Goal: Information Seeking & Learning: Learn about a topic

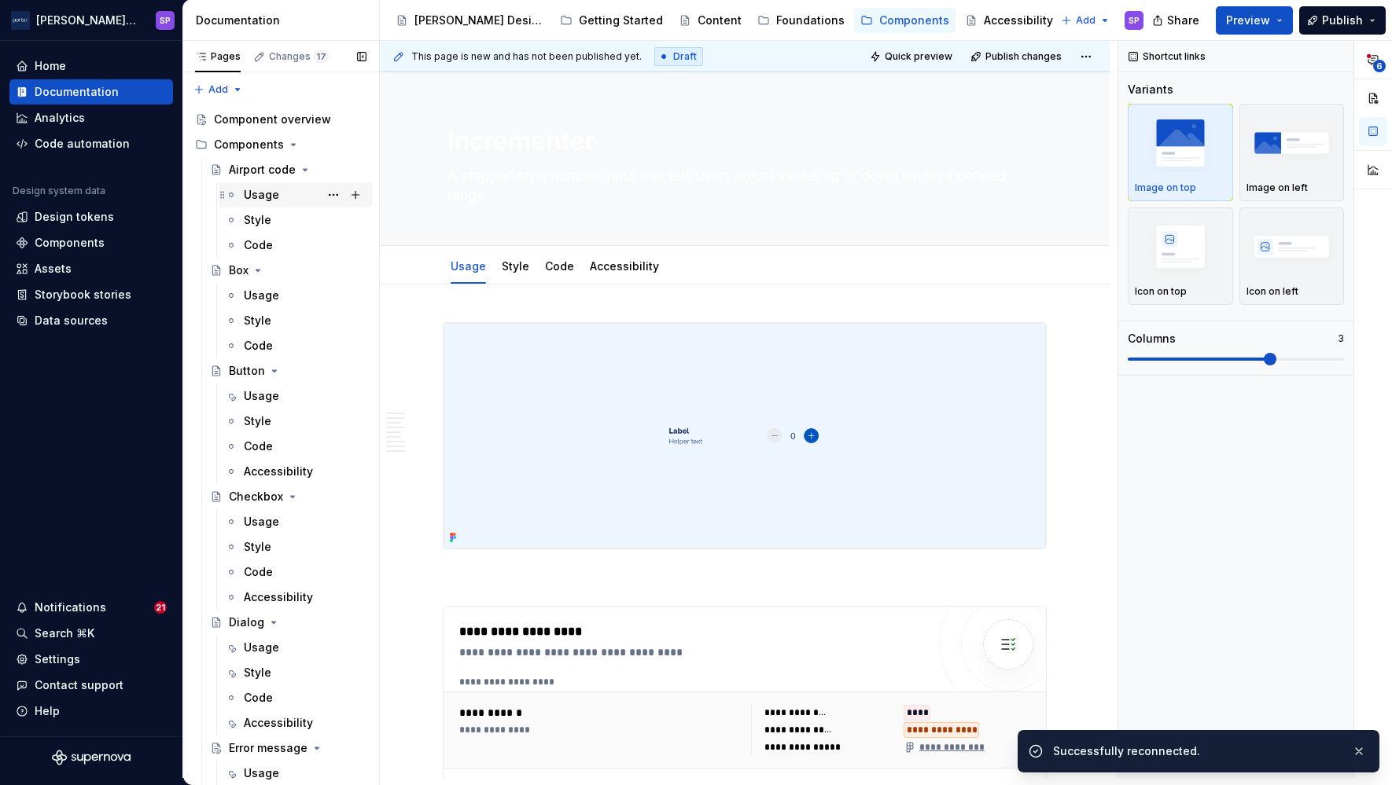
click at [248, 189] on div "Usage" at bounding box center [261, 195] width 35 height 16
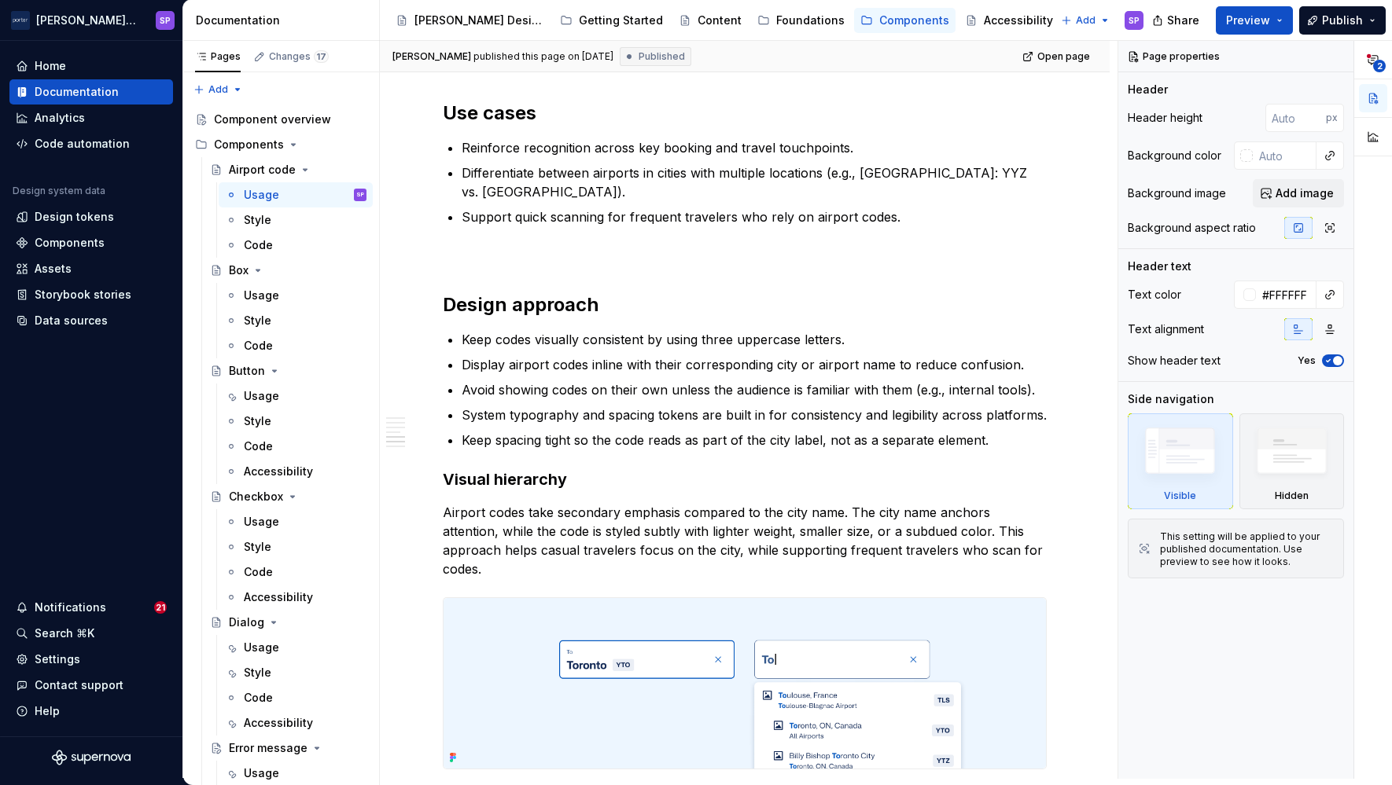
scroll to position [1936, 0]
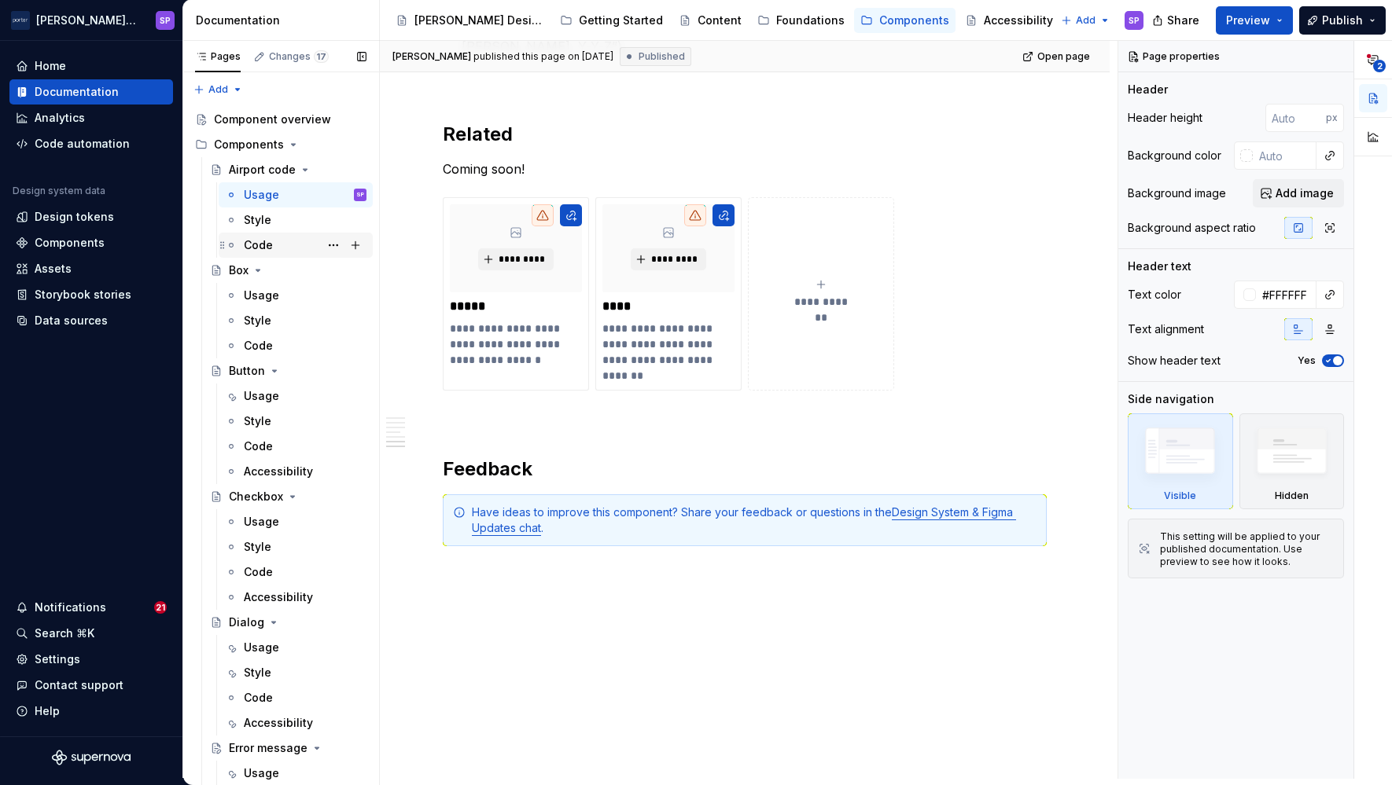
click at [267, 234] on div "Code" at bounding box center [305, 245] width 123 height 22
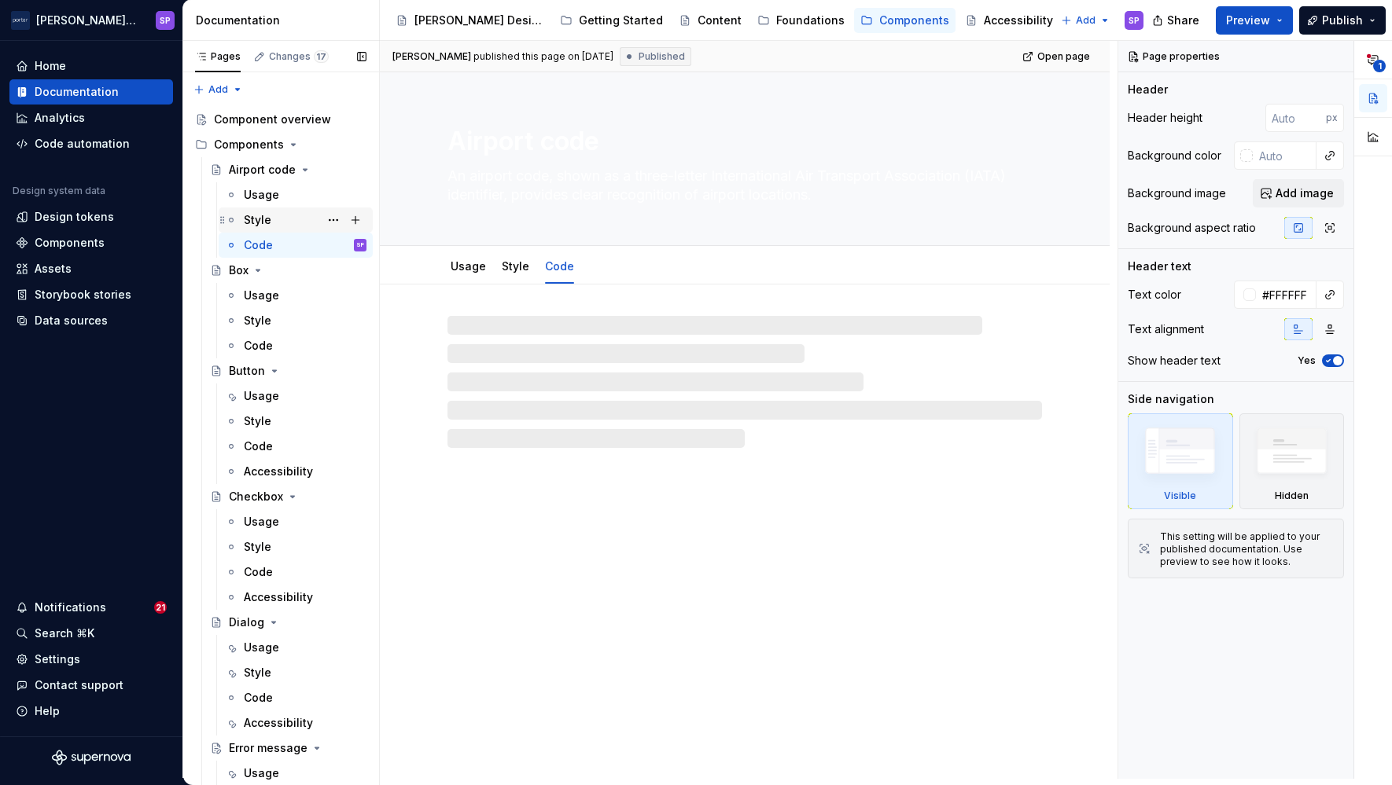
click at [266, 221] on div "Style" at bounding box center [258, 220] width 28 height 16
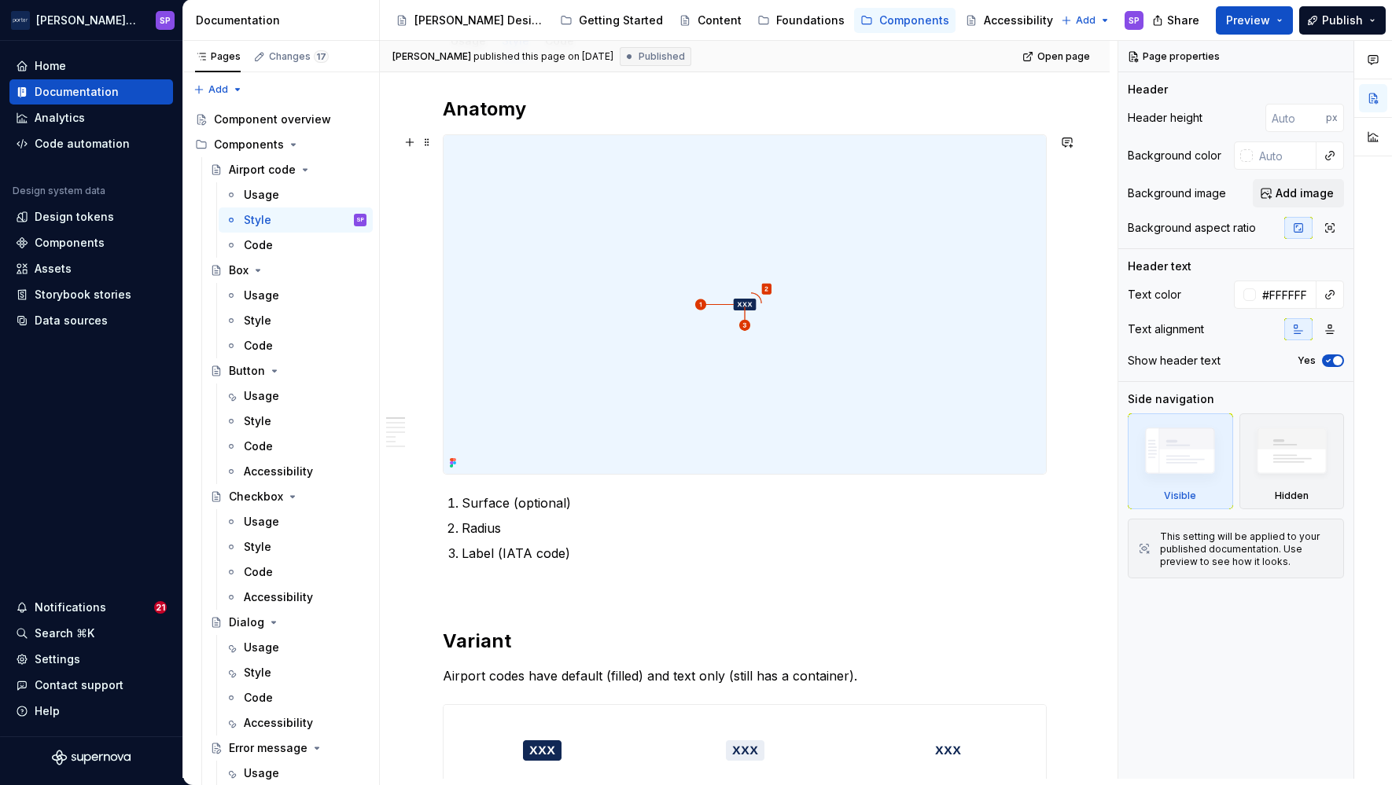
scroll to position [42, 0]
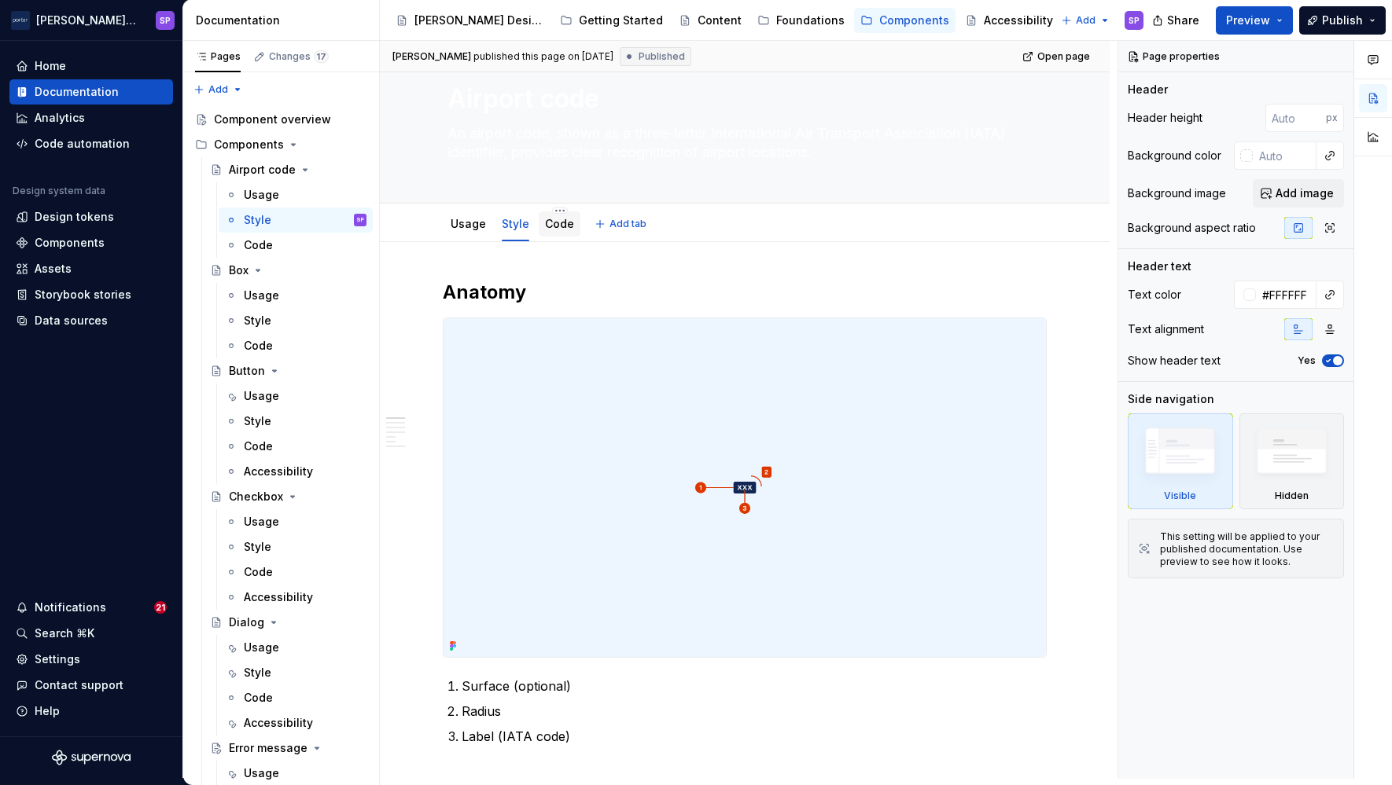
click at [559, 226] on link "Code" at bounding box center [559, 223] width 29 height 13
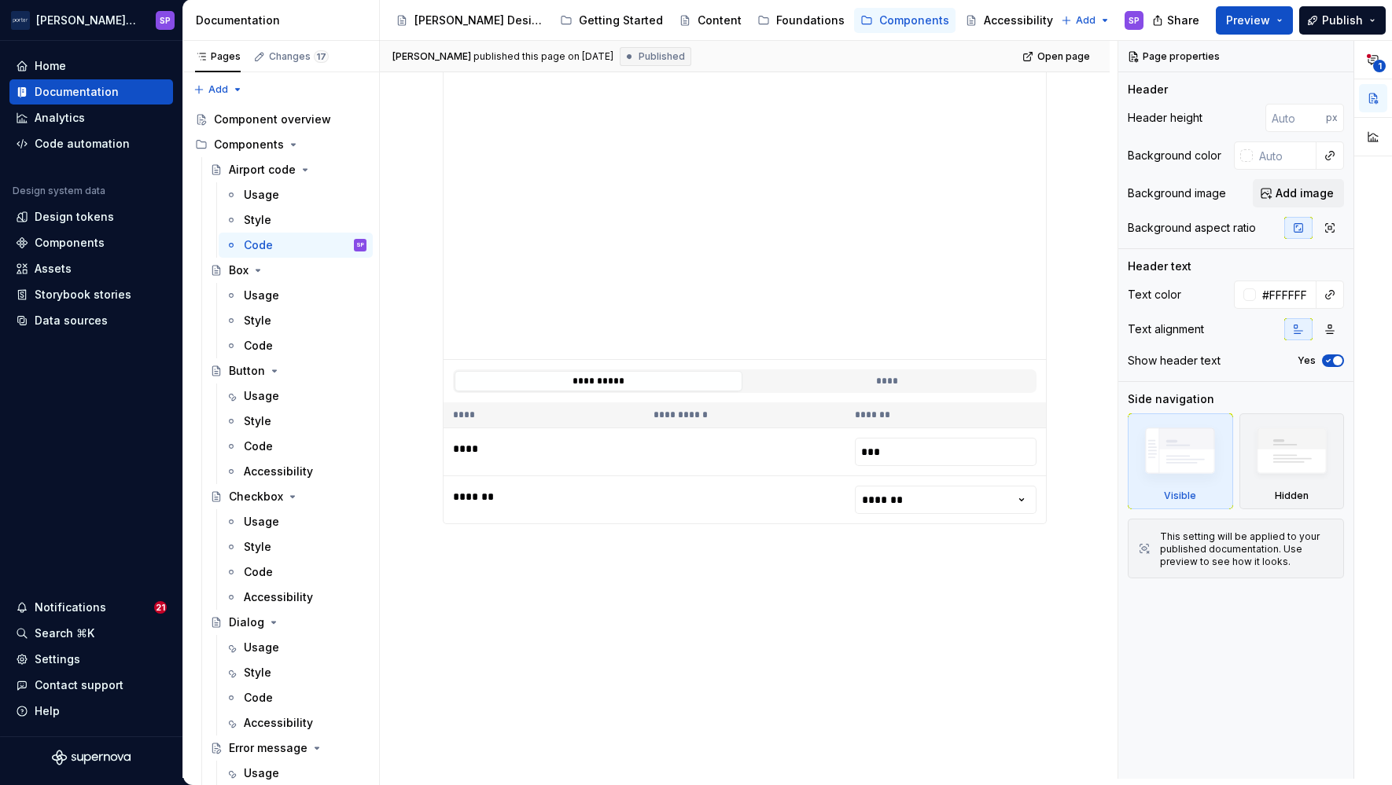
scroll to position [21, 0]
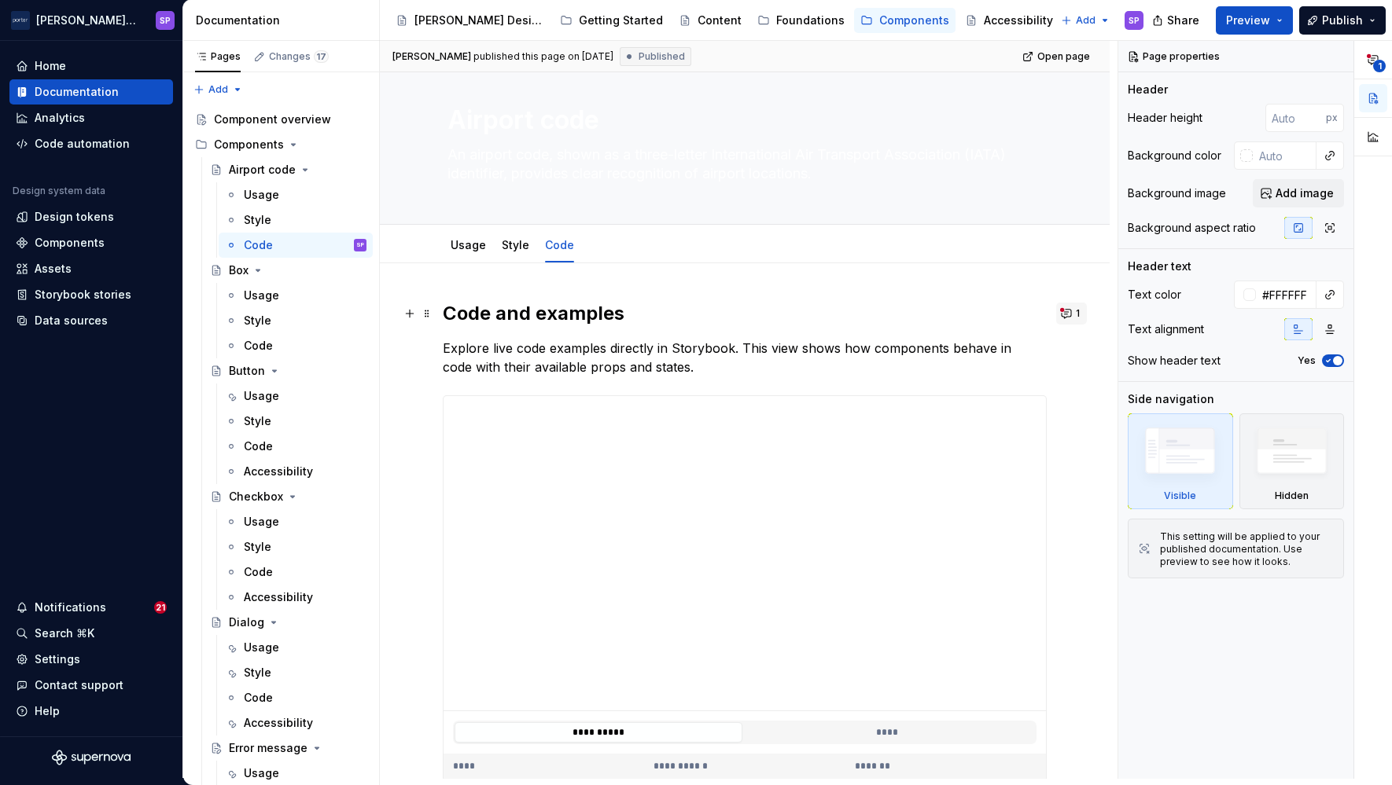
click at [1066, 305] on button "1" at bounding box center [1071, 314] width 31 height 22
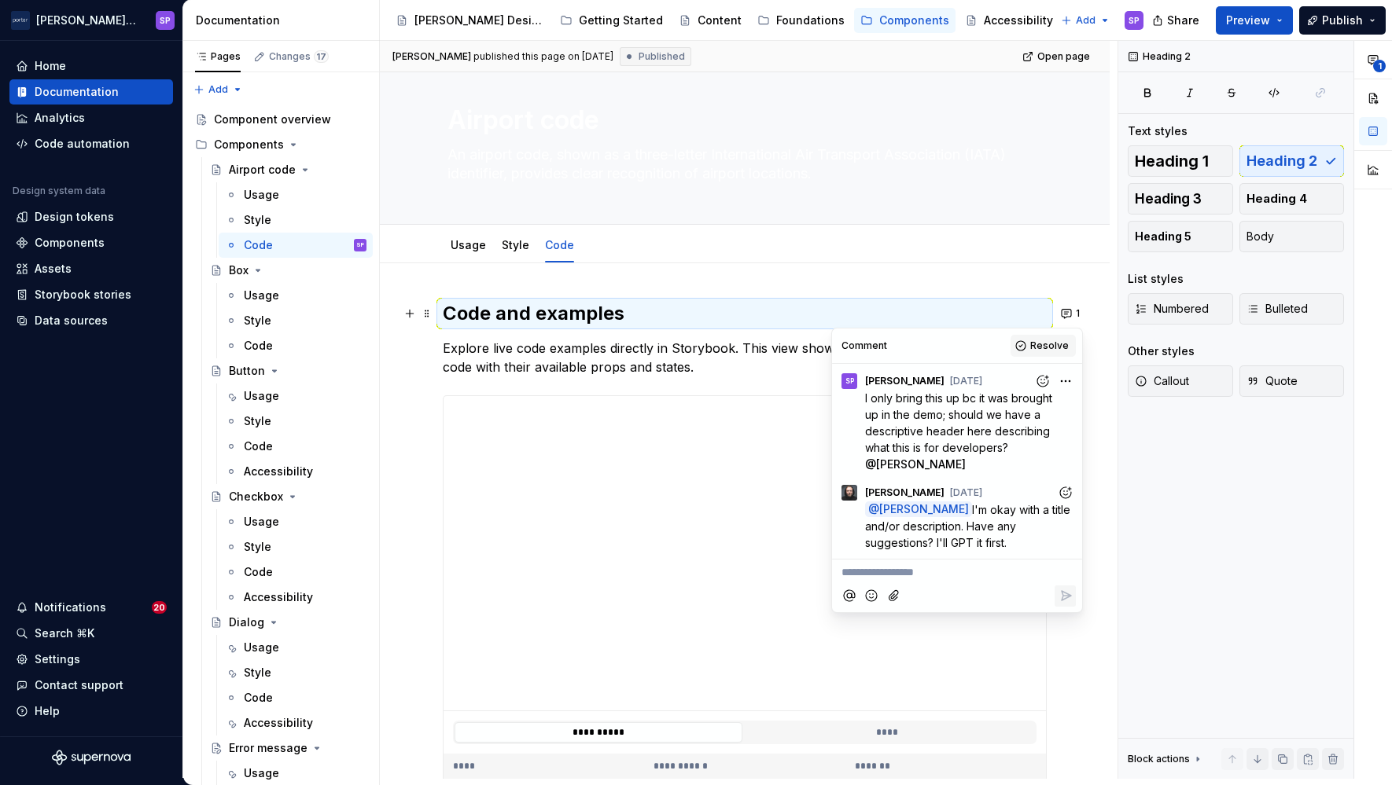
click at [1037, 345] on span "Resolve" at bounding box center [1049, 346] width 39 height 13
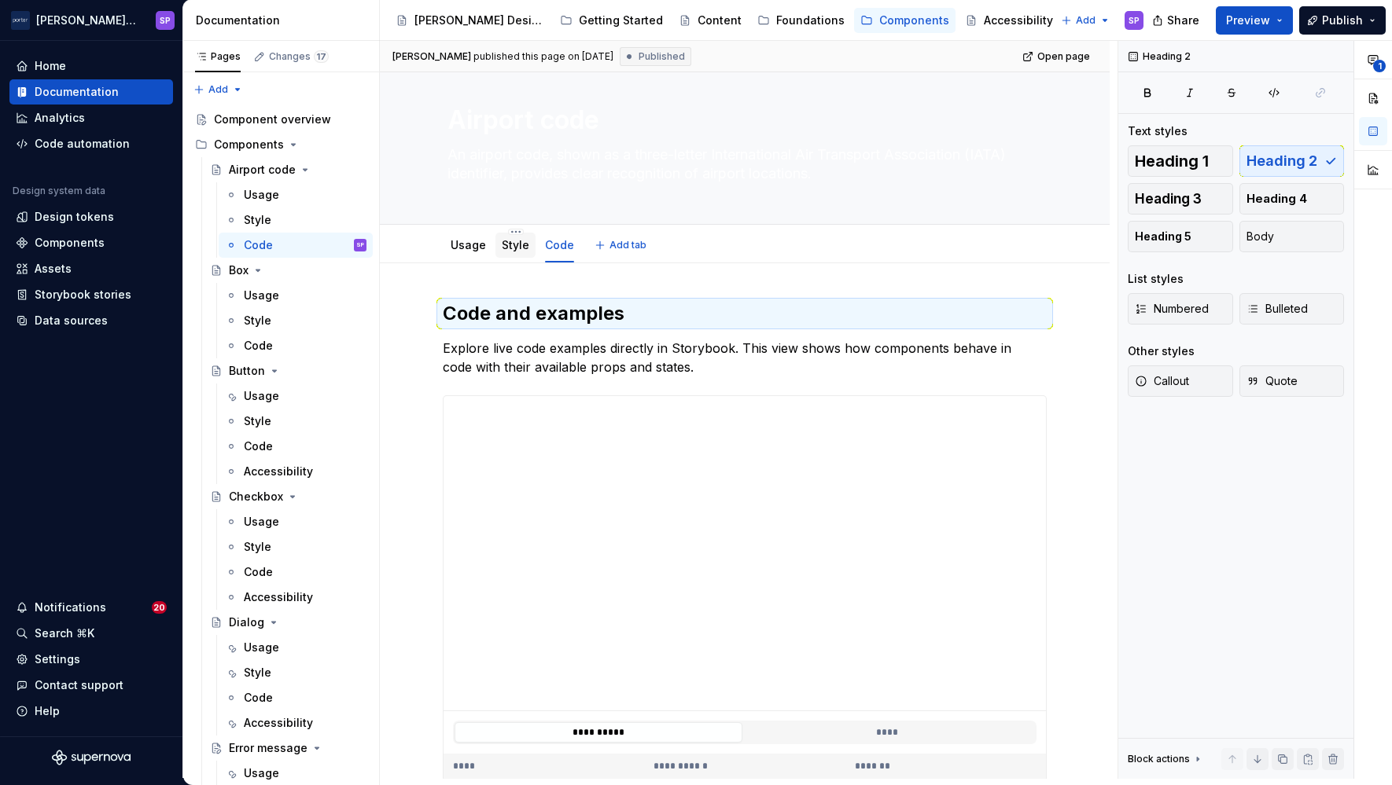
click at [518, 238] on link "Style" at bounding box center [516, 244] width 28 height 13
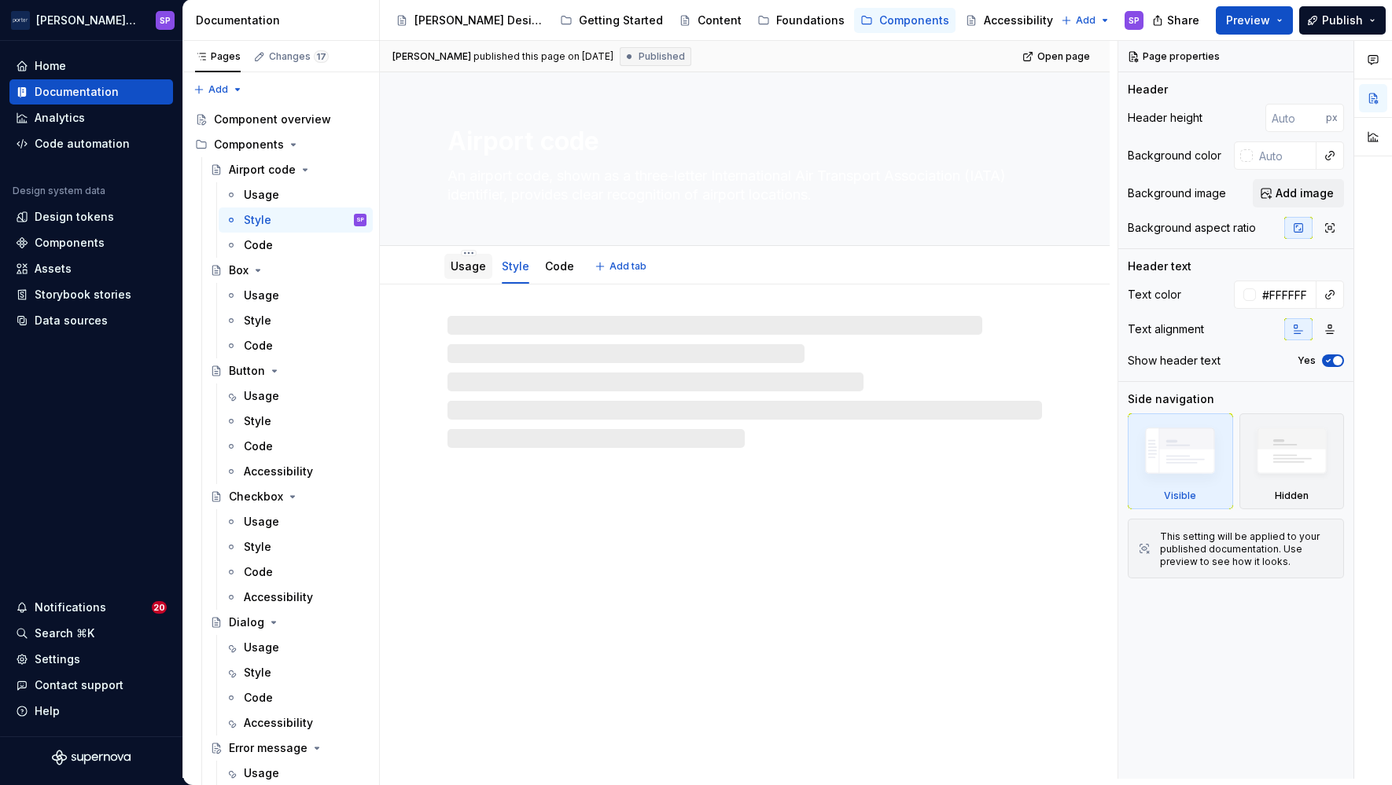
click at [469, 259] on link "Usage" at bounding box center [467, 265] width 35 height 13
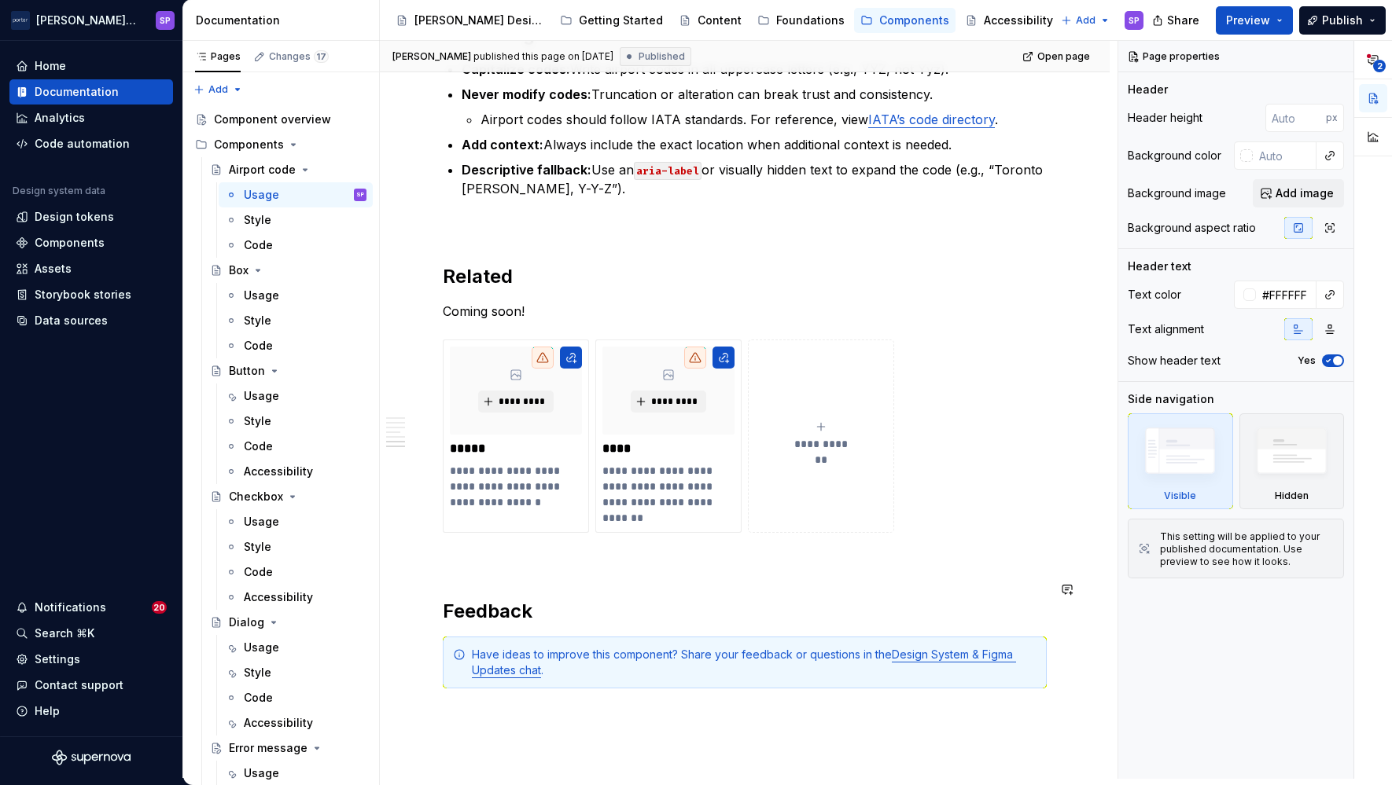
scroll to position [1936, 0]
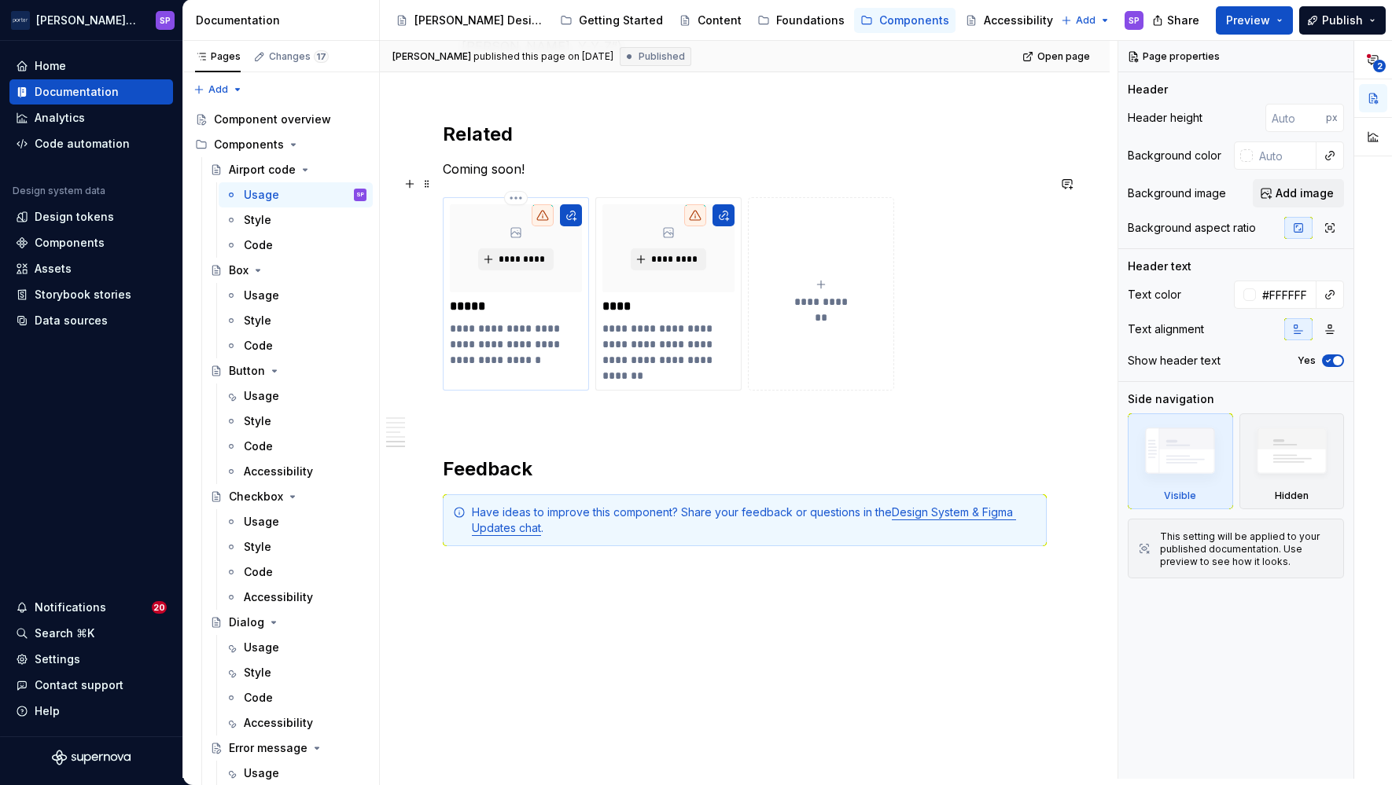
click at [502, 321] on p "**********" at bounding box center [515, 344] width 131 height 47
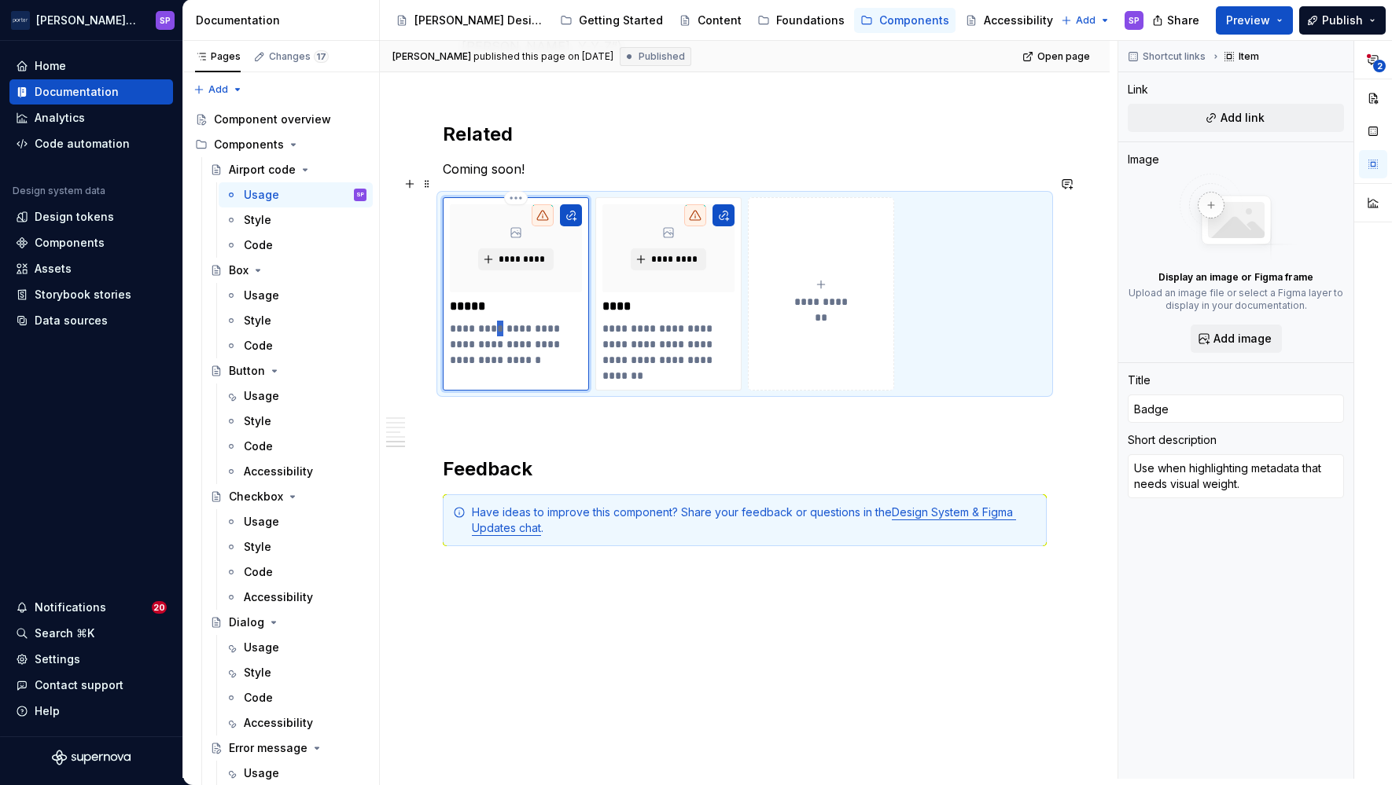
click at [502, 321] on p "**********" at bounding box center [515, 344] width 131 height 47
click at [622, 332] on p "**********" at bounding box center [667, 352] width 131 height 63
type textarea "*"
type input "Pill"
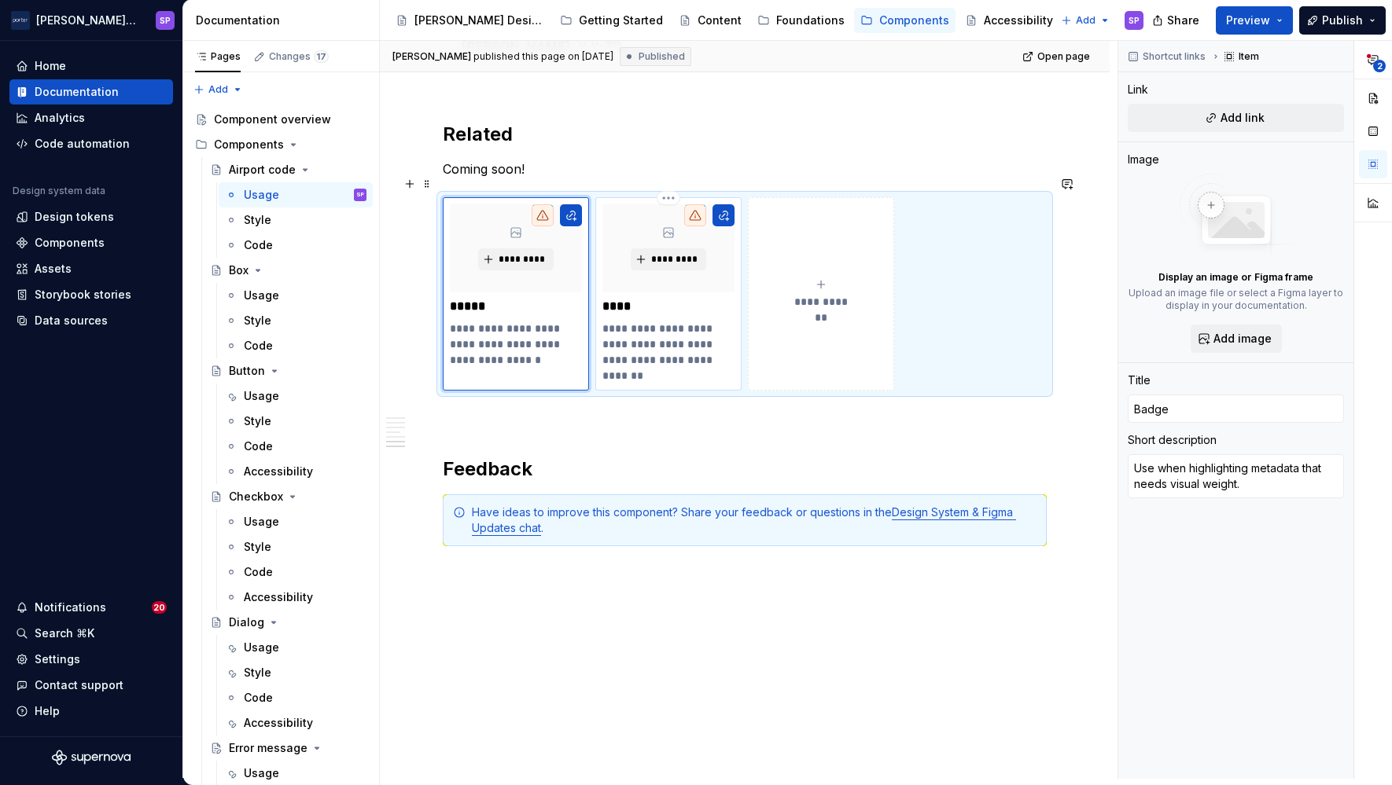
type textarea "Use for compact, rounded labels to categorize or group information."
click at [622, 332] on p "**********" at bounding box center [667, 352] width 131 height 63
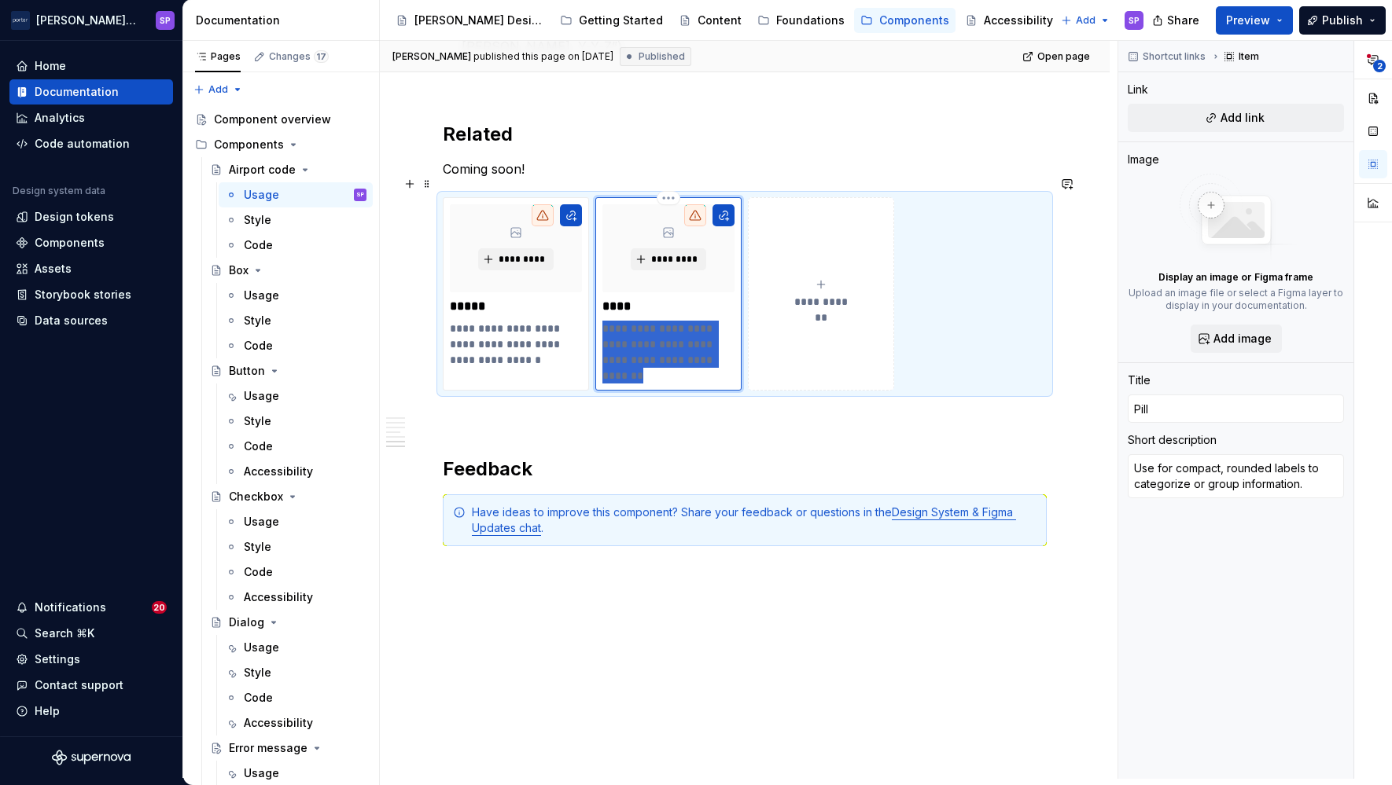
click at [622, 332] on p "**********" at bounding box center [667, 352] width 131 height 63
click at [741, 410] on p at bounding box center [745, 419] width 604 height 19
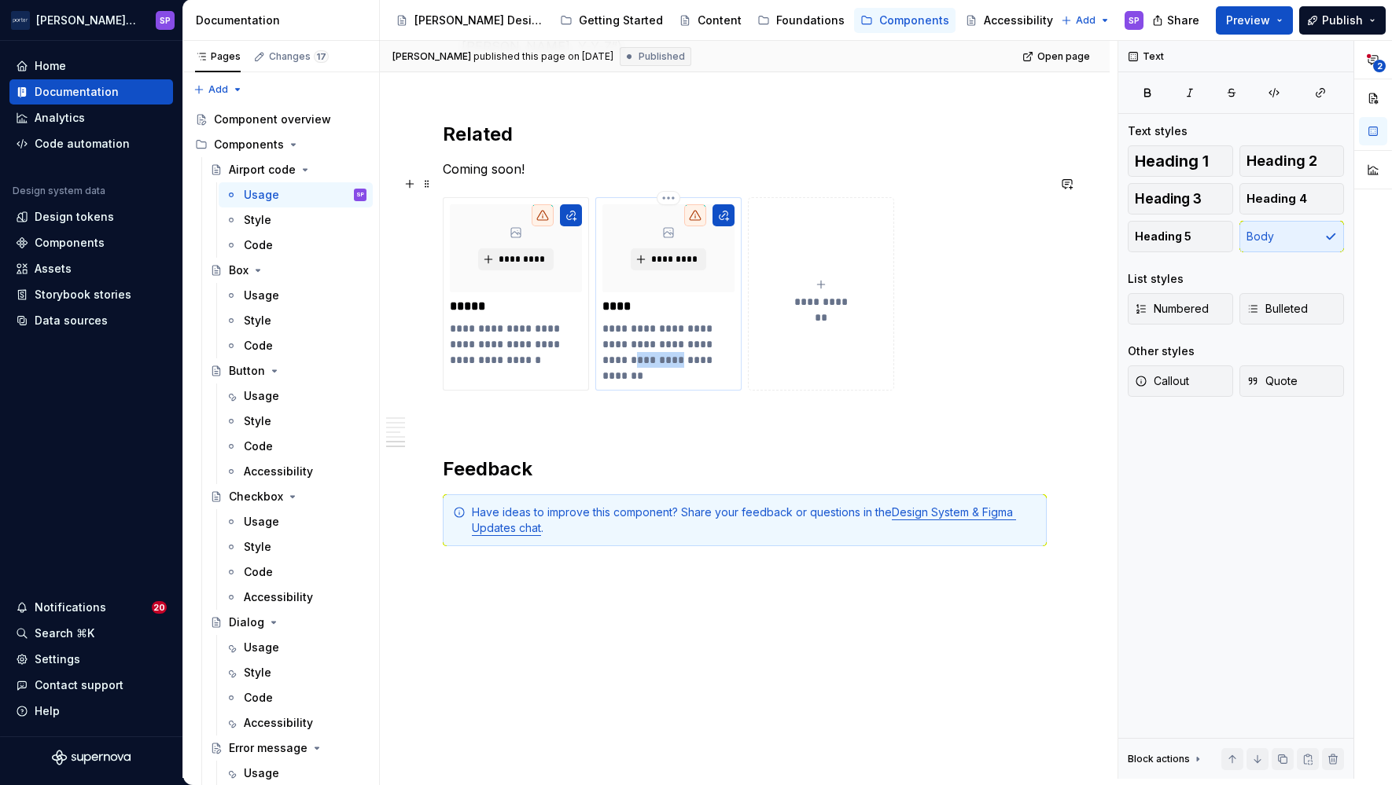
drag, startPoint x: 658, startPoint y: 340, endPoint x: 704, endPoint y: 340, distance: 46.4
click at [704, 340] on p "**********" at bounding box center [667, 352] width 131 height 63
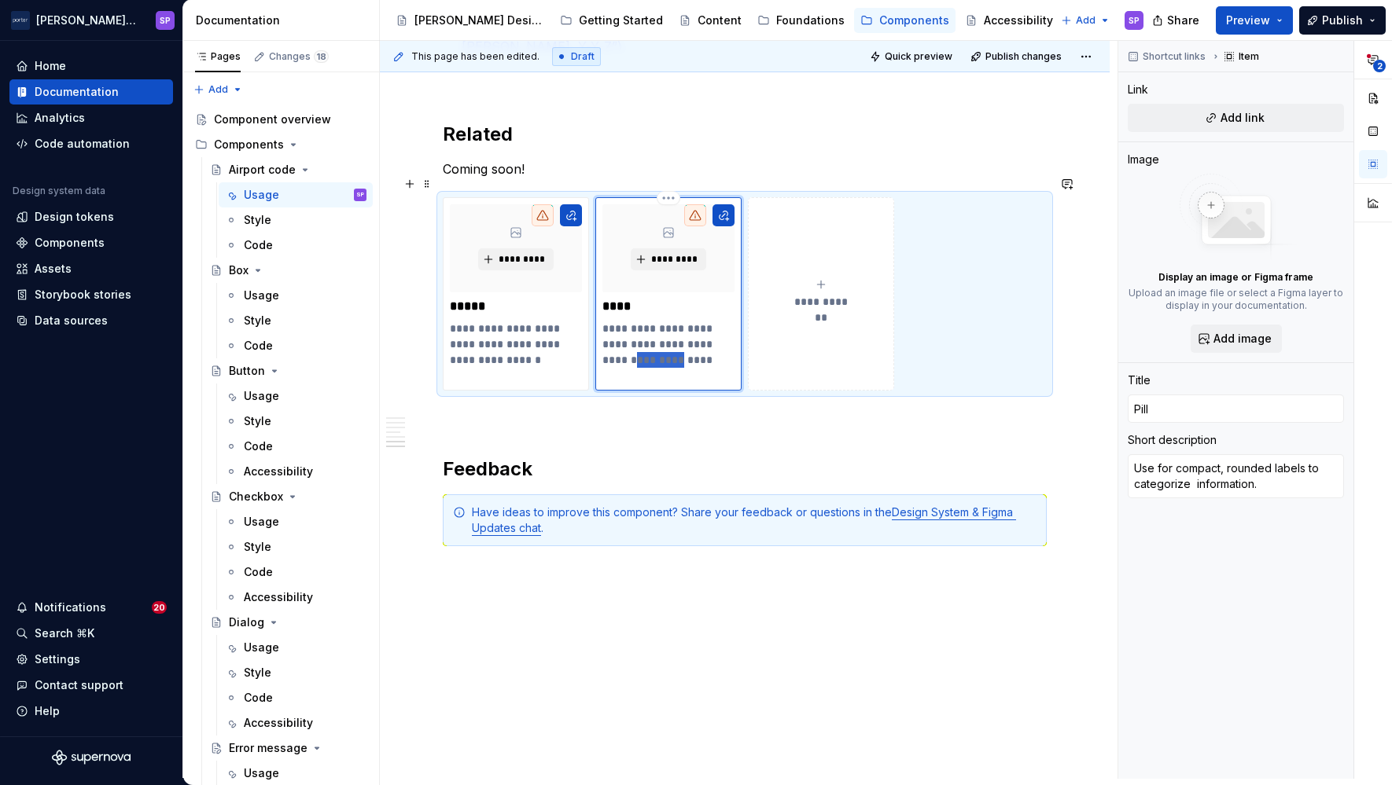
scroll to position [1921, 0]
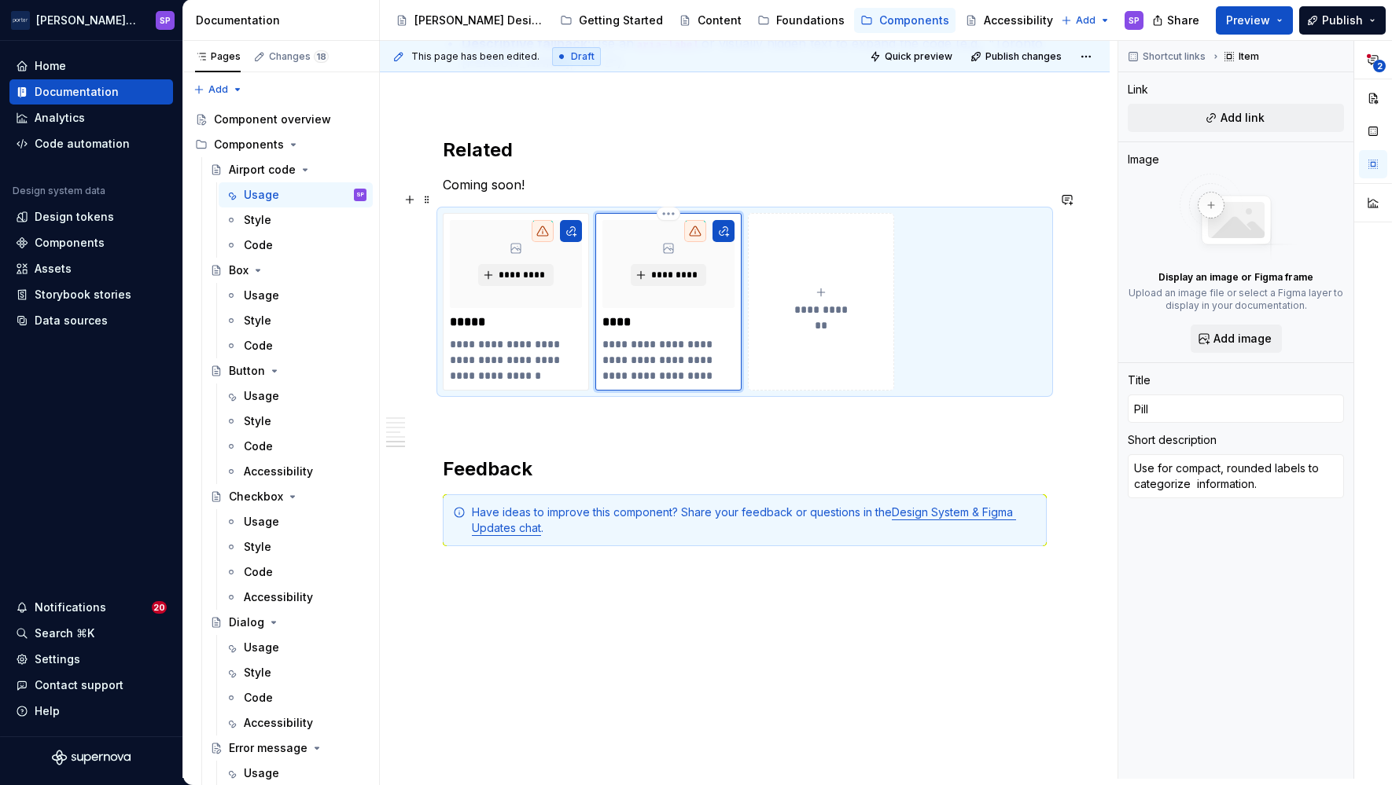
type textarea "*"
type textarea "Use for compact, rounded labels to categorize information."
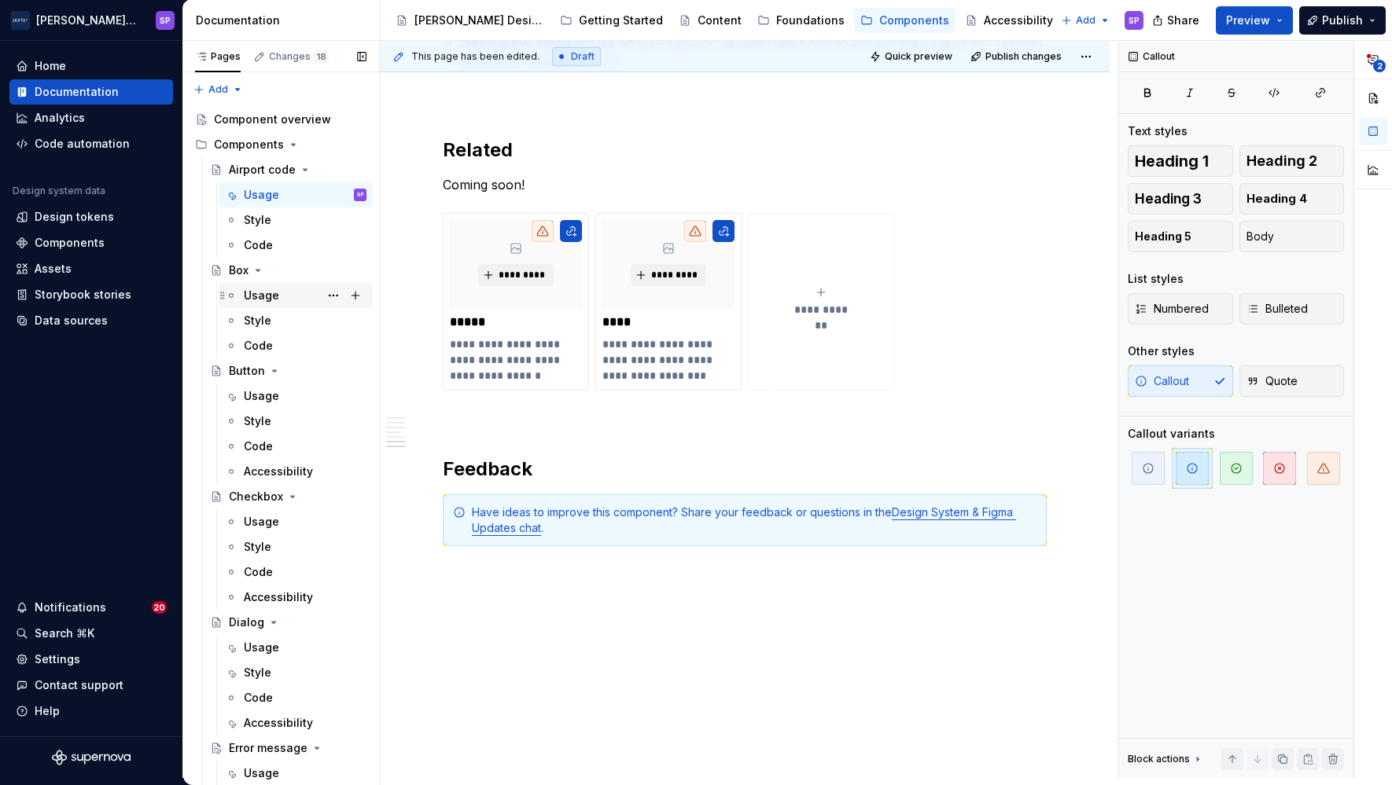
click at [259, 298] on div "Usage" at bounding box center [261, 296] width 35 height 16
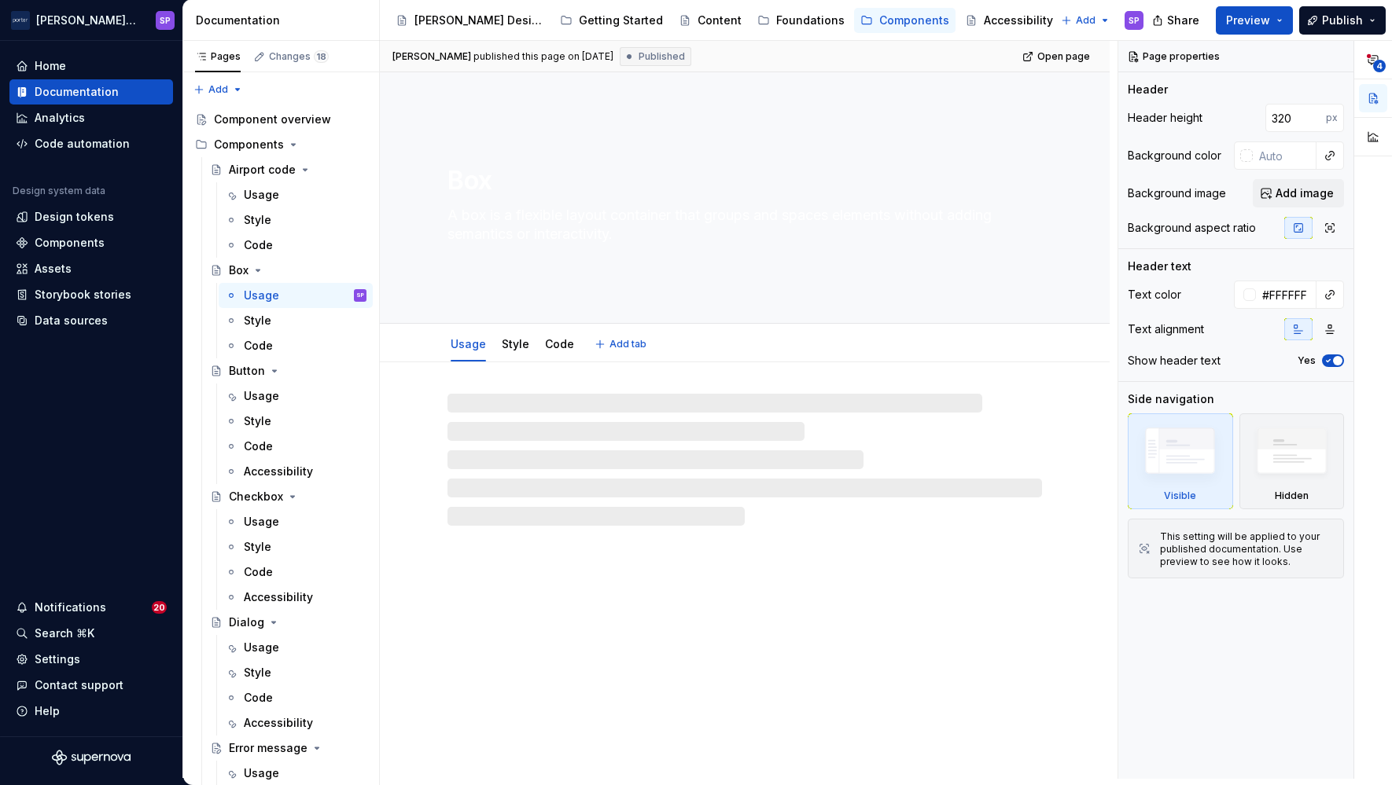
click at [556, 220] on textarea "A box is a flexible layout container that groups and spaces elements without ad…" at bounding box center [741, 225] width 594 height 44
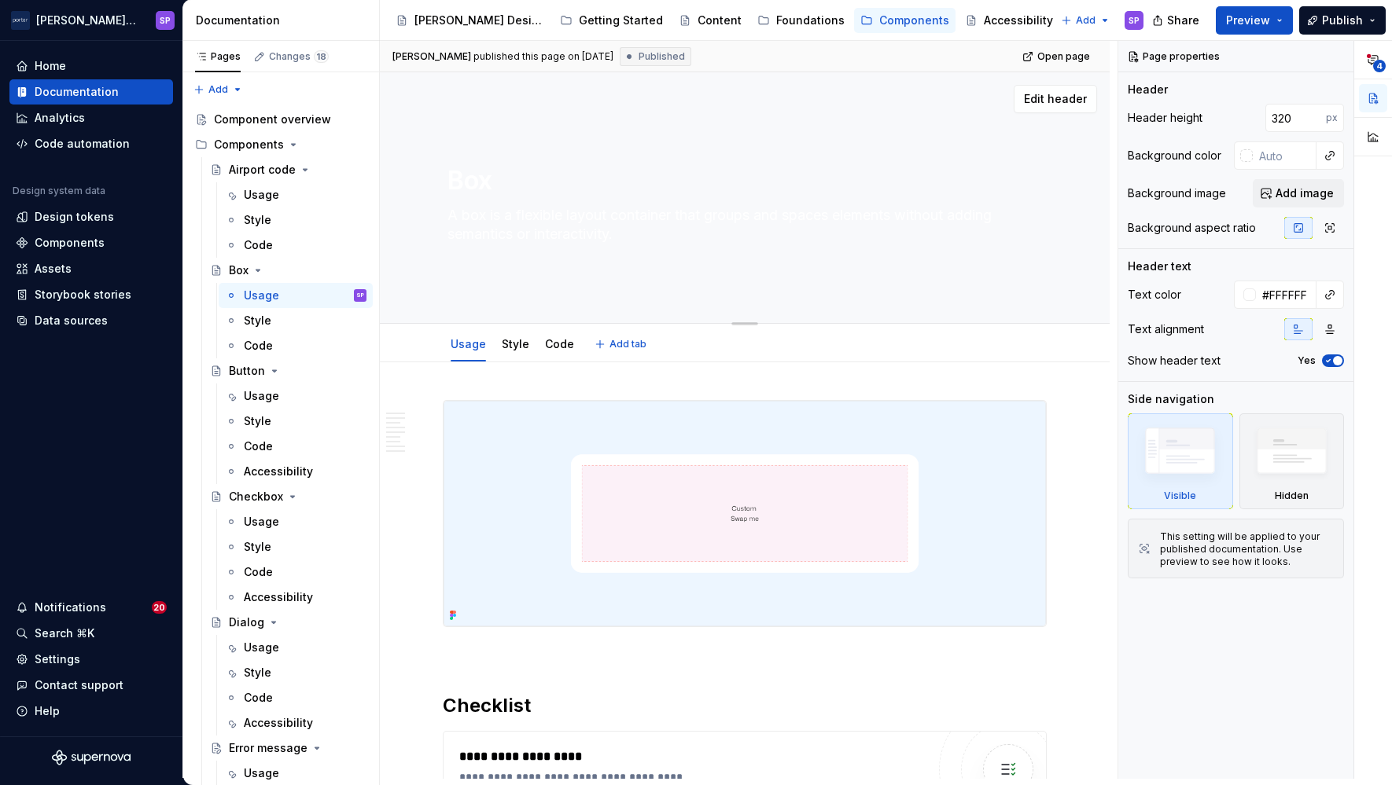
click at [556, 220] on textarea "A box is a flexible layout container that groups and spaces elements without ad…" at bounding box center [741, 225] width 594 height 44
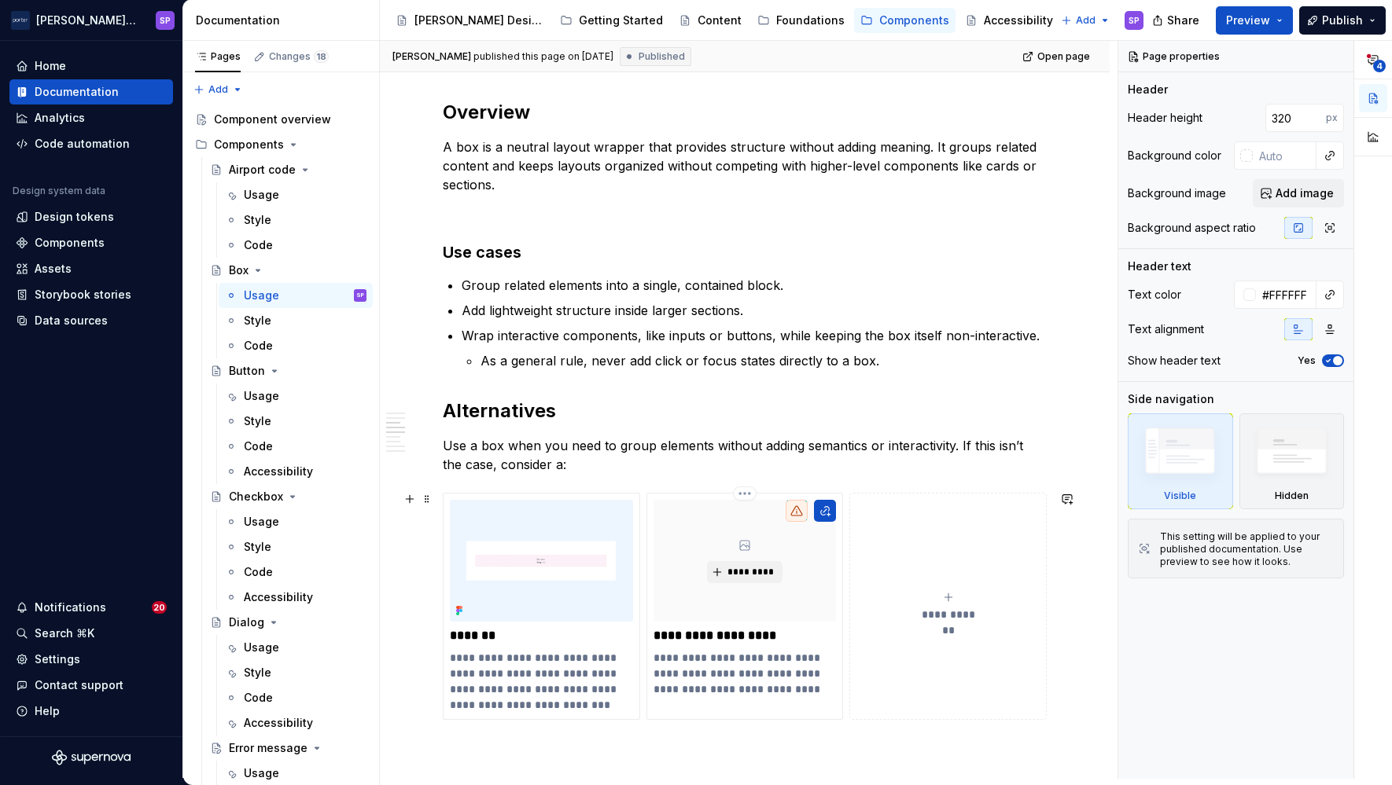
scroll to position [1116, 0]
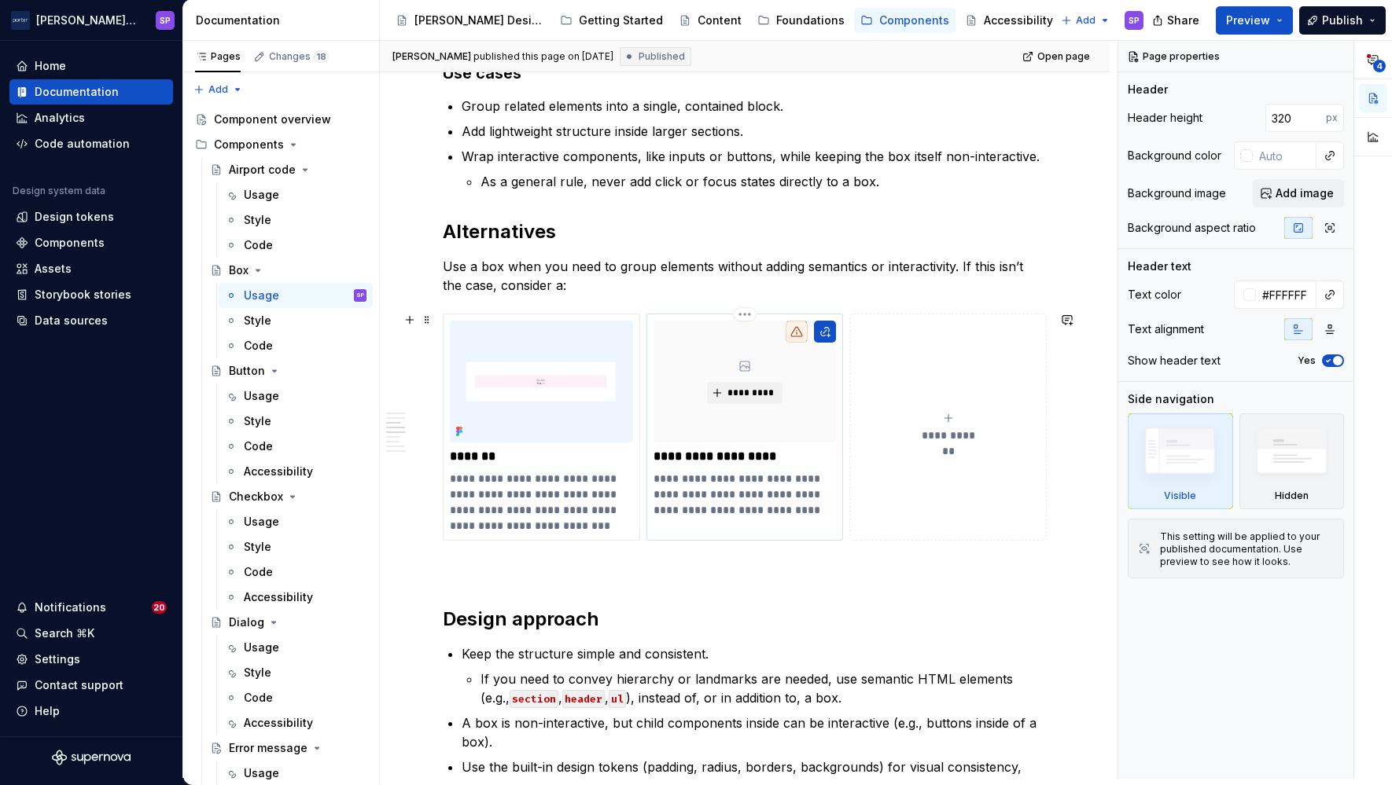
click at [688, 453] on p "**********" at bounding box center [744, 457] width 182 height 16
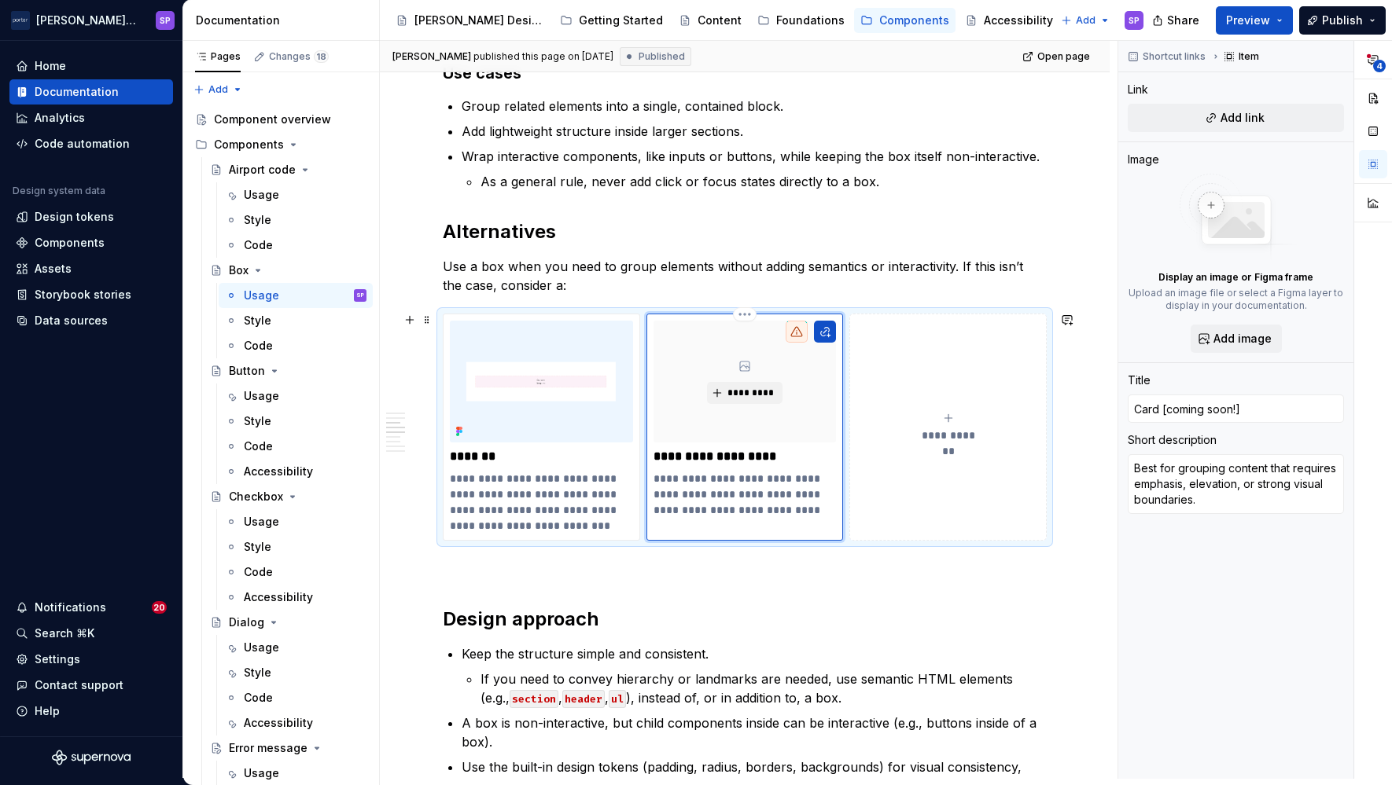
type textarea "*"
type input "Card coming soon!]"
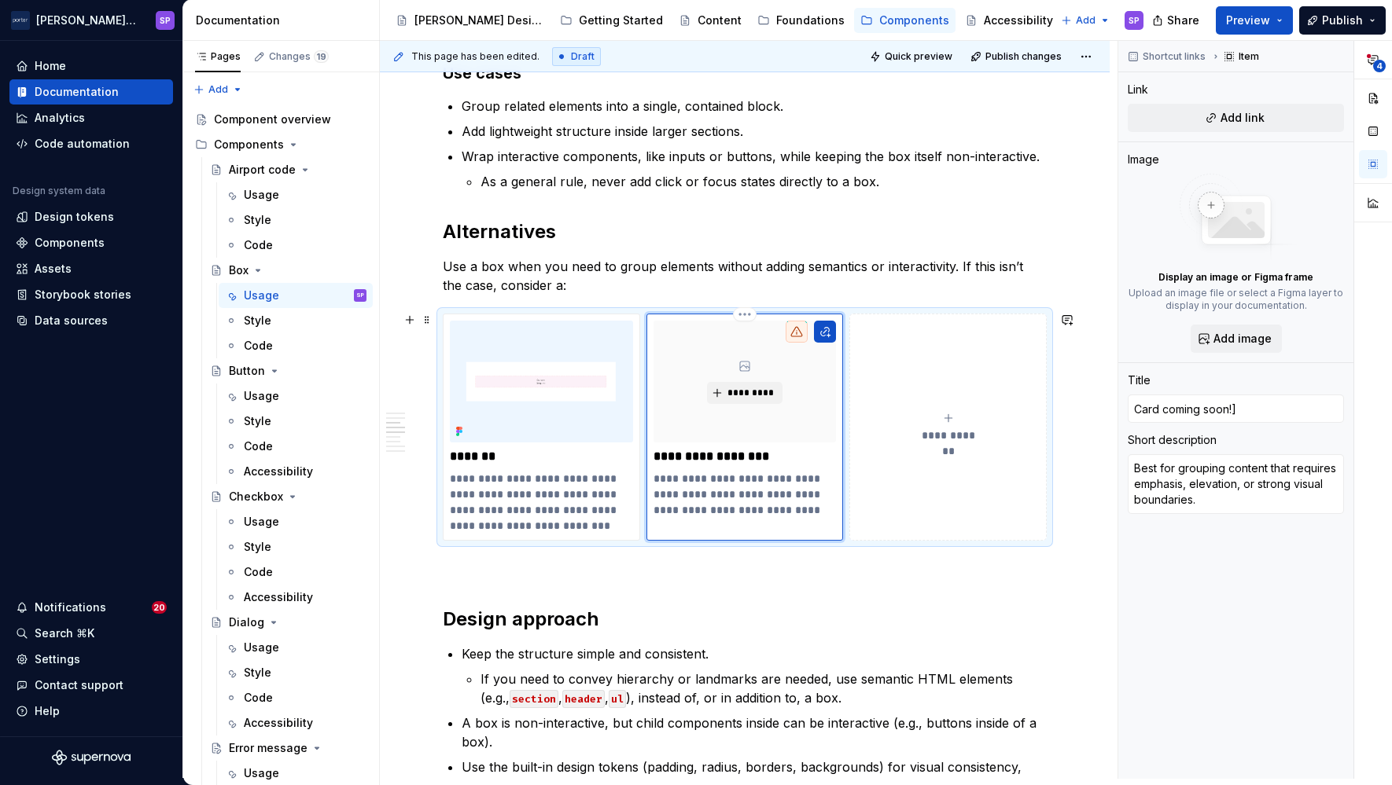
type textarea "*"
type input "Card (coming soon!]"
click at [775, 461] on p "**********" at bounding box center [744, 457] width 182 height 16
type textarea "*"
type input "Card (coming soon!"
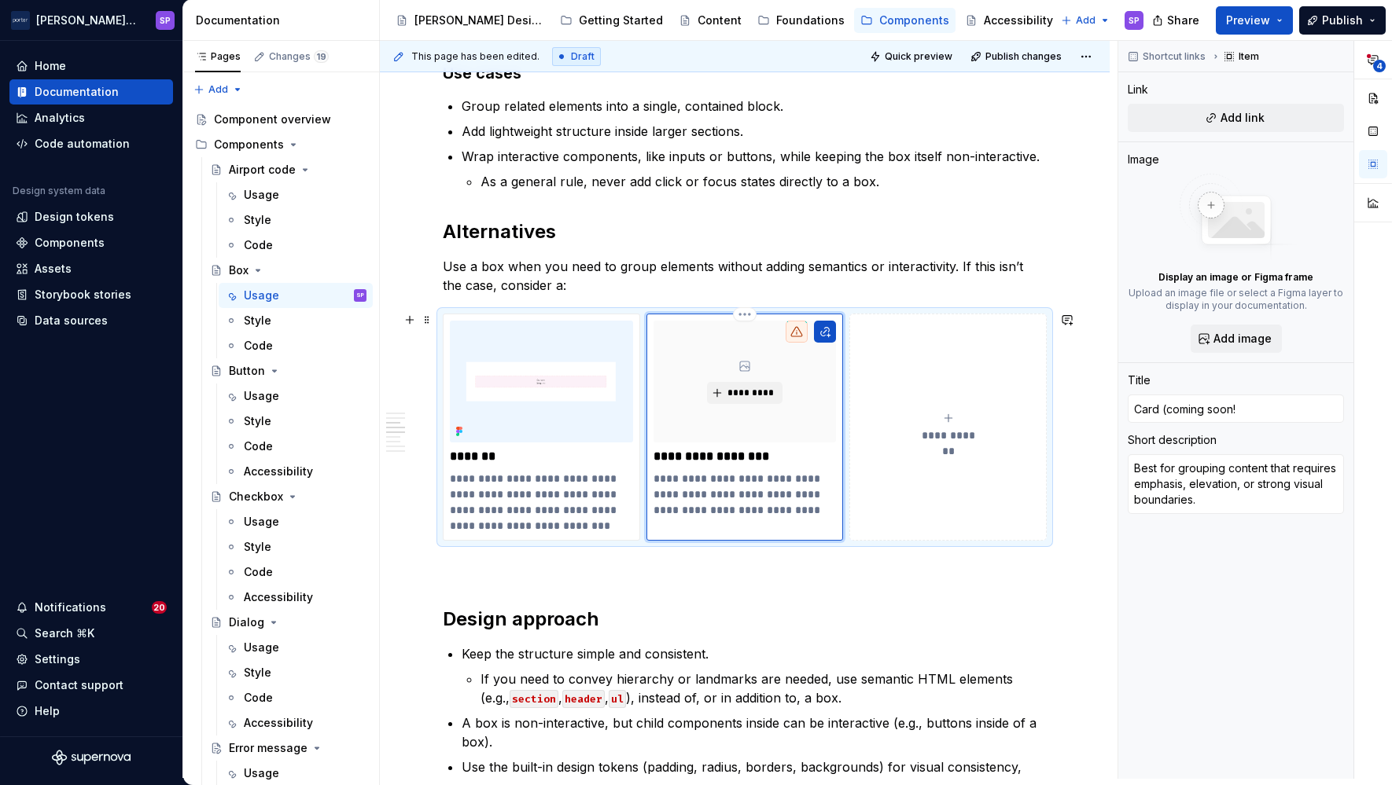
type textarea "*"
type input "Card (coming soon!)"
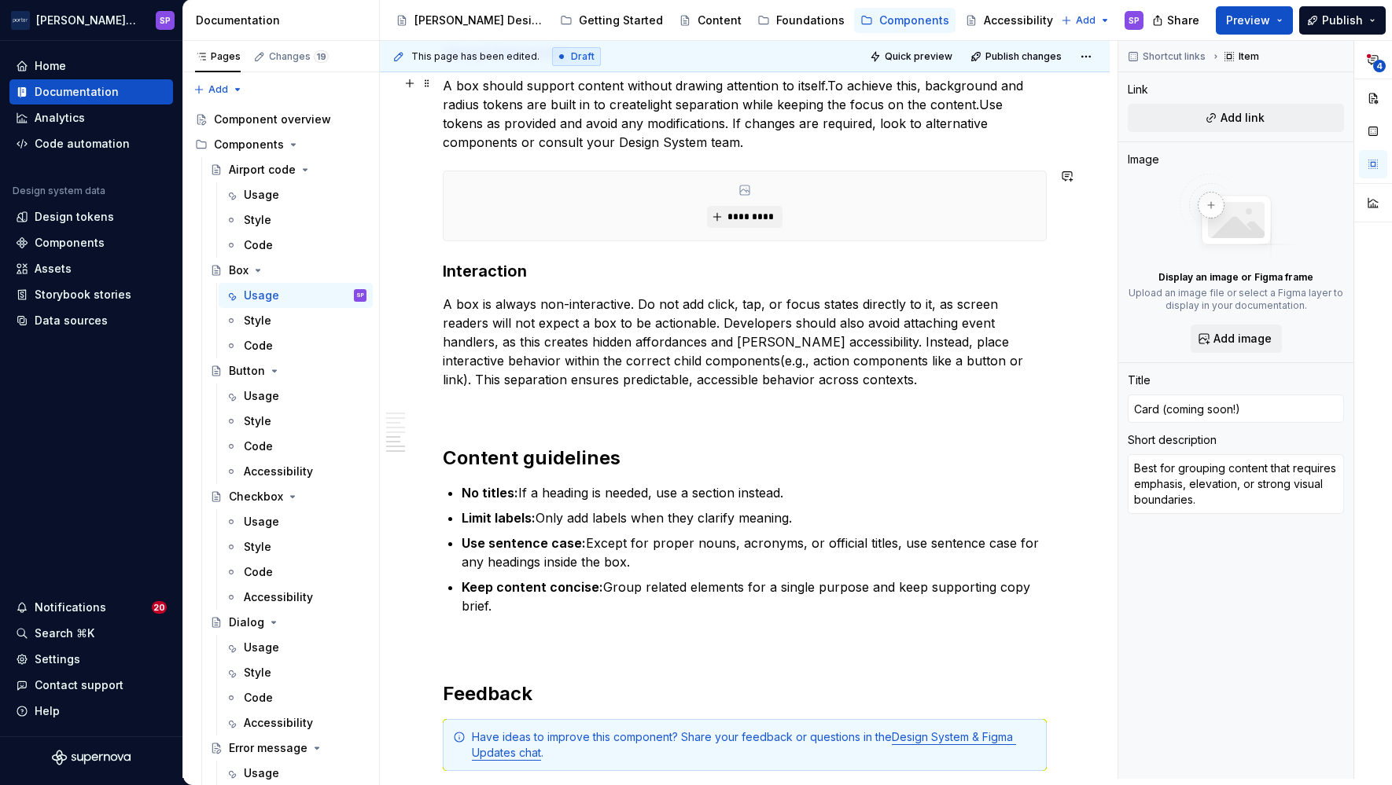
scroll to position [1888, 0]
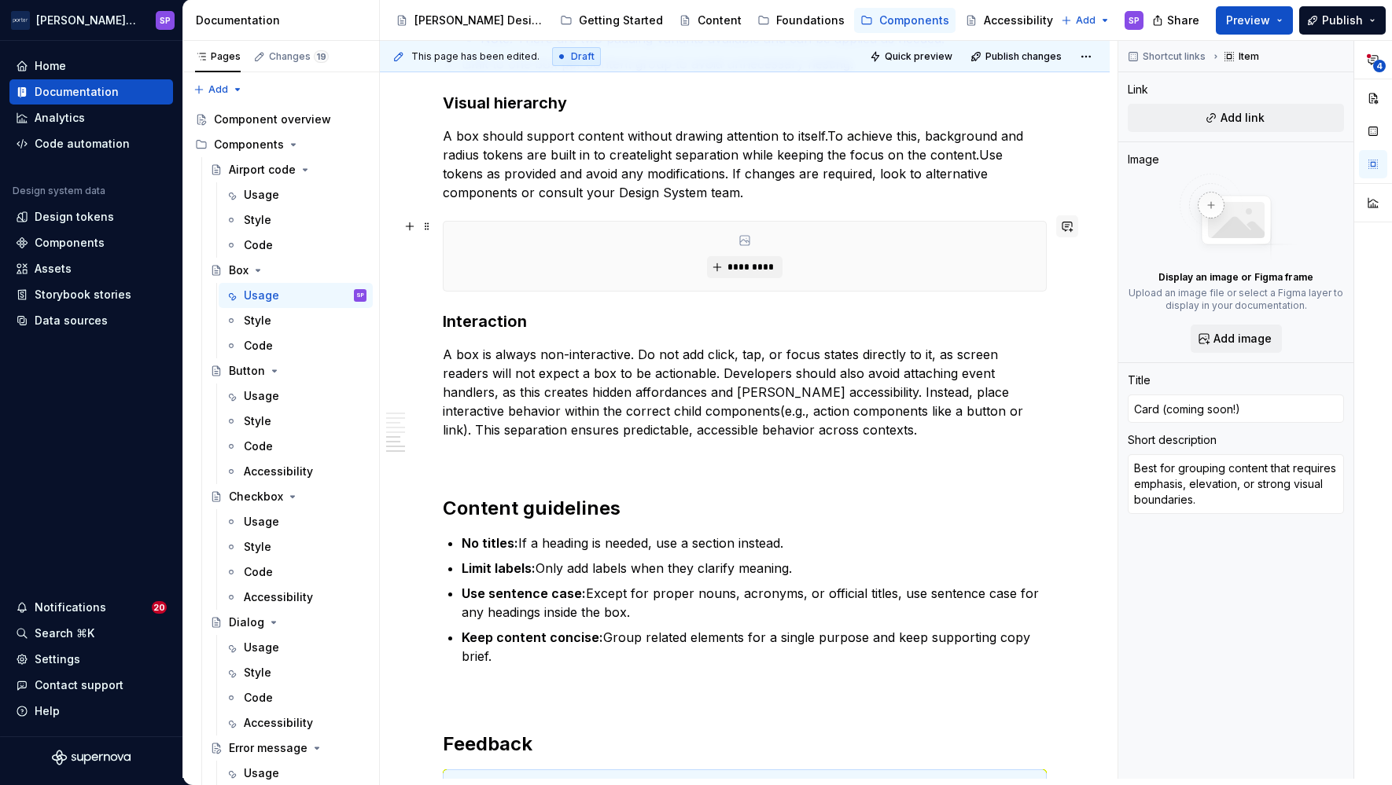
click at [1072, 226] on button "button" at bounding box center [1067, 226] width 22 height 22
click at [925, 259] on p "@te" at bounding box center [948, 254] width 231 height 17
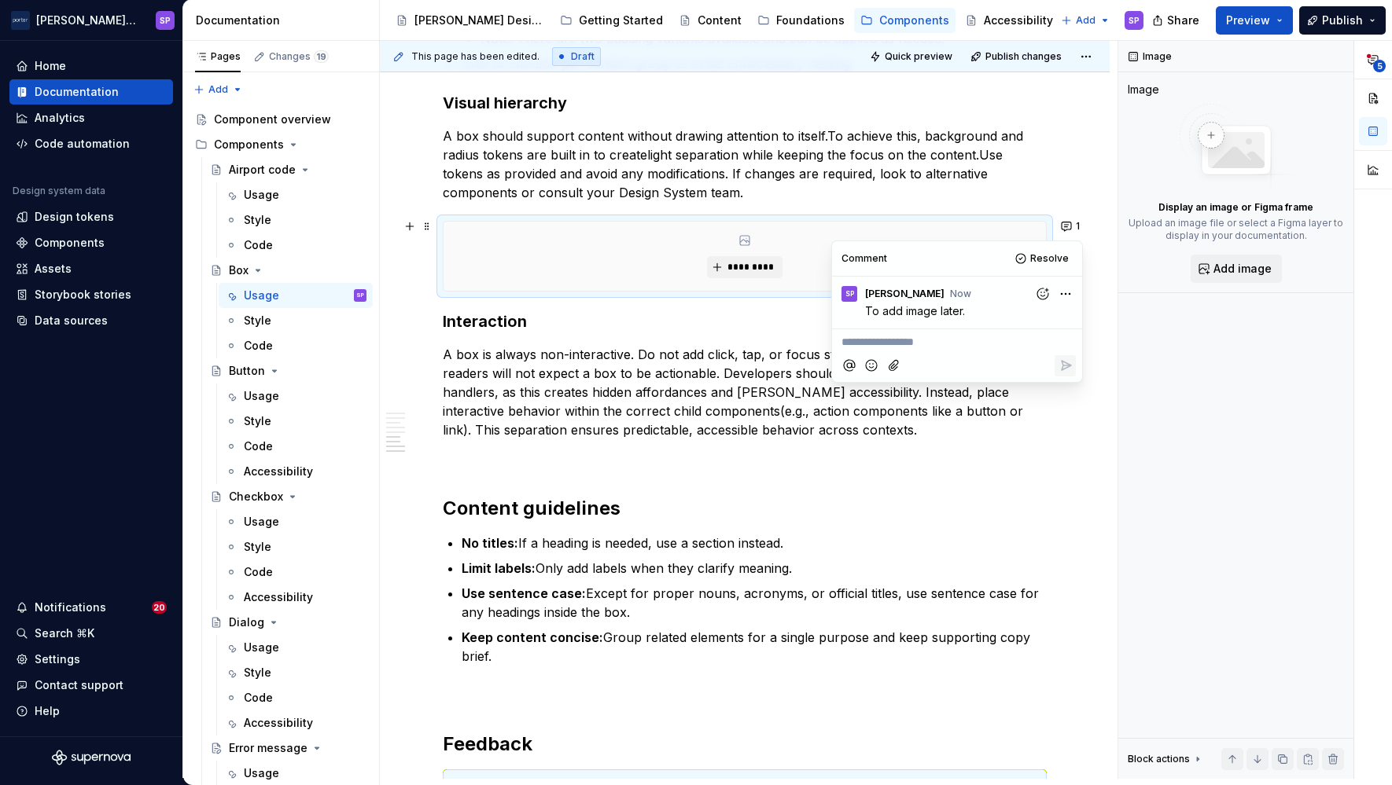
click at [770, 145] on p "A box should support content without drawing attention to itself. To achieve th…" at bounding box center [745, 164] width 604 height 75
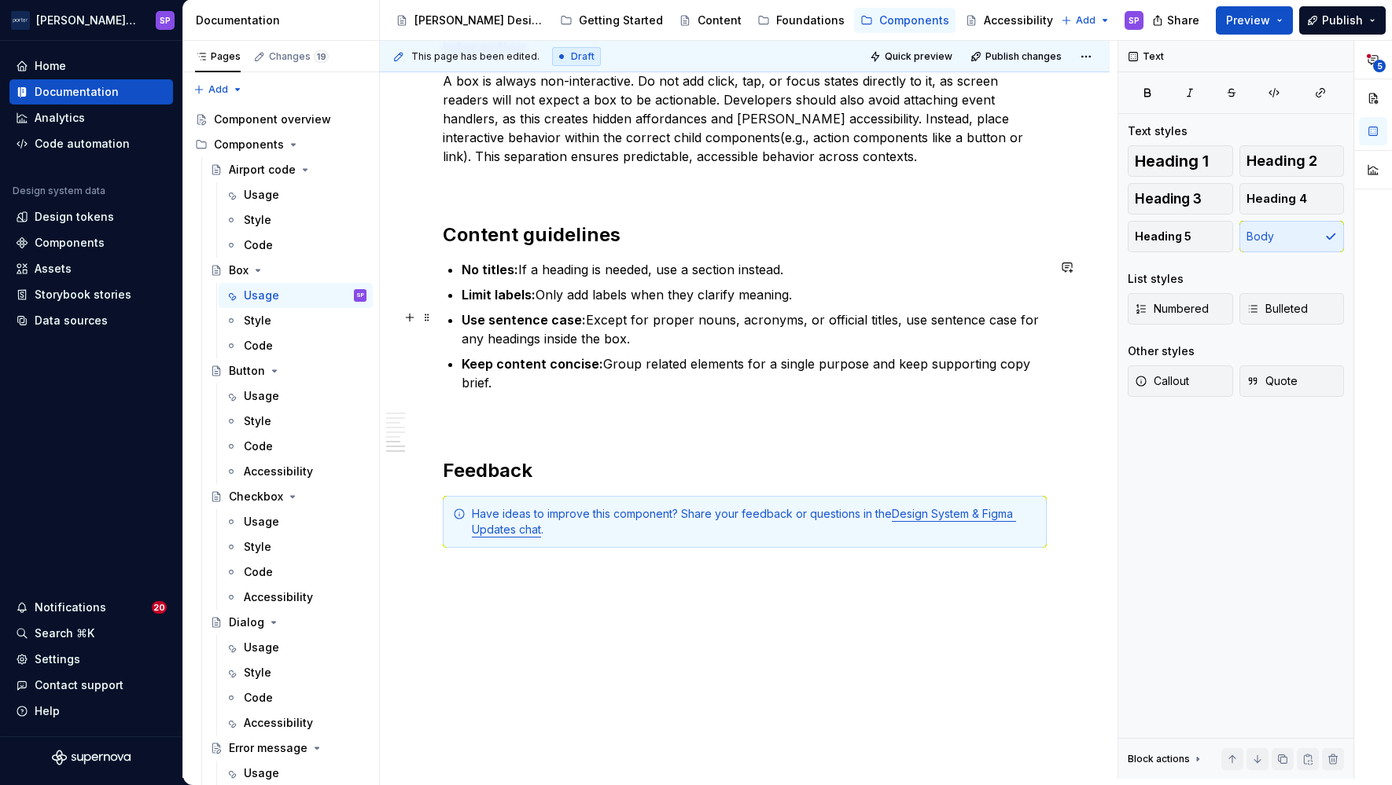
scroll to position [2162, 0]
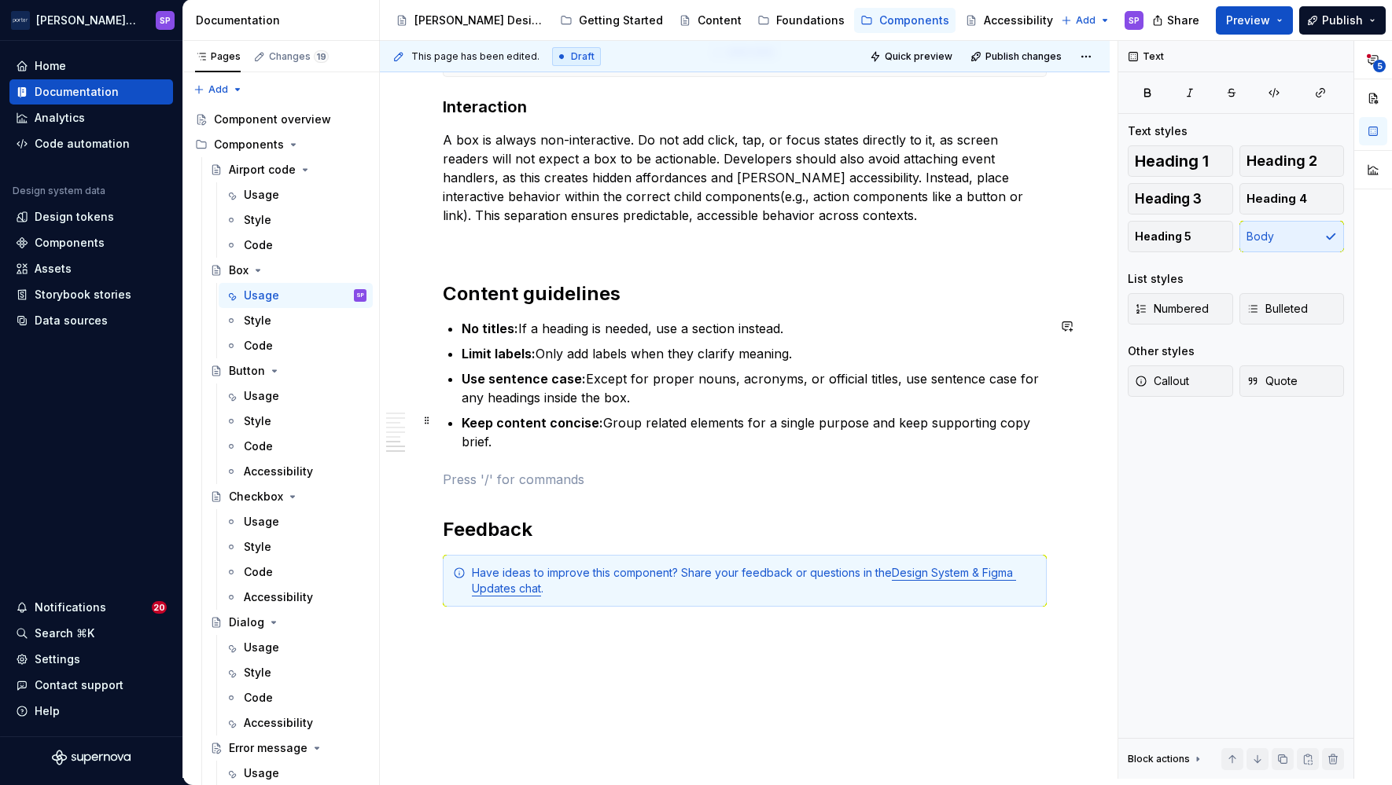
scroll to position [2105, 0]
click at [293, 318] on div "Style" at bounding box center [305, 321] width 123 height 22
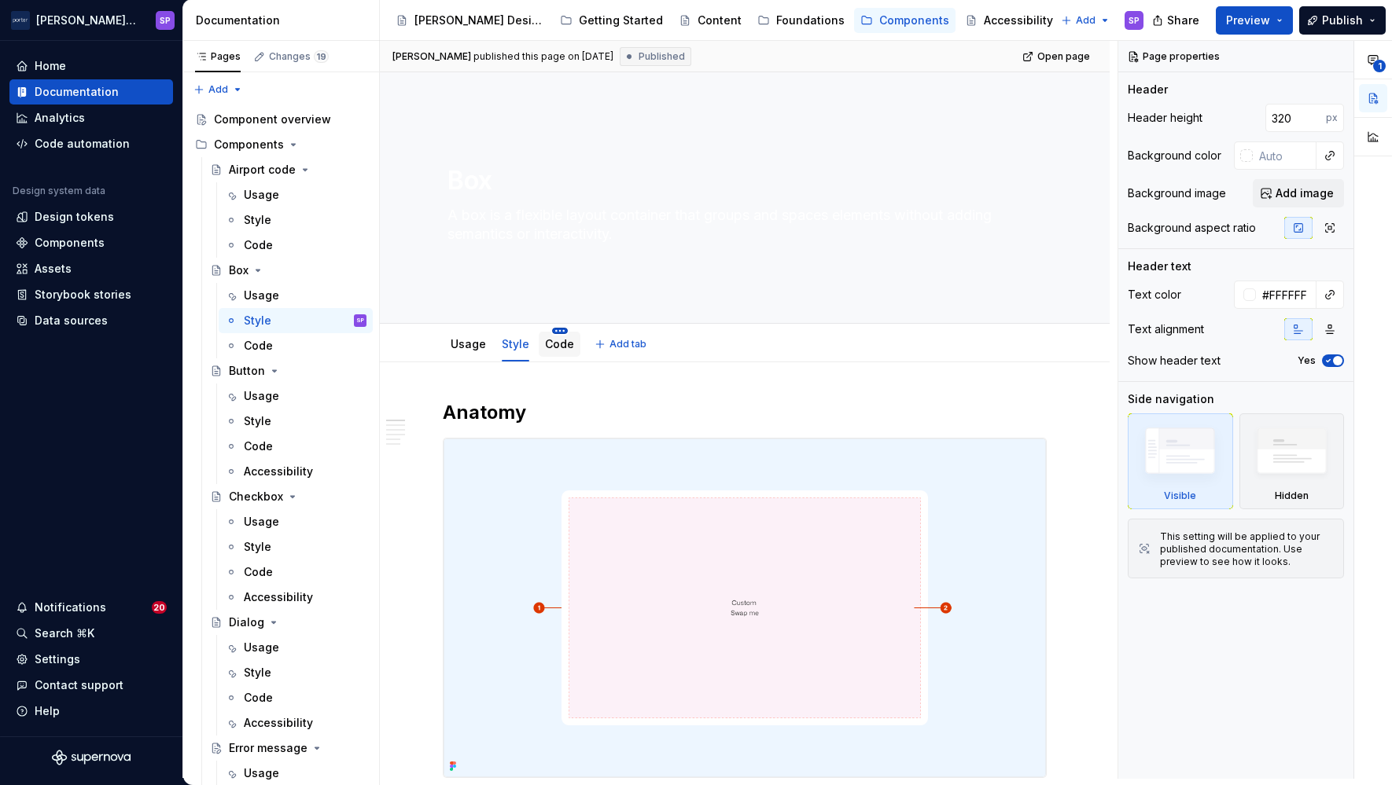
click at [556, 333] on html "[PERSON_NAME] Airlines SP Home Documentation Analytics Code automation Design s…" at bounding box center [696, 392] width 1392 height 785
click at [504, 347] on html "[PERSON_NAME] Airlines SP Home Documentation Analytics Code automation Design s…" at bounding box center [696, 392] width 1392 height 785
click at [552, 347] on link "Code" at bounding box center [559, 343] width 29 height 13
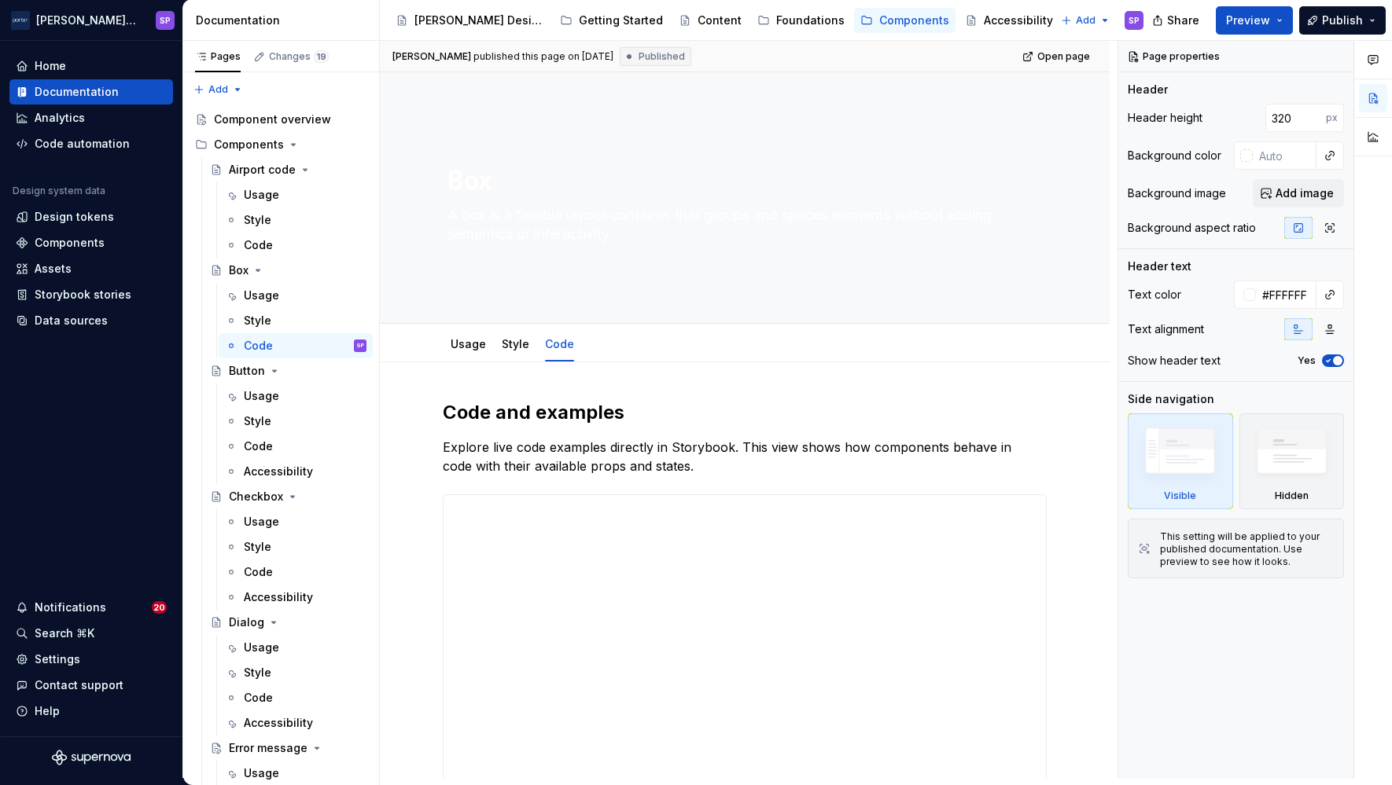
scroll to position [287, 0]
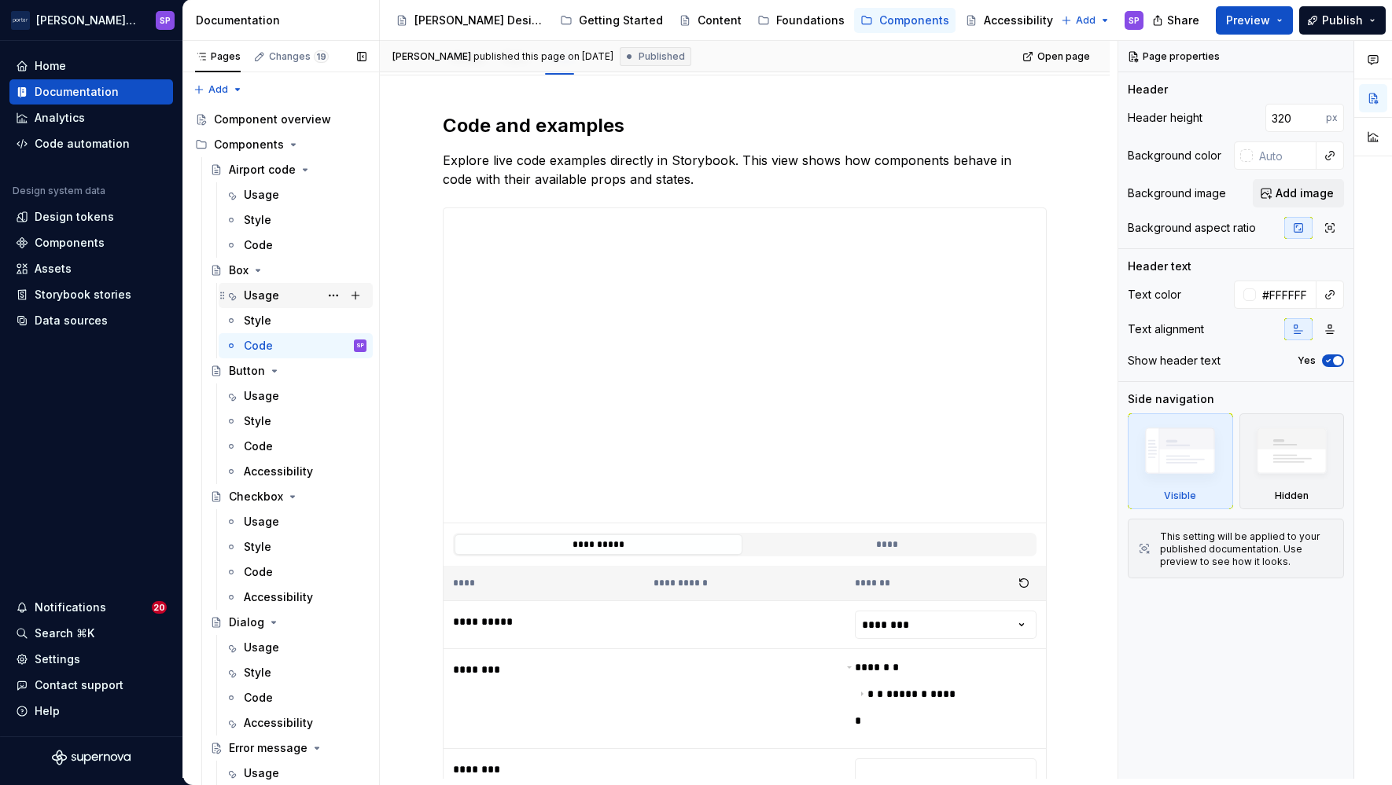
click at [267, 303] on div "Usage" at bounding box center [261, 296] width 35 height 16
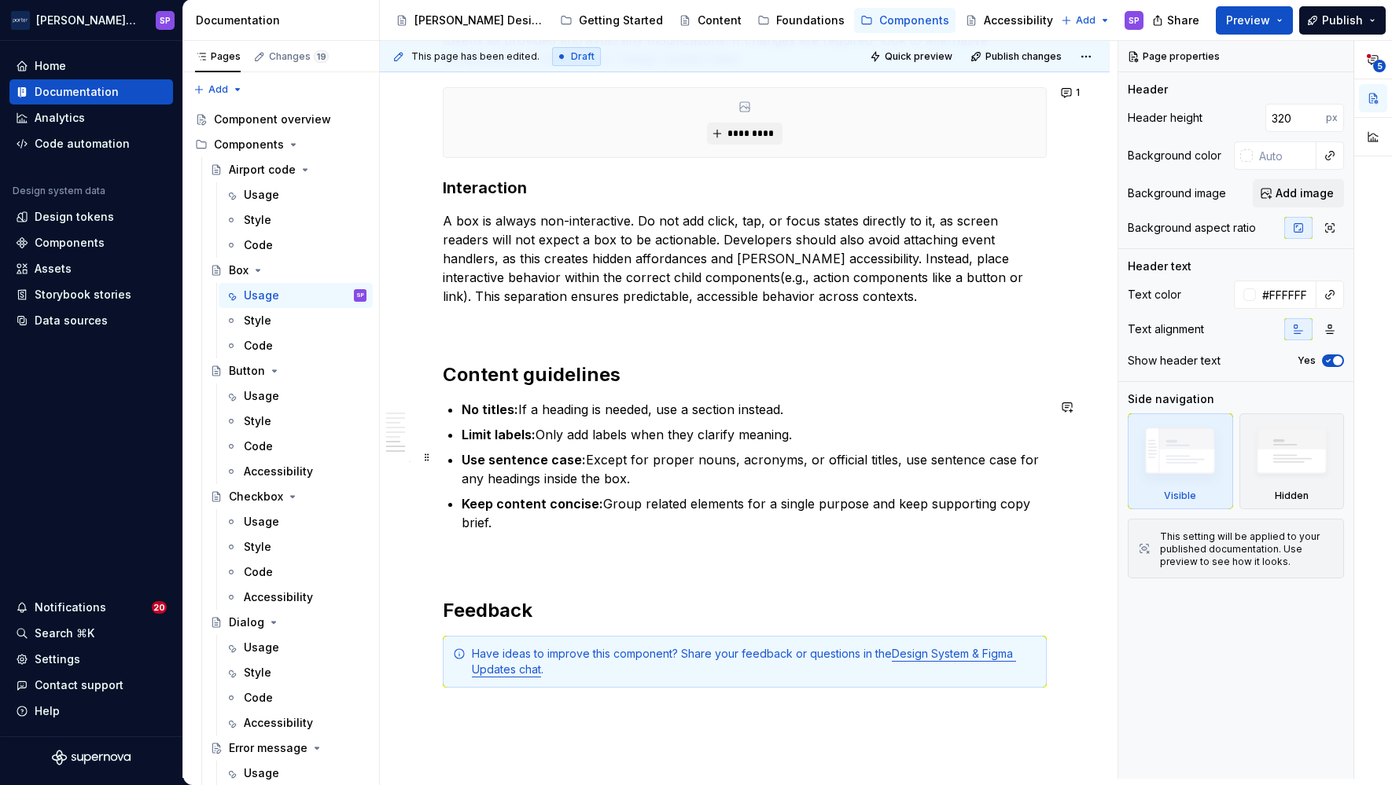
scroll to position [2023, 0]
click at [259, 395] on div "Usage" at bounding box center [261, 396] width 35 height 16
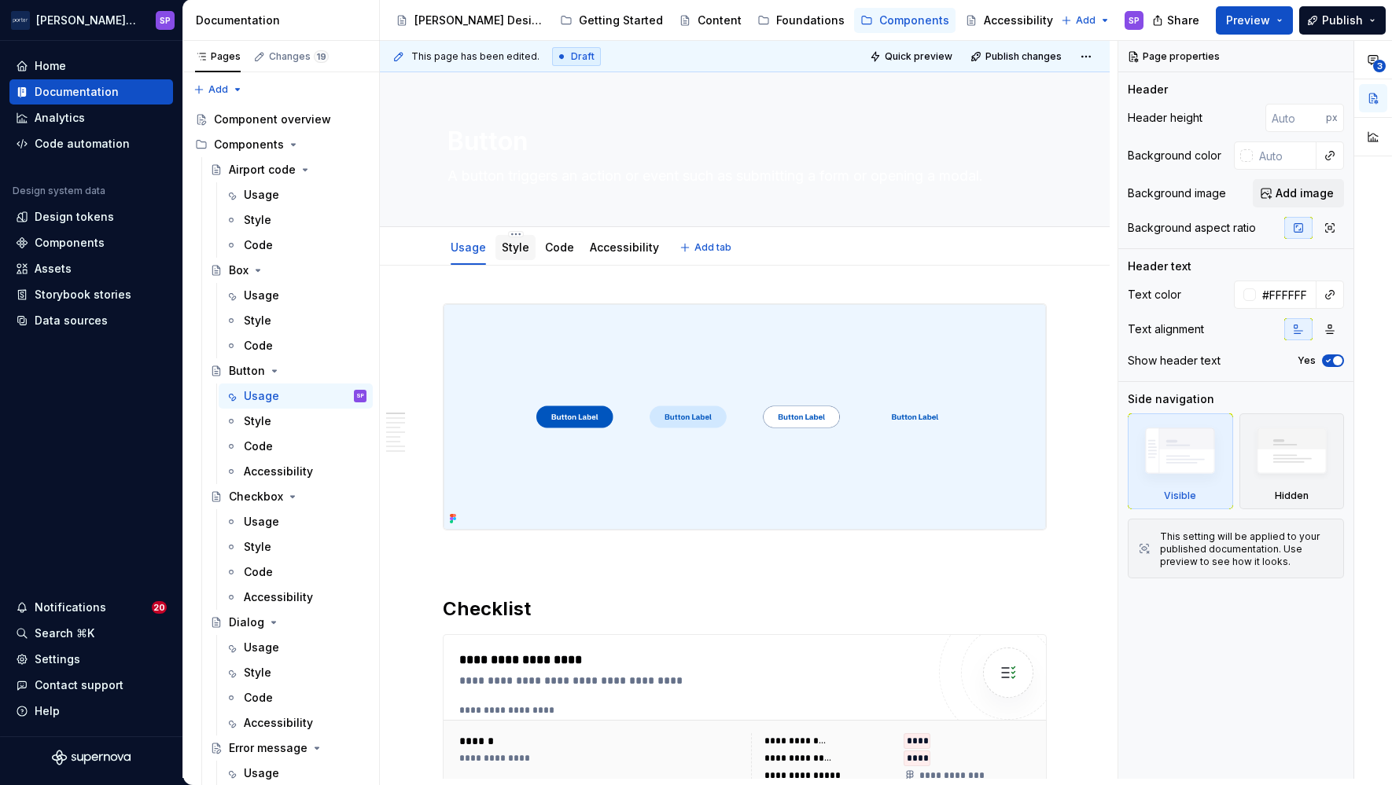
click at [505, 252] on link "Style" at bounding box center [516, 247] width 28 height 13
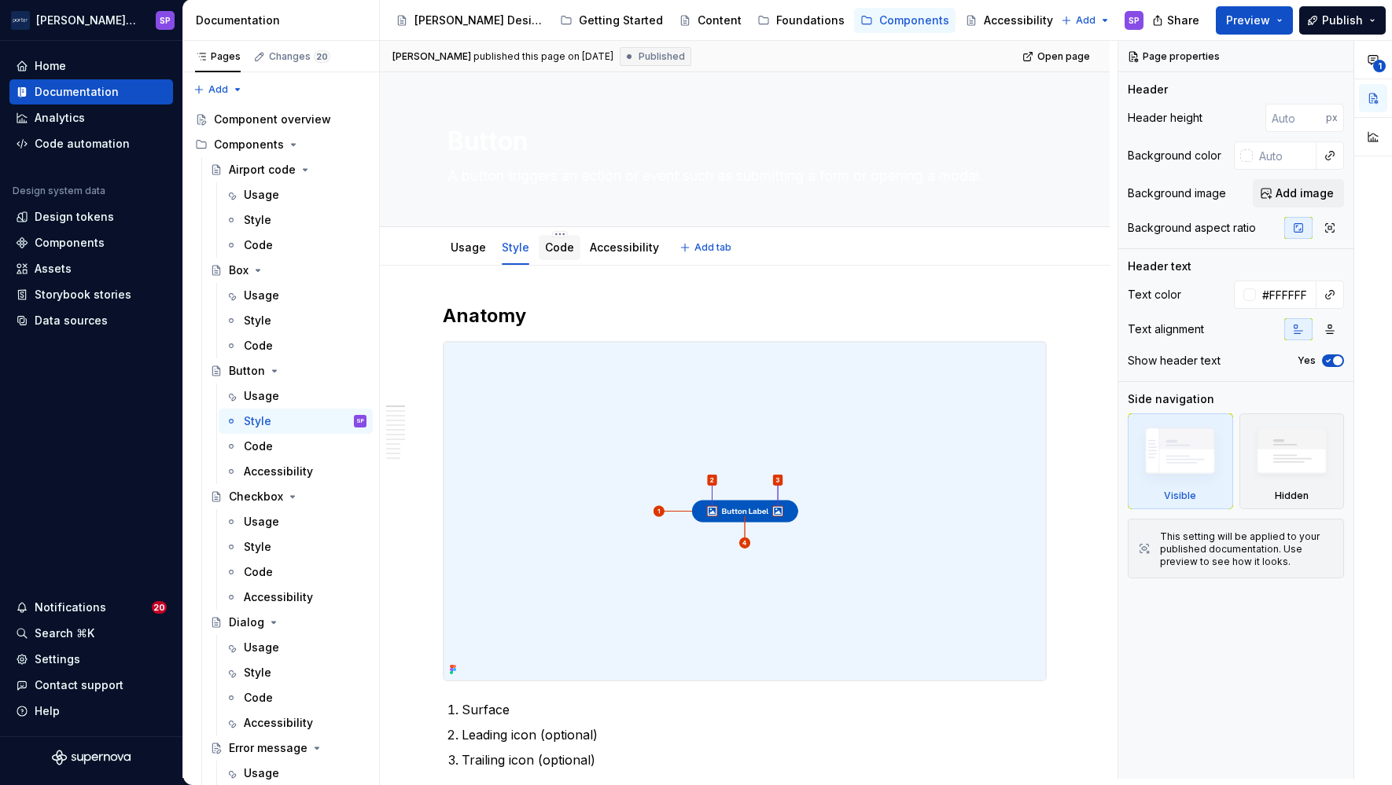
click at [550, 252] on link "Code" at bounding box center [559, 247] width 29 height 13
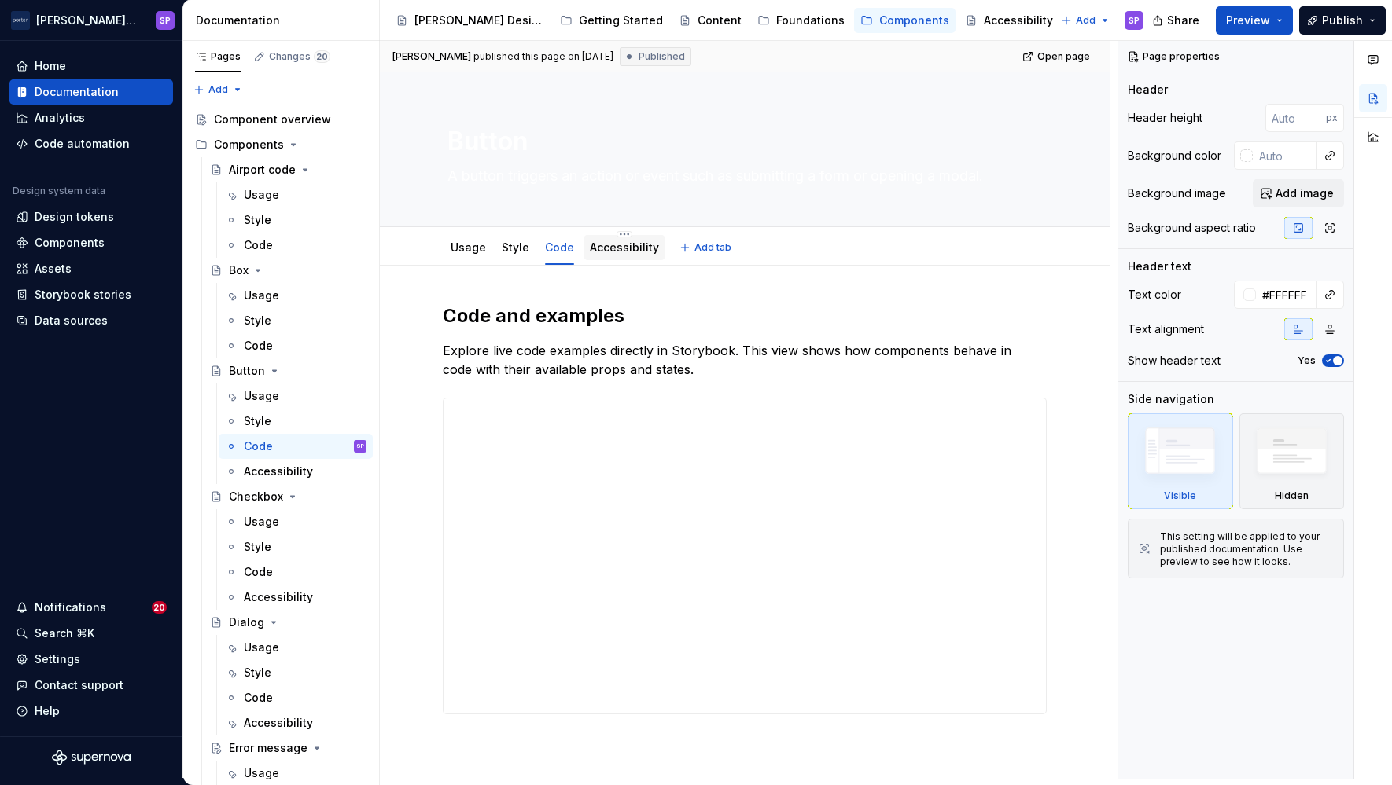
click at [635, 238] on div "Accessibility" at bounding box center [624, 247] width 69 height 19
click at [628, 252] on link "Accessibility" at bounding box center [624, 247] width 69 height 13
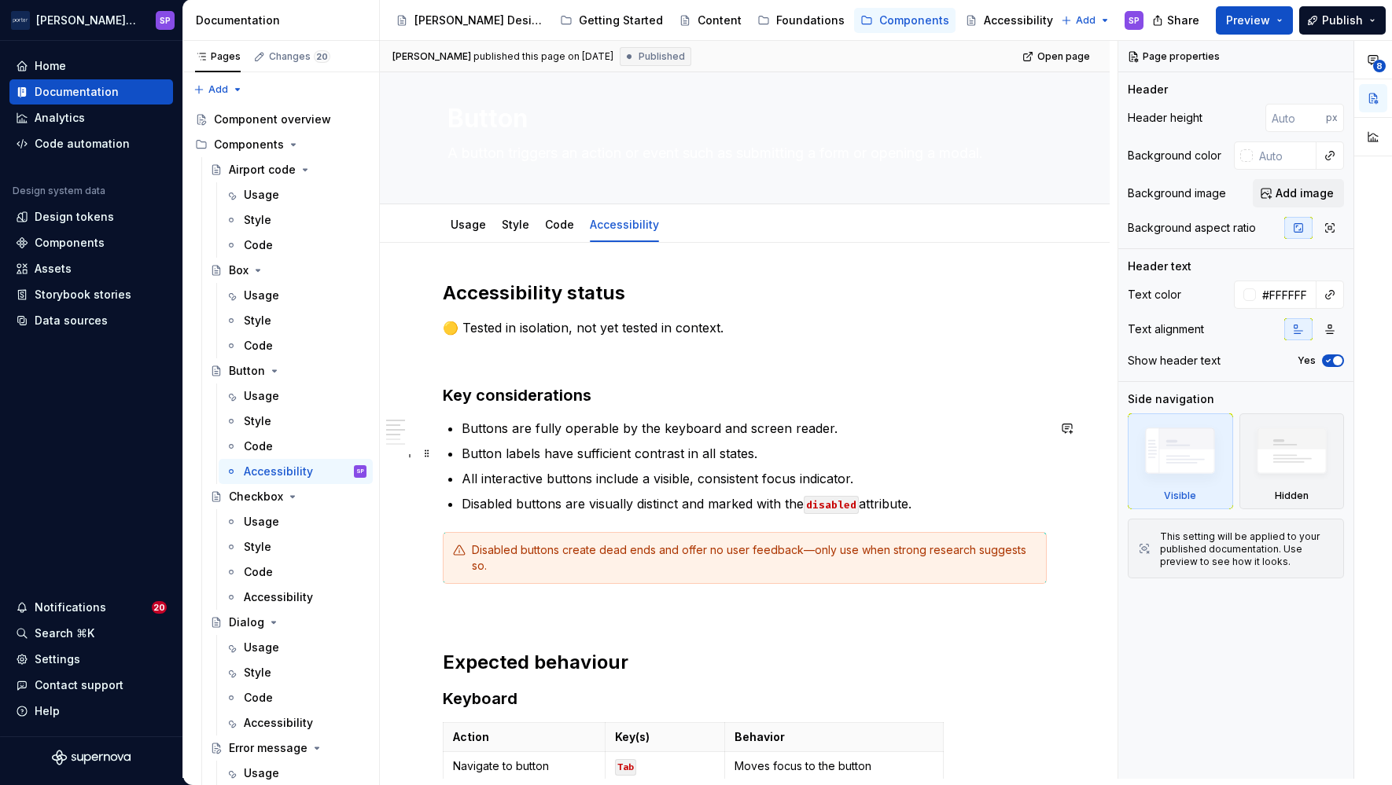
scroll to position [32, 0]
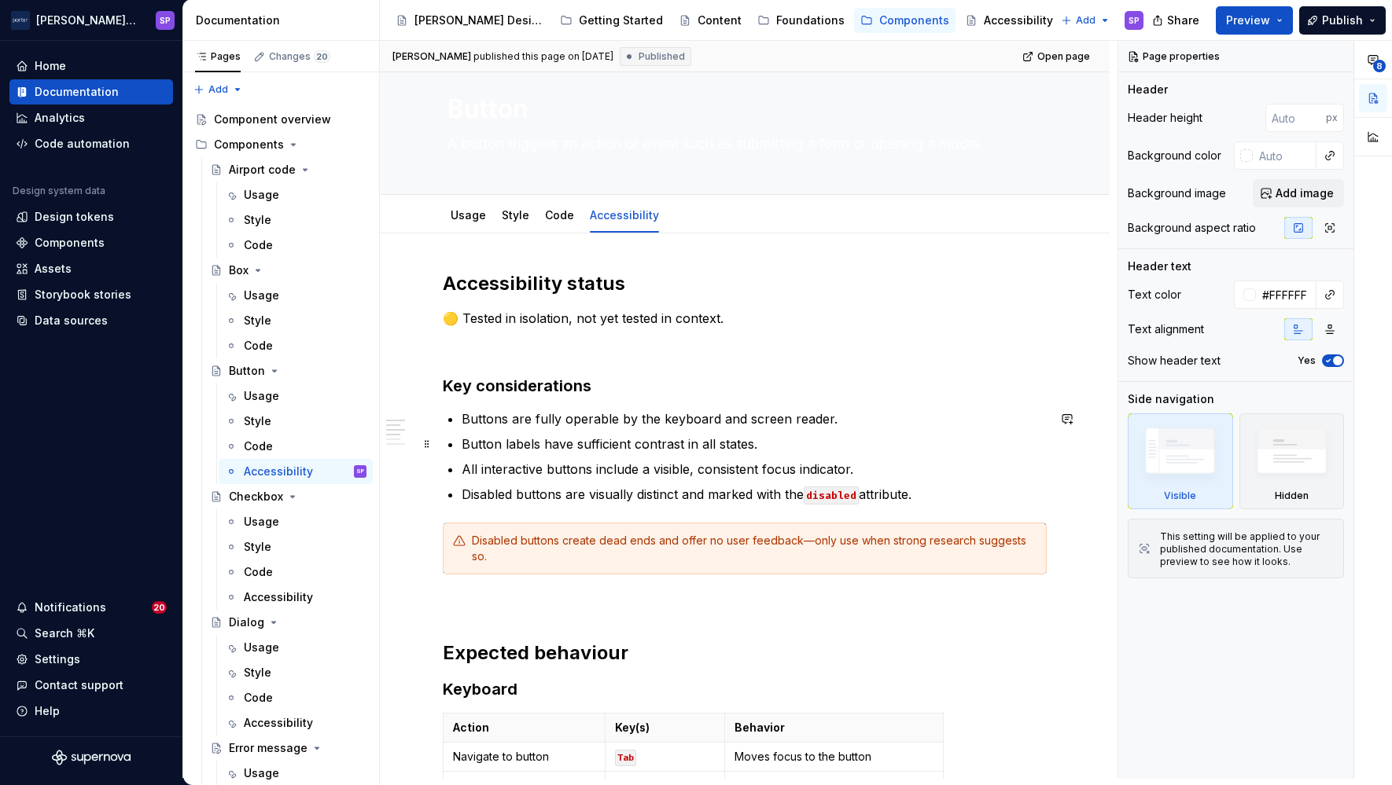
type textarea "*"
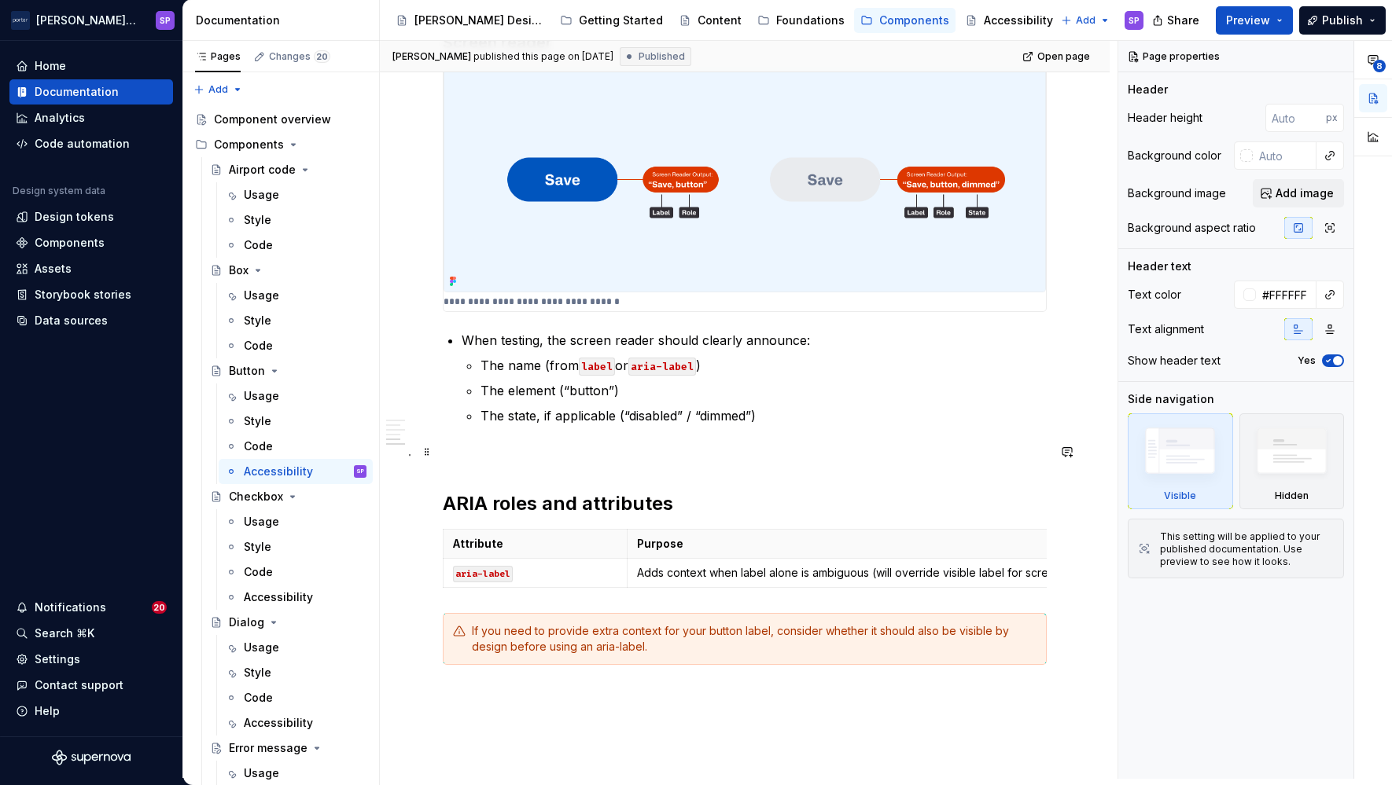
scroll to position [829, 0]
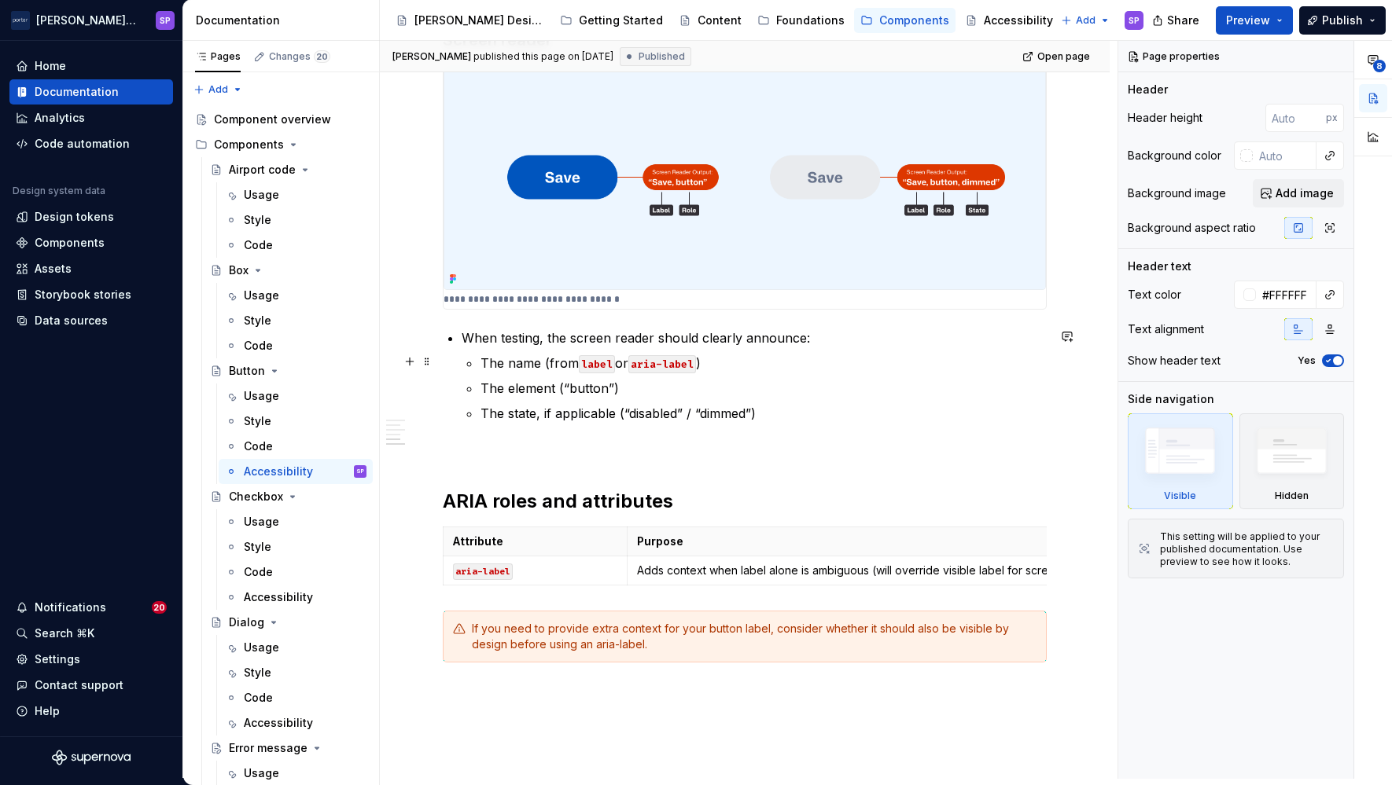
click at [792, 366] on p "The name (from label or aria-label )" at bounding box center [763, 363] width 566 height 19
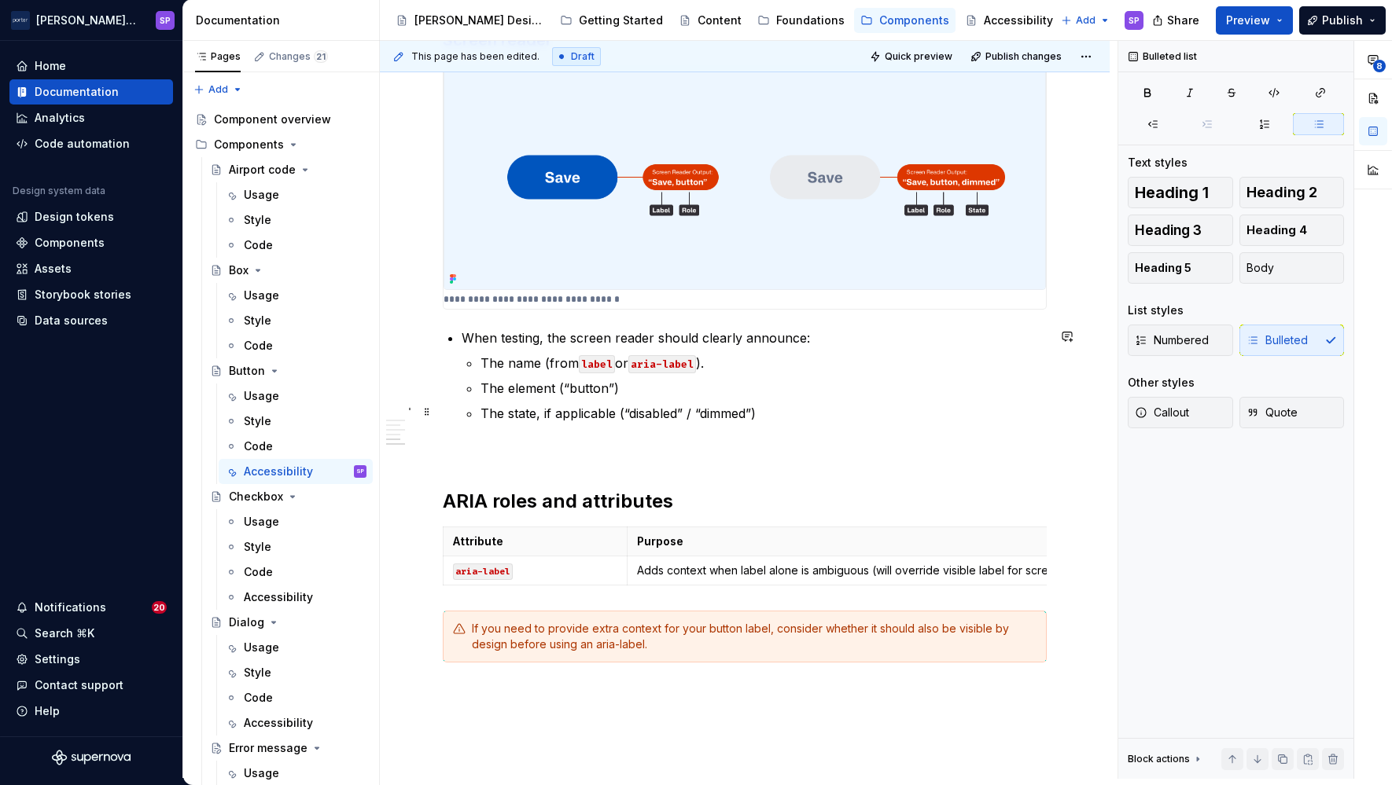
click at [711, 384] on p "The element (“button”)" at bounding box center [763, 388] width 566 height 19
click at [718, 374] on ul "The name (from label or aria-label ). The element (“button”) The state, if appl…" at bounding box center [763, 388] width 566 height 69
click at [727, 363] on p "The name (from label or aria-label )." at bounding box center [763, 363] width 566 height 19
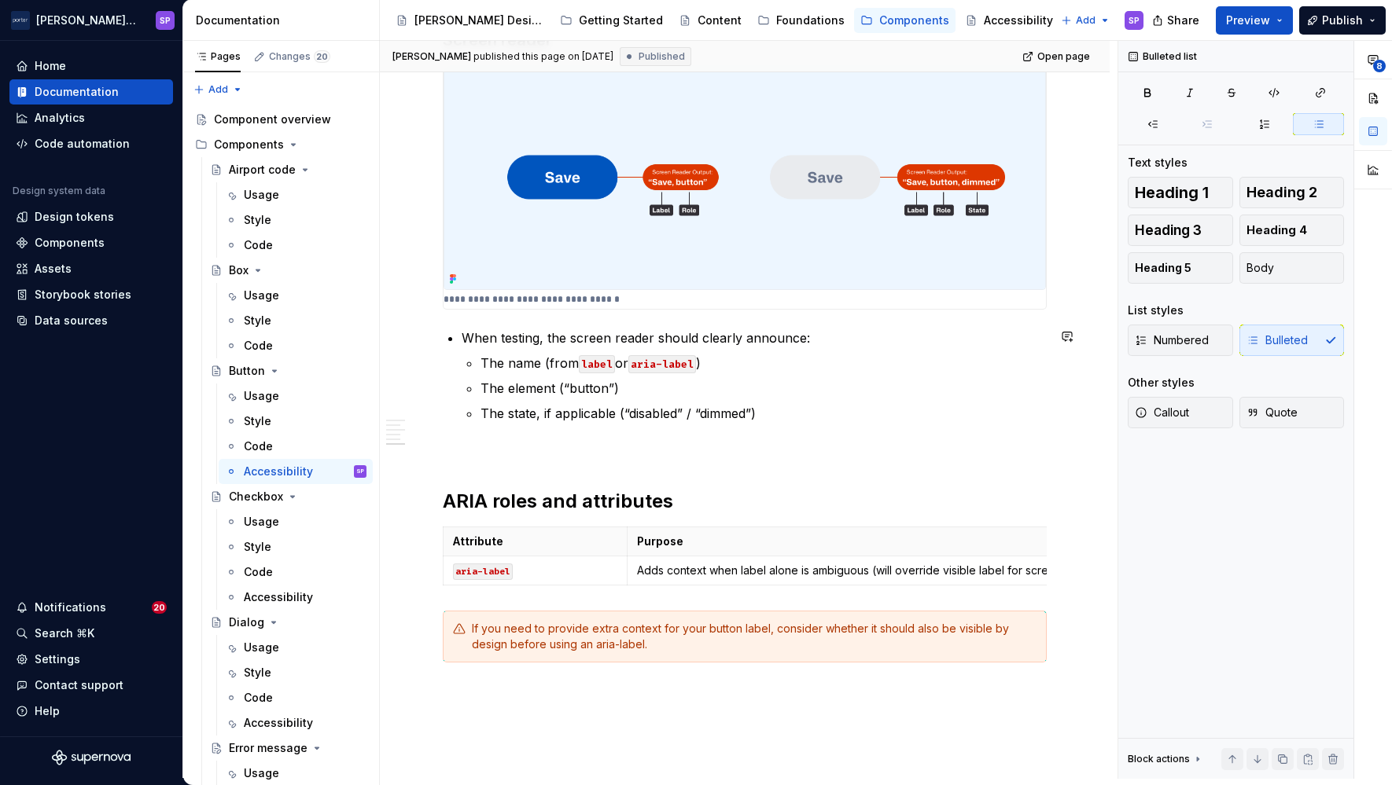
scroll to position [907, 0]
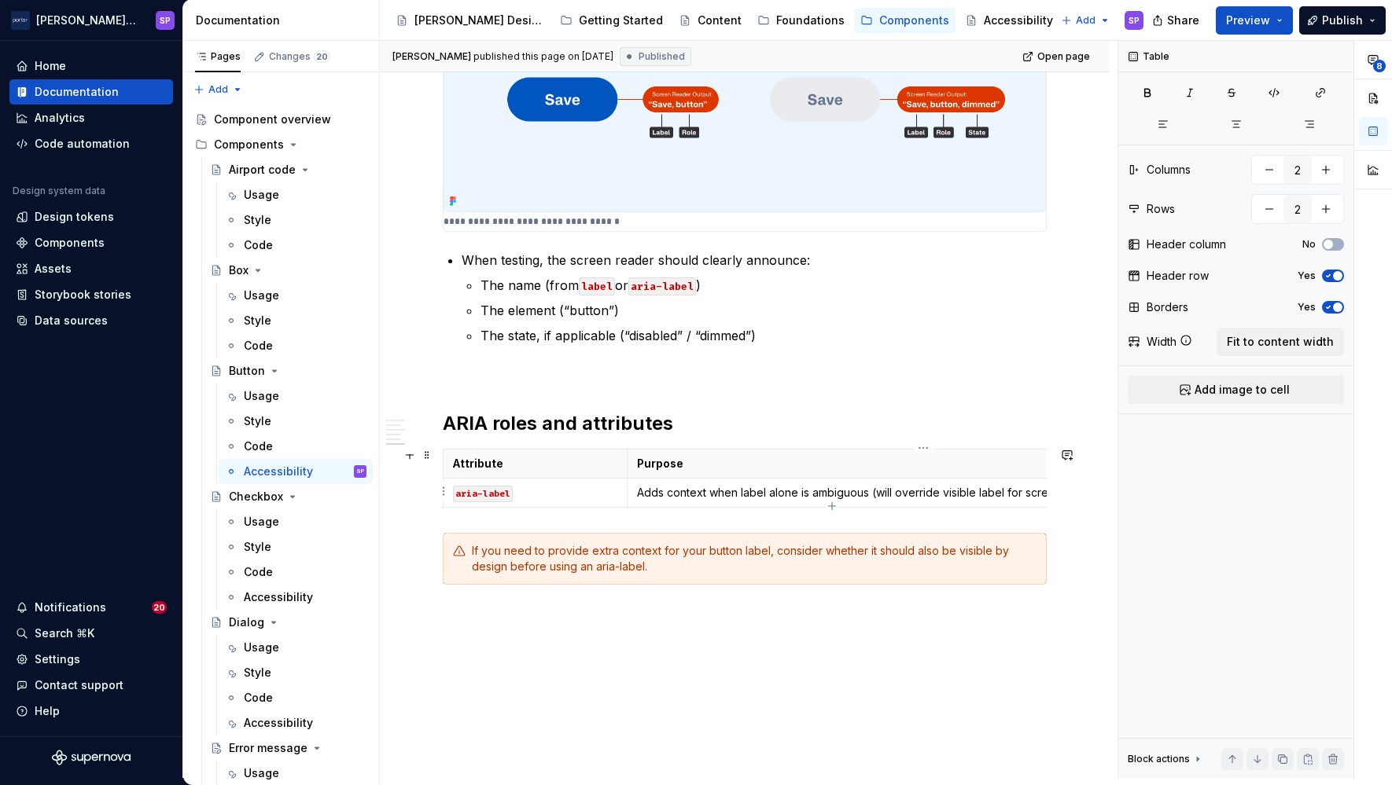
click at [872, 493] on p "Adds context when label alone is ambiguous (will override visible label for scr…" at bounding box center [923, 493] width 573 height 16
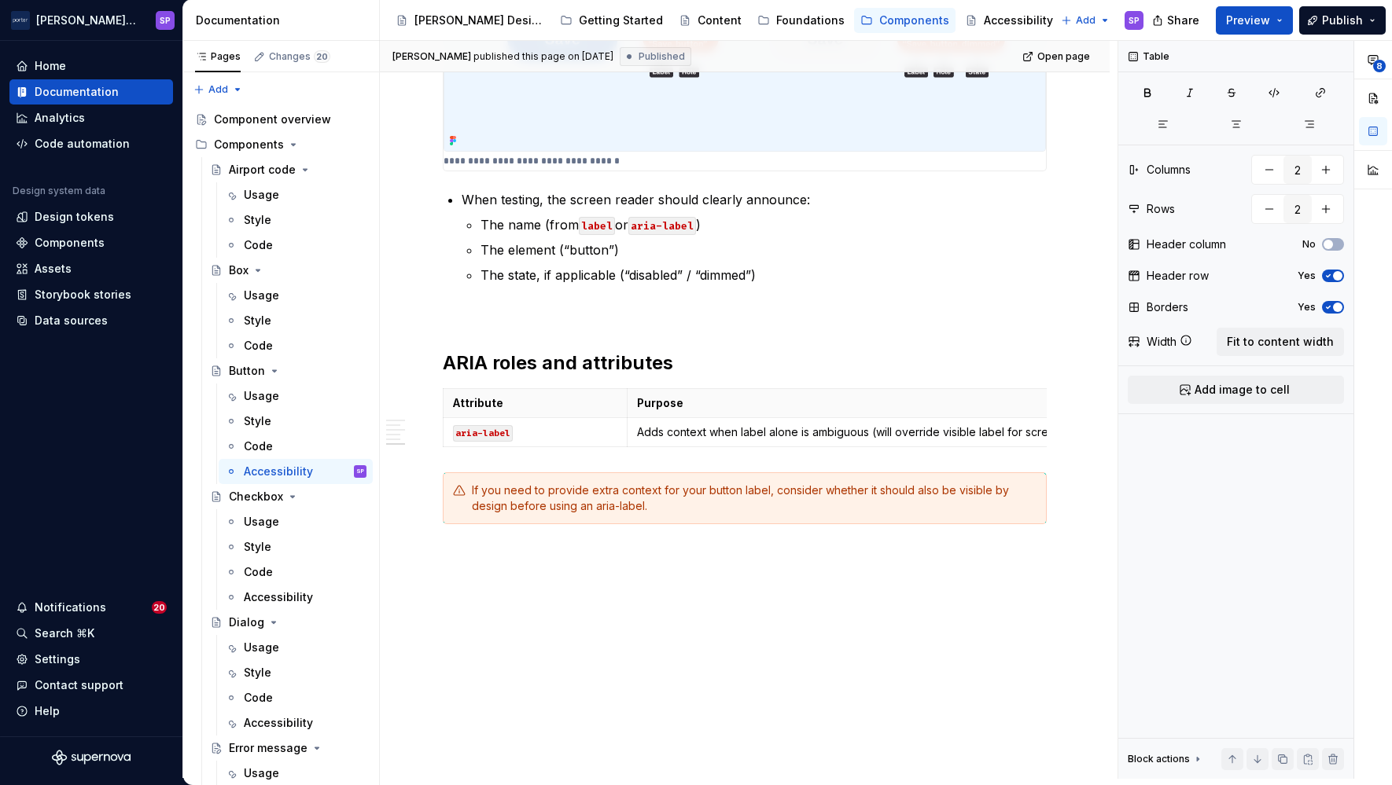
scroll to position [0, 0]
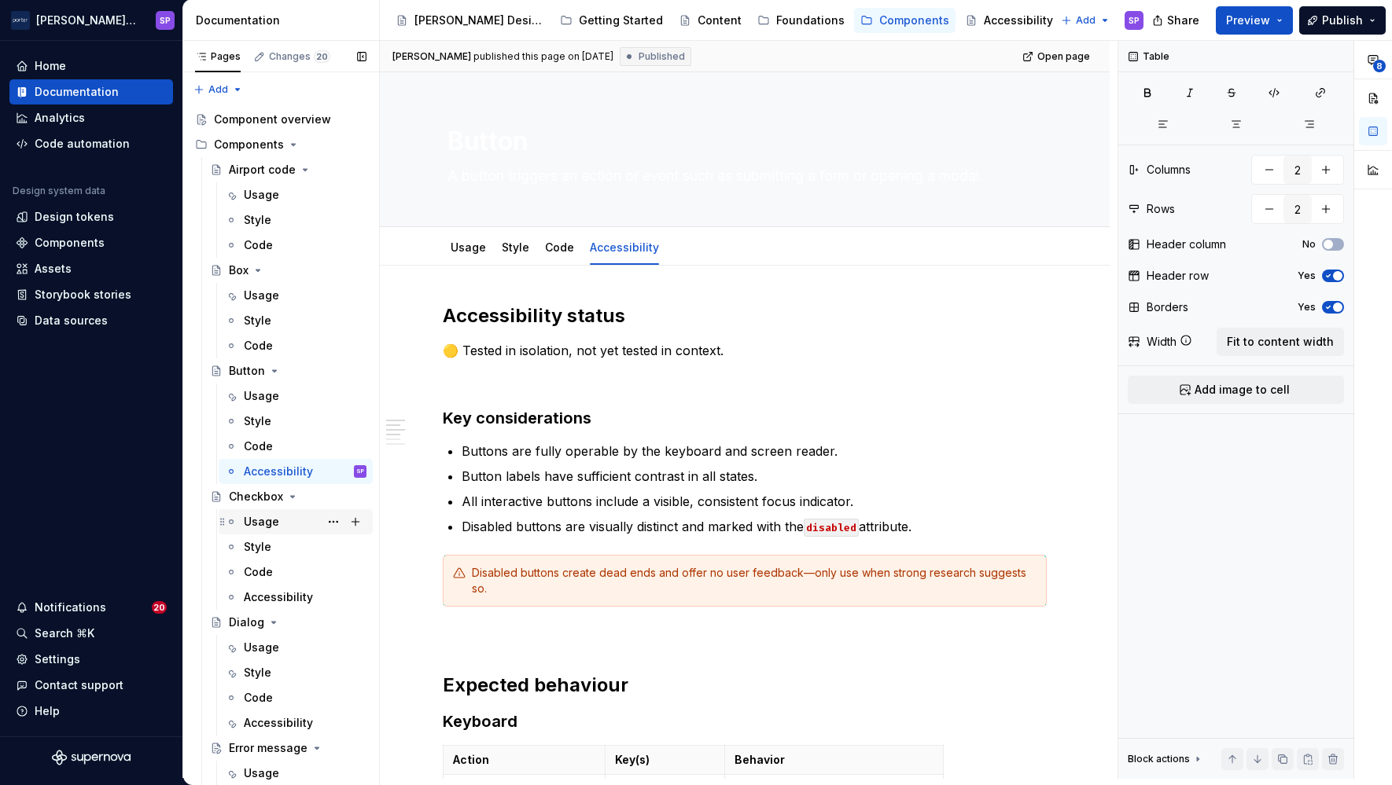
click at [272, 522] on div "Usage" at bounding box center [261, 522] width 35 height 16
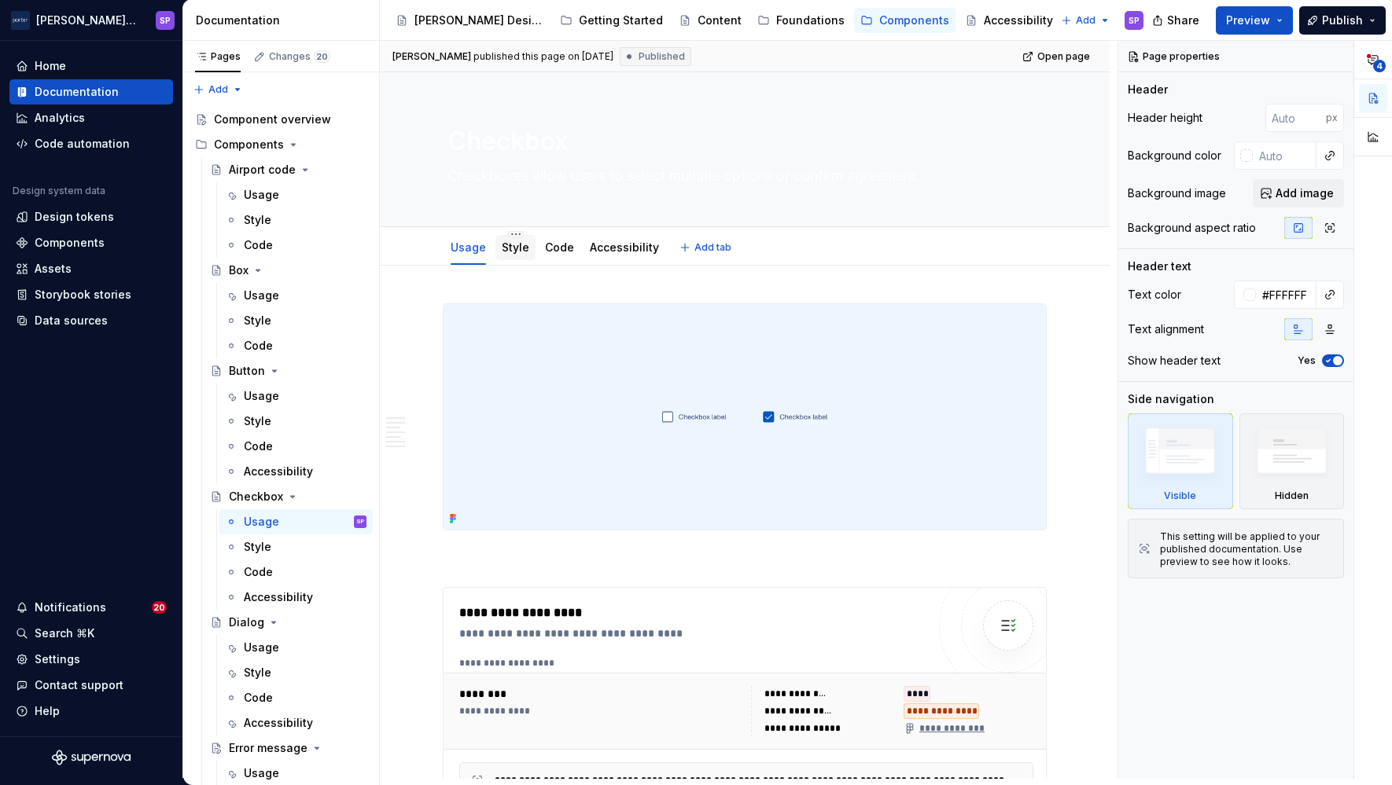
click at [516, 240] on div "Style" at bounding box center [516, 248] width 28 height 16
click at [513, 250] on link "Style" at bounding box center [516, 247] width 28 height 13
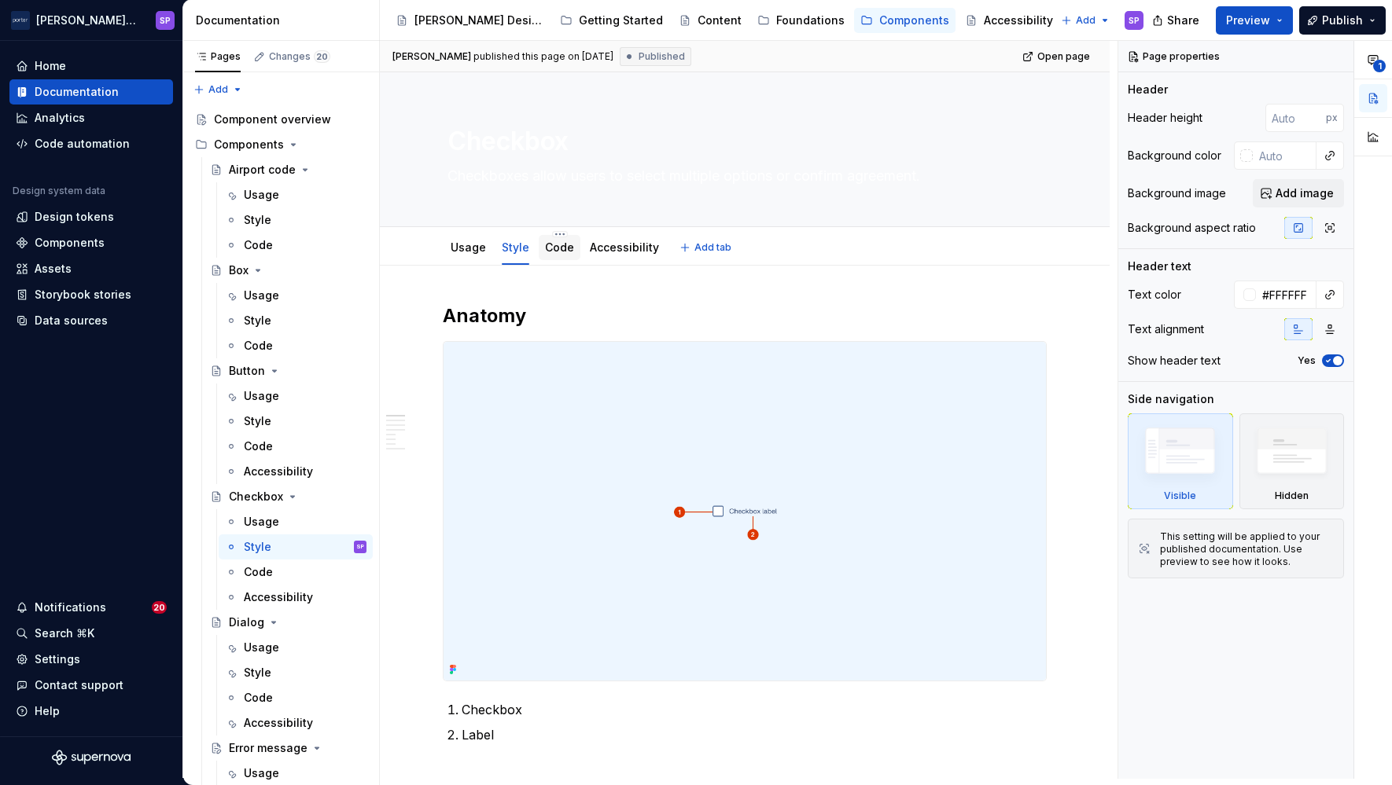
click at [553, 248] on link "Code" at bounding box center [559, 247] width 29 height 13
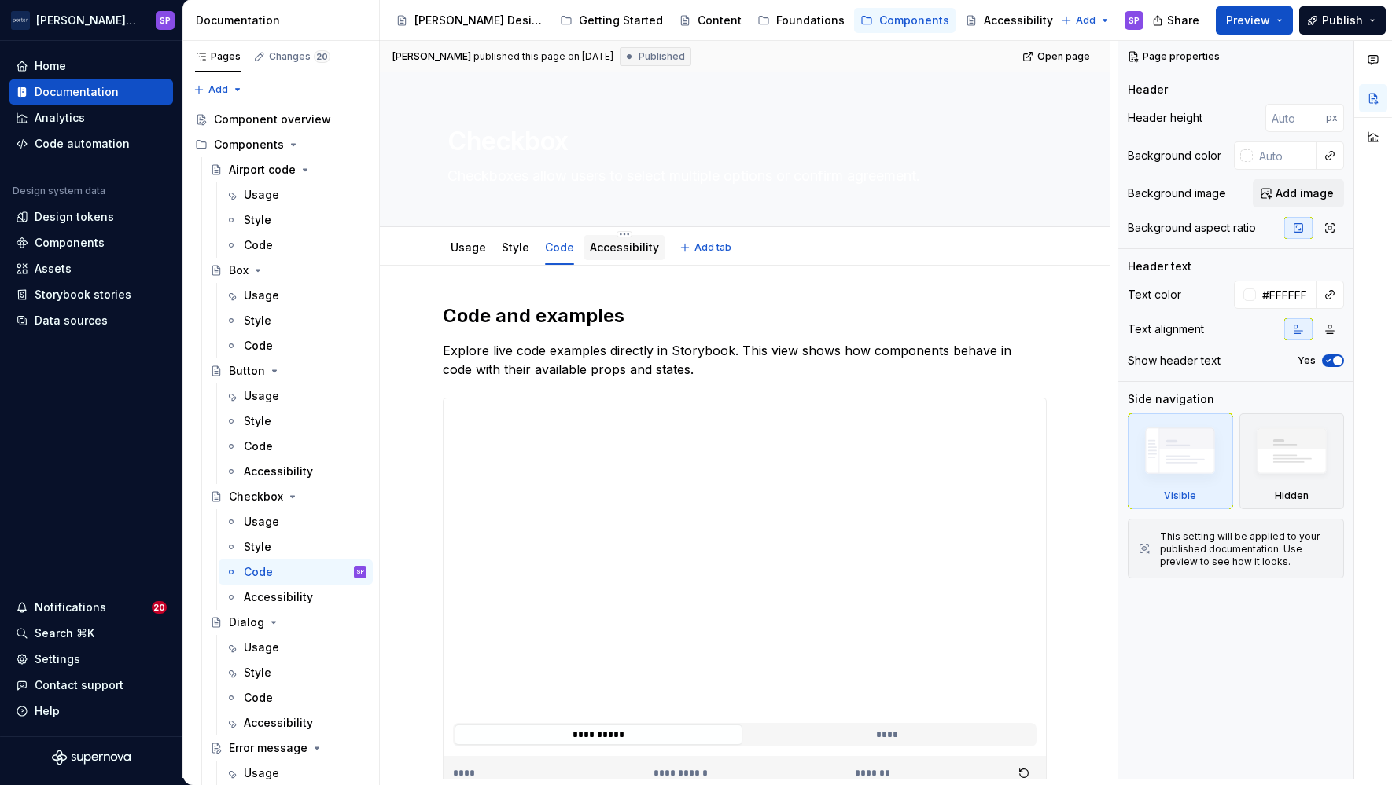
click at [612, 230] on html "[PERSON_NAME] Airlines SP Home Documentation Analytics Code automation Design s…" at bounding box center [696, 392] width 1392 height 785
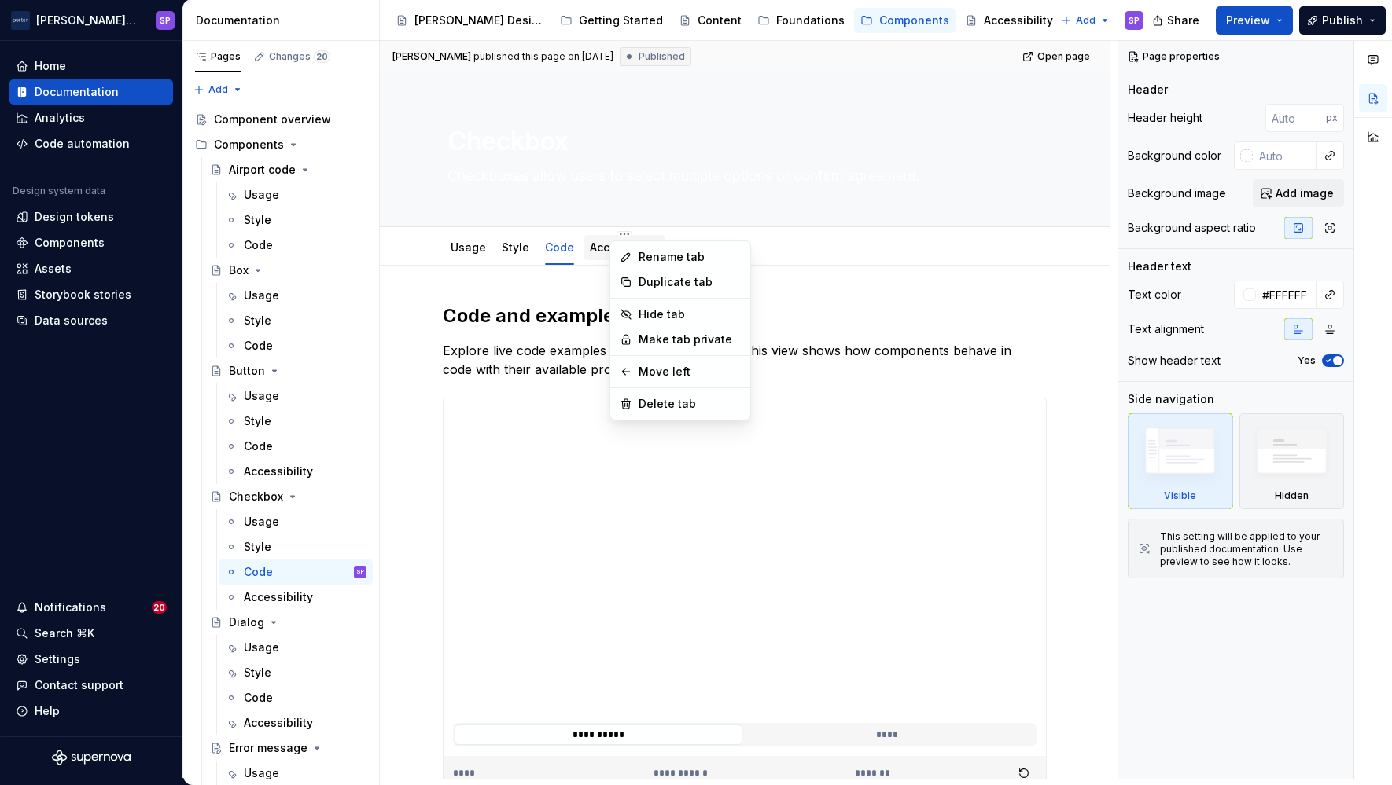
click at [587, 252] on html "[PERSON_NAME] Airlines SP Home Documentation Analytics Code automation Design s…" at bounding box center [696, 392] width 1392 height 785
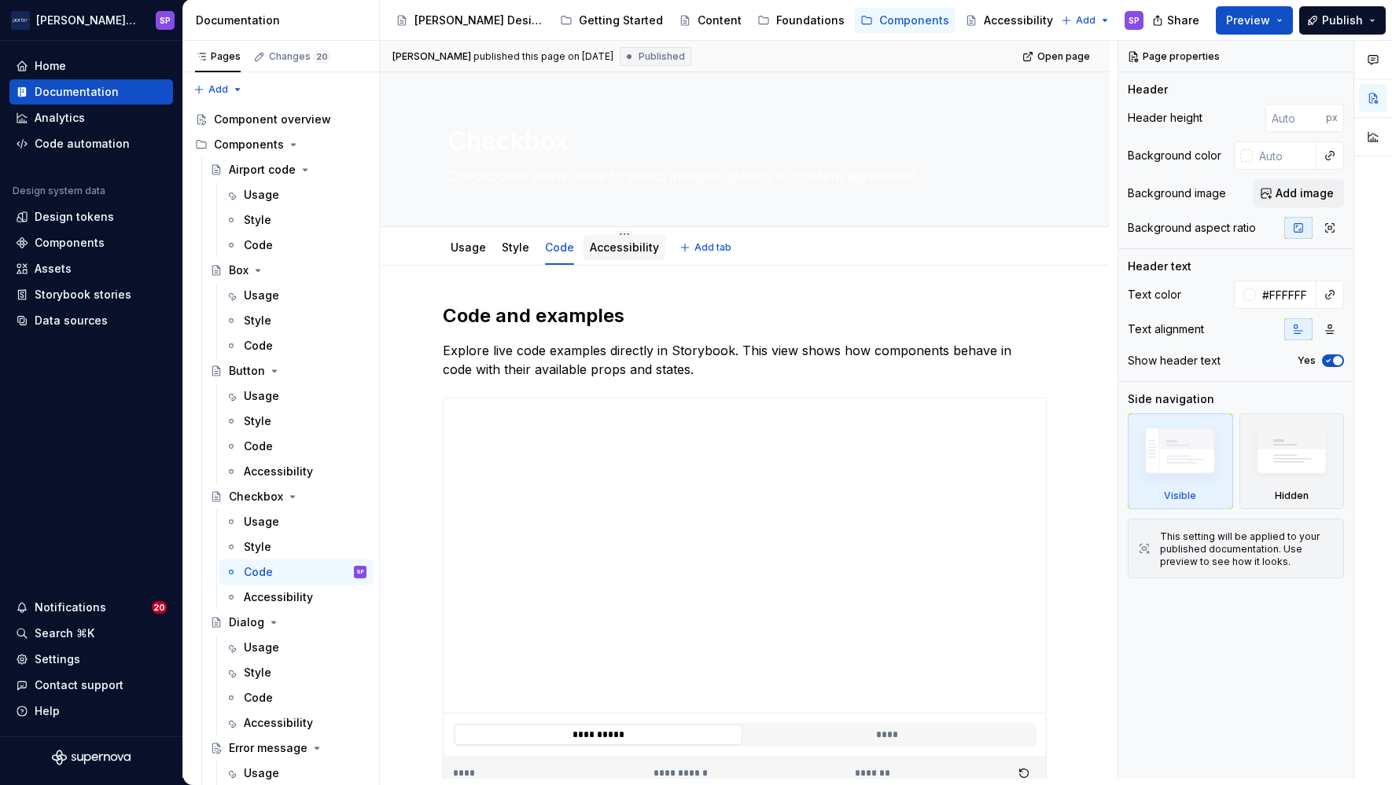
click at [612, 252] on link "Accessibility" at bounding box center [624, 247] width 69 height 13
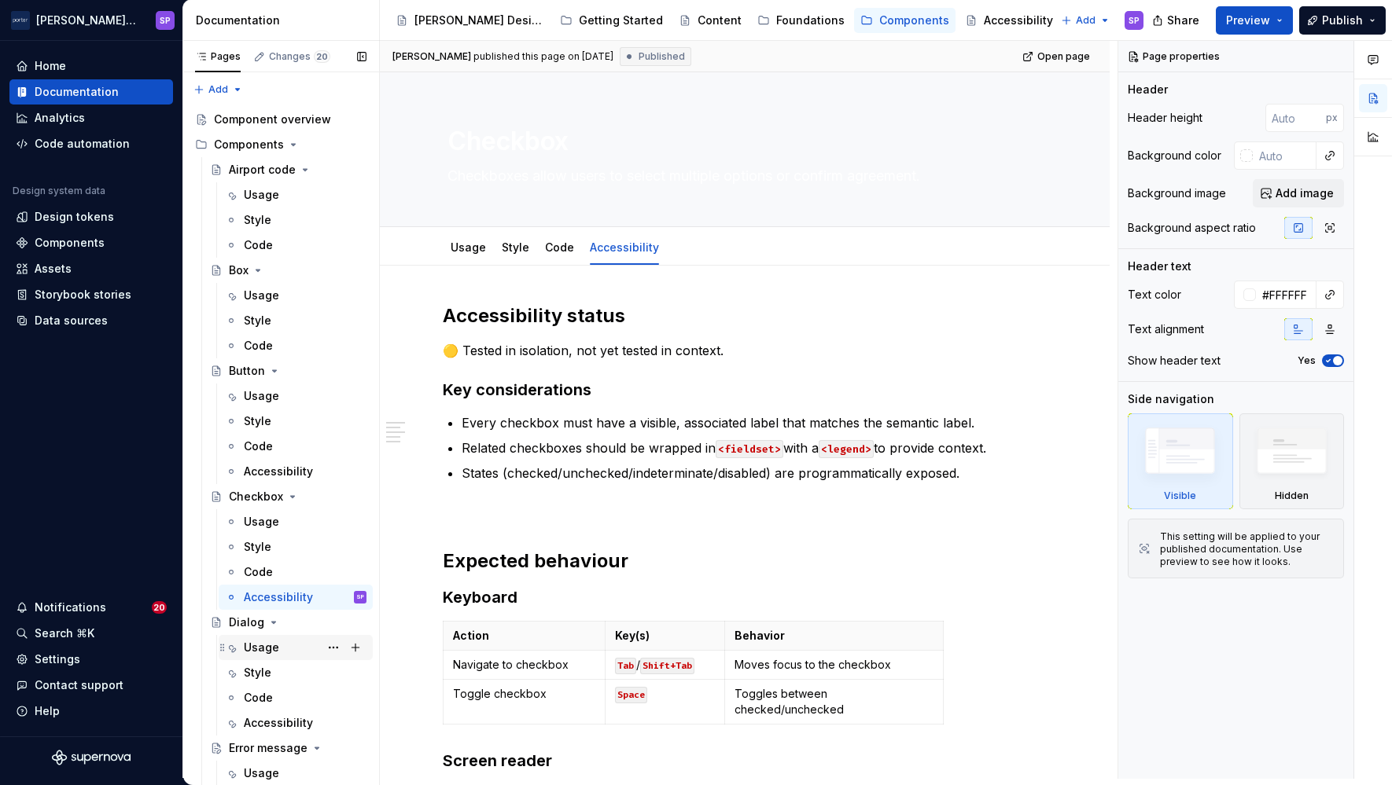
click at [267, 656] on div "Usage" at bounding box center [305, 648] width 123 height 22
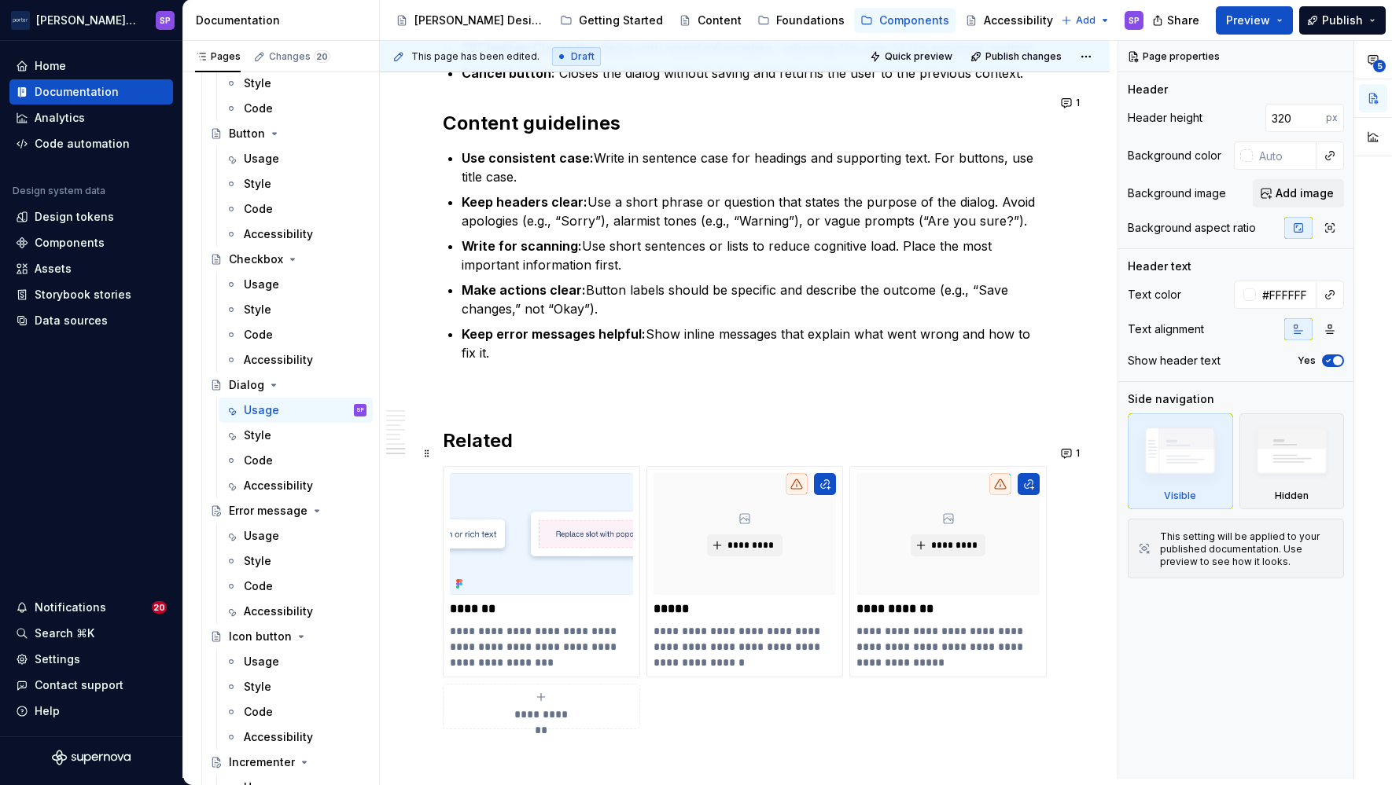
scroll to position [2259, 0]
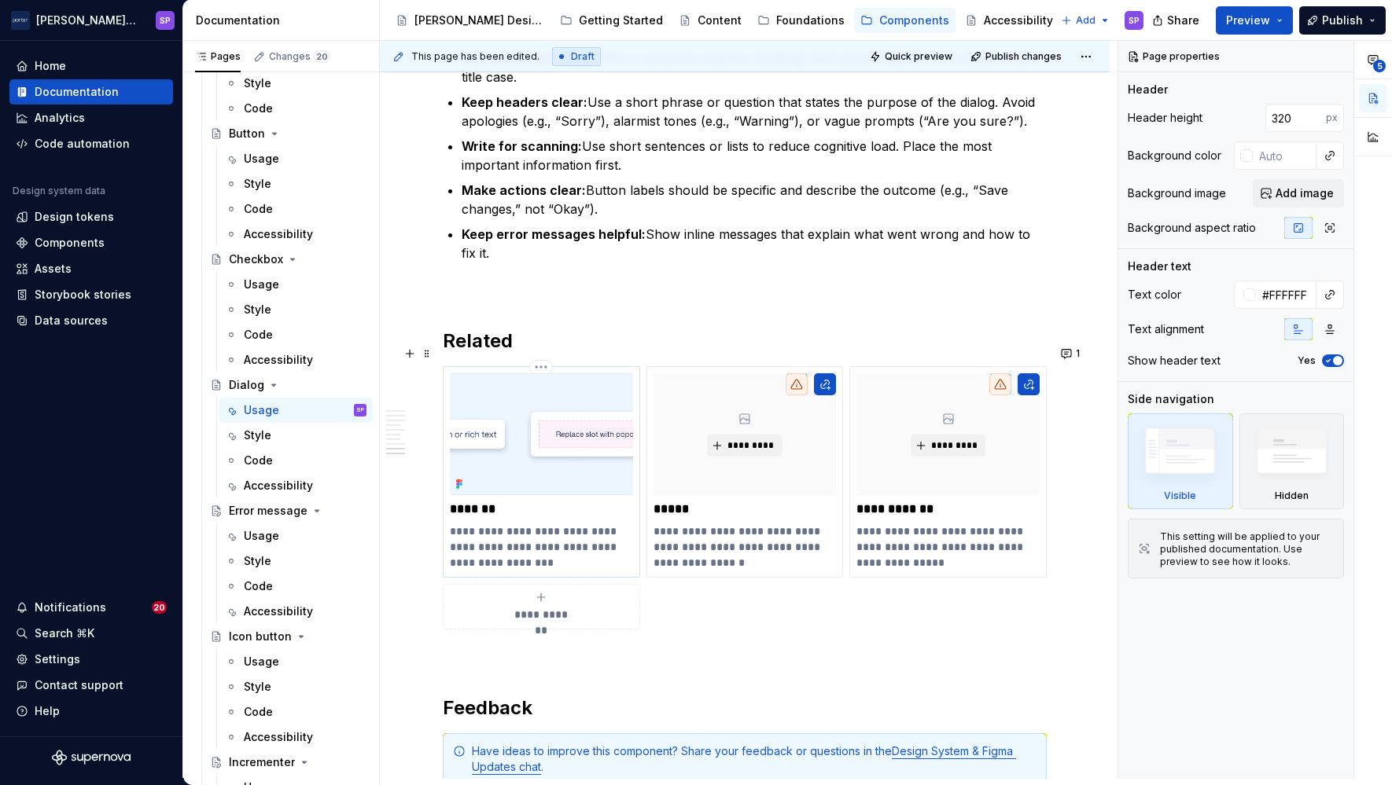
click at [456, 524] on p "**********" at bounding box center [541, 547] width 182 height 47
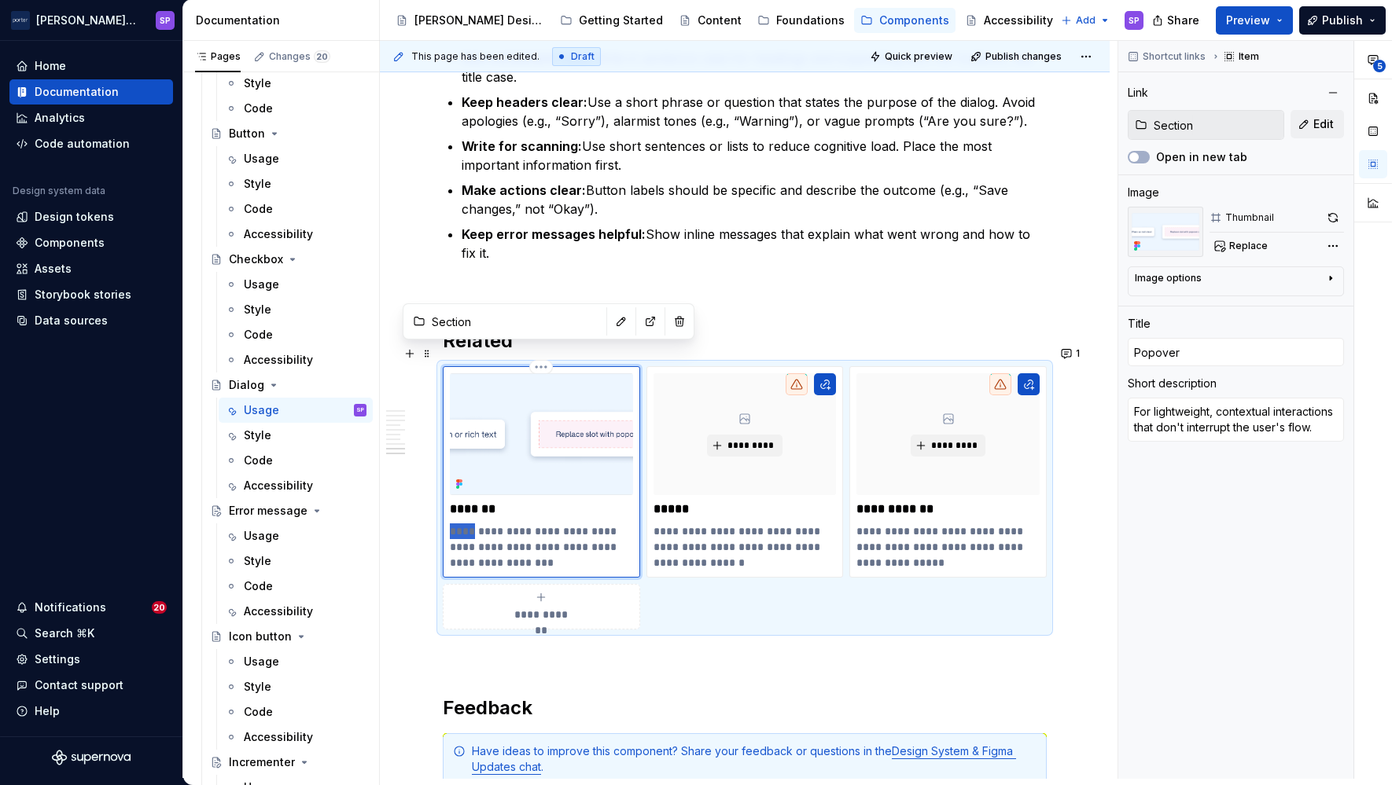
click at [456, 524] on p "**********" at bounding box center [541, 547] width 182 height 47
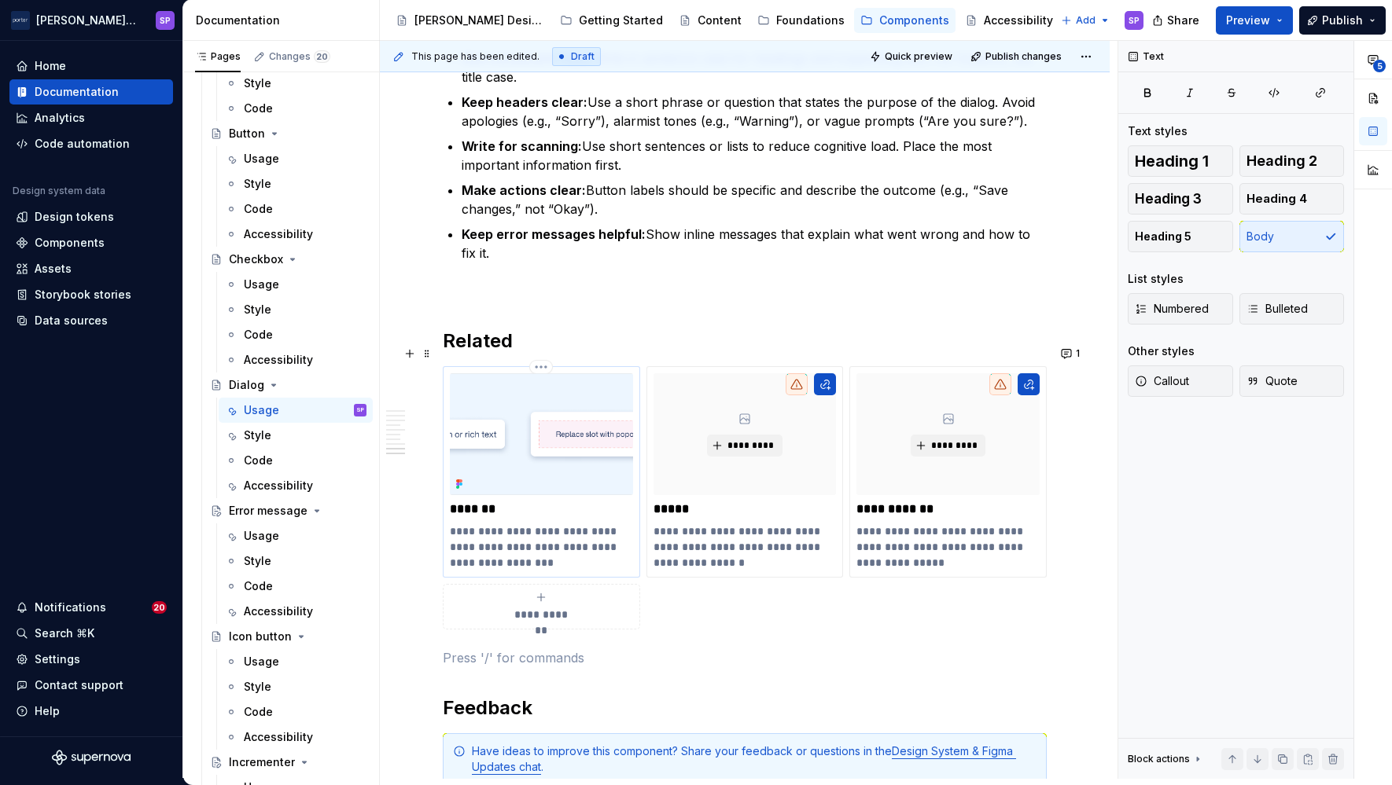
click at [448, 512] on div "**********" at bounding box center [541, 471] width 197 height 211
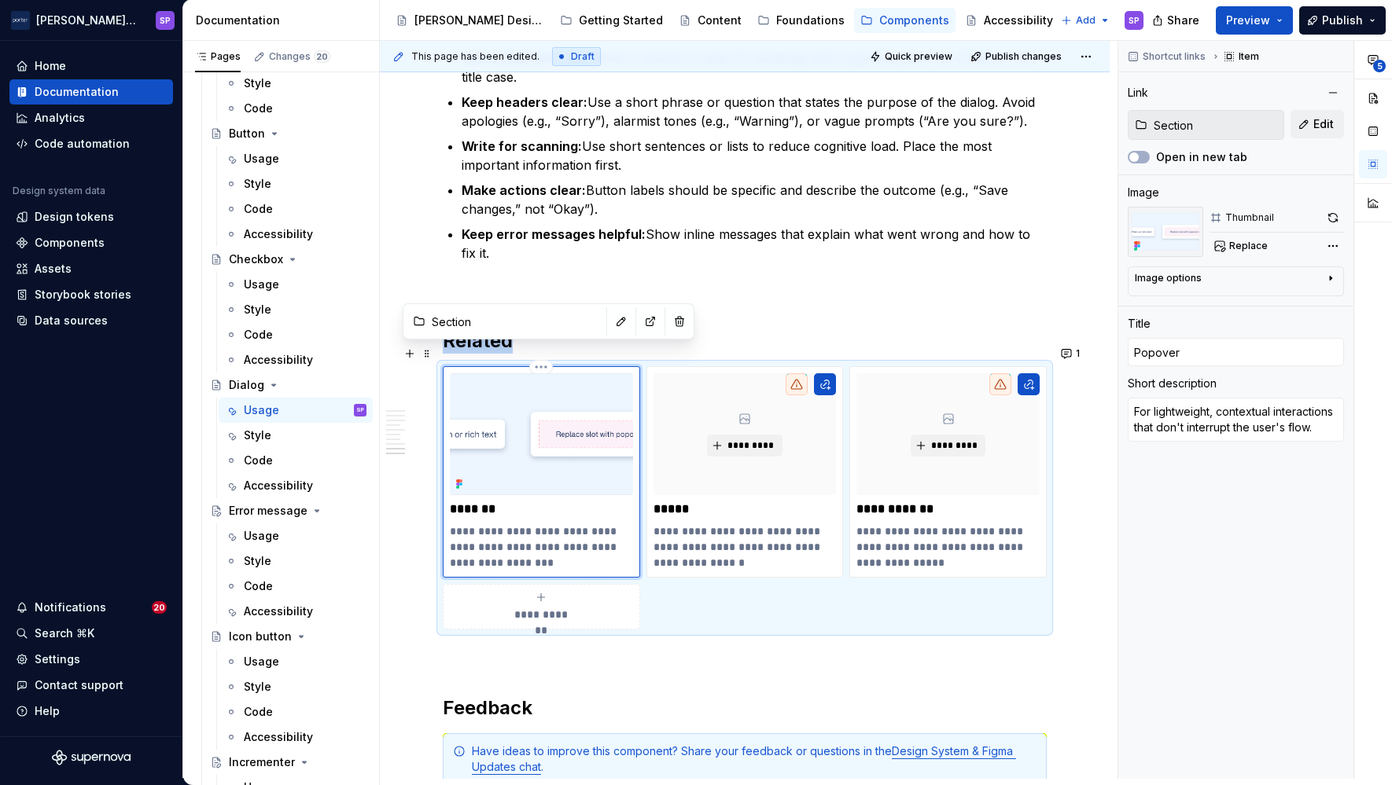
click at [461, 524] on p "**********" at bounding box center [541, 547] width 182 height 47
type textarea "*"
type textarea "Ulightweight, contextual interactions that don't interrupt the user's flow."
type textarea "*"
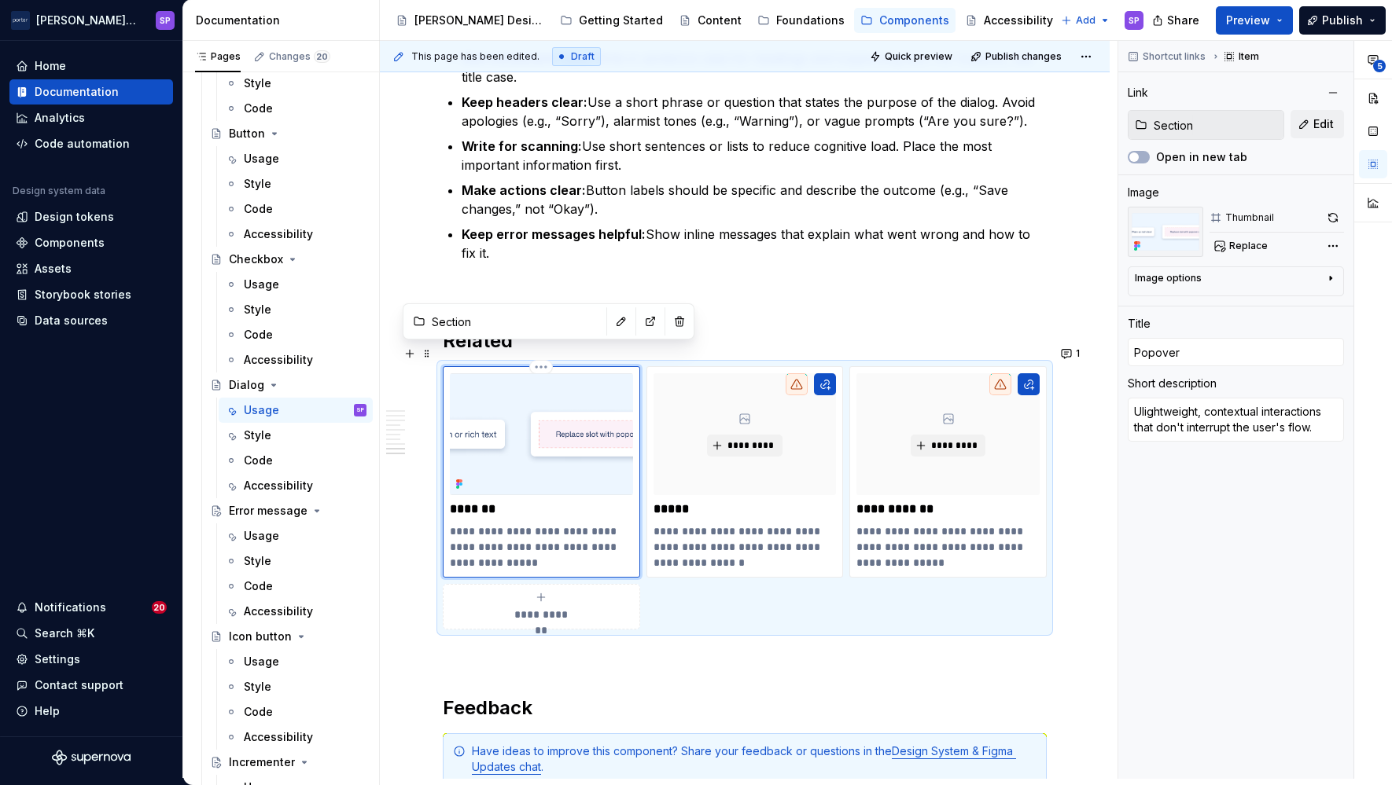
type textarea "Uslightweight, contextual interactions that don't interrupt the user's flow."
type textarea "*"
type textarea "Uselightweight, contextual interactions that don't interrupt the user's flow."
type textarea "*"
type textarea "Use lightweight, contextual interactions that don't interrupt the user's flow."
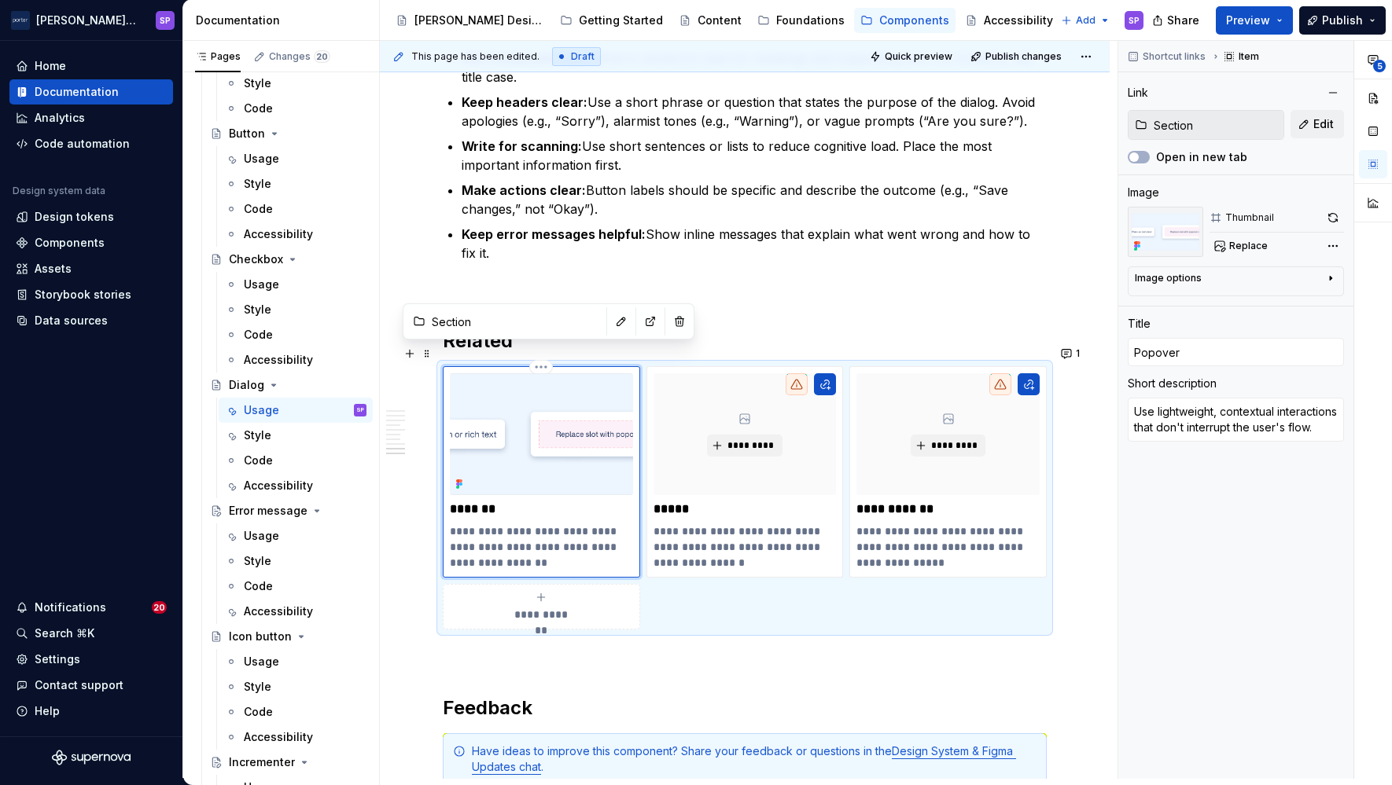
type textarea "*"
type textarea "Use flightweight, contextual interactions that don't interrupt the user's flow."
type textarea "*"
type textarea "Use folightweight, contextual interactions that don't interrupt the user's flow."
type textarea "*"
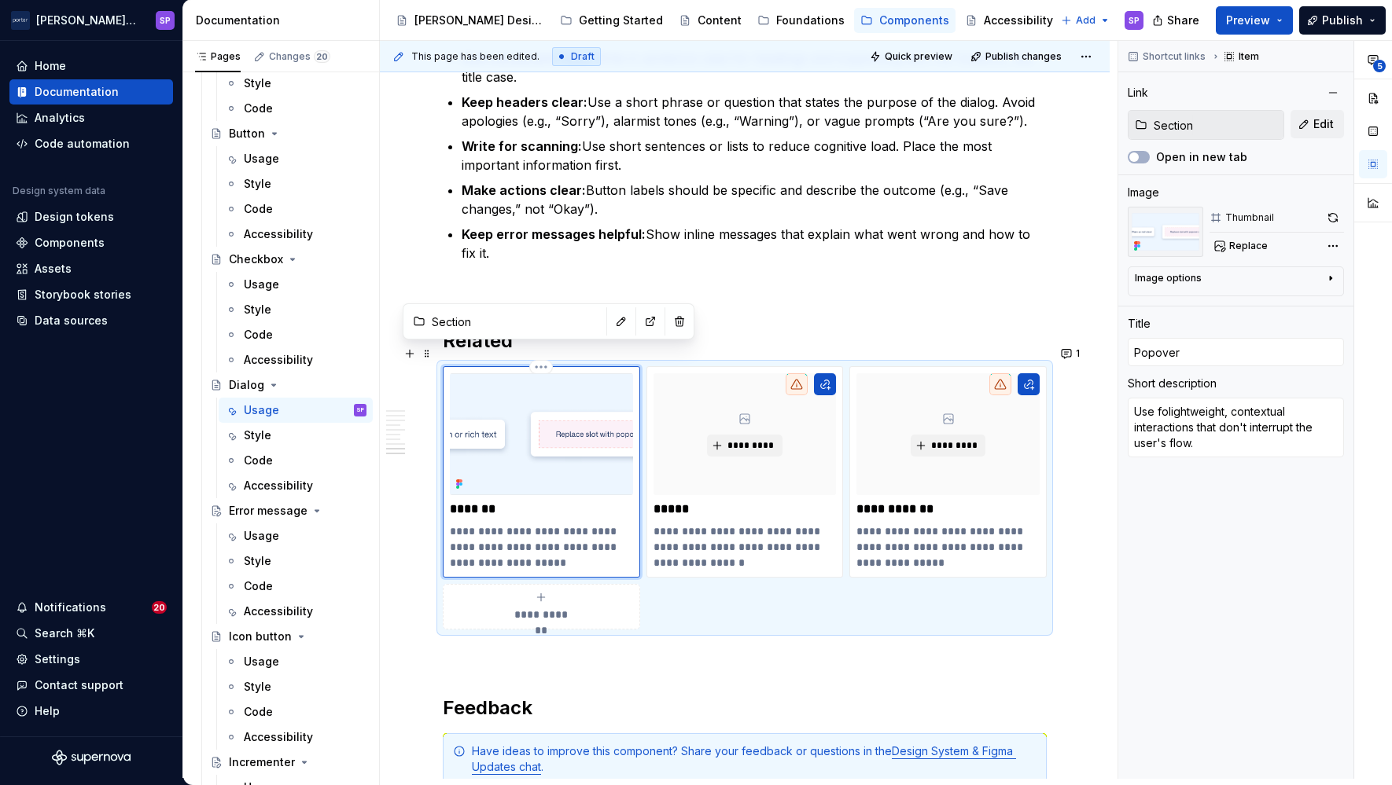
type textarea "Use forlightweight, contextual interactions that don't interrupt the user's flo…"
type textarea "*"
type textarea "Use for lightweight, contextual interactions that don't interrupt the user's fl…"
click at [659, 524] on p "**********" at bounding box center [744, 547] width 182 height 47
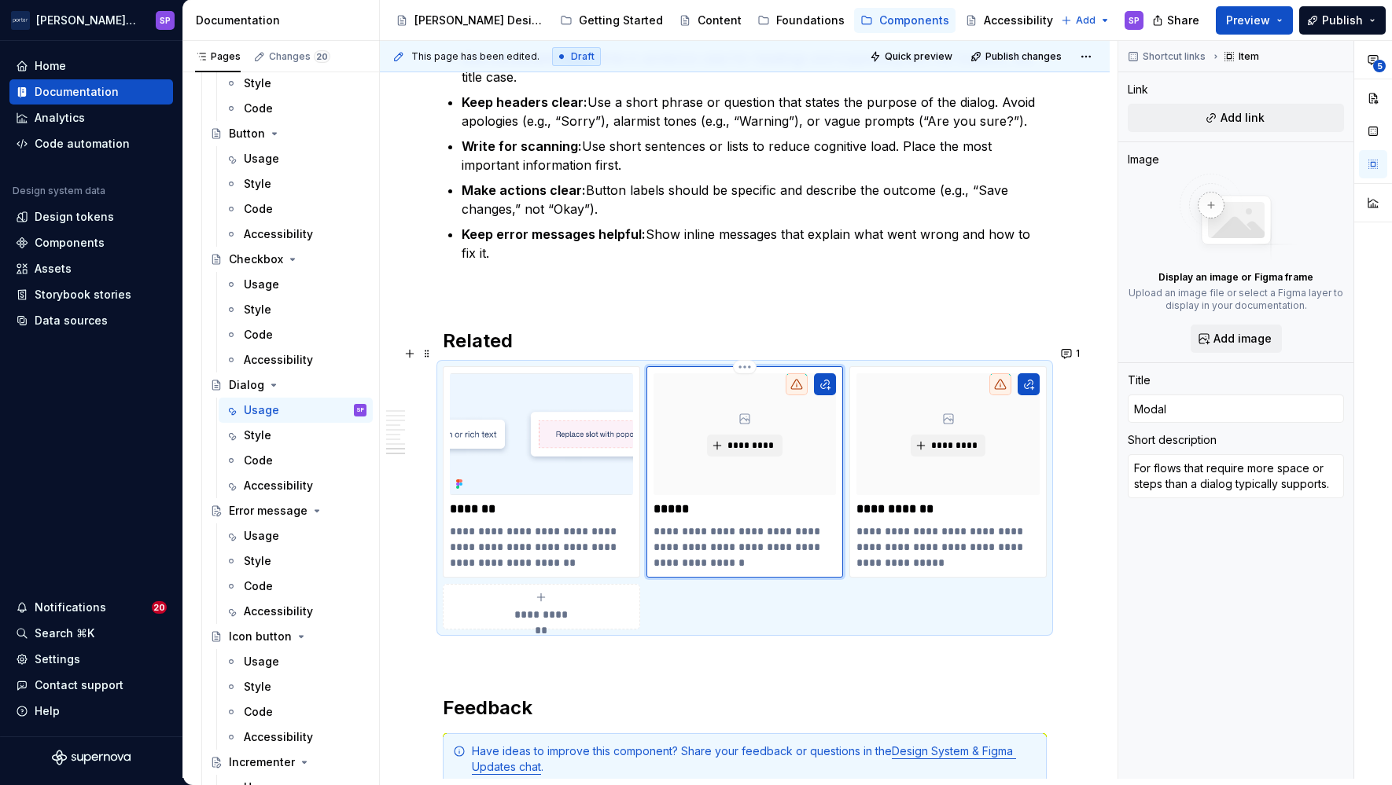
click at [659, 524] on p "**********" at bounding box center [744, 547] width 182 height 47
type textarea "*"
type textarea "Uflows that require more space or steps than a dialog typically supports."
type textarea "*"
type textarea "Useflows that require more space or steps than a dialog typically supports."
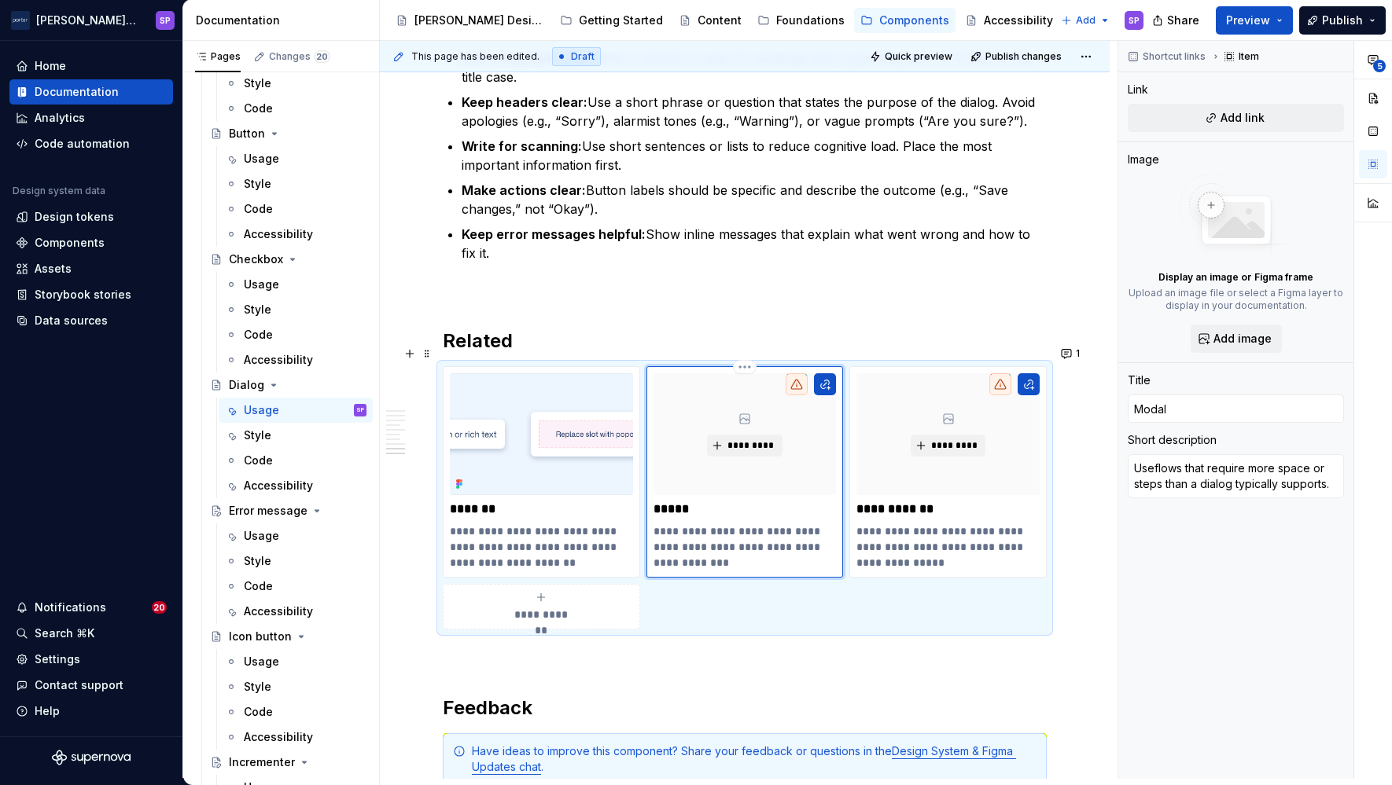
type textarea "*"
type textarea "Use flows that require more space or steps than a dialog typically supports."
type textarea "*"
type textarea "Use fflows that require more space or steps than a dialog typically supports."
type textarea "*"
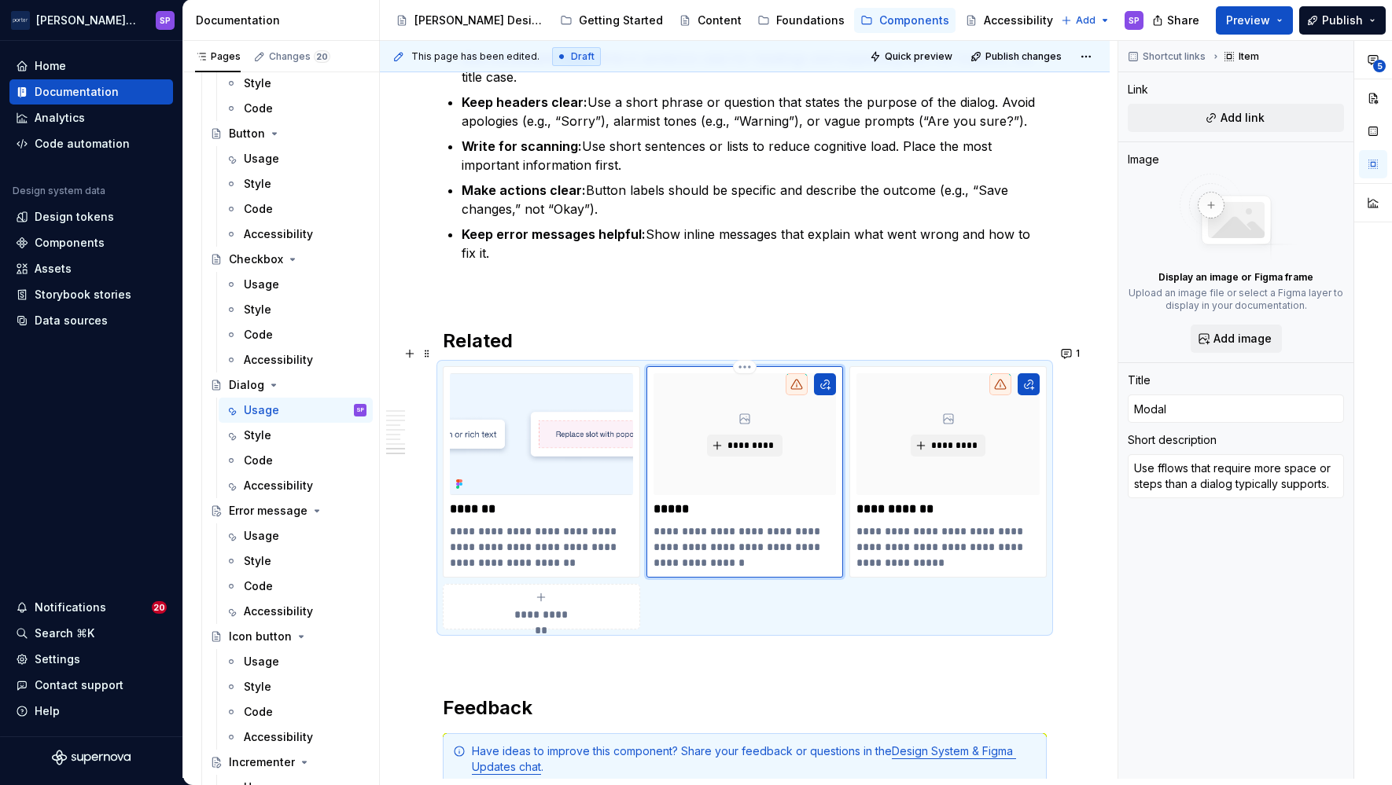
type textarea "Use foflows that require more space or steps than a dialog typically supports."
type textarea "*"
type textarea "Use forflows that require more space or steps than a dialog typically supports."
type textarea "*"
type textarea "Use for flows that require more space or steps than a dialog typically supports."
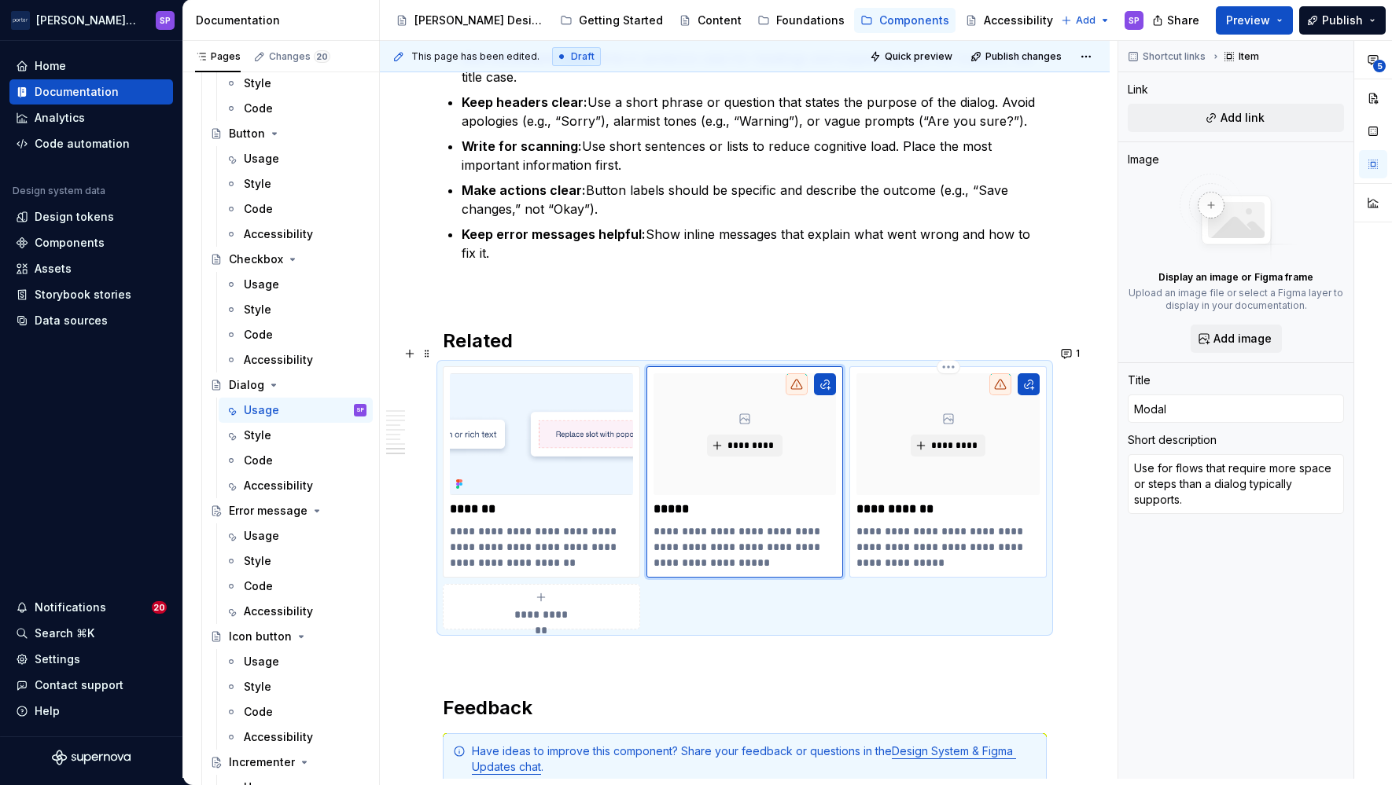
click at [867, 524] on p "**********" at bounding box center [947, 547] width 182 height 47
type textarea "*"
type input "Sheet/Drawer"
type textarea "For persistent or supplementary content that doesn't demand full attention."
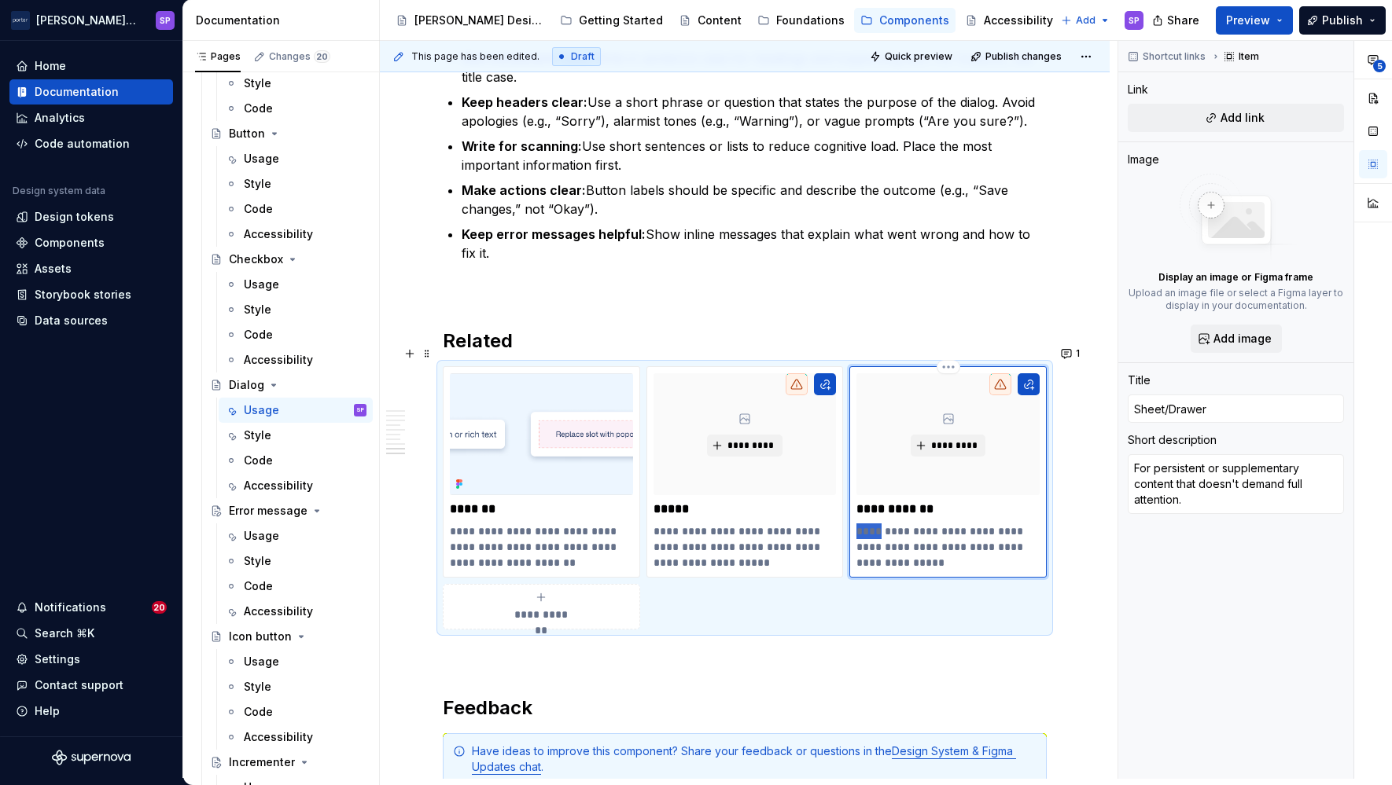
click at [867, 524] on p "**********" at bounding box center [947, 547] width 182 height 47
type textarea "*"
type textarea "Upersistent or supplementary content that doesn't demand full attention."
type textarea "*"
type textarea "Uspersistent or supplementary content that doesn't demand full attention."
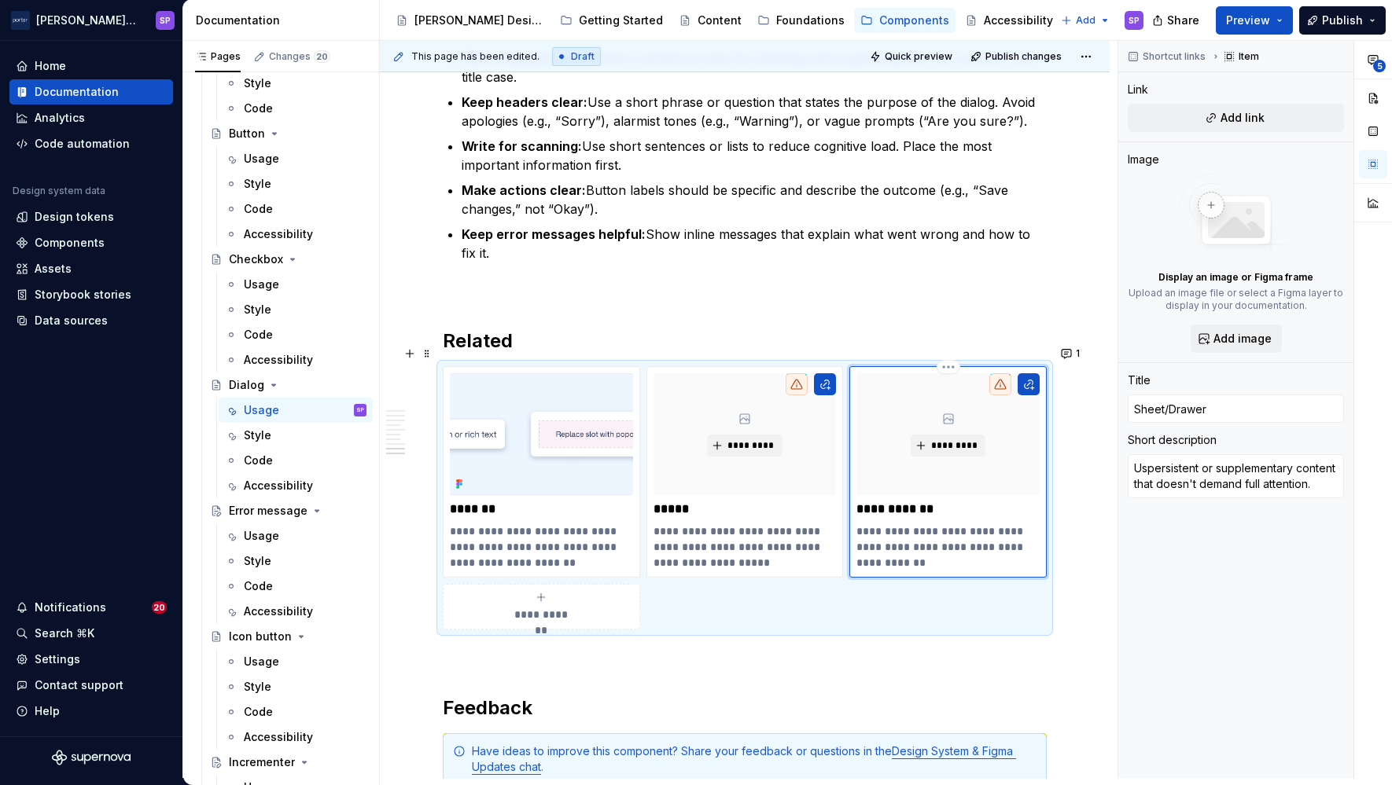
type textarea "*"
type textarea "Usepersistent or supplementary content that doesn't demand full attention."
type textarea "*"
type textarea "Use persistent or supplementary content that doesn't demand full attention."
type textarea "*"
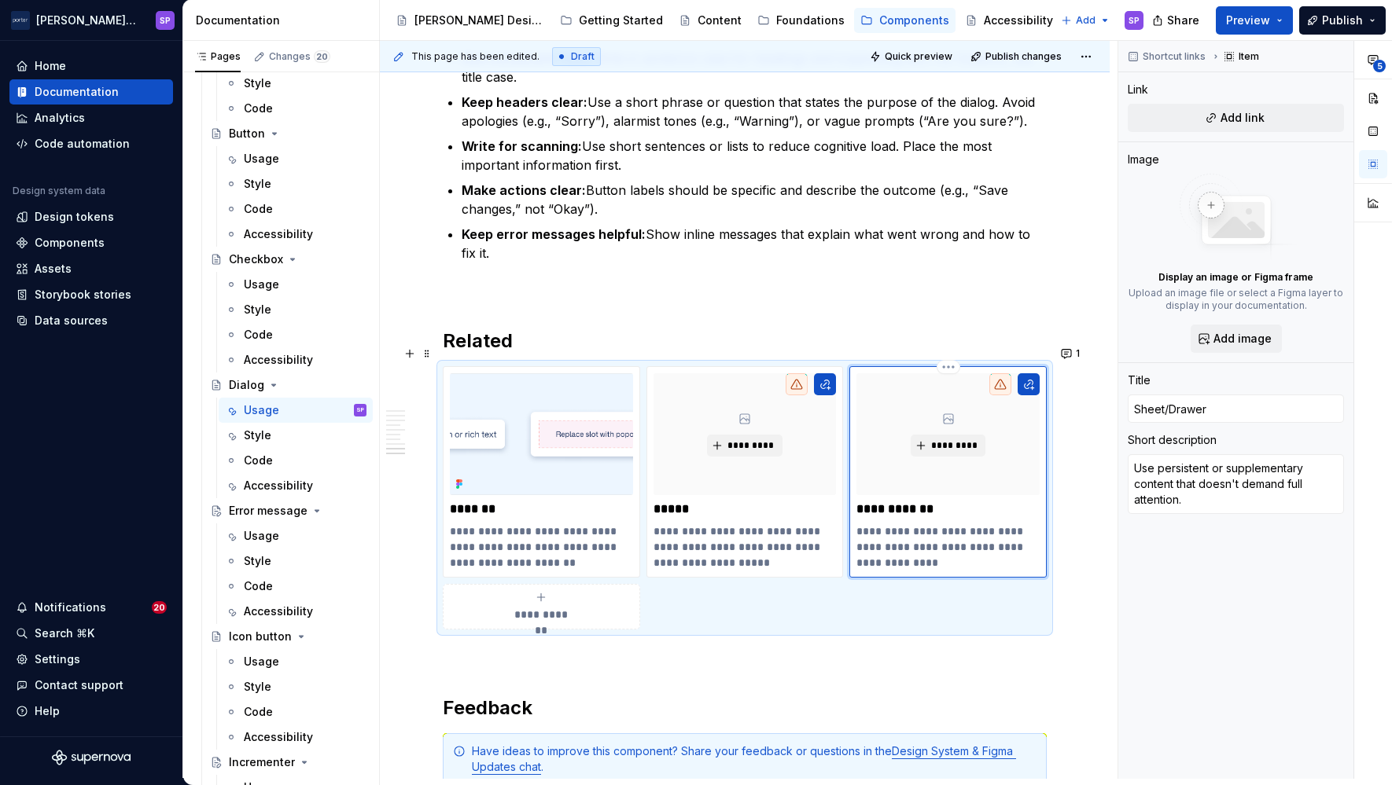
type textarea "Use fpersistent or supplementary content that doesn't demand full attention."
type textarea "*"
type textarea "Use fopersistent or supplementary content that doesn't demand full attention."
type textarea "*"
type textarea "Use forpersistent or supplementary content that doesn't demand full attention."
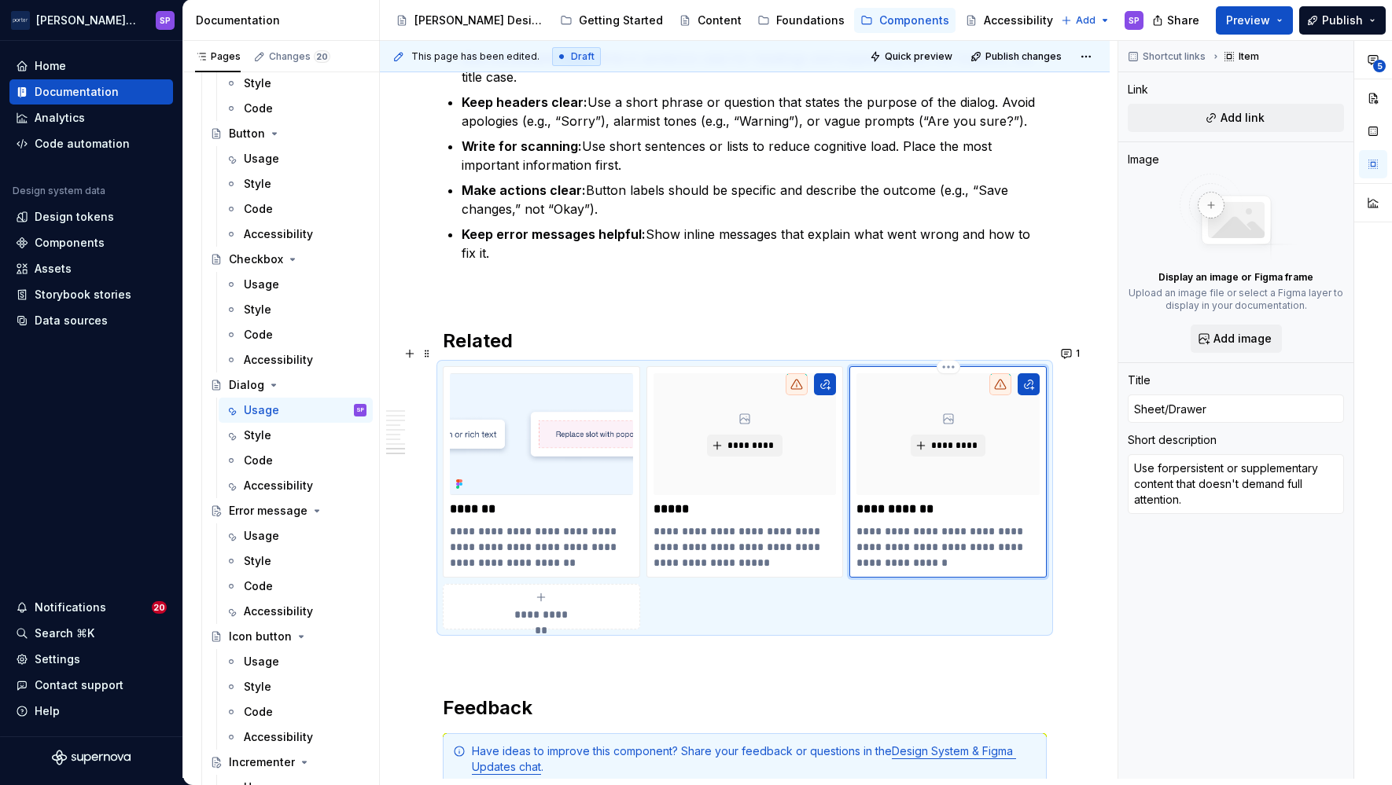
type textarea "*"
type textarea "Use for persistent or supplementary content that doesn't demand full attention."
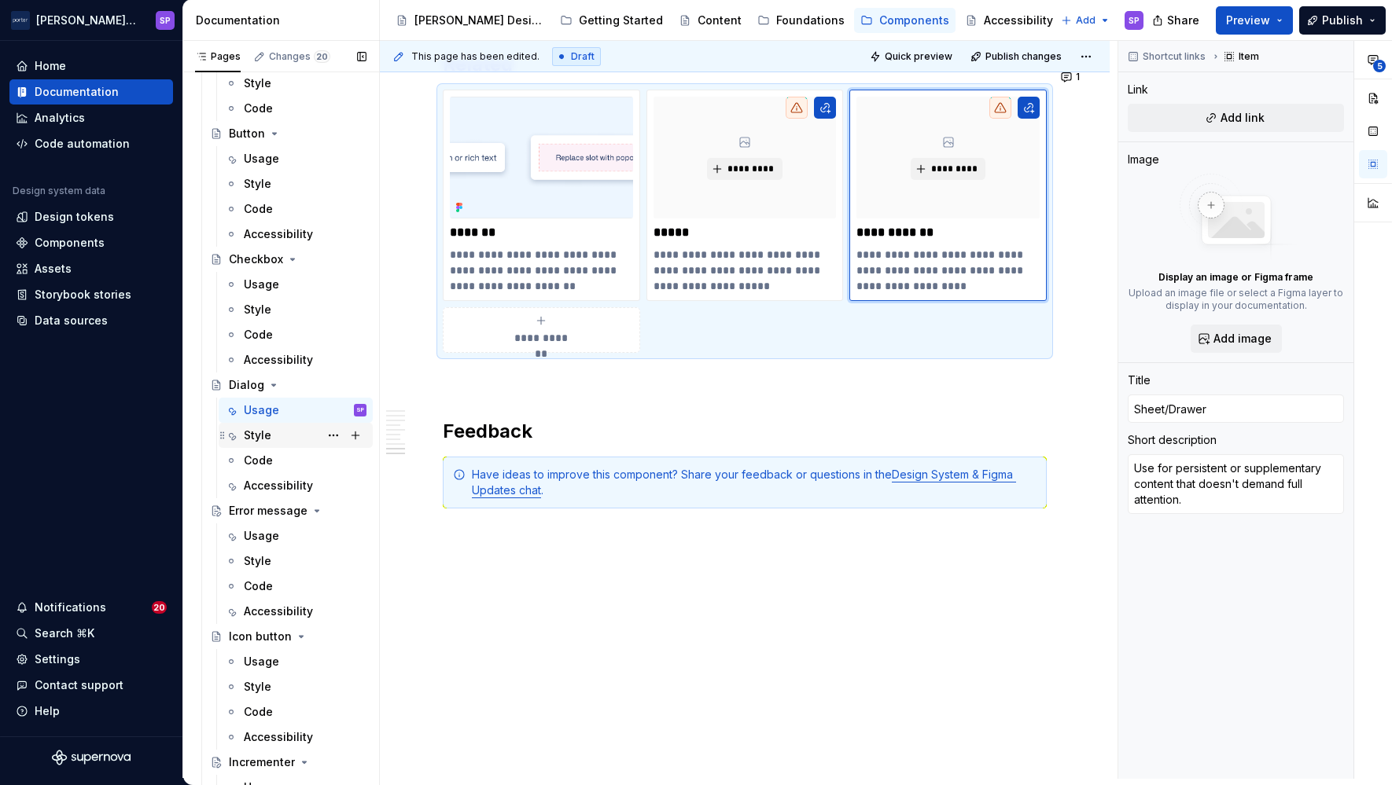
click at [259, 432] on div "Style" at bounding box center [258, 436] width 28 height 16
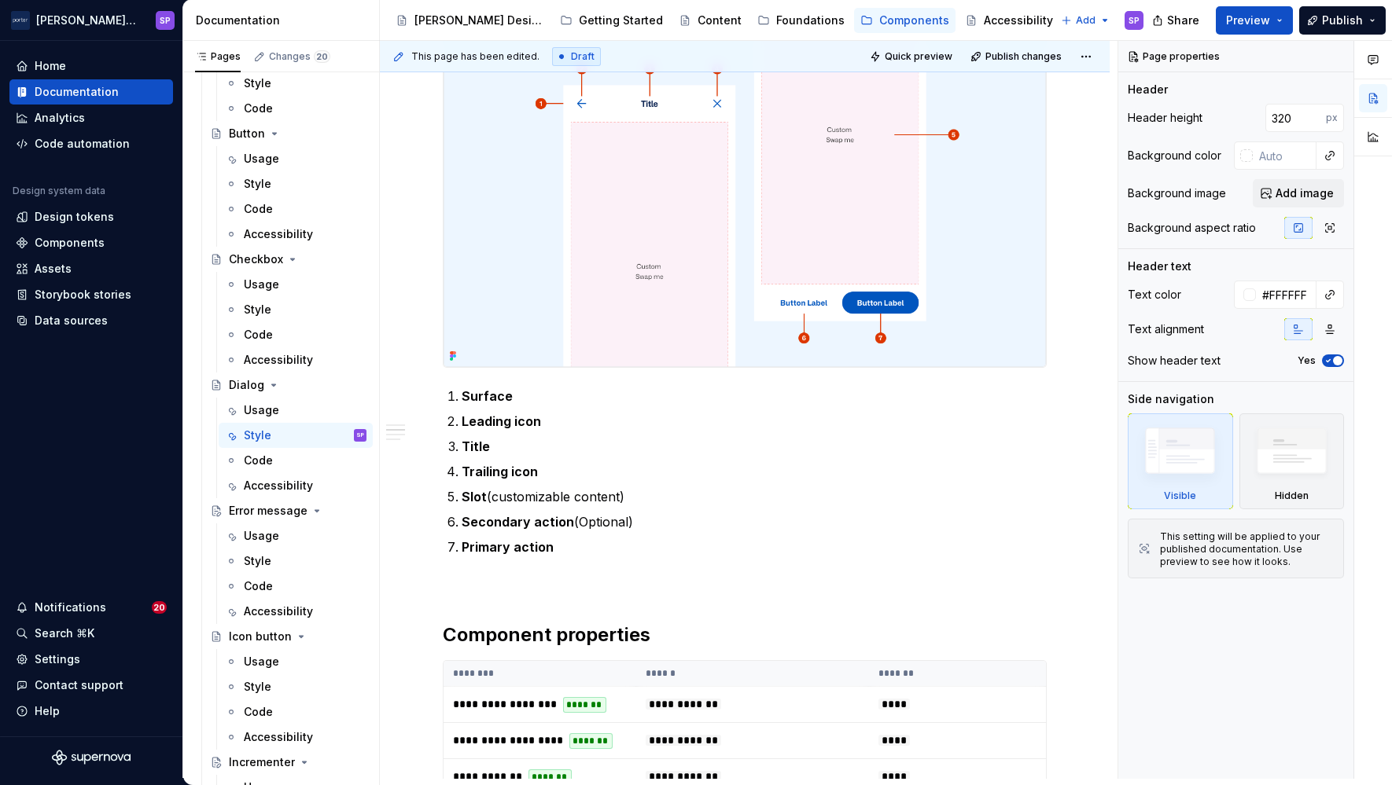
scroll to position [479, 0]
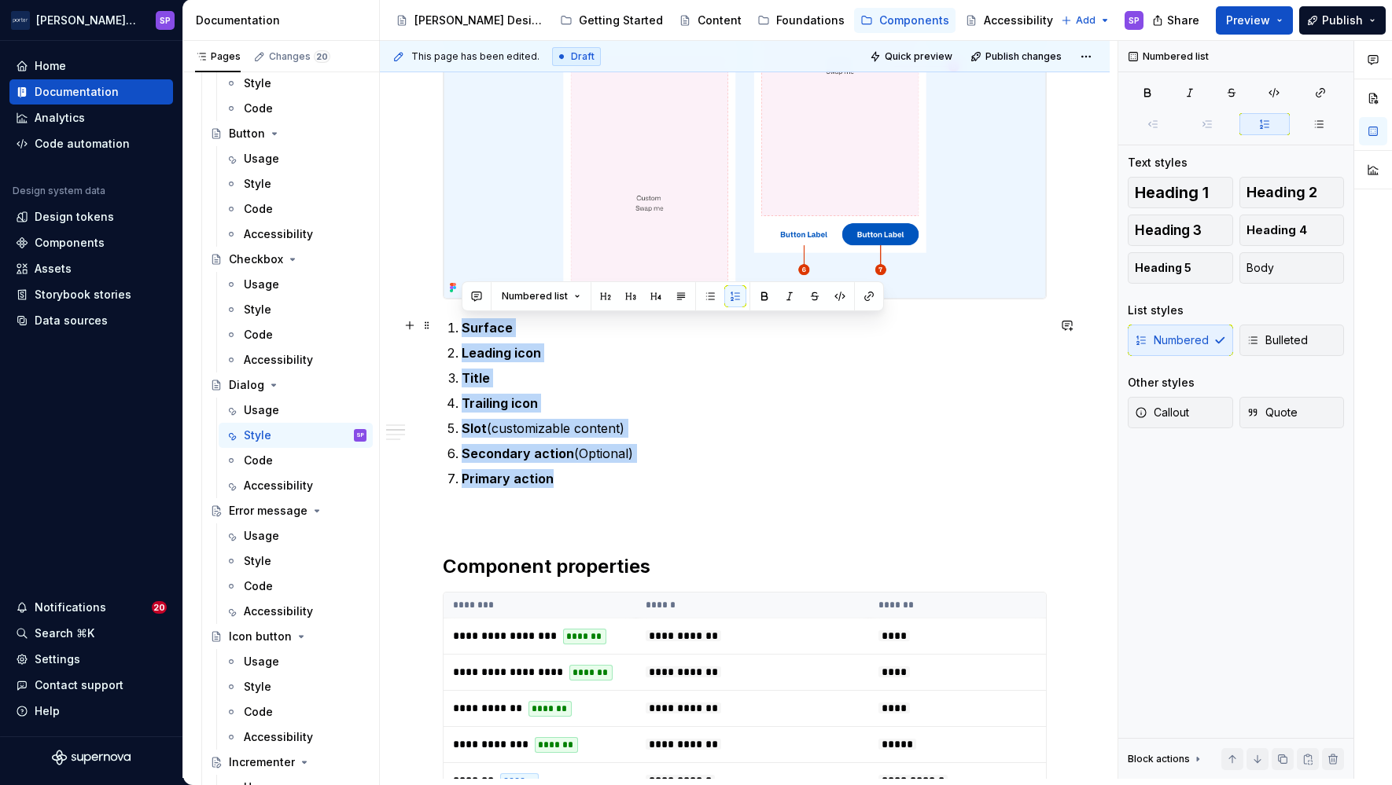
drag, startPoint x: 443, startPoint y: 352, endPoint x: 437, endPoint y: 329, distance: 24.4
click at [437, 329] on div "**********" at bounding box center [745, 671] width 730 height 1574
click at [711, 447] on p "Secondary action (Optional)" at bounding box center [753, 453] width 585 height 19
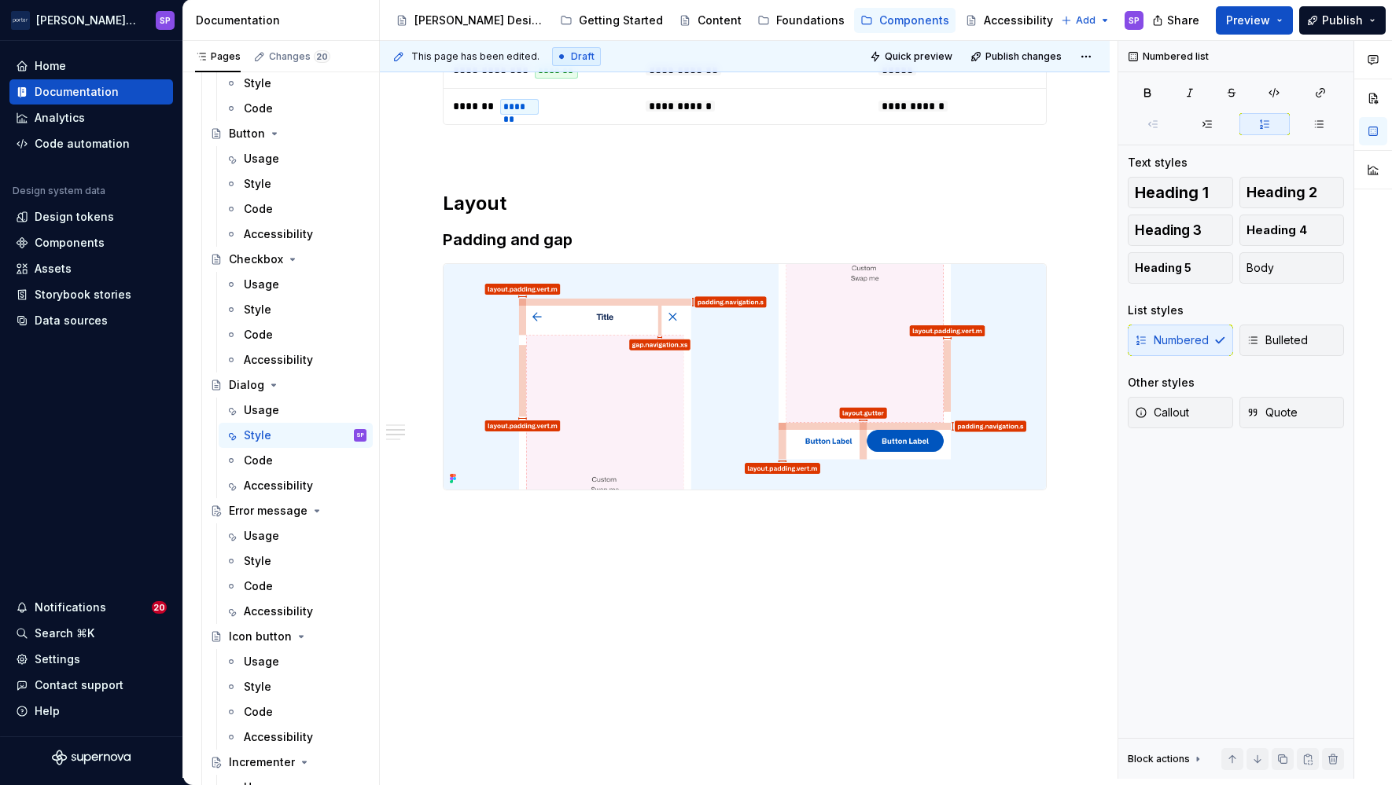
scroll to position [0, 0]
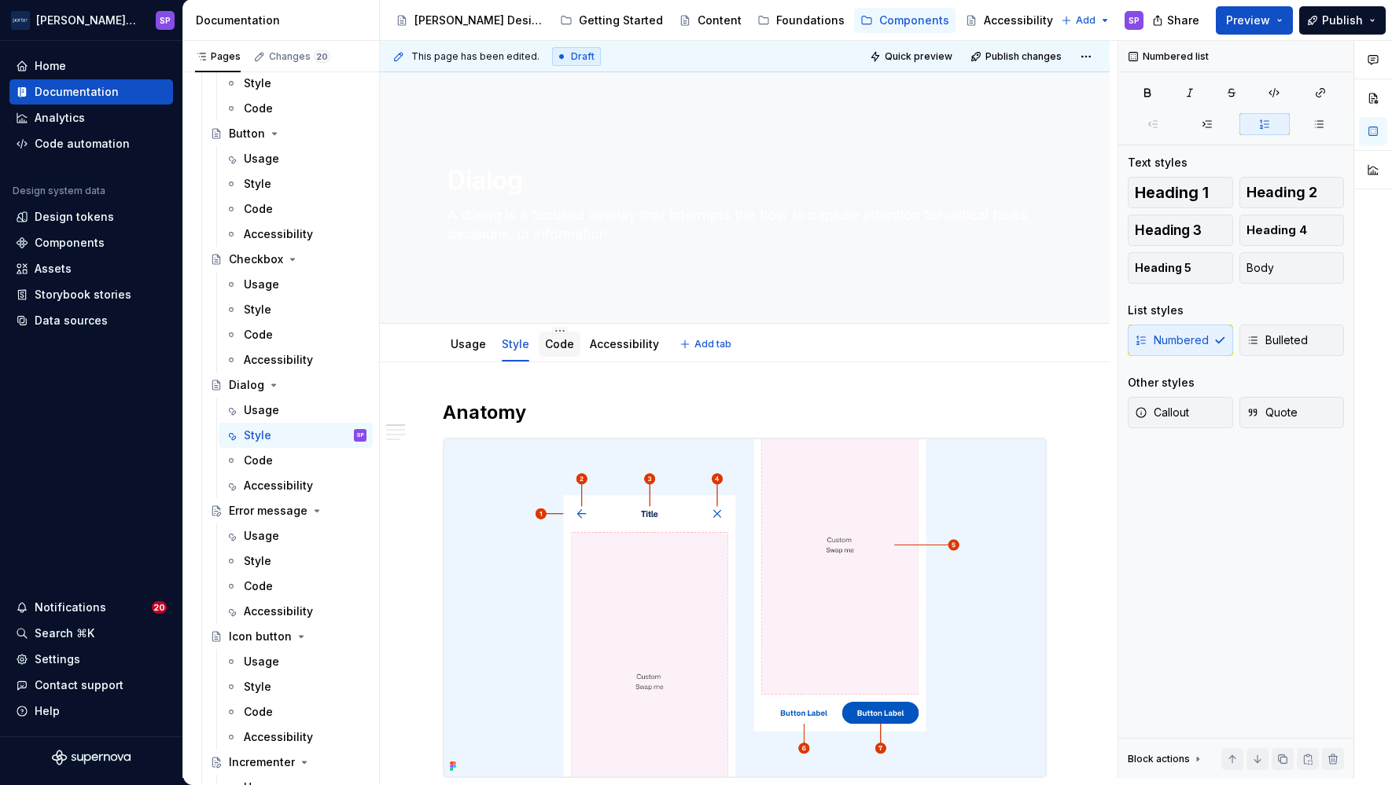
click at [545, 348] on link "Code" at bounding box center [559, 343] width 29 height 13
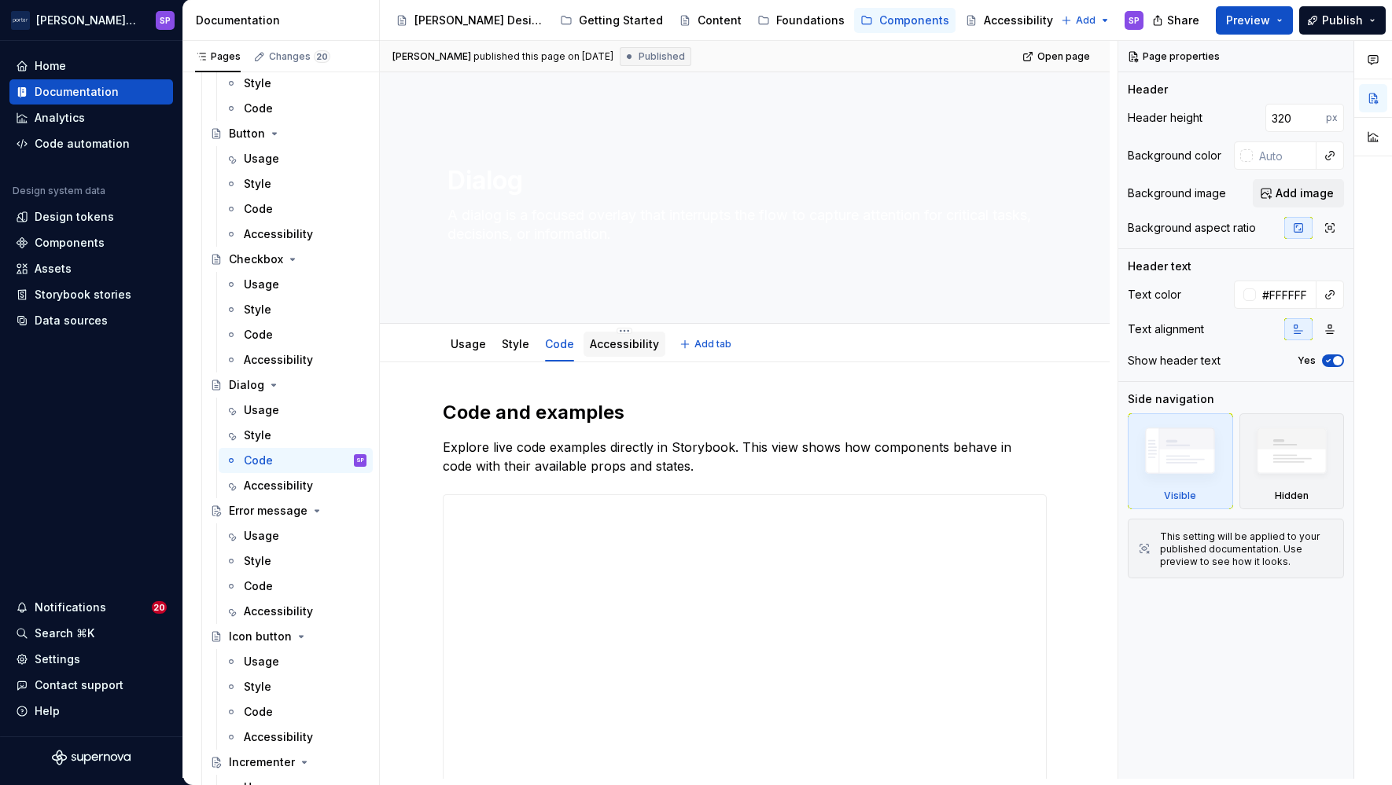
click at [610, 337] on link "Accessibility" at bounding box center [624, 343] width 69 height 13
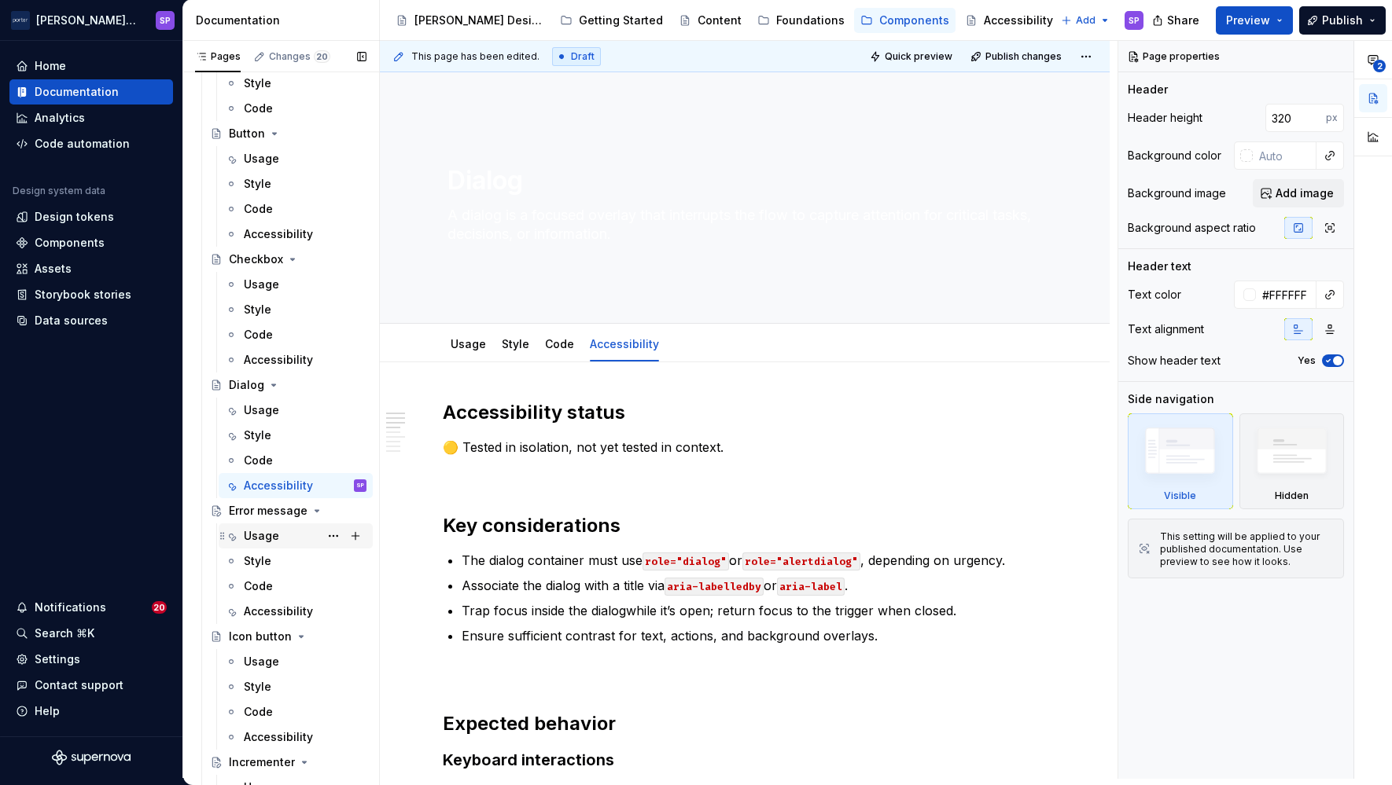
click at [267, 538] on div "Usage" at bounding box center [261, 536] width 35 height 16
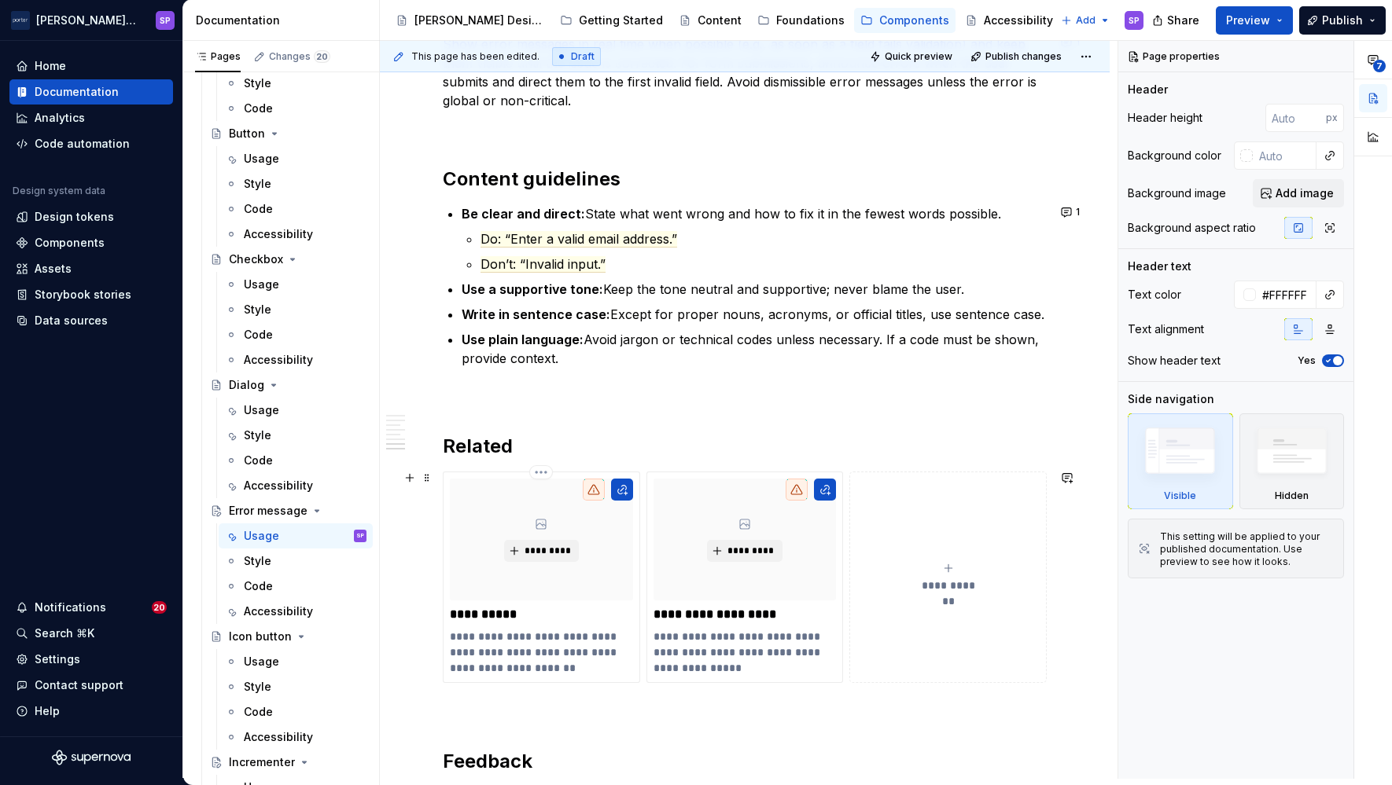
scroll to position [2032, 0]
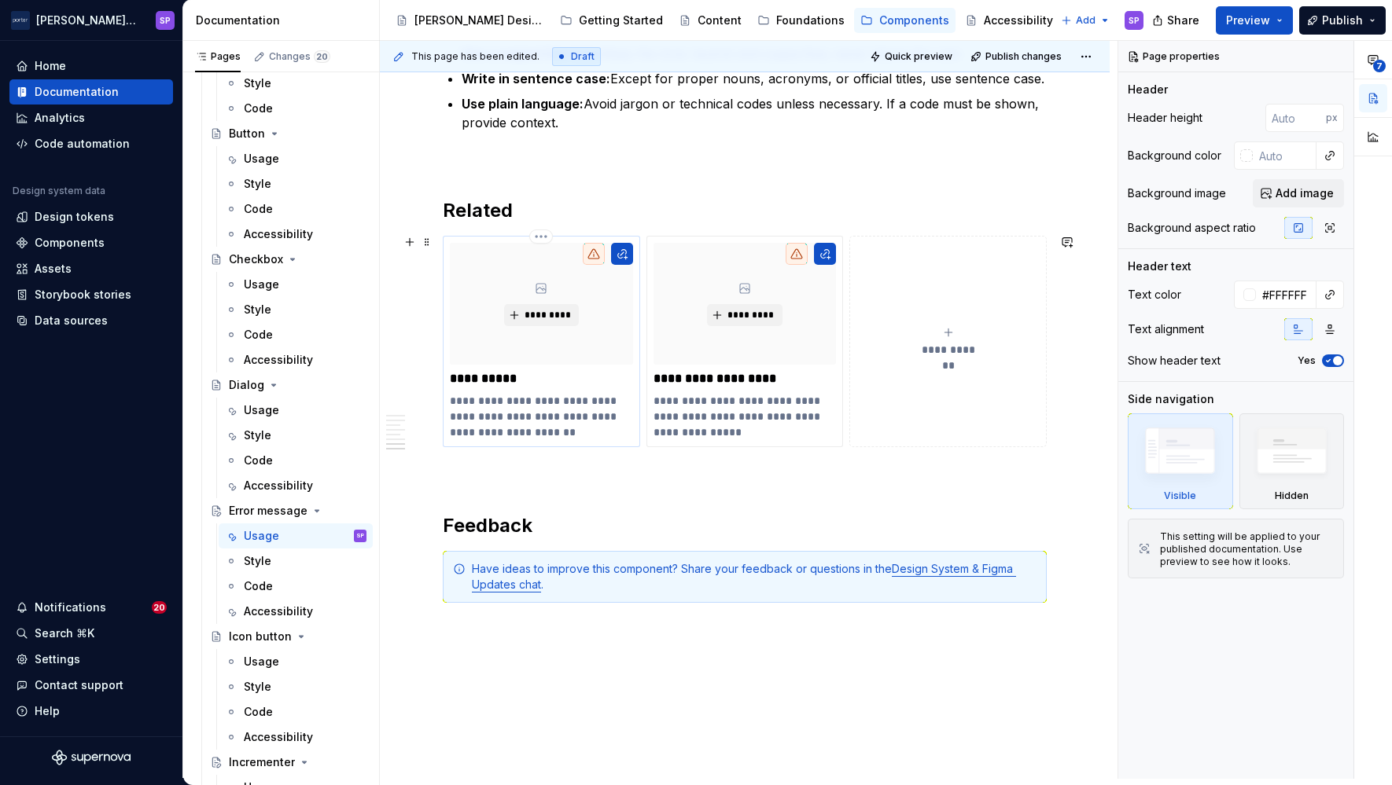
click at [458, 397] on p "**********" at bounding box center [541, 416] width 182 height 47
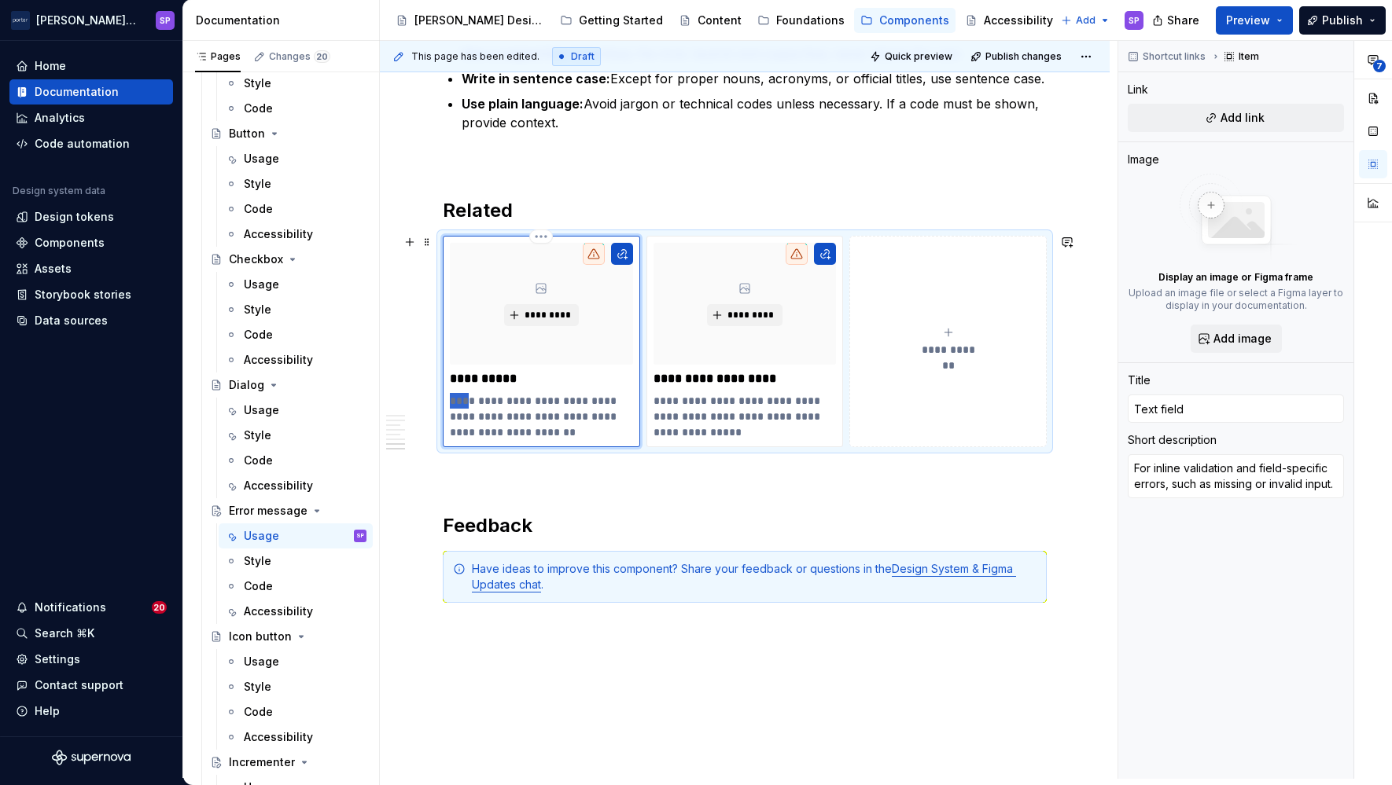
type textarea "*"
type textarea "U inline validation and field-specific errors, such as missing or invalid input."
type textarea "*"
type textarea "Us inline validation and field-specific errors, such as missing or invalid inpu…"
type textarea "*"
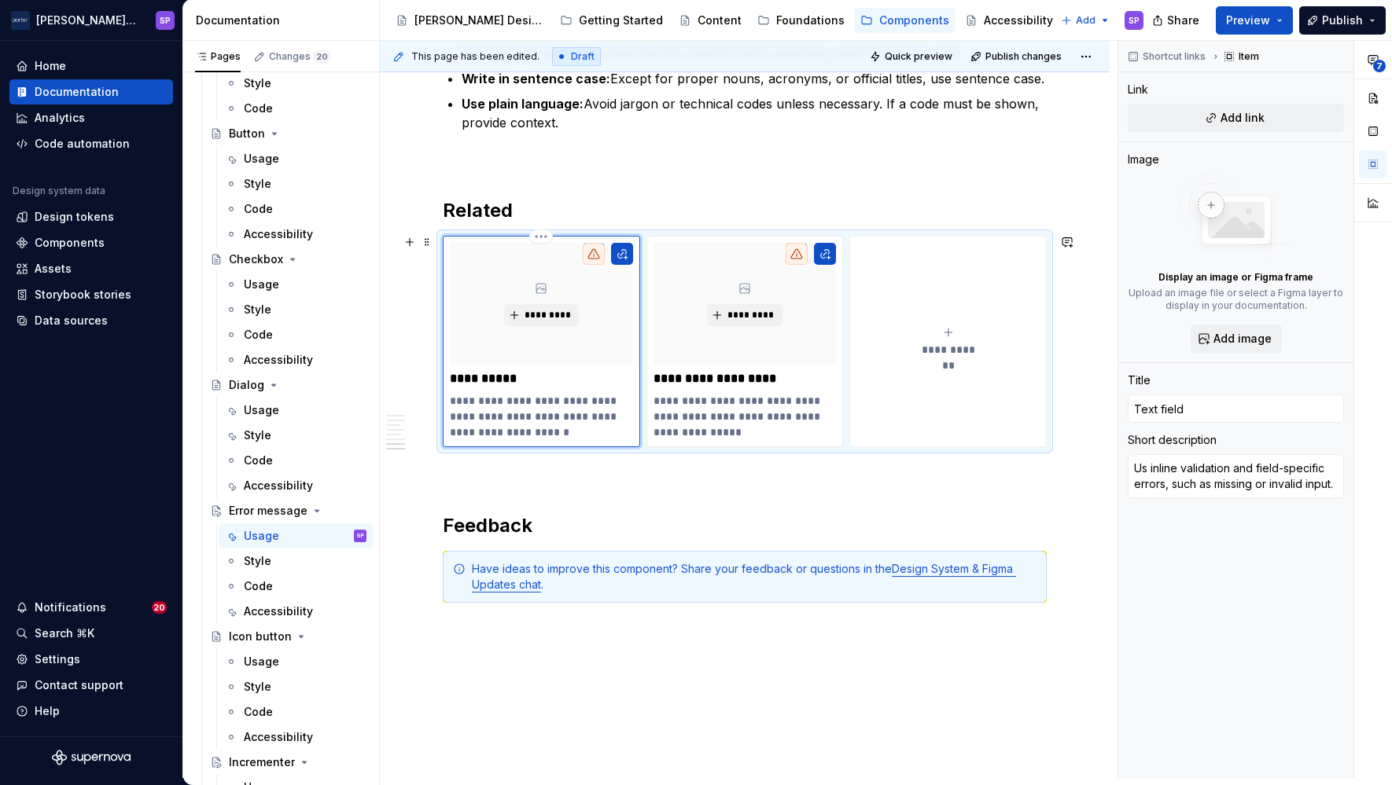
type textarea "Use inline validation and field-specific errors, such as missing or invalid inp…"
type textarea "*"
type textarea "Use inline validation and field-specific errors, such as missing or invalid inp…"
type textarea "*"
type textarea "Use f inline validation and field-specific errors, such as missing or invalid i…"
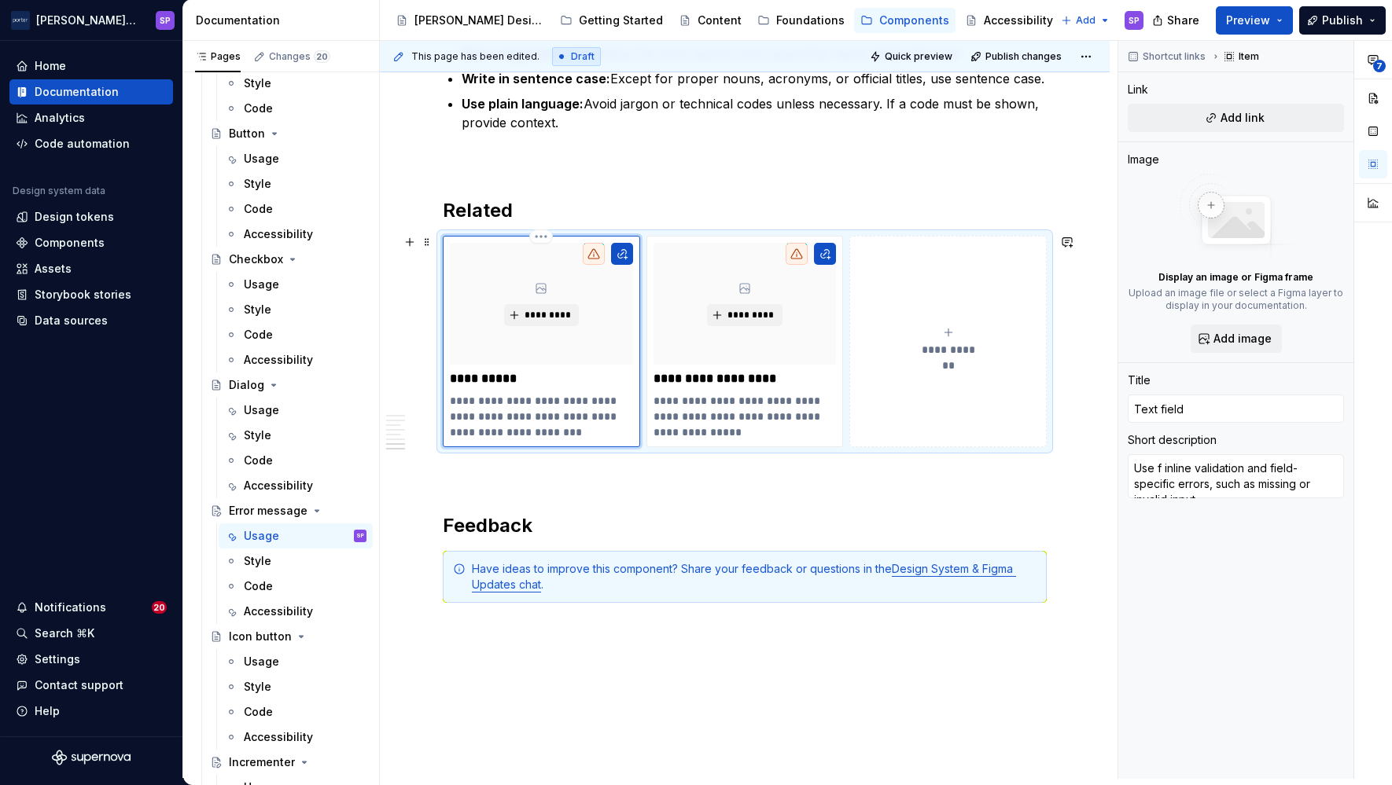
type textarea "*"
type textarea "Use fo inline validation and field-specific errors, such as missing or invalid …"
type textarea "*"
type textarea "Use for inline validation and field-specific errors, such as missing or invalid…"
click at [663, 396] on p "**********" at bounding box center [744, 416] width 182 height 47
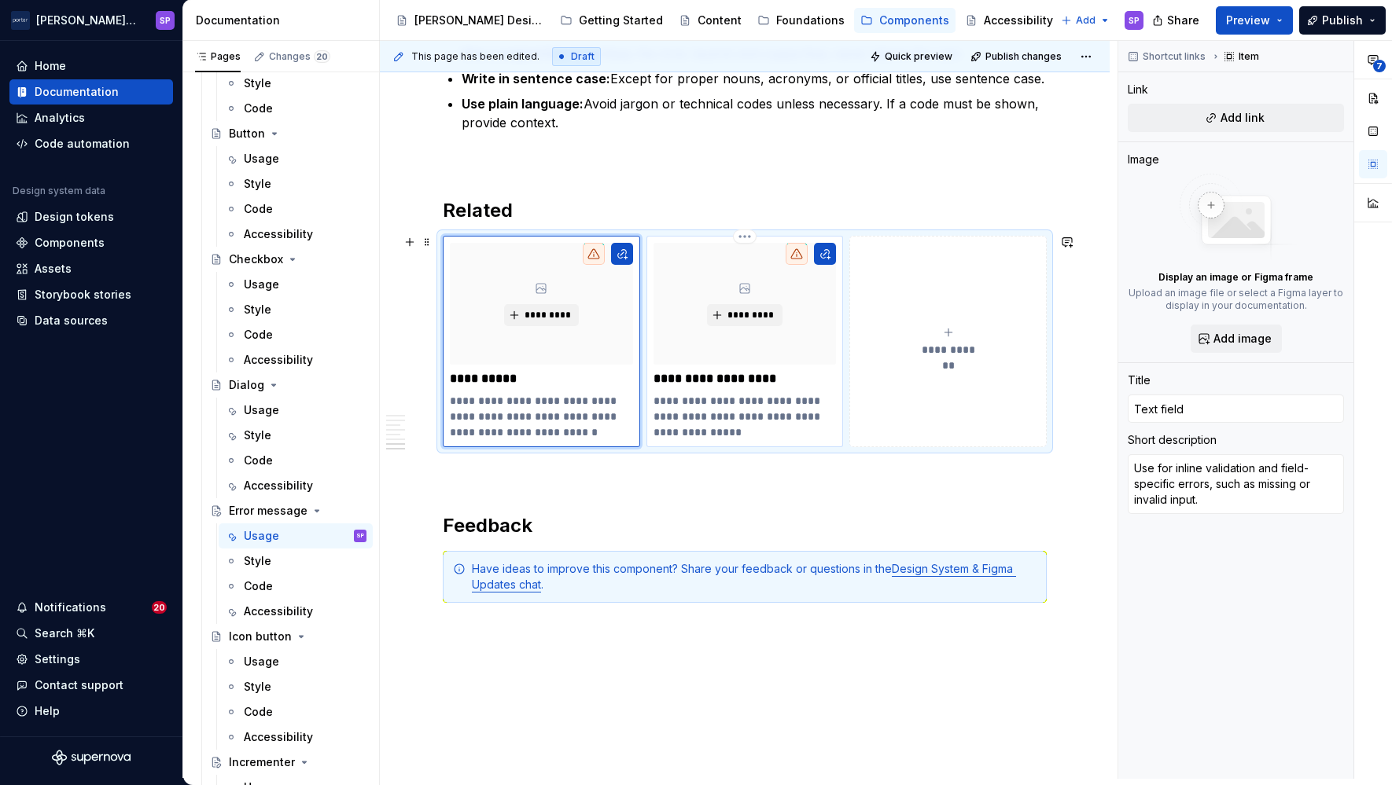
type textarea "*"
type input "Notification banner"
type textarea "For global or system-wide errors that affect multiple elements or the page."
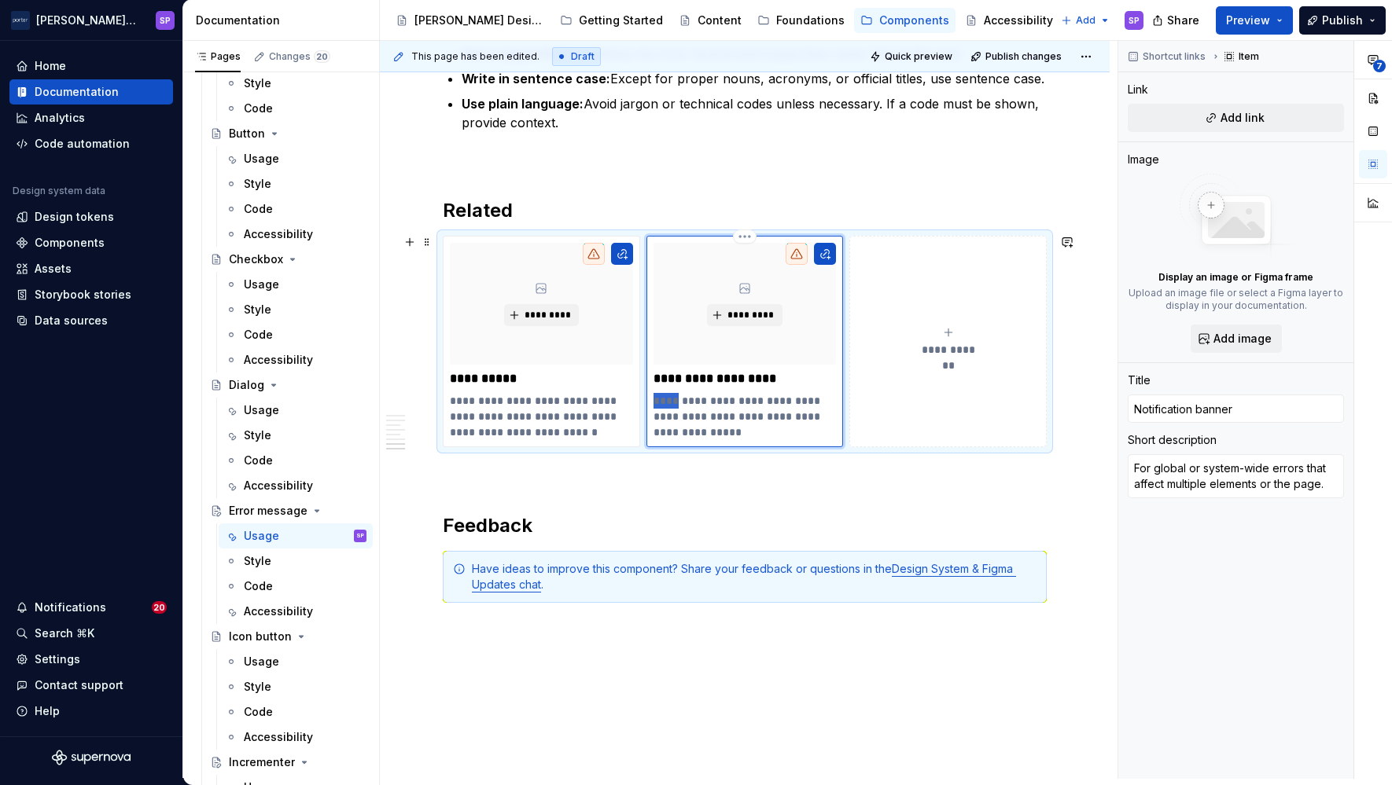
click at [663, 396] on p "**********" at bounding box center [744, 416] width 182 height 47
type textarea "*"
type textarea "Uglobal or system-wide errors that affect multiple elements or the page."
type textarea "*"
type textarea "Usglobal or system-wide errors that affect multiple elements or the page."
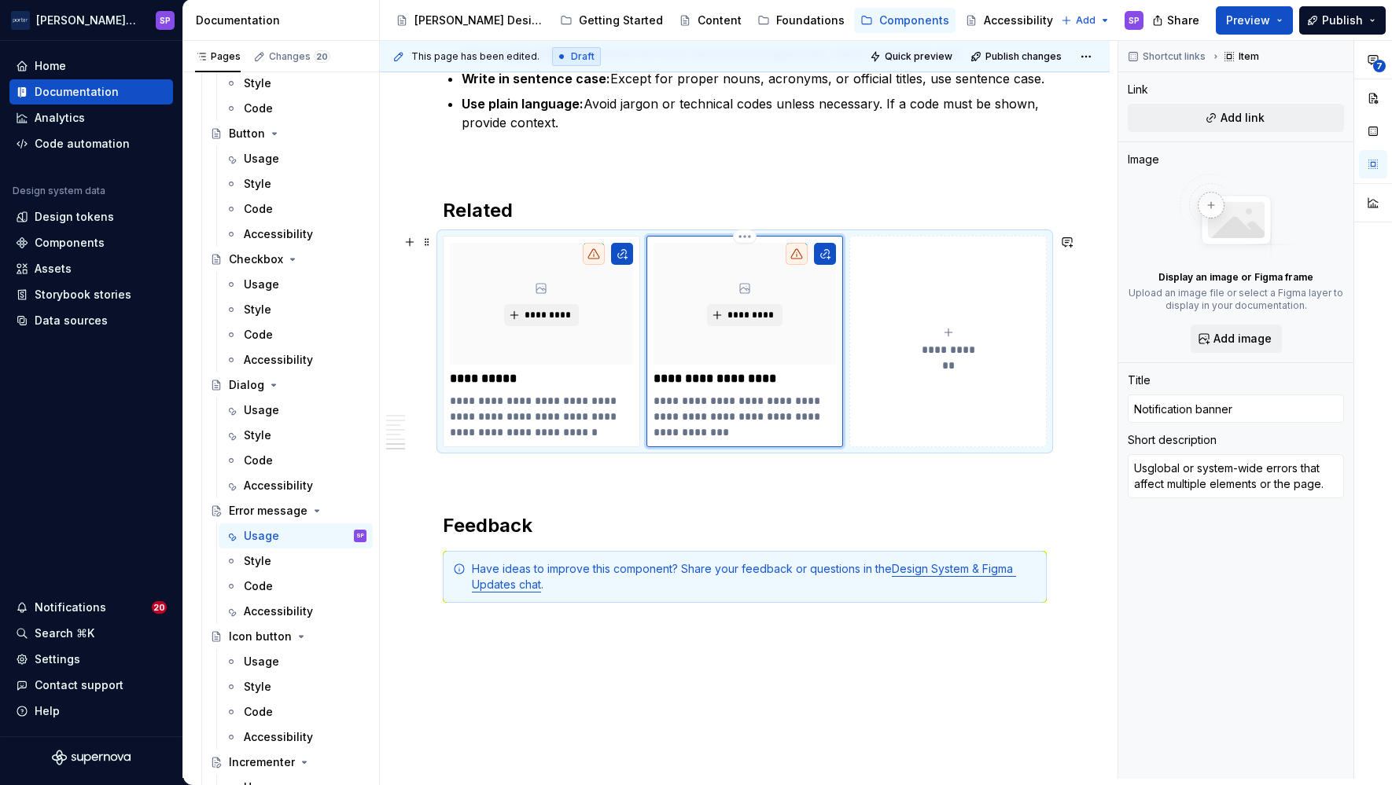
type textarea "*"
type textarea "Useglobal or system-wide errors that affect multiple elements or the page."
type textarea "*"
type textarea "Use global or system-wide errors that affect multiple elements or the page."
type textarea "*"
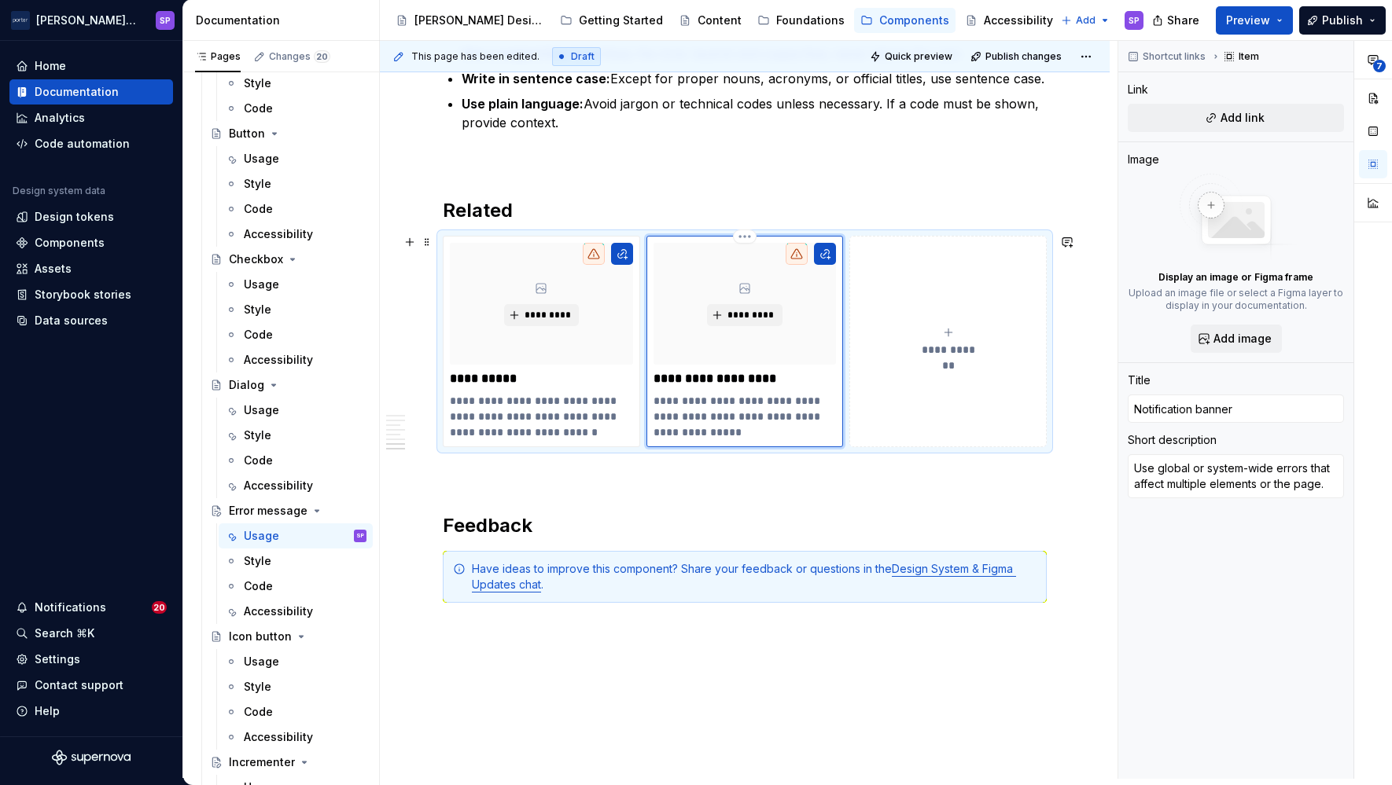
type textarea "Use fglobal or system-wide errors that affect multiple elements or the page."
type textarea "*"
type textarea "Use foglobal or system-wide errors that affect multiple elements or the page."
type textarea "*"
type textarea "Use forglobal or system-wide errors that affect multiple elements or the page."
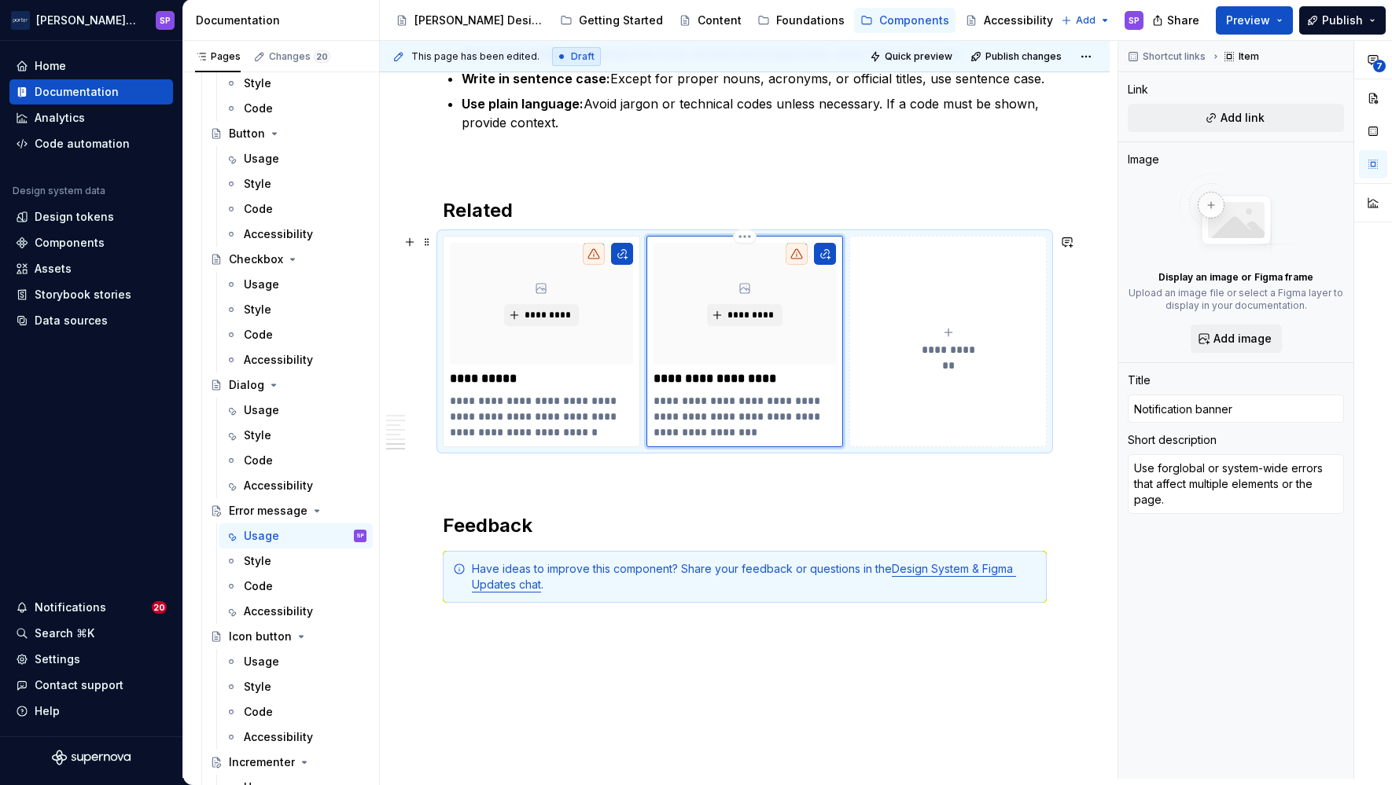
type textarea "*"
type textarea "Use for global or system-wide errors that affect multiple elements or the page."
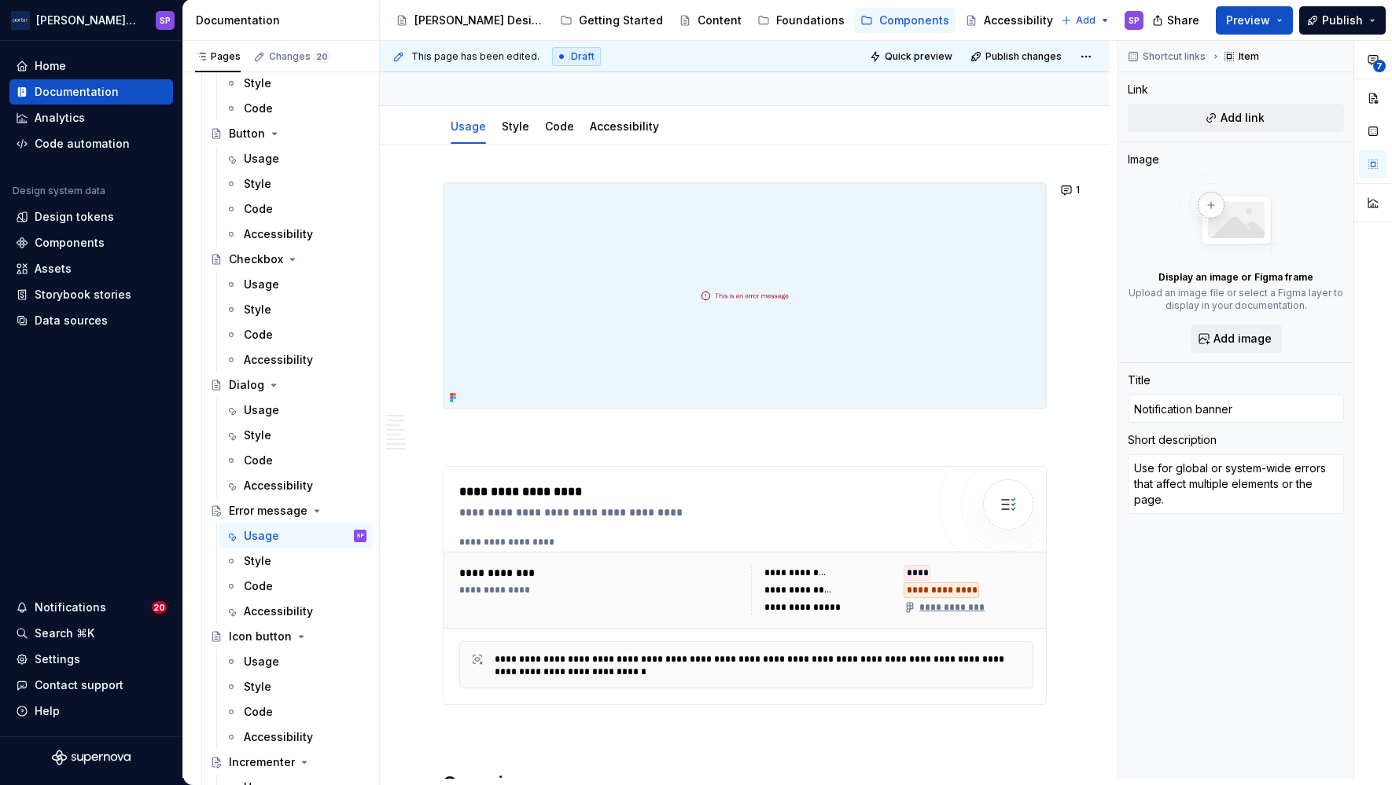
scroll to position [0, 0]
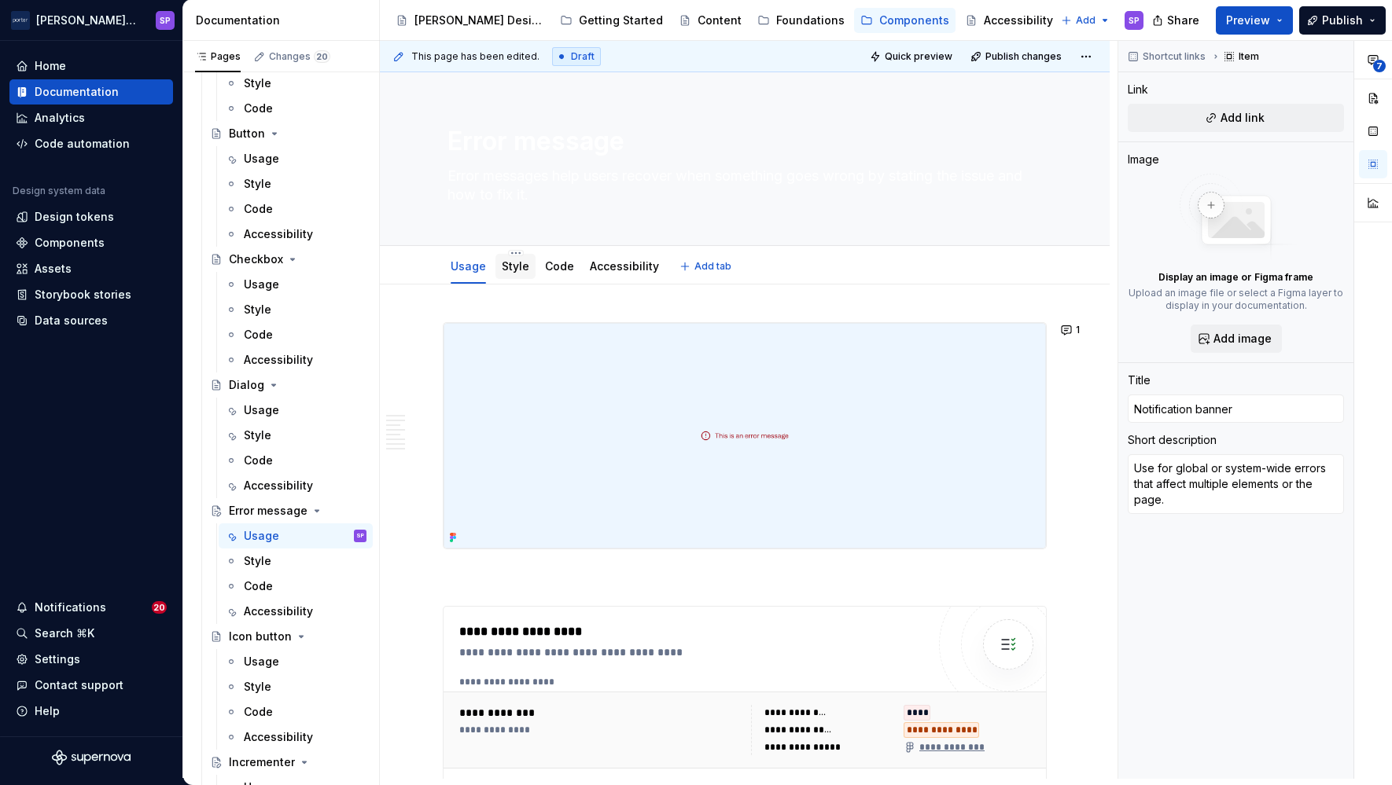
click at [513, 263] on link "Style" at bounding box center [516, 265] width 28 height 13
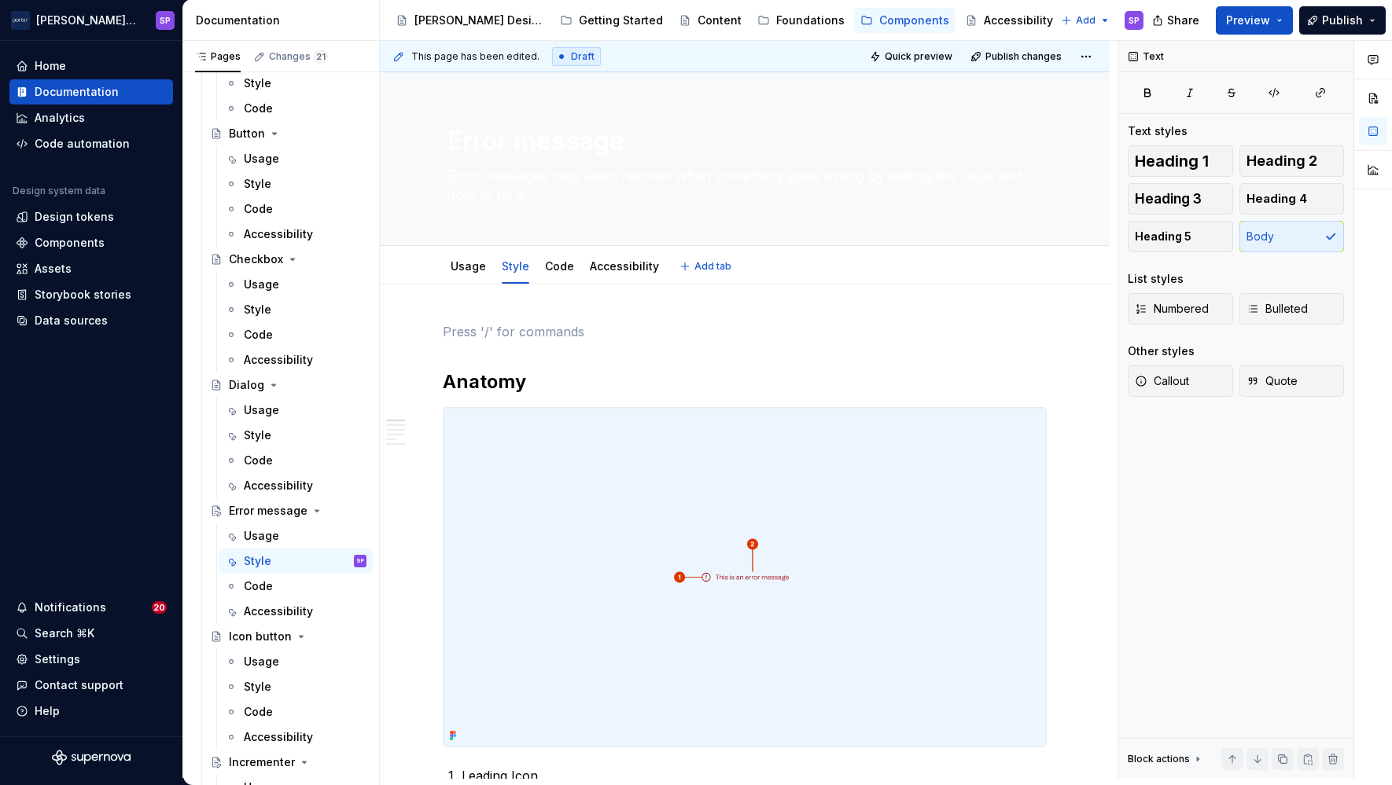
click at [531, 270] on div "Usage Style Code Accessibility" at bounding box center [554, 270] width 233 height 42
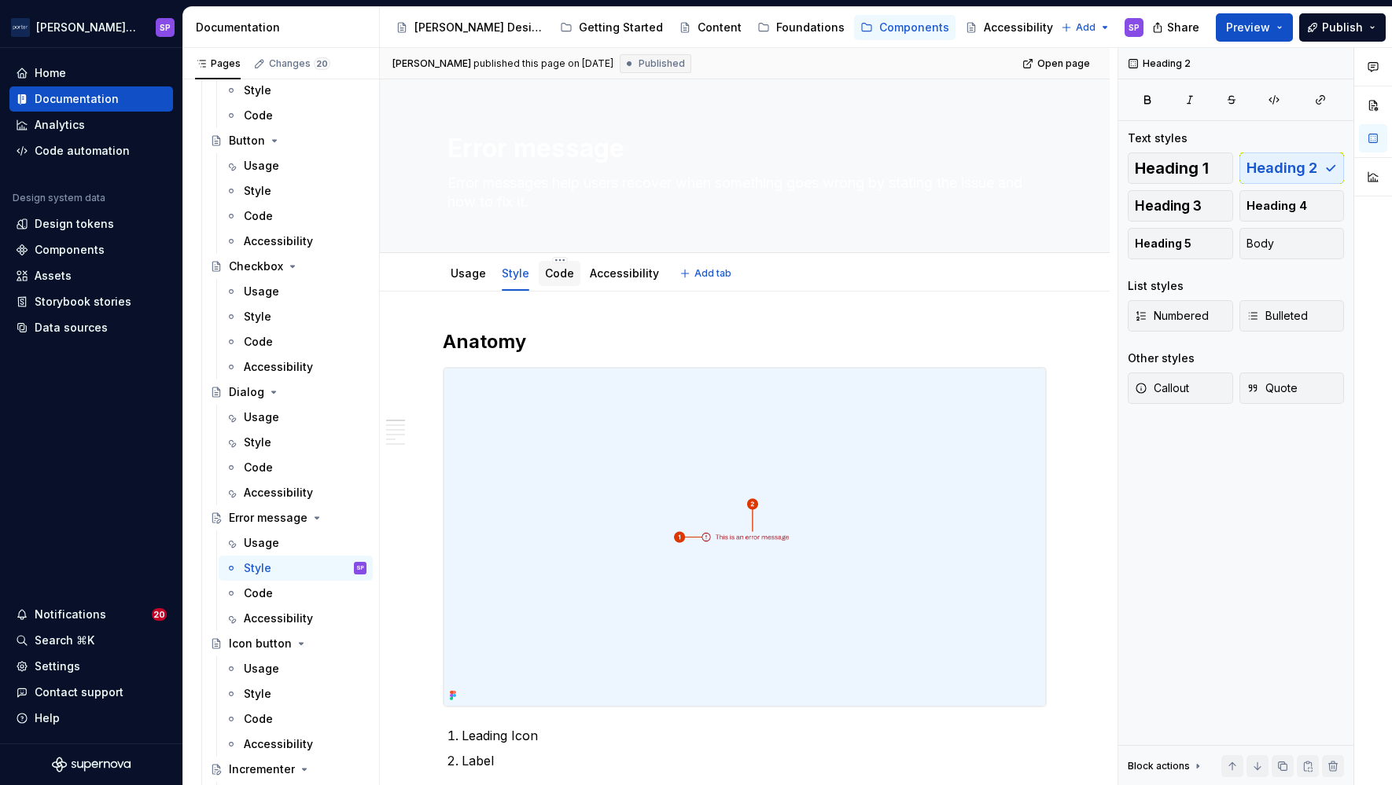
click at [565, 283] on div "Code" at bounding box center [560, 273] width 42 height 25
click at [548, 262] on html "[PERSON_NAME] Airlines SP Home Documentation Analytics Code automation Design s…" at bounding box center [696, 392] width 1392 height 785
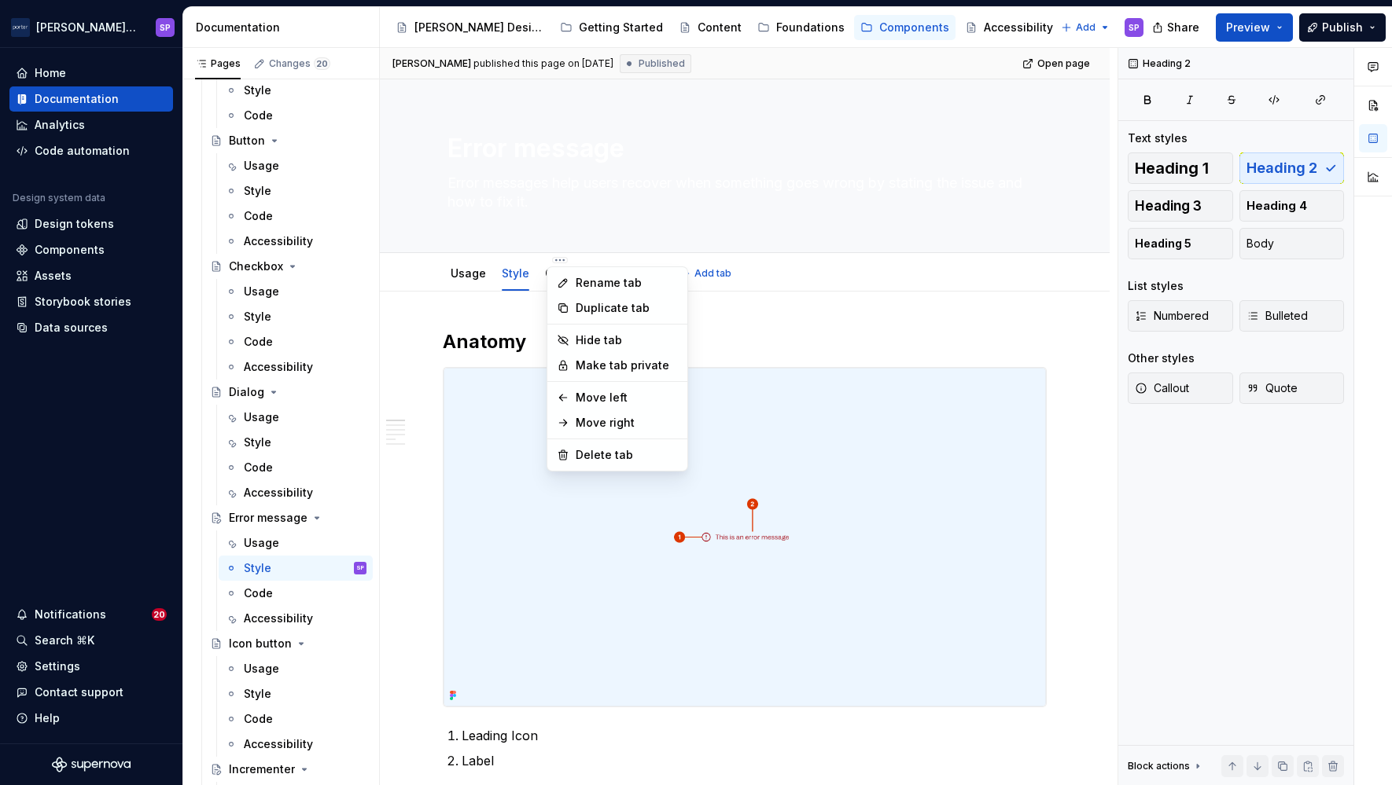
click at [544, 275] on html "[PERSON_NAME] Airlines SP Home Documentation Analytics Code automation Design s…" at bounding box center [696, 392] width 1392 height 785
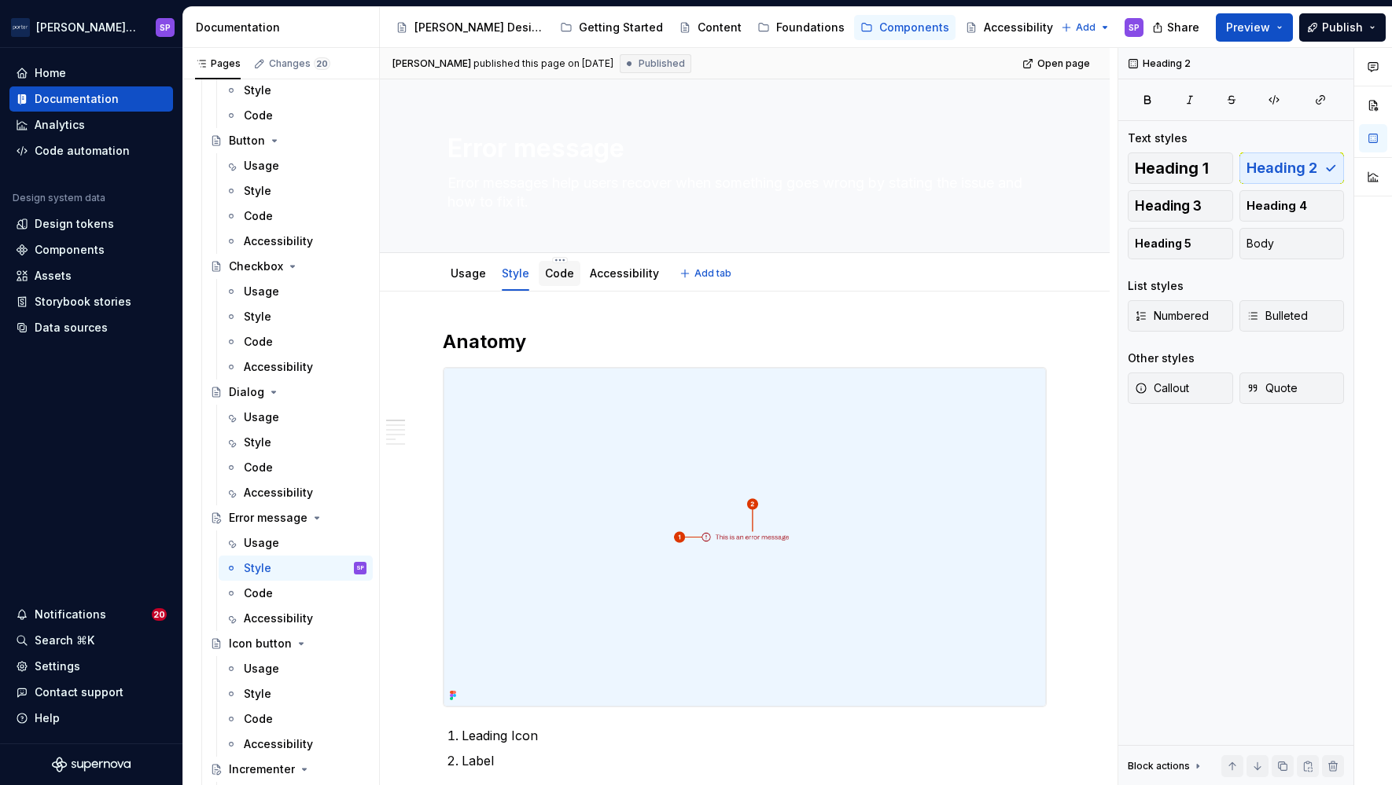
click at [545, 275] on link "Code" at bounding box center [559, 273] width 29 height 13
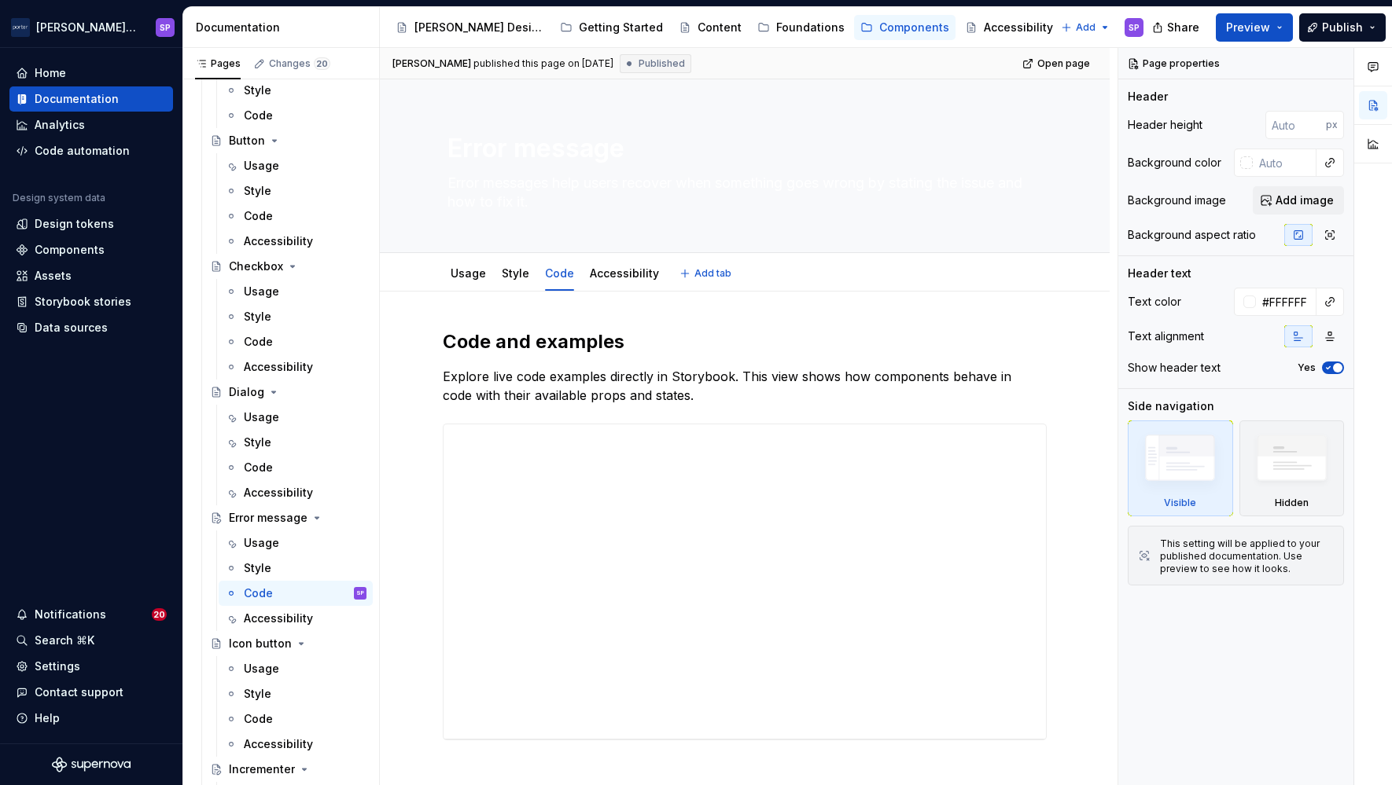
scroll to position [237, 0]
click at [591, 252] on div "Error message Error messages help users recover when something goes wrong by st…" at bounding box center [745, 166] width 730 height 174
click at [601, 270] on link "Accessibility" at bounding box center [624, 273] width 69 height 13
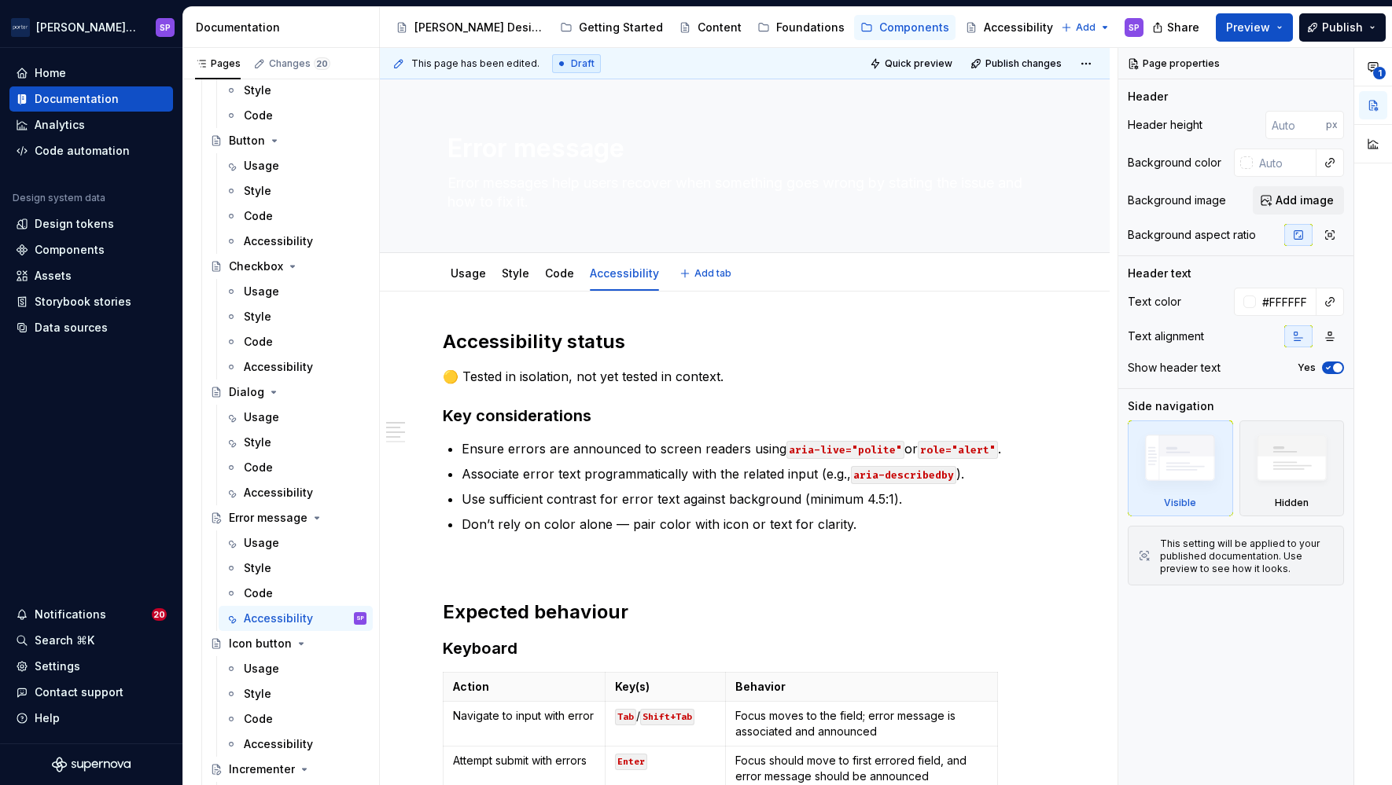
type textarea "*"
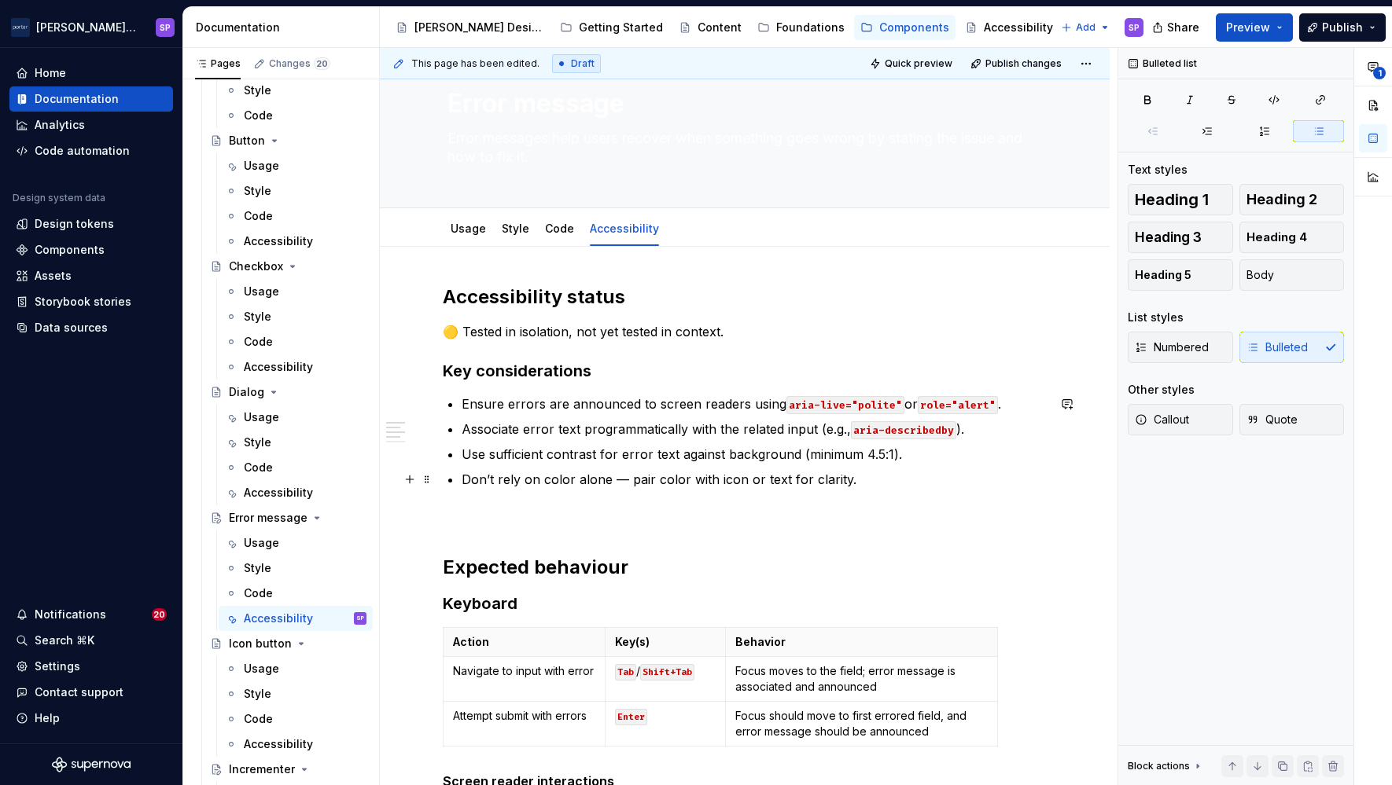
click at [624, 483] on p "Don’t rely on color alone — pair color with icon or text for clarity." at bounding box center [753, 479] width 585 height 19
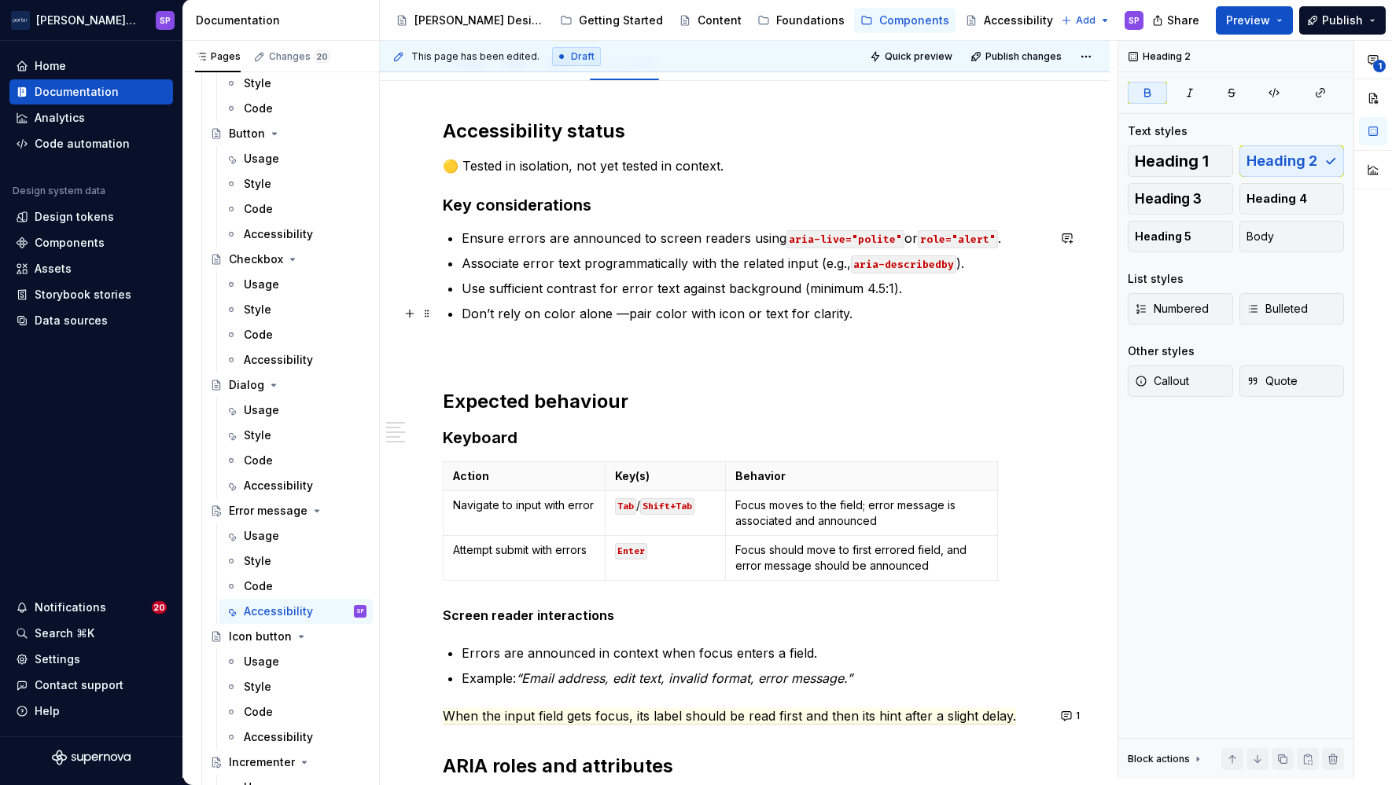
click at [619, 313] on p "Don’t rely on color alone —pair color with icon or text for clarity." at bounding box center [753, 313] width 585 height 19
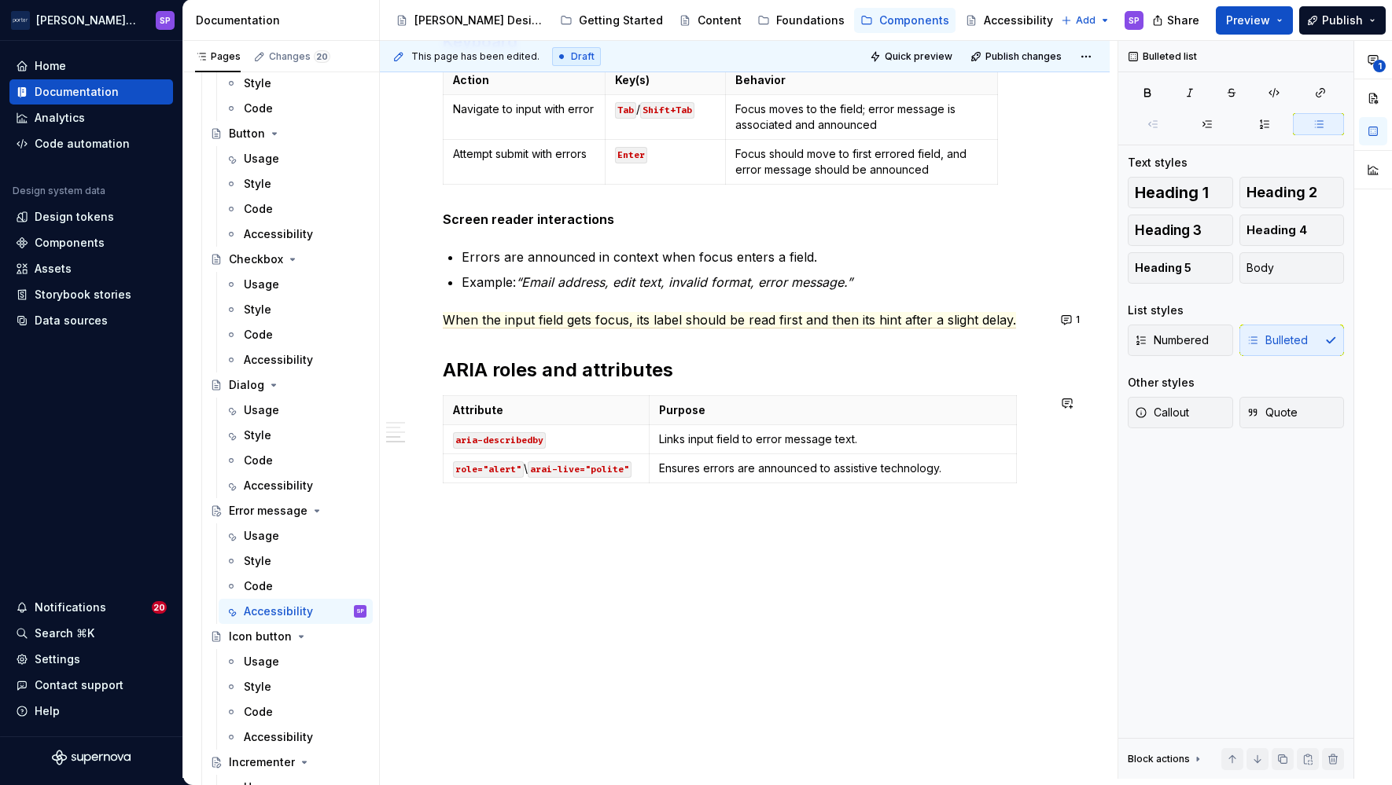
scroll to position [603, 0]
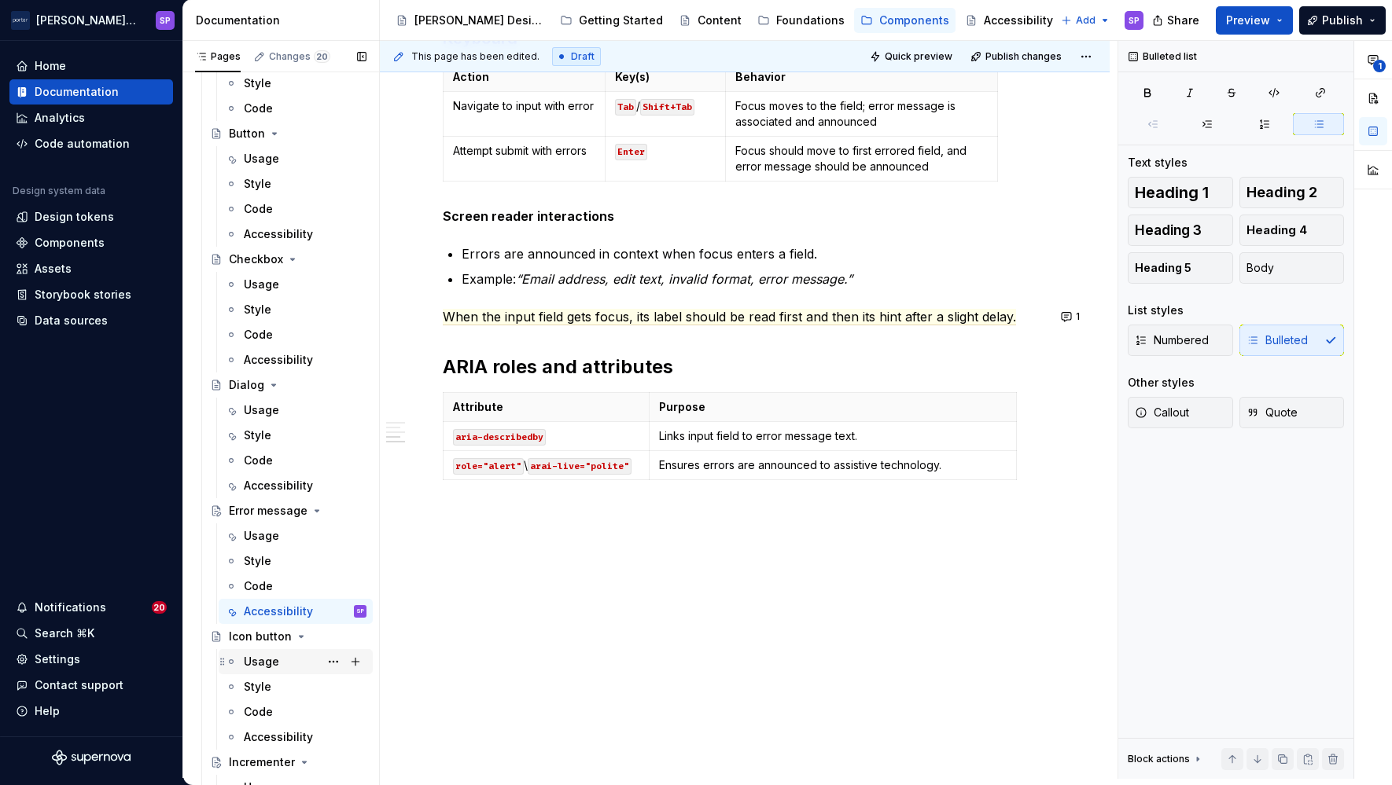
click at [276, 657] on div "Usage" at bounding box center [261, 662] width 35 height 16
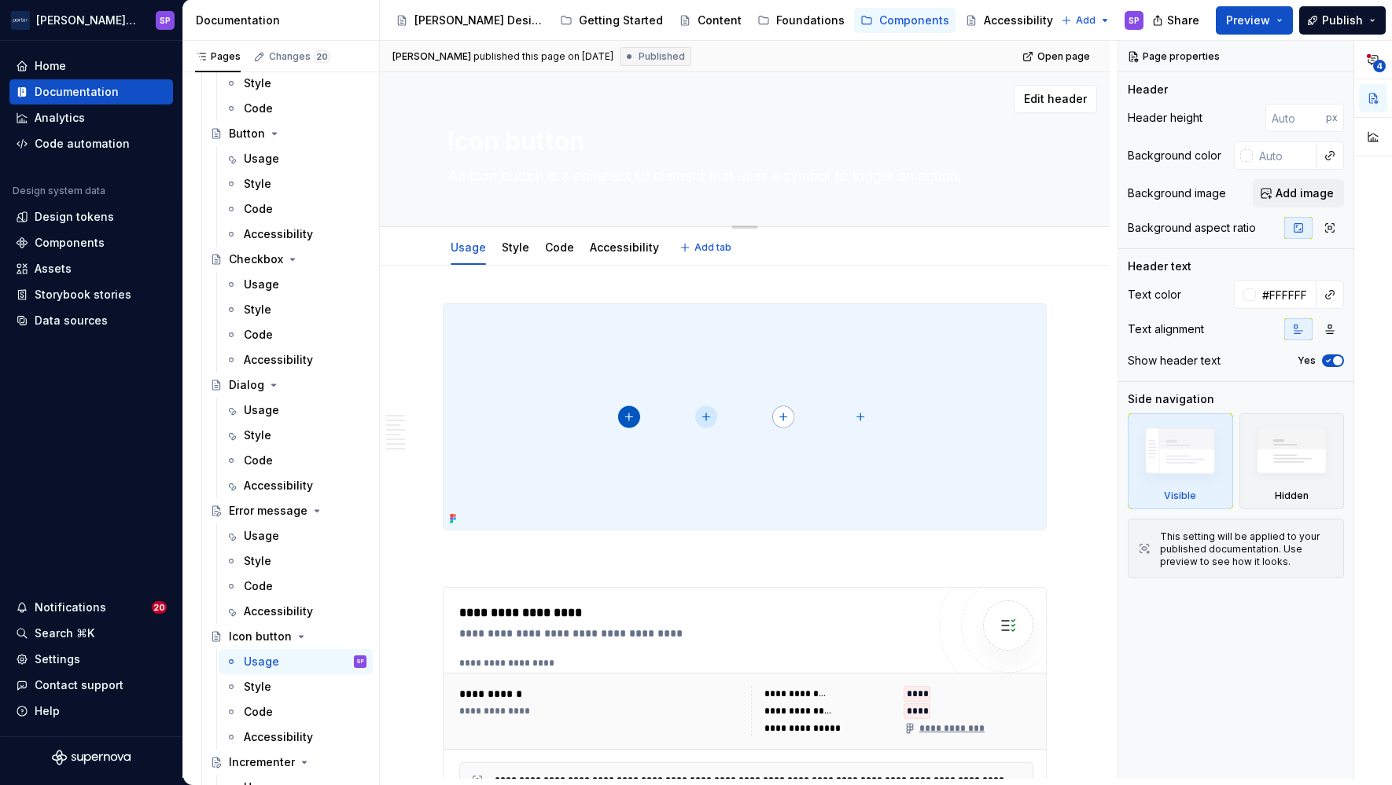
click at [467, 181] on textarea "An icon button is a compact UI element that uses a symbol to trigger an action." at bounding box center [741, 176] width 594 height 25
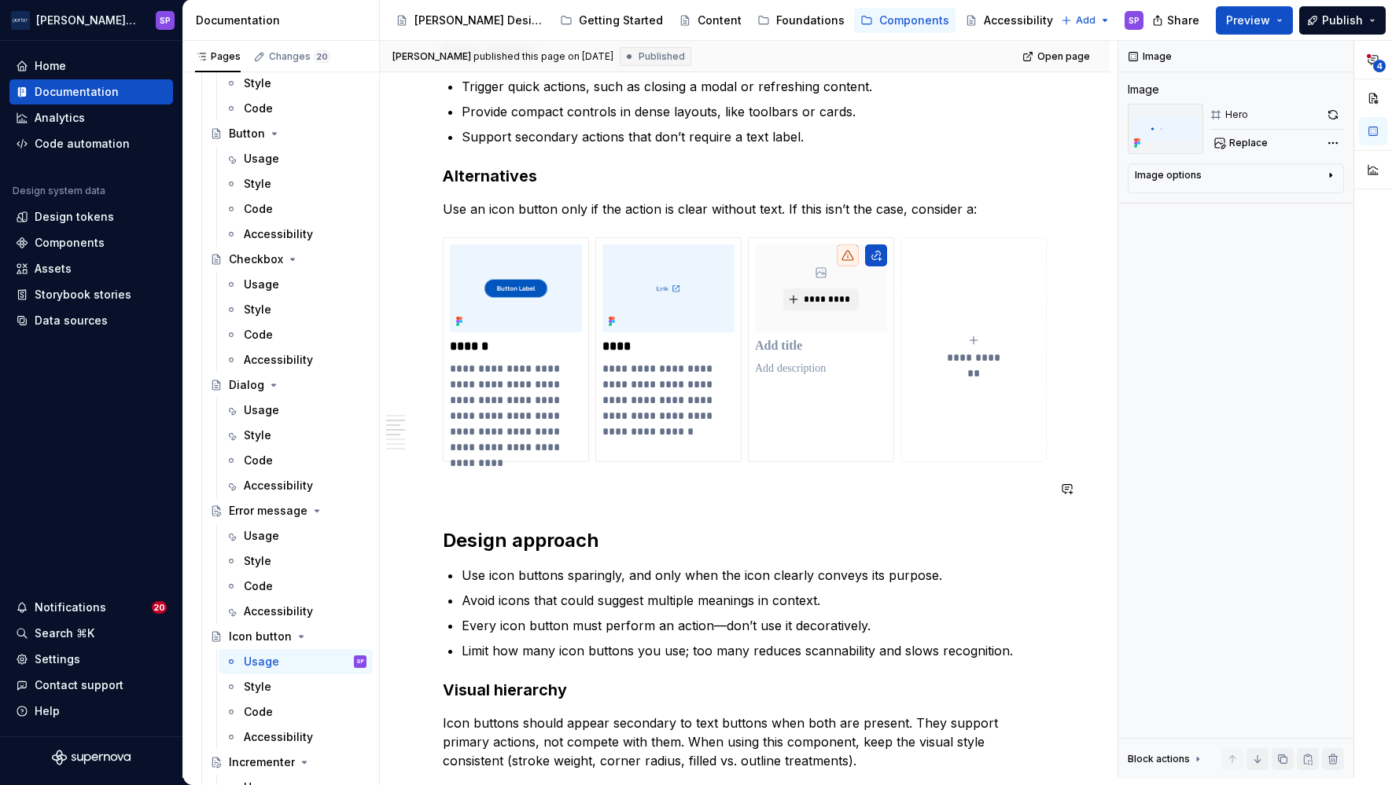
scroll to position [985, 0]
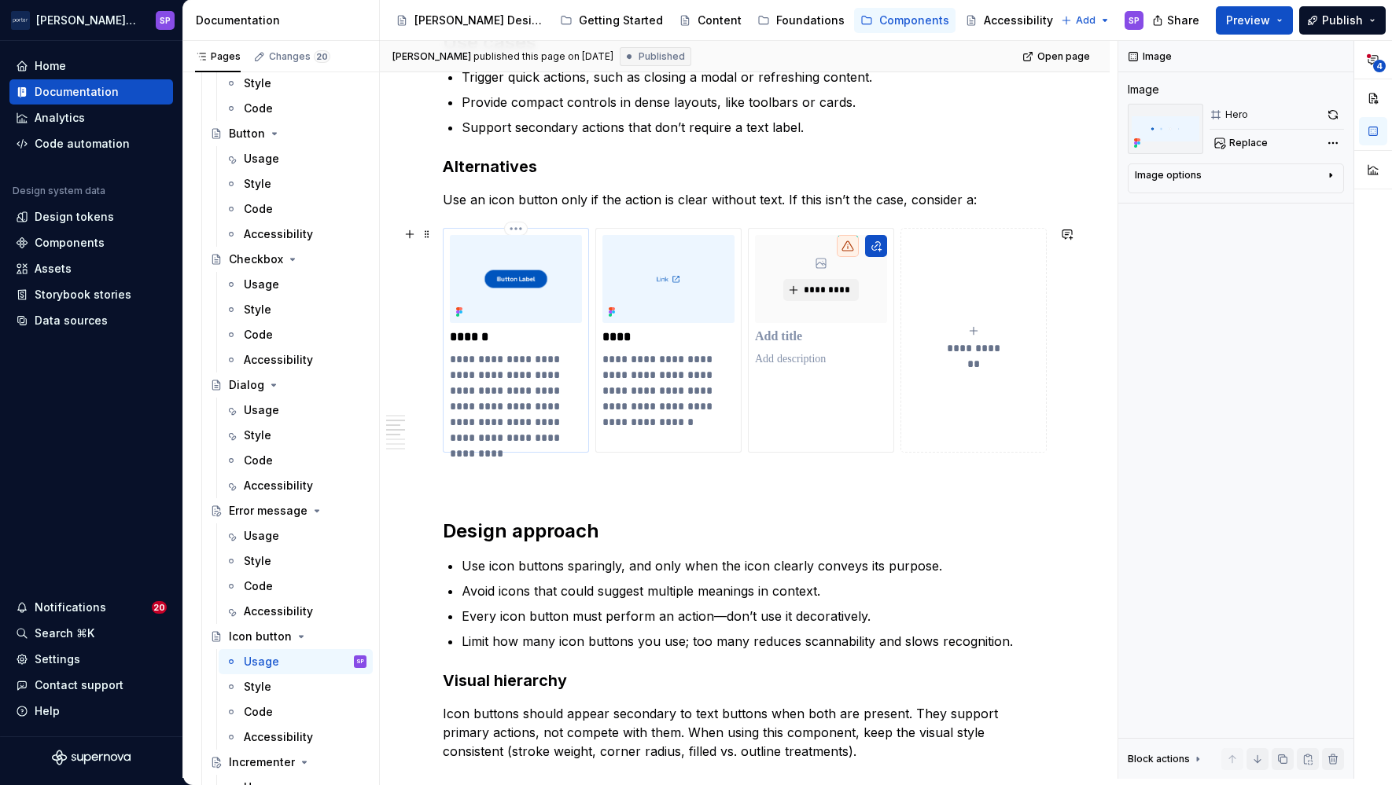
click at [488, 390] on p "**********" at bounding box center [515, 398] width 131 height 94
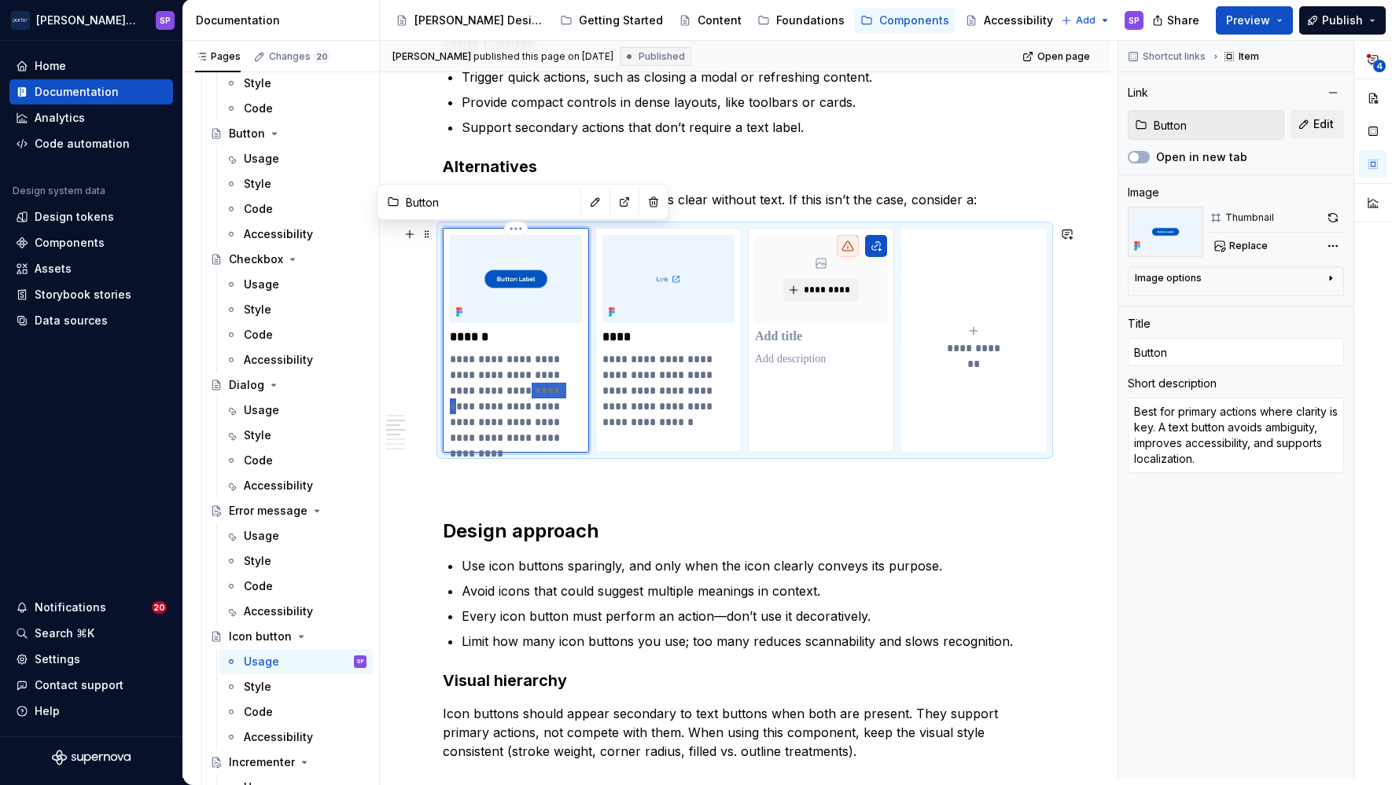
click at [488, 390] on p "**********" at bounding box center [515, 398] width 131 height 94
click at [467, 395] on p "**********" at bounding box center [515, 398] width 131 height 94
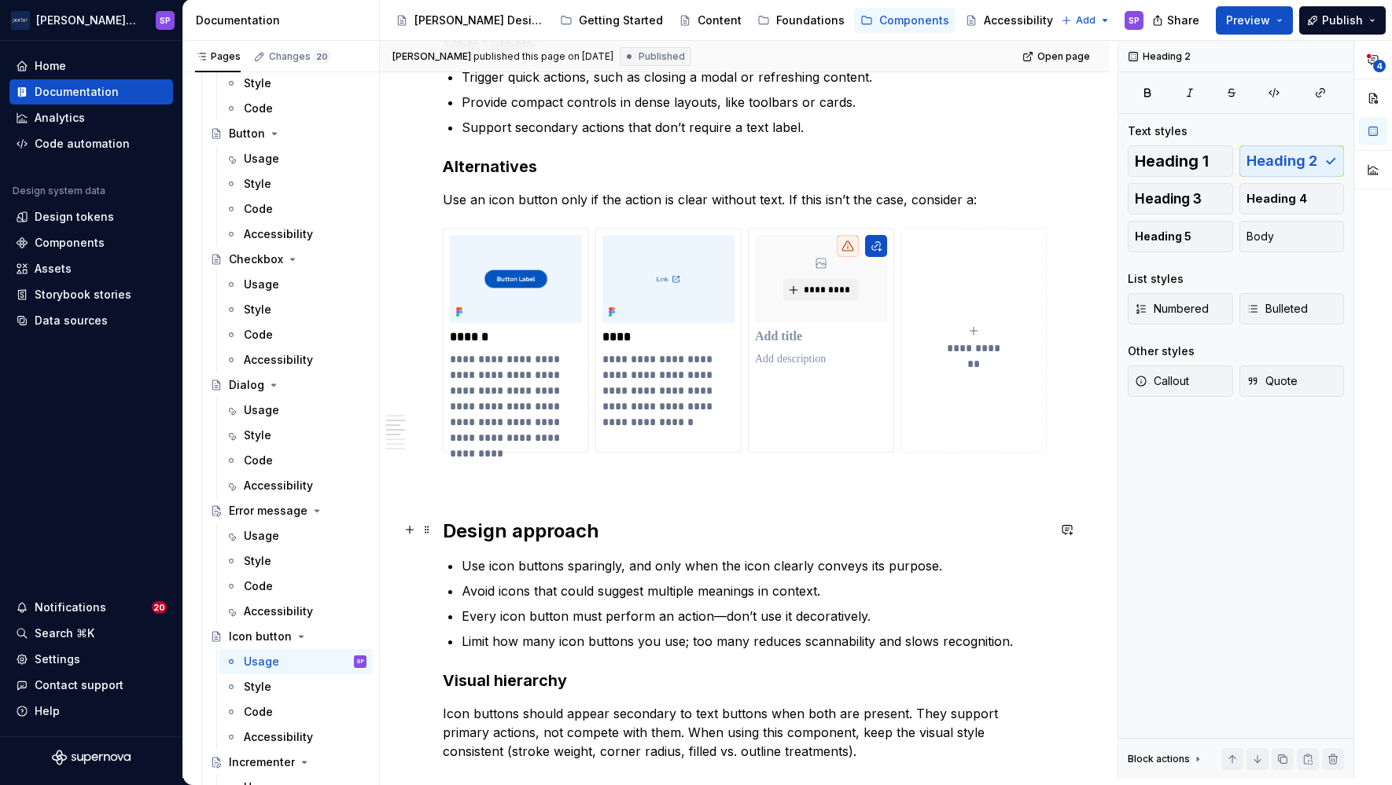
click at [647, 542] on h2 "Design approach" at bounding box center [745, 531] width 604 height 25
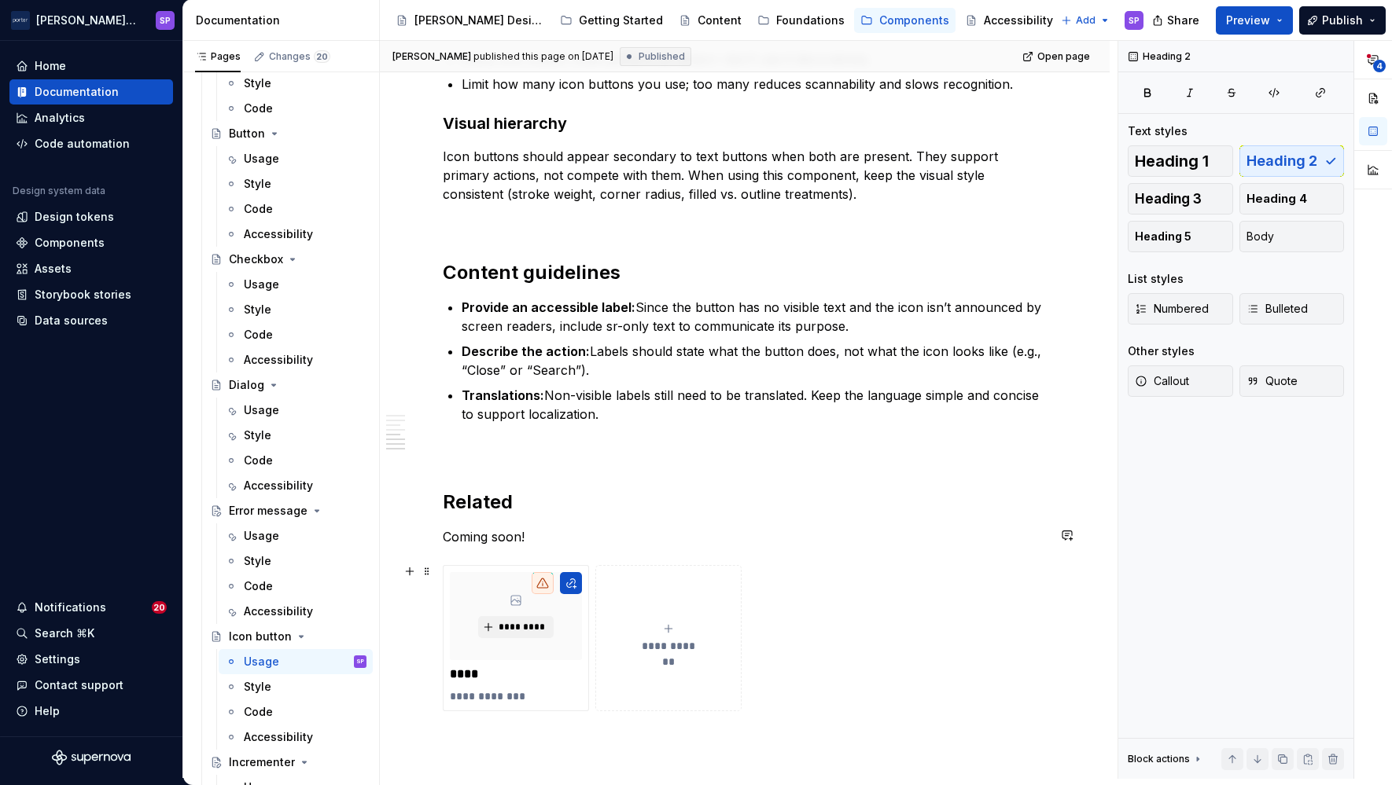
scroll to position [1592, 0]
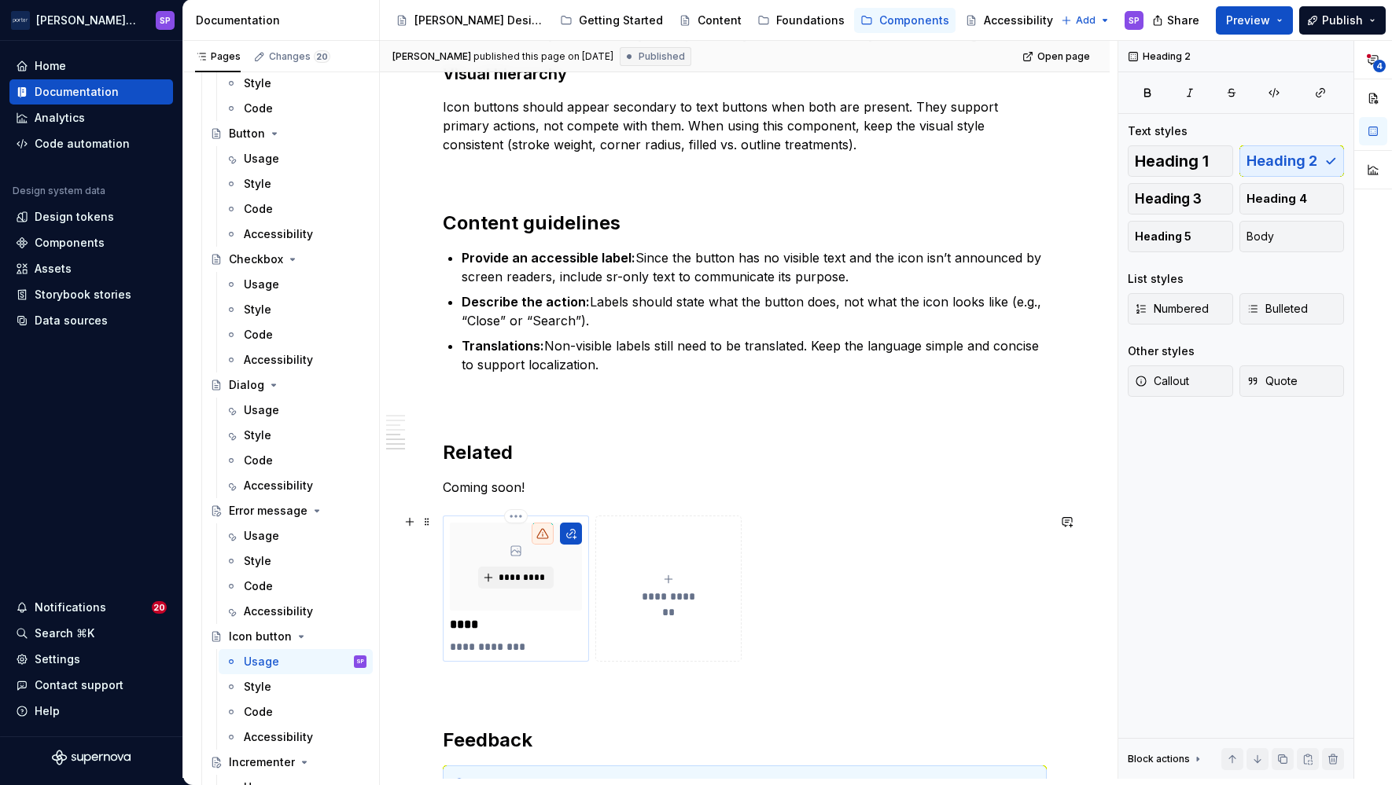
click at [480, 640] on p "**********" at bounding box center [515, 647] width 131 height 16
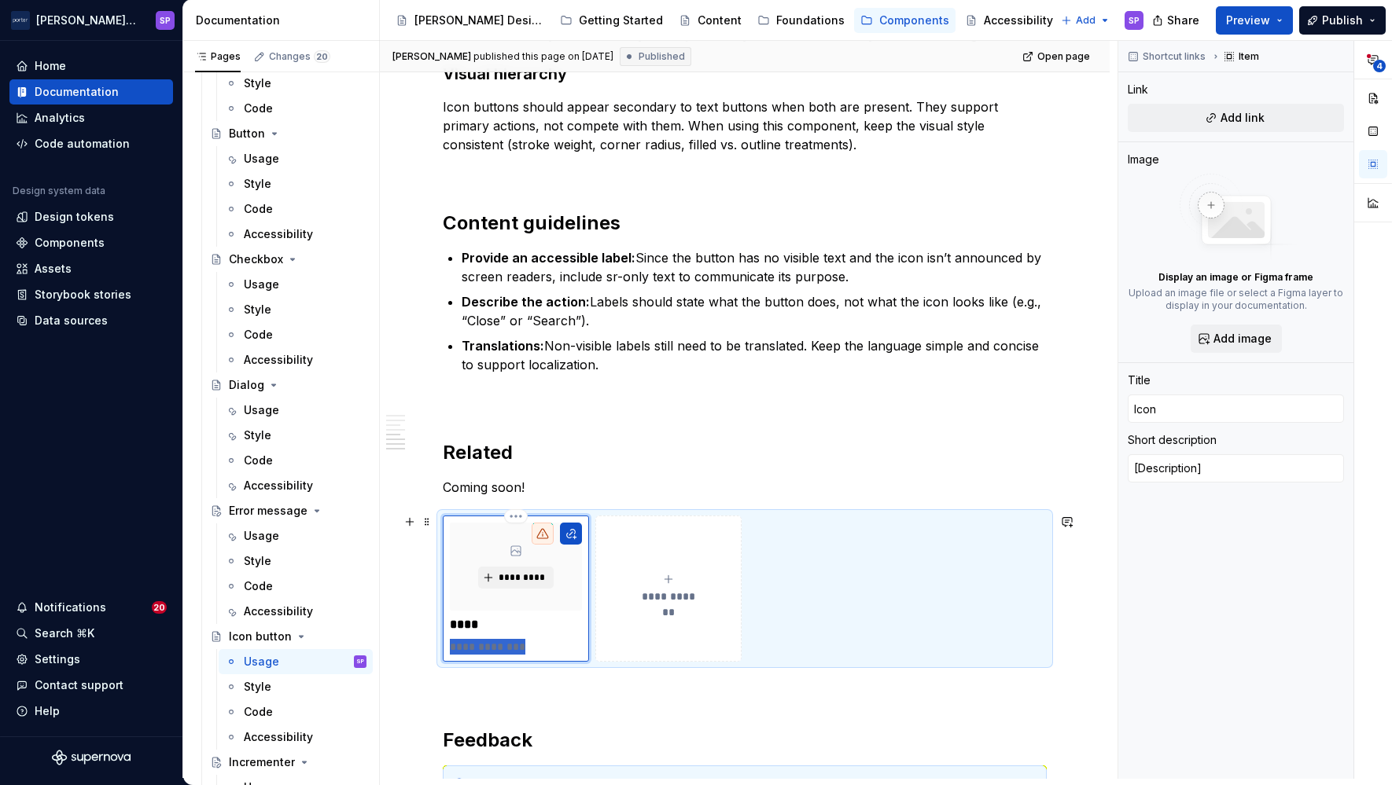
click at [480, 640] on p "**********" at bounding box center [515, 647] width 131 height 16
type textarea "*"
type textarea "Us"
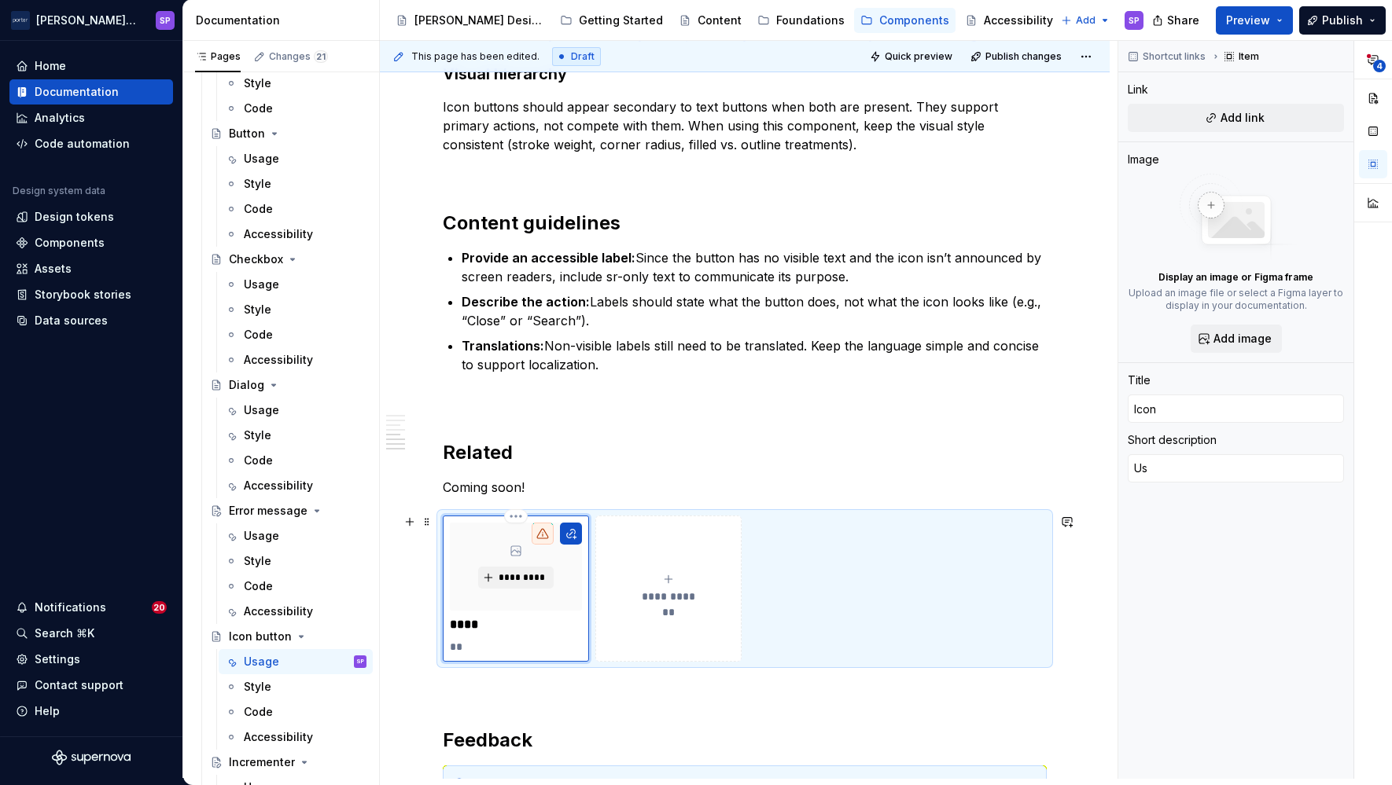
type textarea "*"
type textarea "Use"
type textarea "*"
type textarea "Use"
type textarea "*"
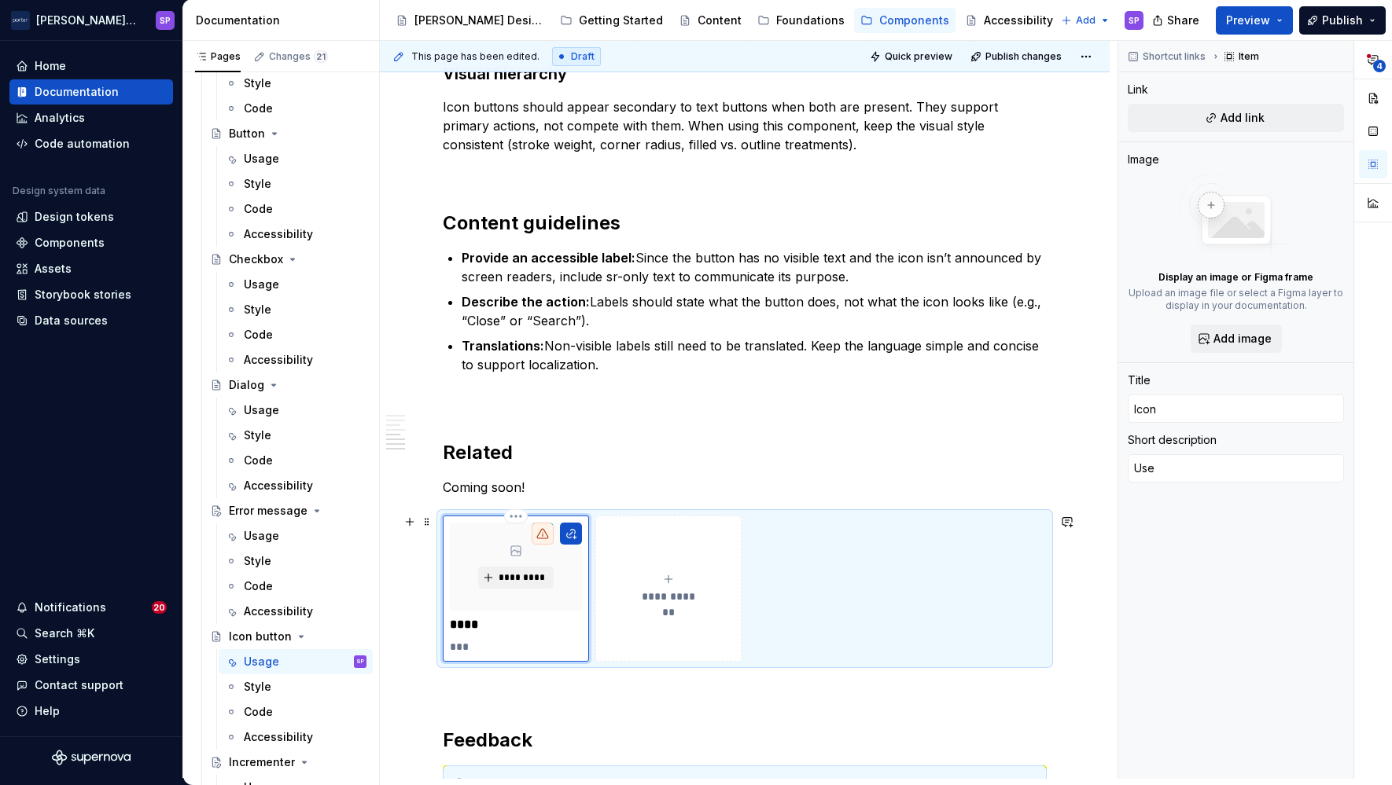
type textarea "Use t"
type textarea "*"
type textarea "Use to"
type textarea "*"
type textarea "Use to"
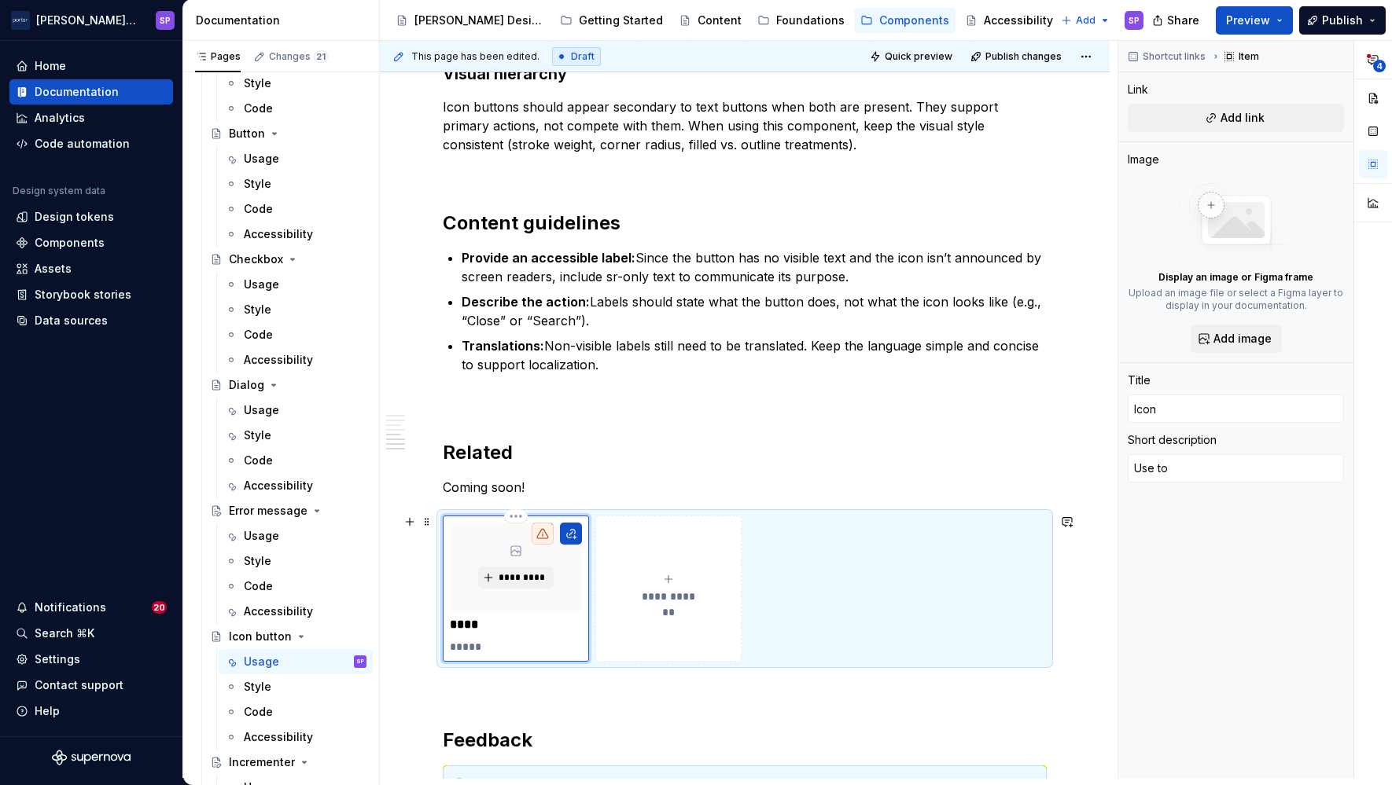
type textarea "*"
type textarea "Use to v"
type textarea "*"
type textarea "Use to vi"
type textarea "*"
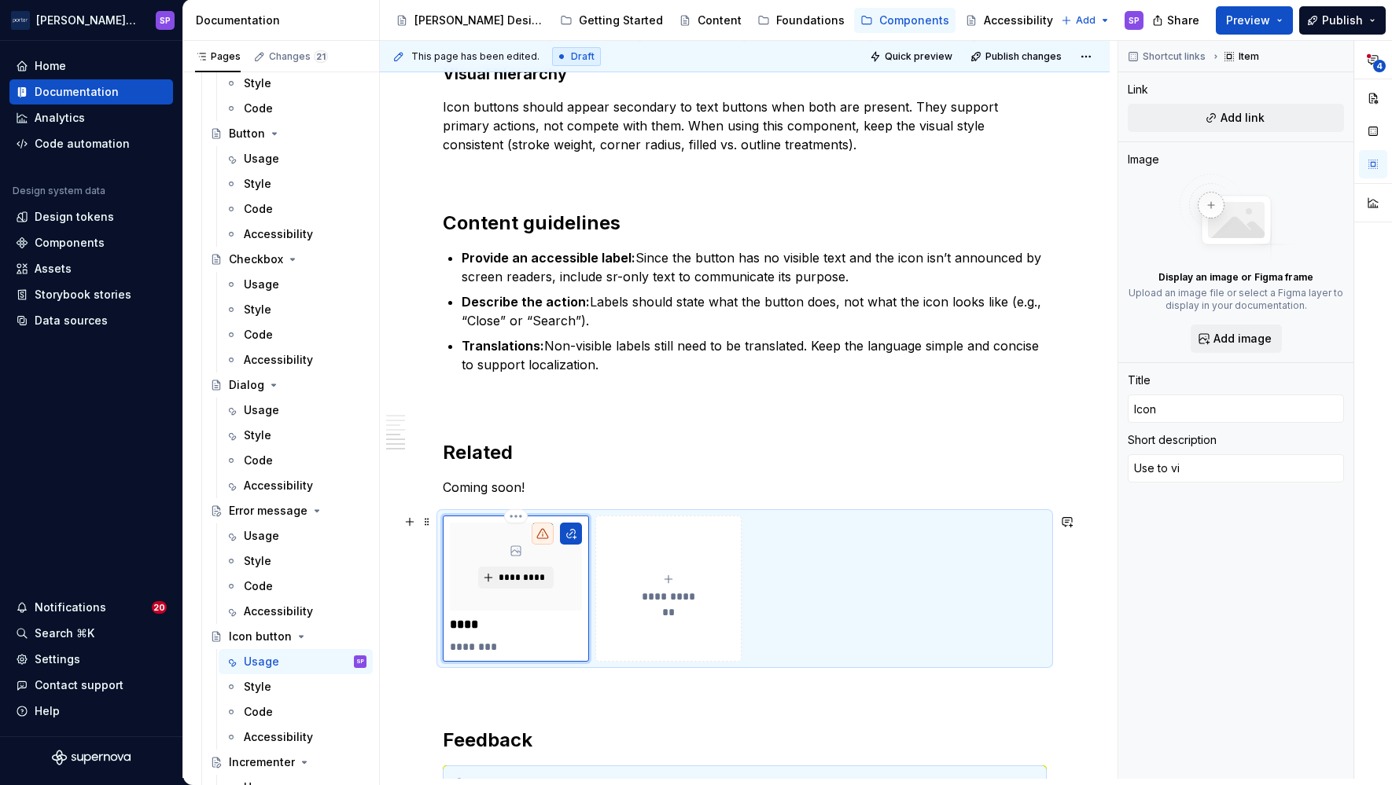
type textarea "Use to vis"
type textarea "*"
type textarea "Use to visu"
type textarea "*"
type textarea "Use to visua"
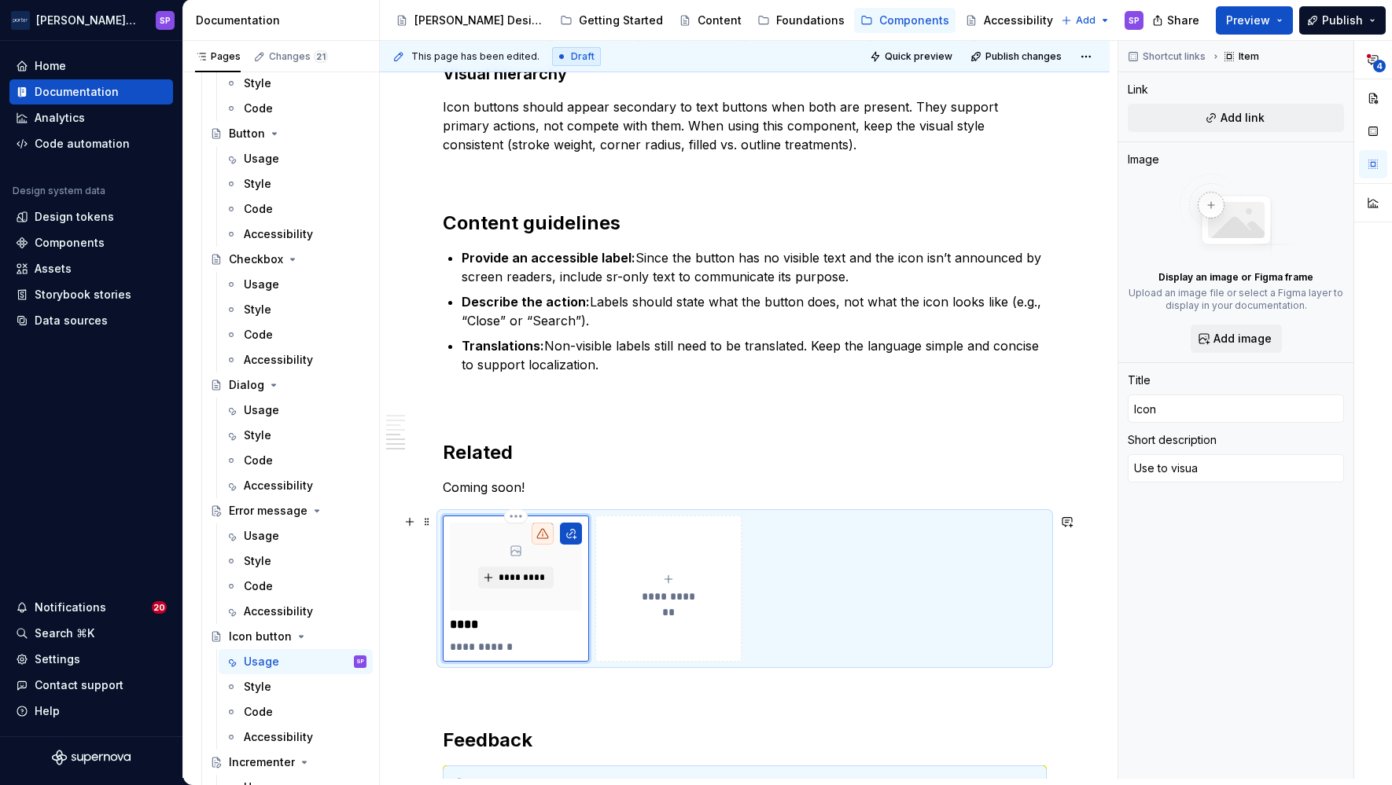
type textarea "*"
type textarea "Use to visual"
type textarea "*"
type textarea "Use to visually"
type textarea "*"
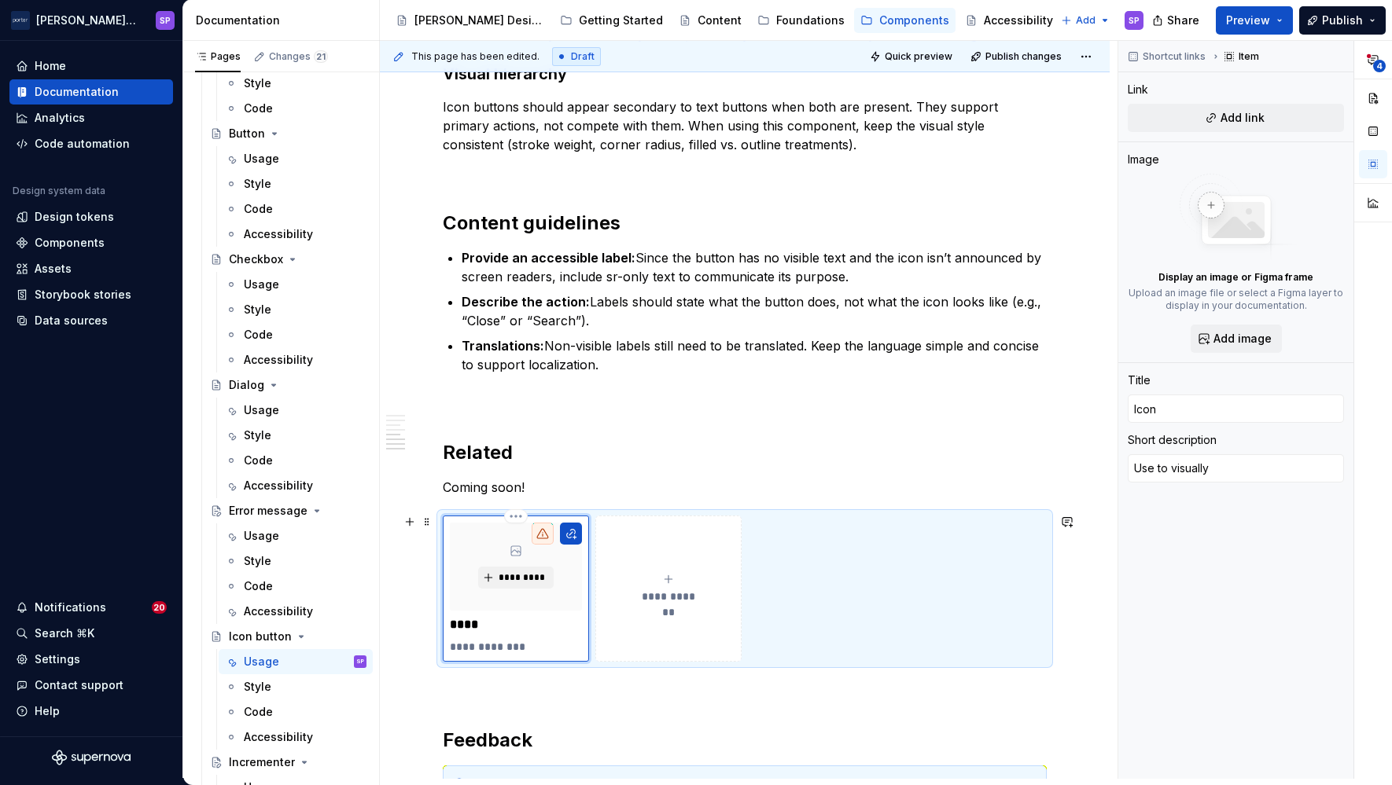
type textarea "Use to visually"
type textarea "*"
type textarea "Use to visually r"
type textarea "*"
type textarea "Use to visually re"
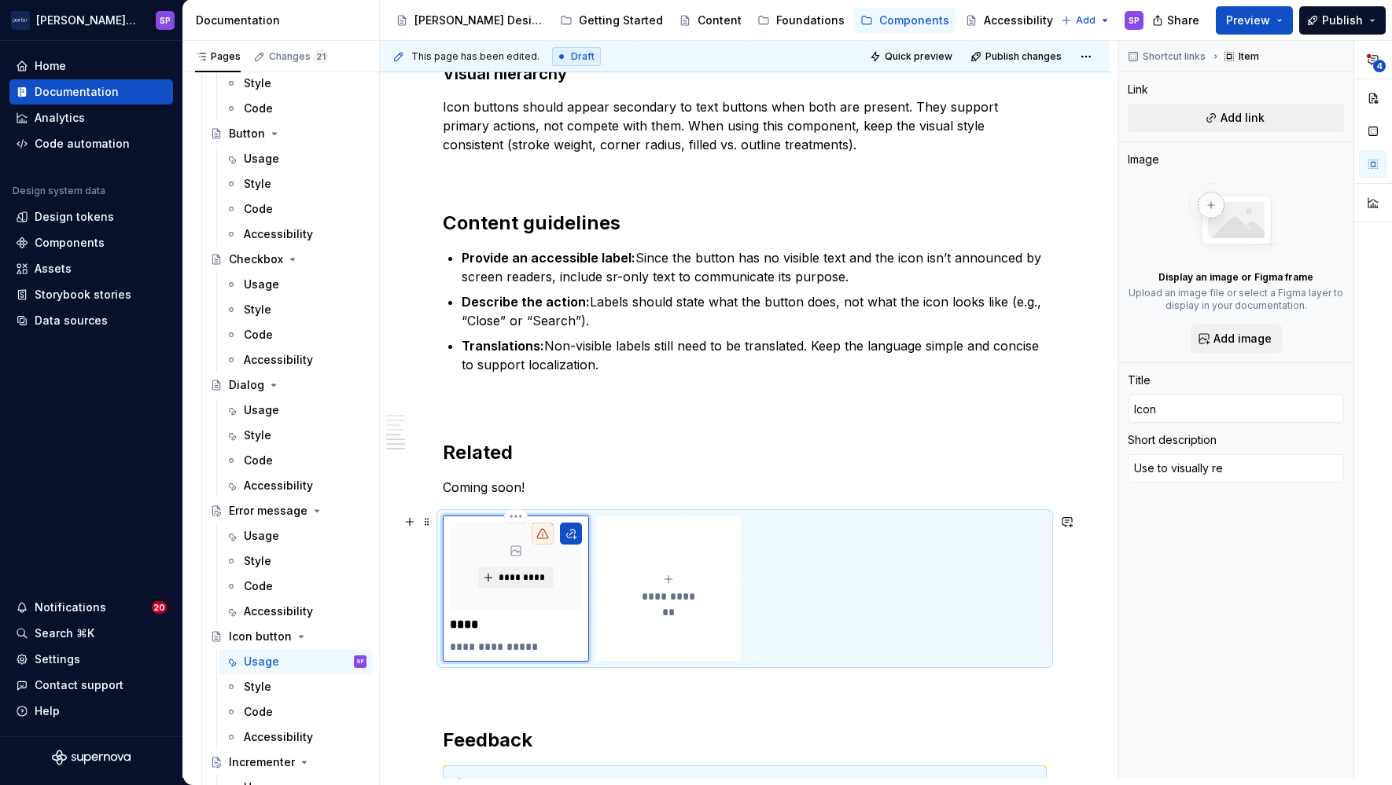
type textarea "*"
type textarea "Use to visually rep"
type textarea "*"
type textarea "Use to visually repre"
type textarea "*"
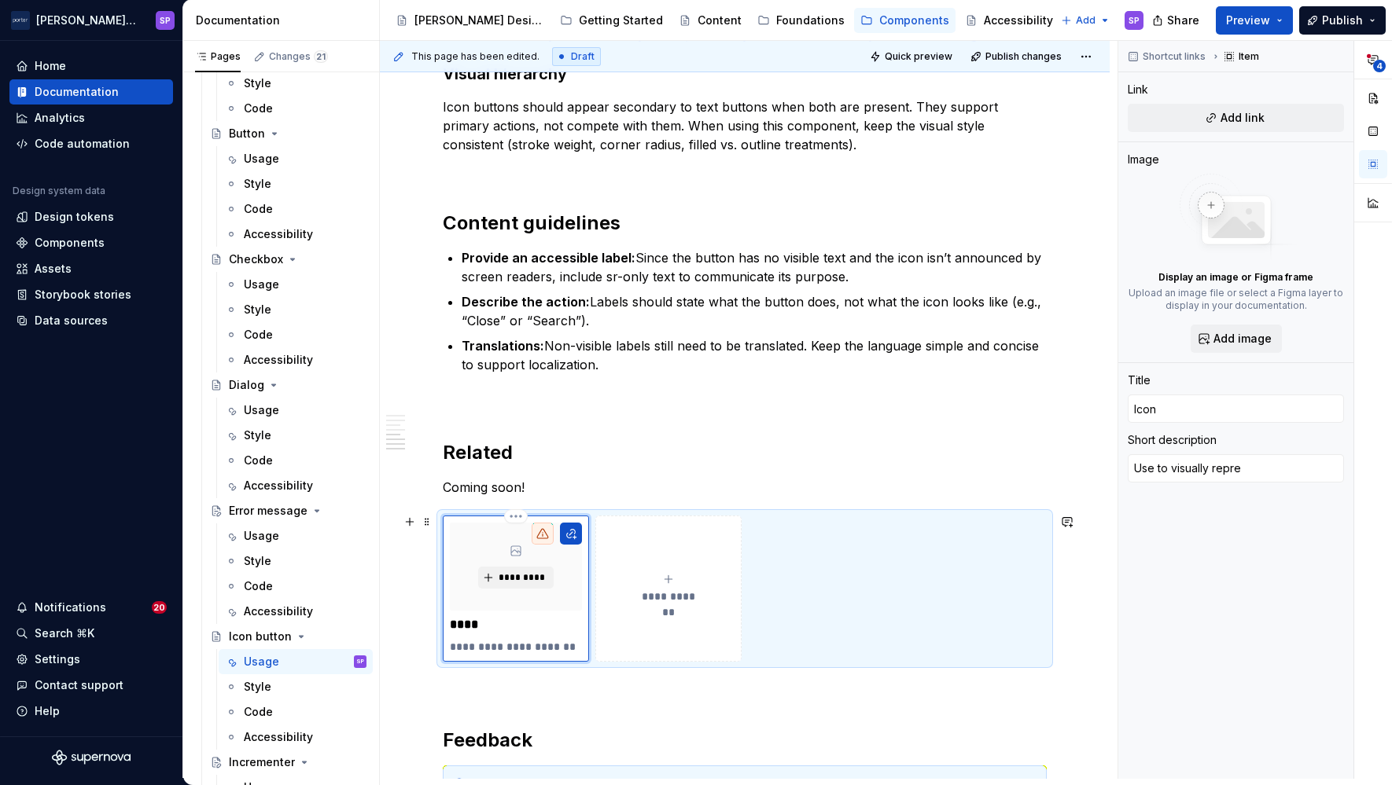
type textarea "Use to visually repres"
type textarea "*"
type textarea "Use to visually represe"
type textarea "*"
type textarea "Use to visually represen"
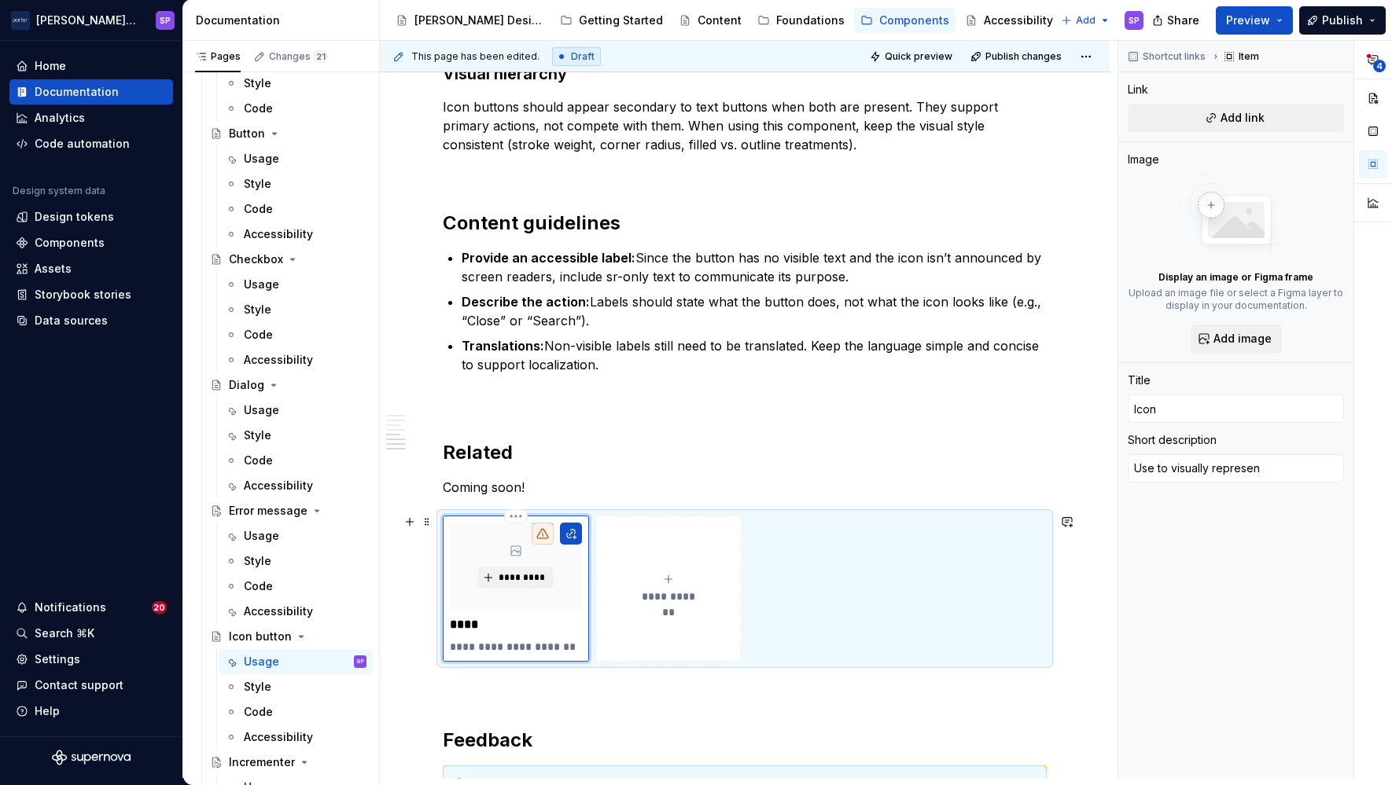
type textarea "*"
type textarea "Use to visually represent"
type textarea "*"
type textarea "Use to visually represent"
type textarea "*"
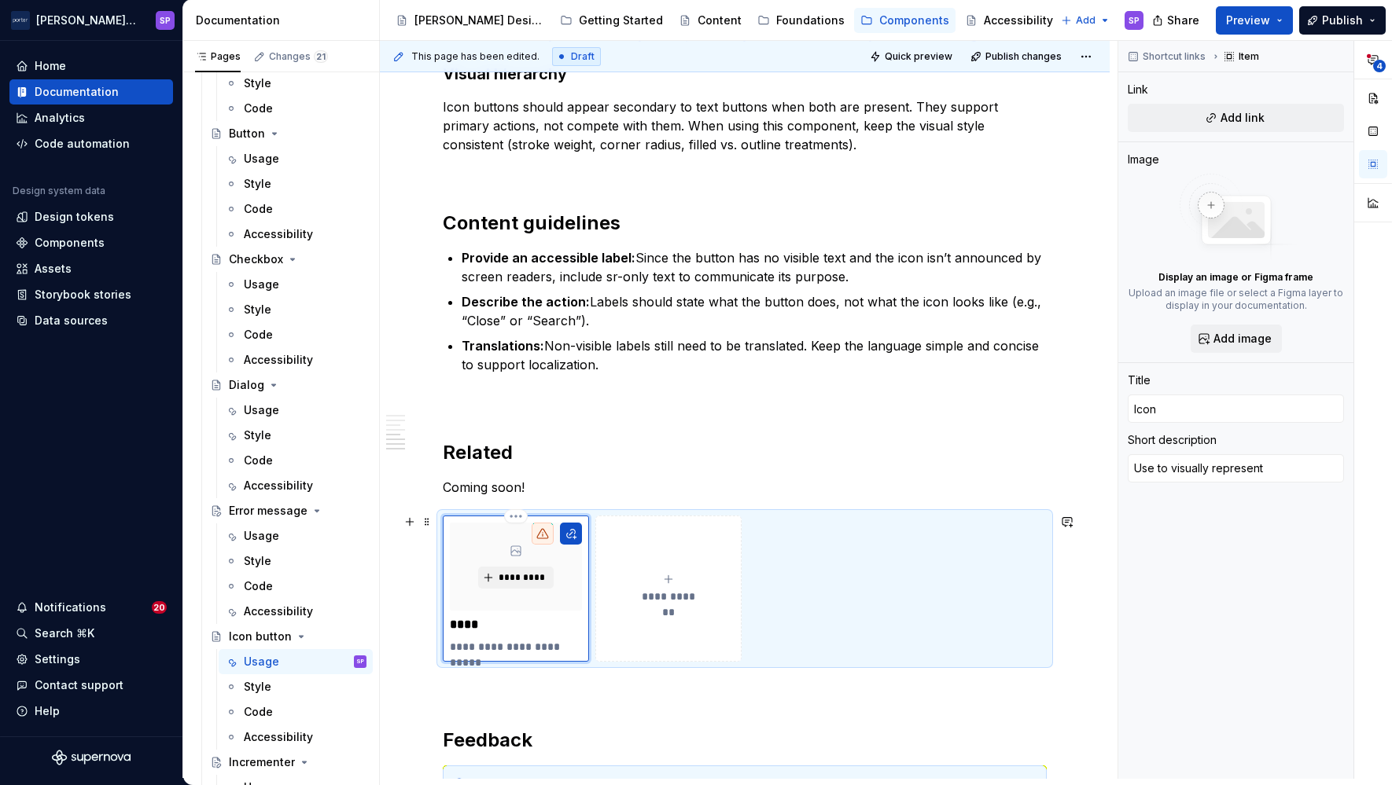
type textarea "Use to visually represent a"
type textarea "*"
type textarea "Use to visually represent an"
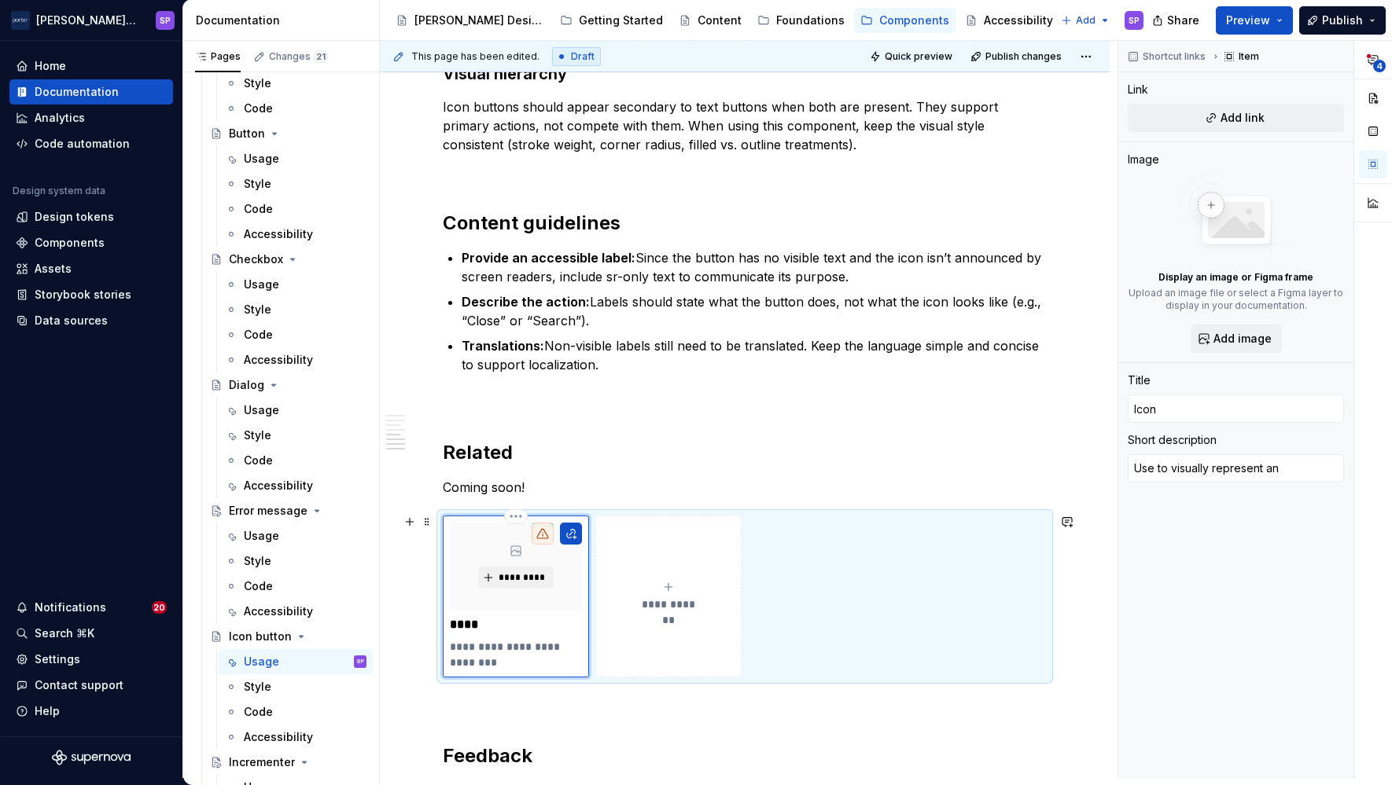
type textarea "*"
type textarea "Use to visually represent an"
type textarea "*"
type textarea "Use to visually represent an a"
type textarea "*"
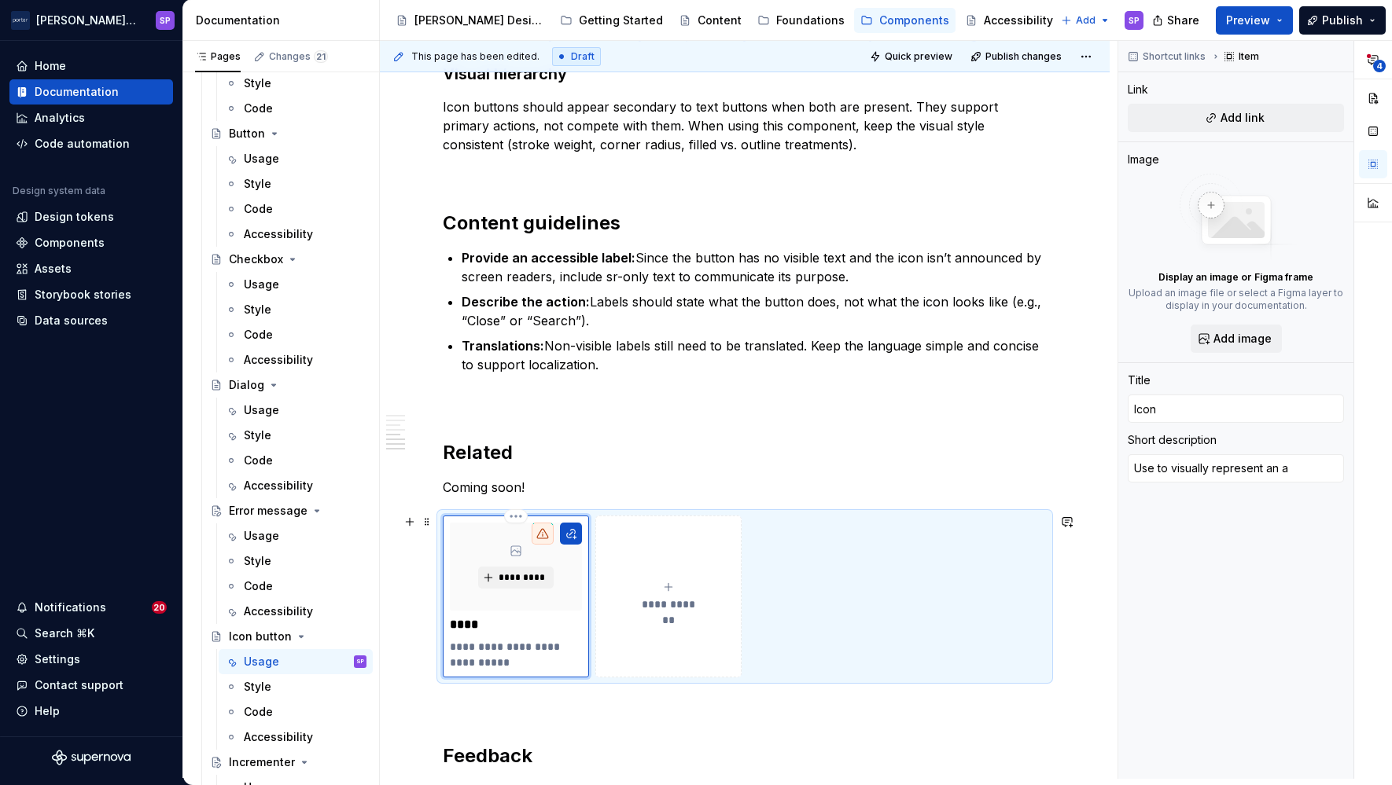
type textarea "Use to visually represent an ac"
type textarea "*"
type textarea "Use to visually represent an act"
type textarea "*"
type textarea "Use to visually represent an acti"
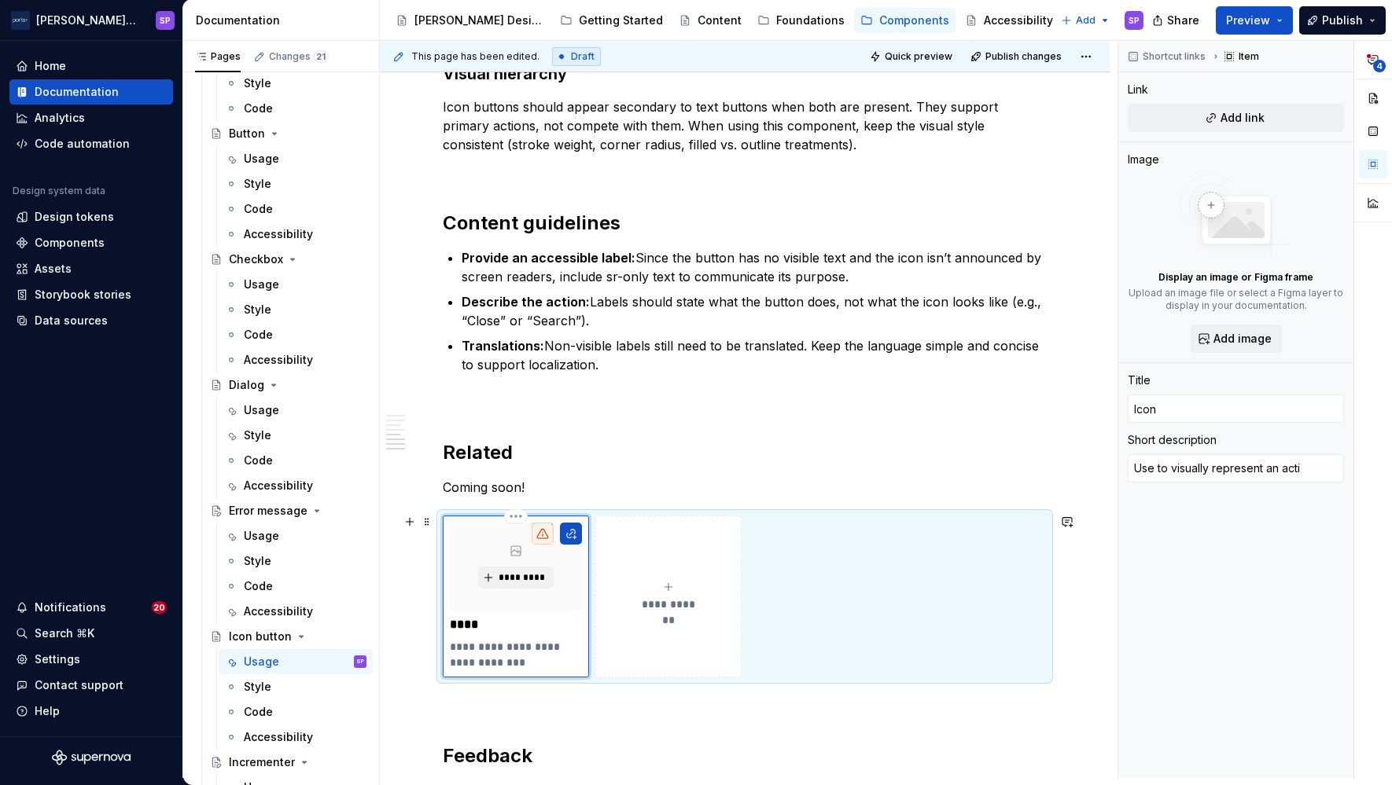
type textarea "*"
type textarea "Use to visually represent an actio"
type textarea "*"
type textarea "Use to visually represent an action"
type textarea "*"
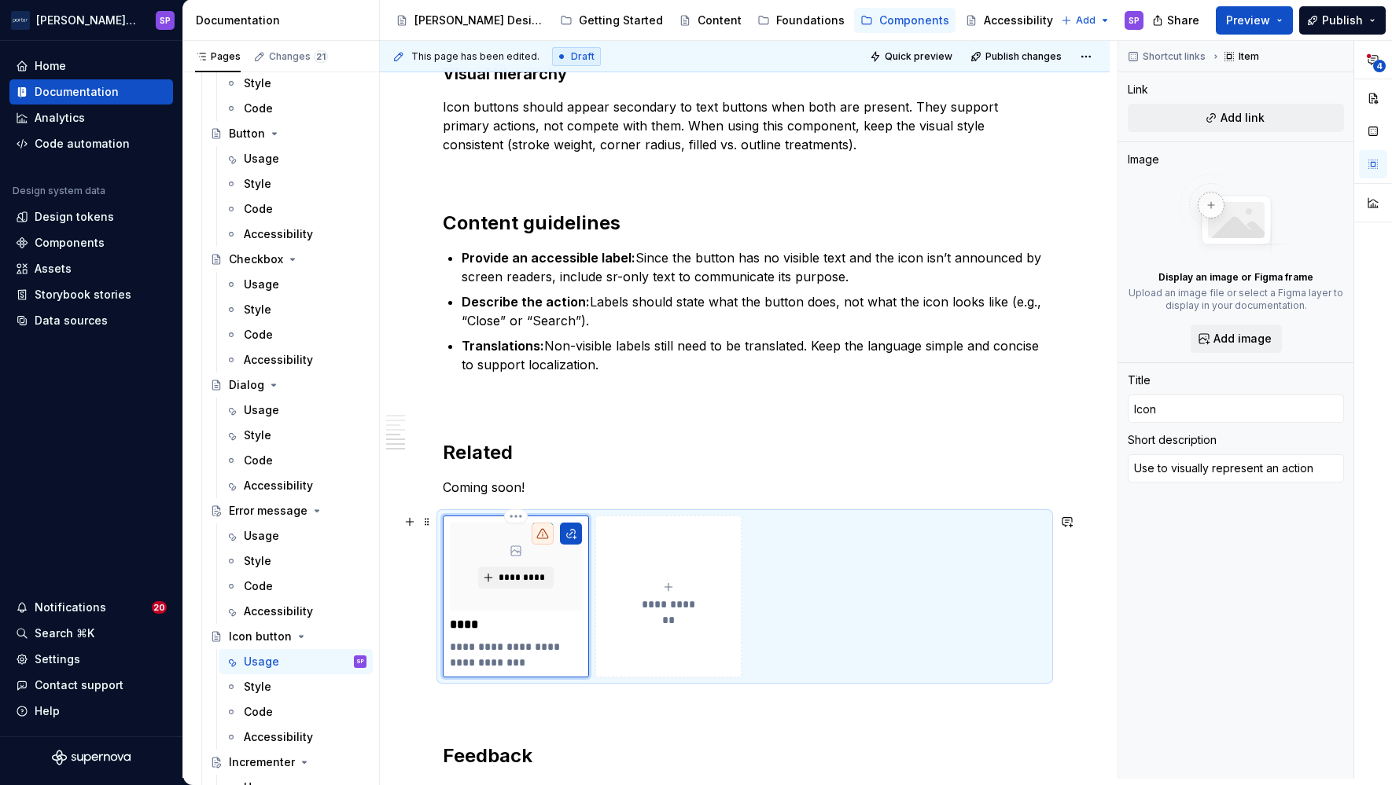
type textarea "Use to visually represent an action"
type textarea "*"
type textarea "Use to visually represent an action o"
type textarea "*"
type textarea "Use to visually represent an action or"
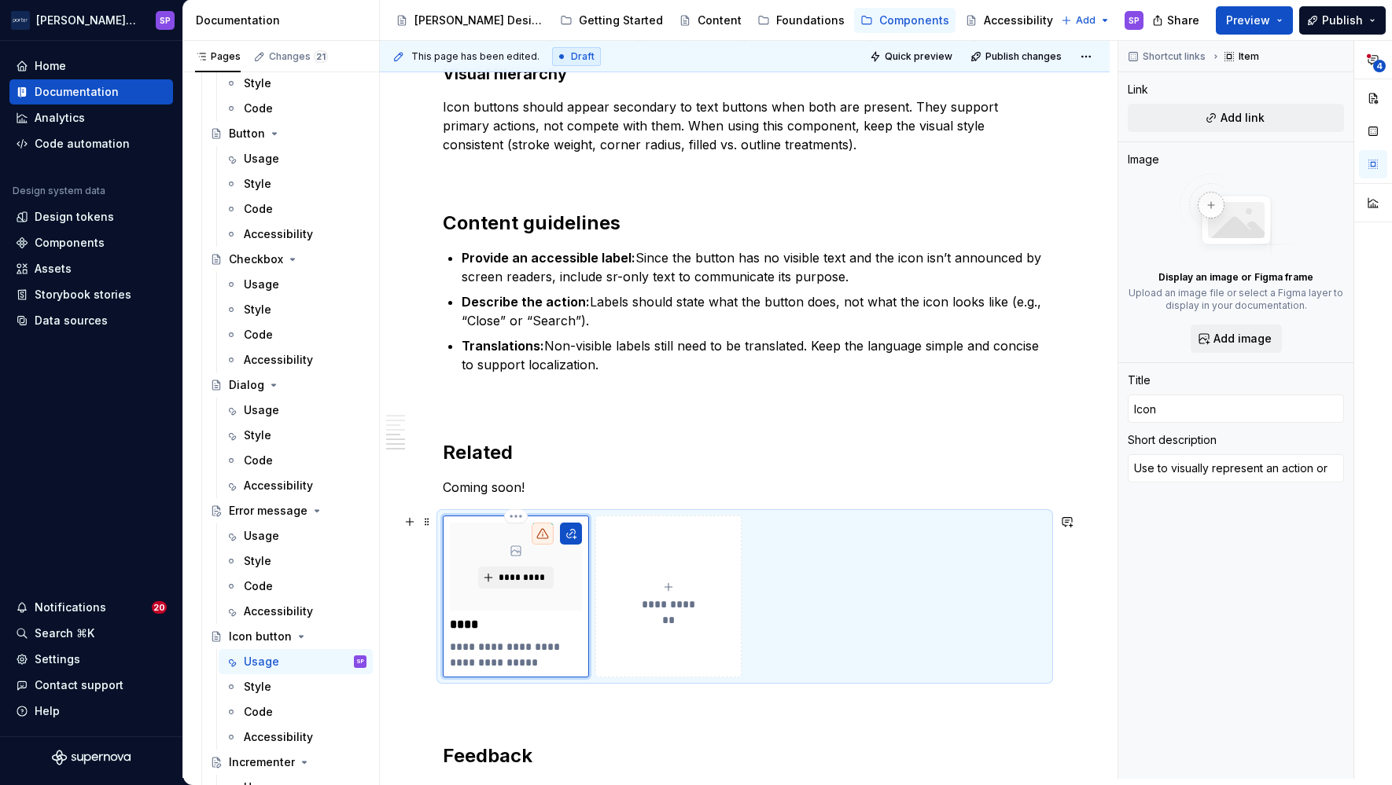
type textarea "*"
type textarea "Use to visually represent an action or"
type textarea "*"
type textarea "Use to visually represent an action or s"
type textarea "*"
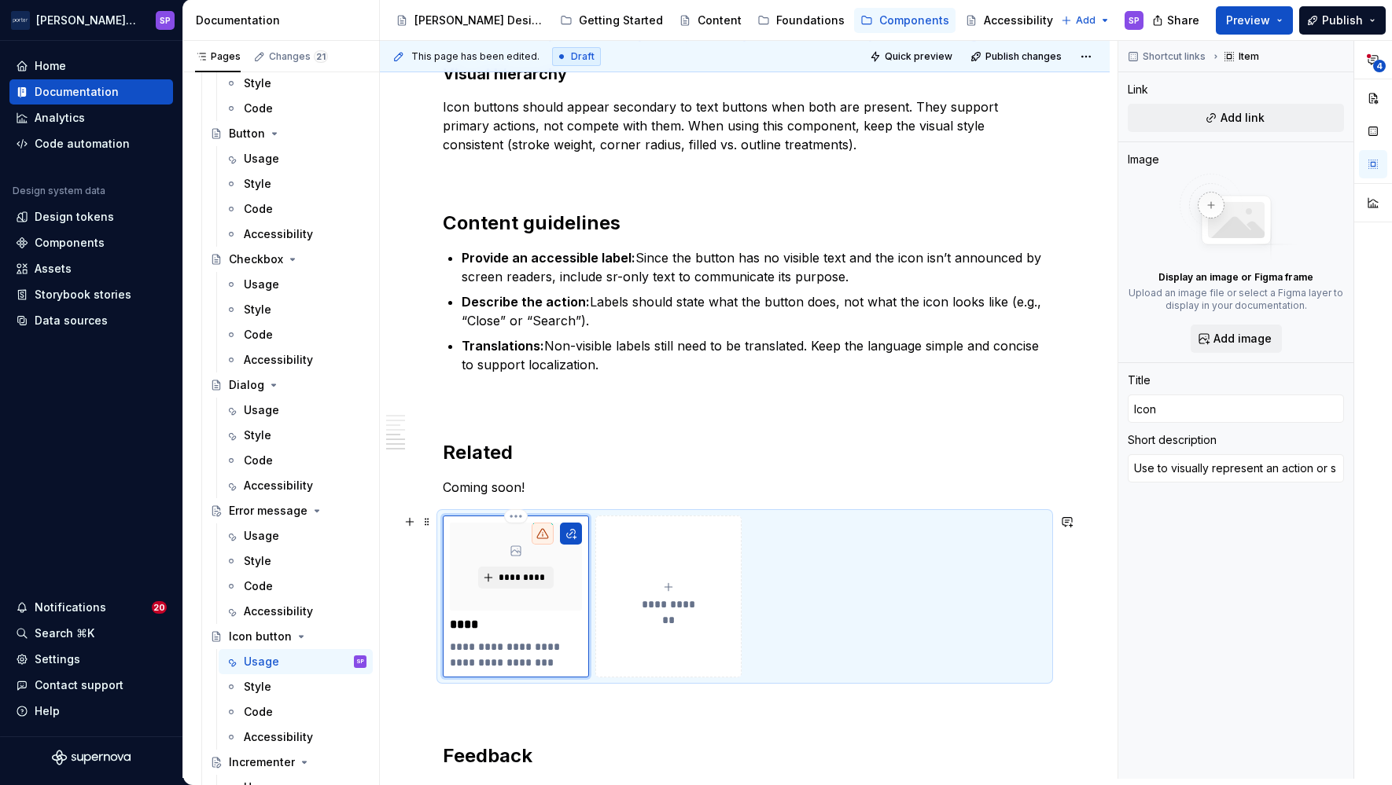
type textarea "Use to visually represent an action or st"
type textarea "*"
type textarea "Use to visually represent an action or sta"
type textarea "*"
type textarea "Use to visually represent an action or state"
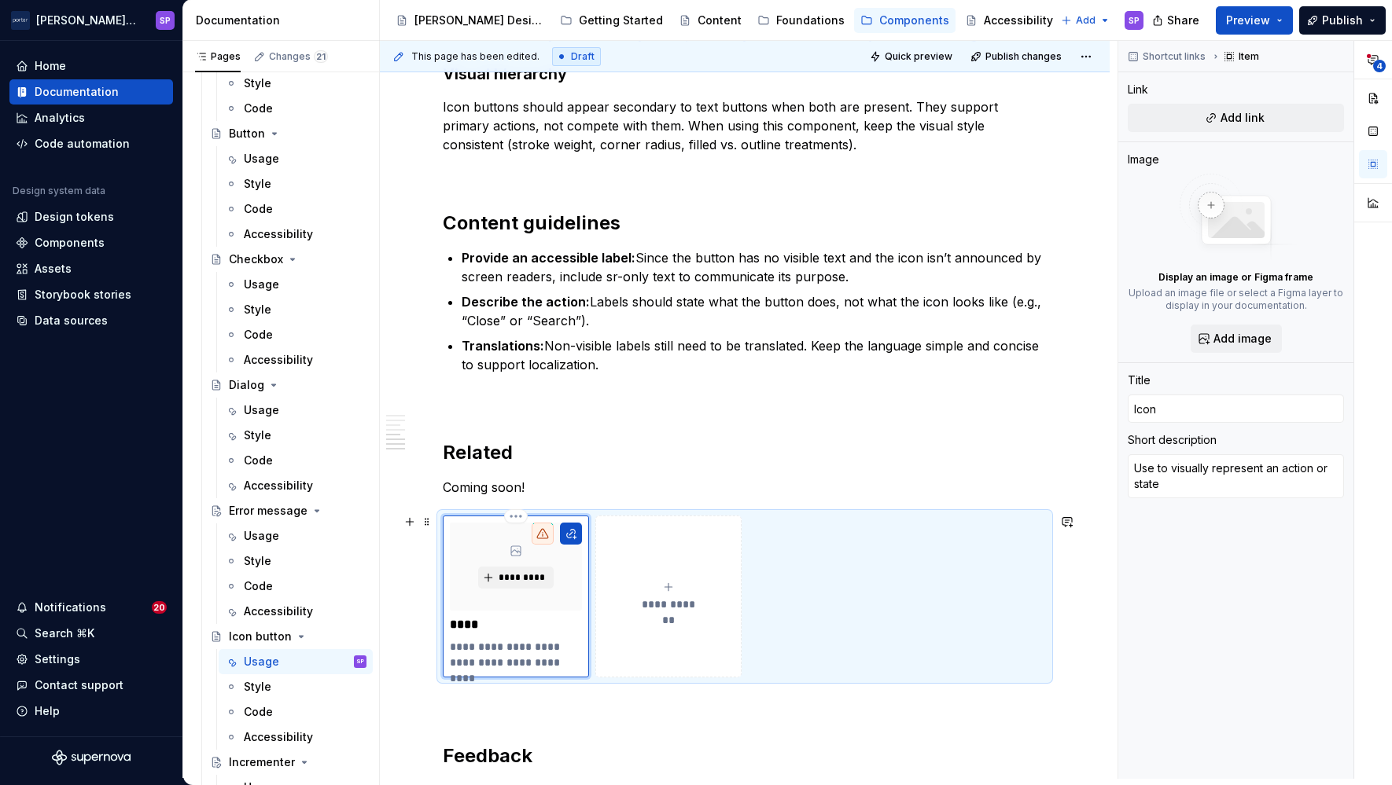
type textarea "*"
type textarea "Use to visually represent an action or state"
type textarea "*"
type textarea "Use to visually represent an action or state w"
type textarea "*"
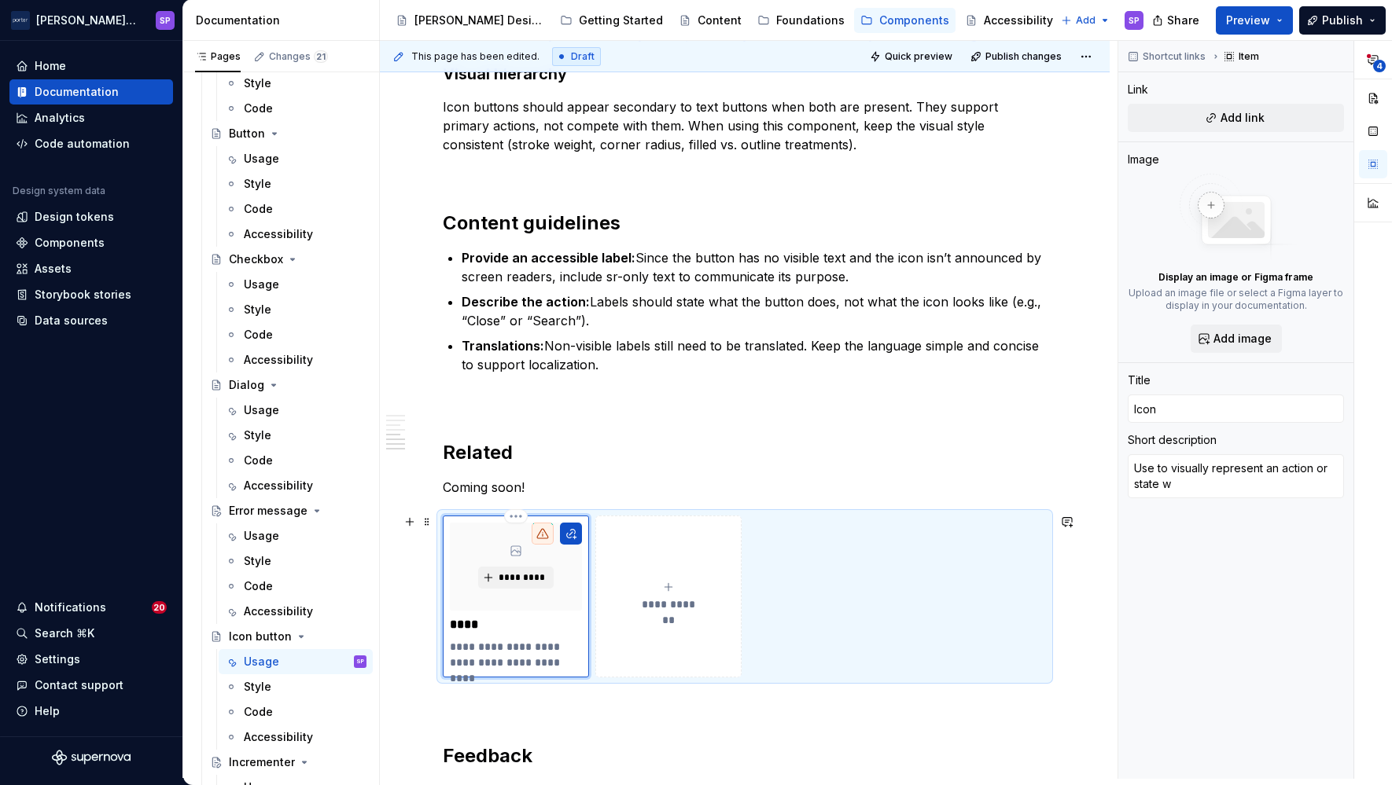
type textarea "Use to visually represent an action or state wh"
type textarea "*"
type textarea "Use to visually represent an action or state whe"
type textarea "*"
type textarea "Use to visually represent an action or state when"
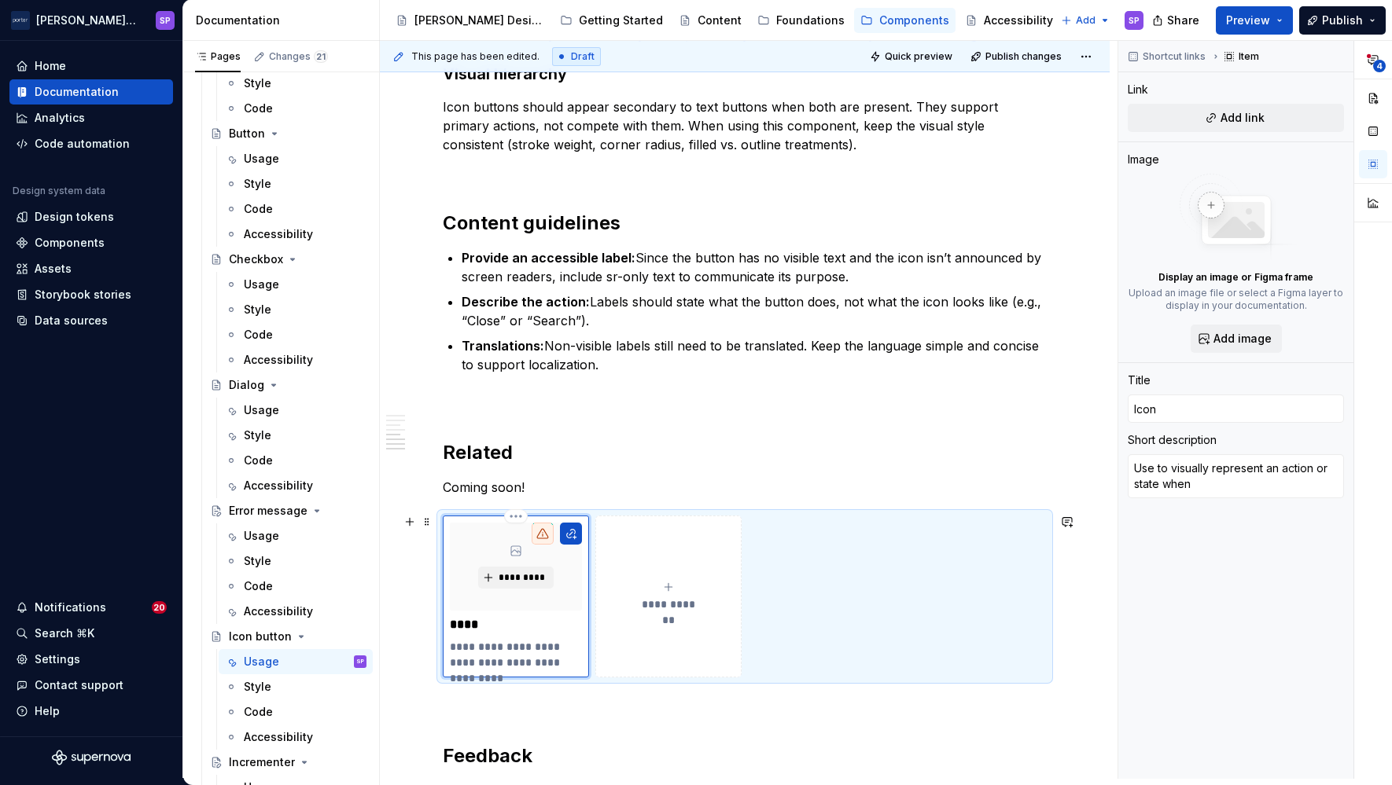
type textarea "*"
type textarea "Use to visually represent an action or state when"
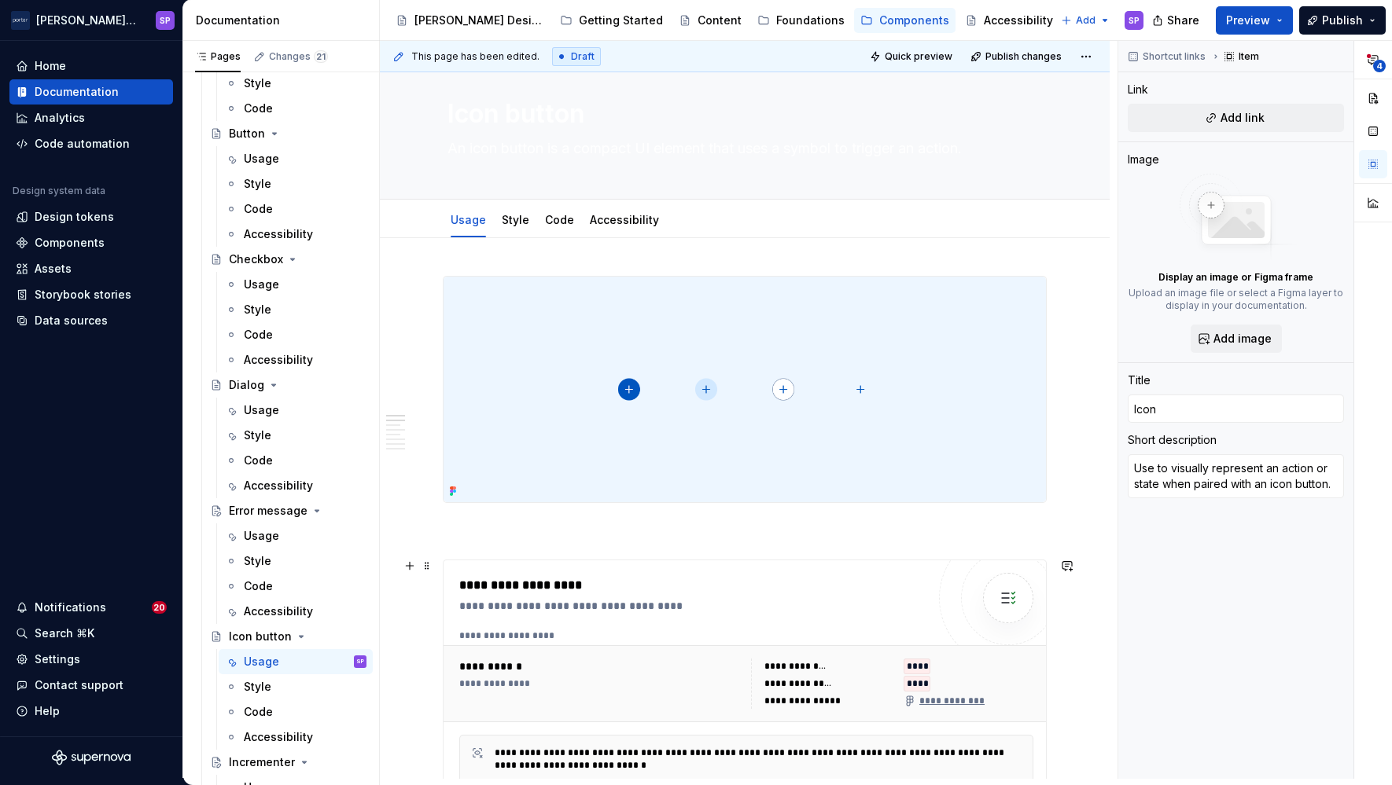
scroll to position [0, 0]
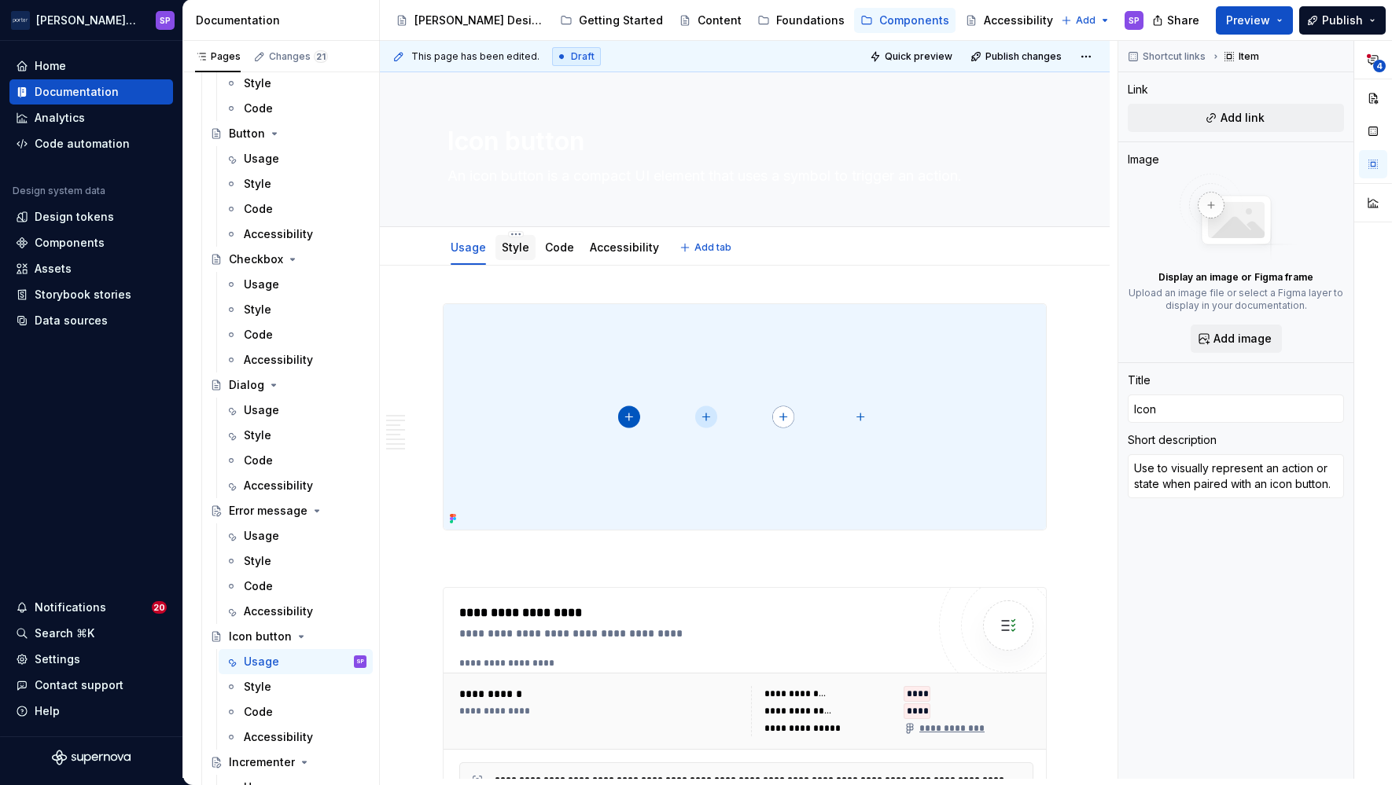
click at [502, 248] on link "Style" at bounding box center [516, 247] width 28 height 13
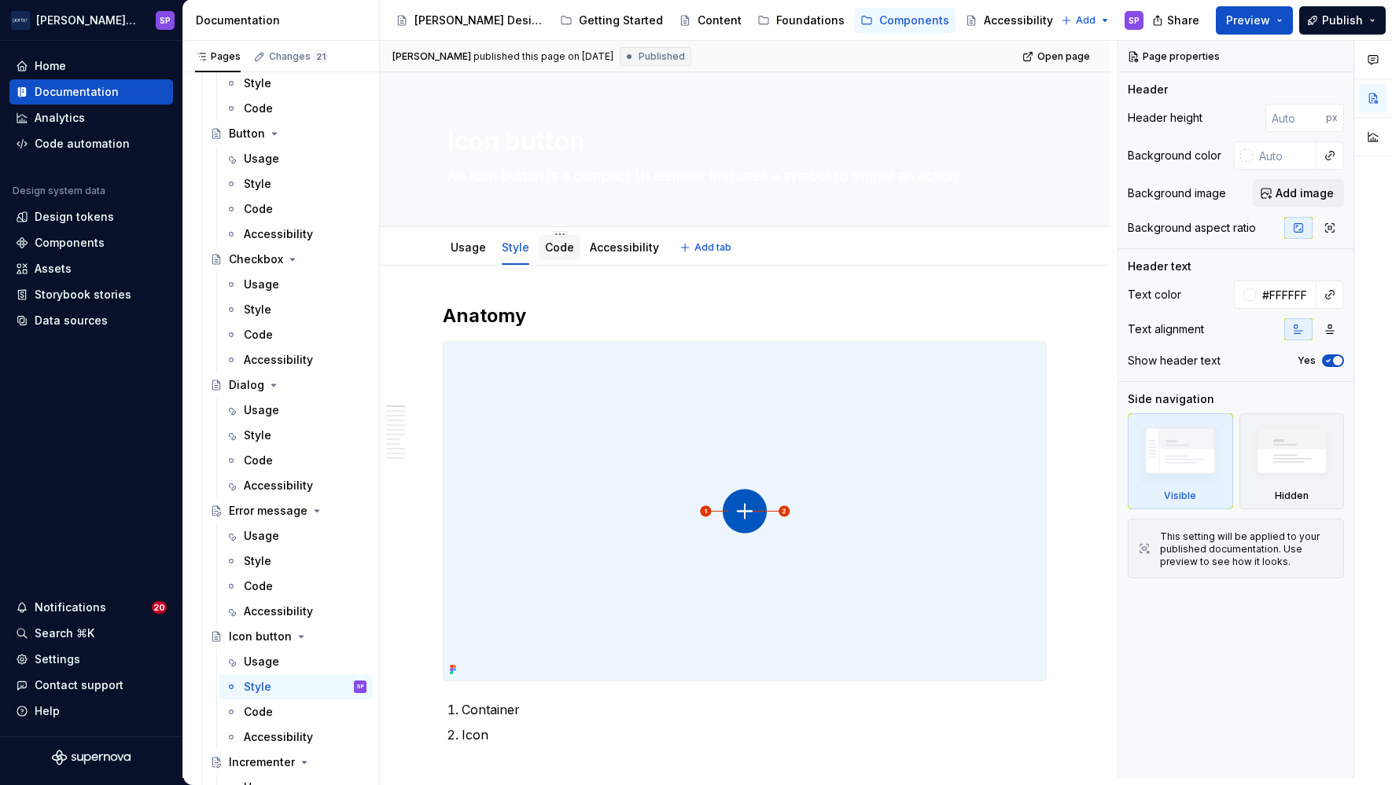
click at [546, 247] on link "Code" at bounding box center [559, 247] width 29 height 13
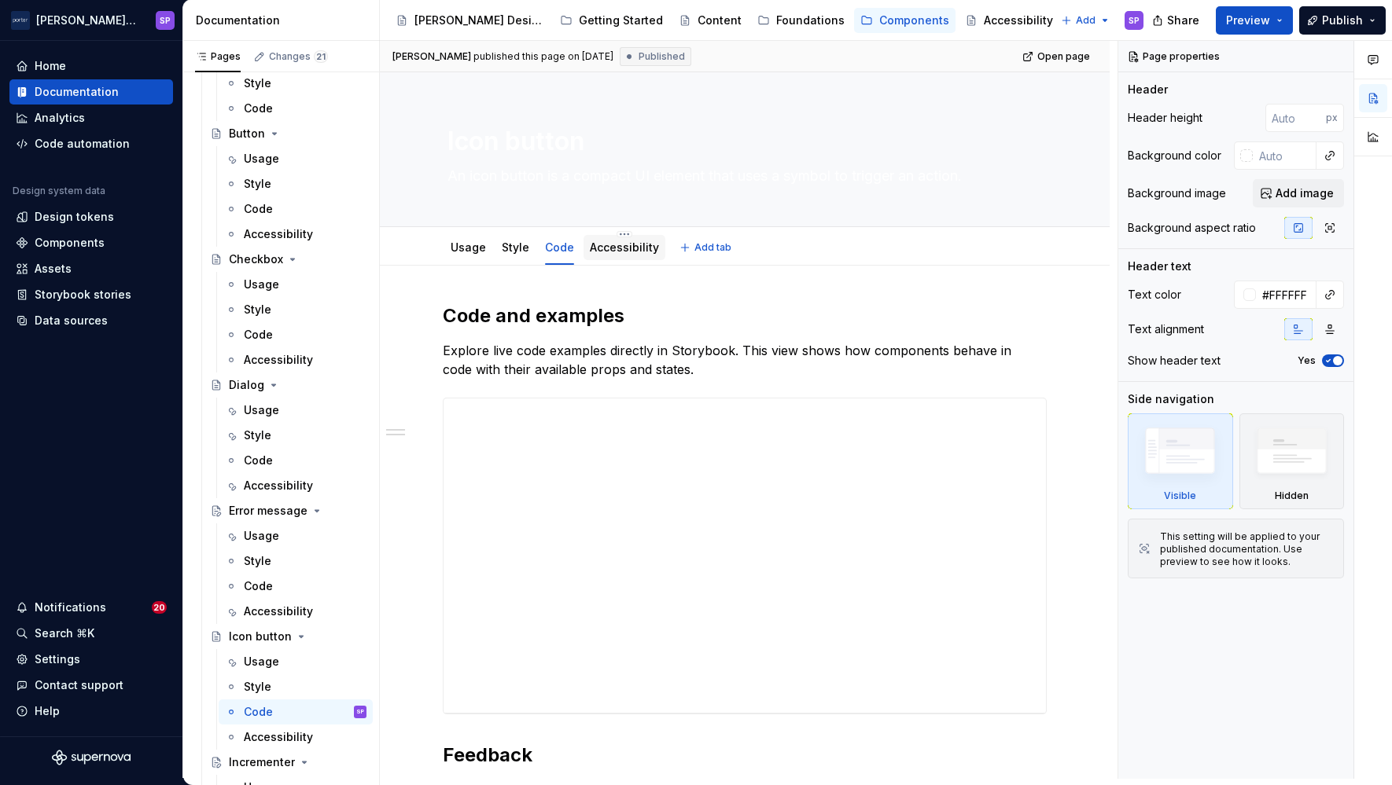
click at [616, 252] on link "Accessibility" at bounding box center [624, 247] width 69 height 13
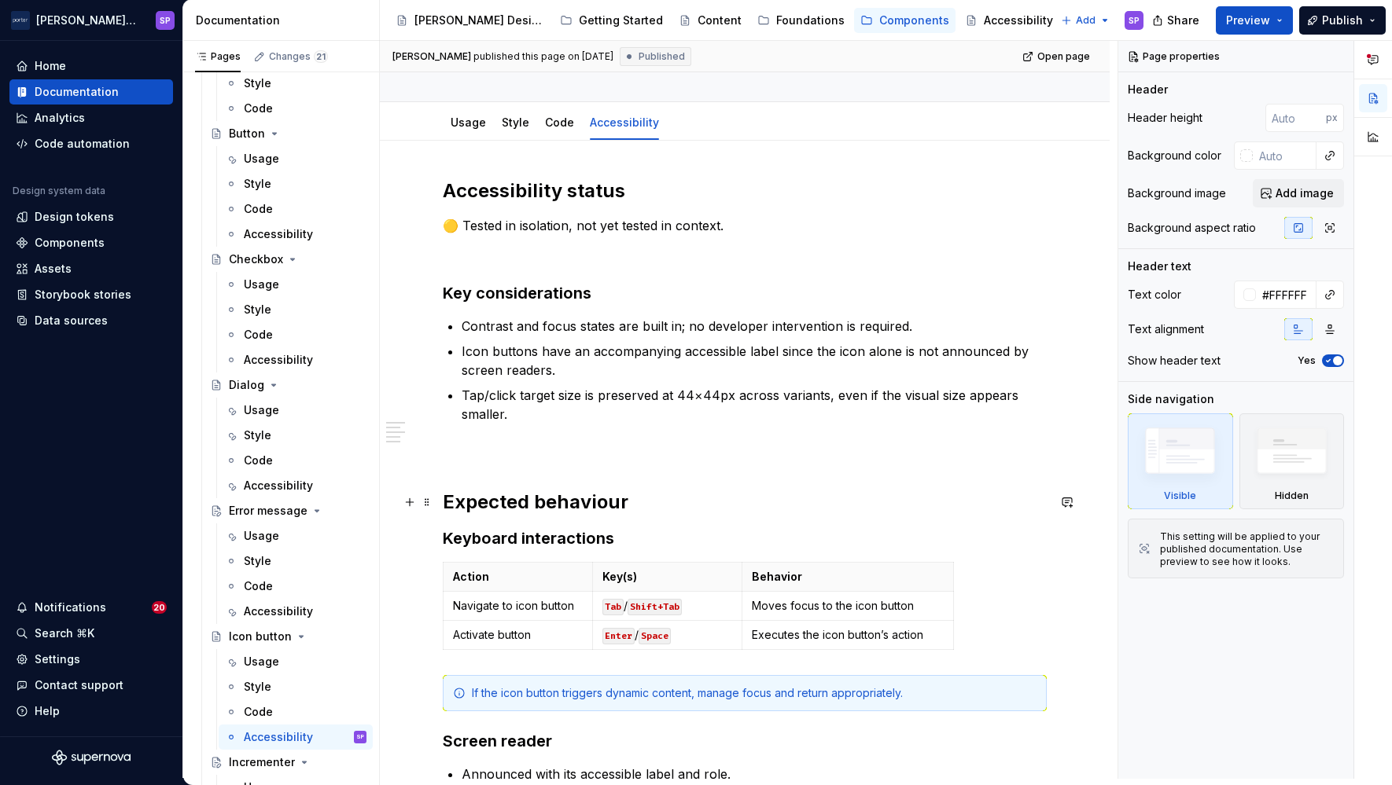
scroll to position [130, 0]
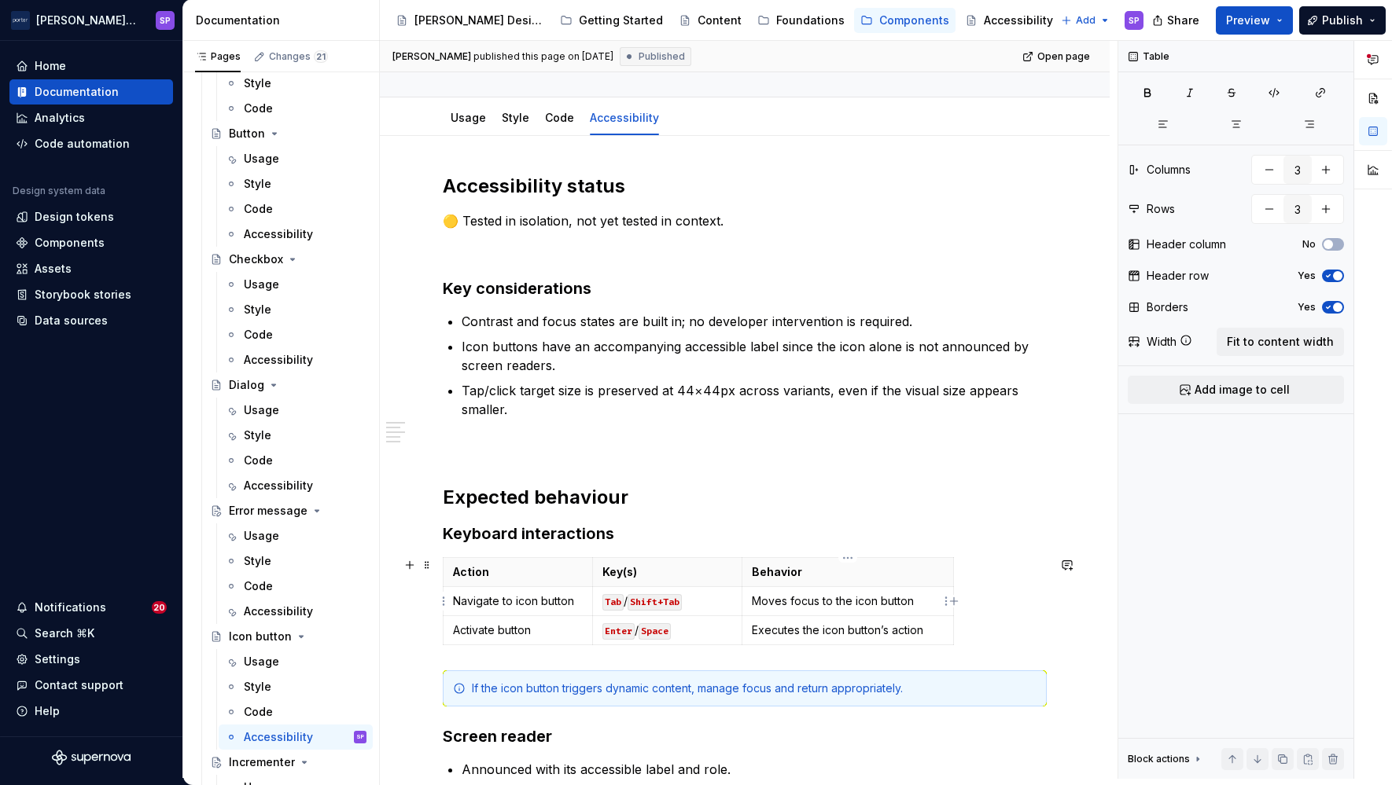
click at [915, 604] on p "Moves focus to the icon button" at bounding box center [848, 602] width 192 height 16
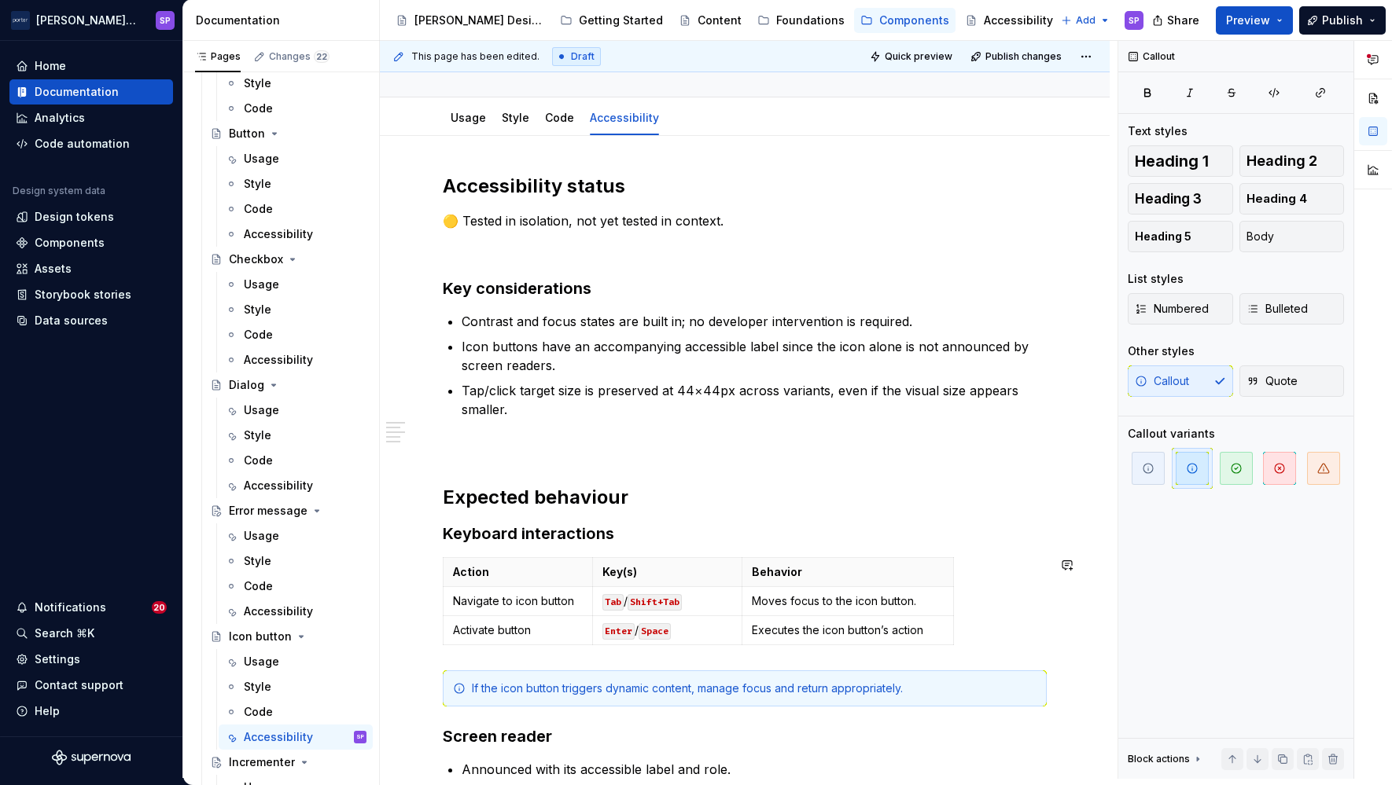
click at [943, 653] on div "Accessibility status 🟡 Tested in isolation, not yet tested in context. Key cons…" at bounding box center [745, 489] width 604 height 631
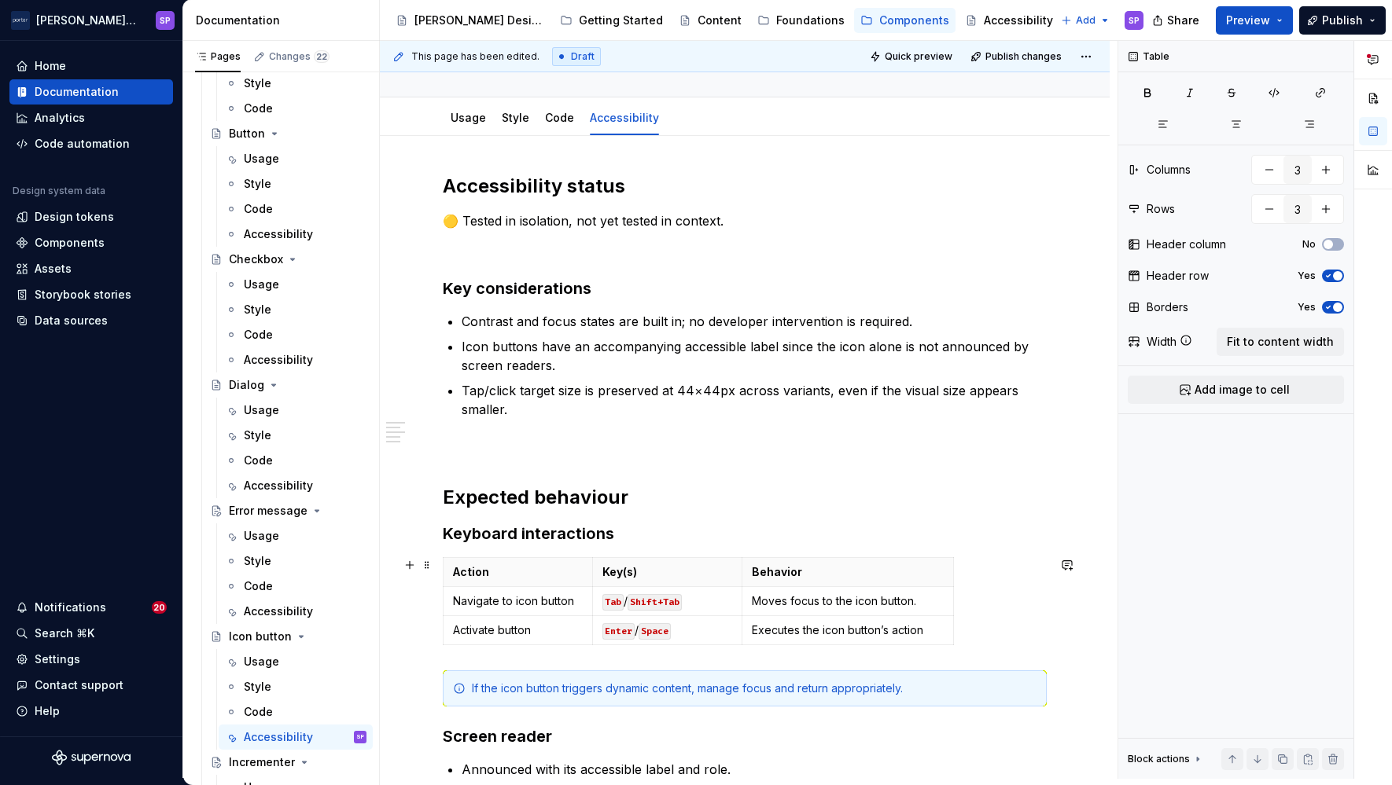
click at [942, 646] on div "Action Key(s) Behavior Navigate to icon button Tab / Shift+Tab Moves focus to t…" at bounding box center [745, 604] width 604 height 94
click at [935, 634] on p "Executes the icon button’s action" at bounding box center [848, 631] width 192 height 16
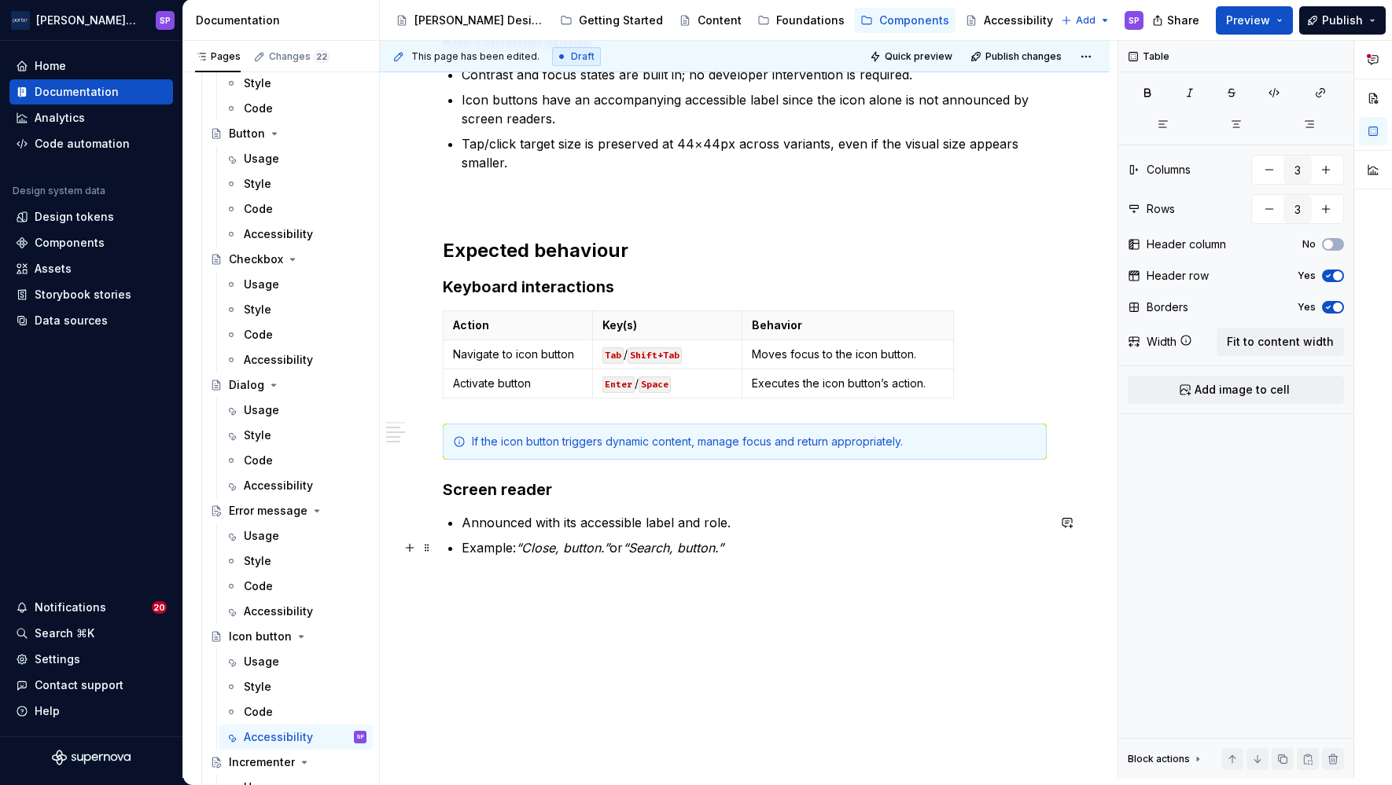
scroll to position [377, 0]
click at [294, 362] on div "Accessibility" at bounding box center [278, 360] width 69 height 16
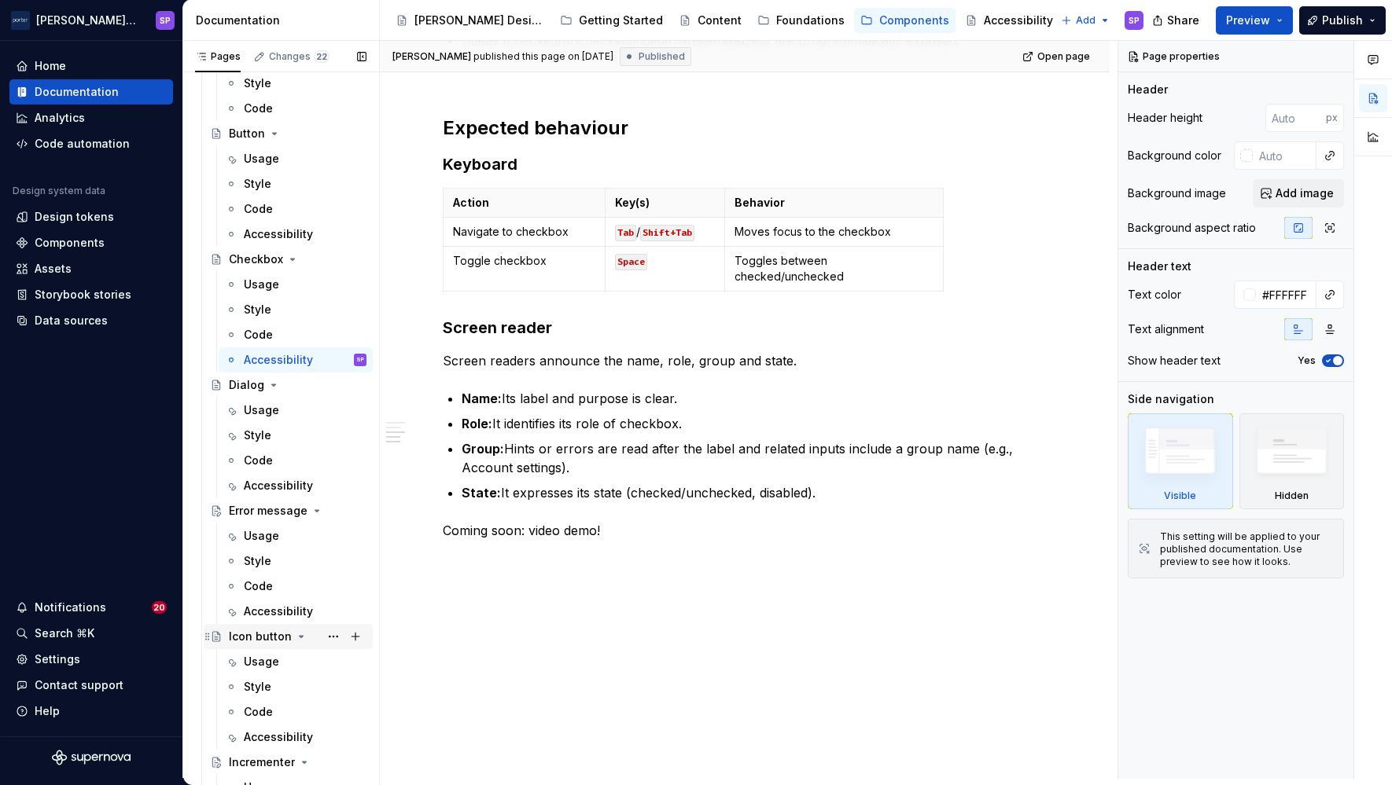
scroll to position [400, 0]
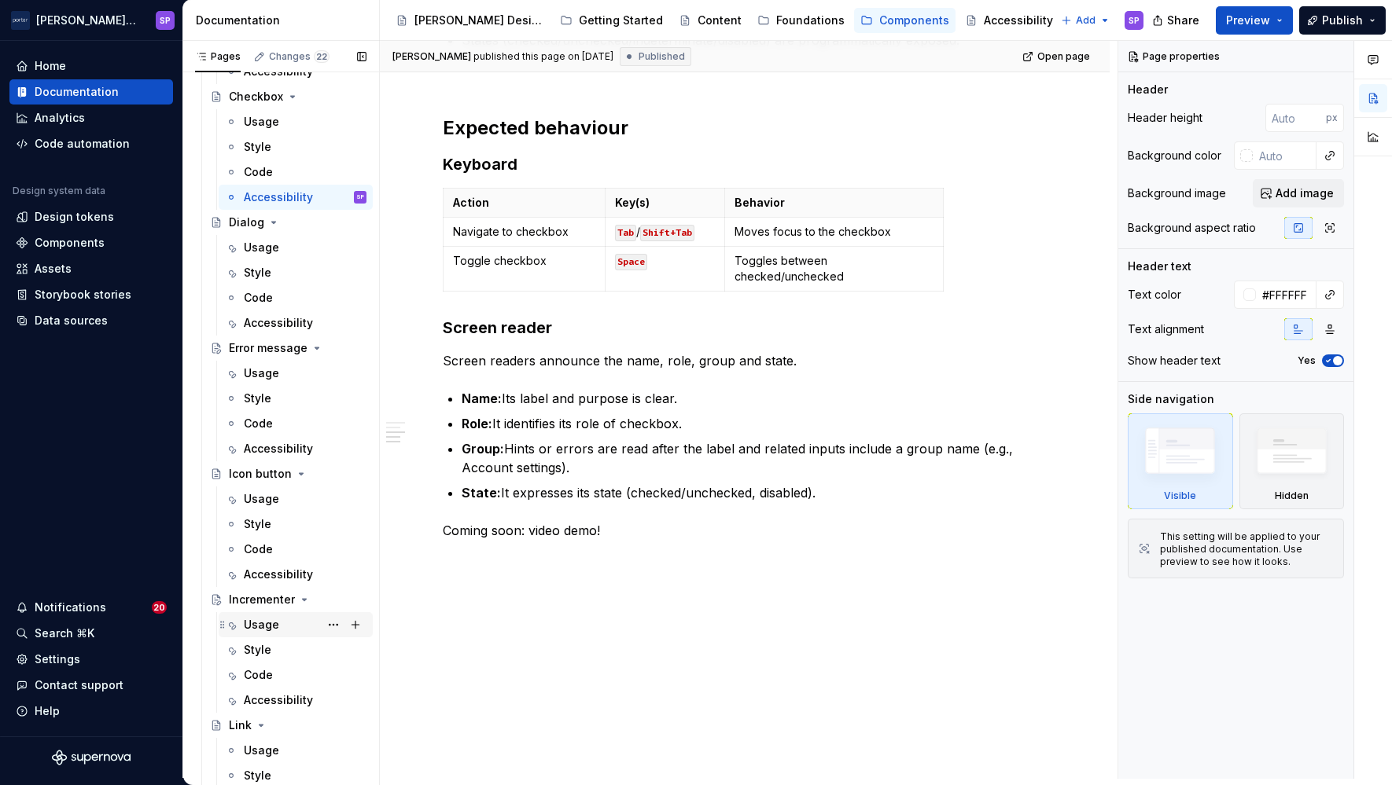
click at [278, 634] on div "Usage" at bounding box center [305, 625] width 123 height 22
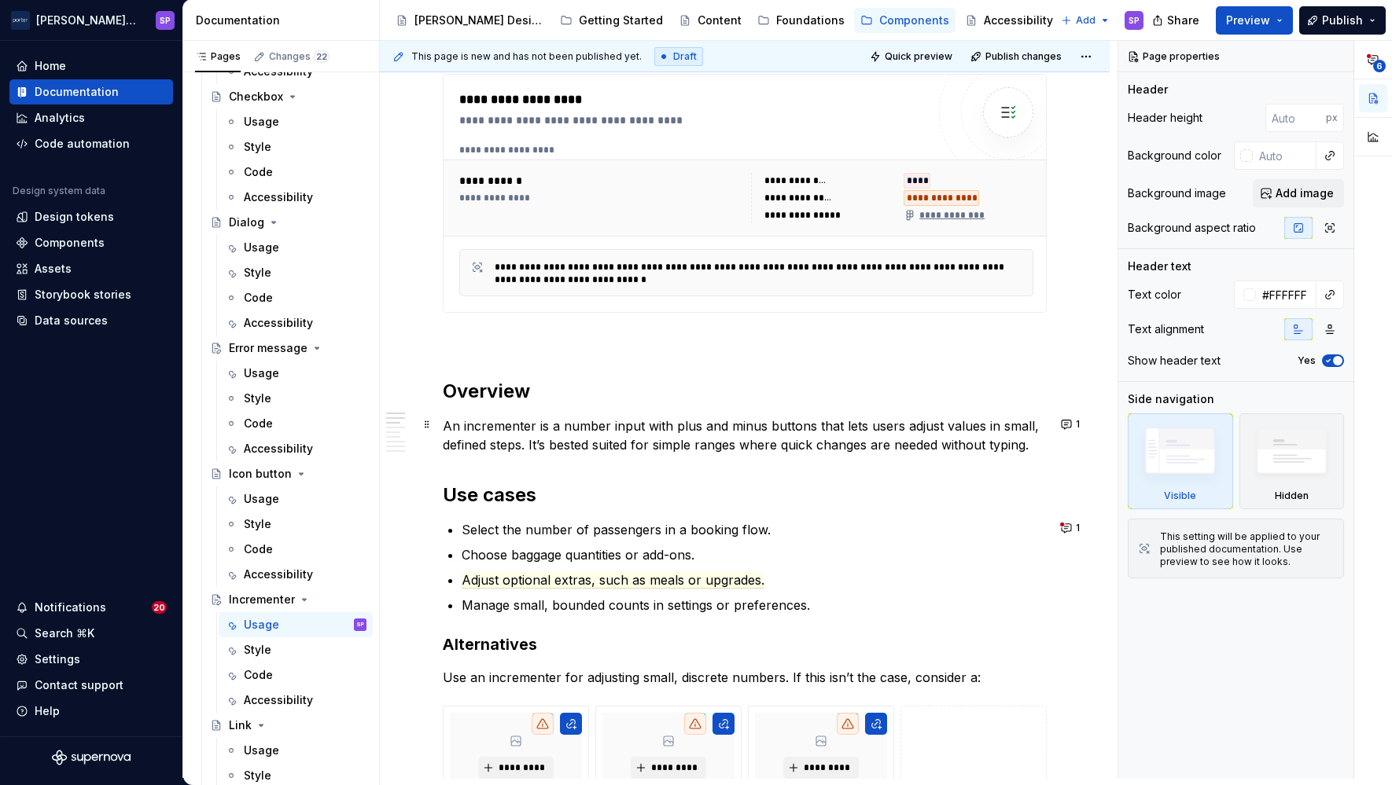
scroll to position [533, 0]
click at [1061, 520] on button "1" at bounding box center [1071, 528] width 31 height 22
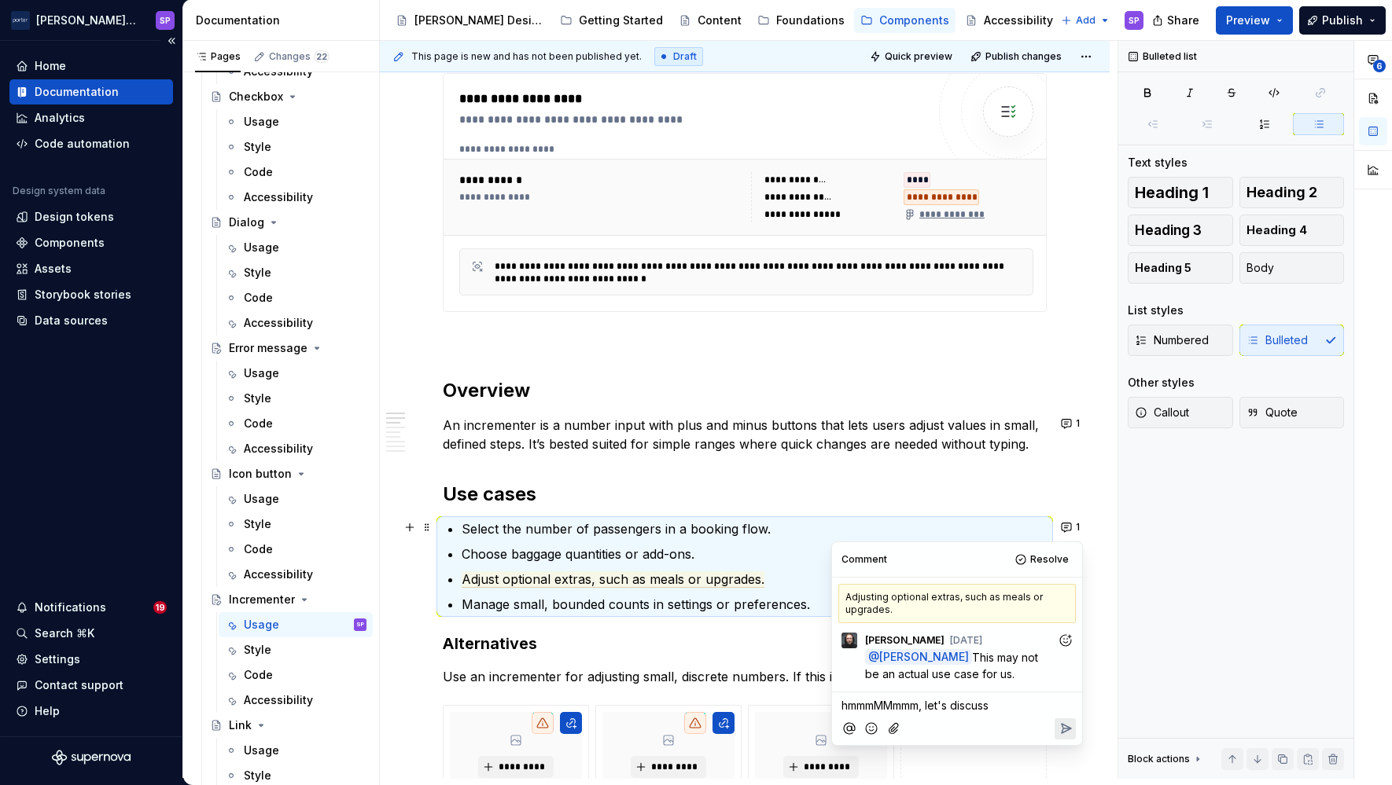
click at [94, 476] on div "Home Documentation Analytics Code automation Design system data Design tokens C…" at bounding box center [91, 389] width 182 height 696
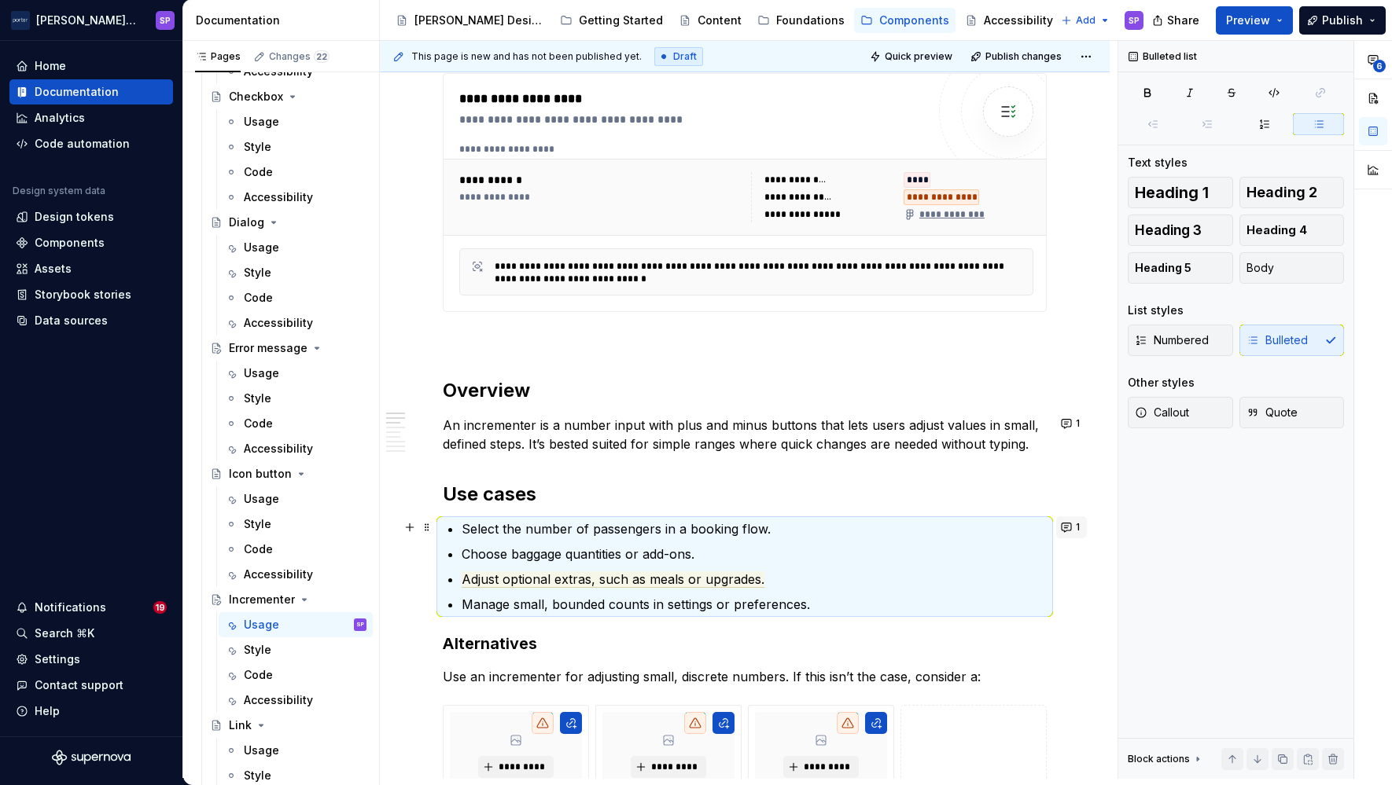
click at [1070, 523] on button "1" at bounding box center [1071, 528] width 31 height 22
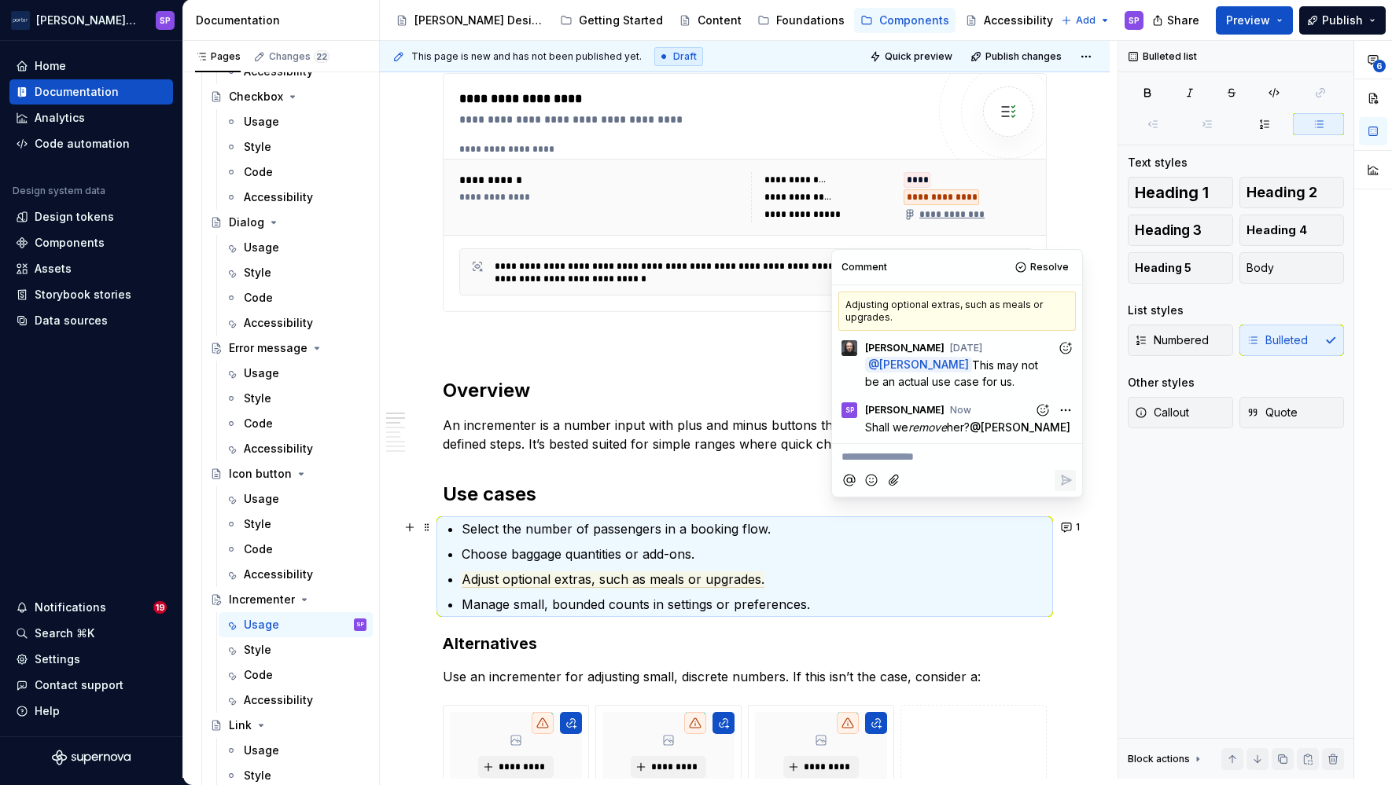
click at [621, 486] on h2 "Use cases" at bounding box center [745, 494] width 604 height 25
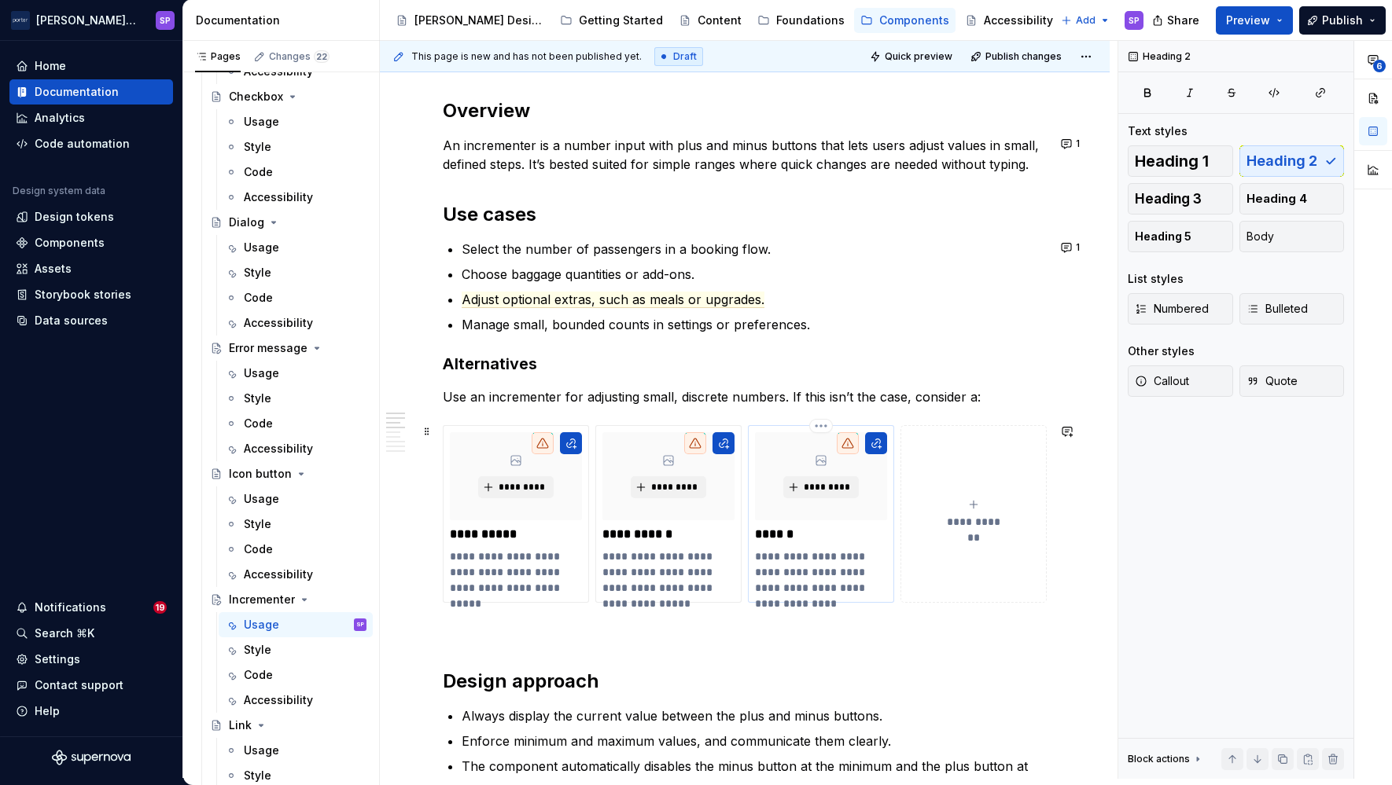
scroll to position [1214, 0]
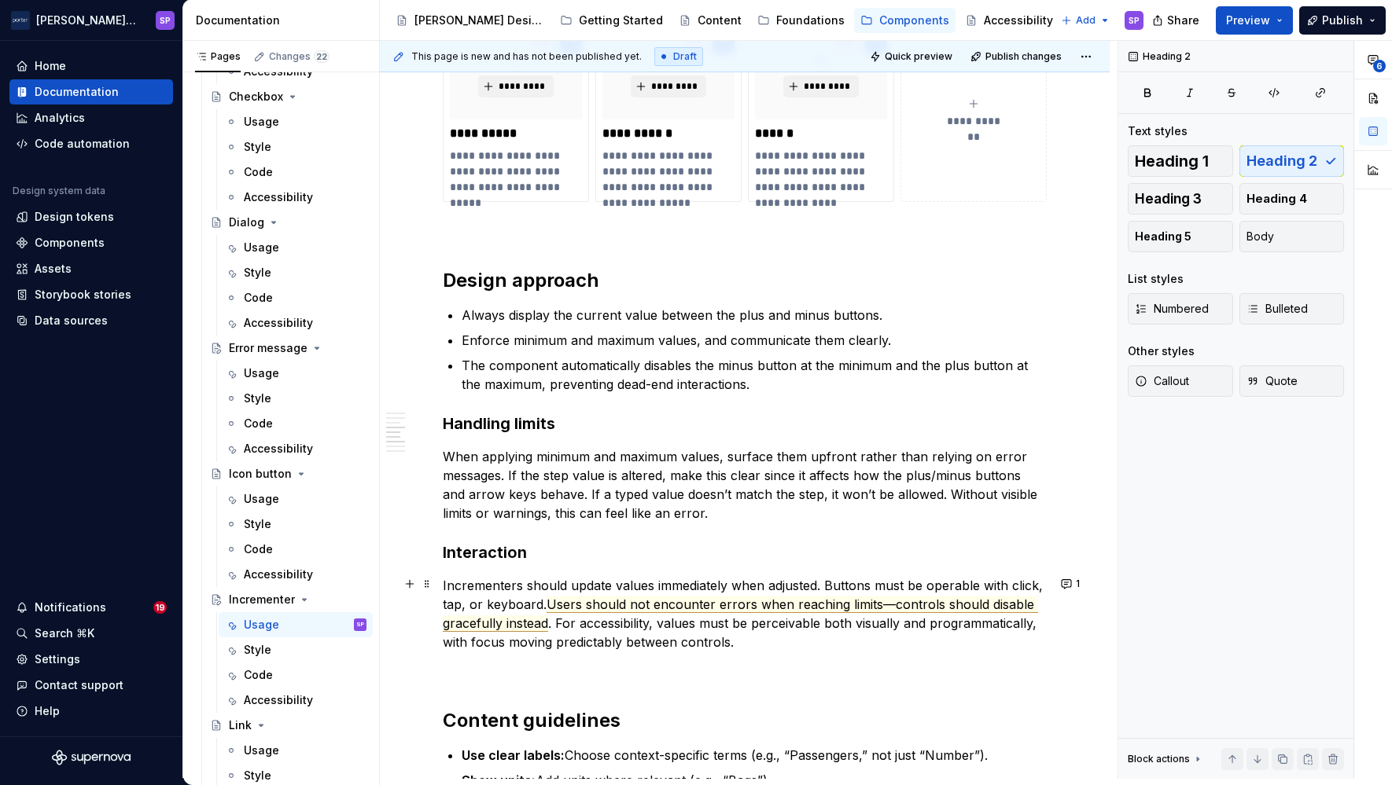
click at [761, 599] on span "Users should not encounter errors when reaching limits—controls should disable …" at bounding box center [740, 614] width 595 height 35
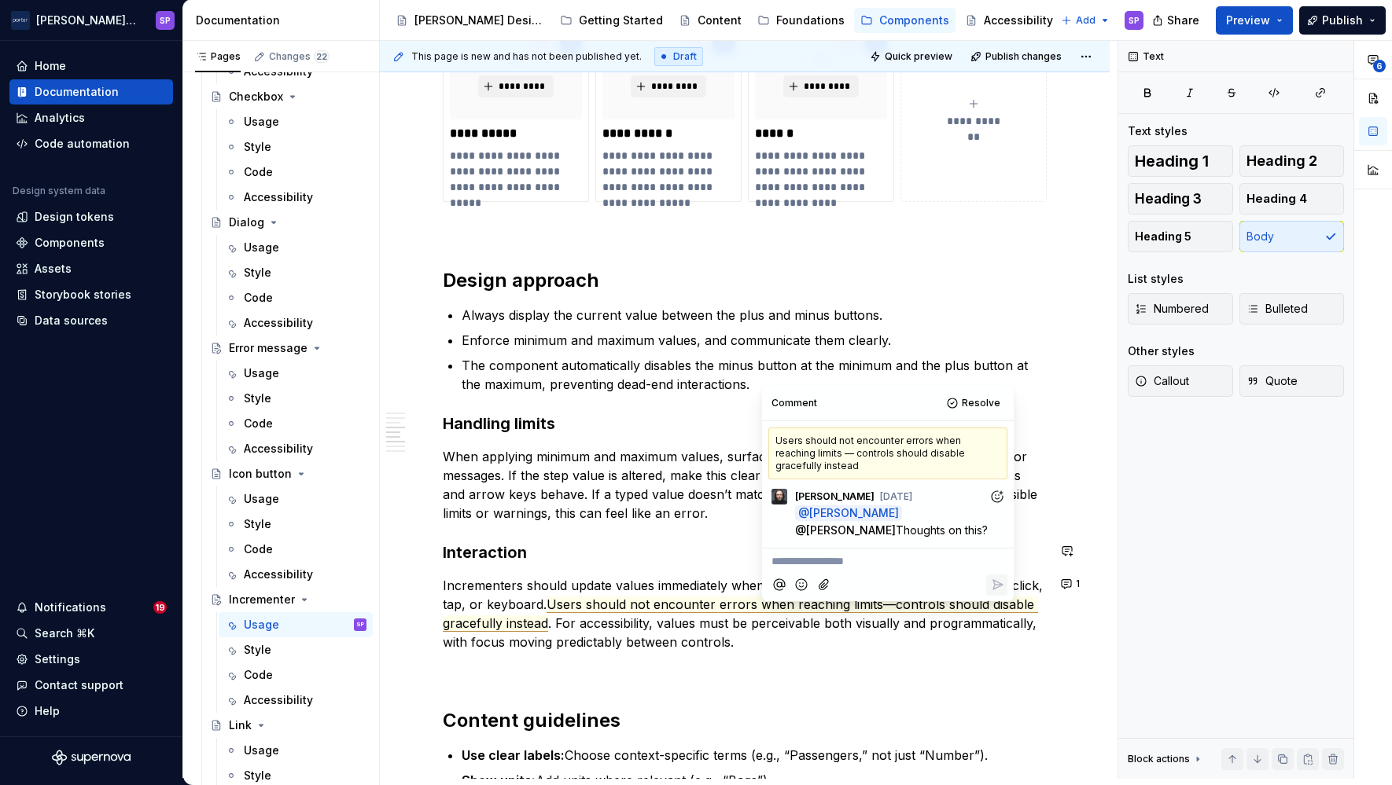
click at [671, 524] on div "**********" at bounding box center [745, 228] width 604 height 2241
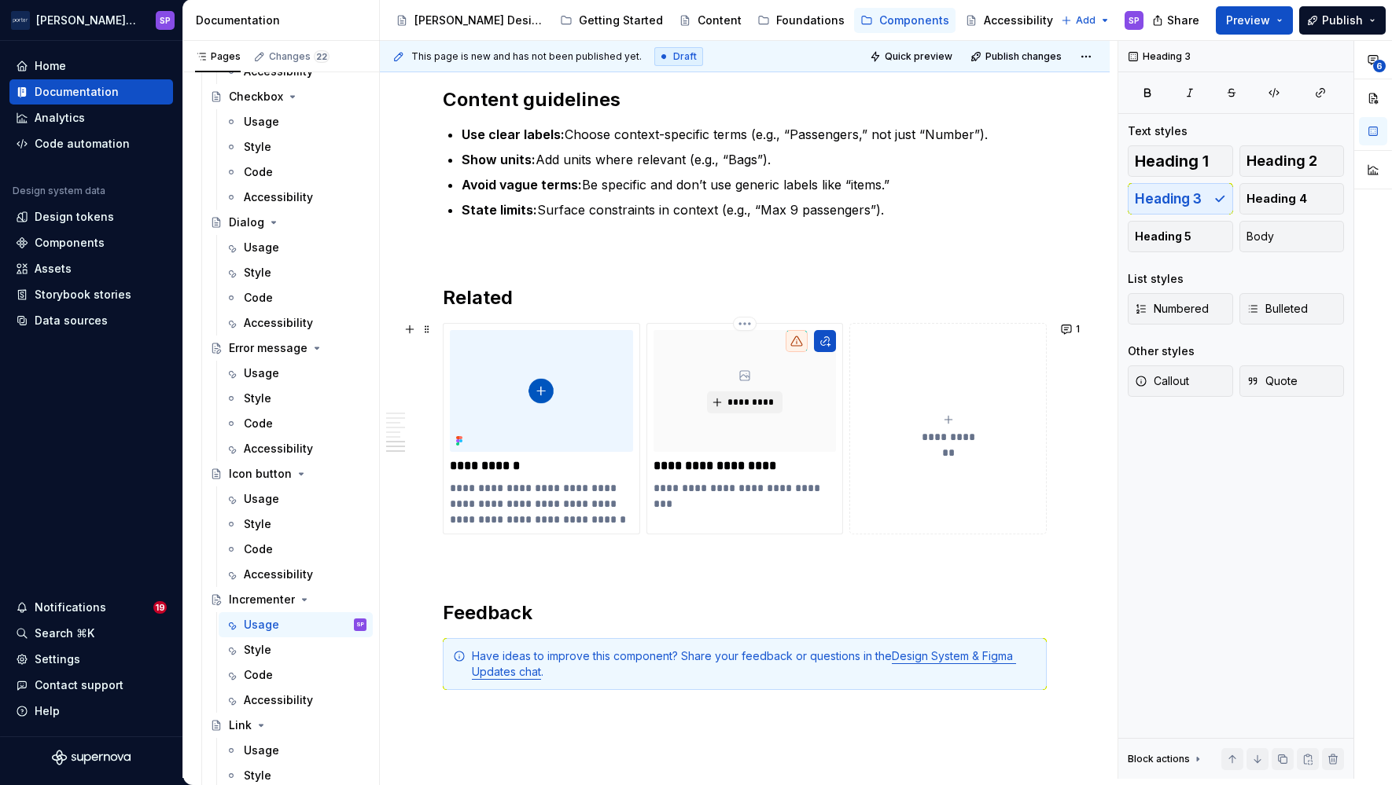
scroll to position [1837, 0]
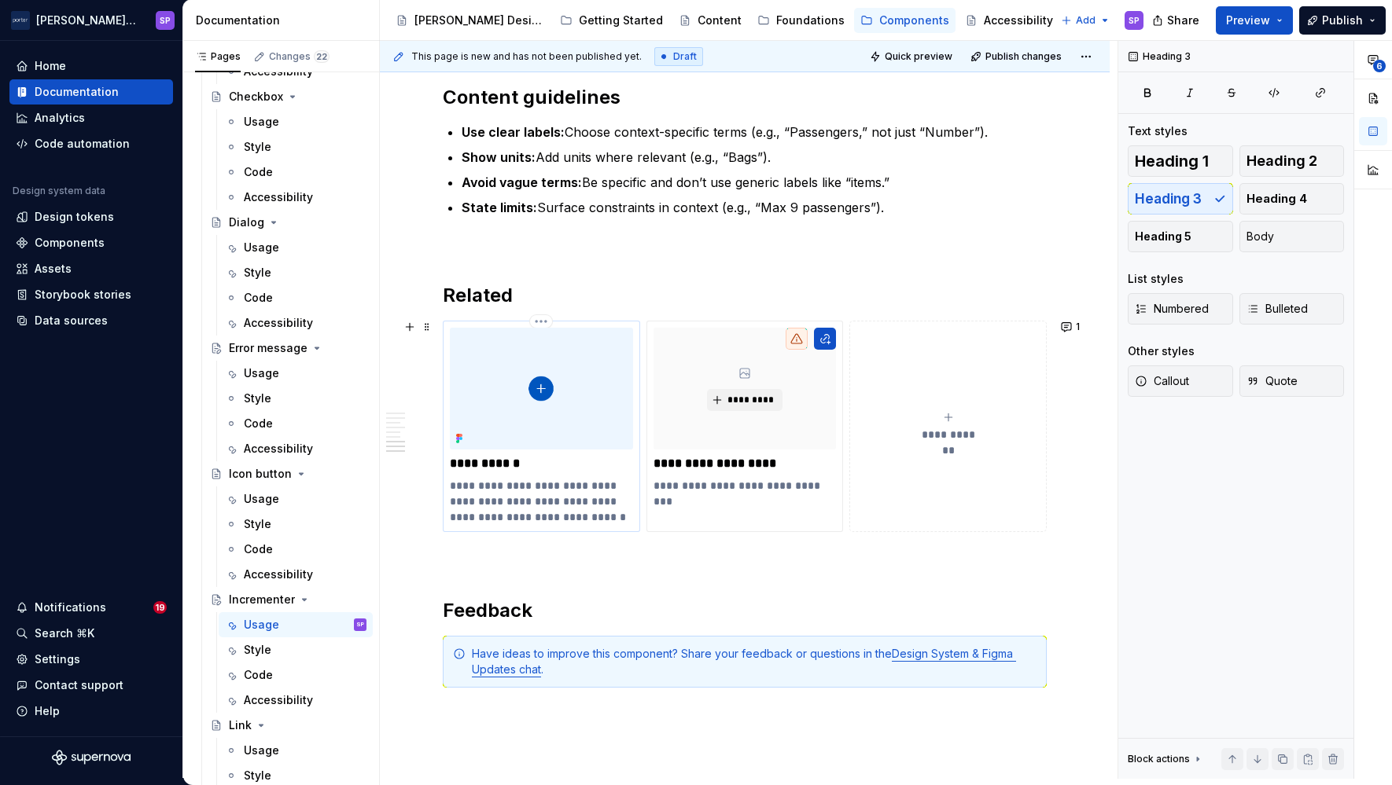
click at [458, 478] on p "**********" at bounding box center [541, 501] width 182 height 47
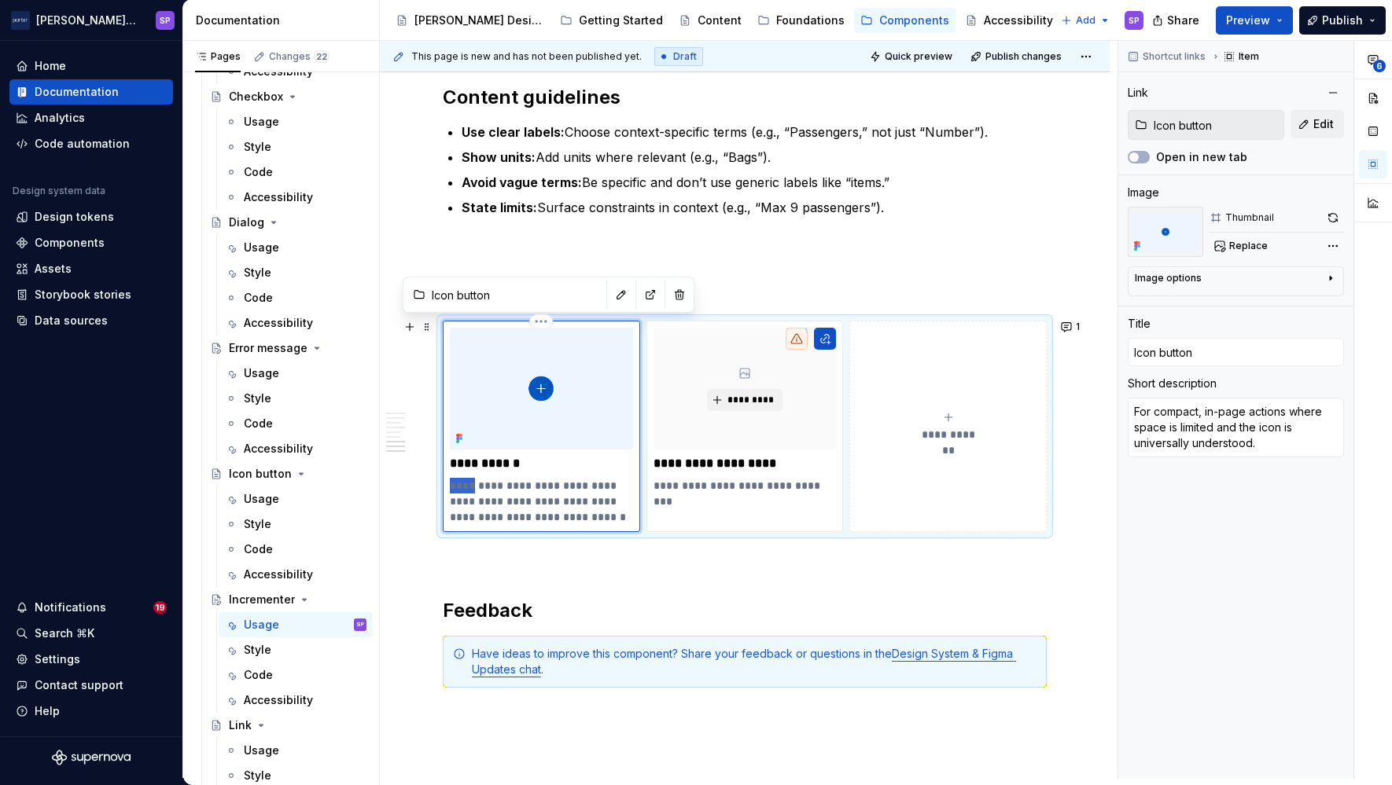
click at [458, 478] on p "**********" at bounding box center [541, 501] width 182 height 47
click at [655, 491] on p "**********" at bounding box center [744, 486] width 182 height 16
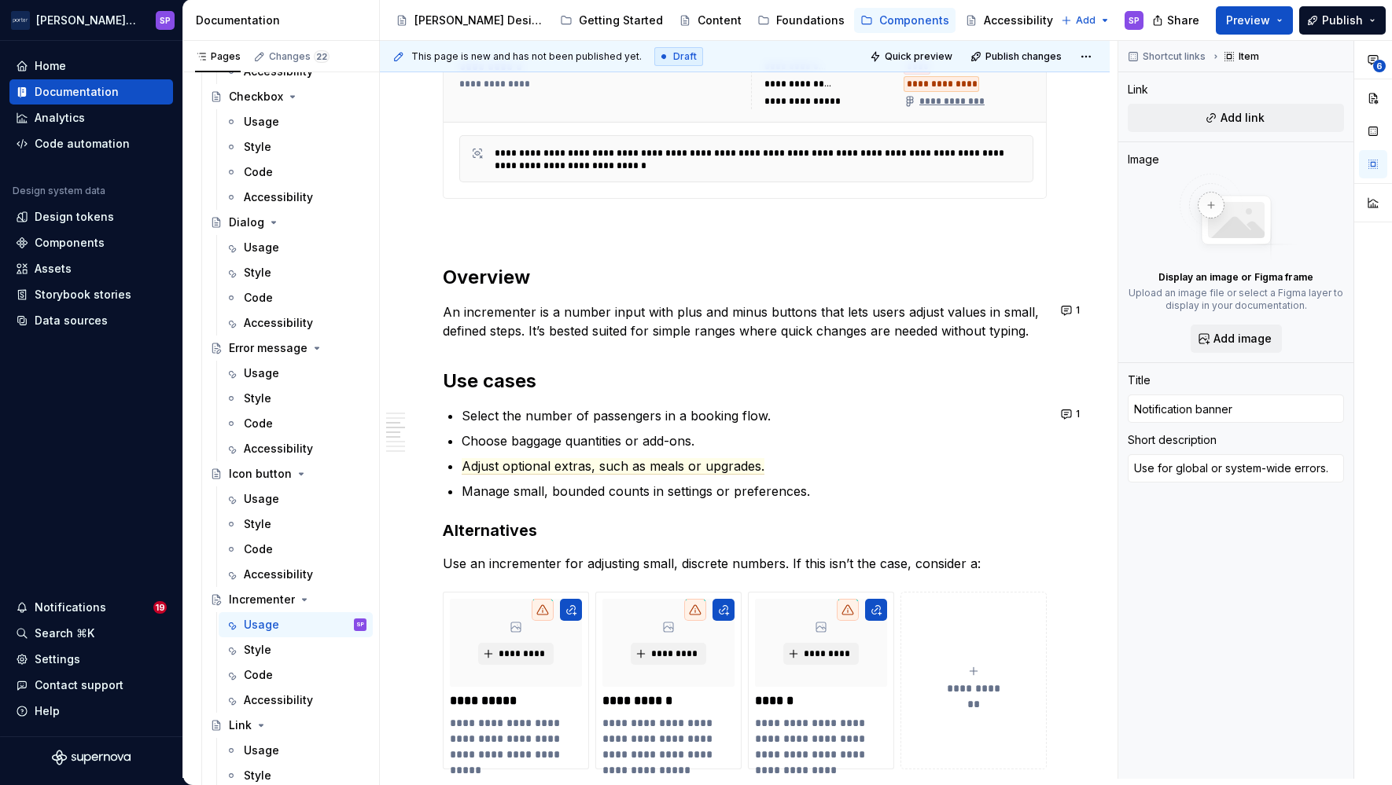
scroll to position [1182, 0]
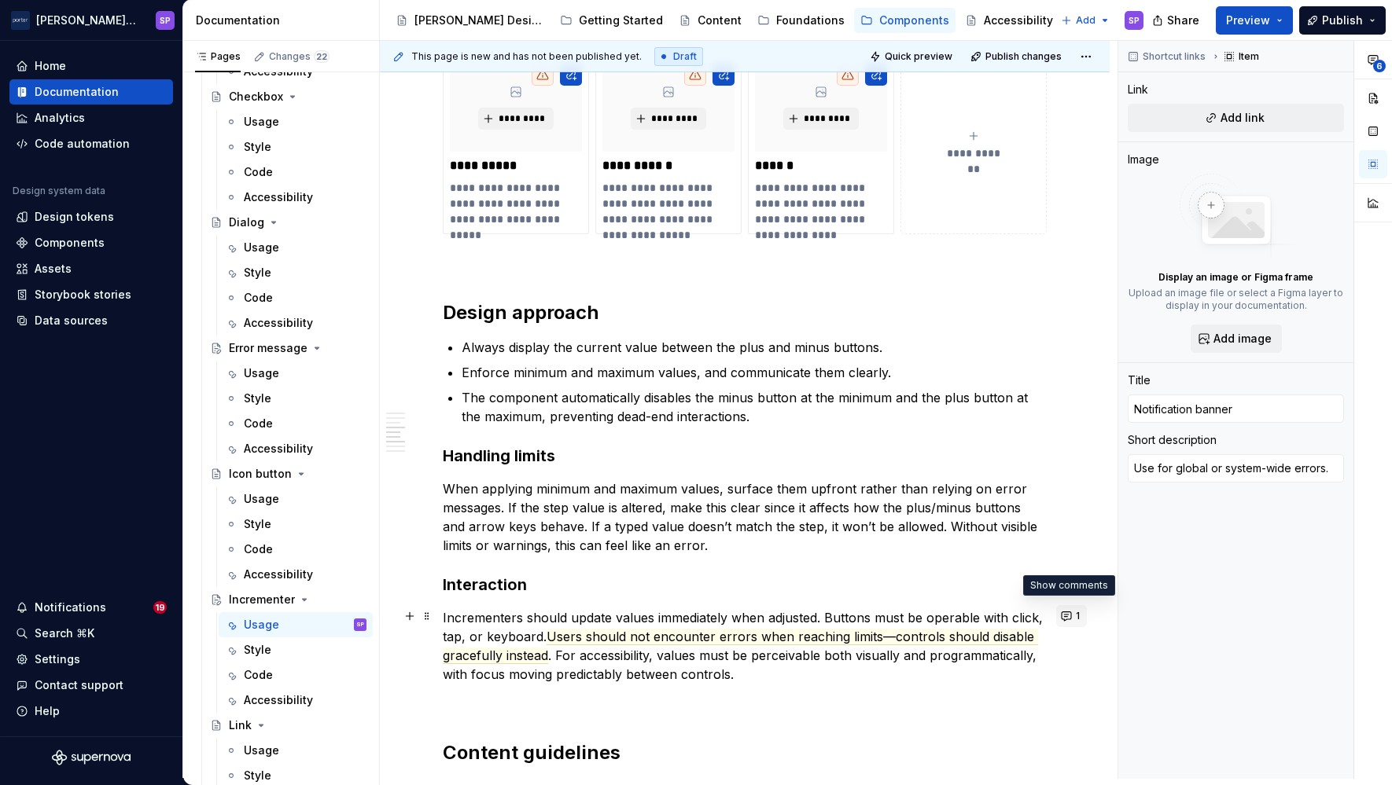
click at [1075, 610] on span "1" at bounding box center [1077, 616] width 4 height 13
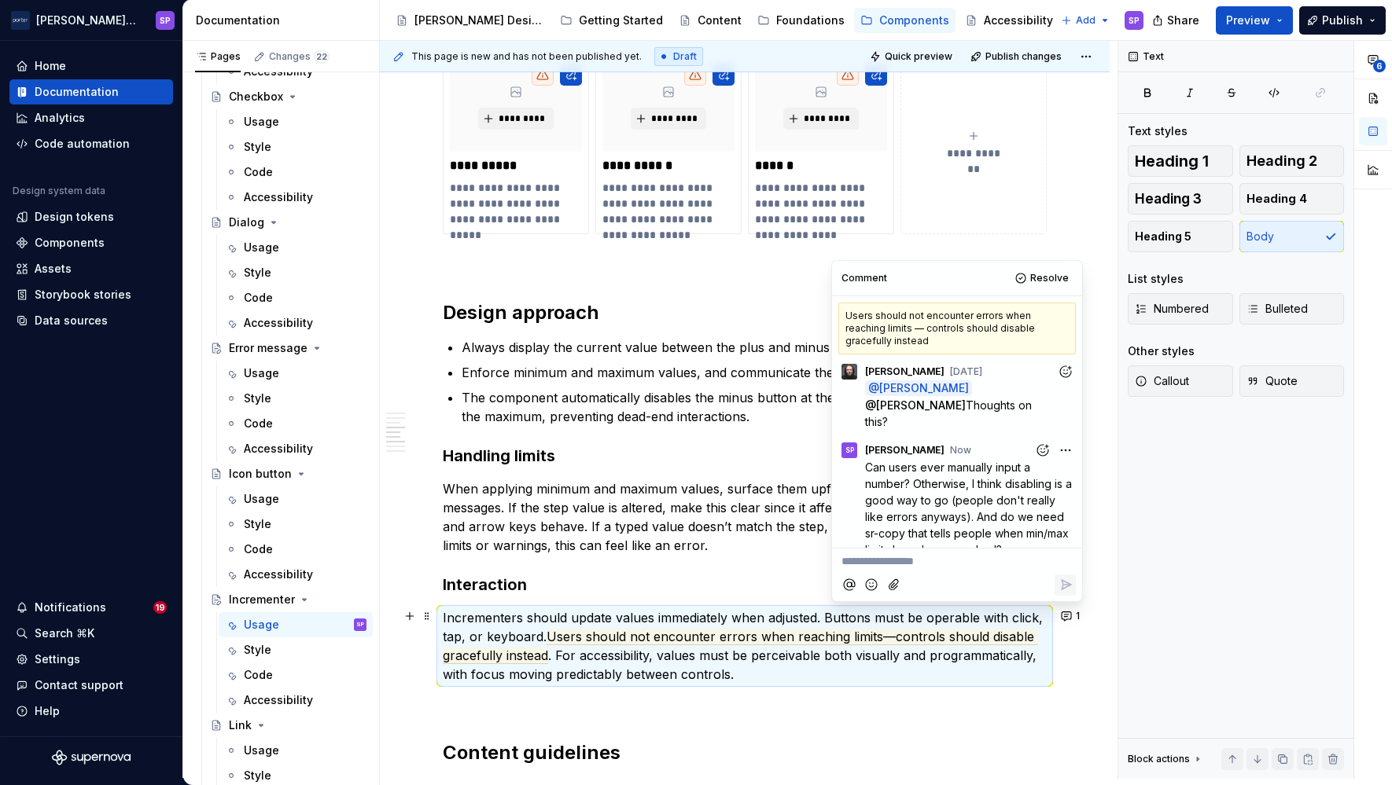
scroll to position [18, 0]
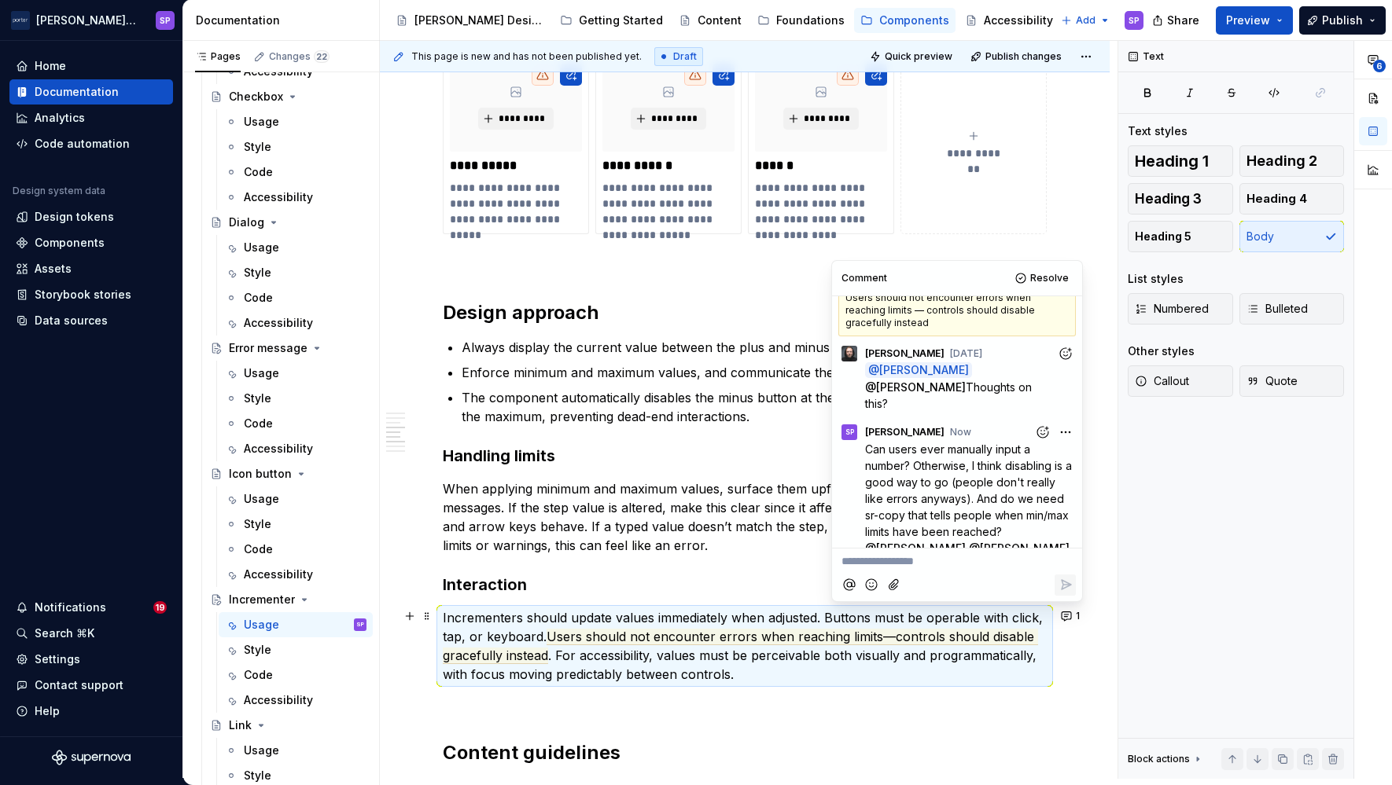
click at [597, 527] on p "When applying minimum and maximum values, surface them upfront rather than rely…" at bounding box center [745, 517] width 604 height 75
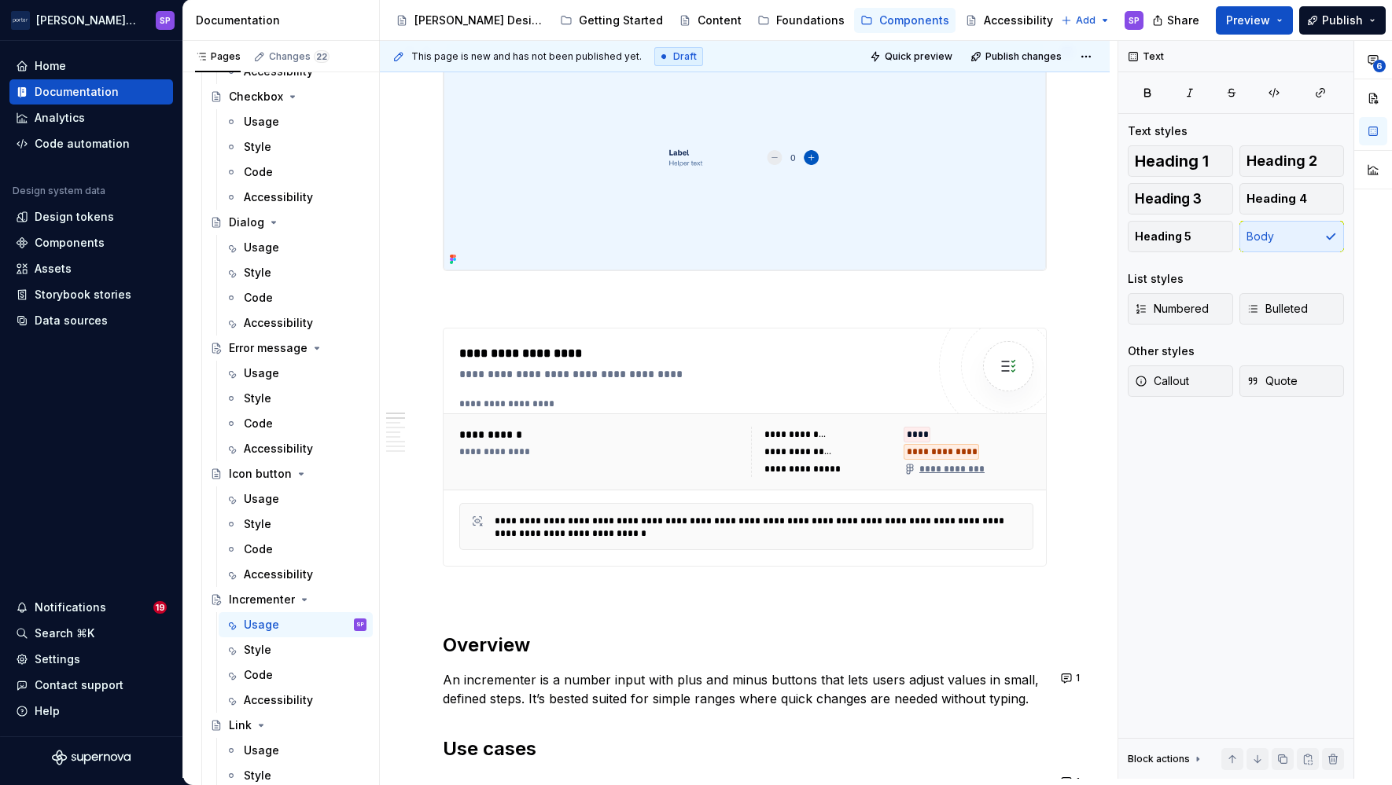
scroll to position [0, 0]
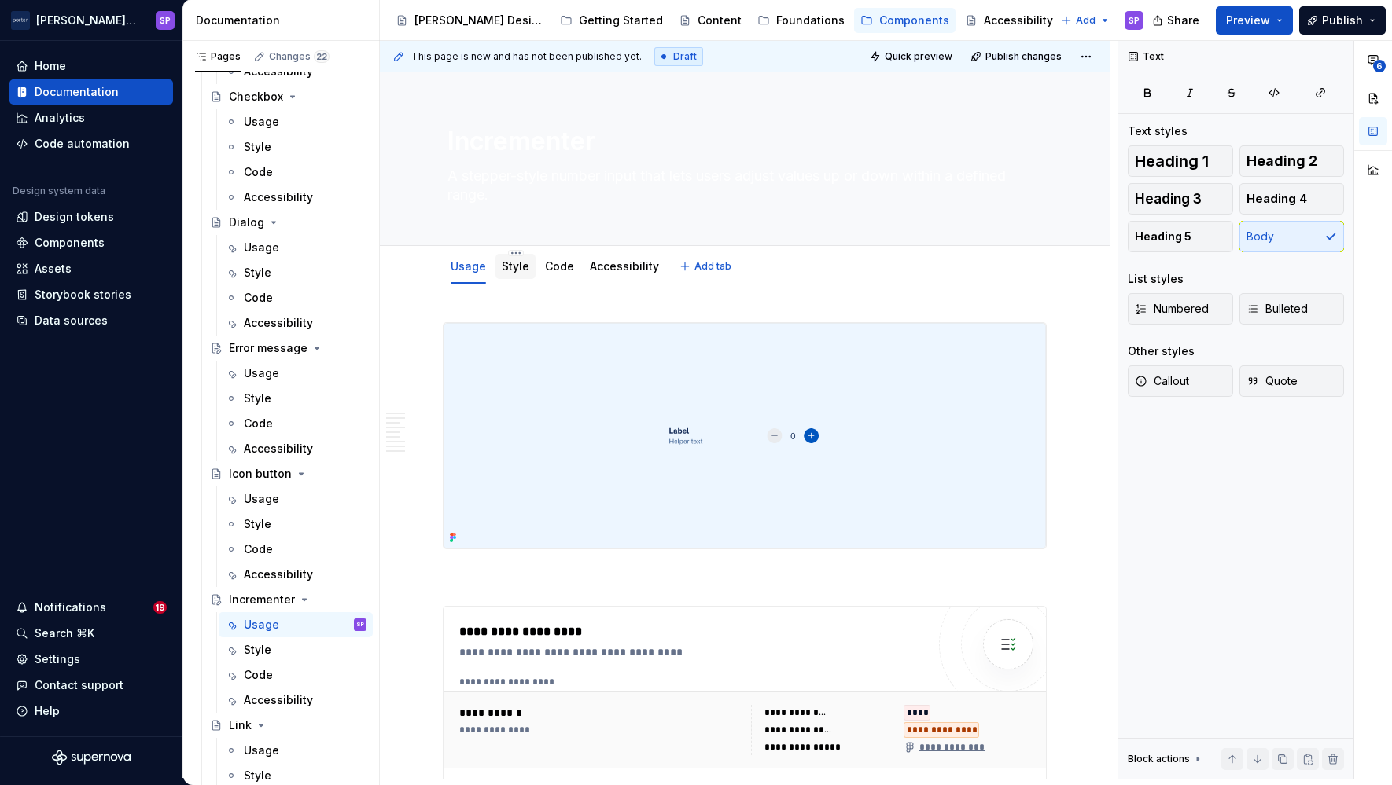
click at [511, 272] on link "Style" at bounding box center [516, 265] width 28 height 13
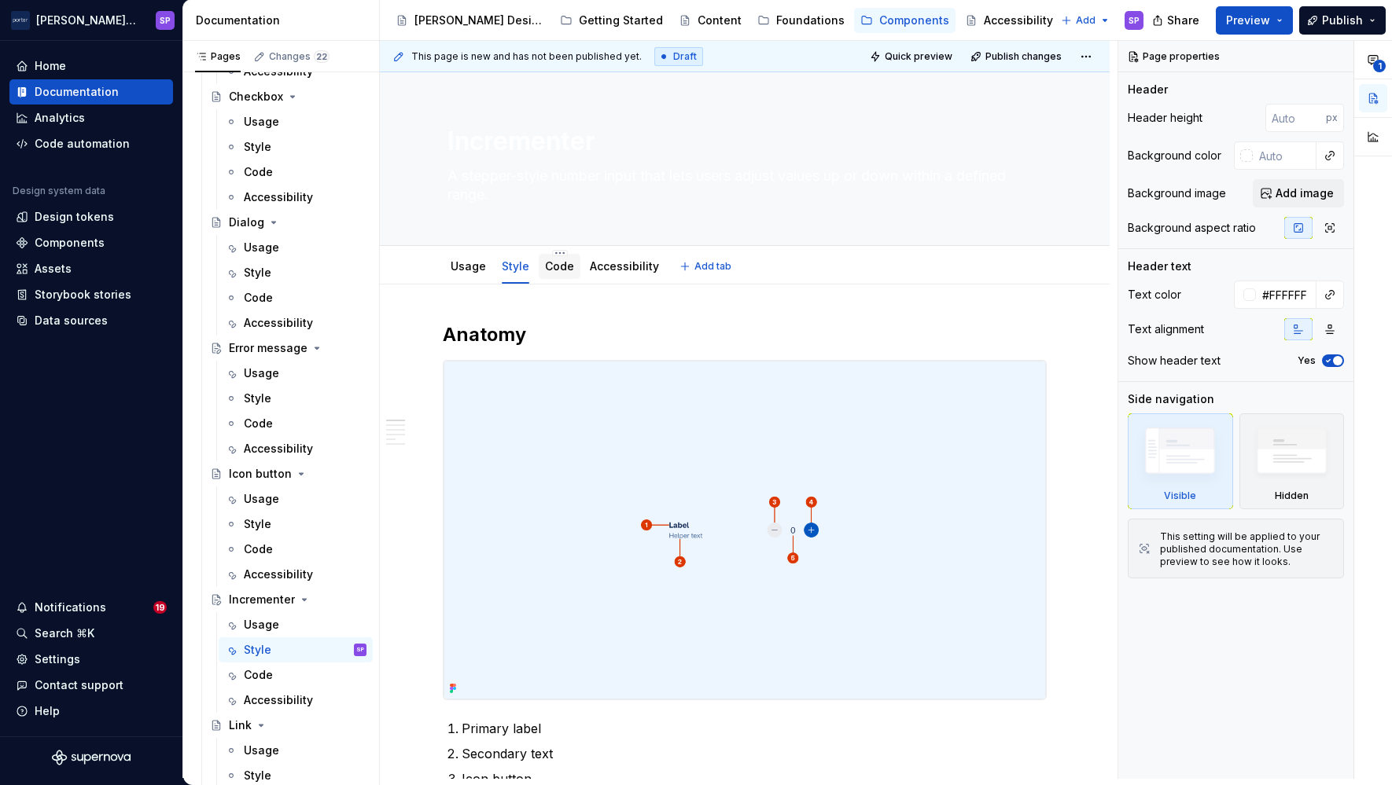
click at [561, 264] on link "Code" at bounding box center [559, 265] width 29 height 13
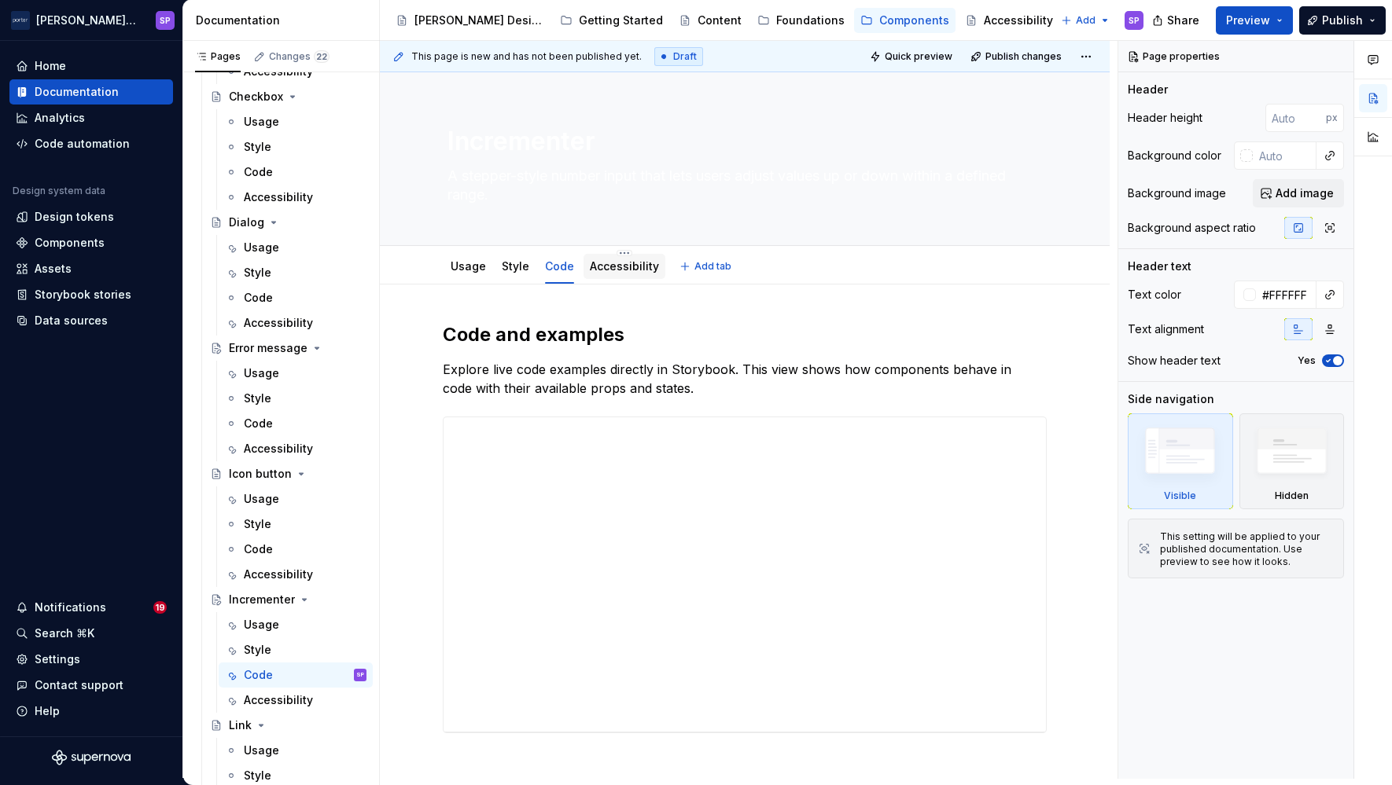
click at [616, 269] on link "Accessibility" at bounding box center [624, 265] width 69 height 13
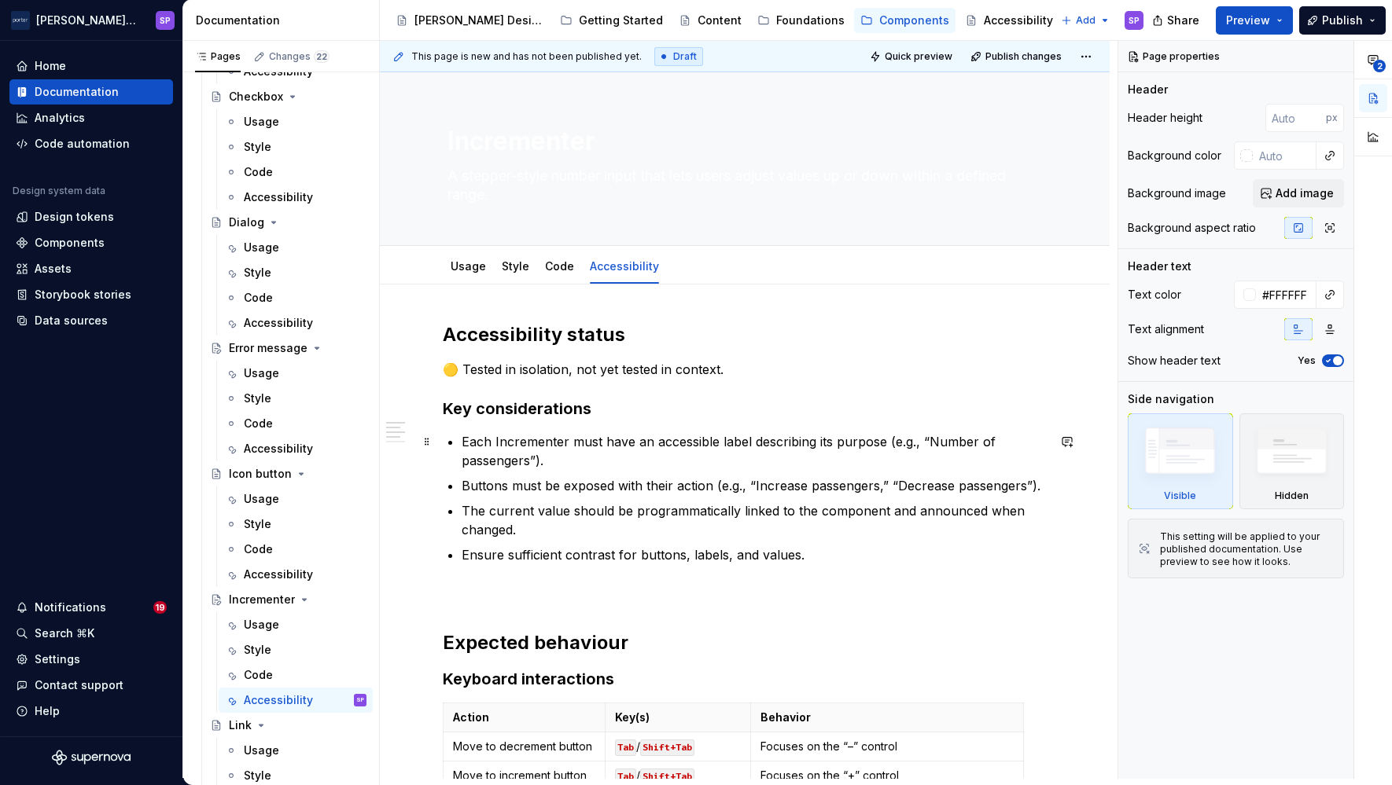
click at [543, 442] on p "Each Incrementer must have an accessible label describing its purpose (e.g., “N…" at bounding box center [753, 451] width 585 height 38
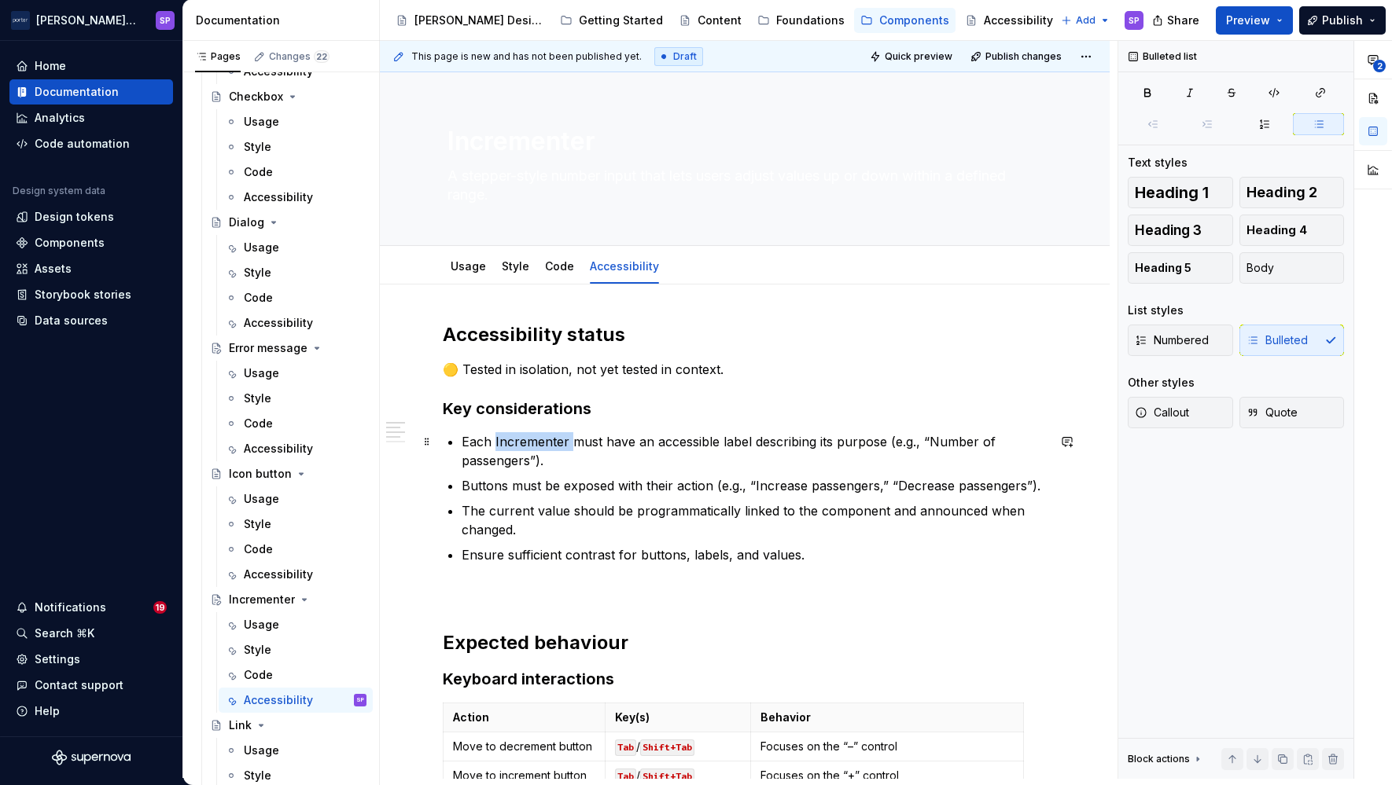
click at [543, 442] on p "Each Incrementer must have an accessible label describing its purpose (e.g., “N…" at bounding box center [753, 451] width 585 height 38
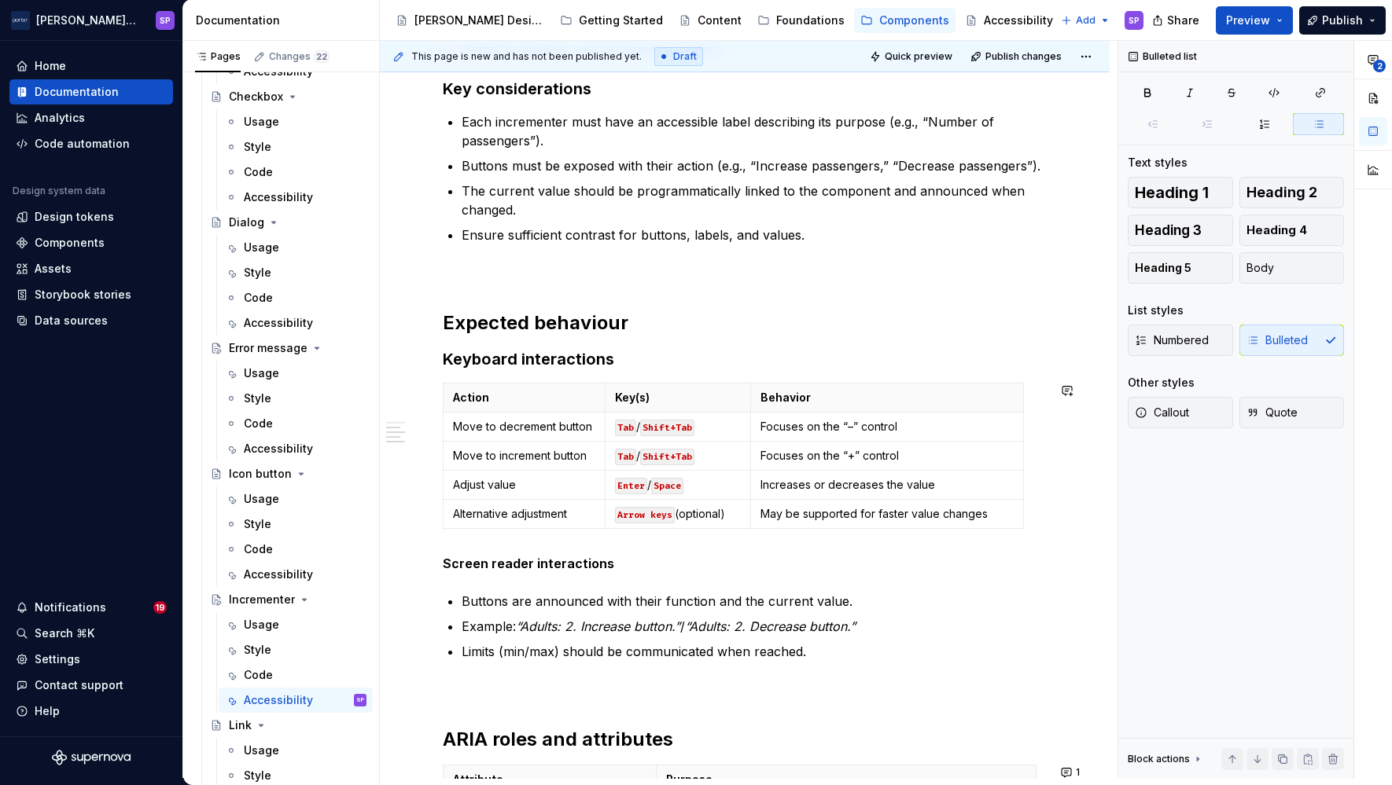
scroll to position [321, 0]
click at [918, 429] on p "Focuses on the “–” control" at bounding box center [886, 426] width 253 height 16
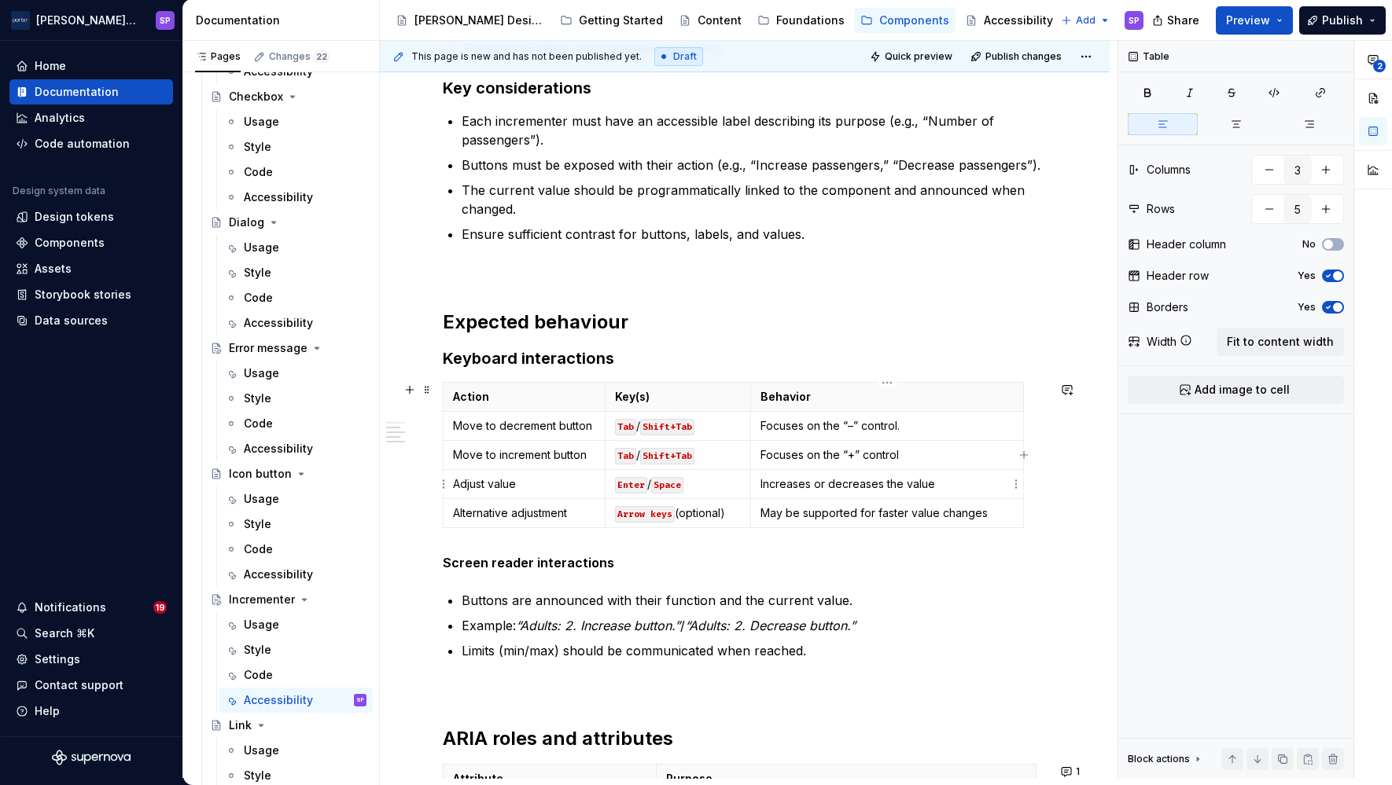
click at [912, 466] on td "Focuses on the “+” control" at bounding box center [887, 455] width 273 height 29
click at [270, 191] on div "Accessibility" at bounding box center [278, 197] width 69 height 16
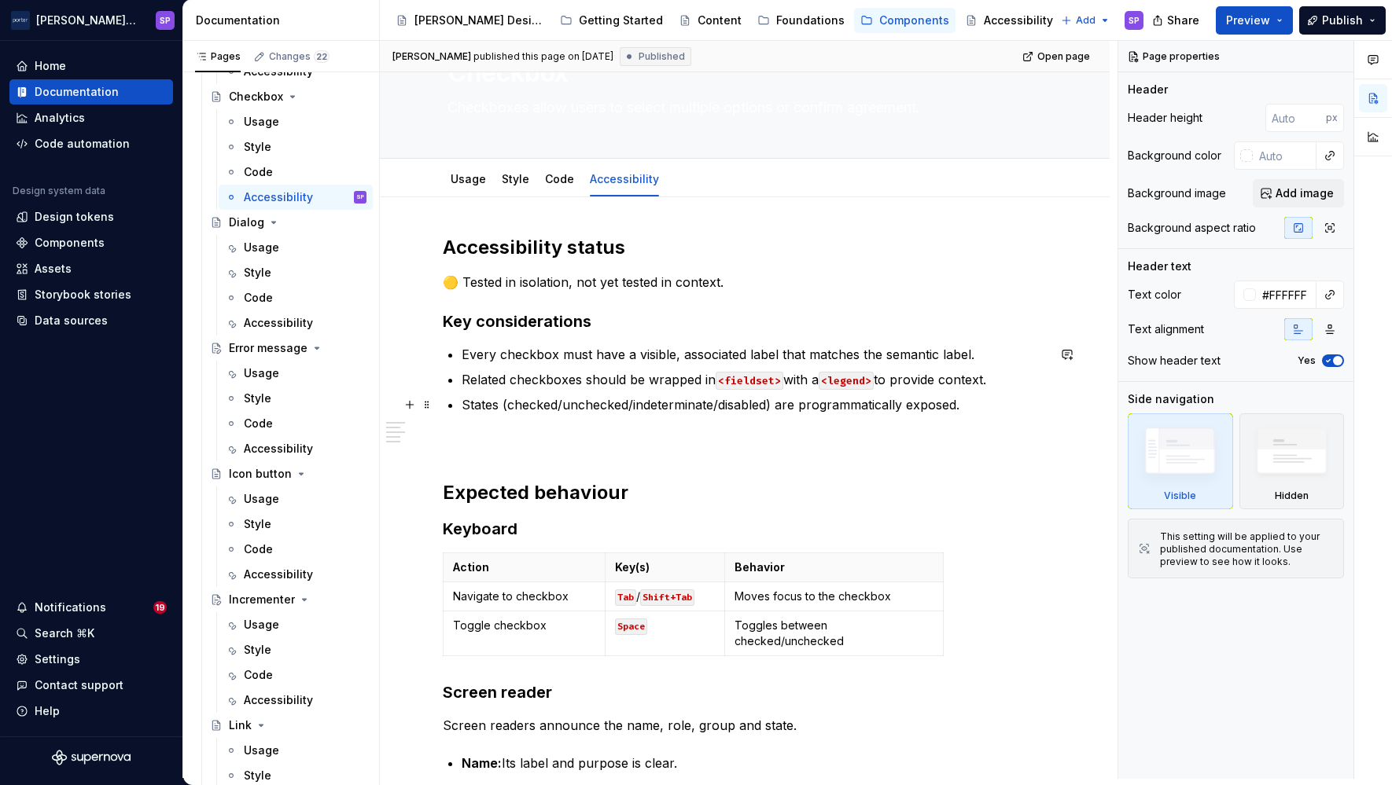
scroll to position [70, 0]
click at [270, 587] on div "Incrementer" at bounding box center [288, 599] width 169 height 25
click at [264, 570] on div "Accessibility" at bounding box center [278, 575] width 69 height 16
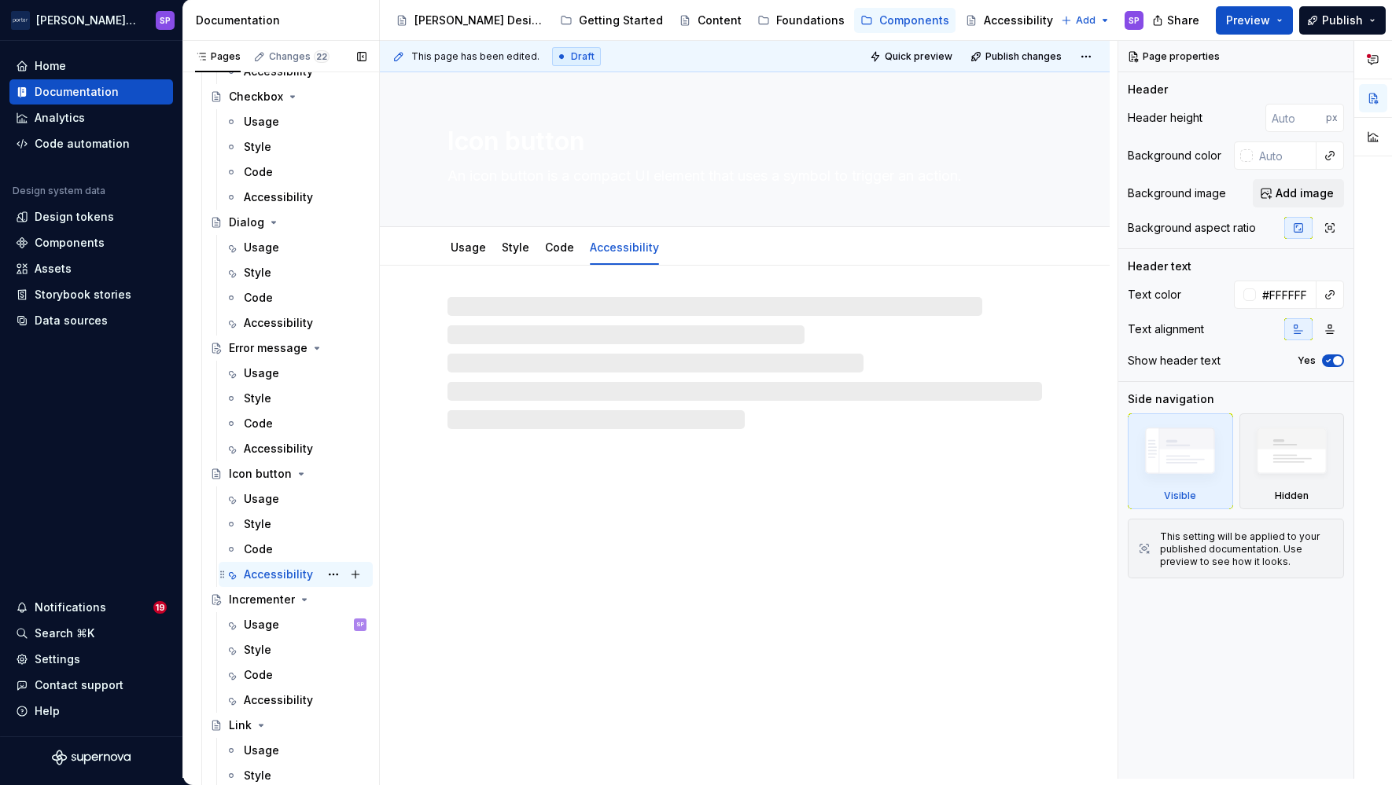
click at [264, 570] on div "Accessibility" at bounding box center [278, 575] width 69 height 16
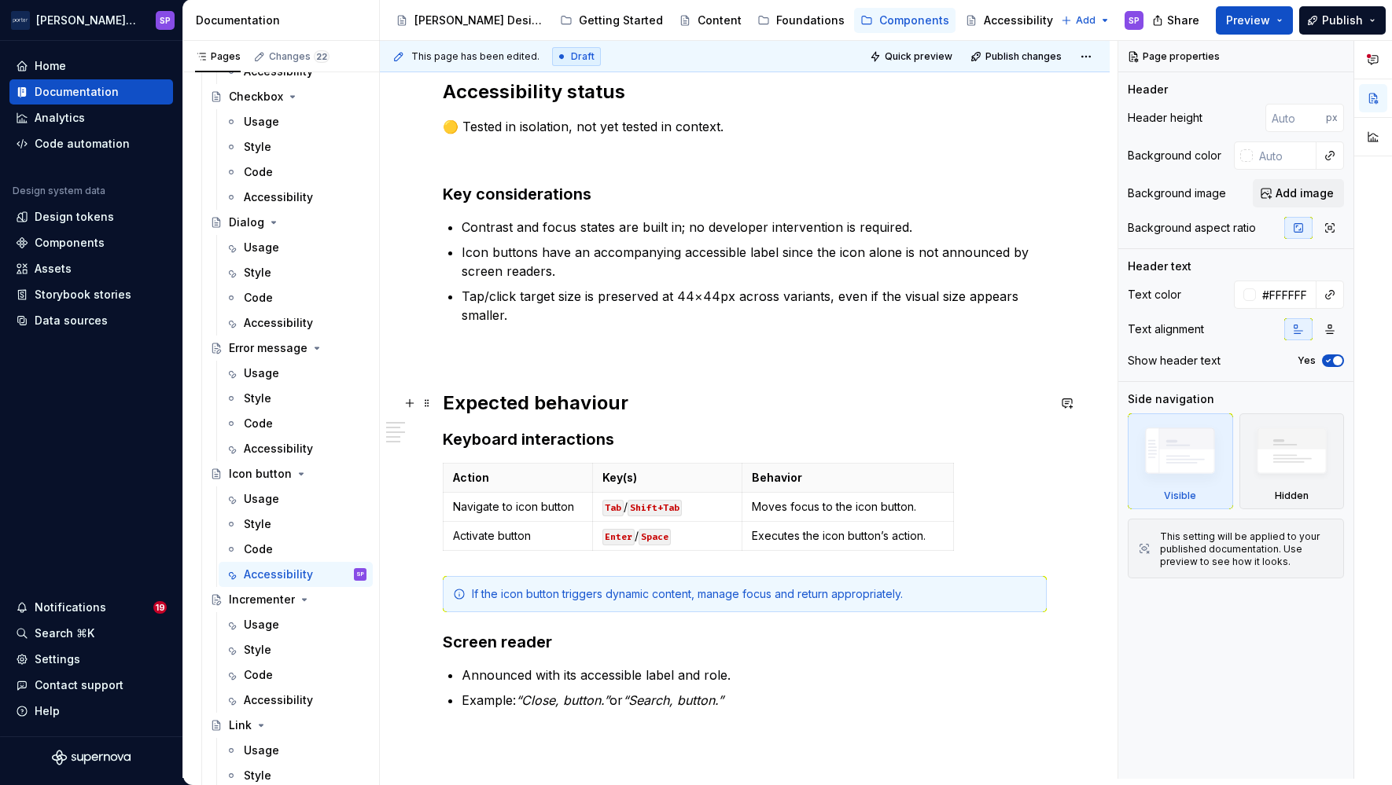
scroll to position [224, 0]
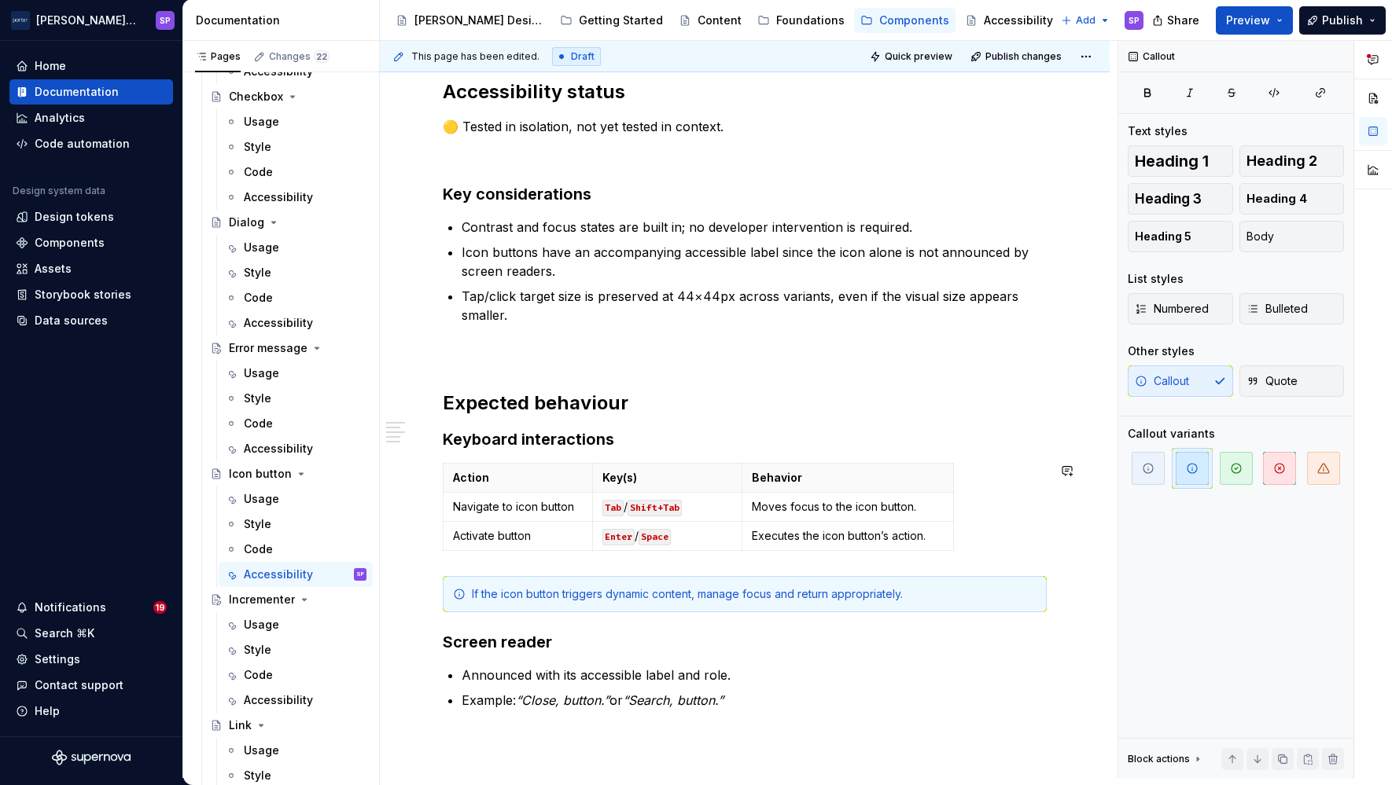
click at [635, 572] on div "Accessibility status 🟡 Tested in isolation, not yet tested in context. Key cons…" at bounding box center [745, 394] width 604 height 631
click at [730, 483] on html "[PERSON_NAME] Airlines SP Home Documentation Analytics Code automation Design s…" at bounding box center [696, 392] width 1392 height 785
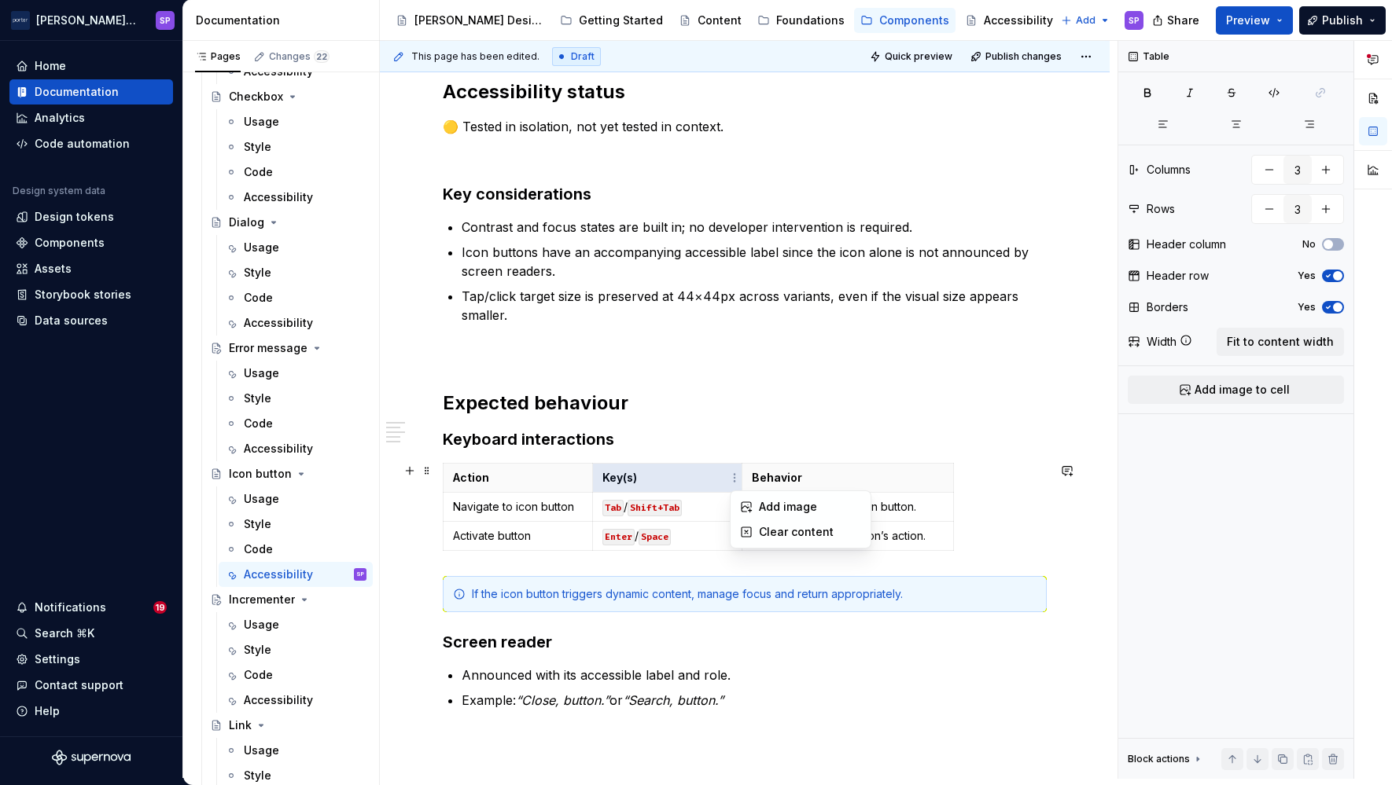
click at [941, 506] on html "[PERSON_NAME] Airlines SP Home Documentation Analytics Code automation Design s…" at bounding box center [696, 392] width 1392 height 785
click at [937, 506] on p "Moves focus to the icon button" at bounding box center [848, 507] width 192 height 16
click at [934, 544] on td "Executes the icon button’s action." at bounding box center [847, 536] width 211 height 29
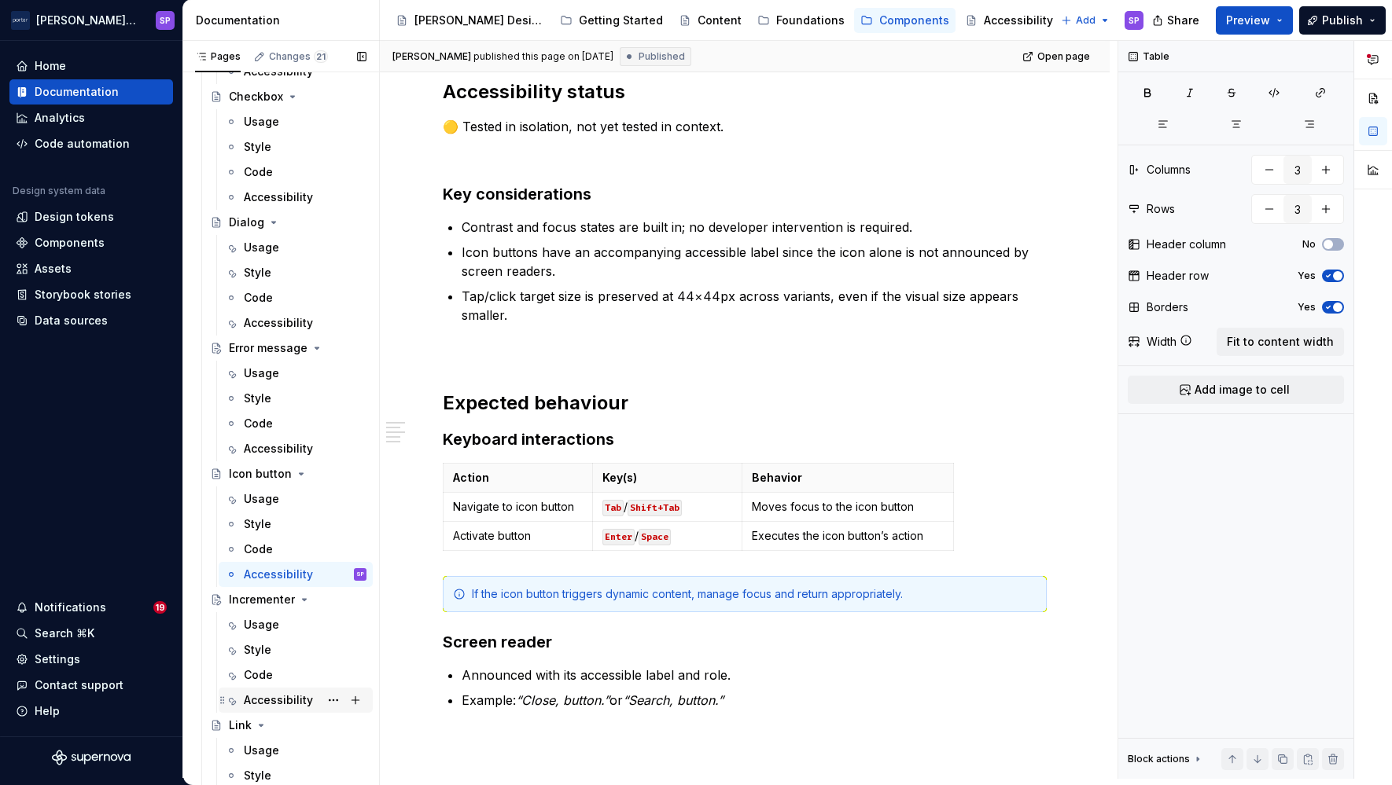
click at [269, 701] on div "Accessibility" at bounding box center [278, 701] width 69 height 16
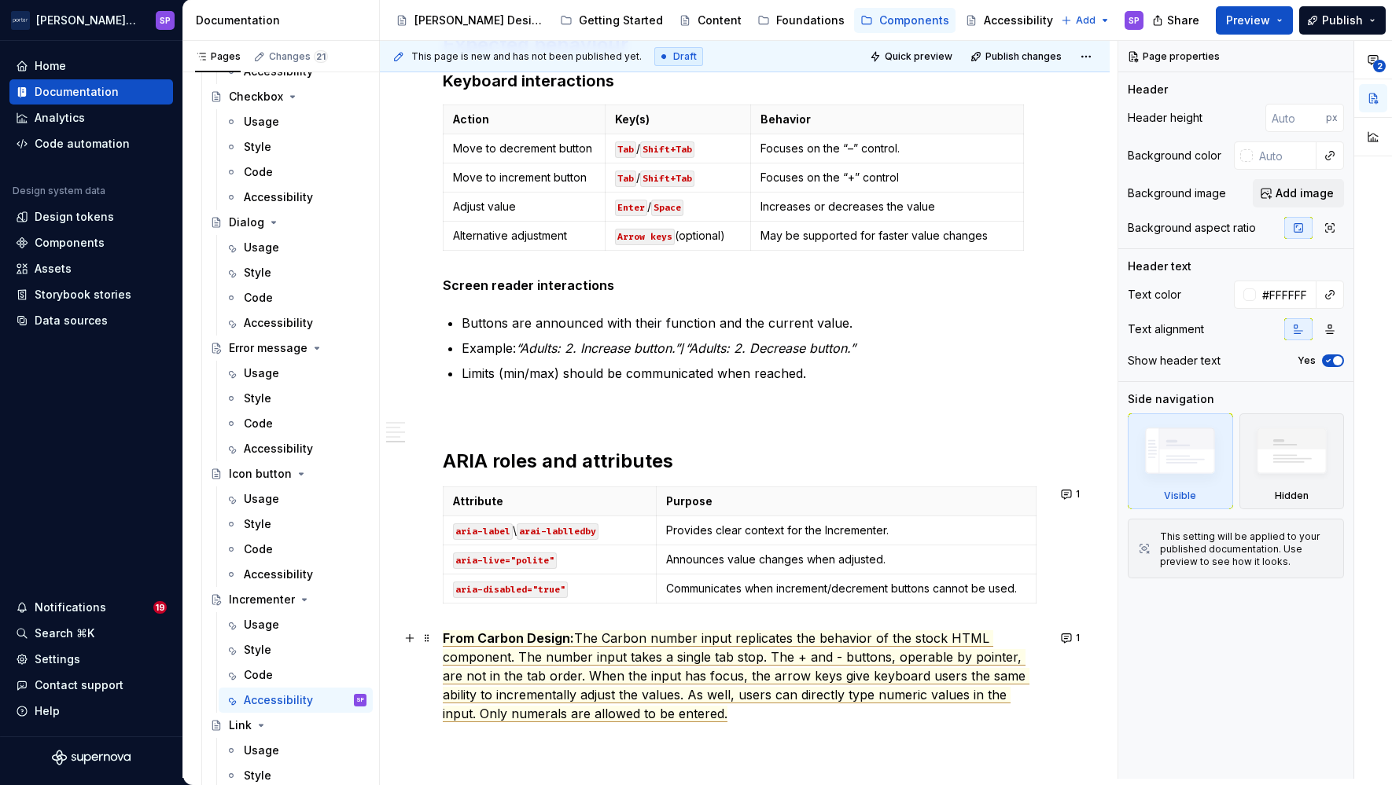
scroll to position [766, 0]
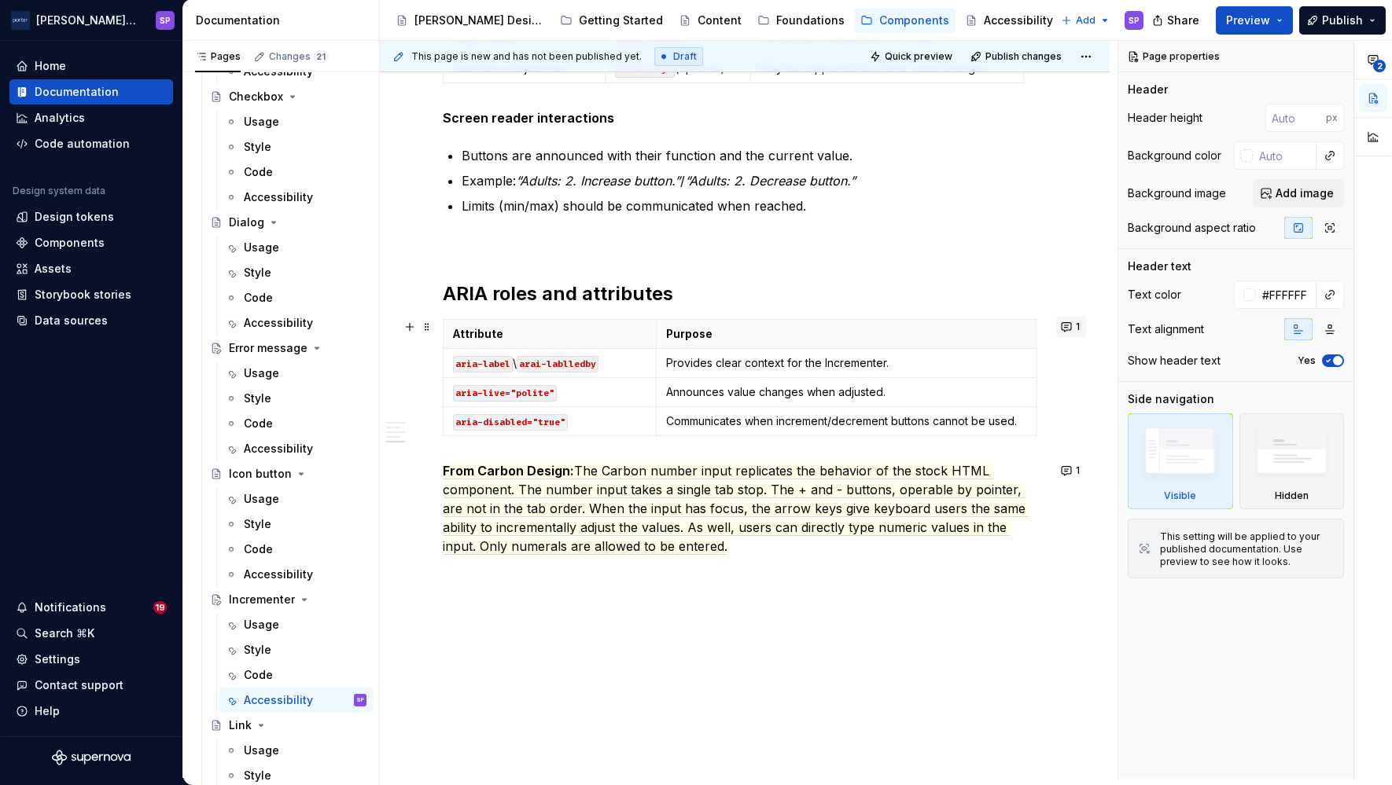
click at [1068, 323] on button "1" at bounding box center [1071, 327] width 31 height 22
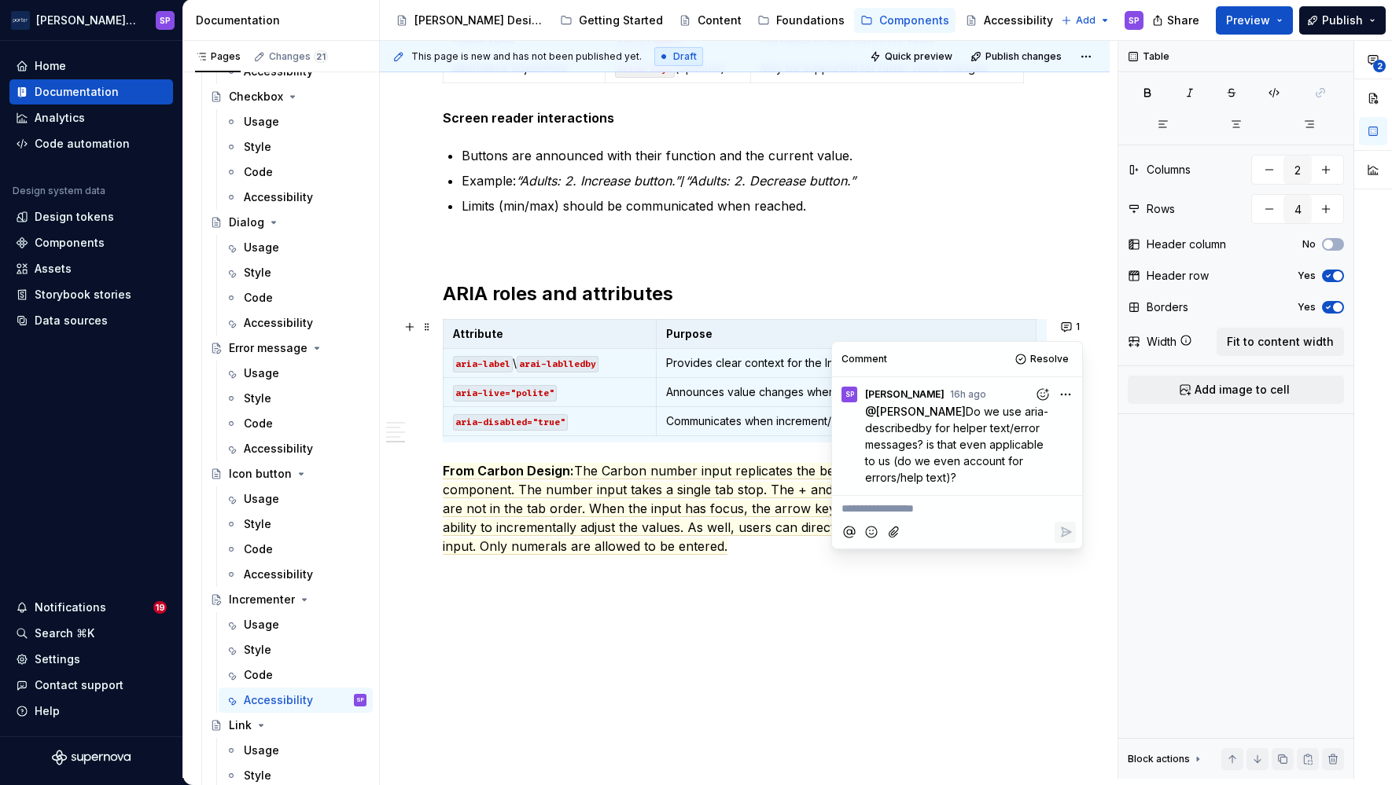
click at [983, 270] on div "Accessibility status 🟡 Tested in isolation, not yet tested in context. Key cons…" at bounding box center [745, 75] width 604 height 1037
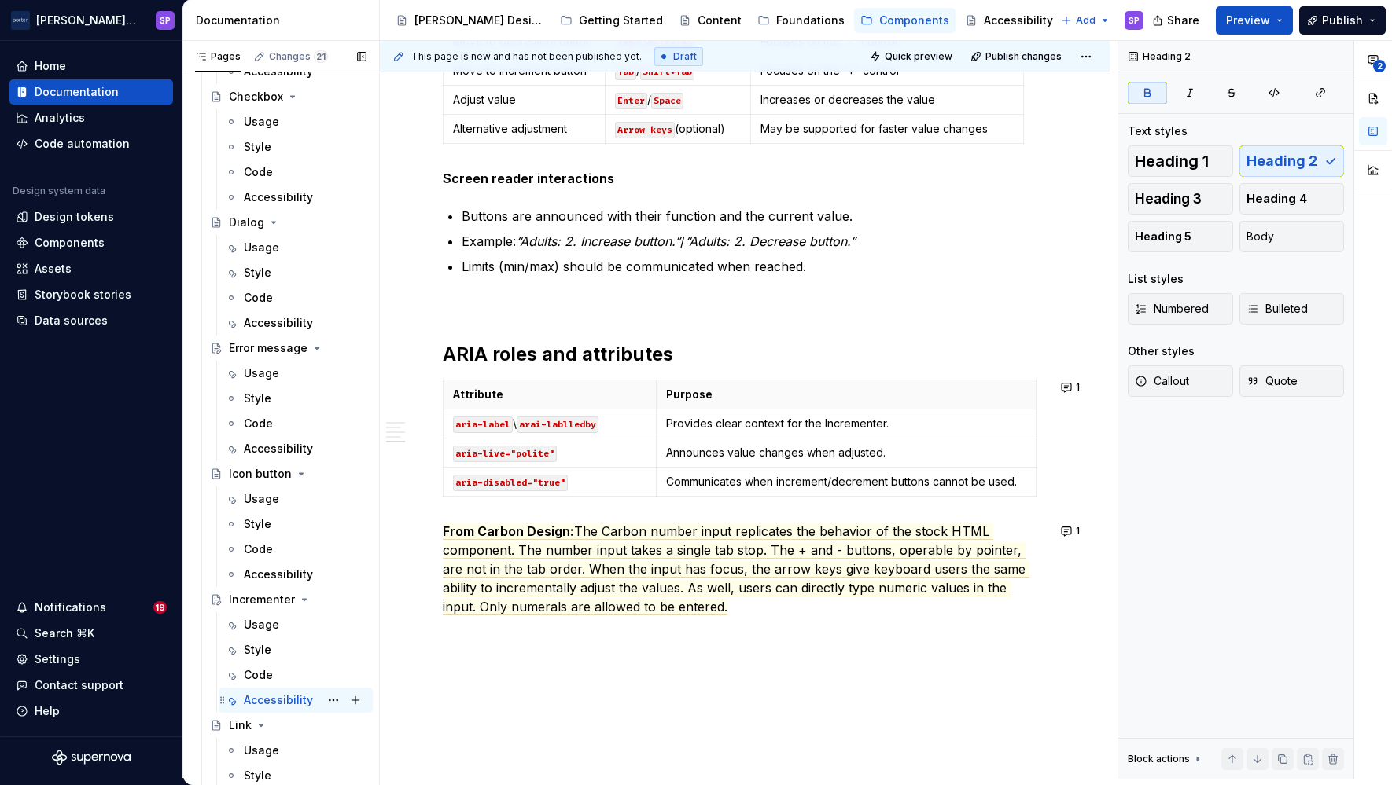
scroll to position [708, 0]
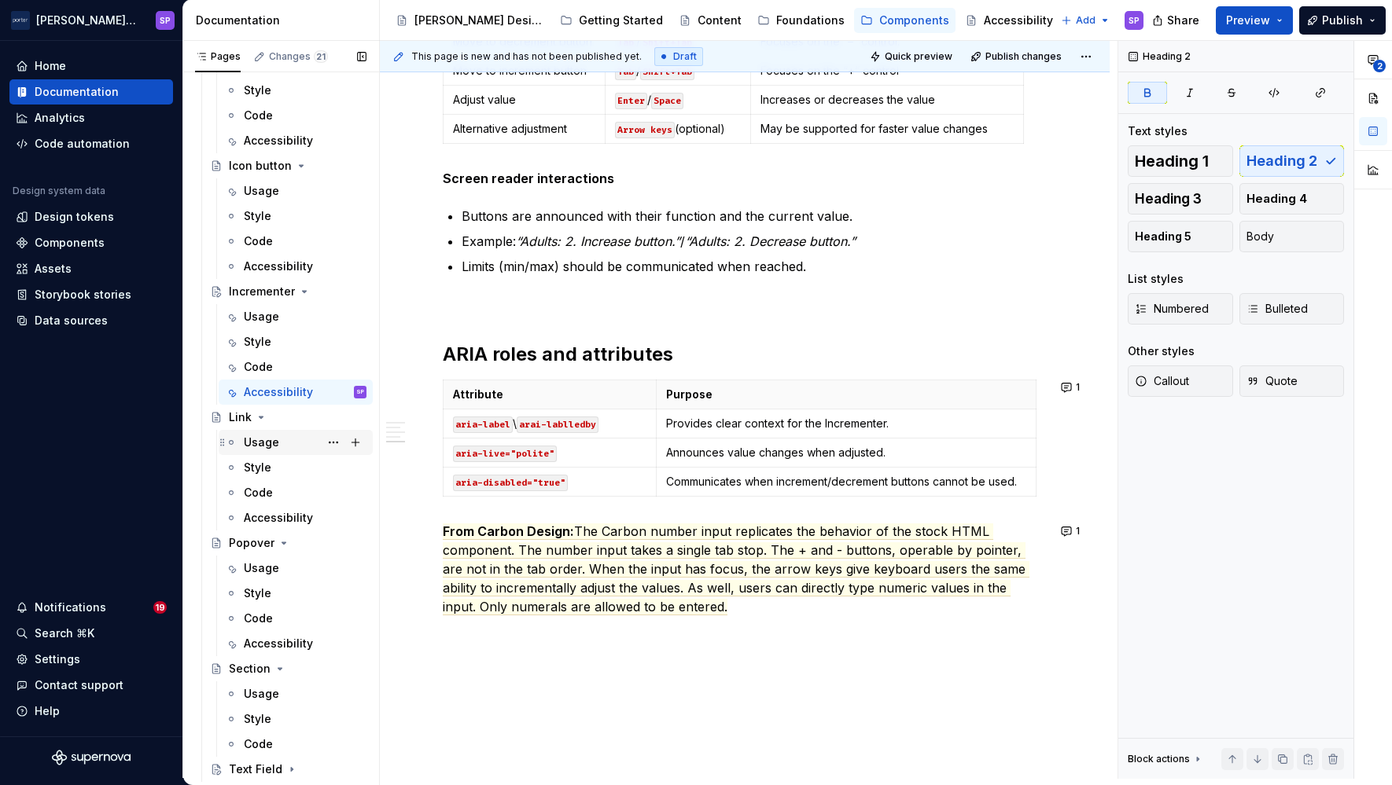
click at [274, 442] on div "Usage" at bounding box center [261, 443] width 35 height 16
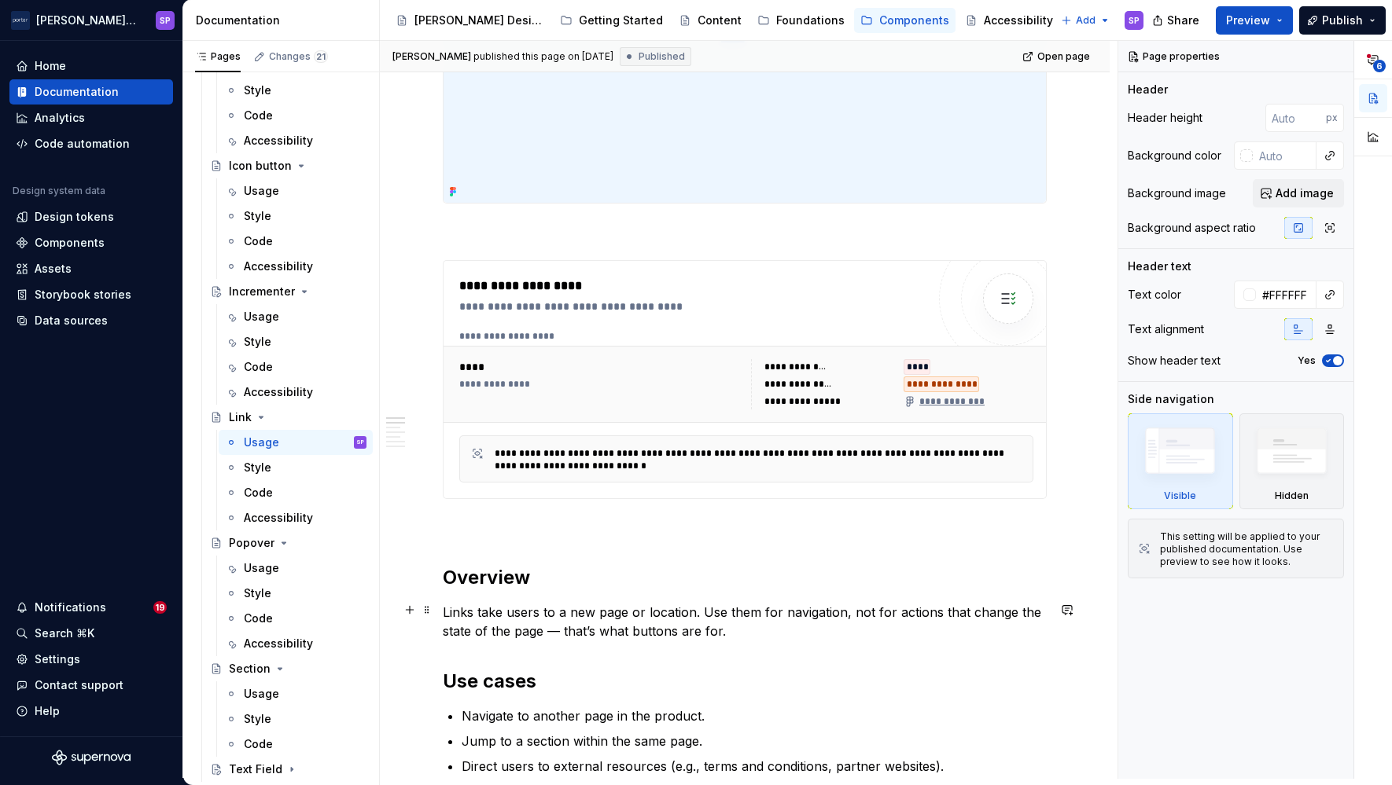
scroll to position [460, 0]
click at [566, 630] on p "Links take users to a new page or location. Use them for navigation, not for ac…" at bounding box center [745, 621] width 604 height 38
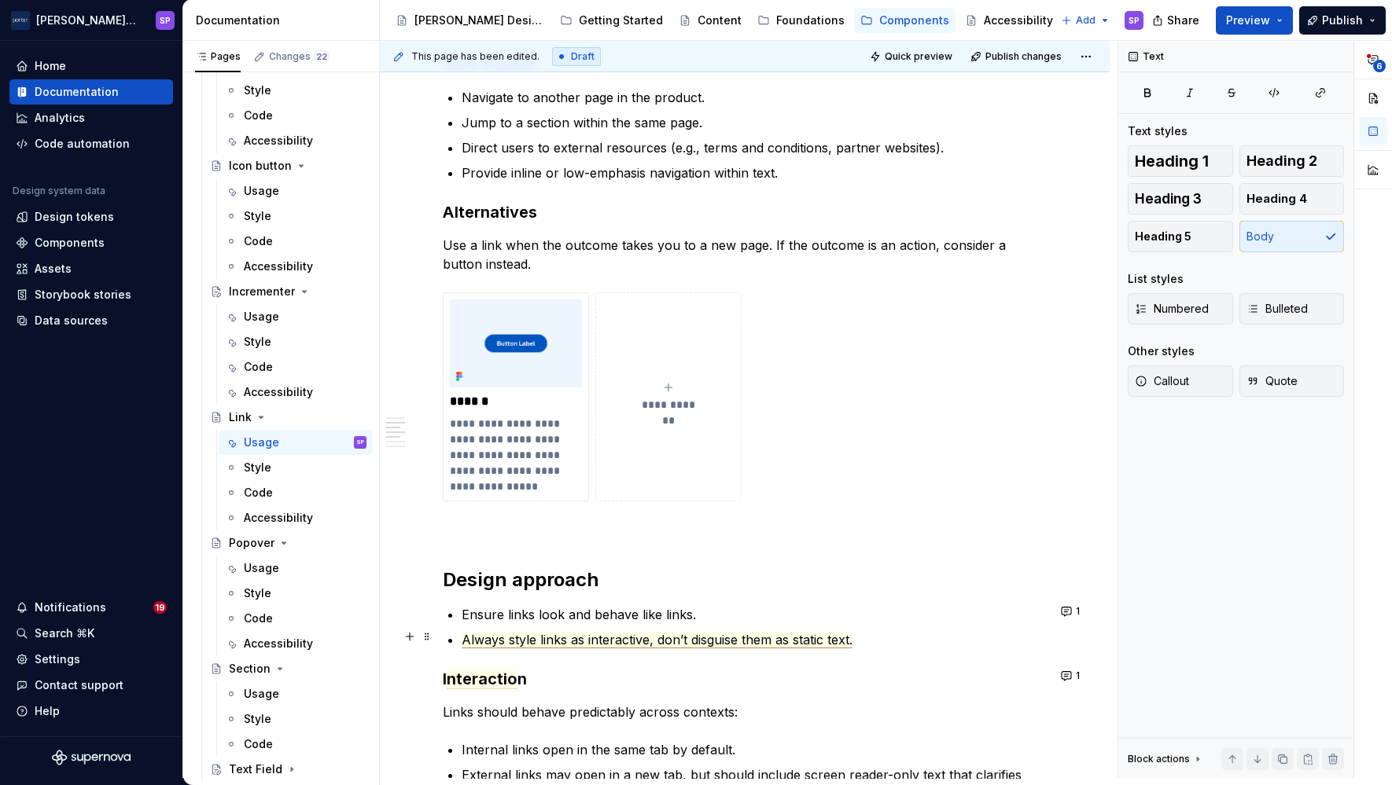
scroll to position [1169, 0]
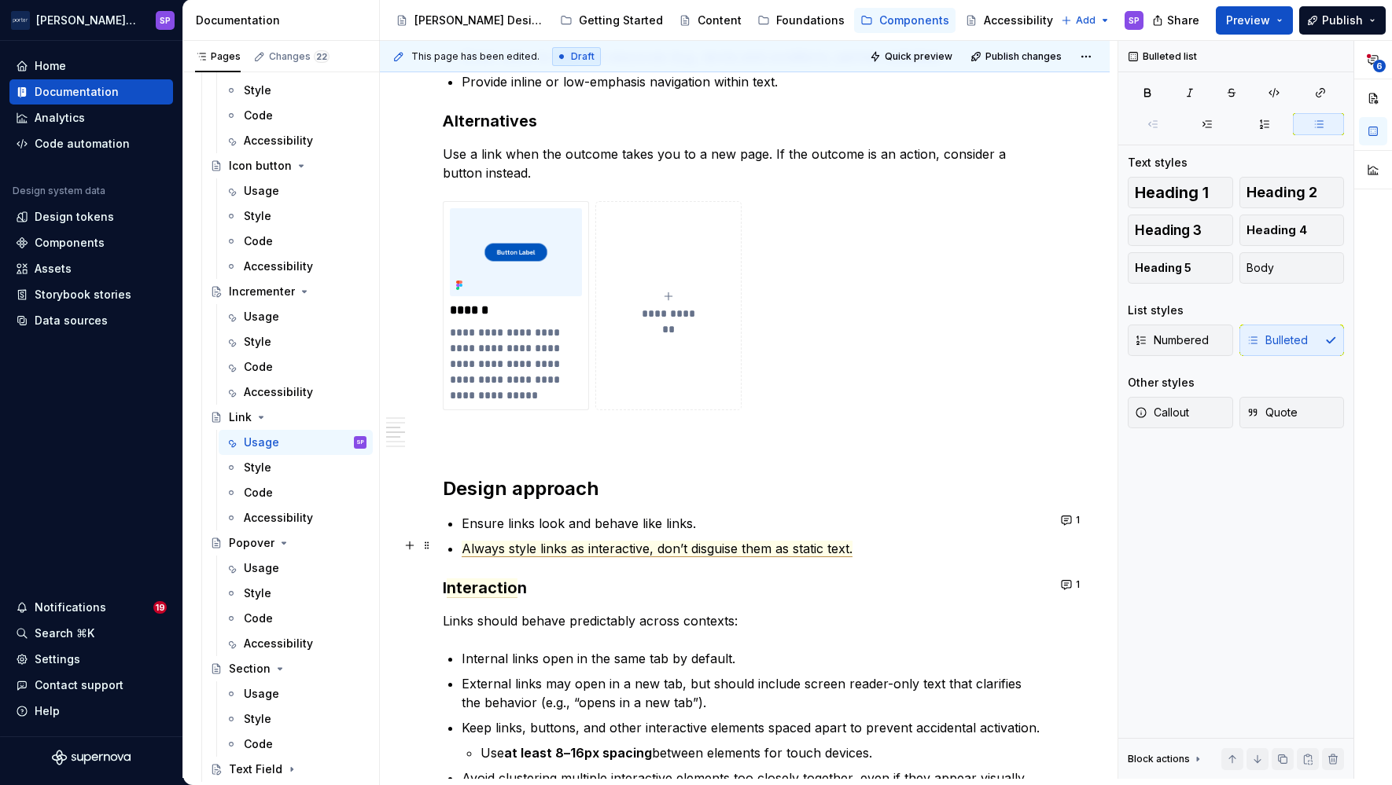
click at [586, 550] on span "Always style links as interactive, don’t disguise them as static text." at bounding box center [656, 549] width 391 height 17
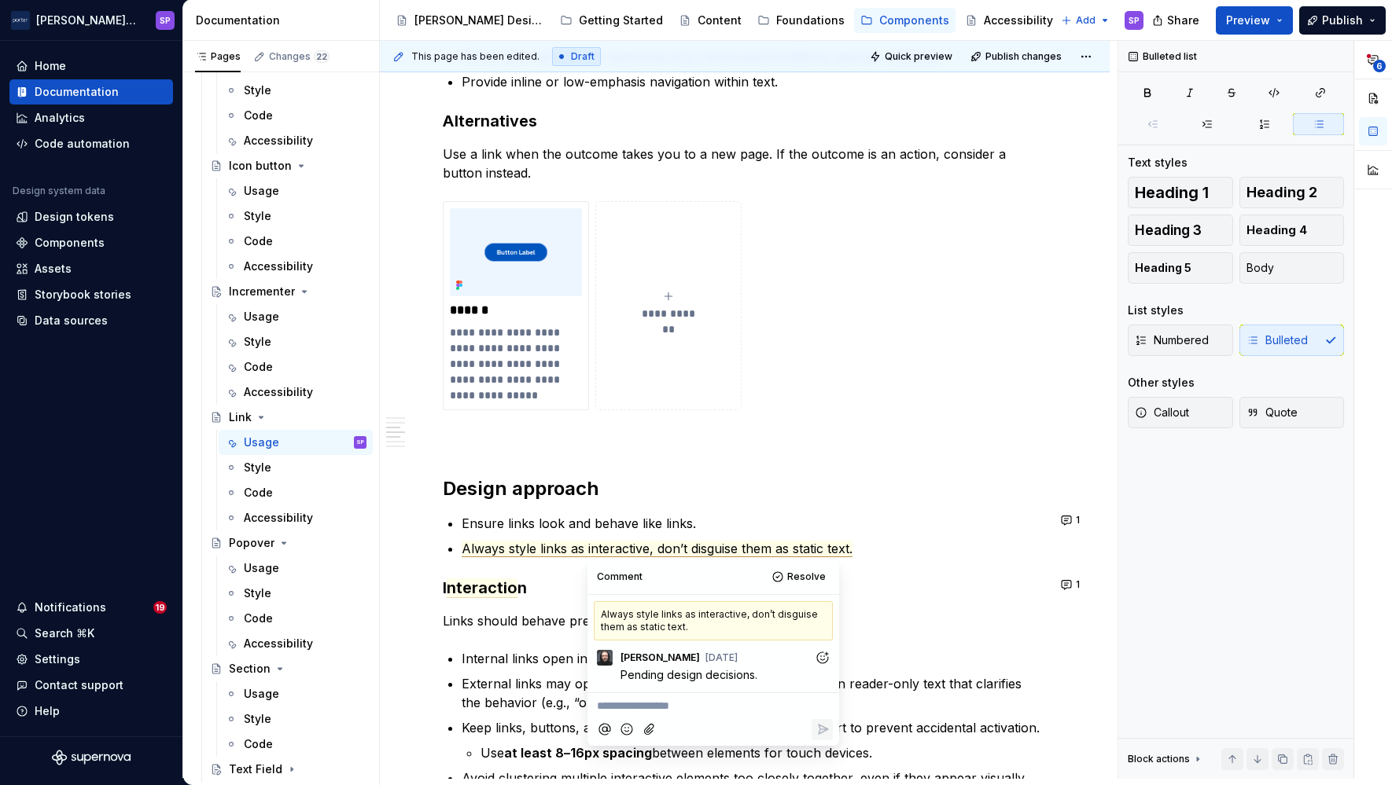
click at [532, 568] on div "**********" at bounding box center [745, 311] width 604 height 2317
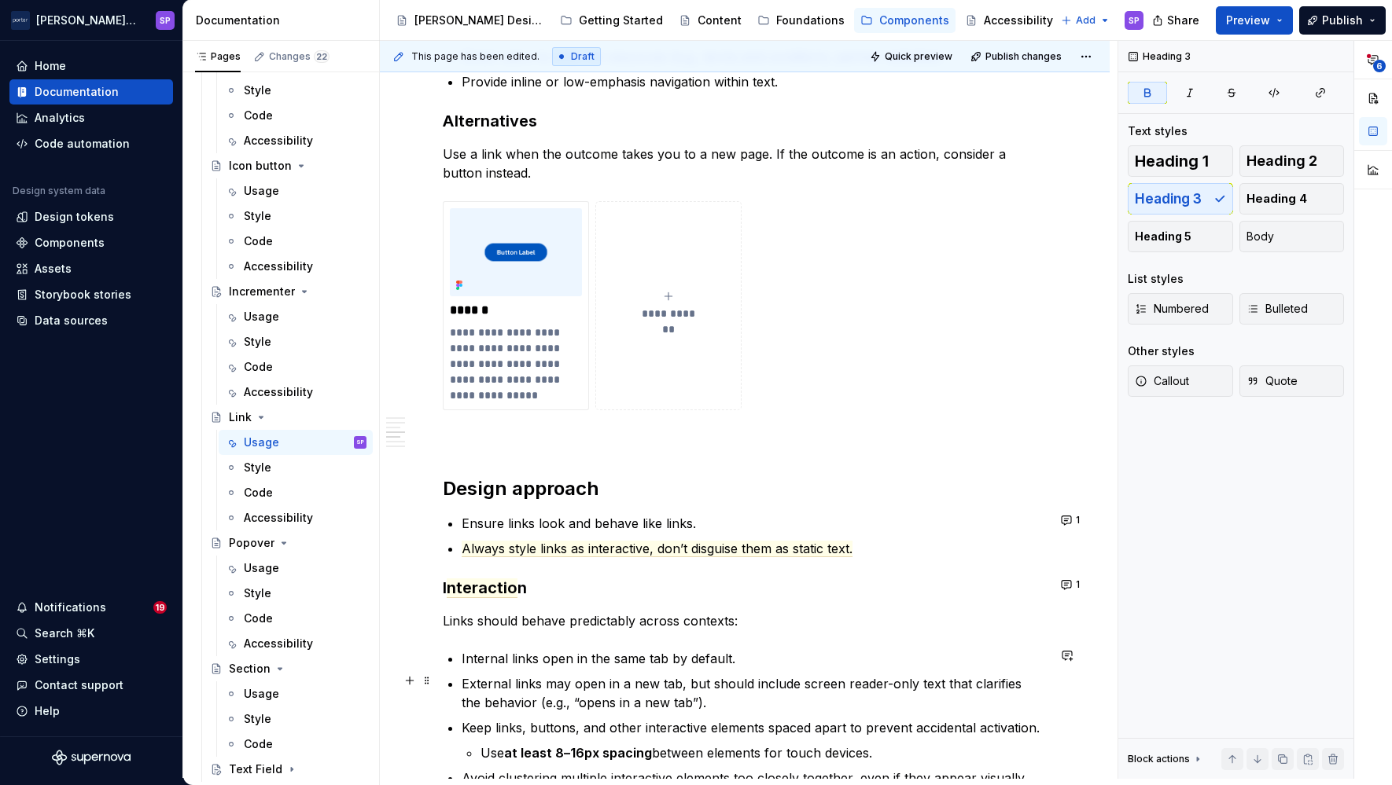
scroll to position [1281, 0]
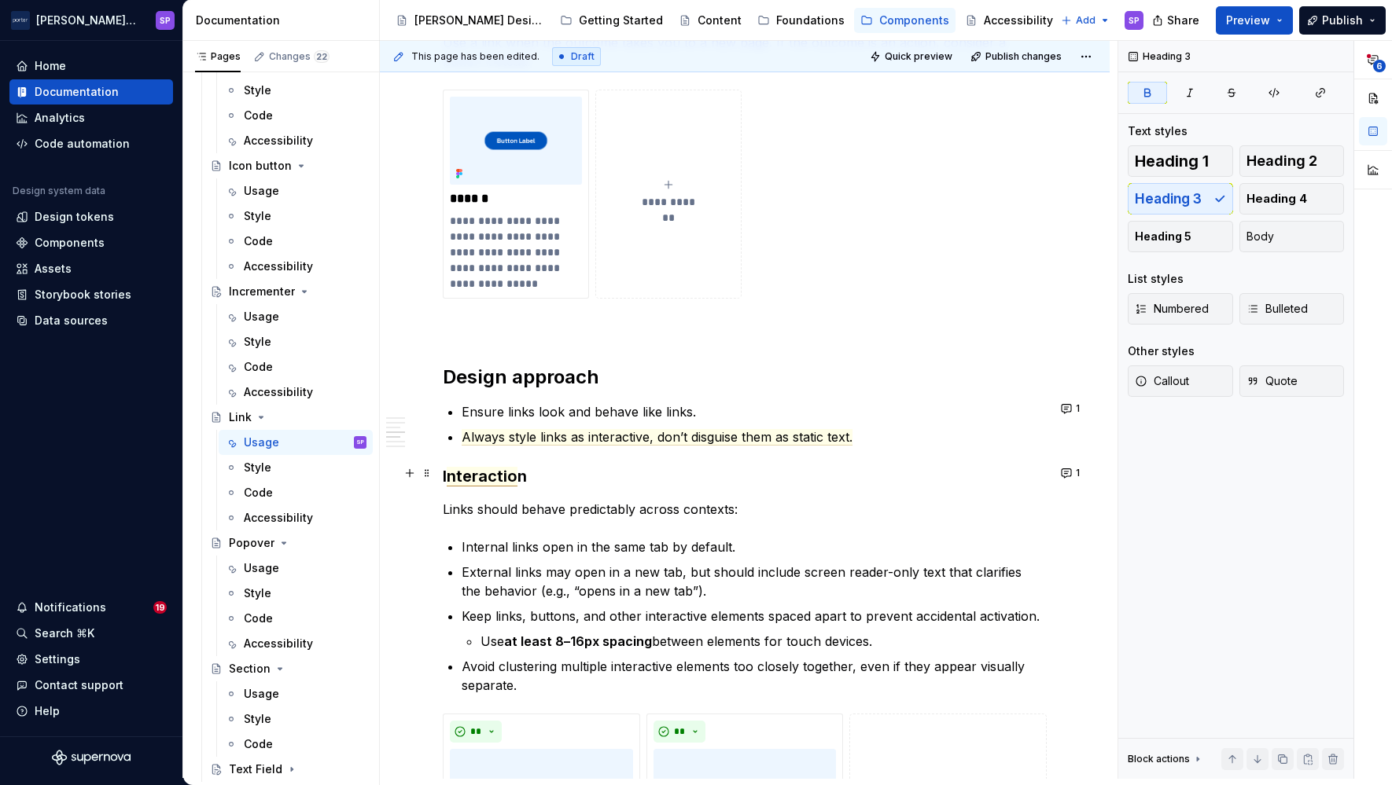
click at [482, 471] on span "nteractio" at bounding box center [482, 477] width 71 height 20
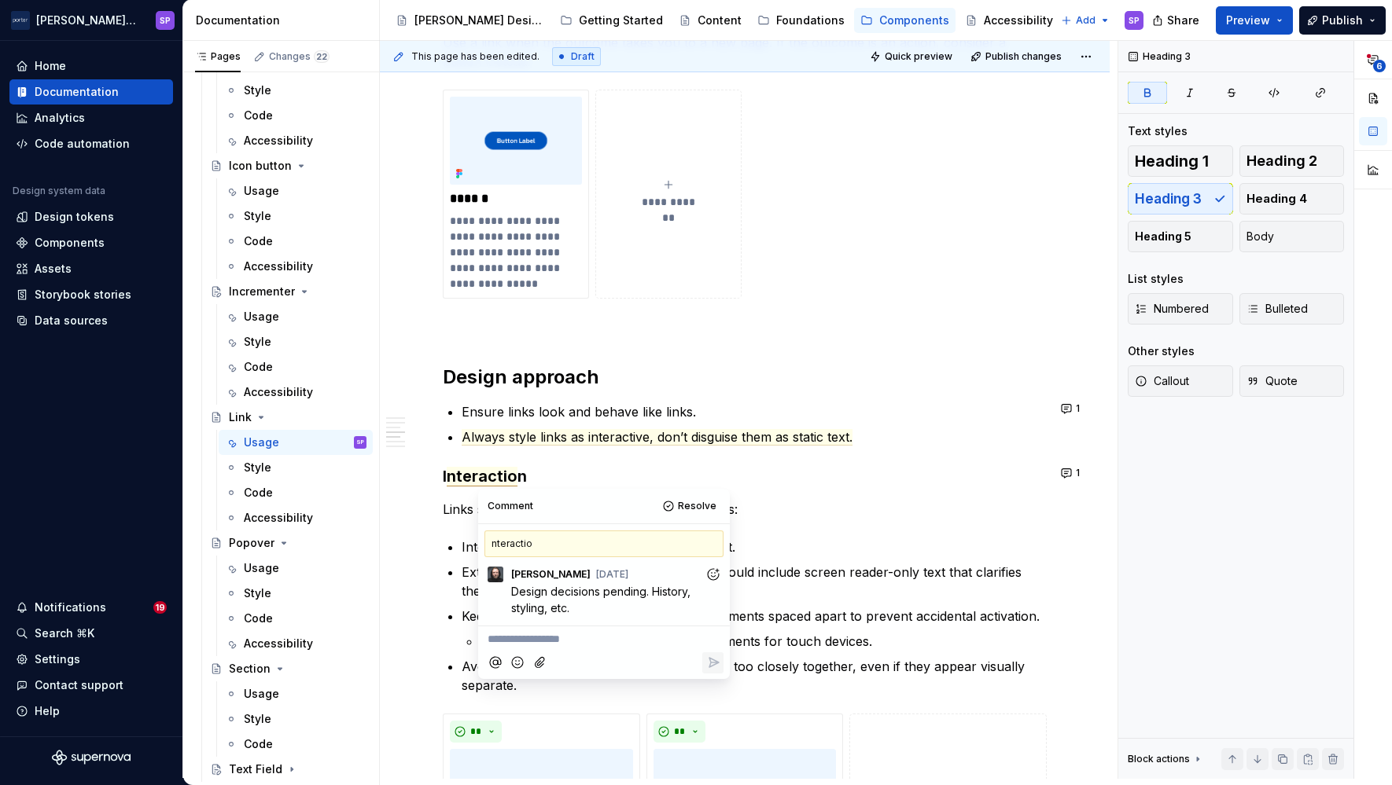
click at [493, 395] on div "**********" at bounding box center [745, 200] width 604 height 2317
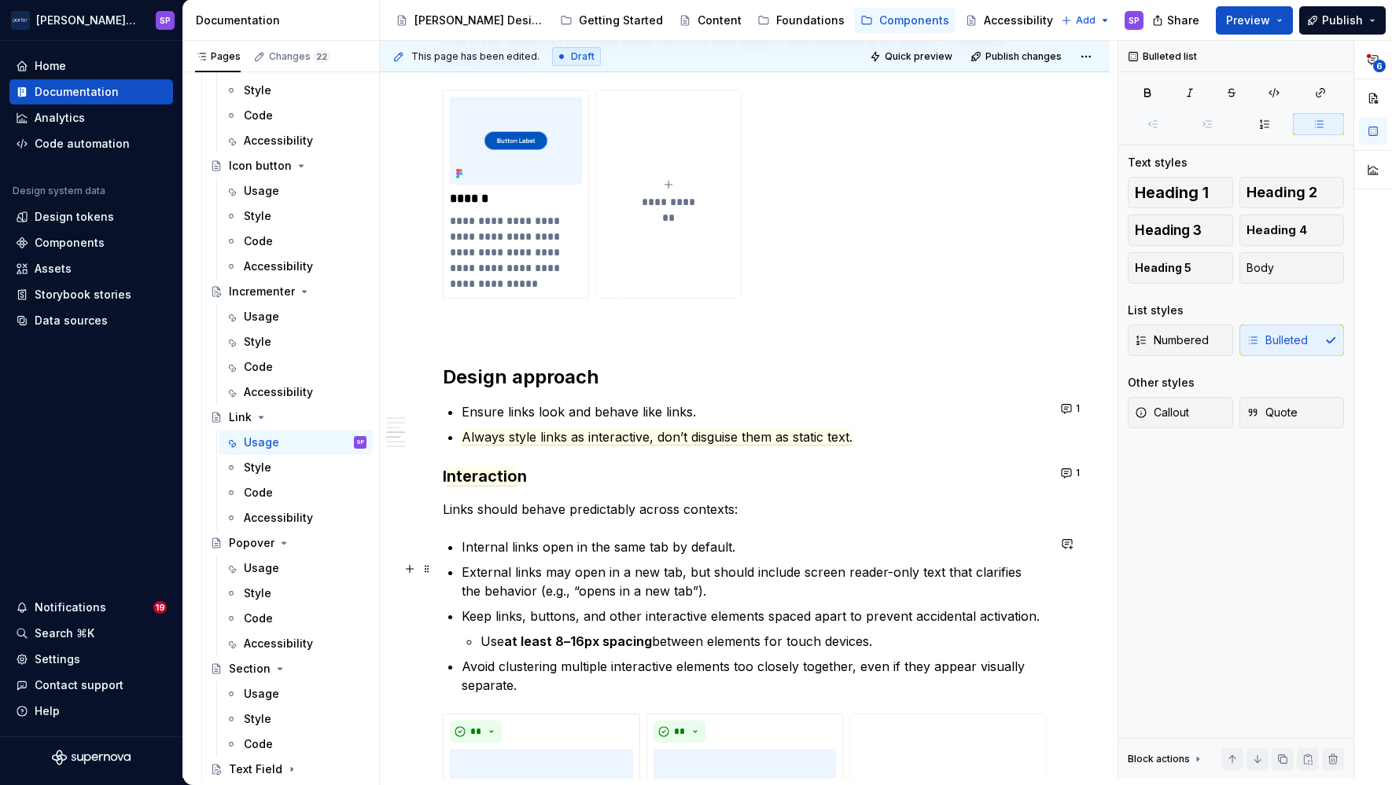
scroll to position [1488, 0]
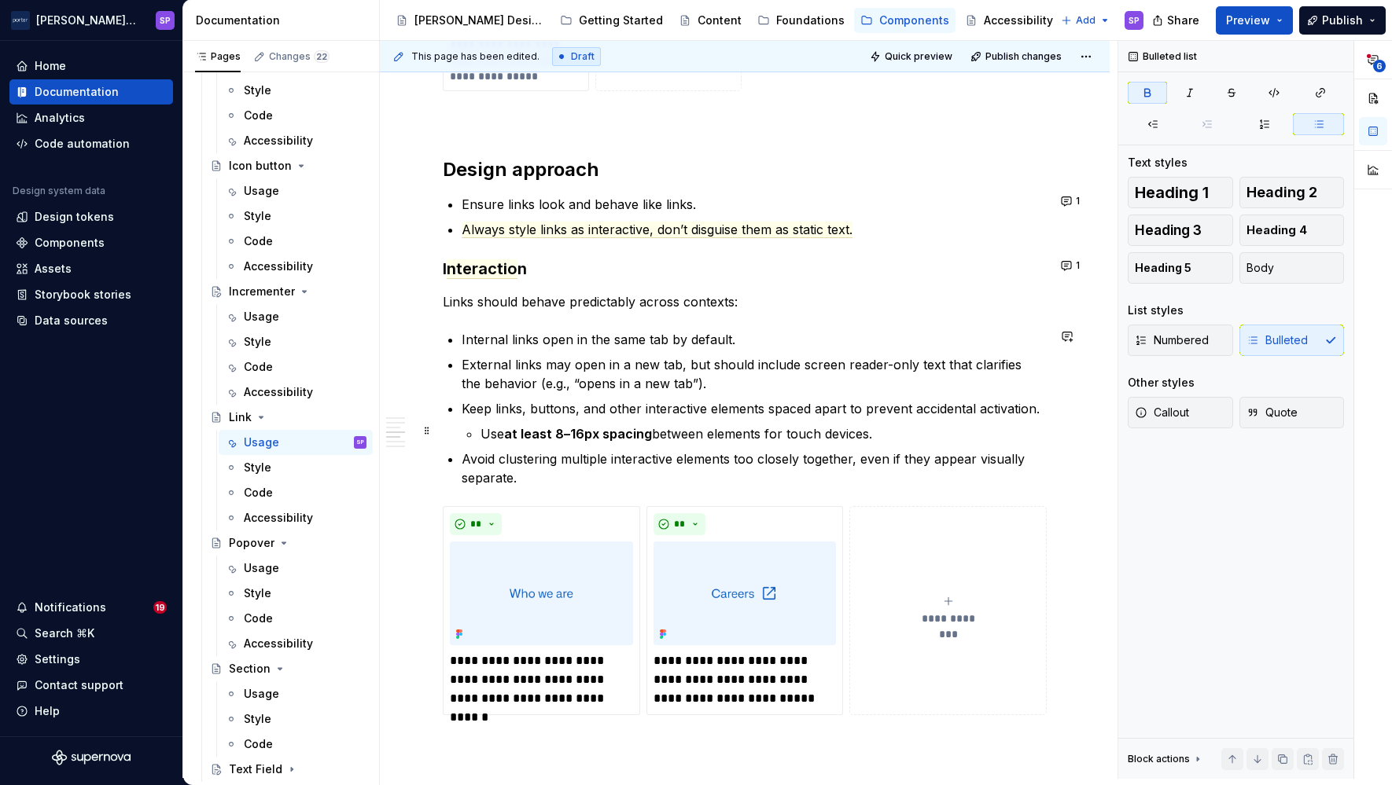
click at [528, 436] on strong "at least 8–16px spacing" at bounding box center [578, 434] width 148 height 16
click at [485, 428] on commenthighlight "Use at least 8–16px spacing between elements for touch devices." at bounding box center [676, 434] width 392 height 16
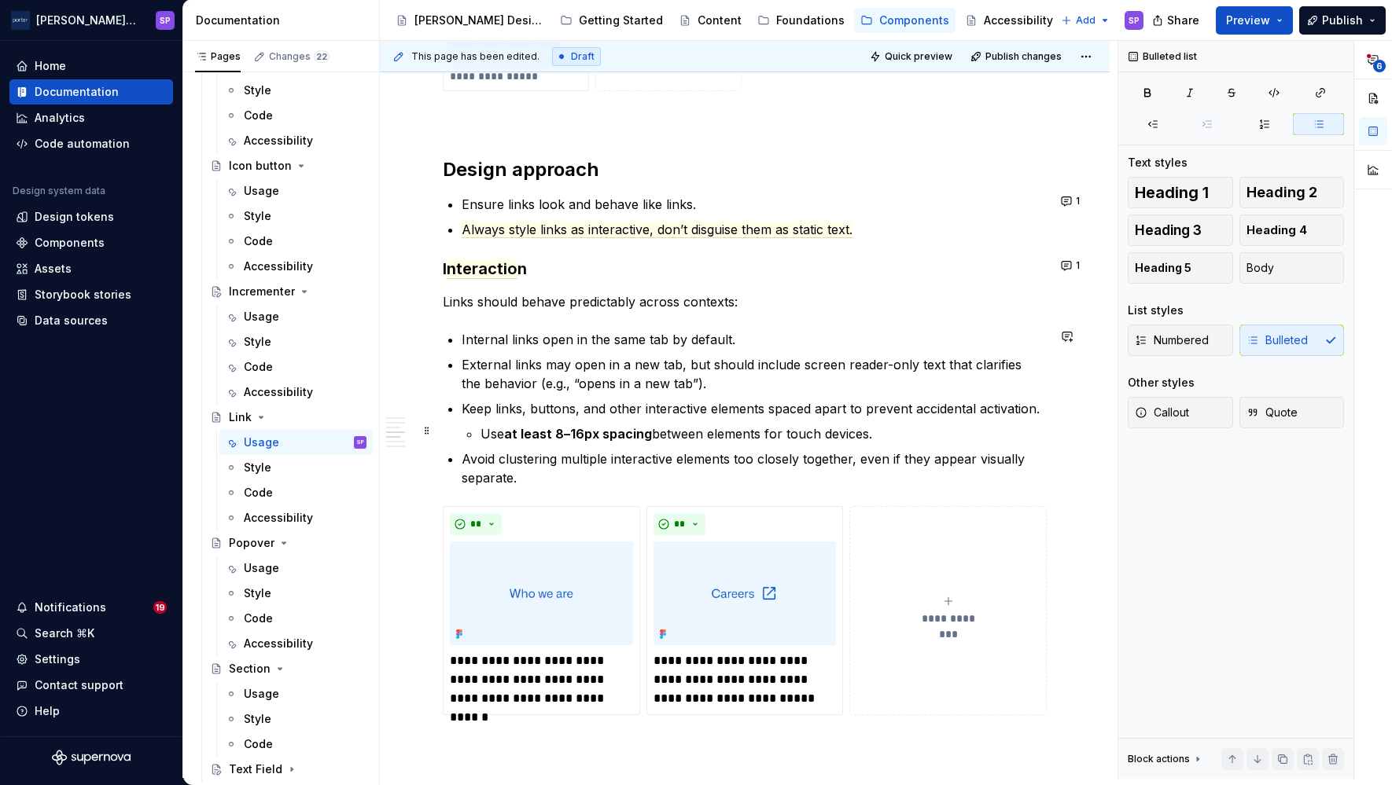
click at [485, 428] on commenthighlight "Use at least 8–16px spacing between elements for touch devices." at bounding box center [676, 434] width 392 height 16
click at [545, 428] on strong "at least 8–16px spacing" at bounding box center [578, 434] width 148 height 16
click at [513, 432] on strong "at least 8–16px spacing" at bounding box center [578, 434] width 148 height 16
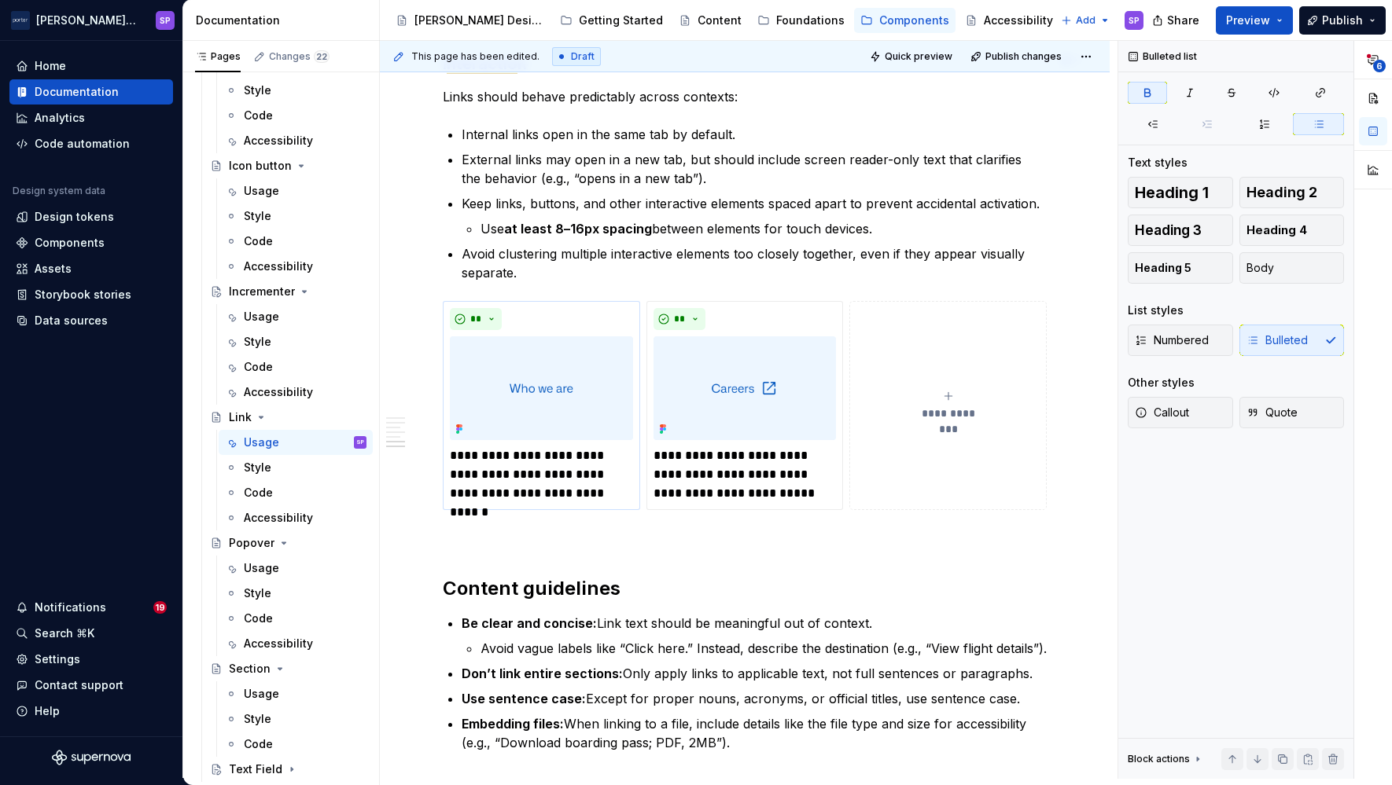
scroll to position [2011, 0]
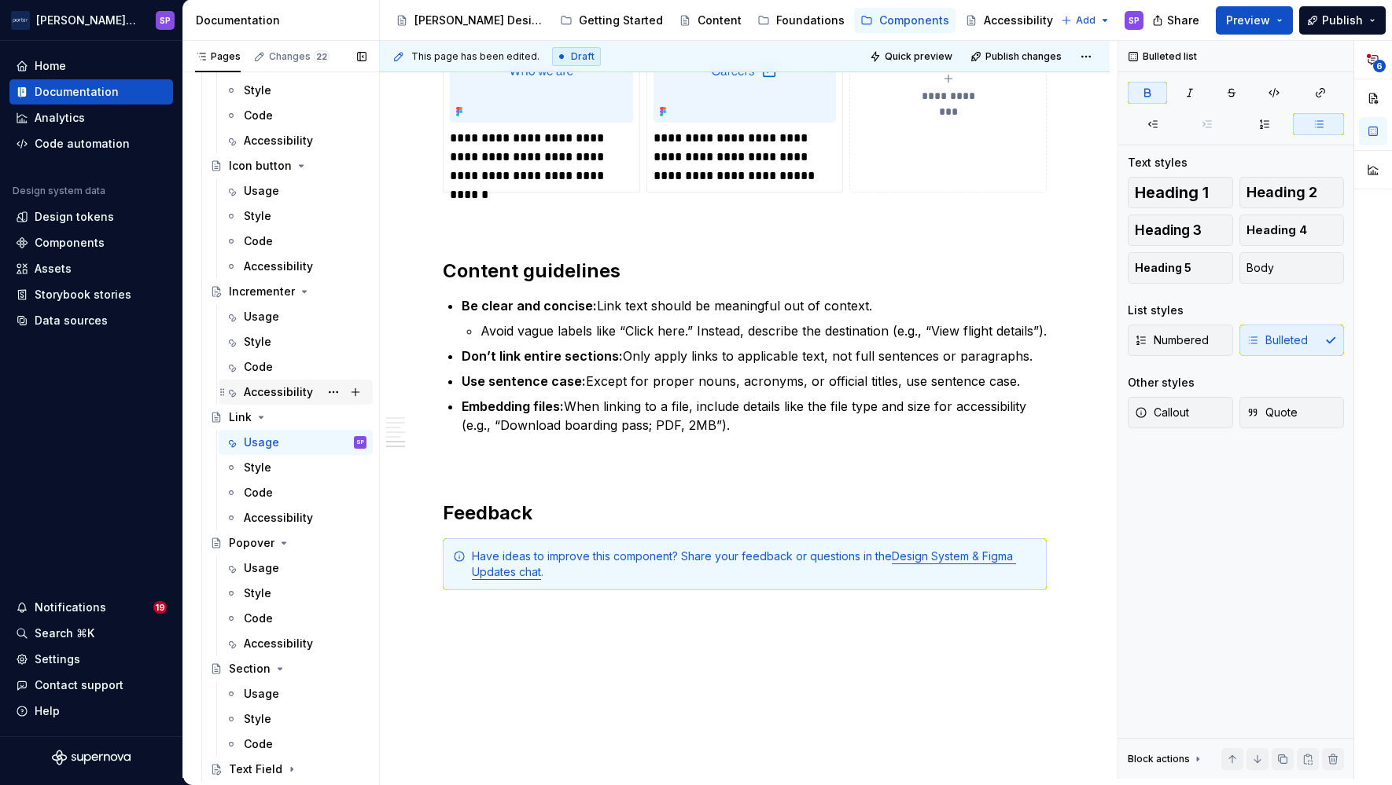
click at [289, 388] on div "Accessibility" at bounding box center [278, 392] width 69 height 16
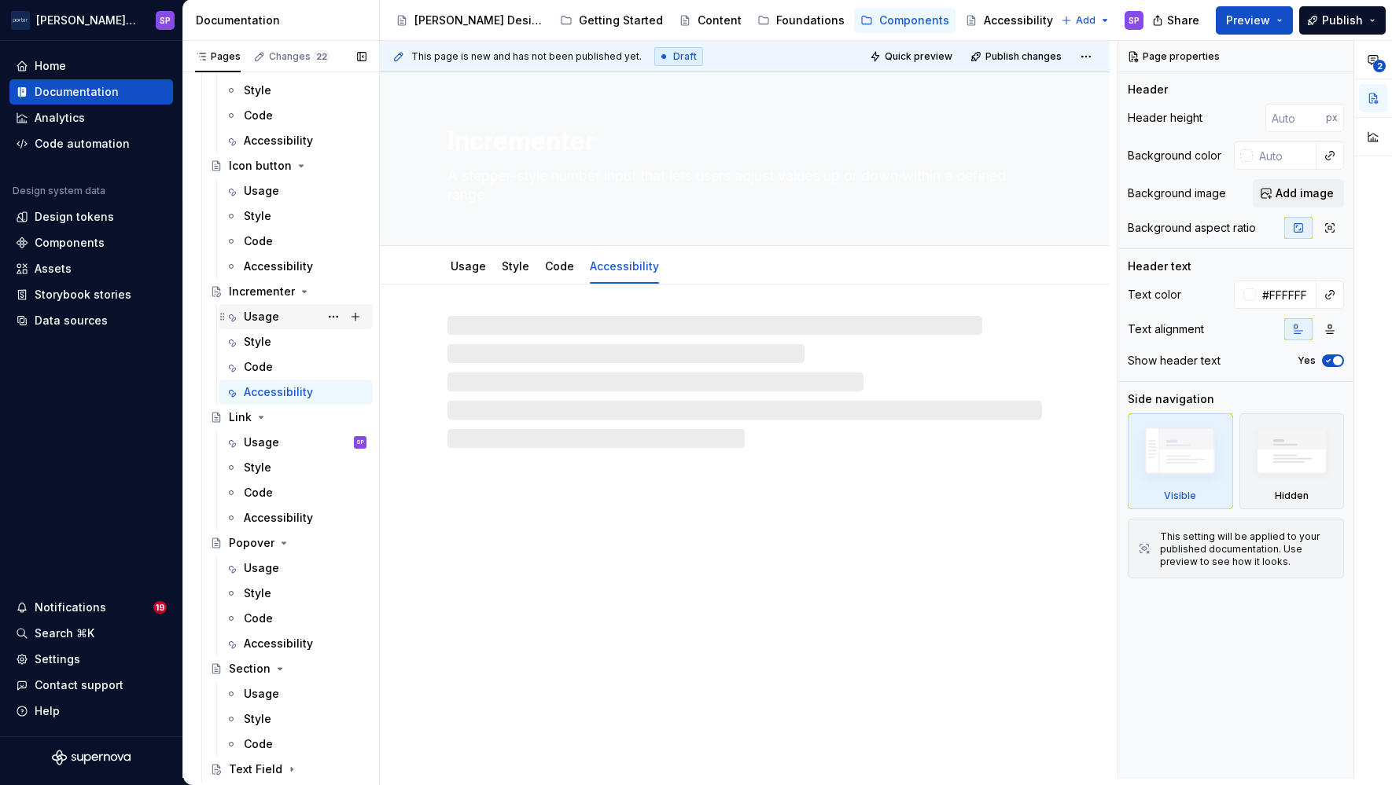
click at [271, 312] on div "Usage" at bounding box center [261, 317] width 35 height 16
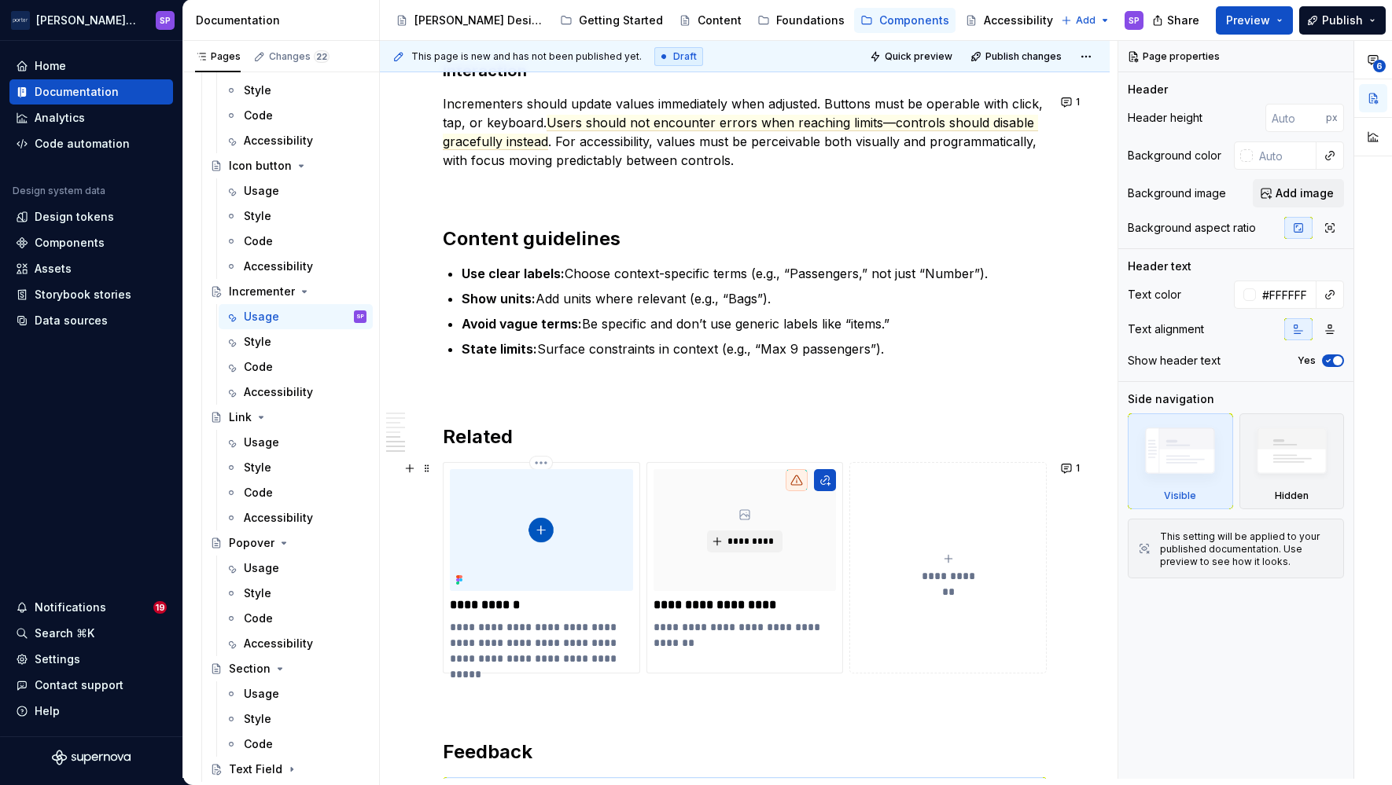
scroll to position [1719, 0]
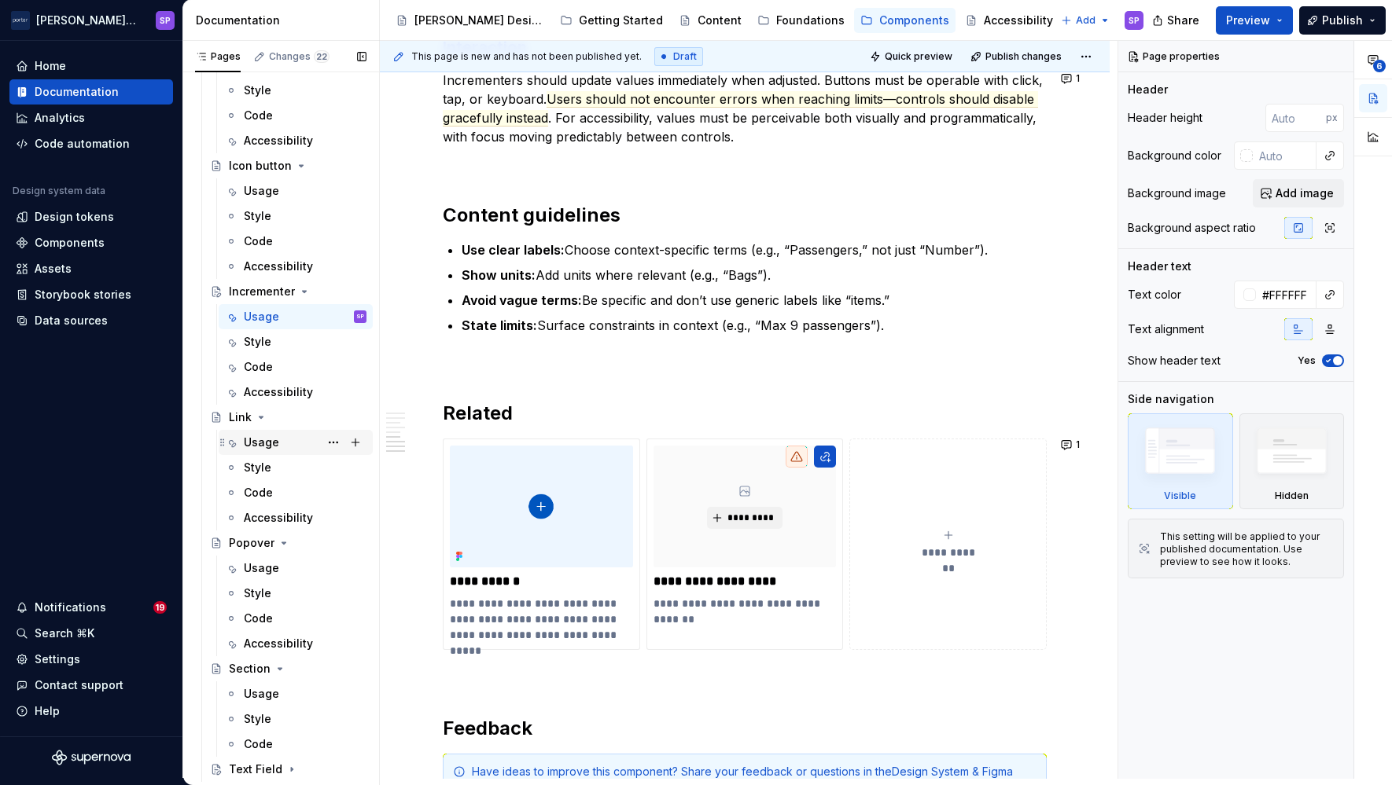
click at [257, 444] on div "Usage" at bounding box center [261, 443] width 35 height 16
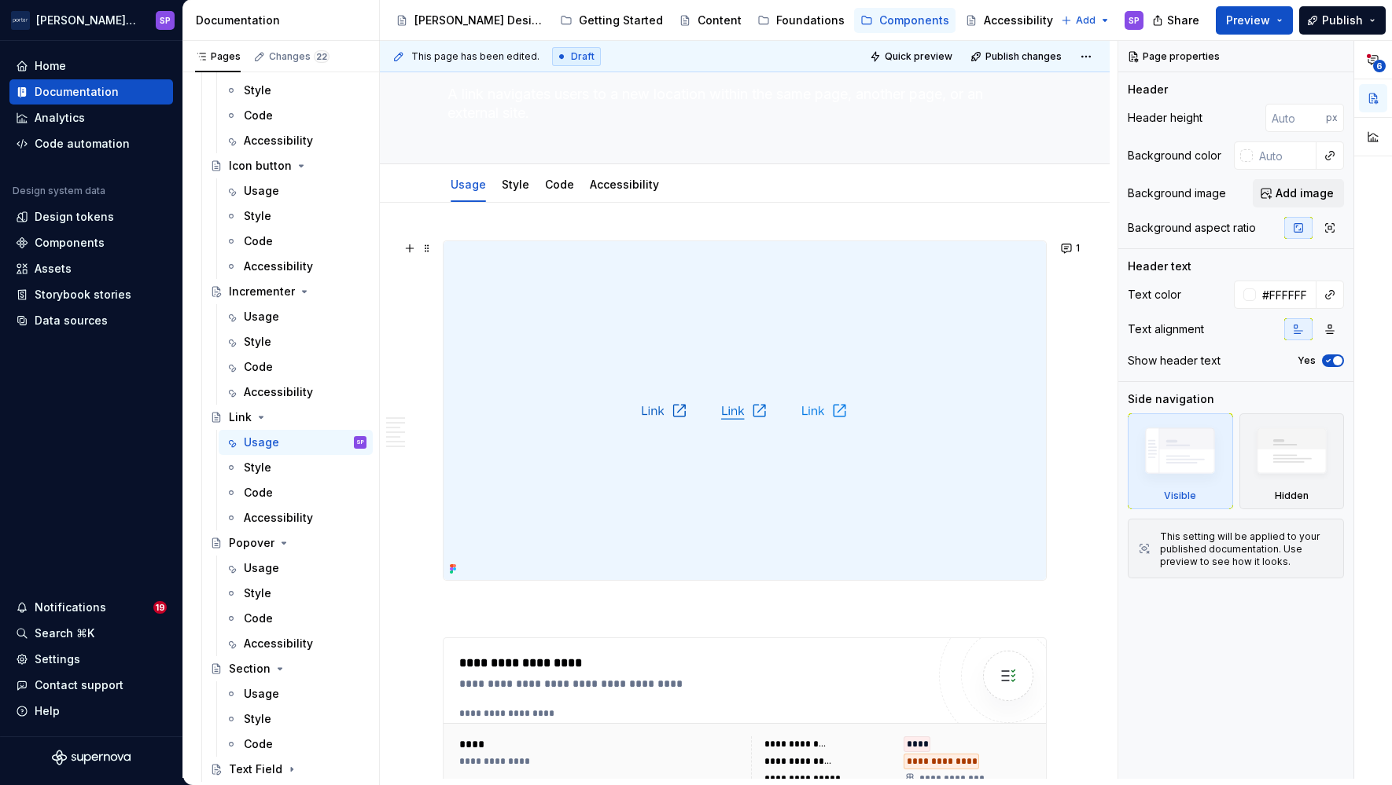
scroll to position [23, 0]
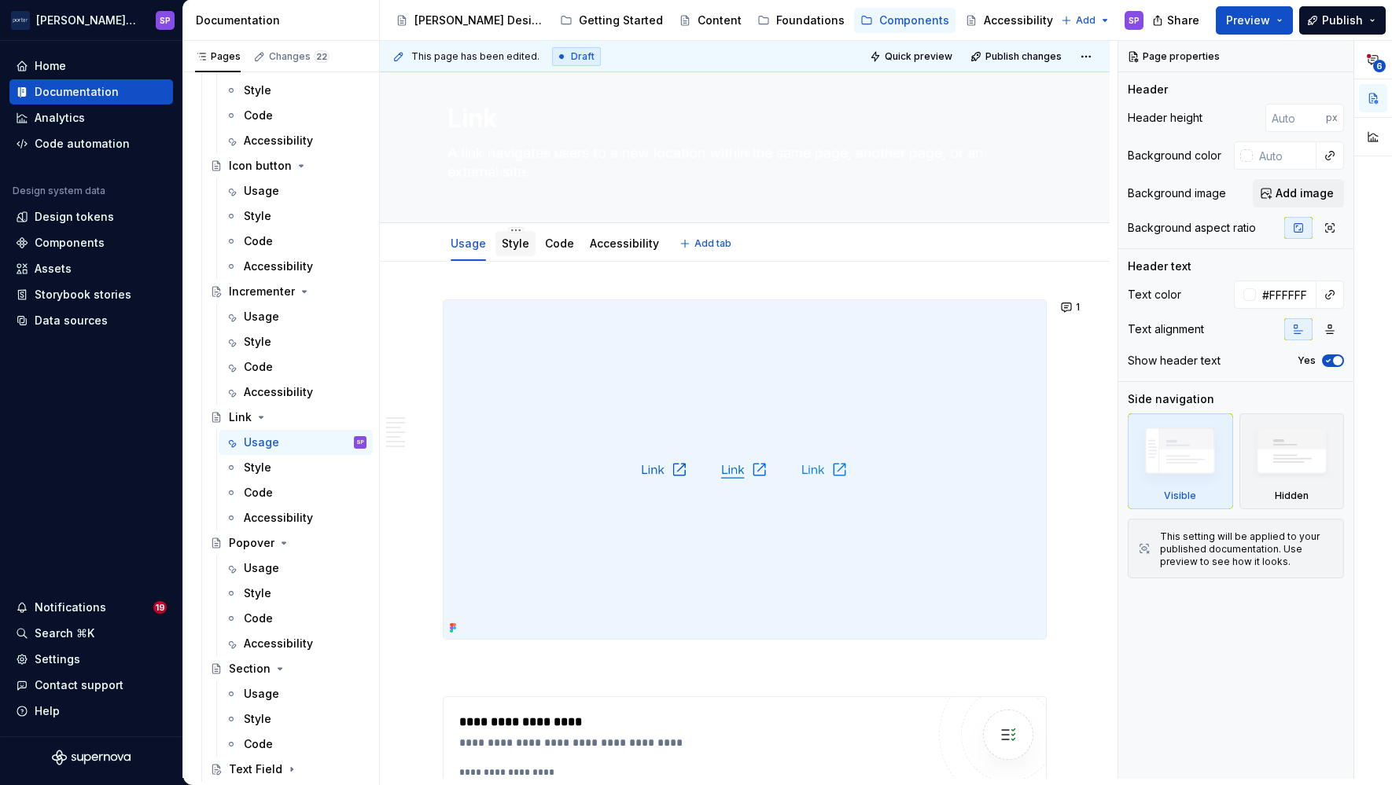
click at [513, 237] on link "Style" at bounding box center [516, 243] width 28 height 13
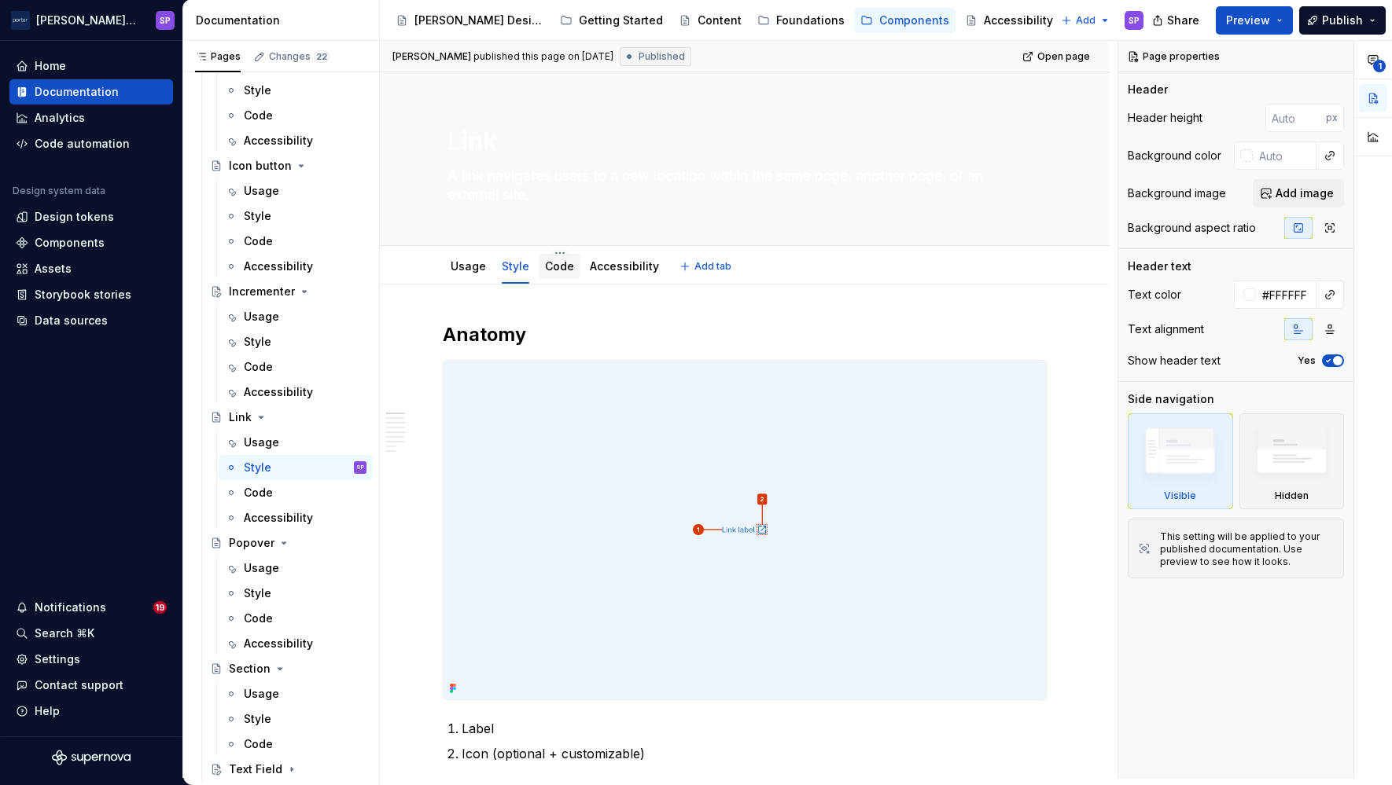
click at [561, 267] on link "Code" at bounding box center [559, 265] width 29 height 13
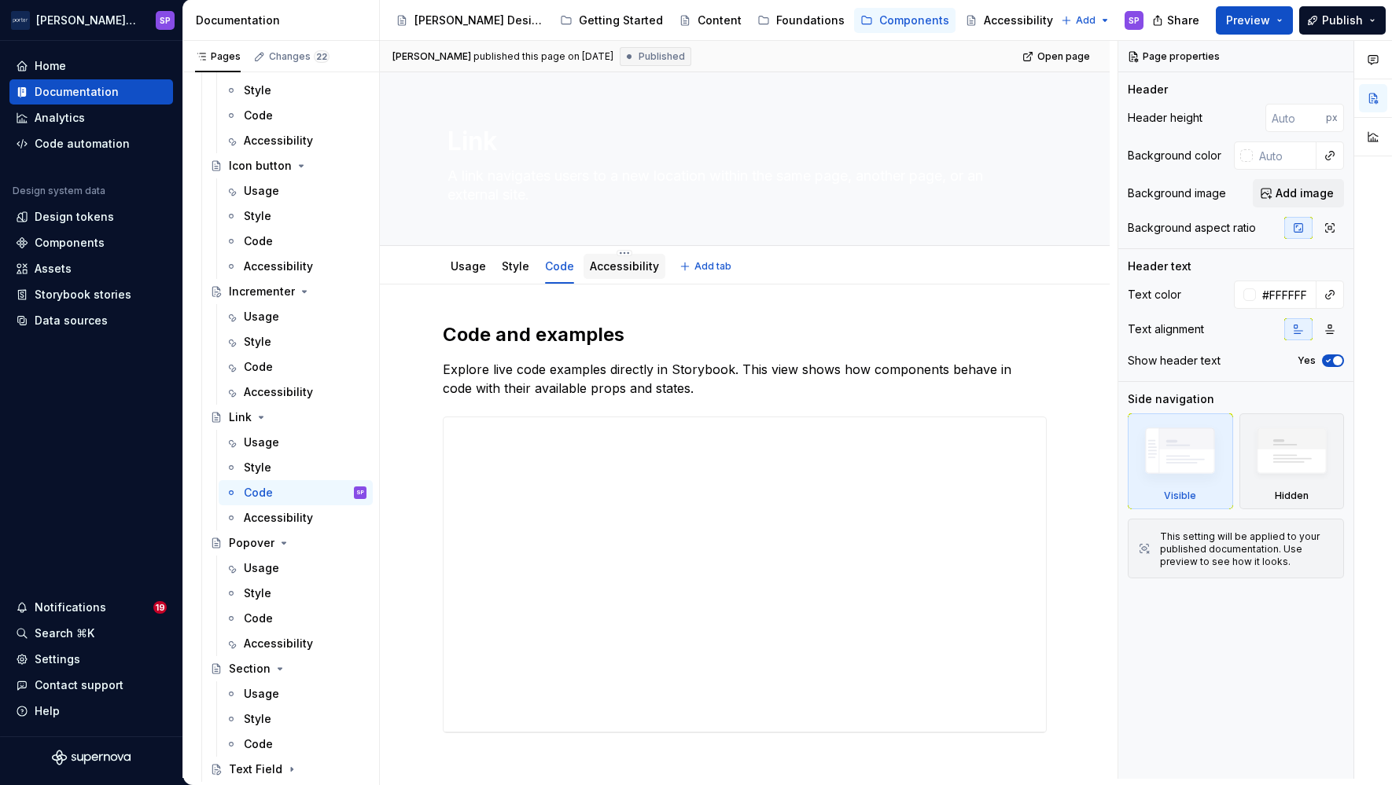
click at [617, 266] on link "Accessibility" at bounding box center [624, 265] width 69 height 13
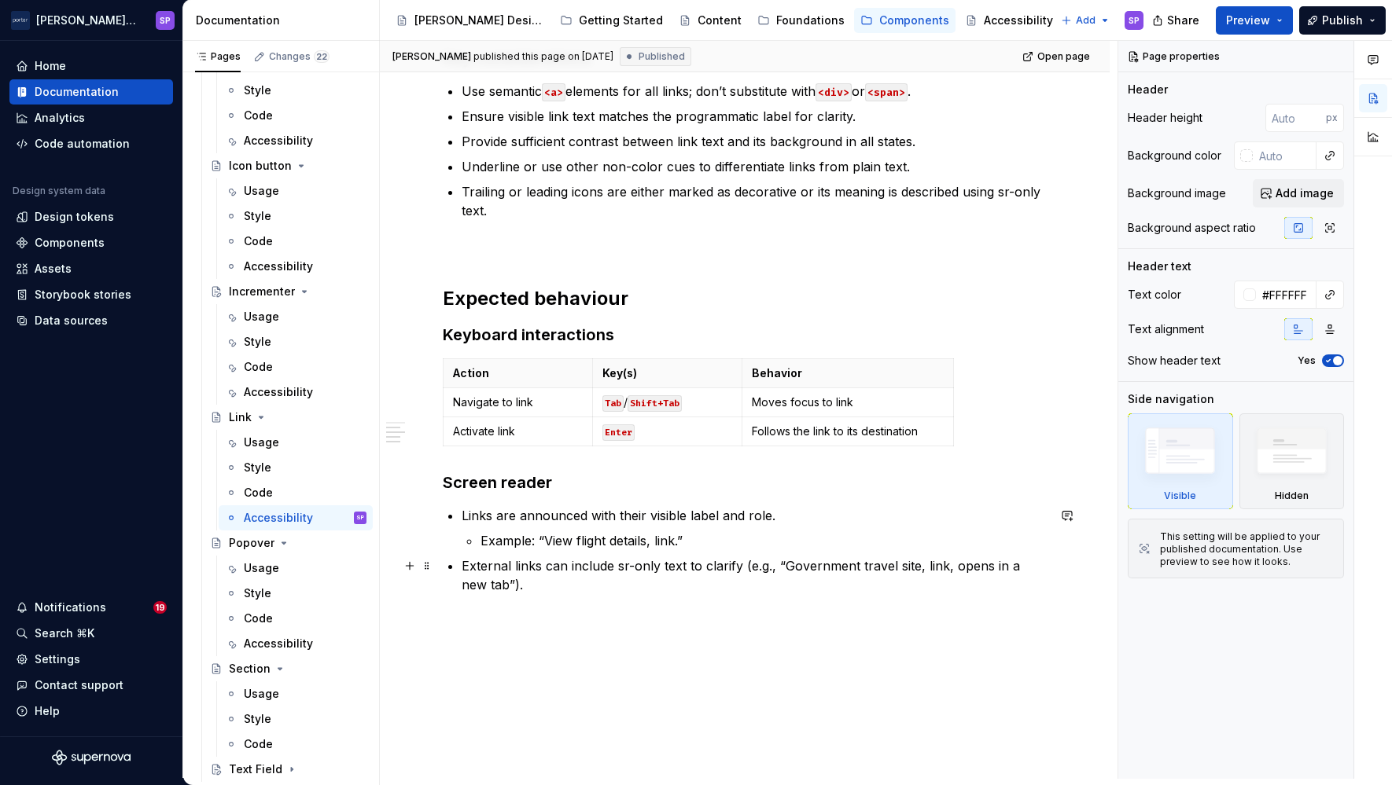
scroll to position [380, 0]
click at [282, 557] on div "Usage" at bounding box center [305, 568] width 123 height 22
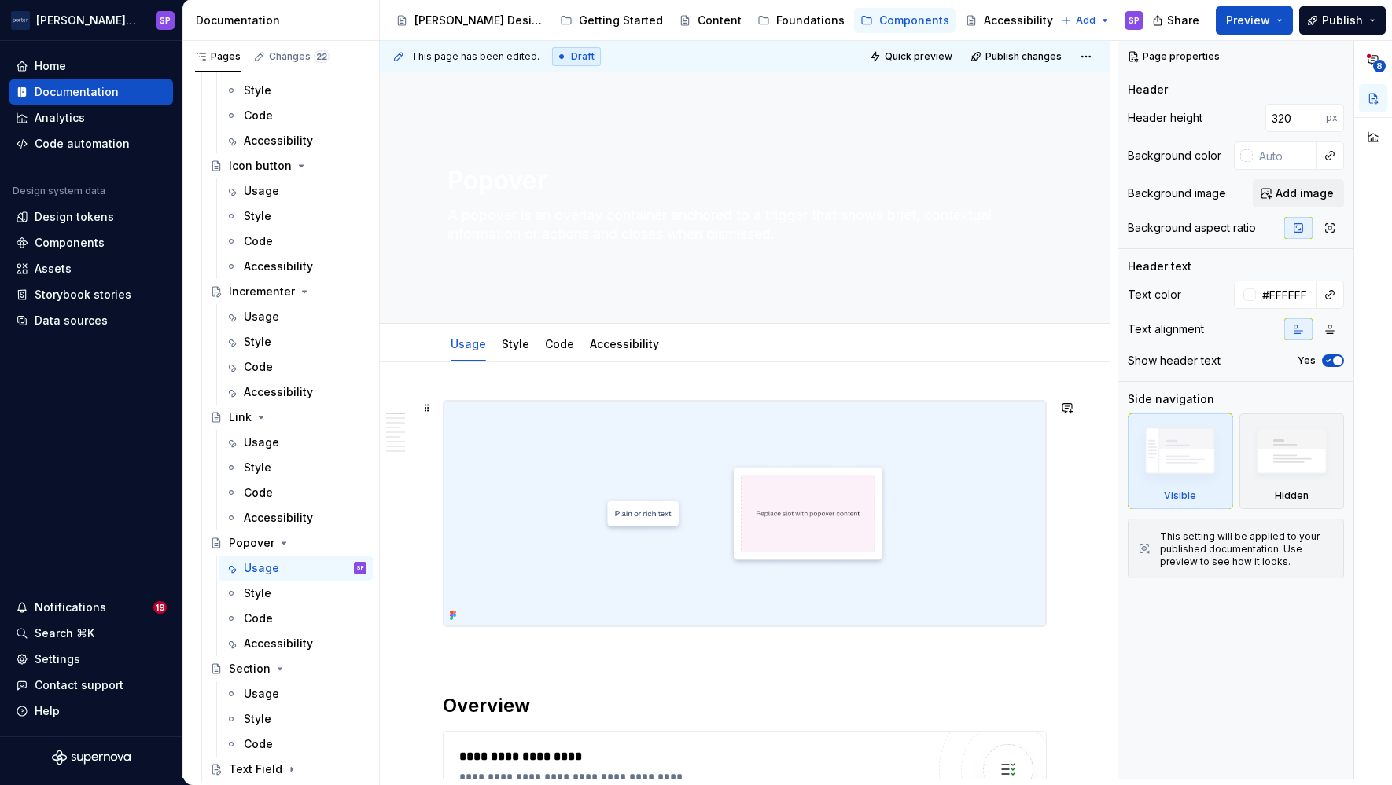
scroll to position [462, 0]
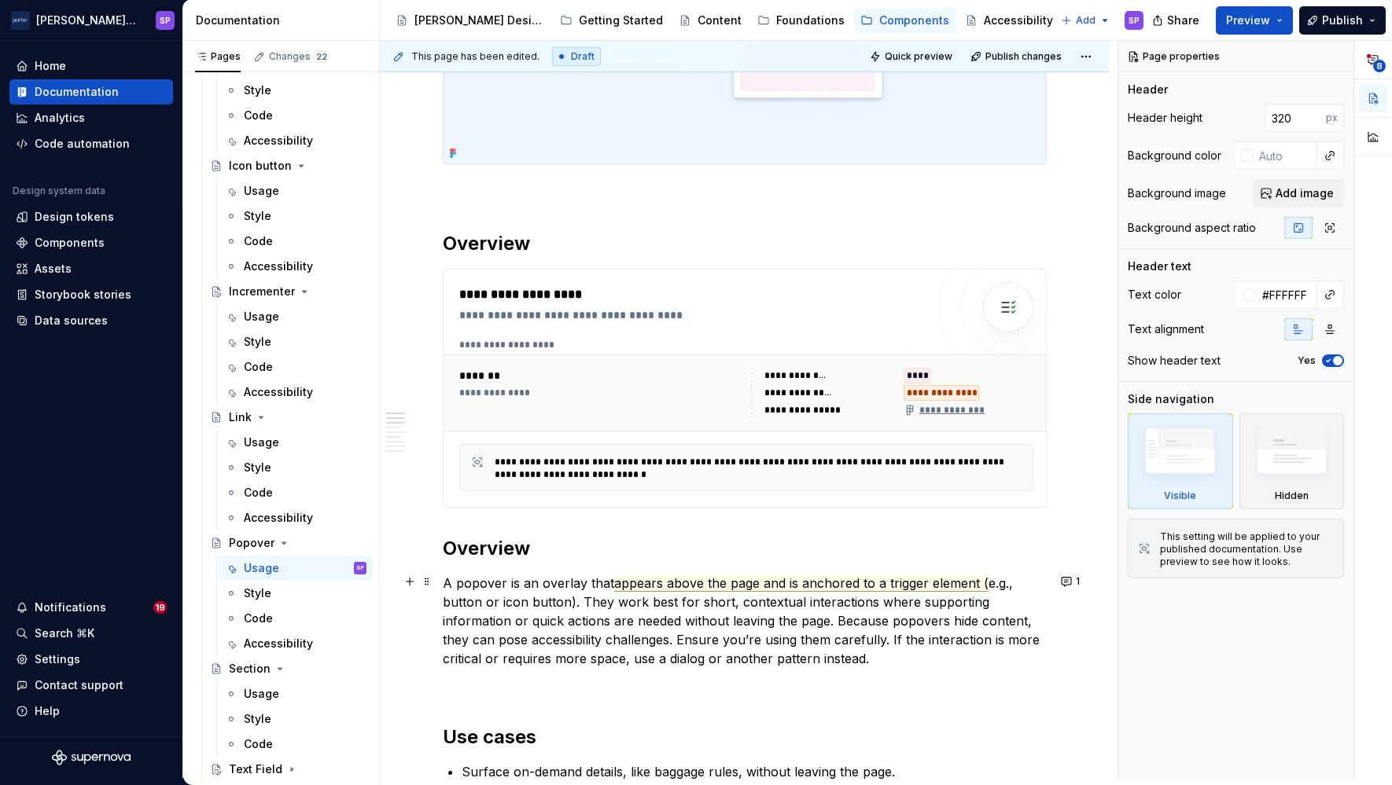
click at [727, 581] on span "appears above the page and is anchored to a trigger element (" at bounding box center [801, 583] width 374 height 17
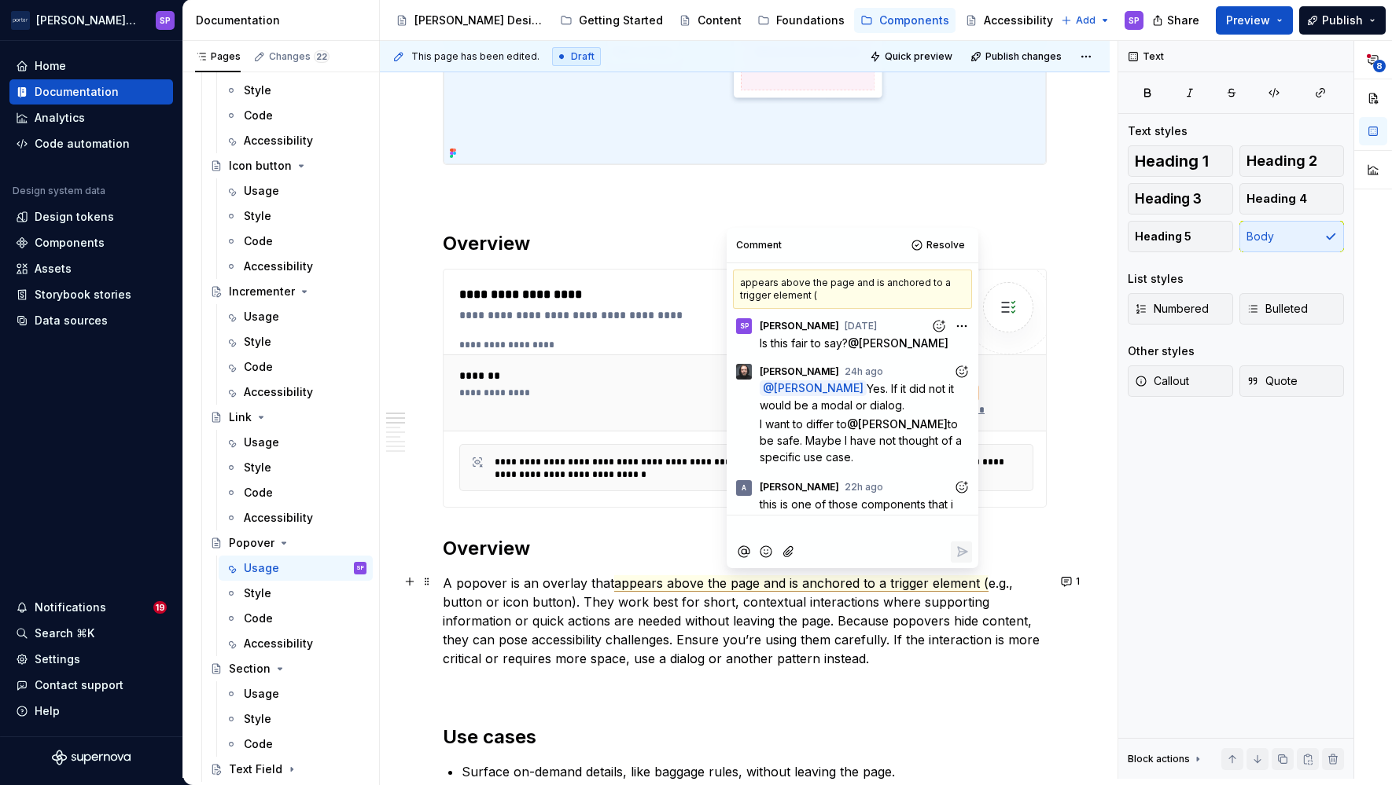
scroll to position [284, 0]
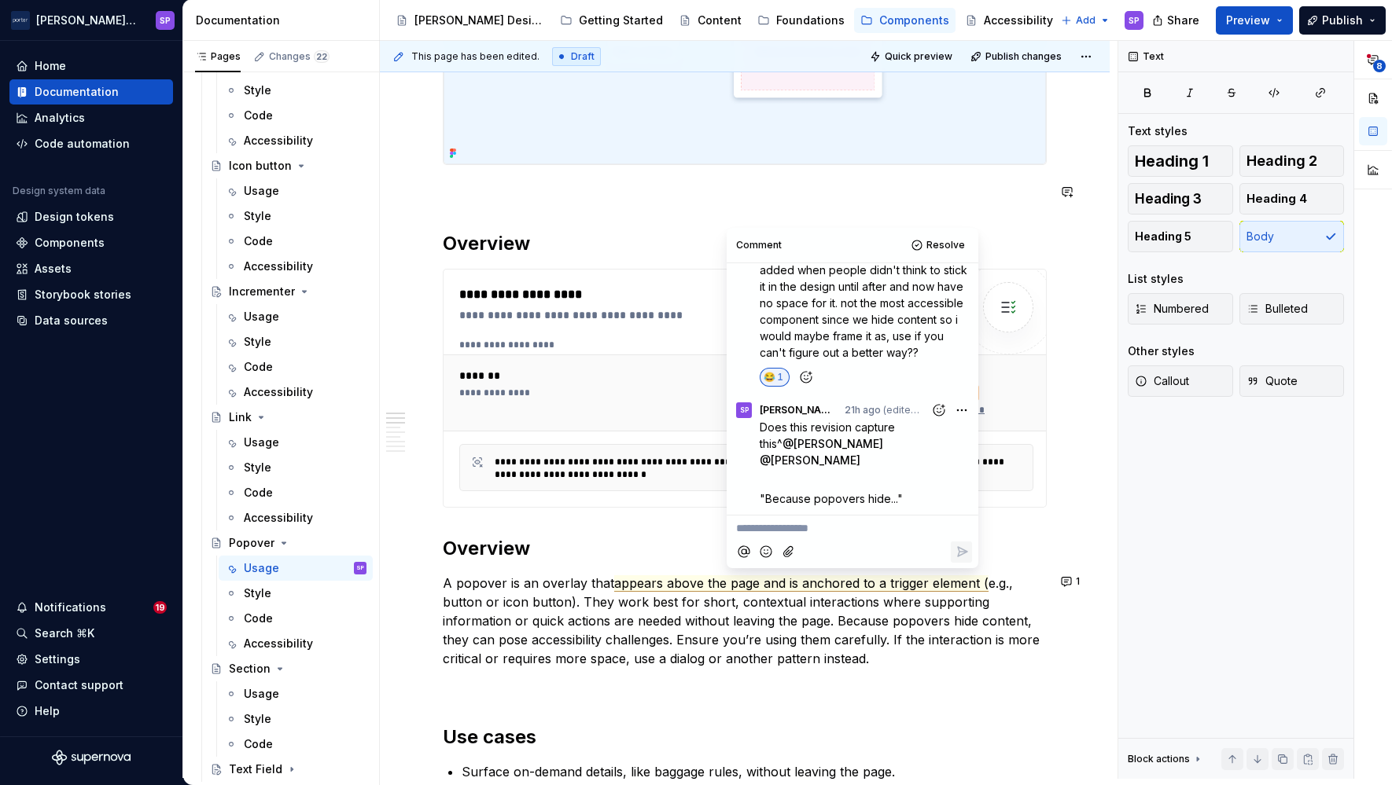
click at [641, 537] on h2 "Overview" at bounding box center [745, 548] width 604 height 25
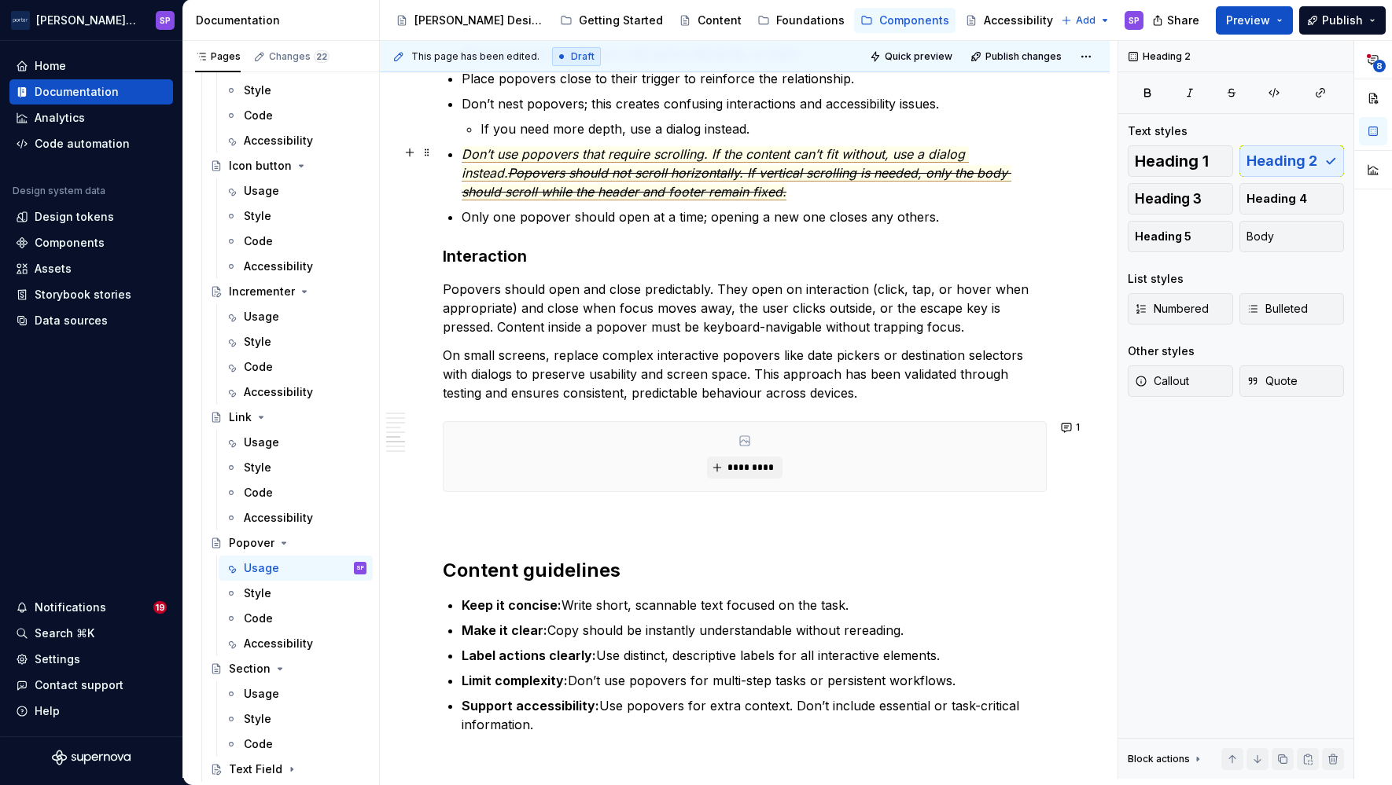
scroll to position [1688, 0]
click at [1064, 432] on button "1" at bounding box center [1071, 428] width 31 height 22
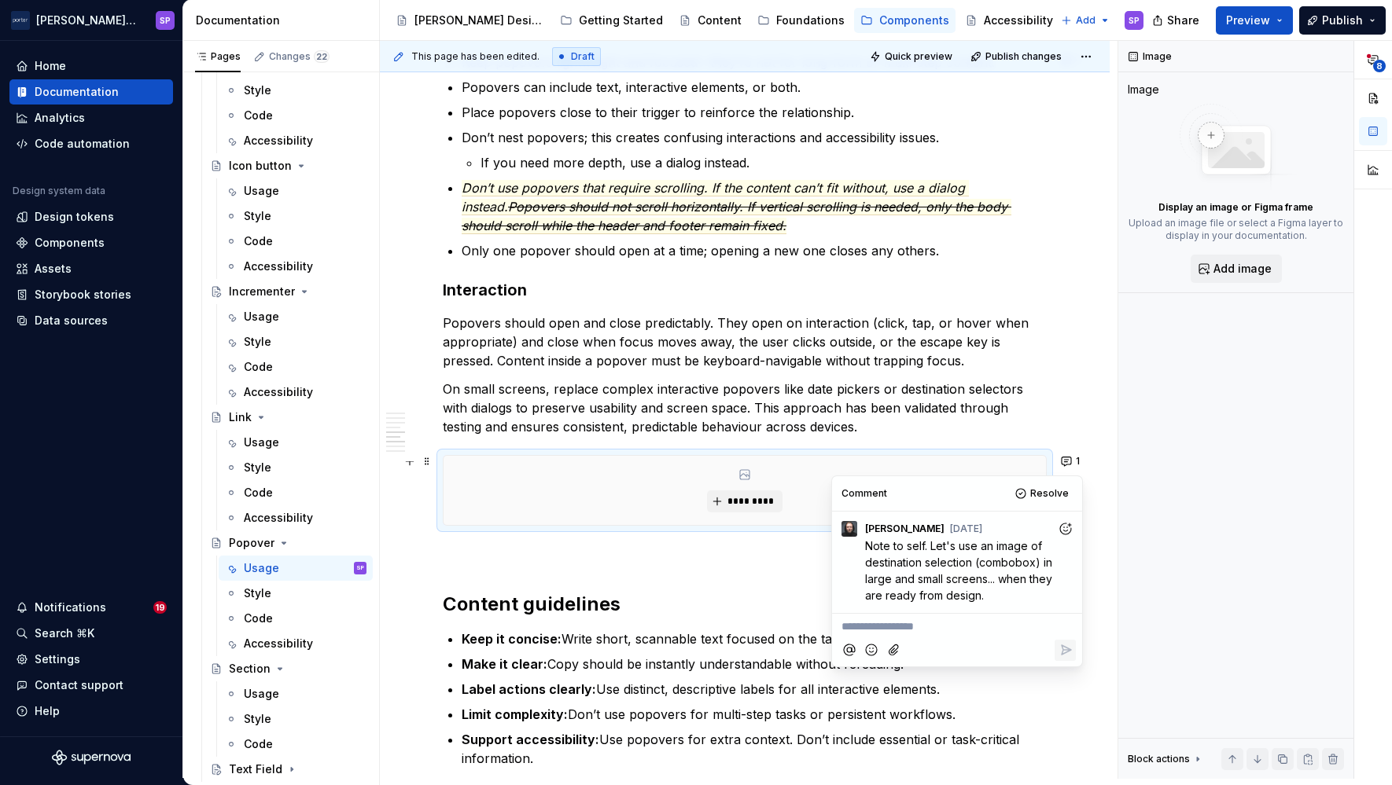
scroll to position [2366, 0]
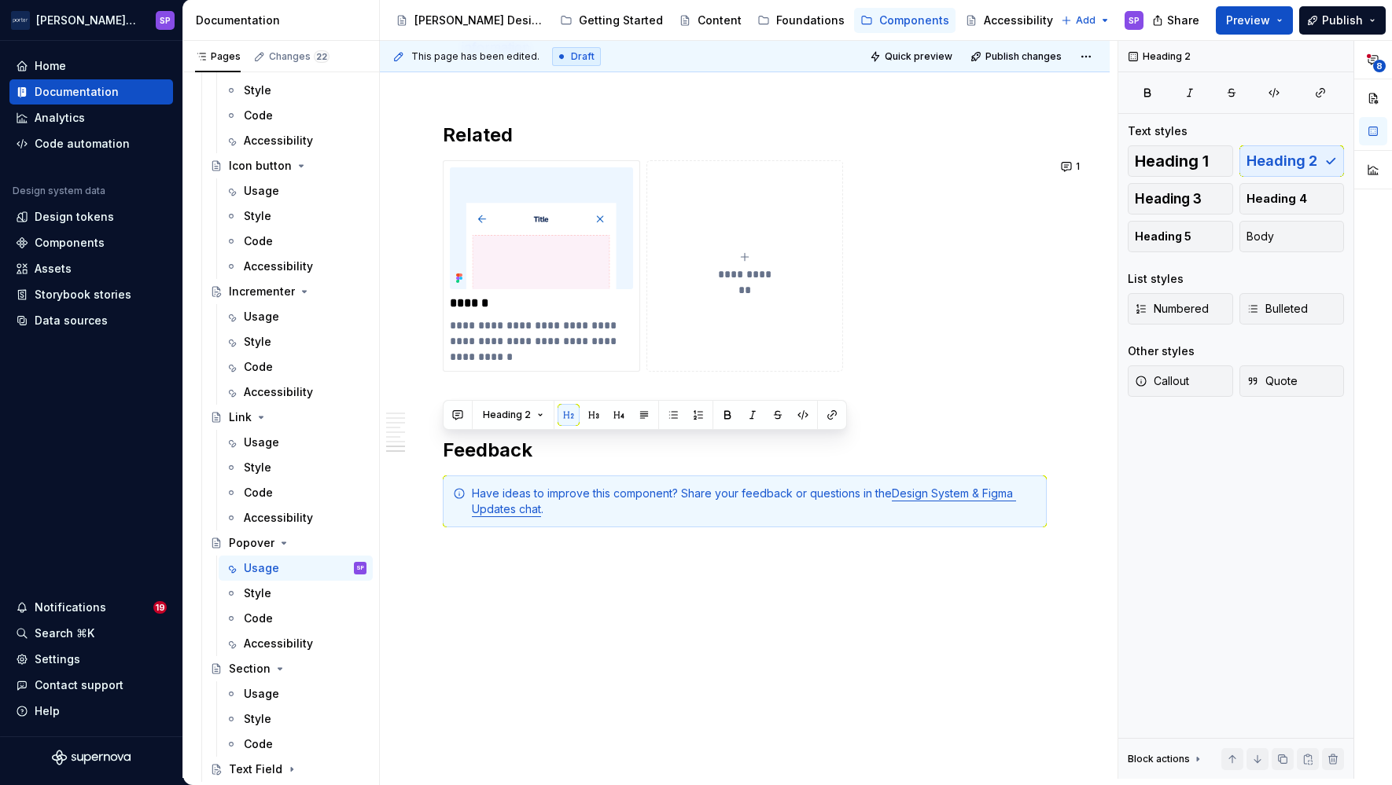
click at [484, 427] on div "Heading 2" at bounding box center [645, 415] width 404 height 30
drag, startPoint x: 484, startPoint y: 427, endPoint x: 454, endPoint y: 324, distance: 107.2
click at [454, 324] on p "**********" at bounding box center [541, 341] width 182 height 47
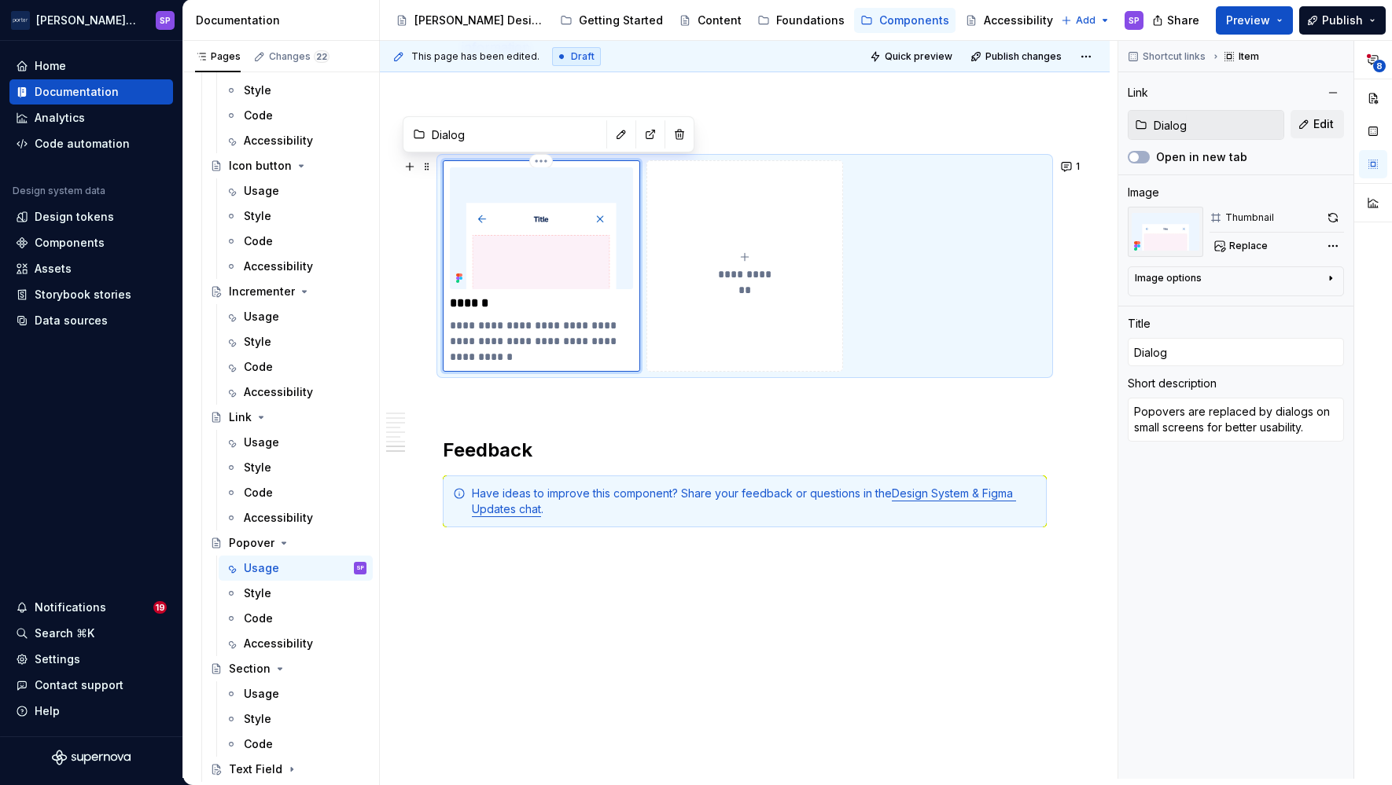
click at [465, 324] on p "**********" at bounding box center [541, 341] width 182 height 47
click at [462, 324] on p "**********" at bounding box center [541, 341] width 182 height 47
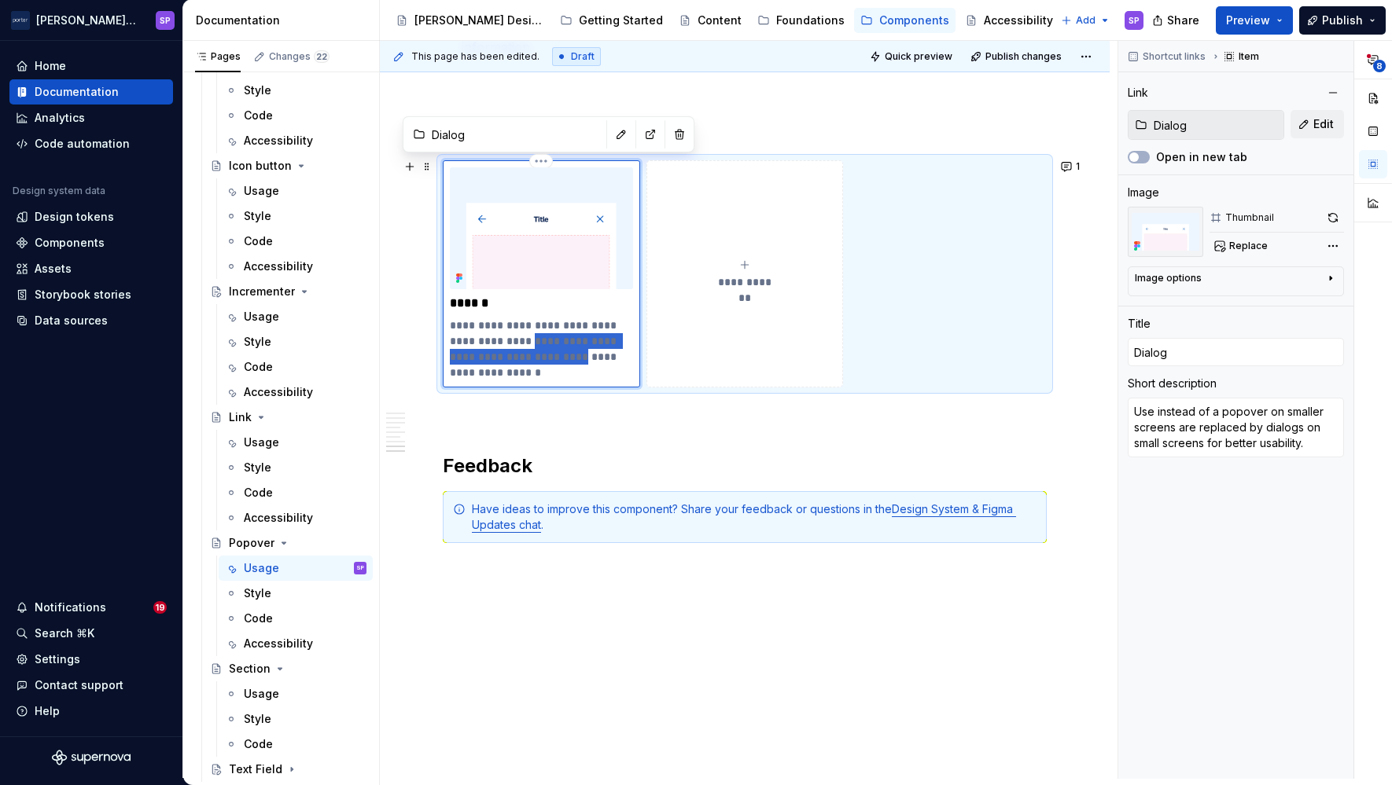
drag, startPoint x: 539, startPoint y: 341, endPoint x: 579, endPoint y: 358, distance: 43.4
click at [579, 358] on p "**********" at bounding box center [541, 349] width 182 height 63
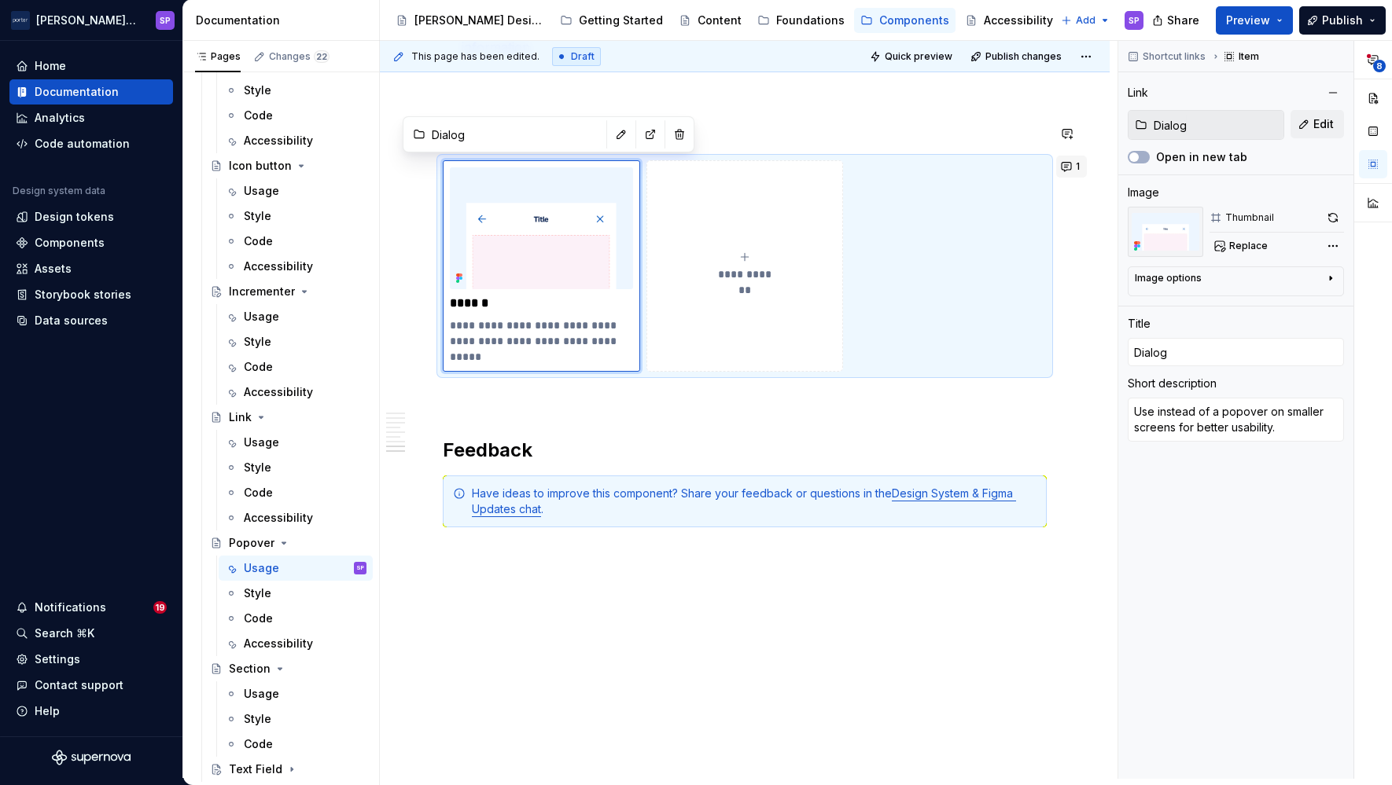
click at [1059, 160] on button "1" at bounding box center [1071, 167] width 31 height 22
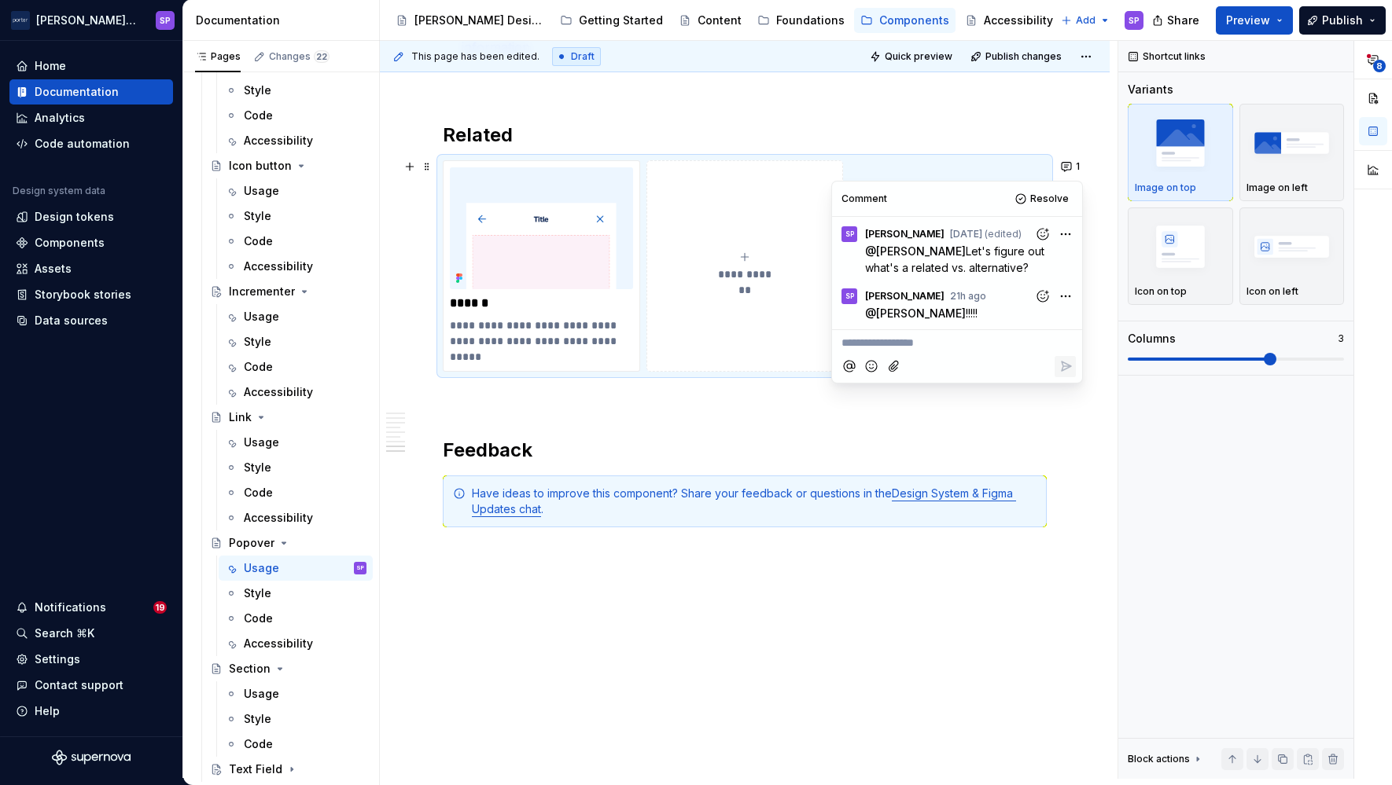
click at [662, 123] on h2 "Related" at bounding box center [745, 135] width 604 height 25
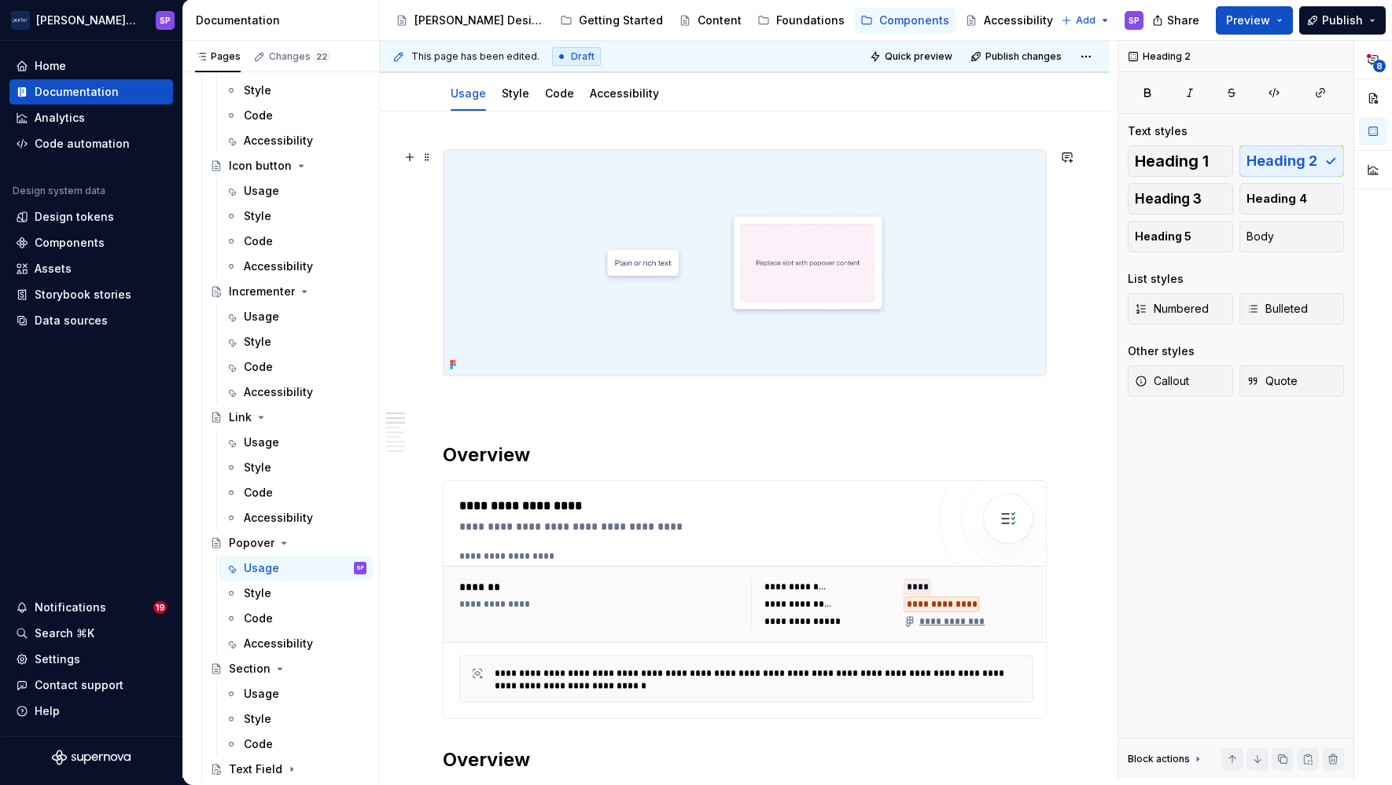
scroll to position [0, 0]
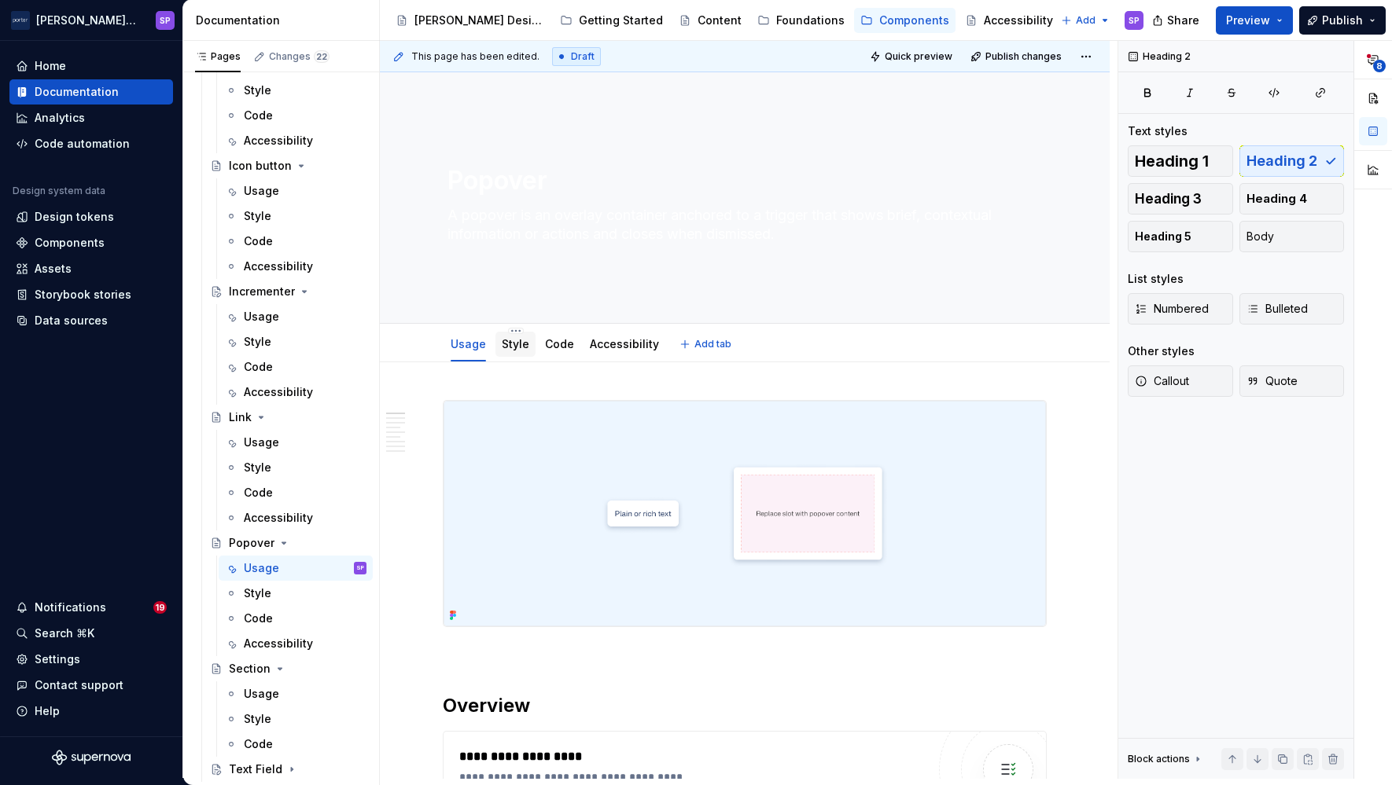
click at [508, 335] on div "Style" at bounding box center [516, 344] width 28 height 19
click at [513, 333] on html "[PERSON_NAME] Airlines SP Home Documentation Analytics Code automation Design s…" at bounding box center [696, 392] width 1392 height 785
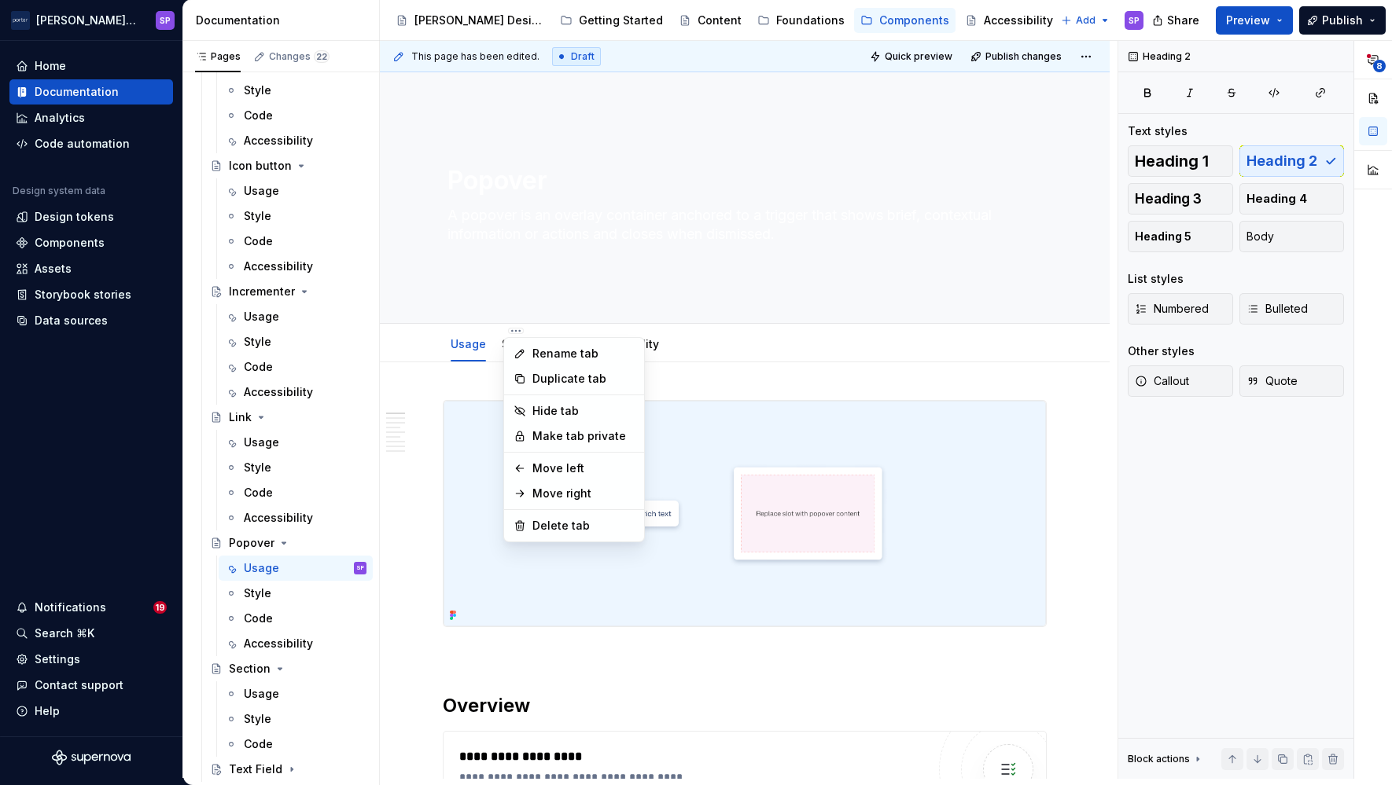
click at [482, 345] on html "[PERSON_NAME] Airlines SP Home Documentation Analytics Code automation Design s…" at bounding box center [696, 392] width 1392 height 785
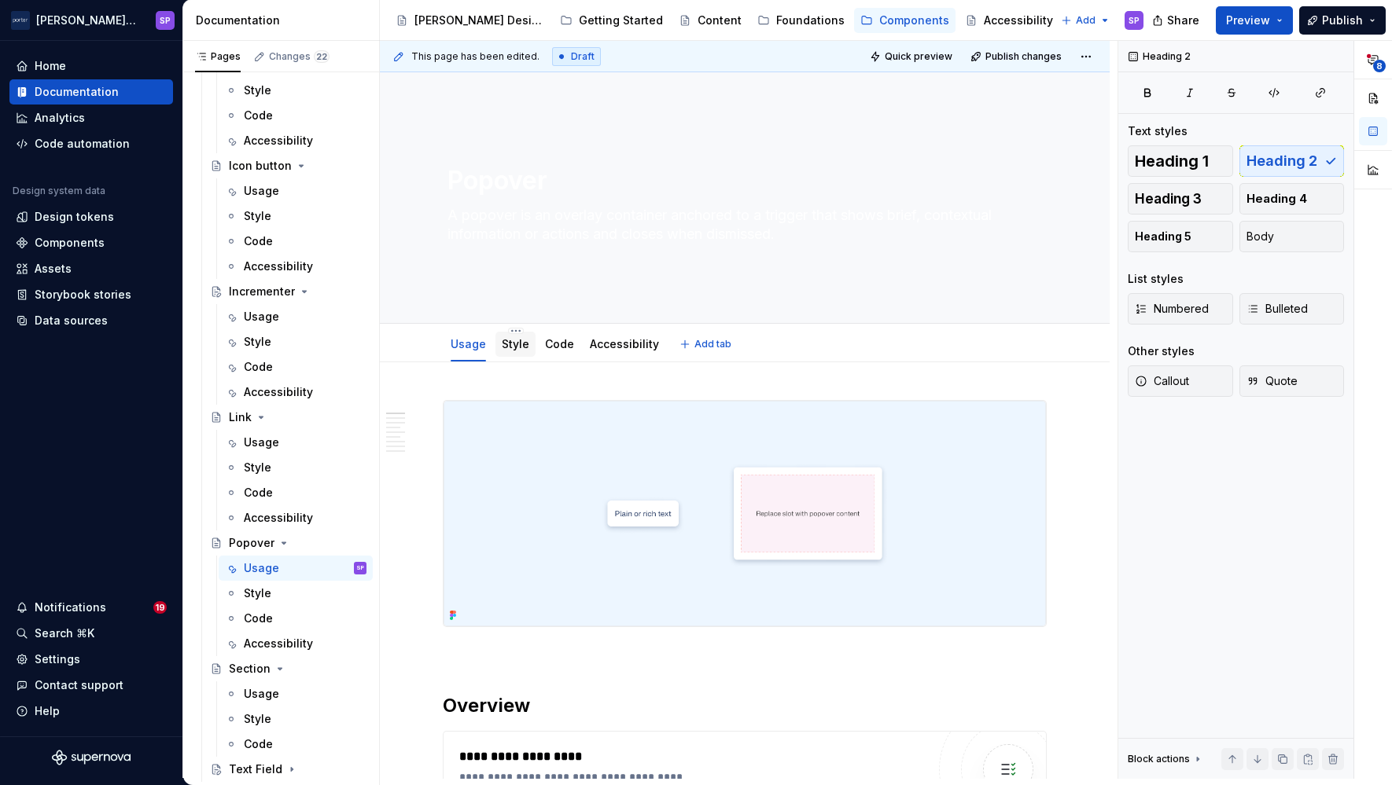
click at [508, 343] on link "Style" at bounding box center [516, 343] width 28 height 13
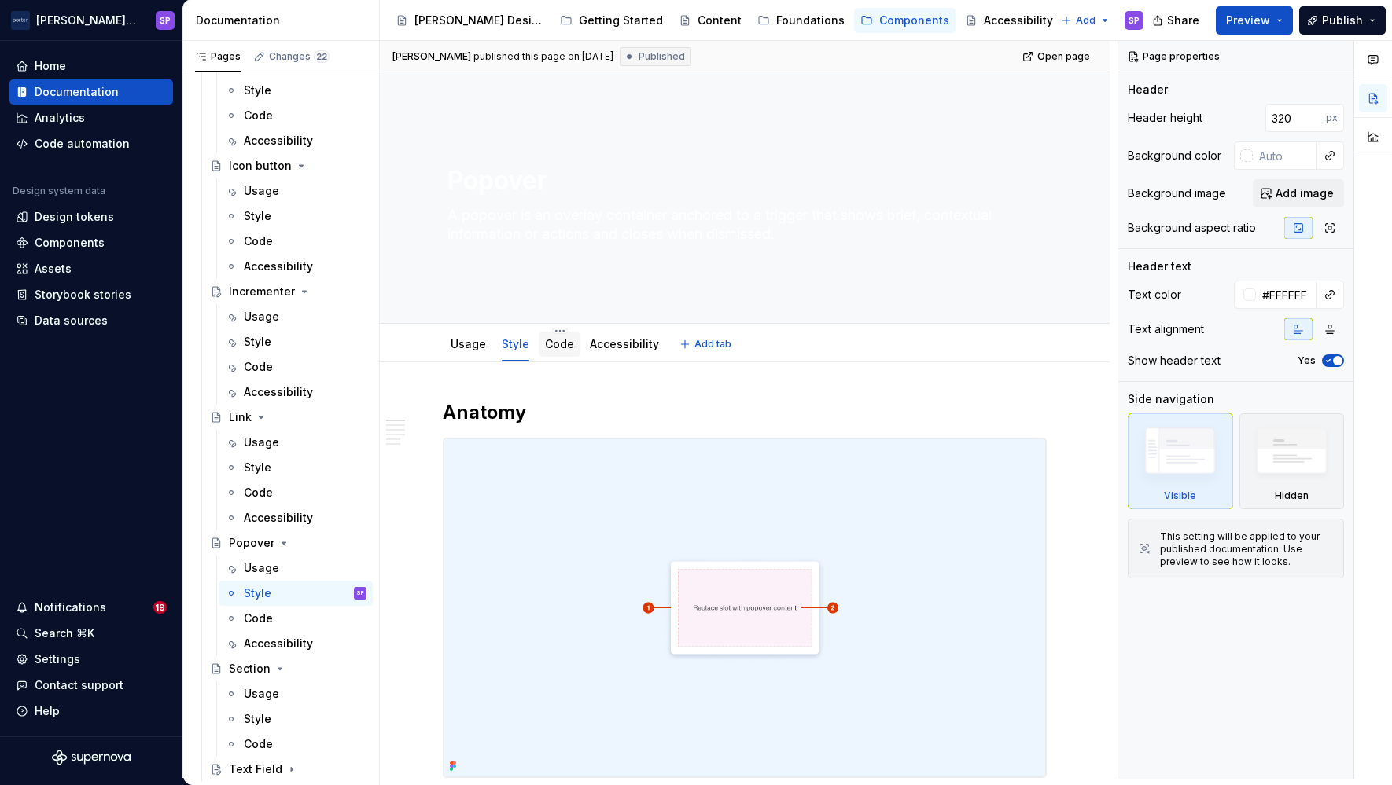
click at [547, 345] on link "Code" at bounding box center [559, 343] width 29 height 13
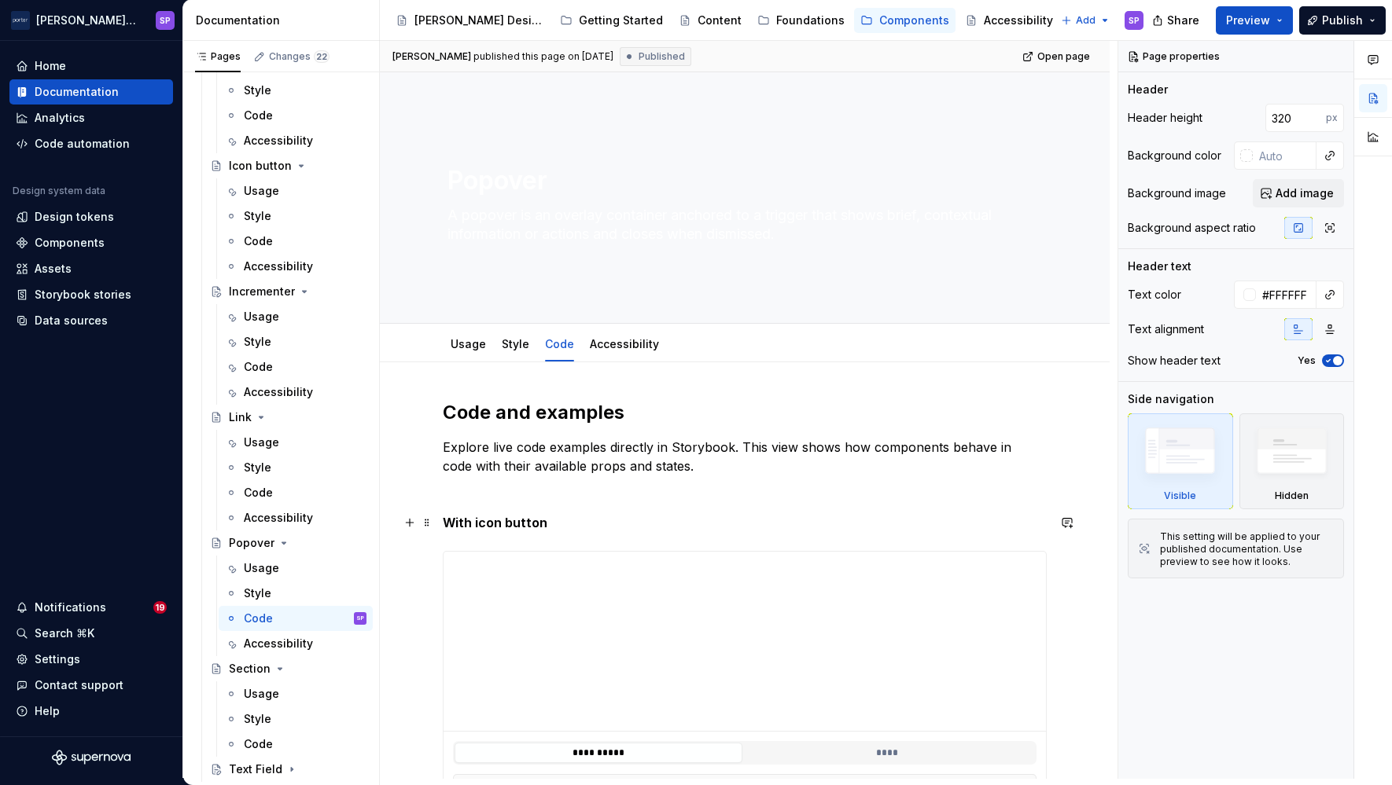
click at [463, 520] on strong "With icon button" at bounding box center [495, 523] width 105 height 16
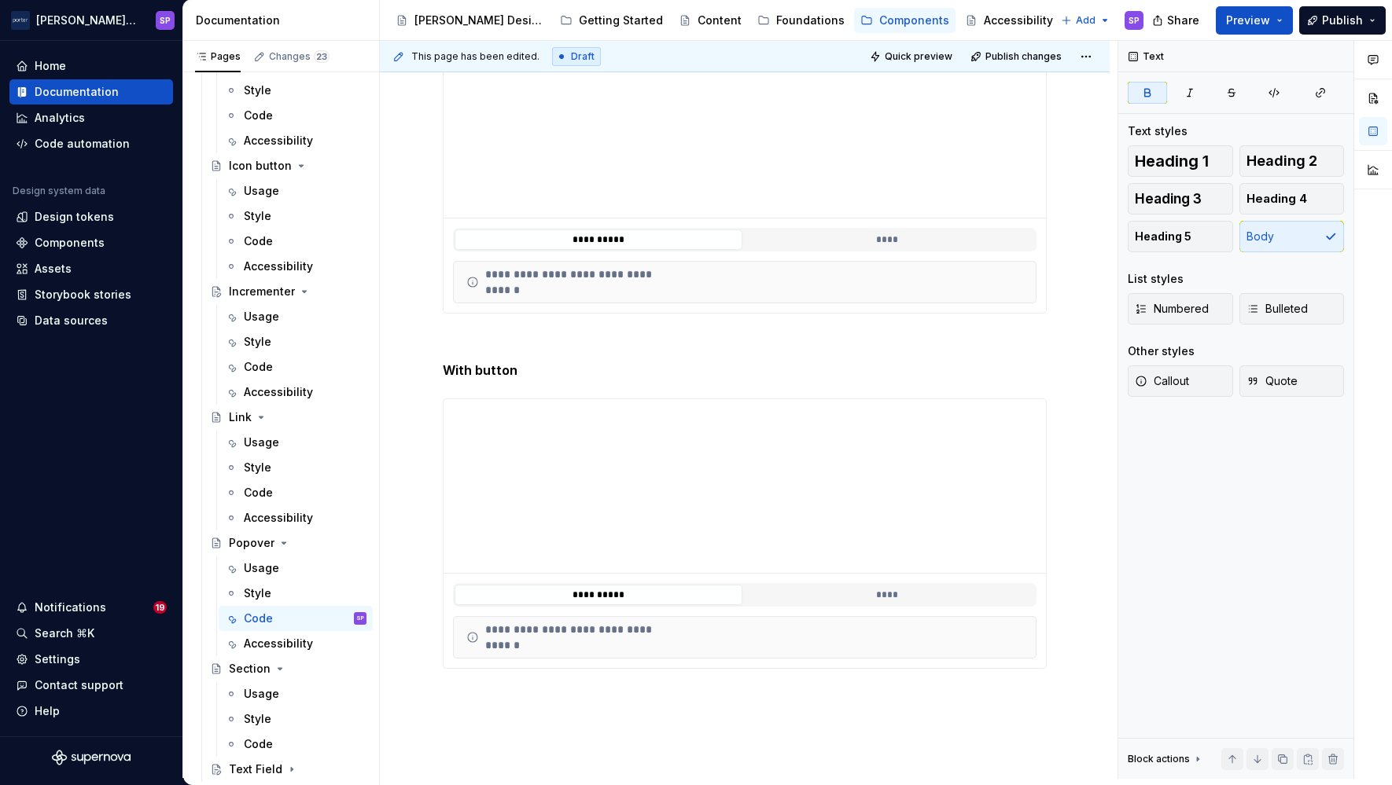
scroll to position [530, 0]
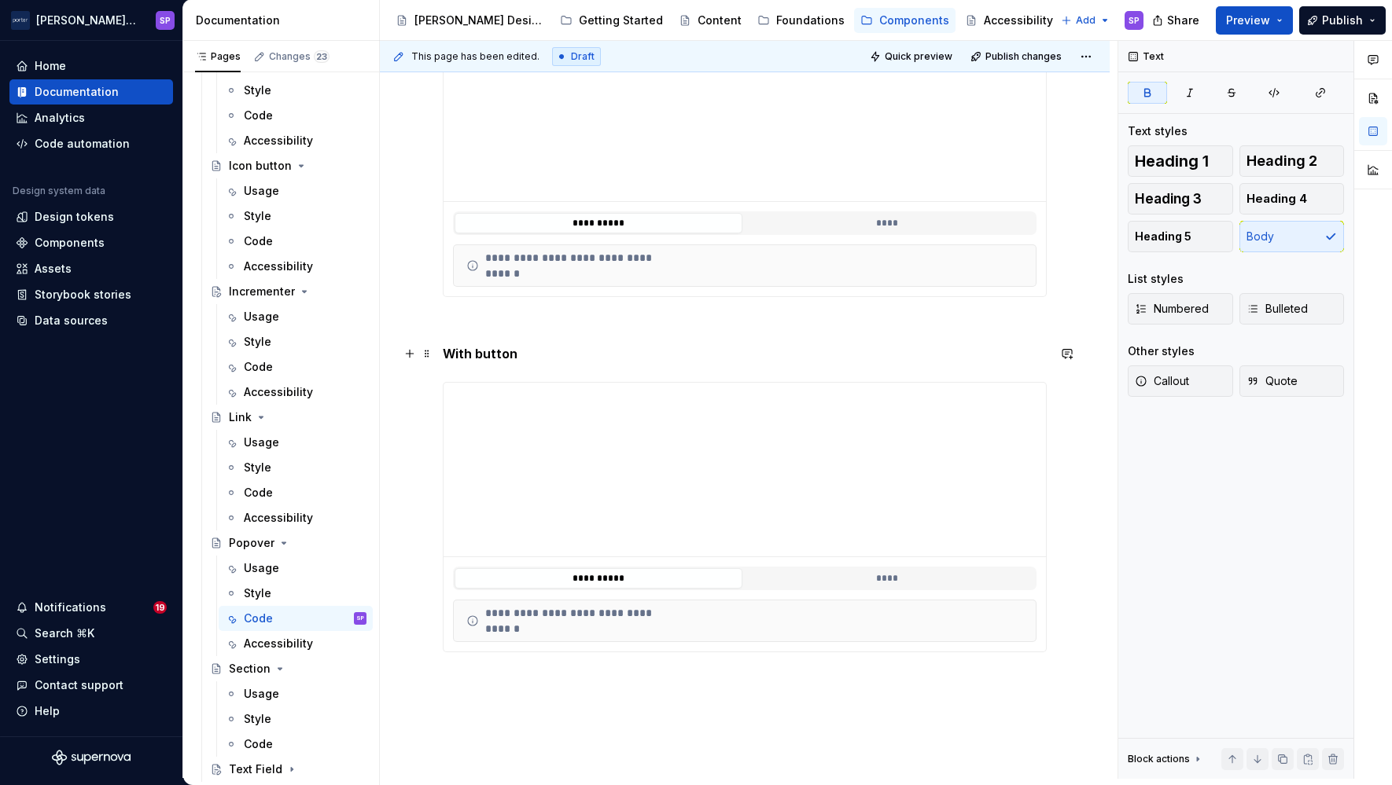
click at [476, 351] on strong "With button" at bounding box center [480, 354] width 75 height 16
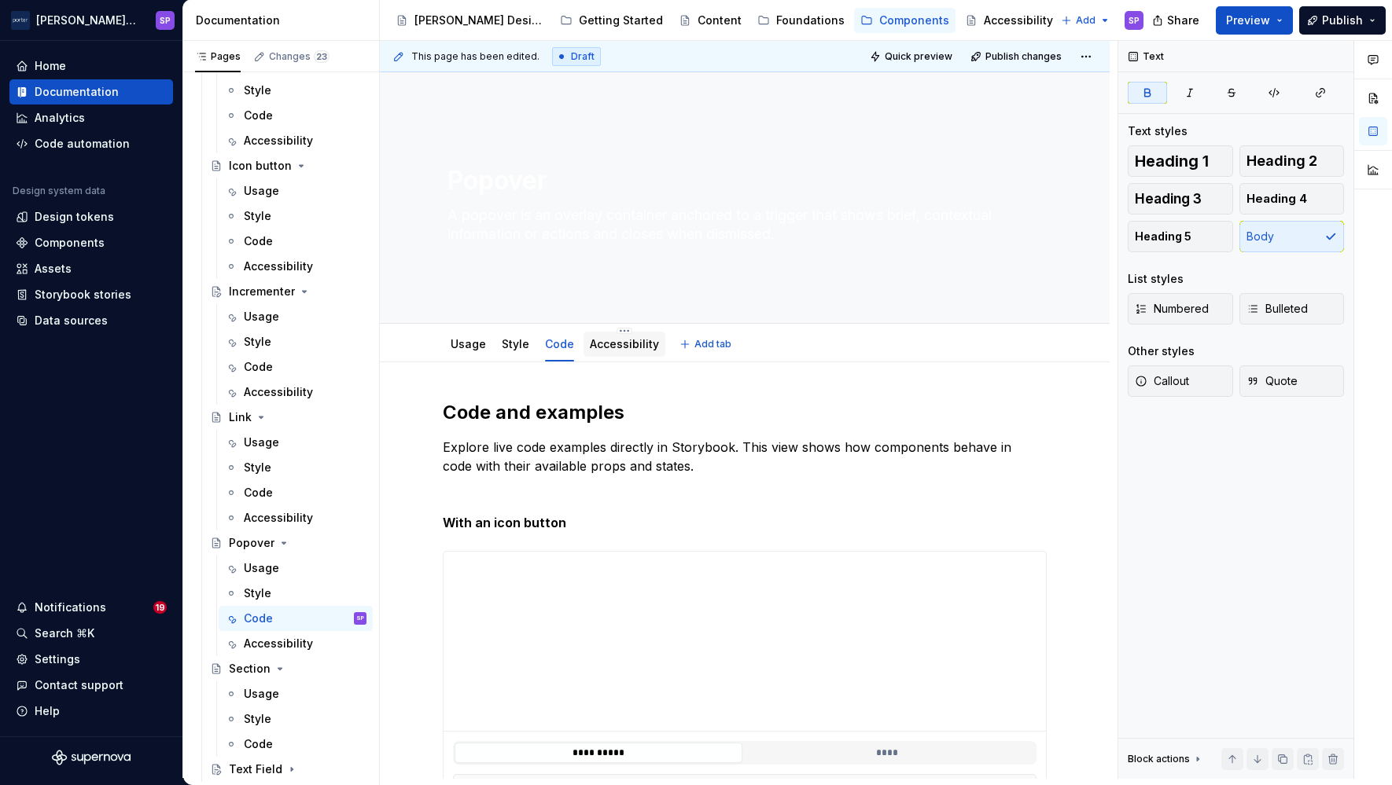
click at [608, 340] on link "Accessibility" at bounding box center [624, 343] width 69 height 13
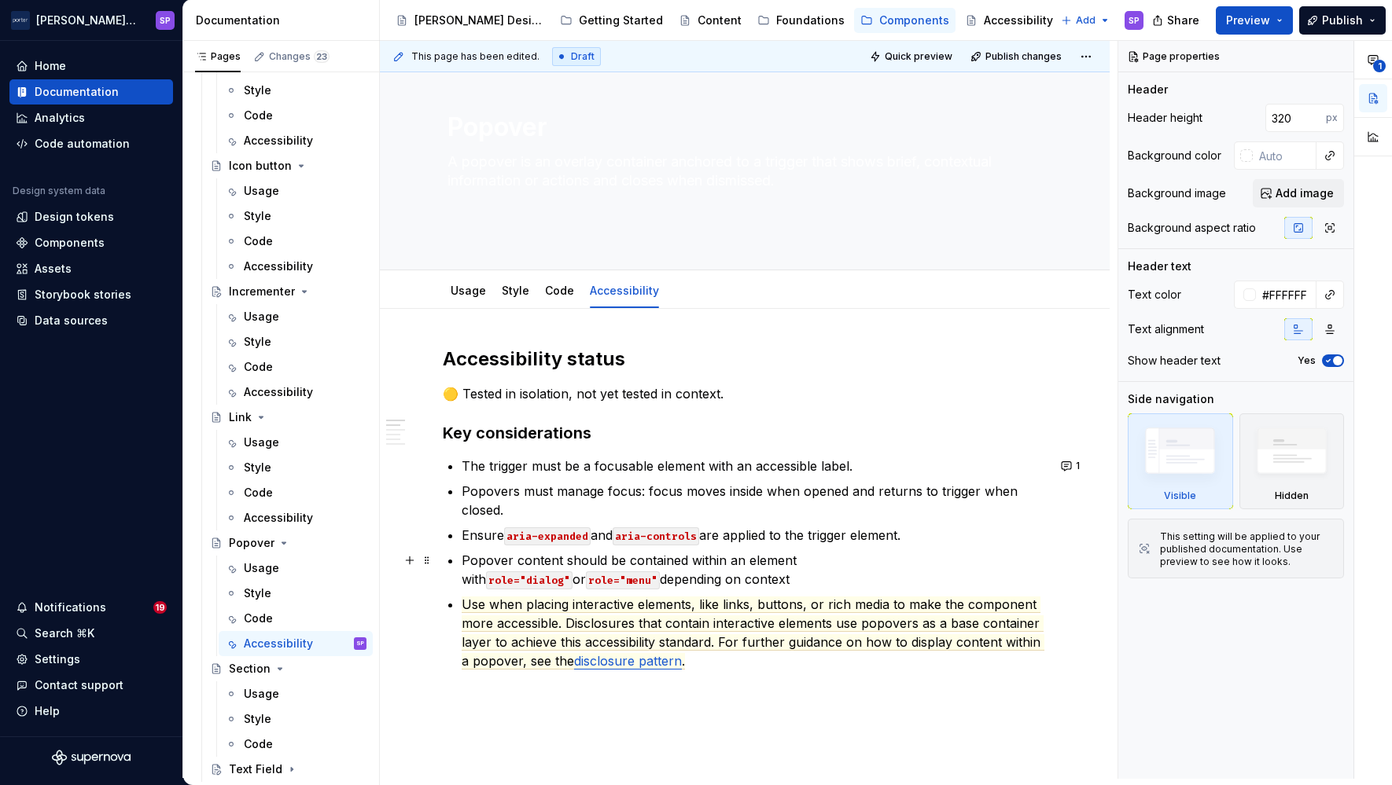
scroll to position [56, 0]
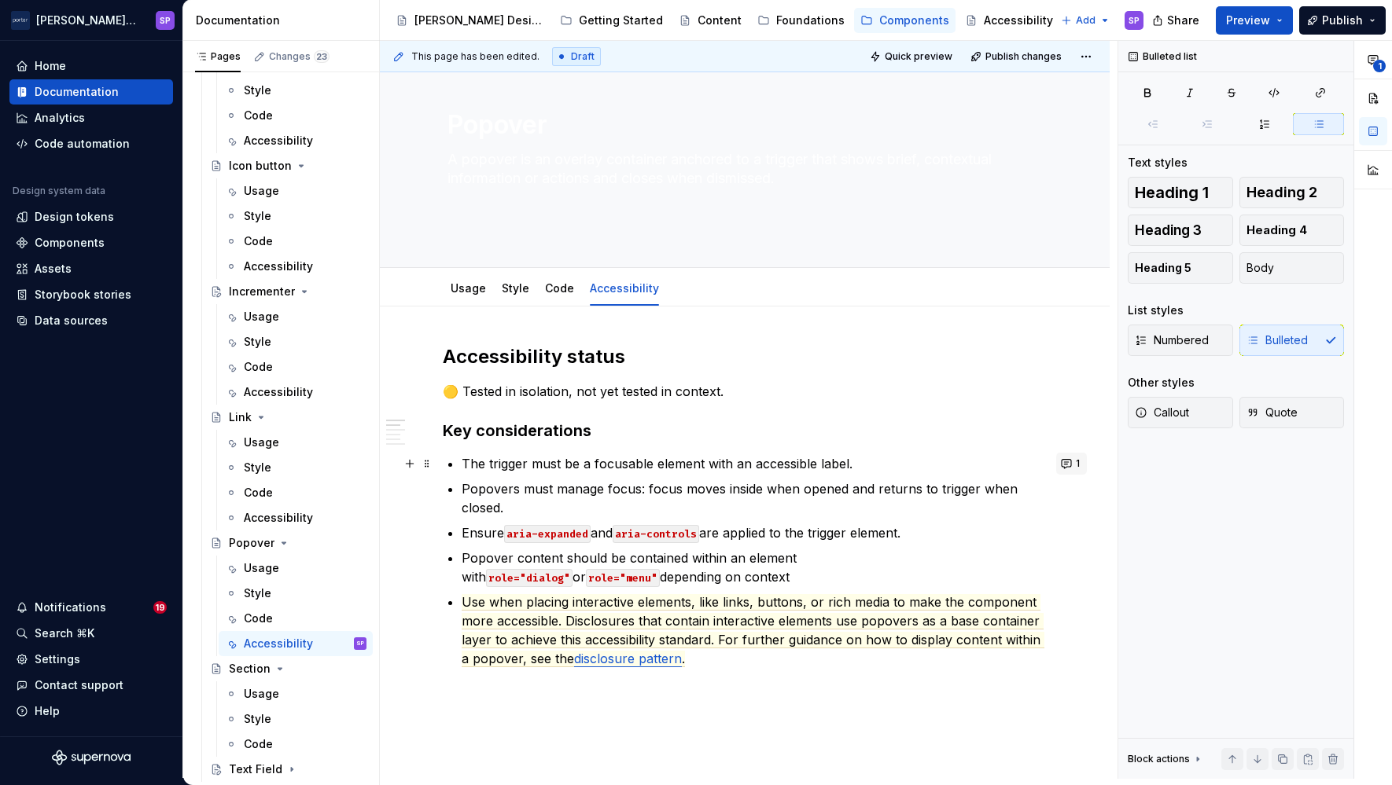
click at [1057, 461] on button "1" at bounding box center [1071, 464] width 31 height 22
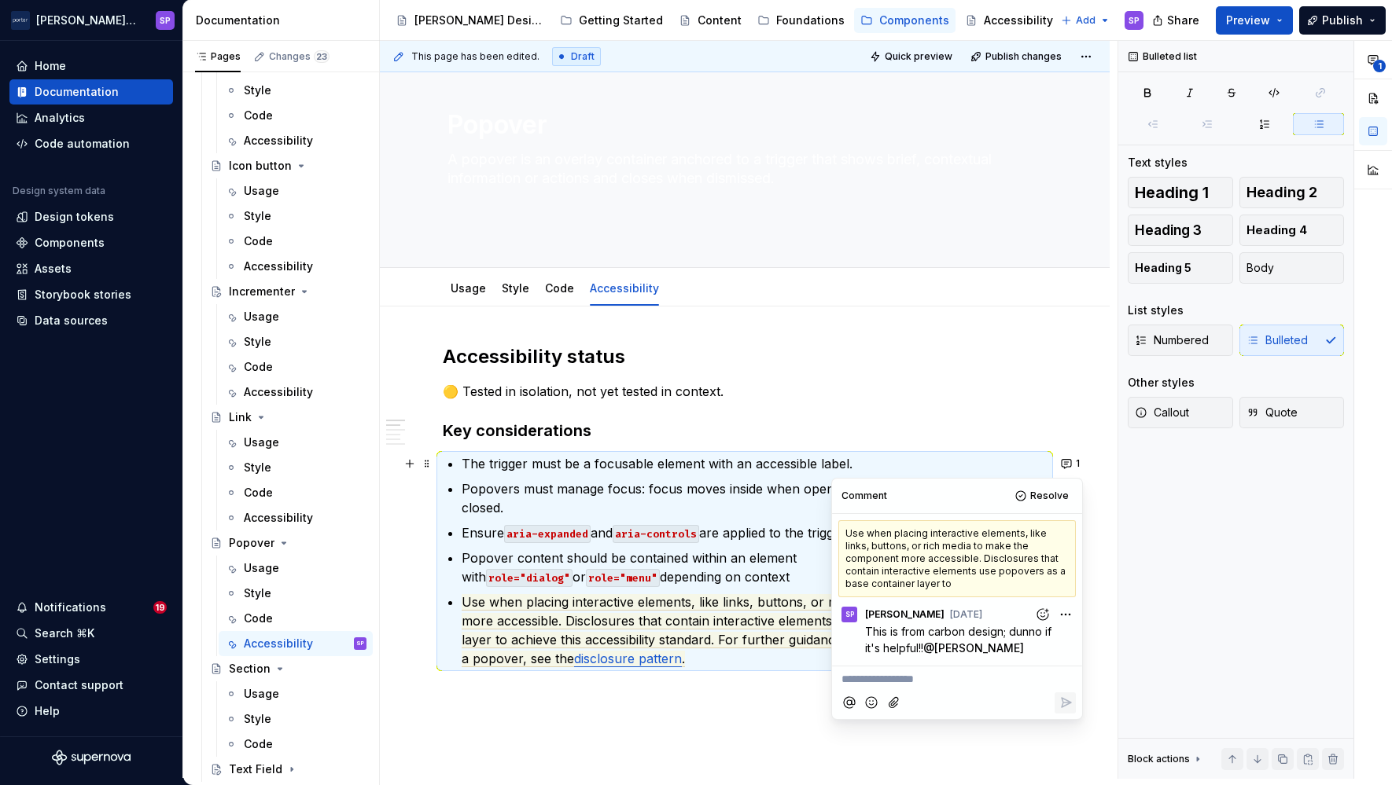
click at [605, 535] on p "Ensure aria-expanded and aria-controls are applied to the trigger element." at bounding box center [753, 533] width 585 height 19
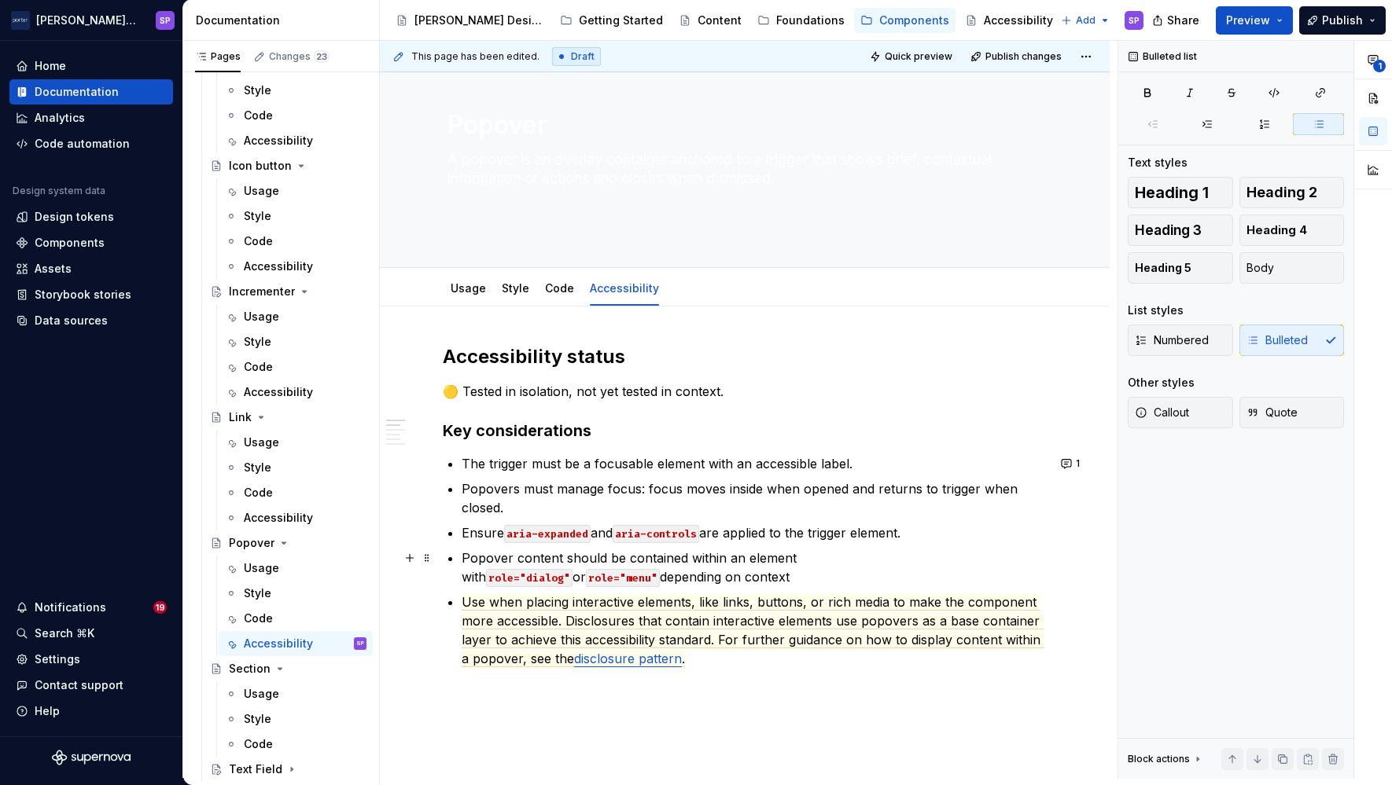
click at [619, 581] on p "Popover content should be contained within an element with role="dialog" or rol…" at bounding box center [753, 568] width 585 height 38
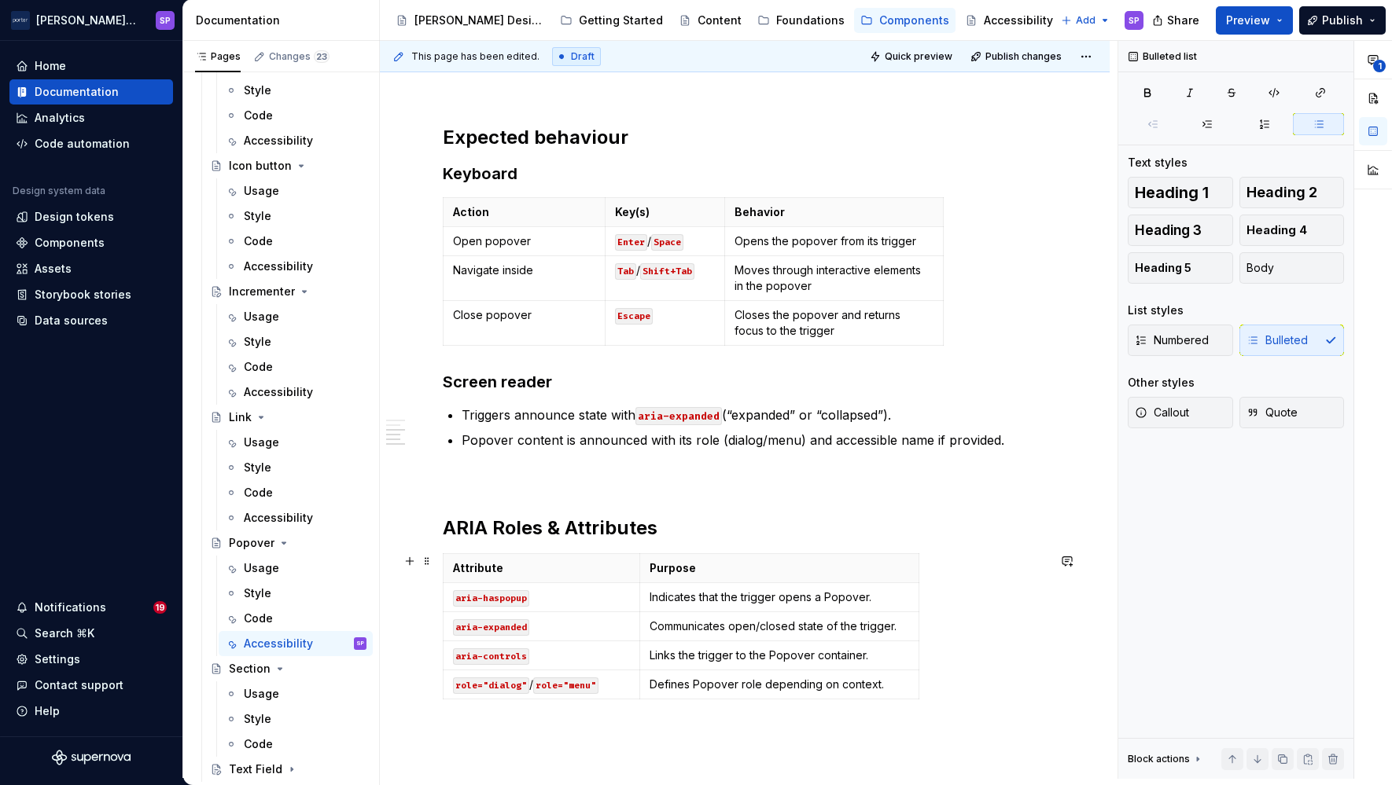
scroll to position [722, 0]
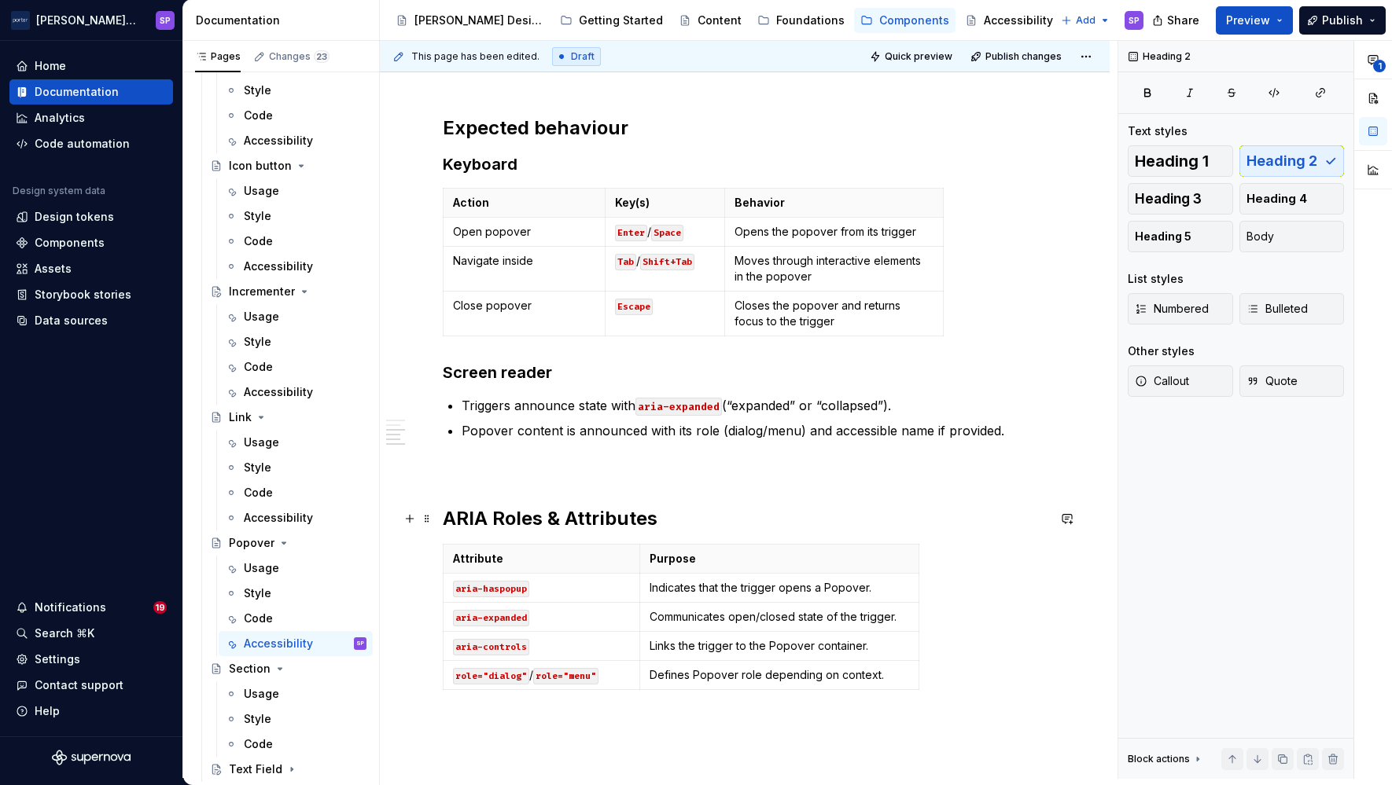
click at [502, 517] on h2 "ARIA Roles & Attributes" at bounding box center [745, 518] width 604 height 25
click at [576, 519] on h2 "ARIA roles & Attributes" at bounding box center [745, 518] width 604 height 25
click at [270, 514] on div "Accessibility" at bounding box center [278, 518] width 69 height 16
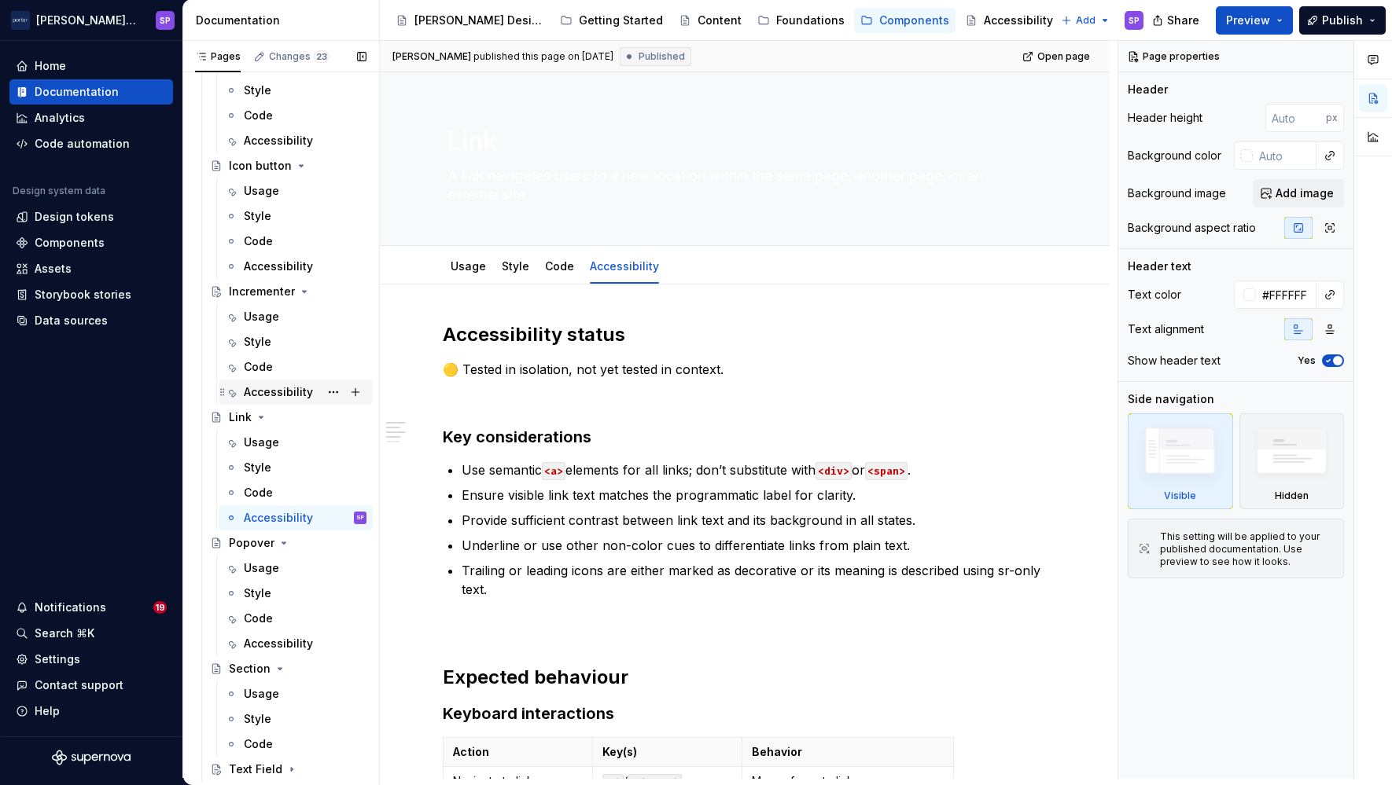
click at [244, 394] on div "Accessibility" at bounding box center [278, 392] width 69 height 16
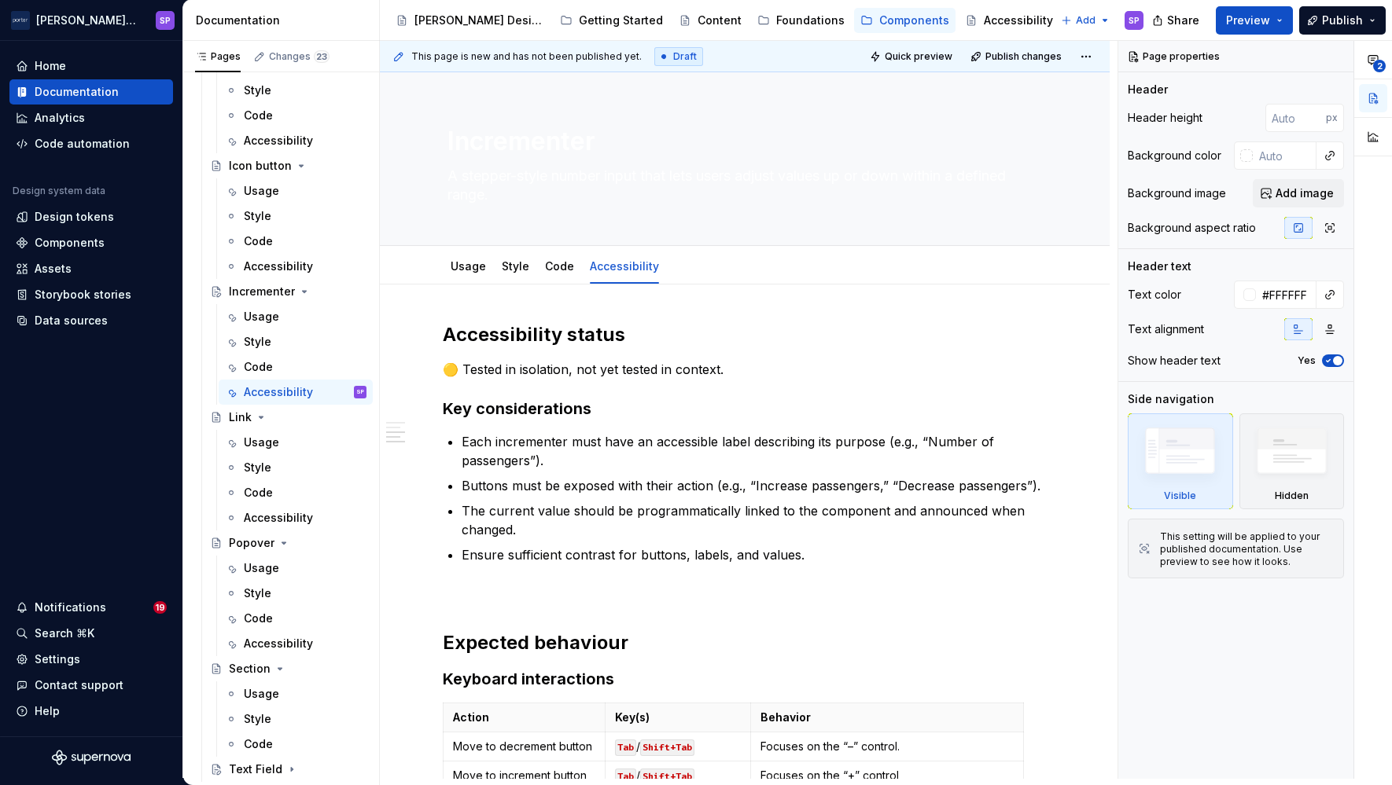
scroll to position [835, 0]
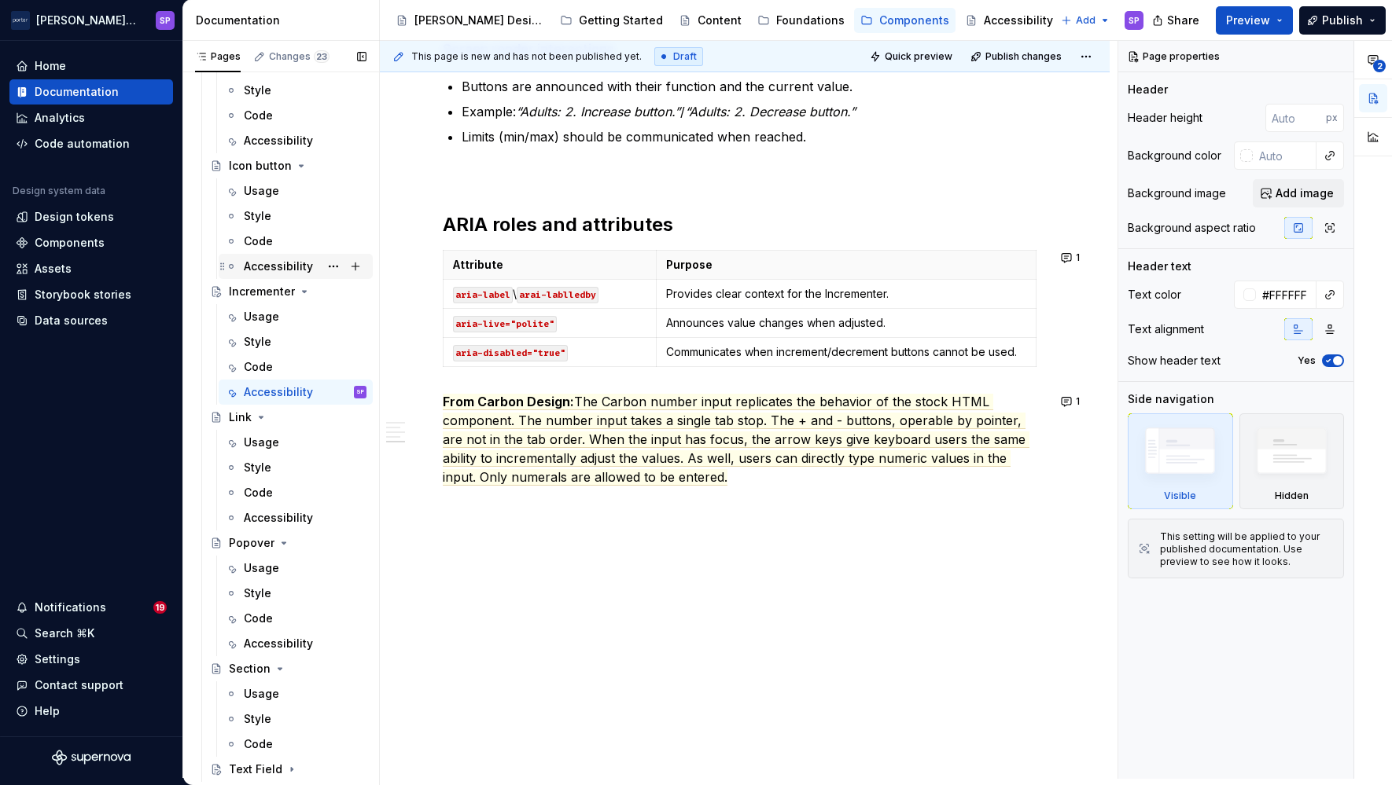
click at [260, 264] on div "Accessibility" at bounding box center [278, 267] width 69 height 16
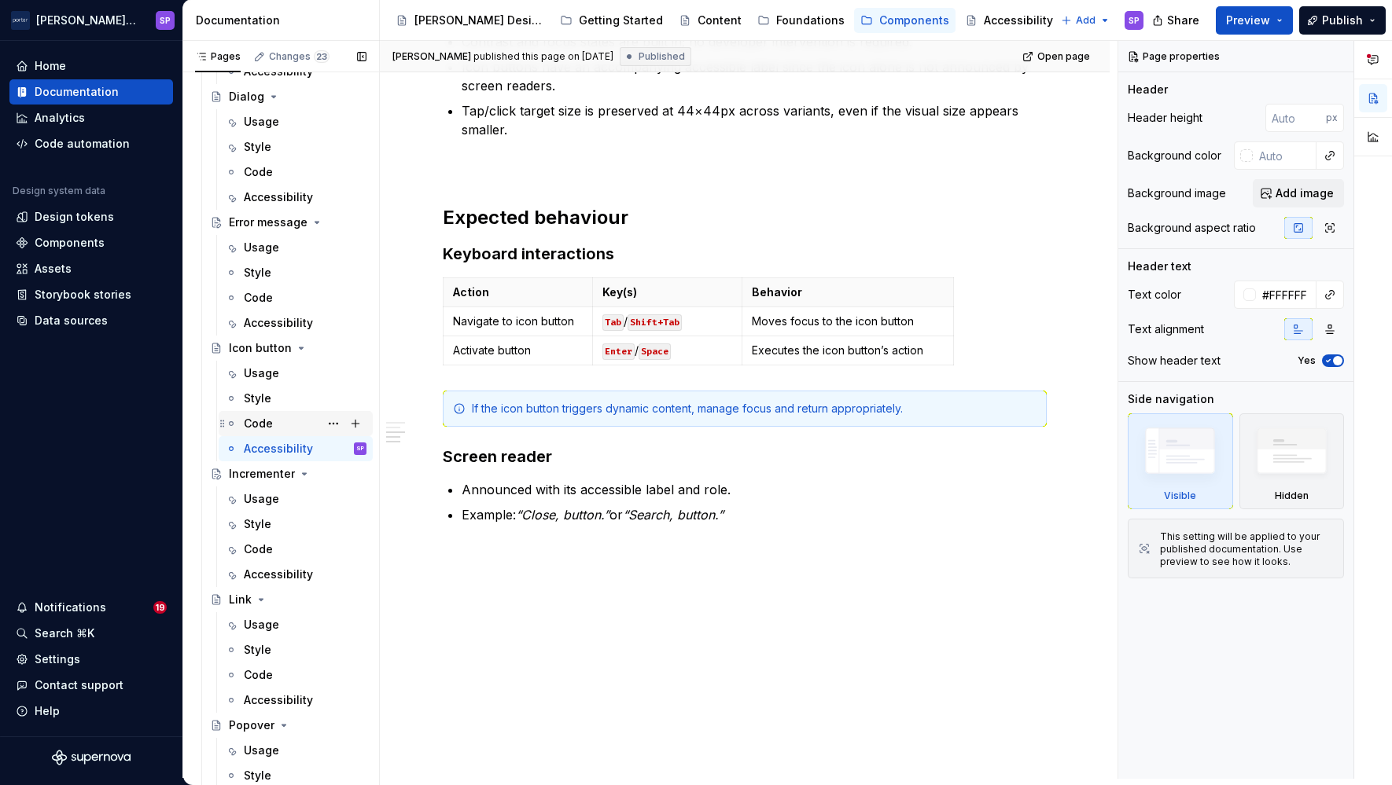
scroll to position [515, 0]
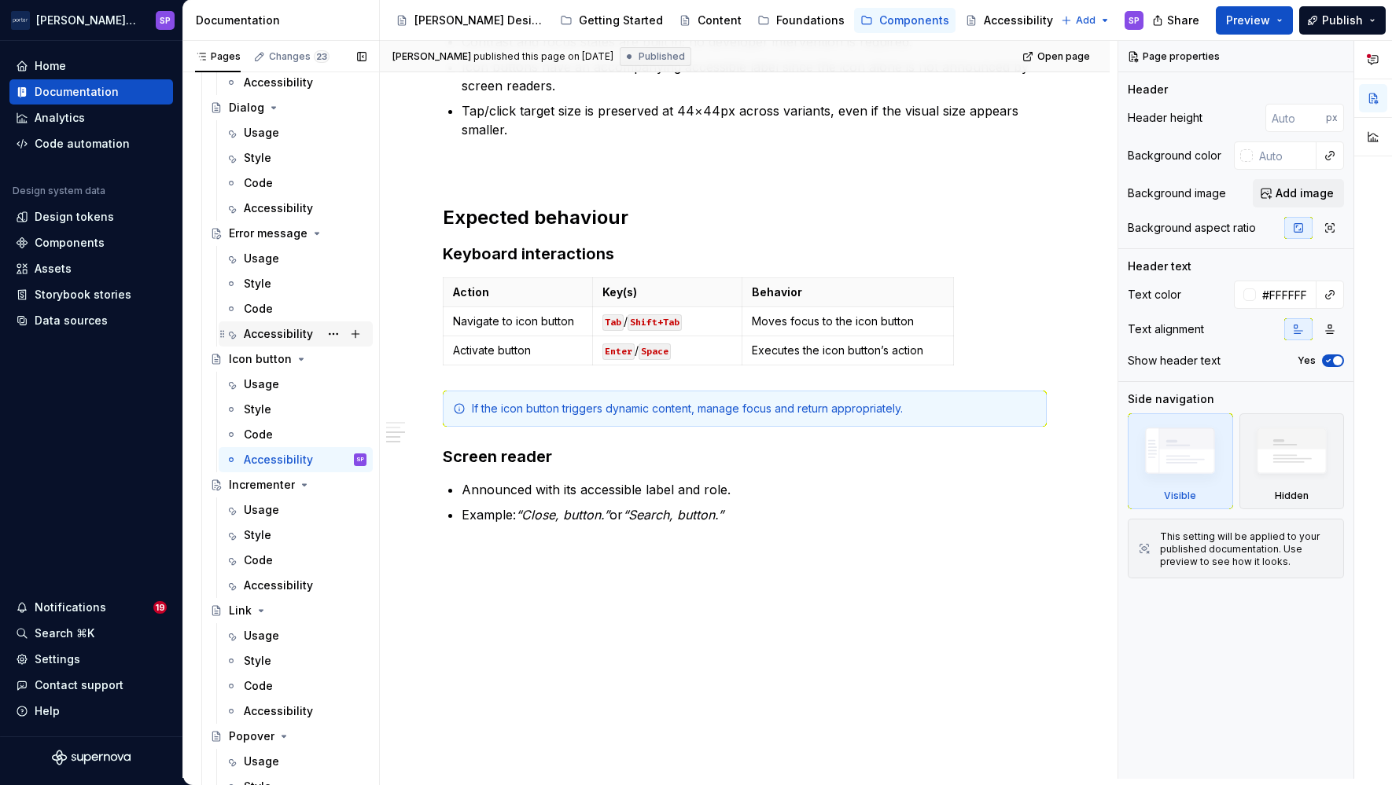
click at [292, 333] on div "Accessibility" at bounding box center [278, 334] width 69 height 16
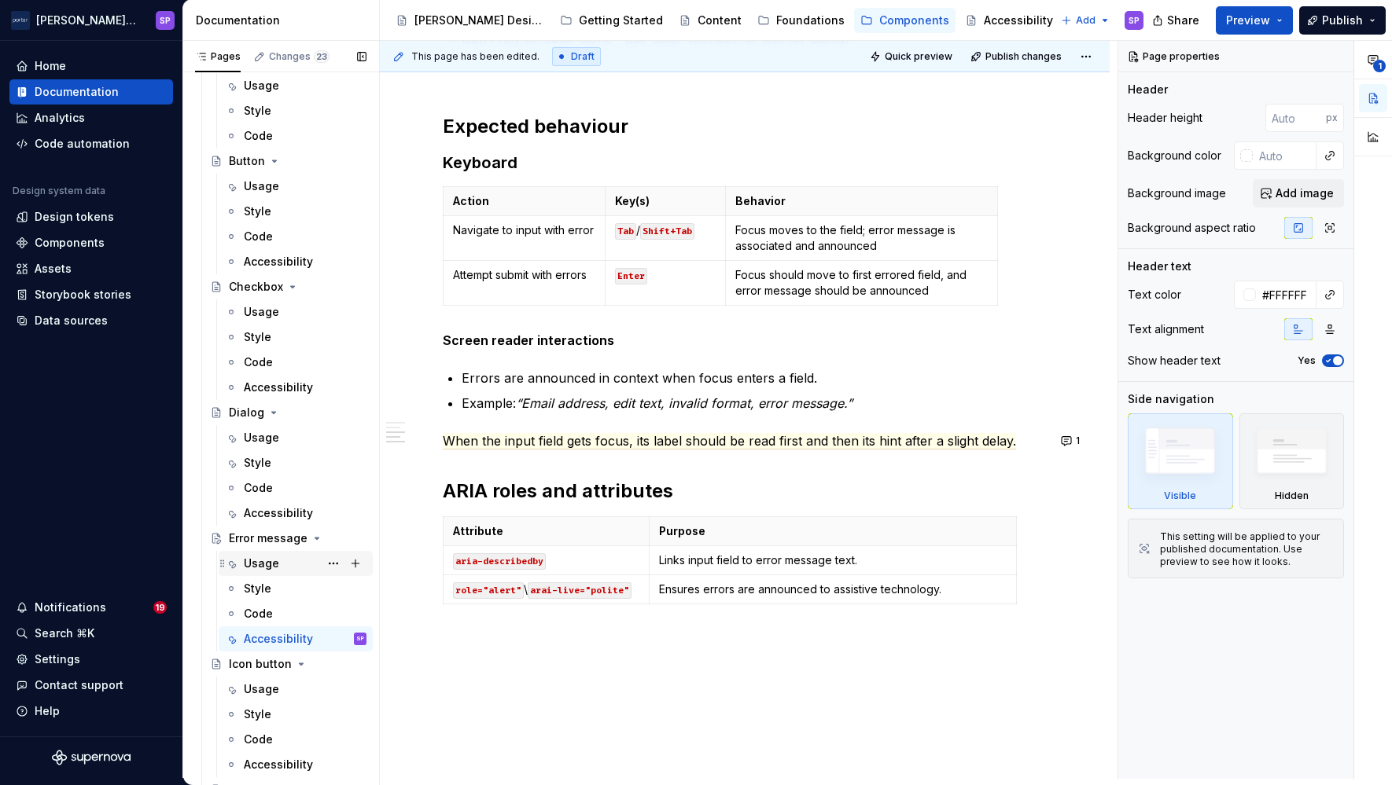
scroll to position [192, 0]
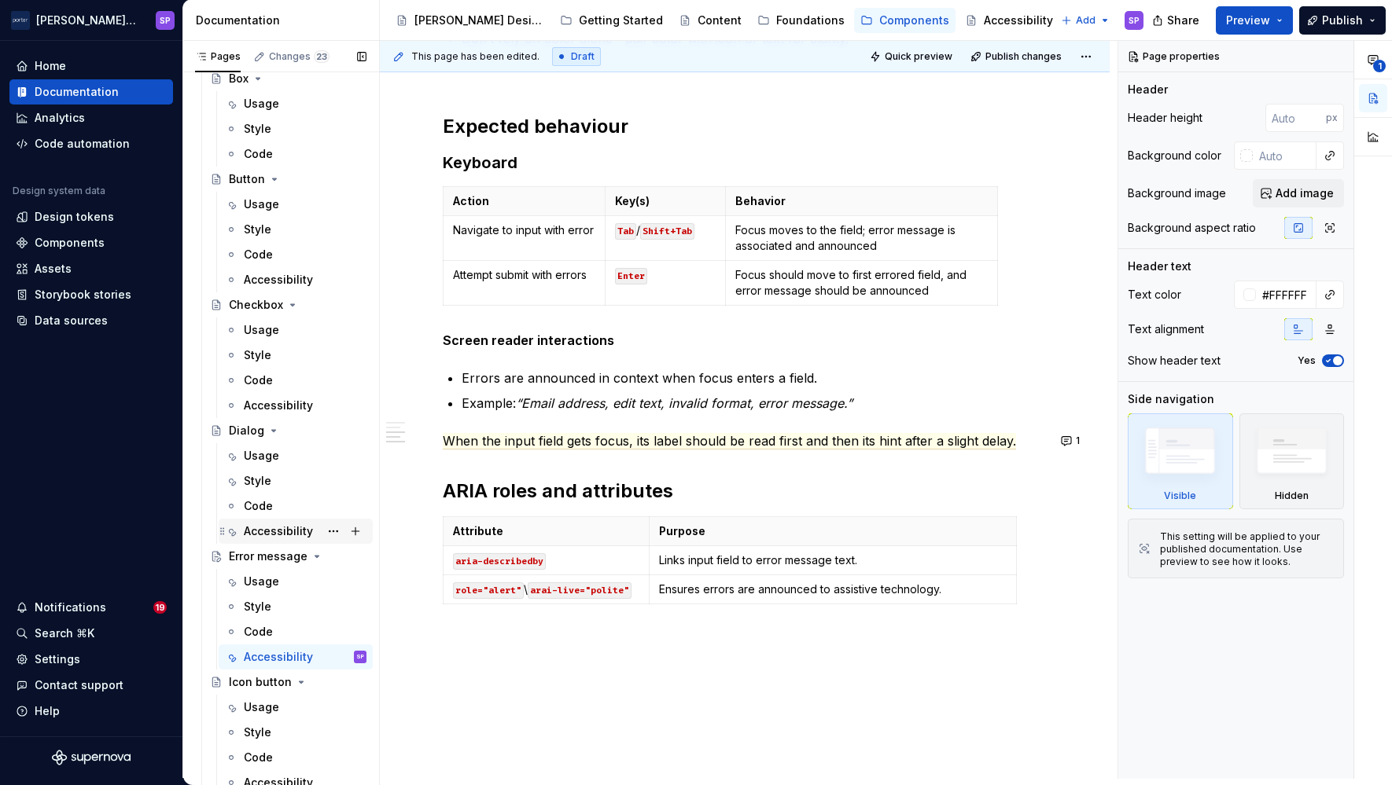
click at [270, 536] on div "Accessibility" at bounding box center [278, 532] width 69 height 16
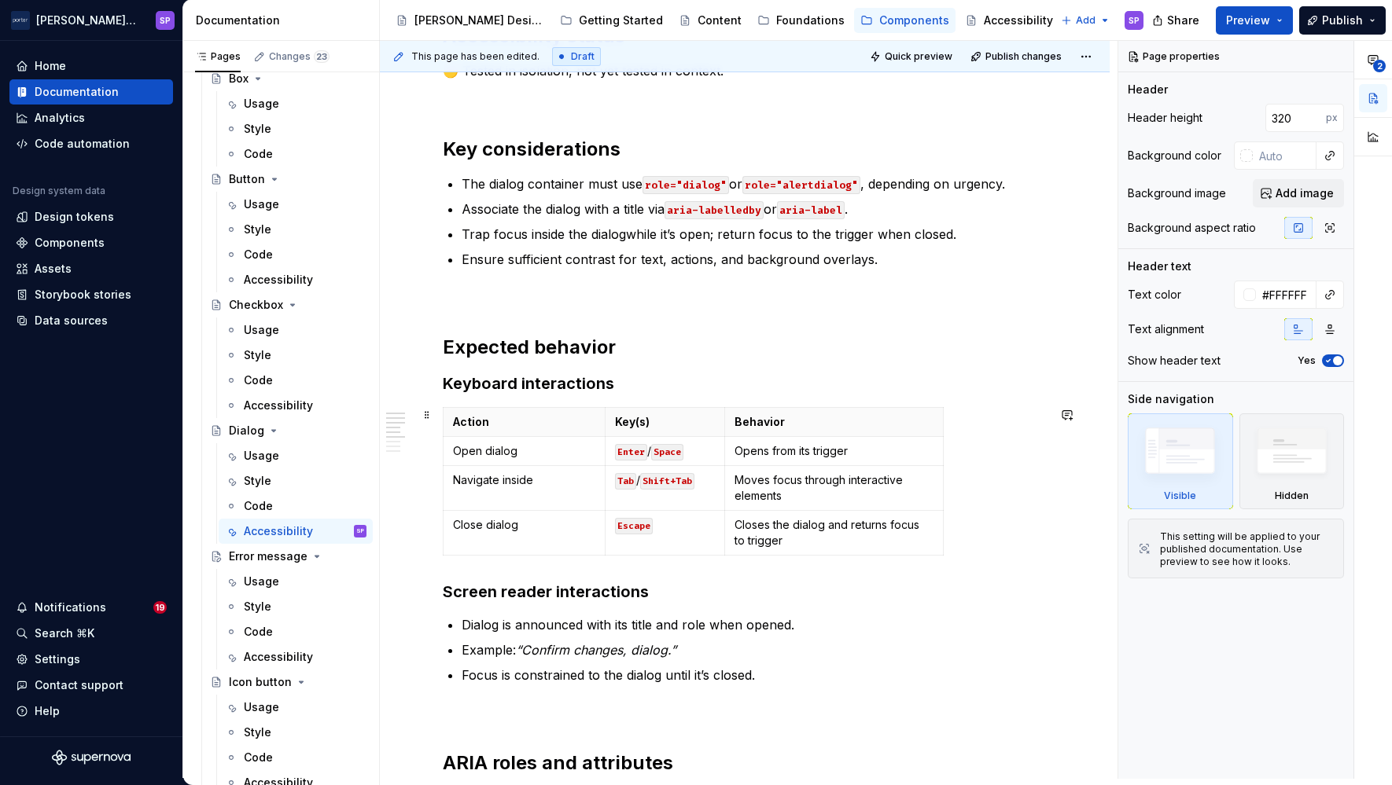
scroll to position [375, 0]
click at [279, 404] on div "Accessibility" at bounding box center [278, 406] width 69 height 16
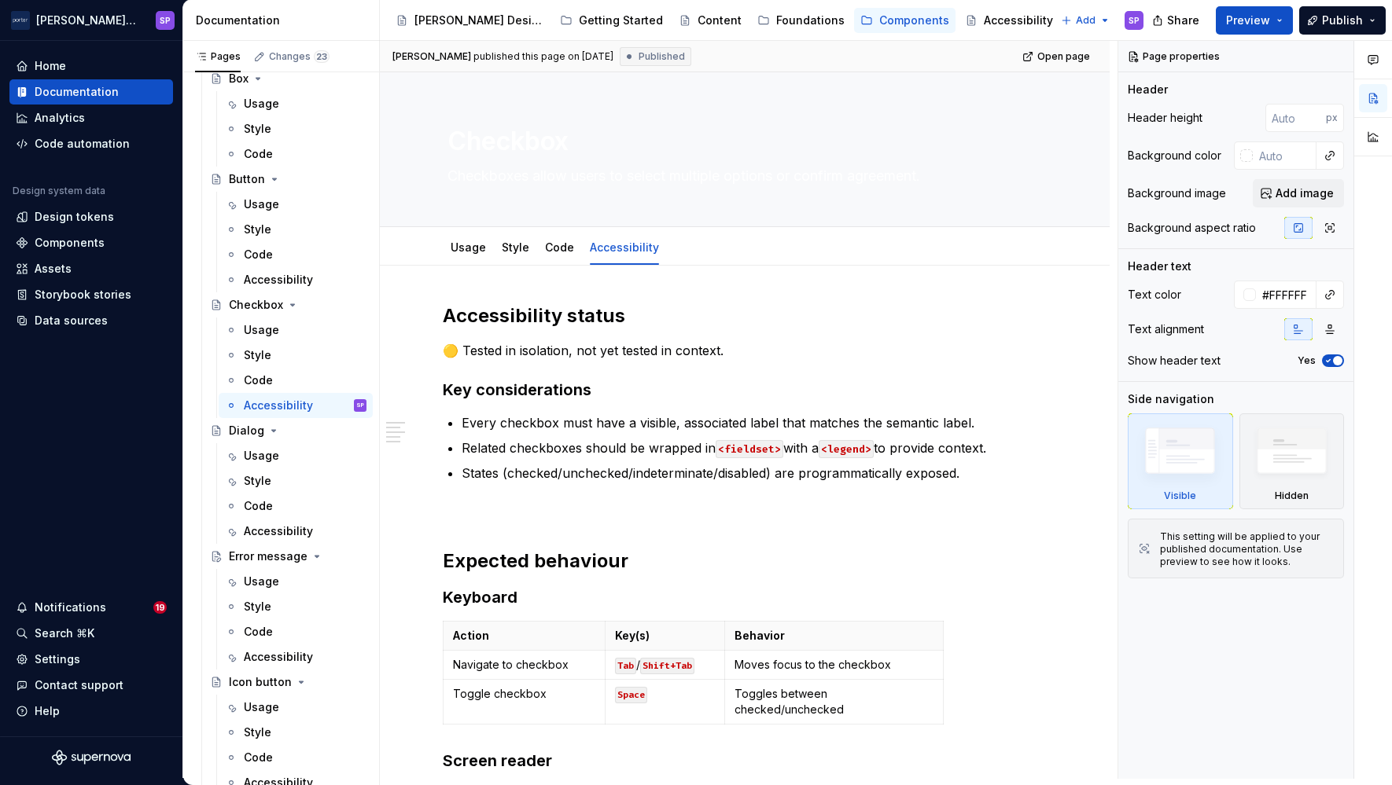
click at [453, 455] on div "Accessibility status 🟡 Tested in isolation, not yet tested in context. Key cons…" at bounding box center [745, 638] width 604 height 670
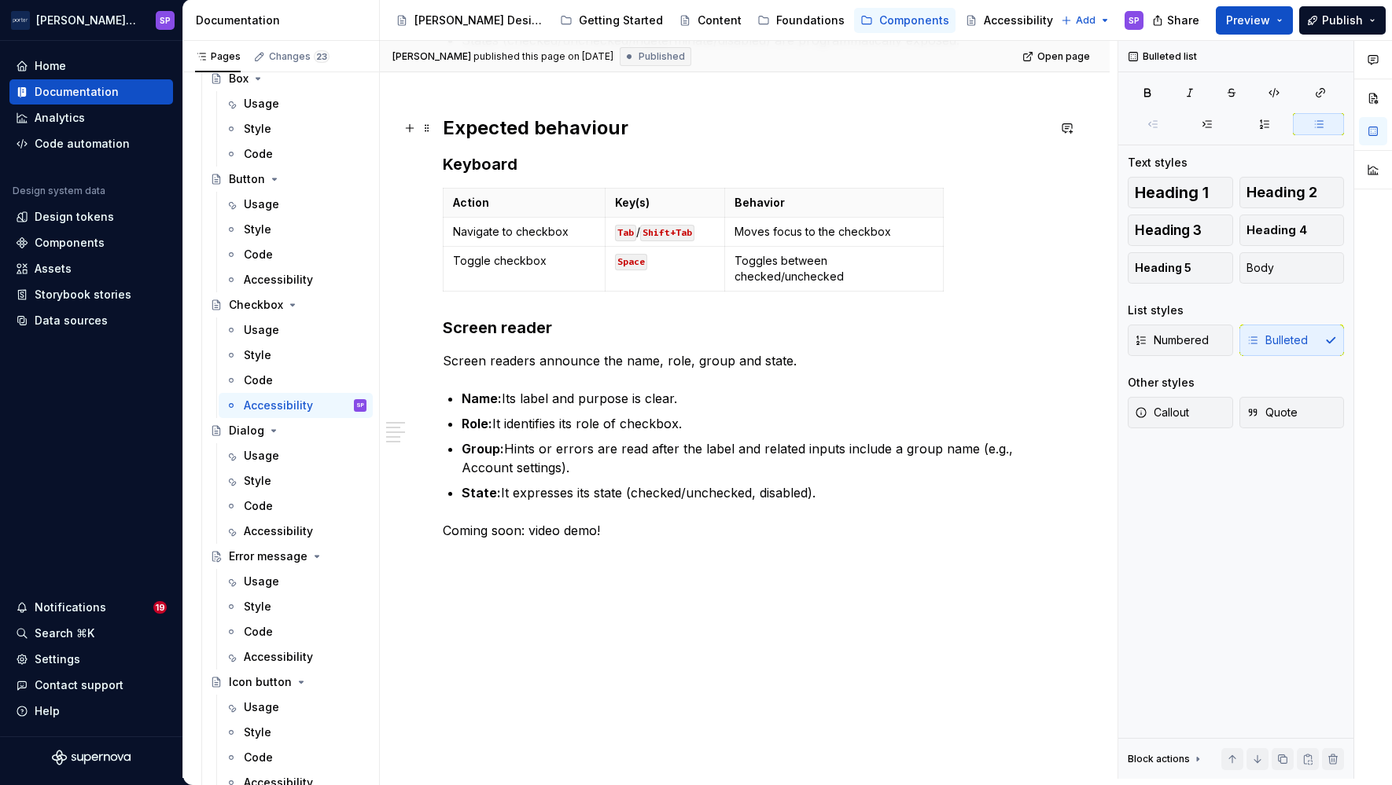
scroll to position [23, 0]
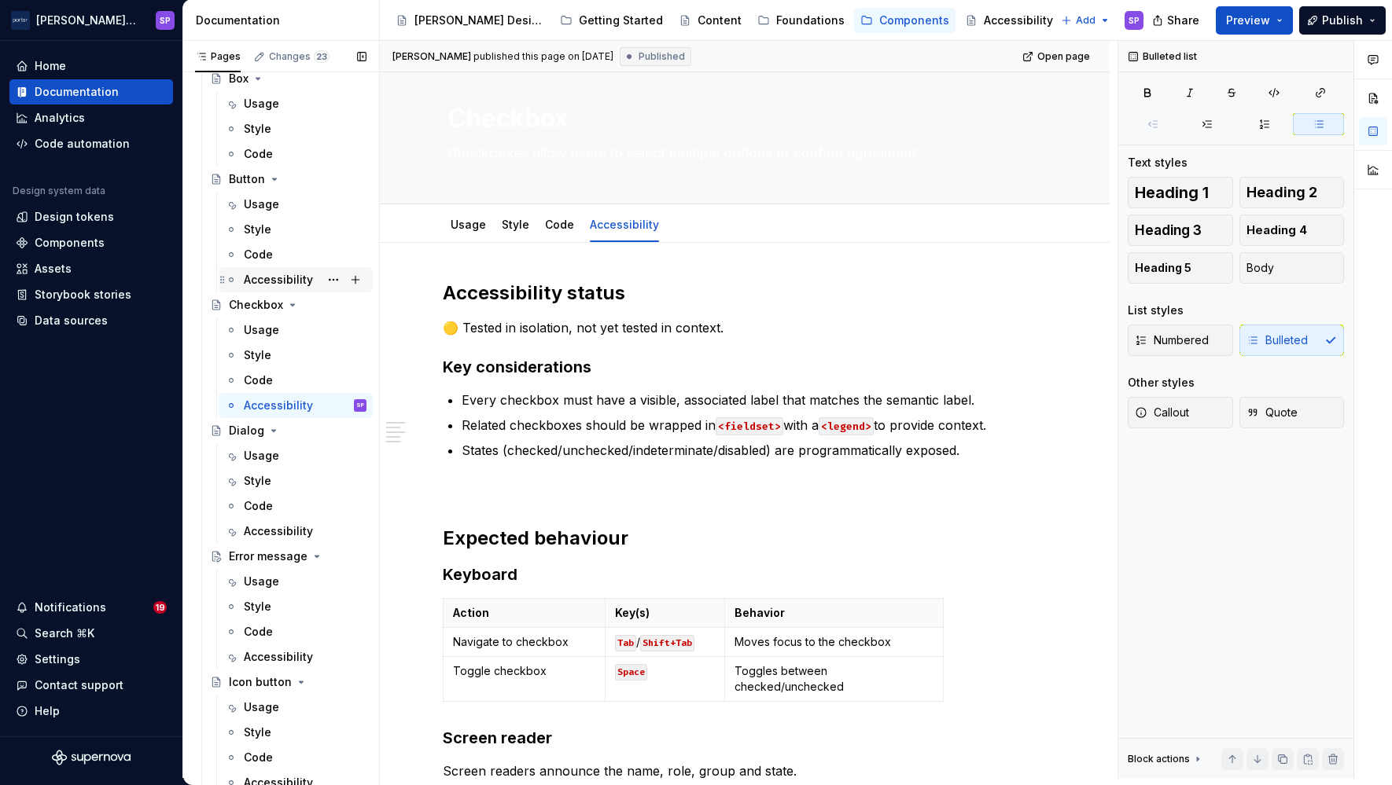
click at [250, 289] on div "Accessibility" at bounding box center [305, 280] width 123 height 22
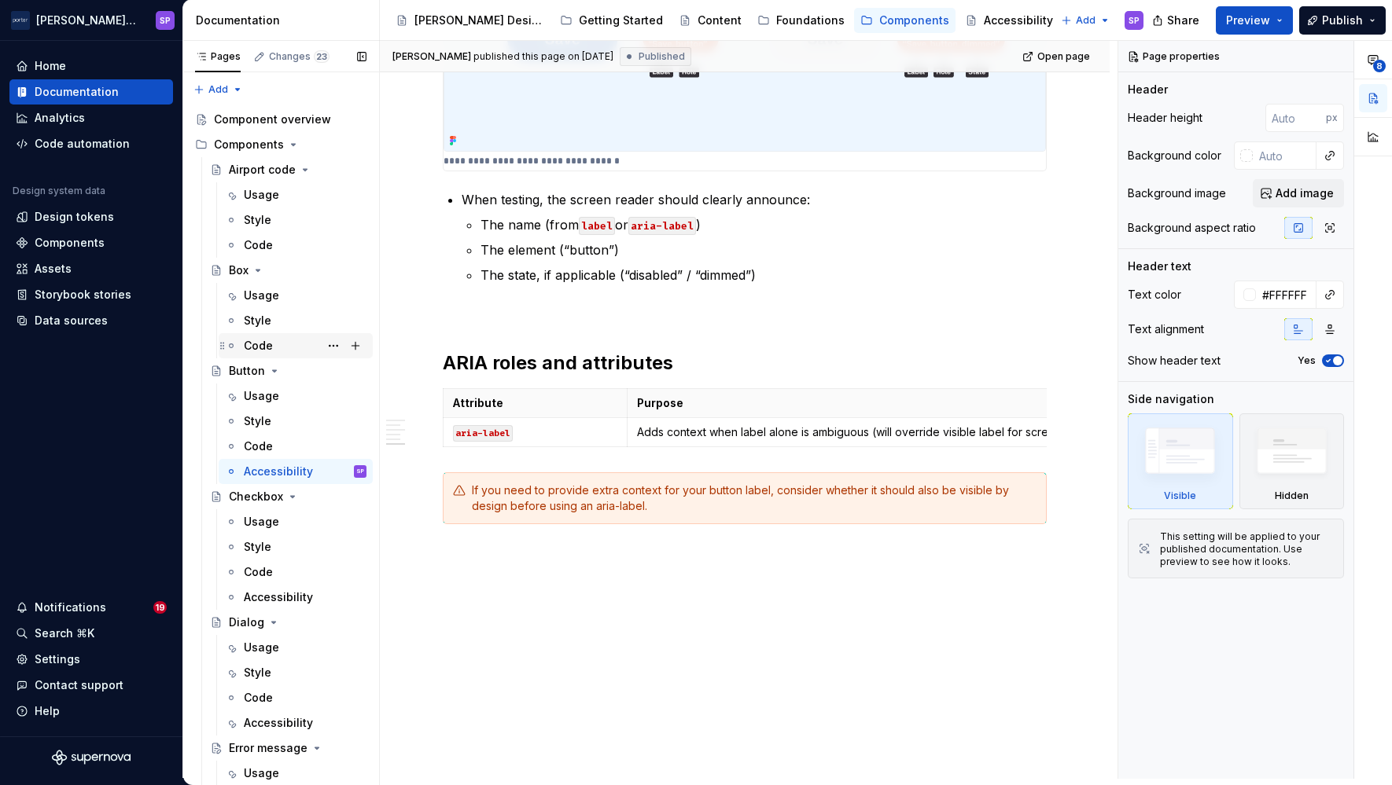
click at [268, 344] on div "Code" at bounding box center [258, 346] width 29 height 16
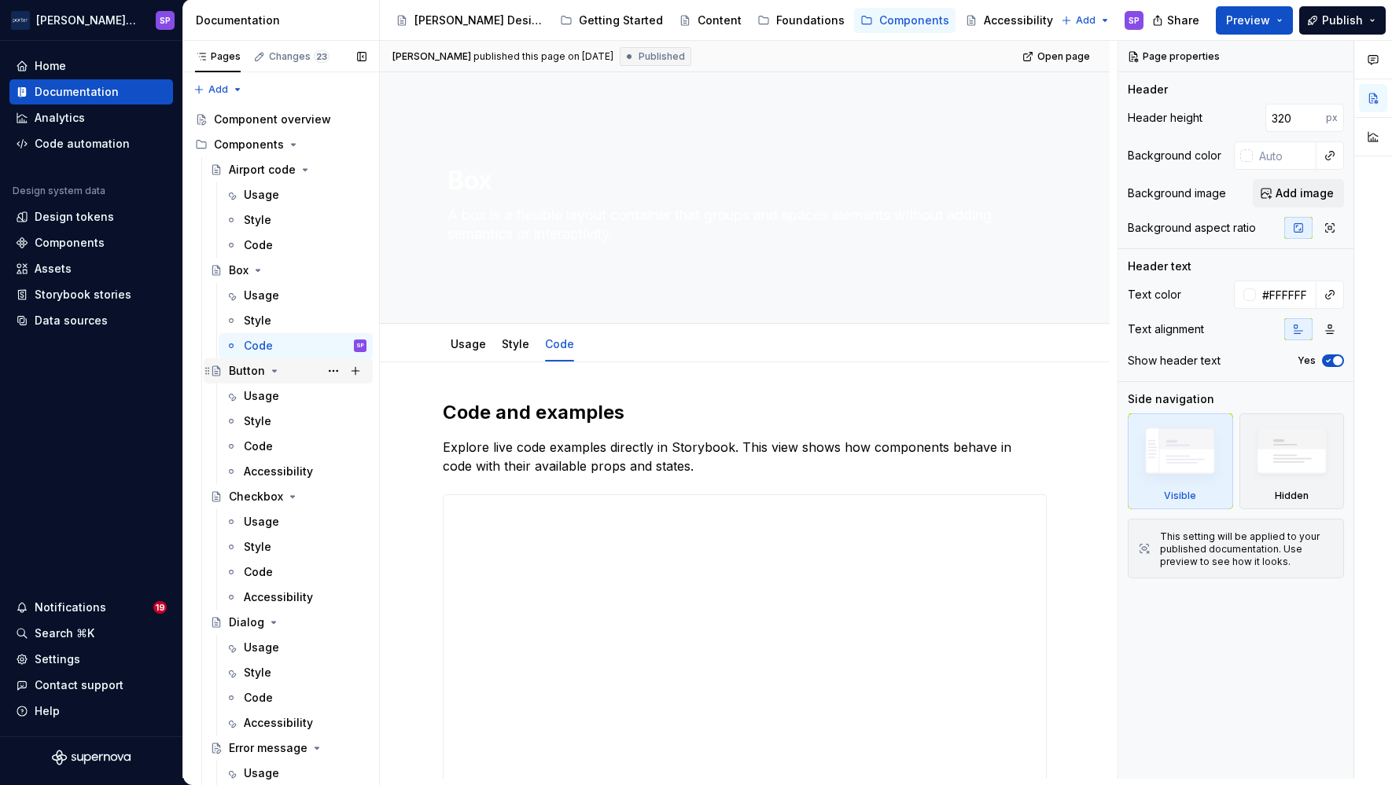
scroll to position [708, 0]
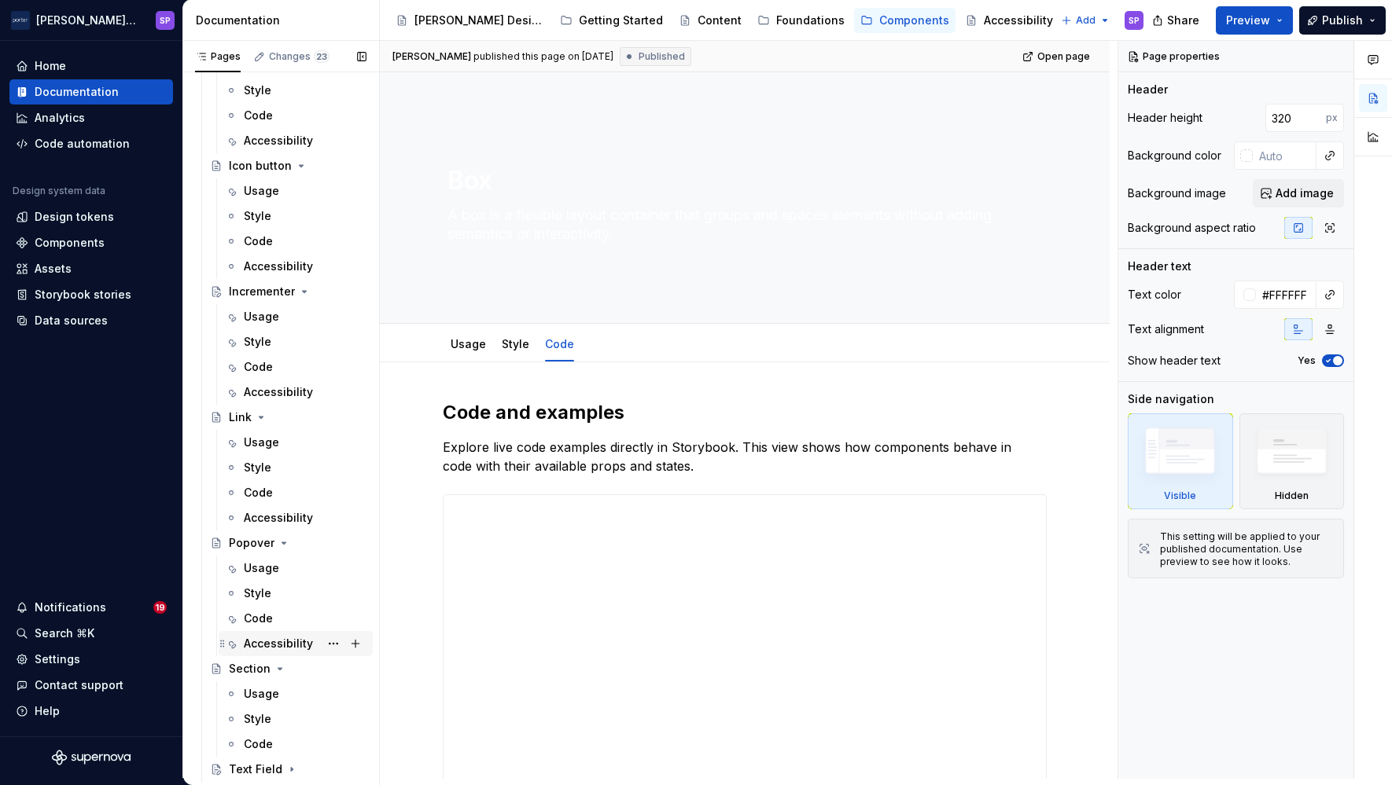
click at [278, 636] on div "Accessibility" at bounding box center [278, 644] width 69 height 16
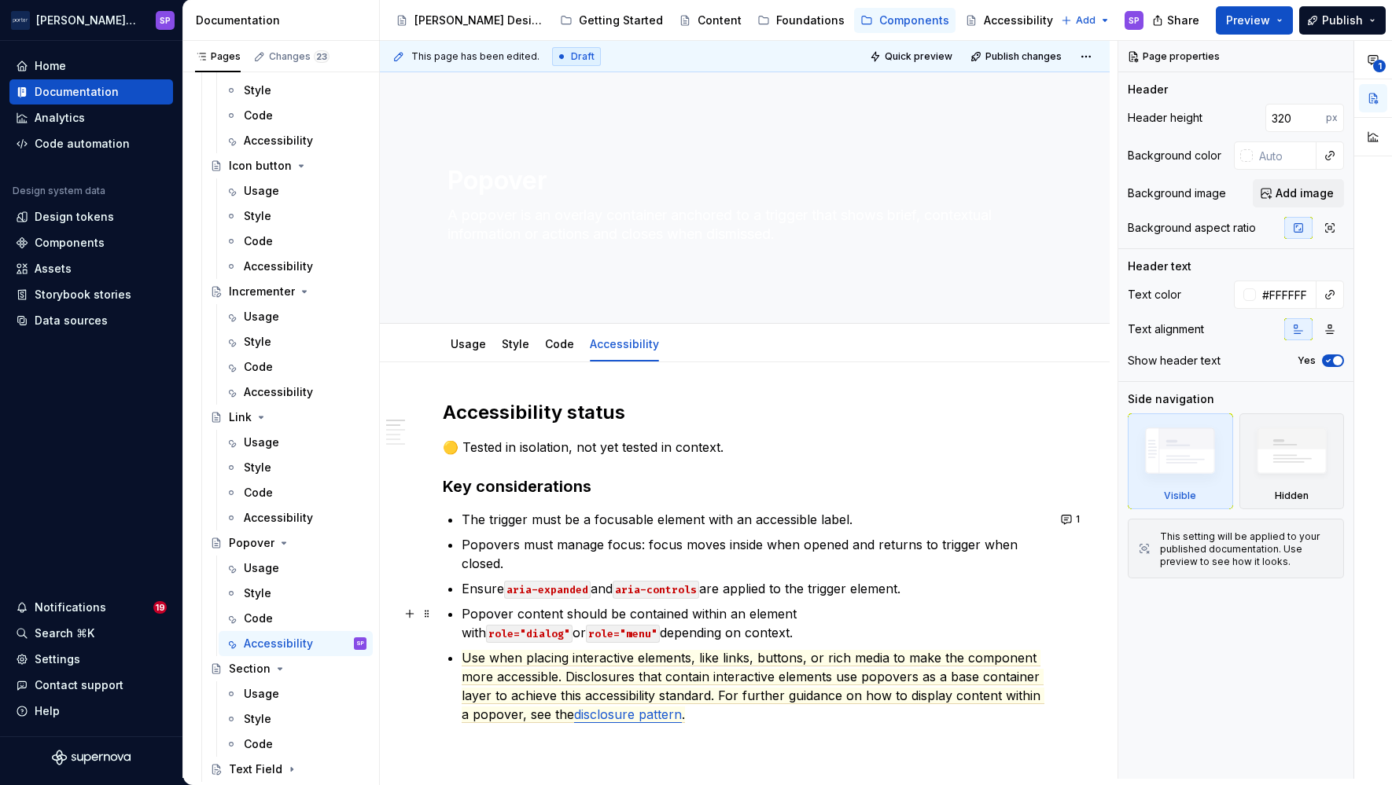
scroll to position [894, 0]
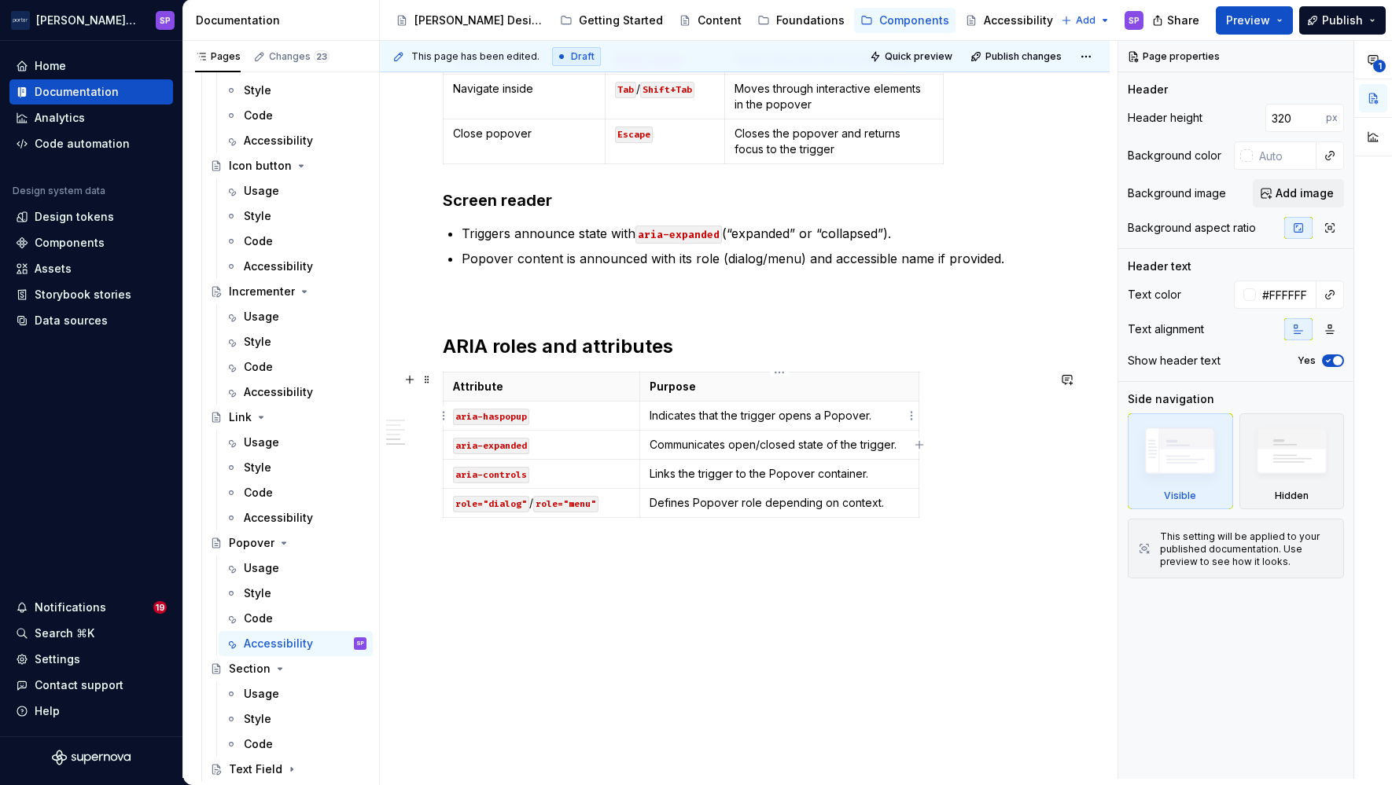
click at [883, 414] on p "Indicates that the trigger opens a Popover." at bounding box center [778, 416] width 259 height 16
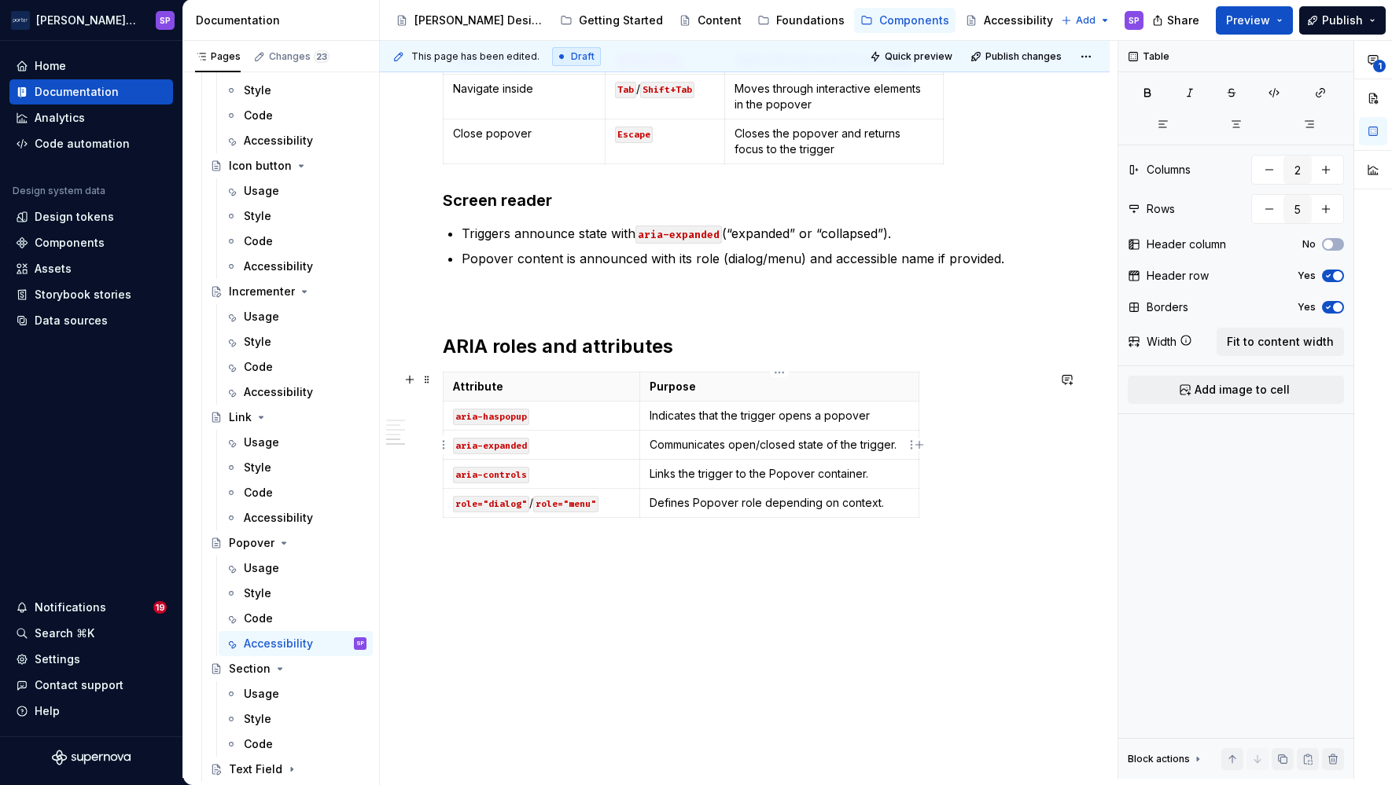
click at [899, 440] on p "Communicates open/closed state of the trigger." at bounding box center [778, 445] width 259 height 16
click at [792, 470] on p "Links the trigger to the Popover container." at bounding box center [778, 474] width 259 height 16
click at [874, 471] on p "Links the trigger to the popover container." at bounding box center [778, 474] width 259 height 16
click at [709, 491] on td "Defines Popover role depending on context." at bounding box center [778, 503] width 279 height 29
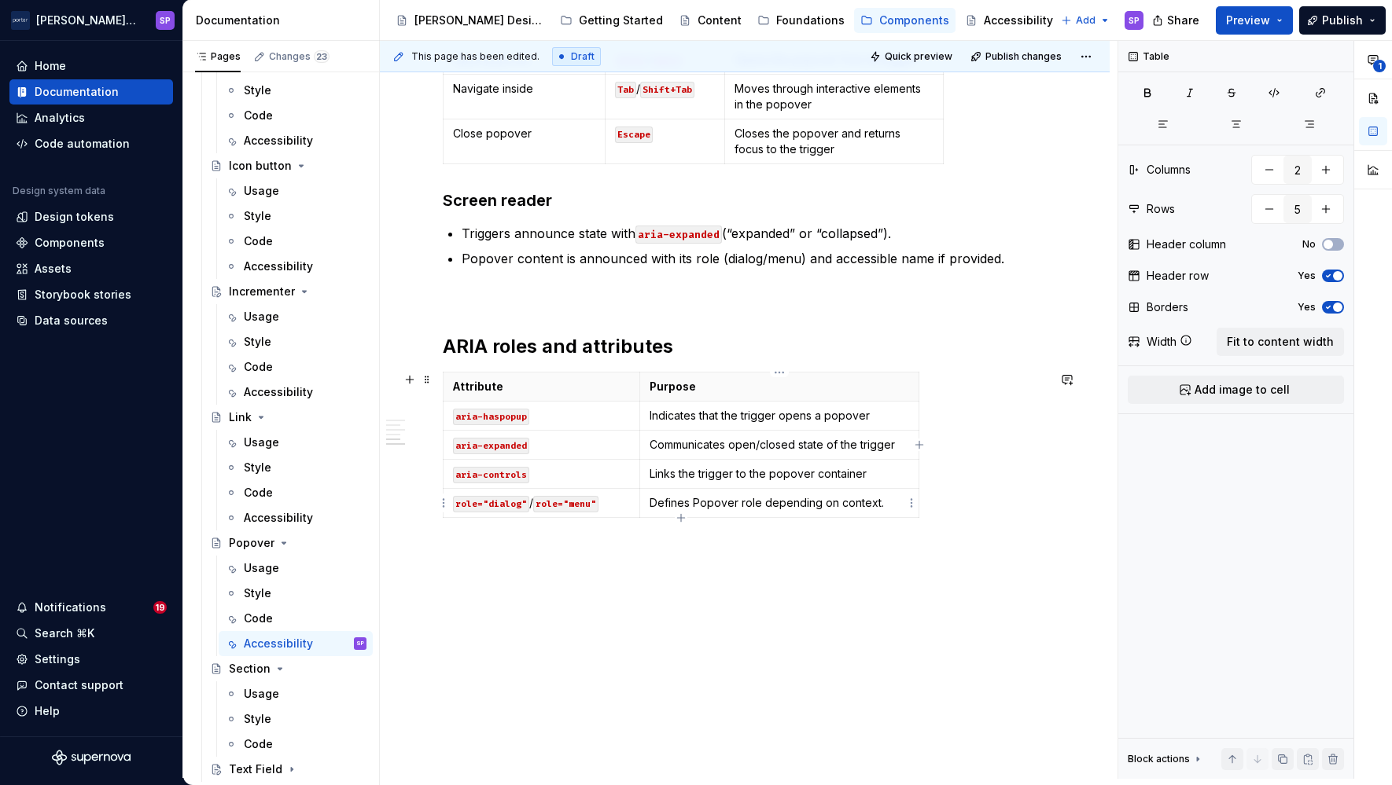
click at [702, 502] on p "Defines Popover role depending on context." at bounding box center [778, 503] width 259 height 16
click at [899, 503] on p "Defines popover role depending on context." at bounding box center [778, 503] width 259 height 16
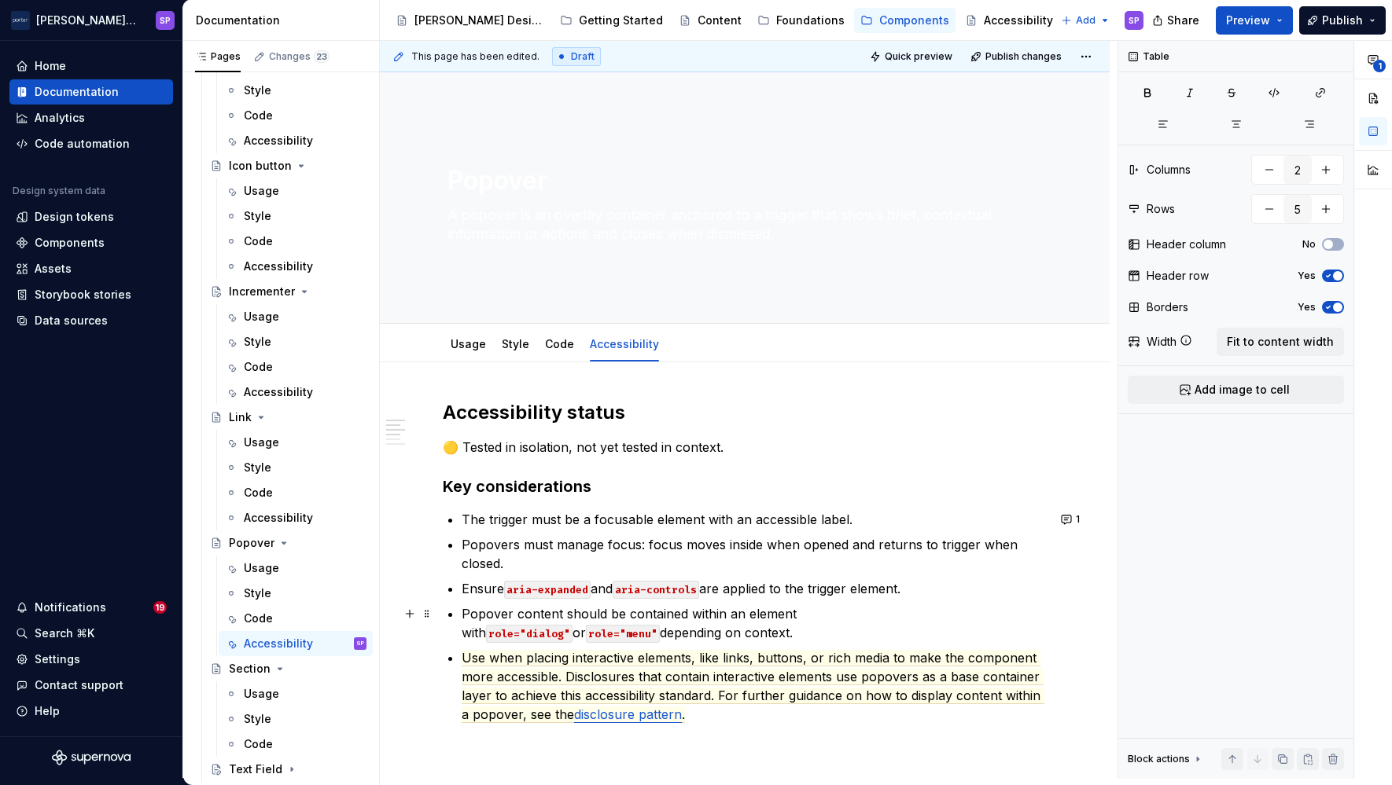
scroll to position [410, 0]
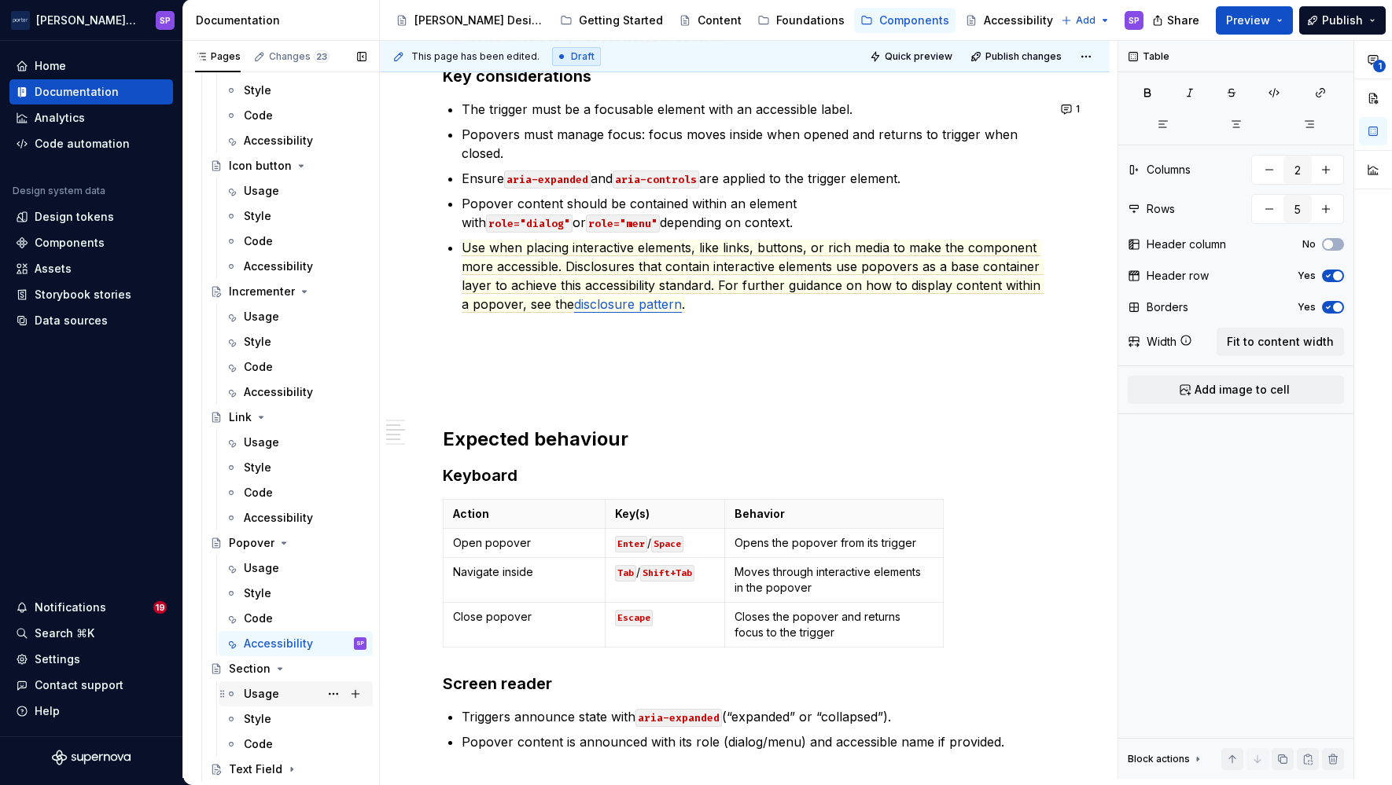
click at [274, 688] on div "Usage" at bounding box center [261, 694] width 35 height 16
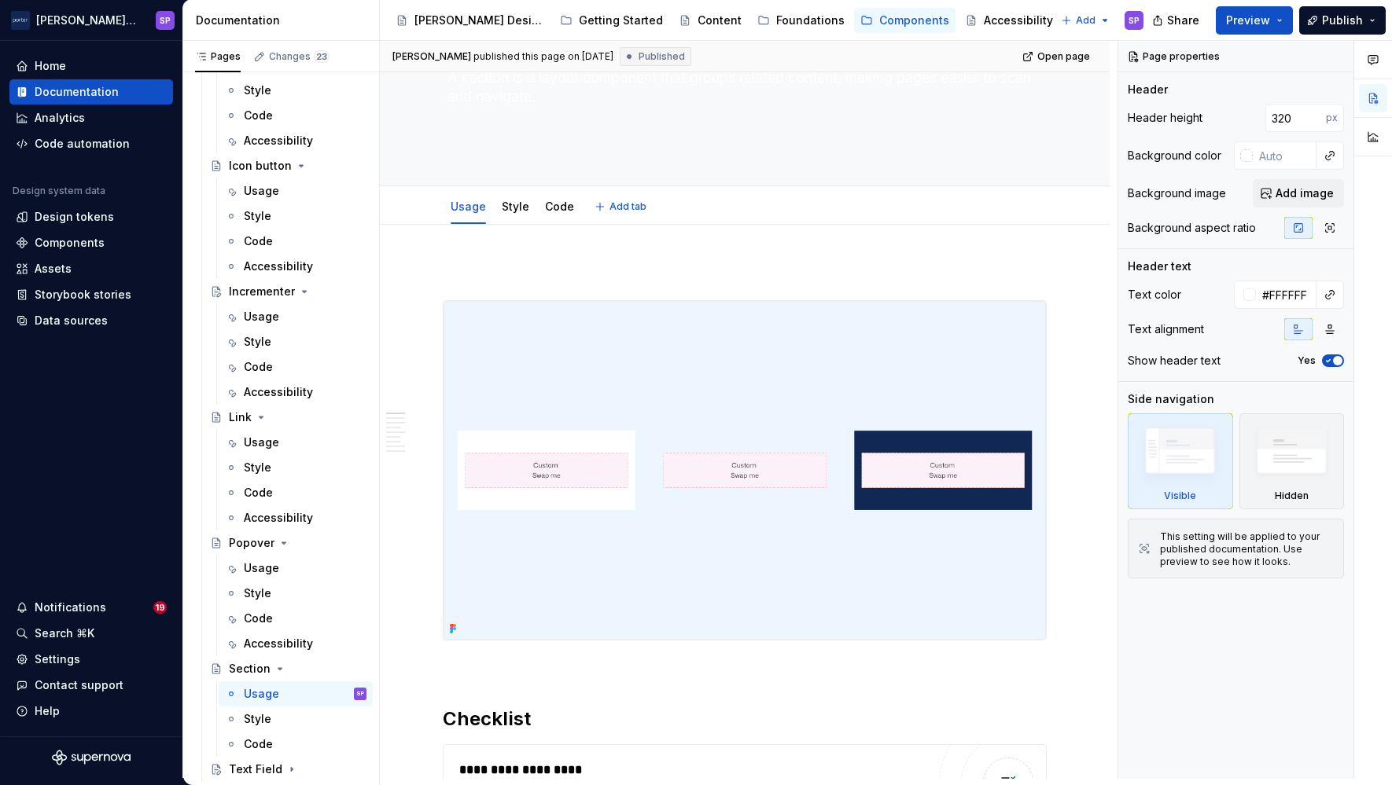
scroll to position [135, 0]
click at [515, 200] on div "Style" at bounding box center [516, 209] width 28 height 19
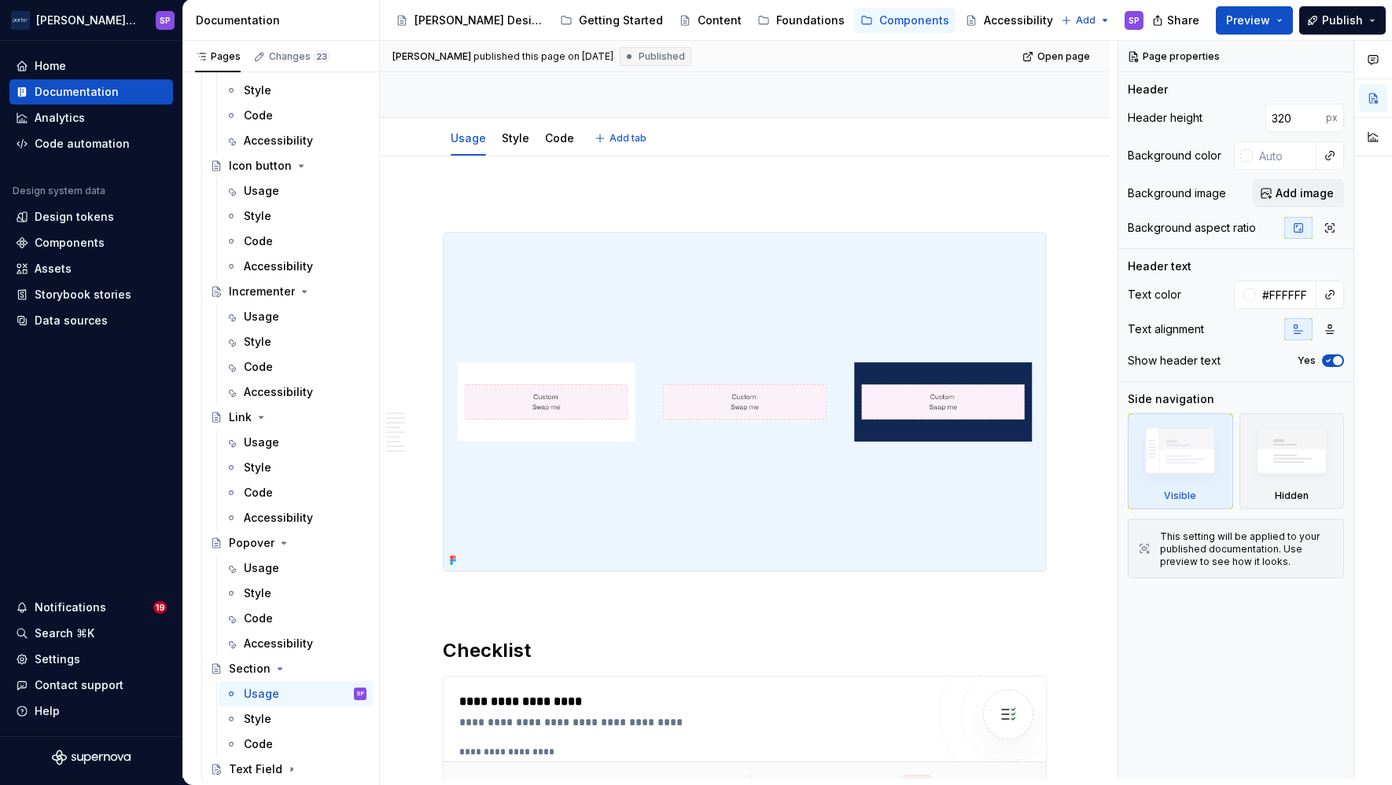
scroll to position [0, 0]
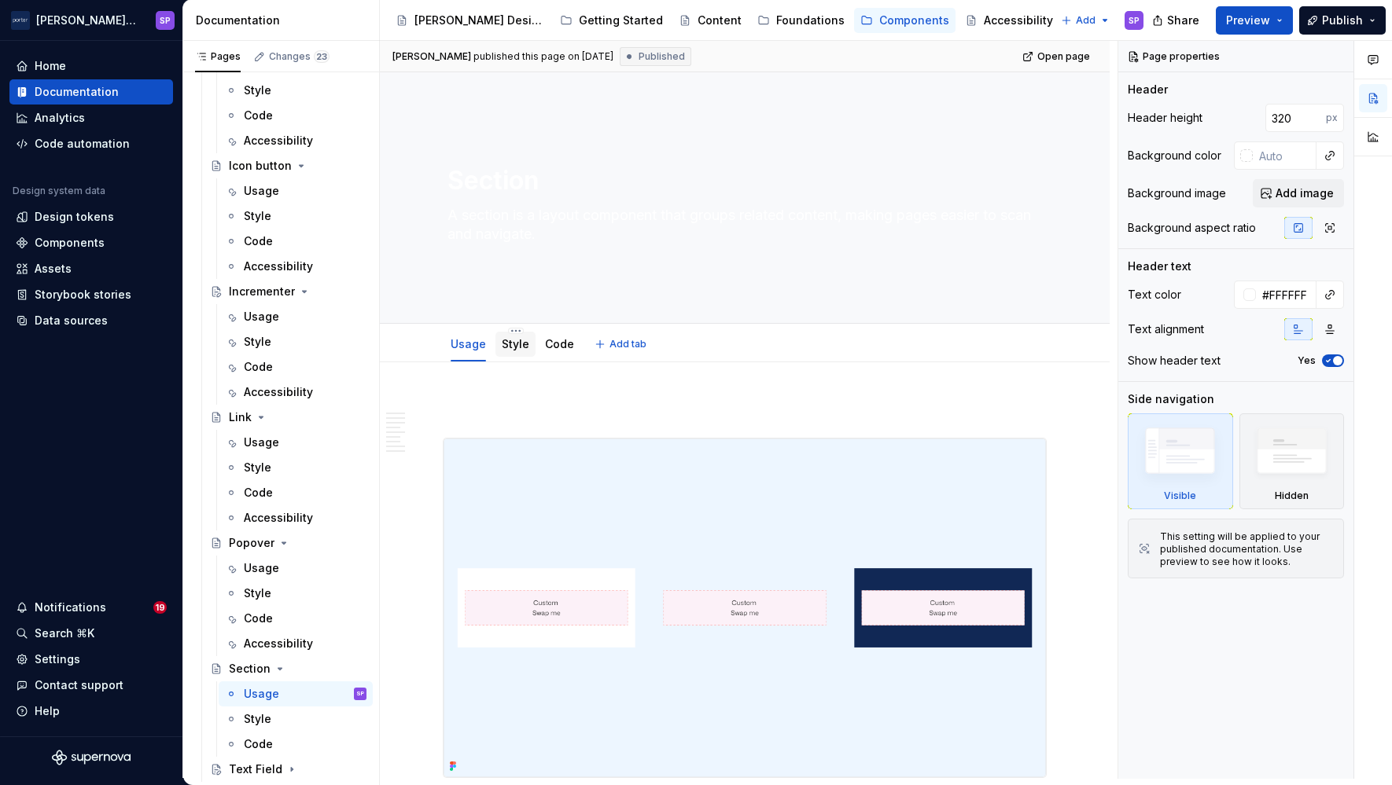
click at [510, 340] on link "Style" at bounding box center [516, 343] width 28 height 13
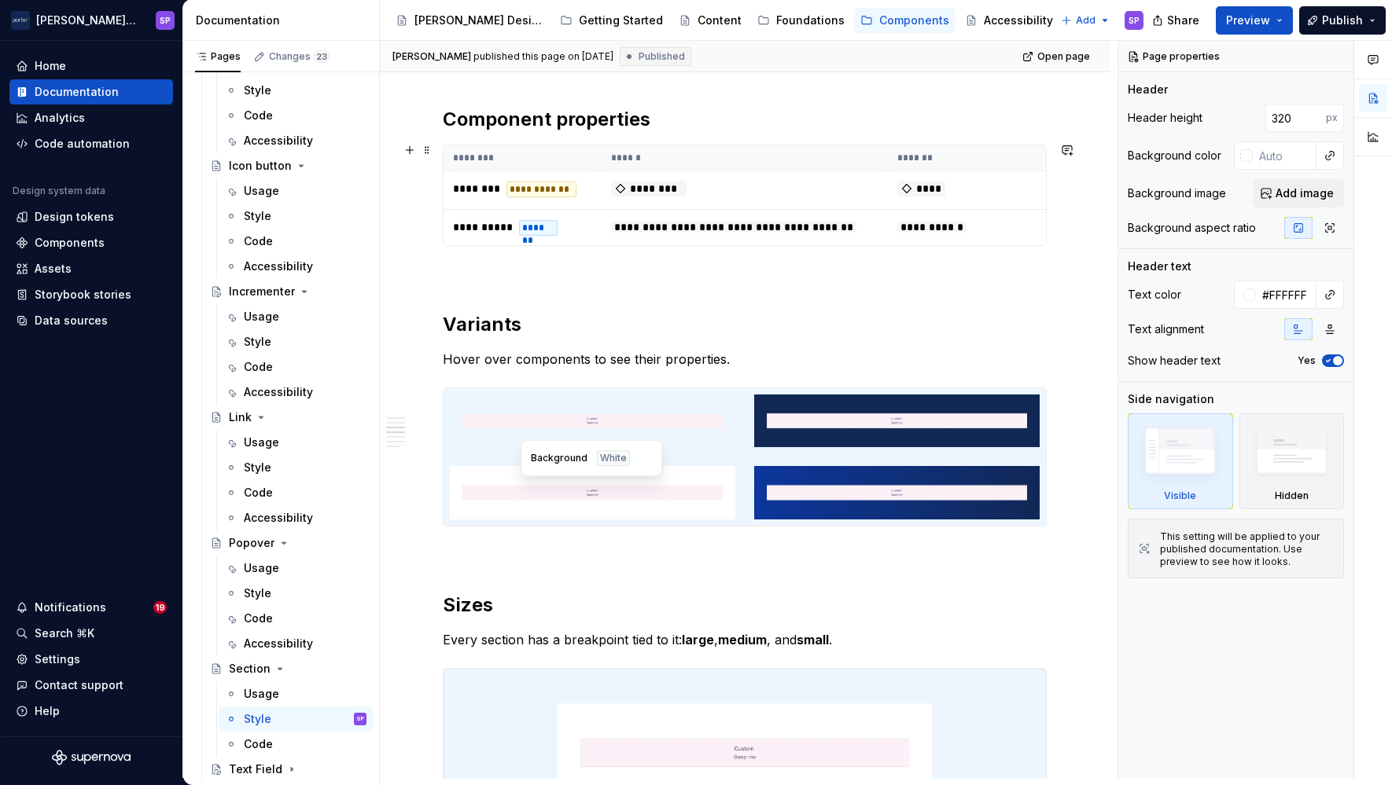
scroll to position [788, 0]
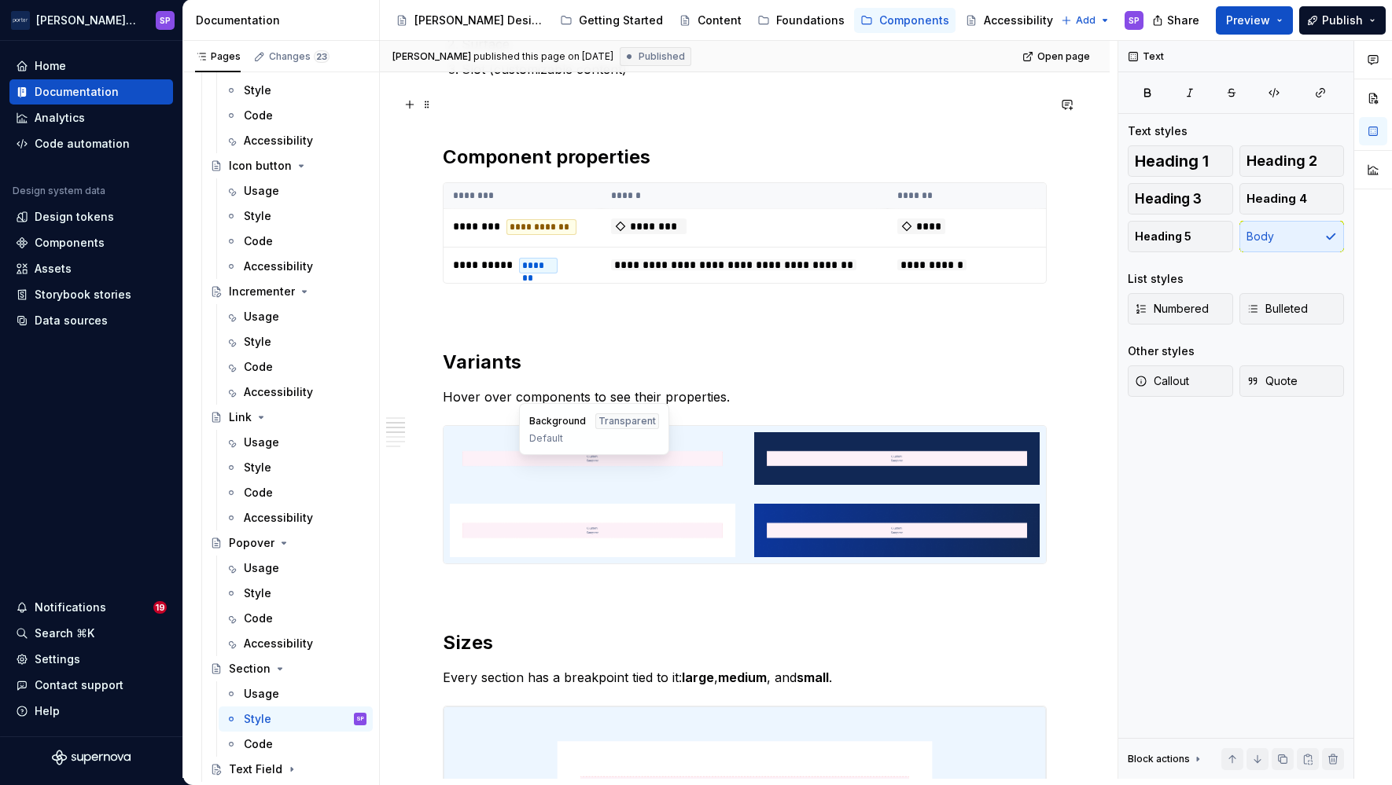
scroll to position [0, 0]
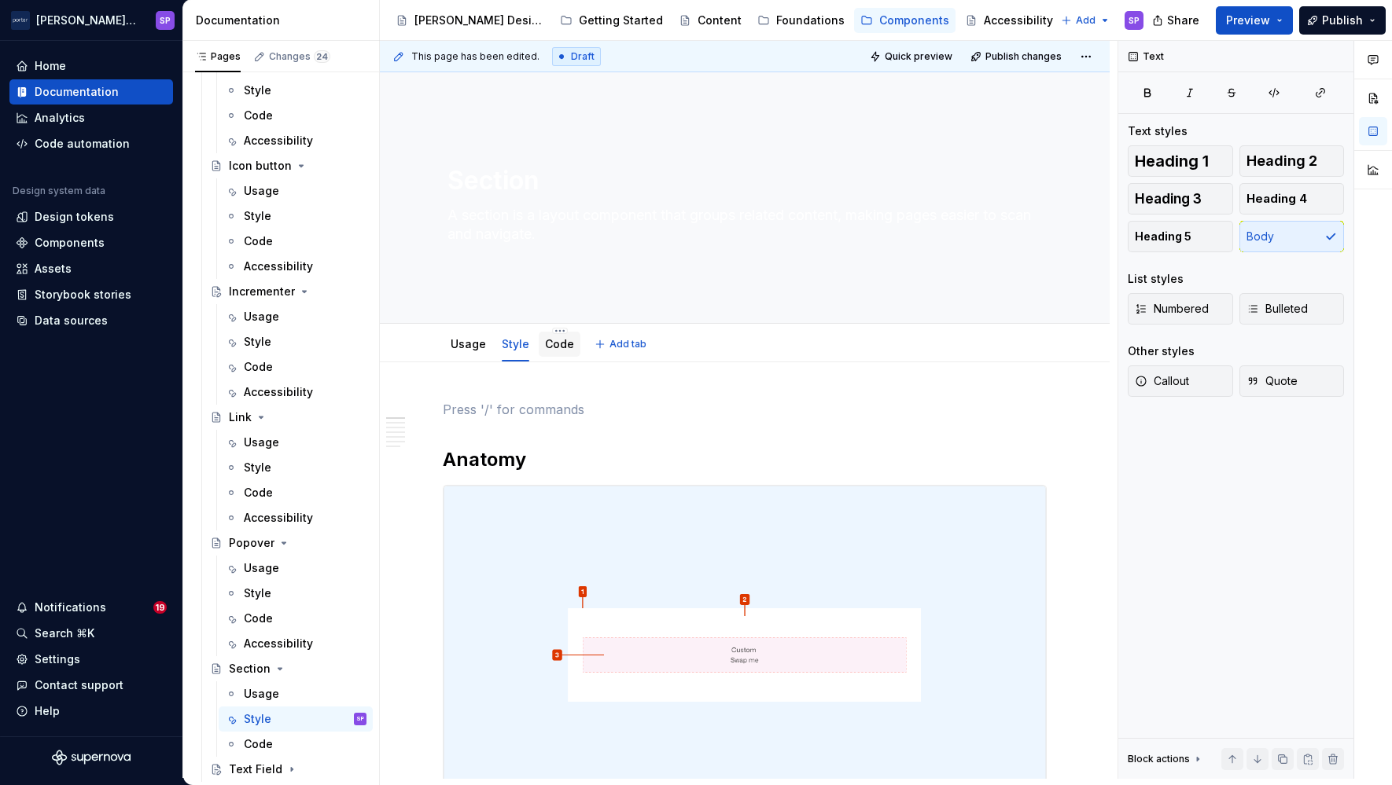
click at [554, 342] on link "Code" at bounding box center [559, 343] width 29 height 13
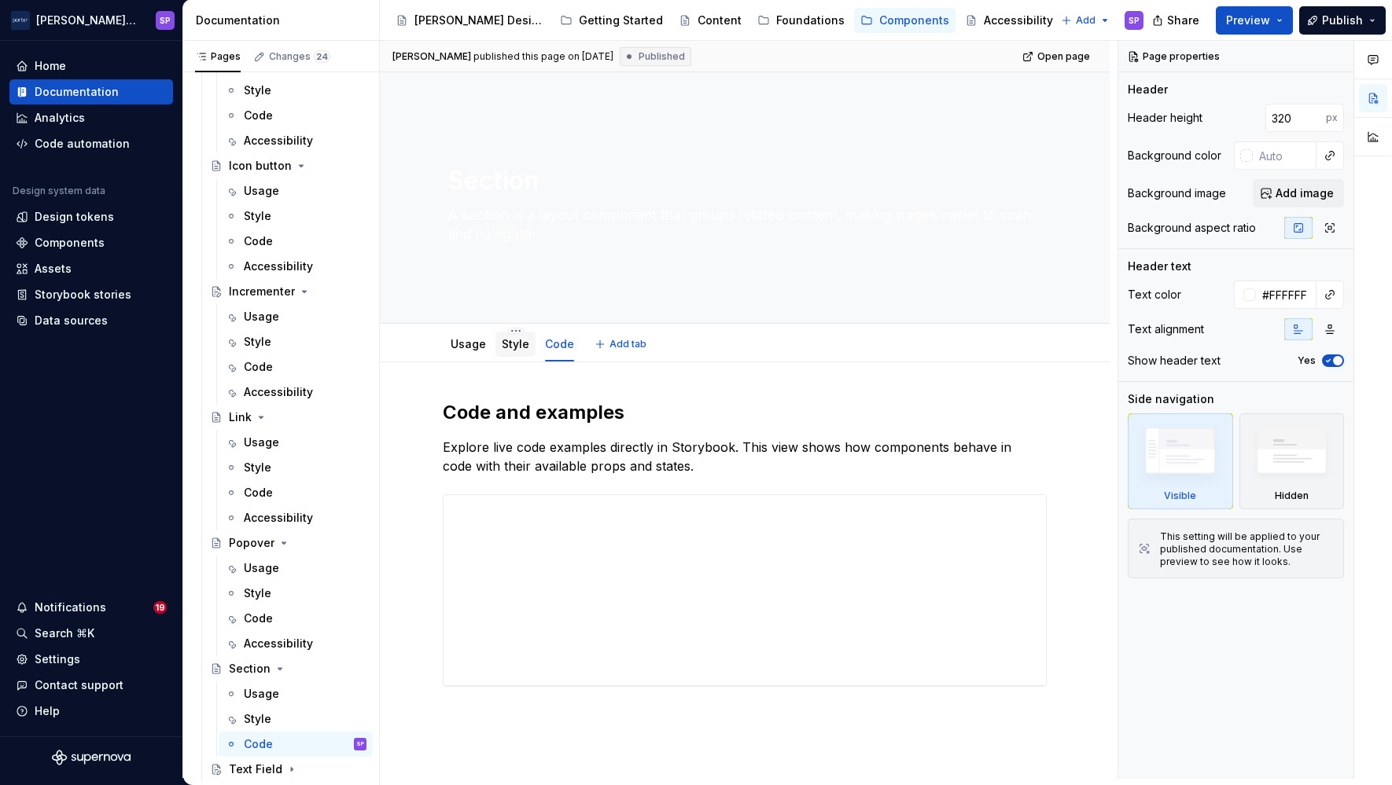
click at [509, 341] on link "Style" at bounding box center [516, 343] width 28 height 13
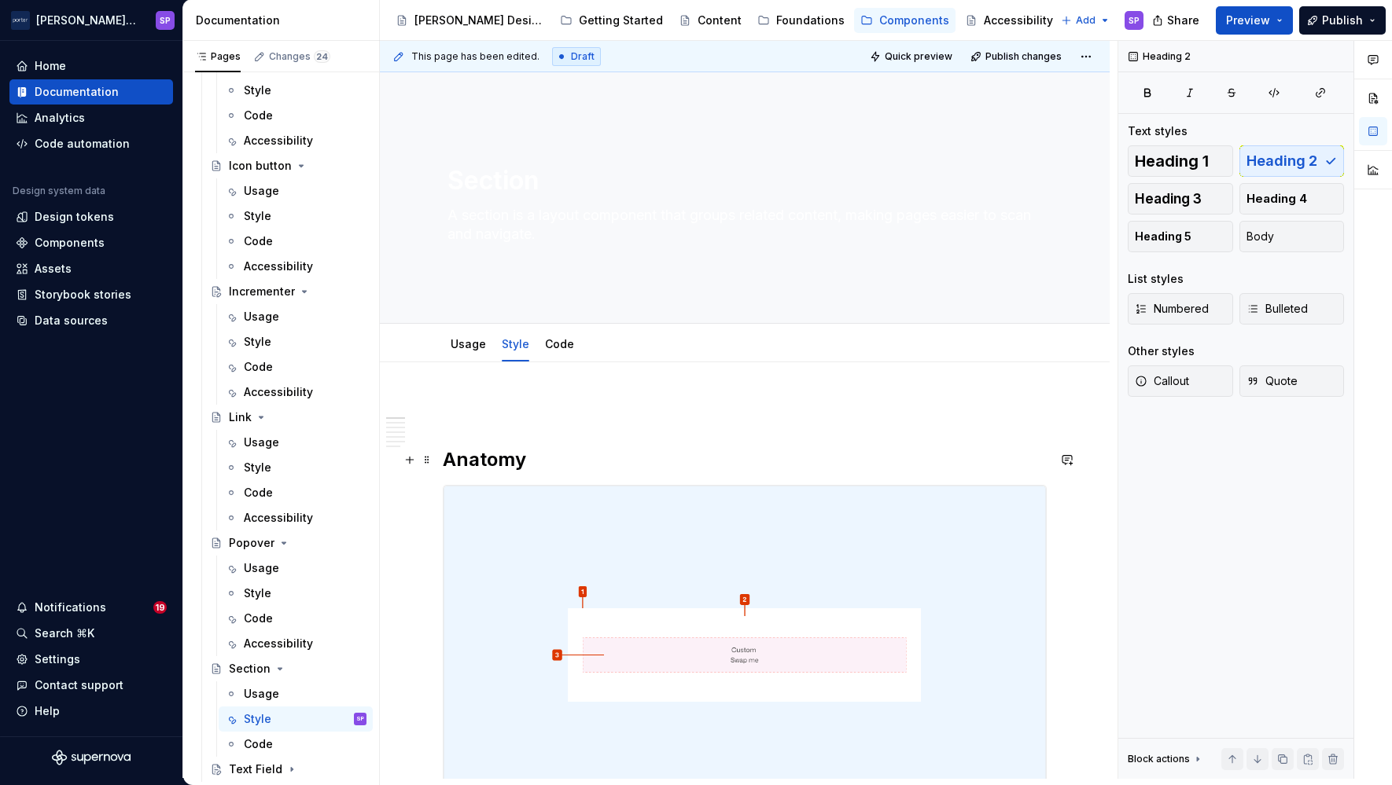
click at [447, 454] on h2 "Anatomy" at bounding box center [745, 459] width 604 height 25
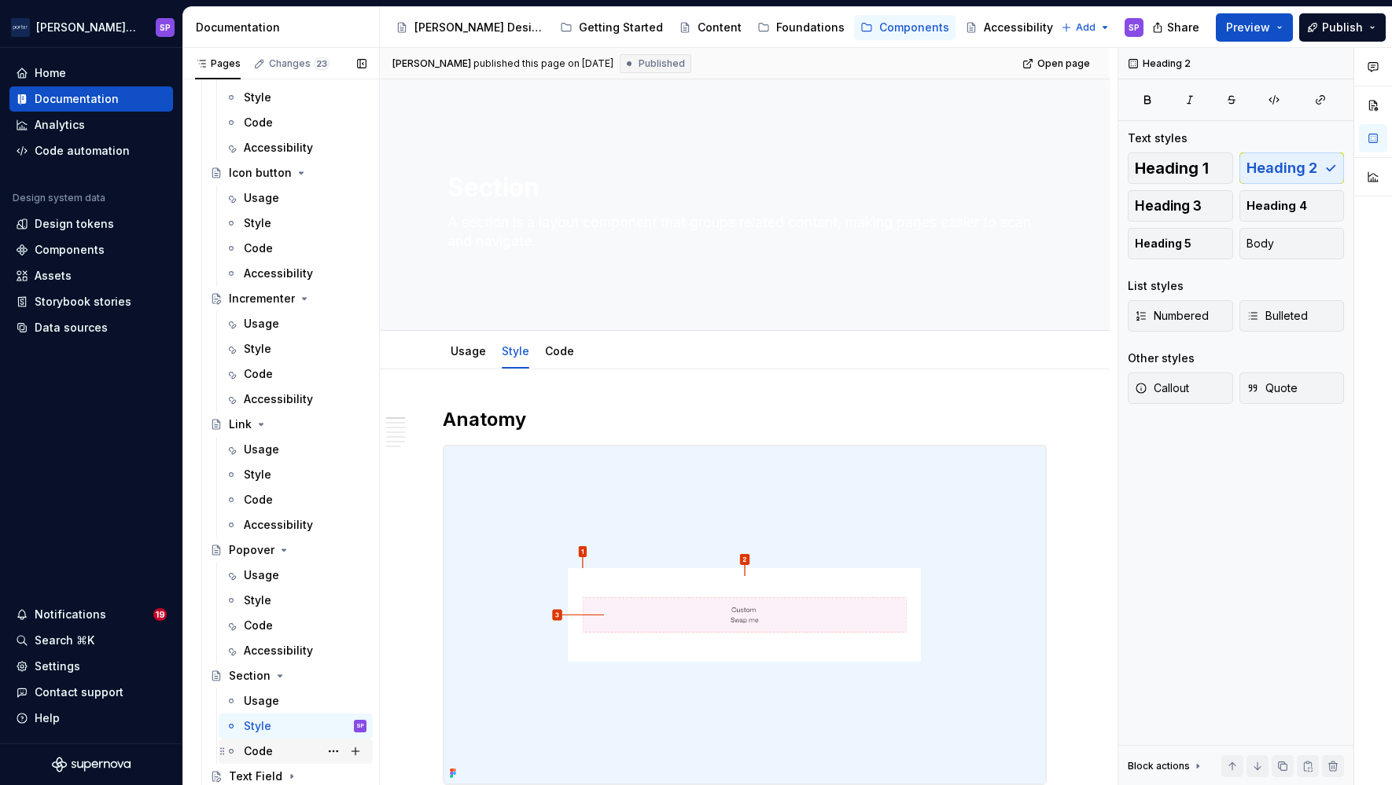
click at [278, 755] on div "Code" at bounding box center [305, 752] width 123 height 22
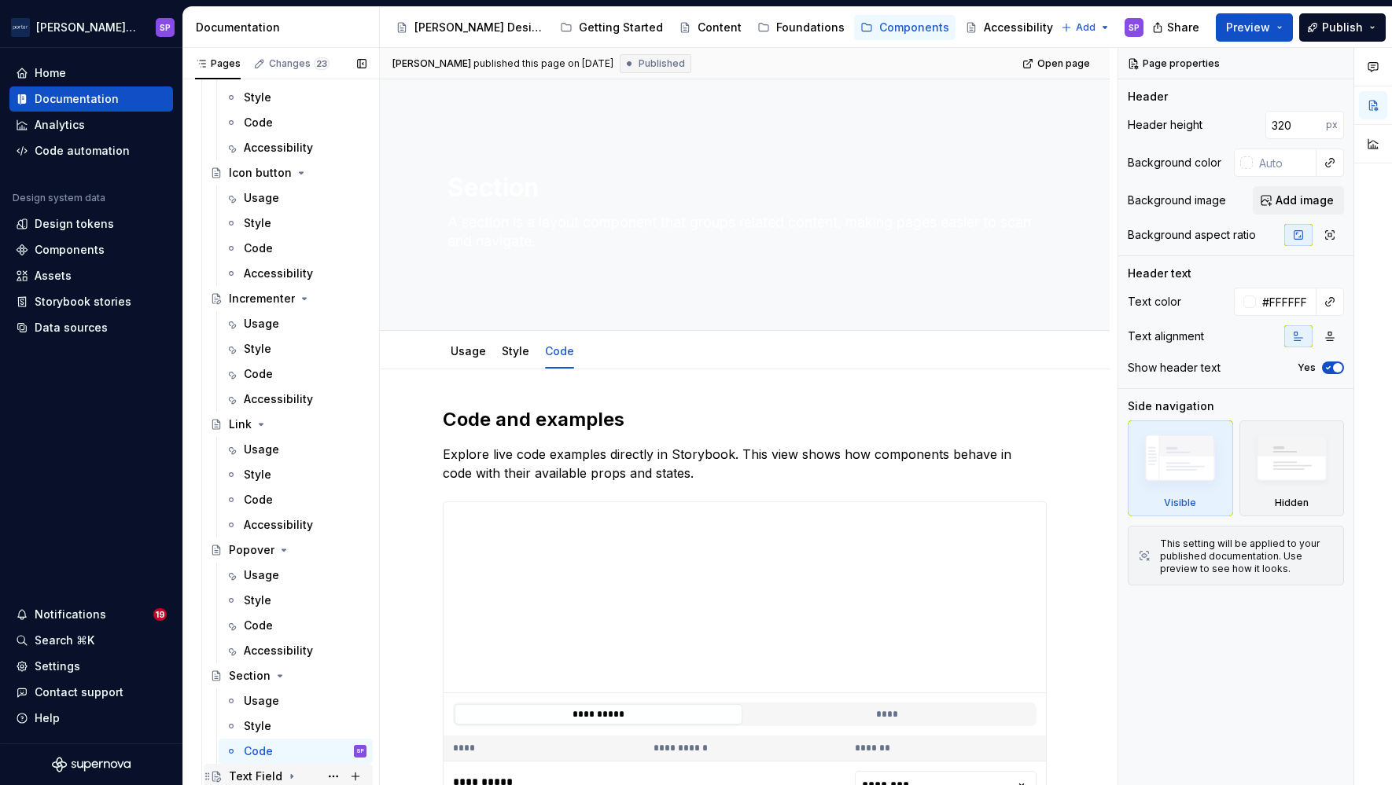
click at [250, 770] on div "Text Field" at bounding box center [255, 777] width 53 height 16
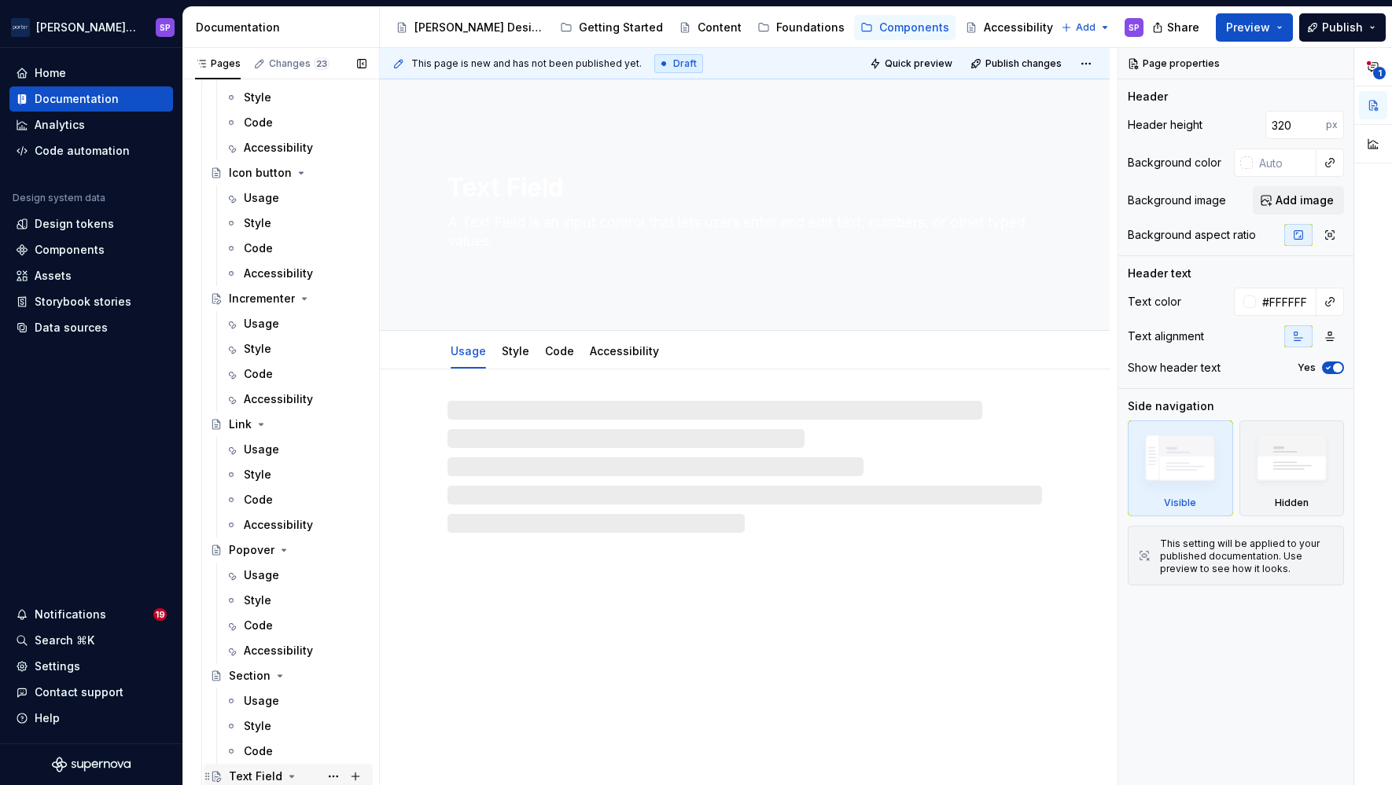
scroll to position [809, 0]
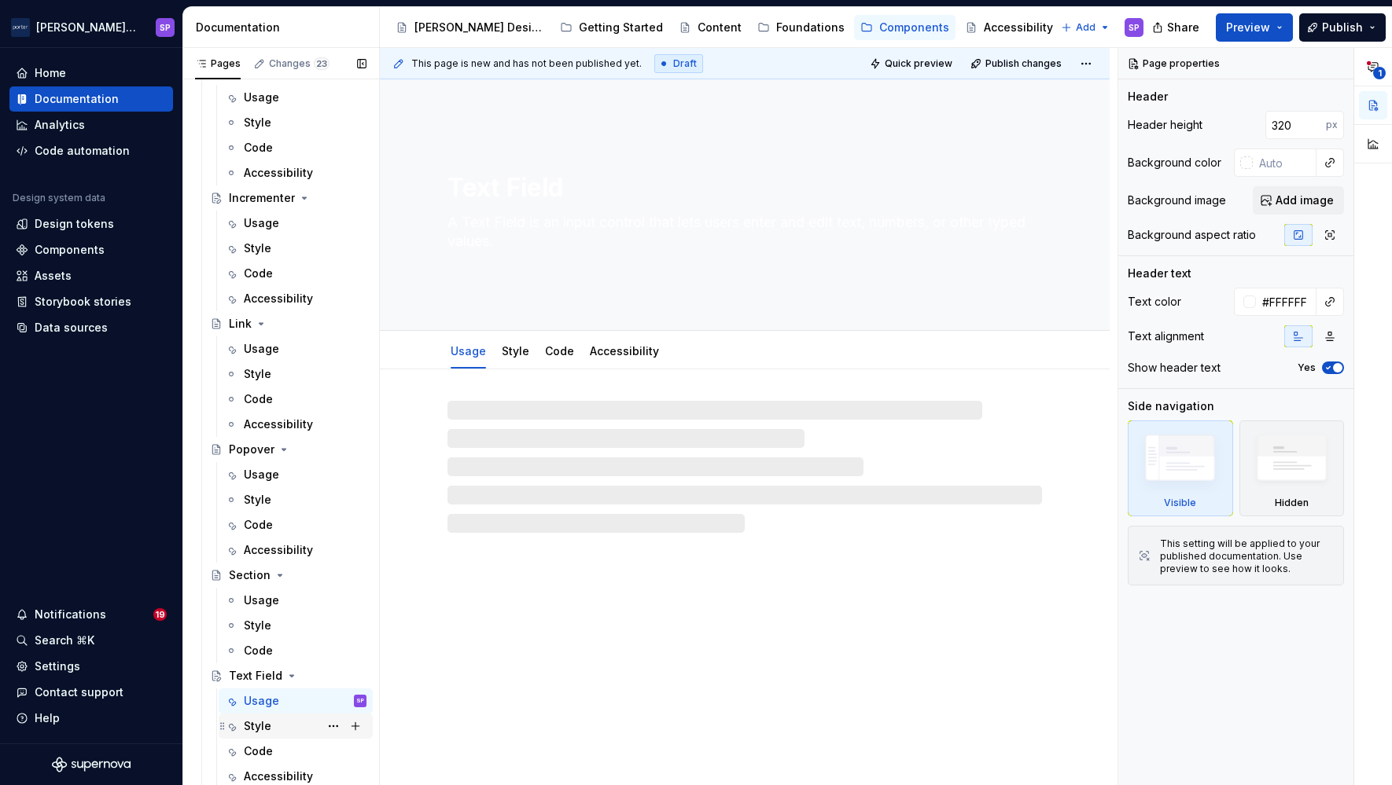
click at [278, 716] on div "Style" at bounding box center [305, 726] width 123 height 22
click at [273, 700] on div "Usage" at bounding box center [261, 701] width 35 height 16
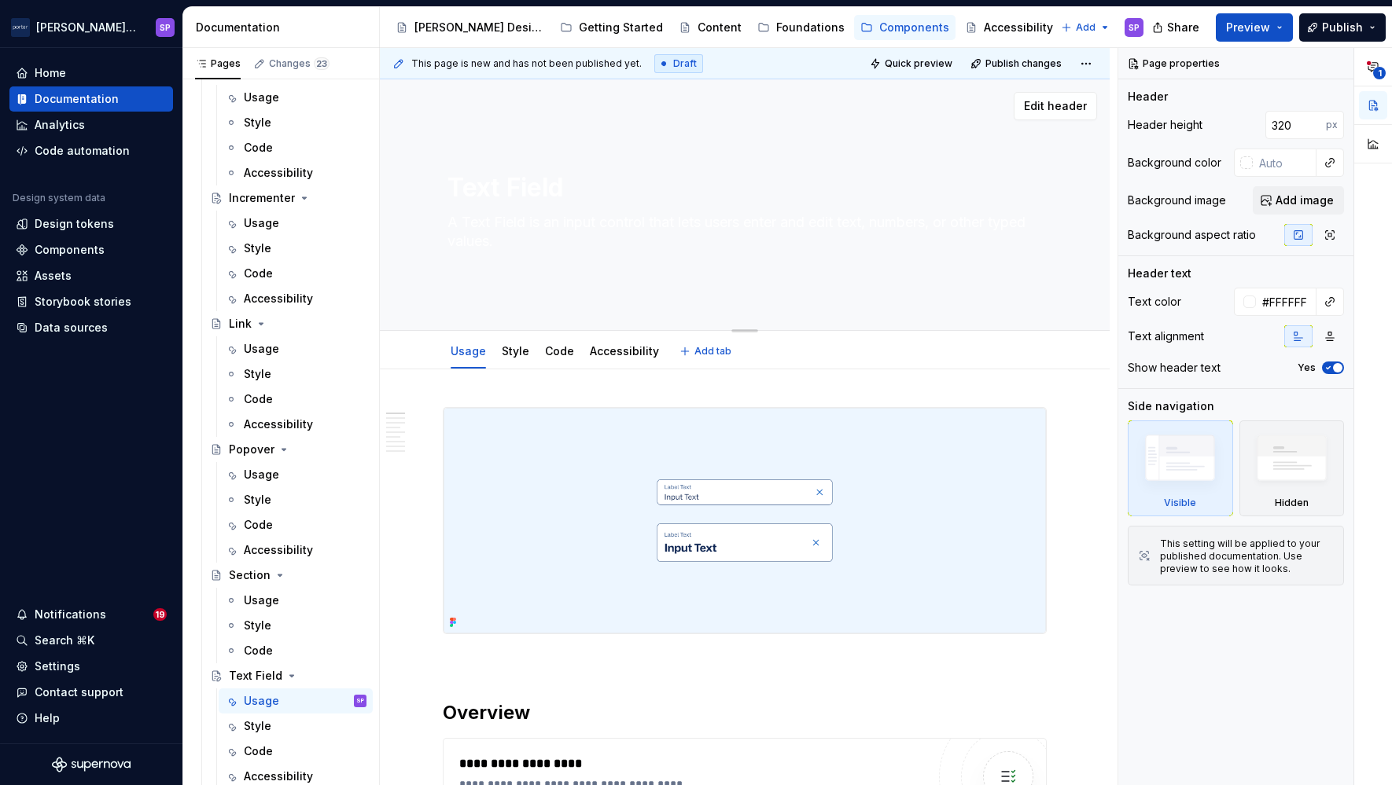
click at [530, 227] on textarea "A Text Field is an input control that lets users enter and edit text, numbers, …" at bounding box center [741, 232] width 594 height 44
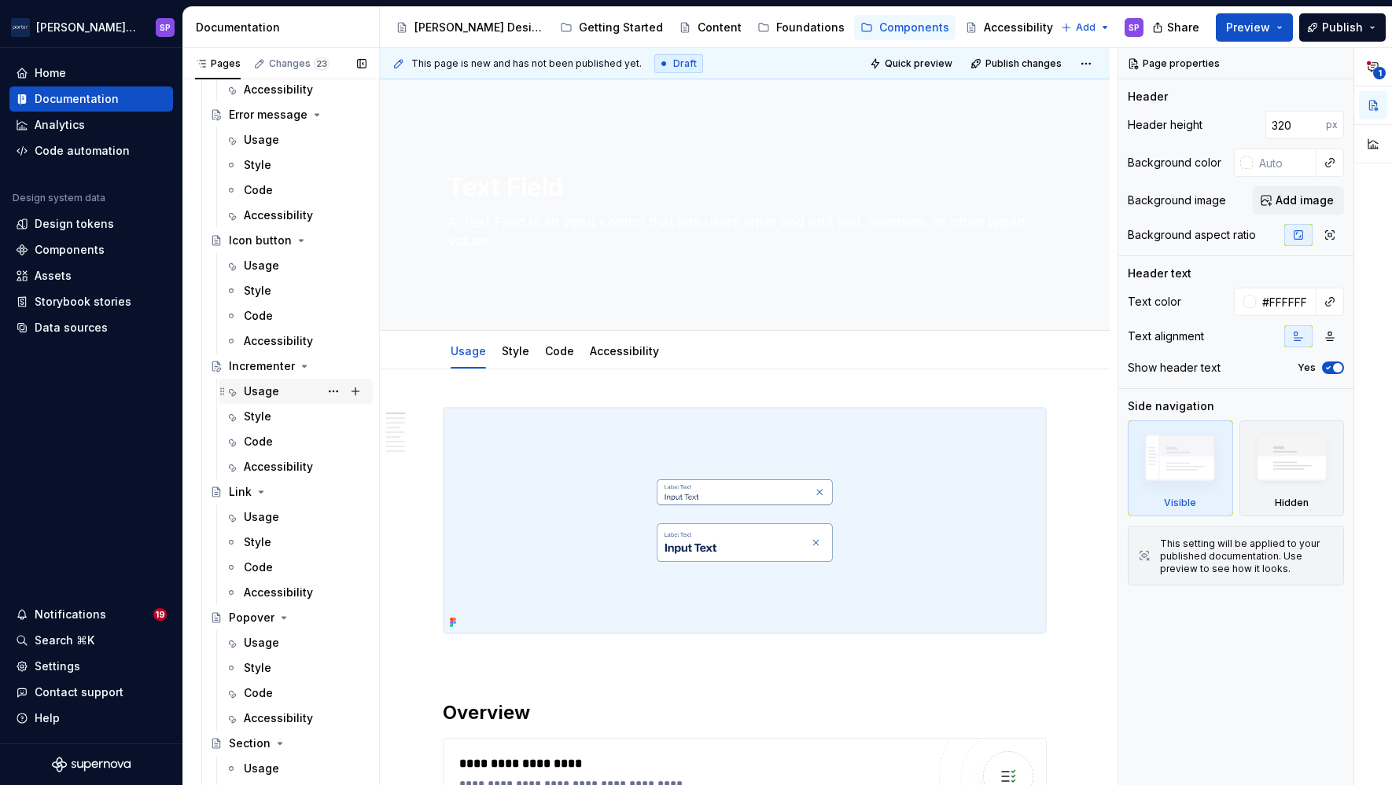
scroll to position [639, 0]
click at [274, 395] on div "Usage" at bounding box center [261, 393] width 35 height 16
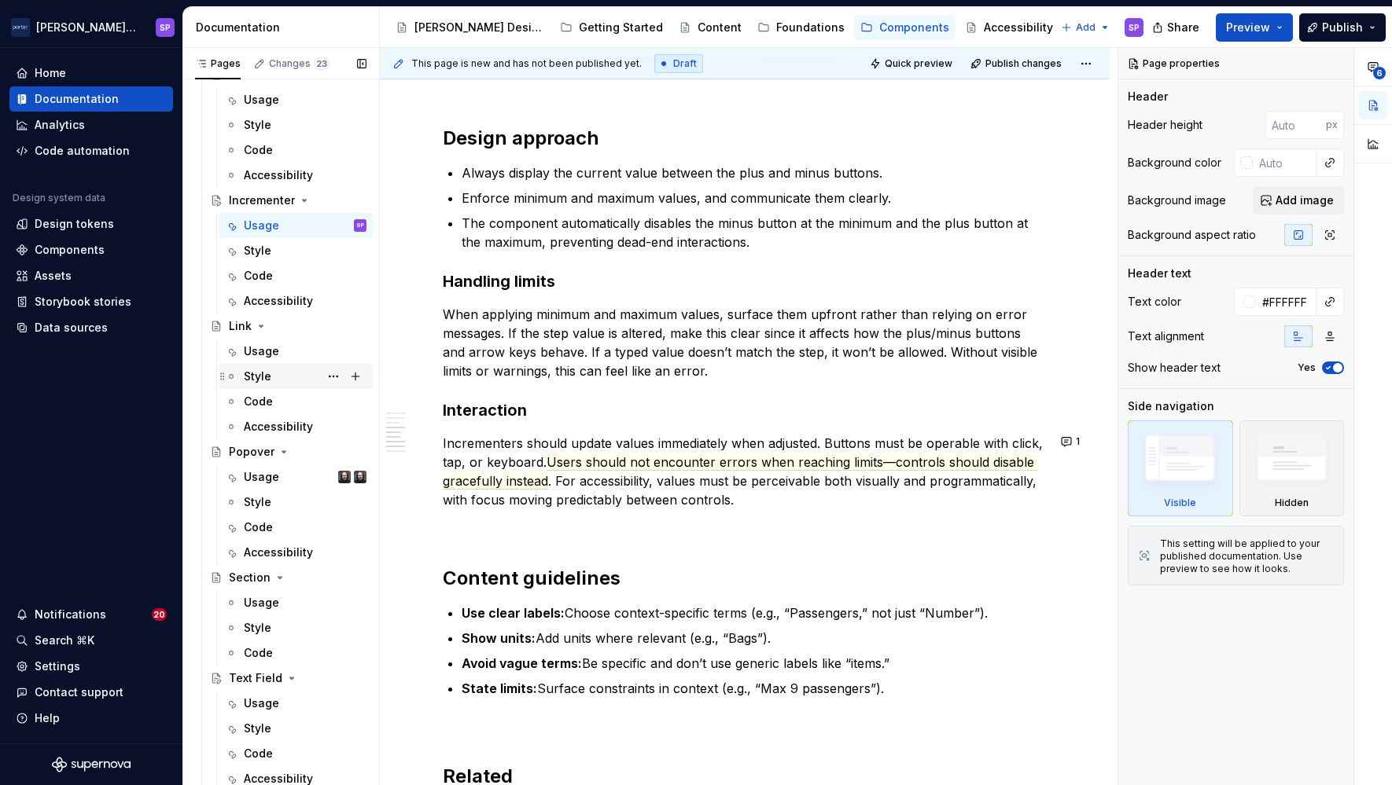
scroll to position [808, 0]
click at [261, 473] on div "Usage" at bounding box center [261, 476] width 35 height 16
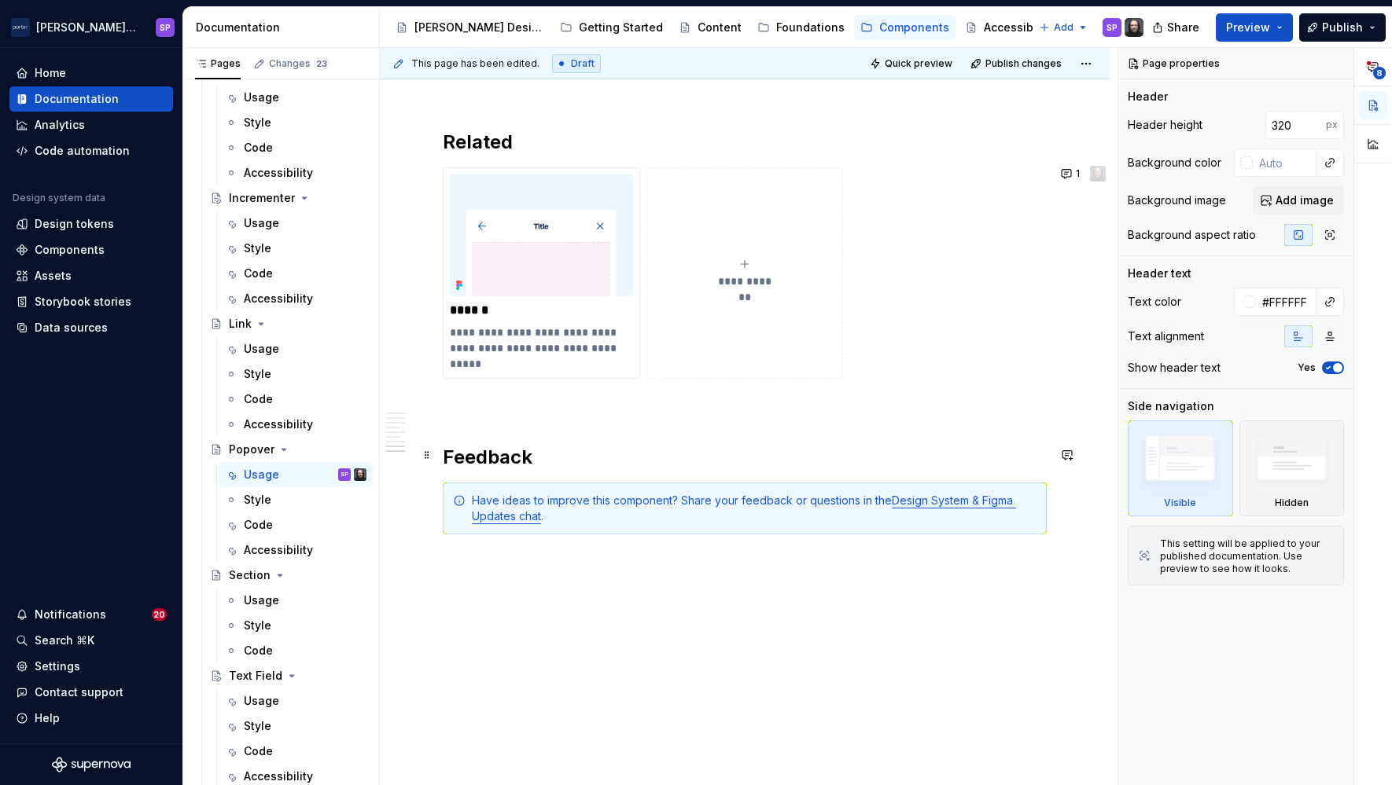
scroll to position [2366, 0]
